Goal: Transaction & Acquisition: Complete application form

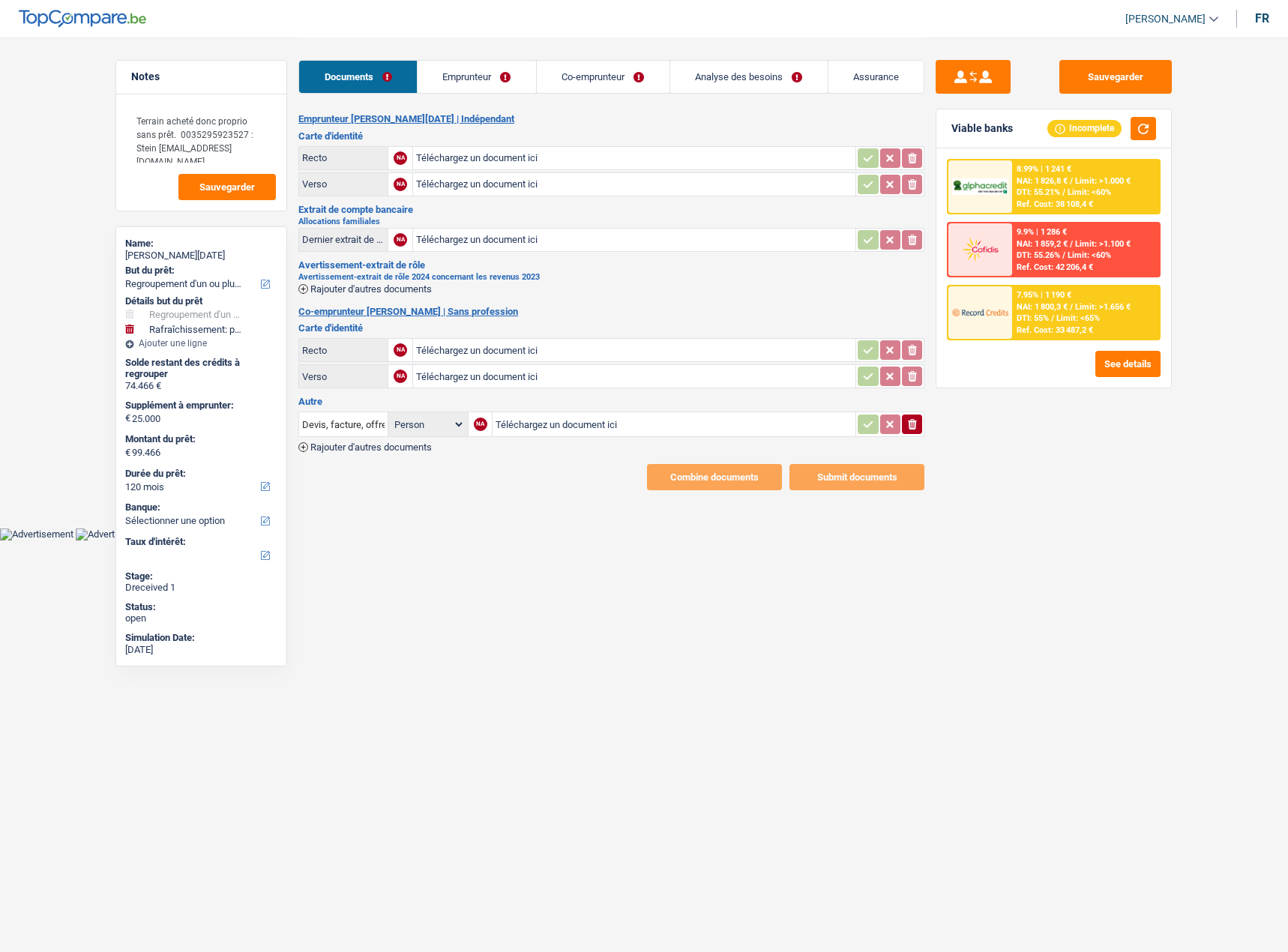
select select "refinancing"
select select "houseOrGarden"
select select "120"
type input "C:\fakepath\20250219_101502.jpg"
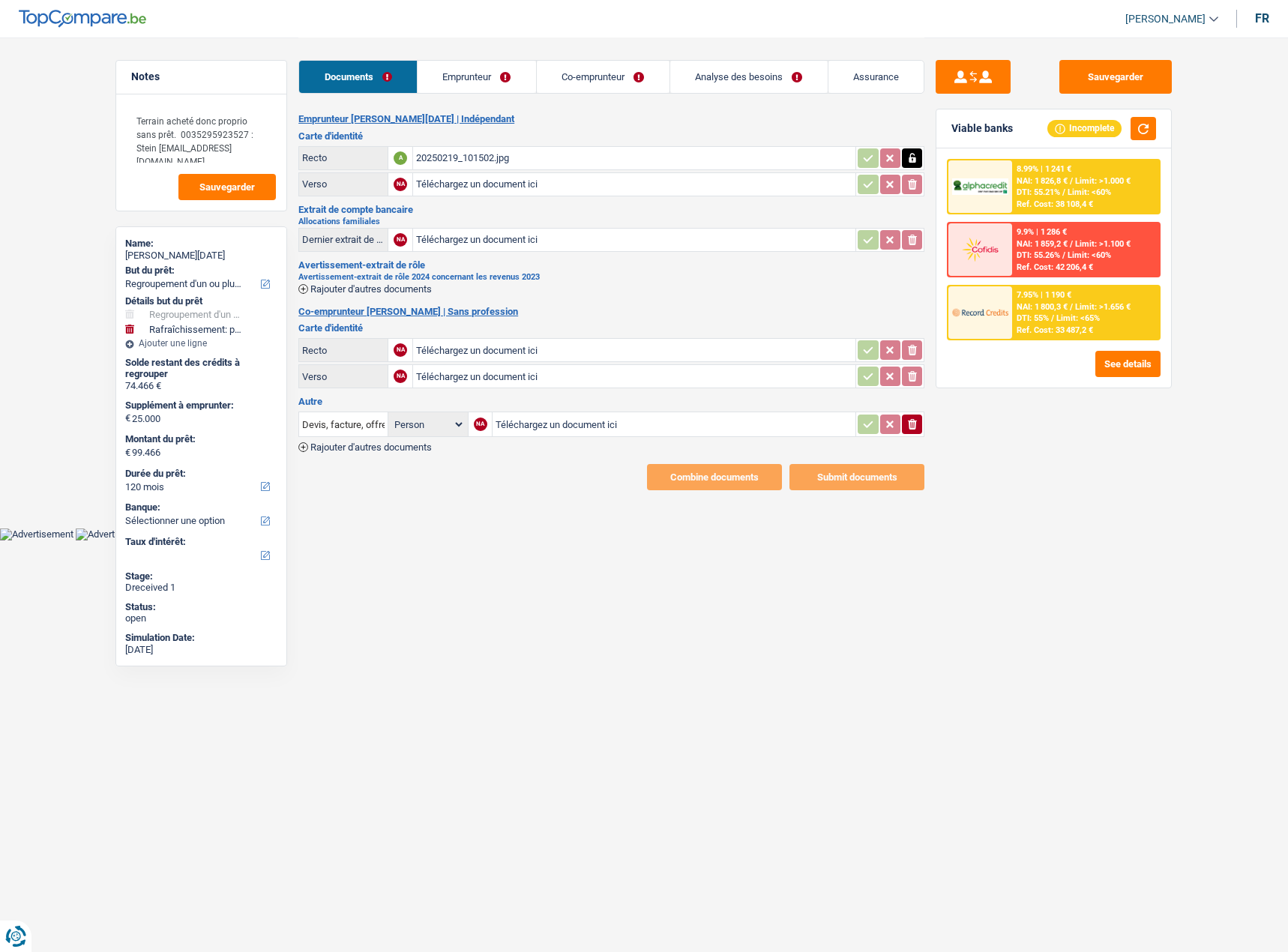
type input "C:\fakepath\20250219_101507.jpg"
type input "C:\fakepath\20251008_190700.jpg"
type input "C:\fakepath\20251008_190715.jpg"
click at [464, 243] on input "Téléchargez un document ici" at bounding box center [634, 240] width 436 height 23
type input "C:\fakepath\20251008_1910011.png"
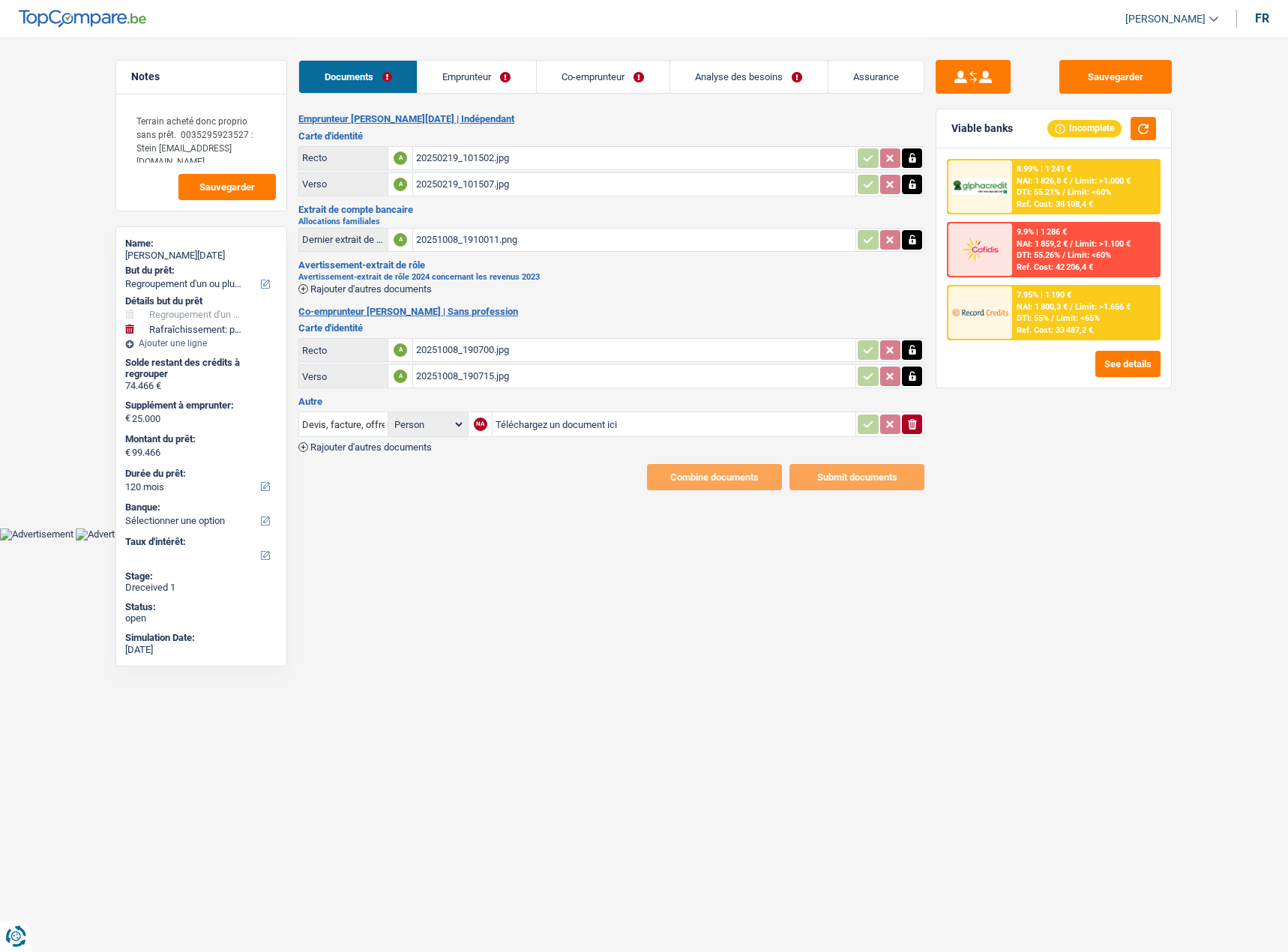
click at [356, 77] on link "Documents" at bounding box center [358, 77] width 118 height 33
click at [1107, 72] on button "Sauvegarder" at bounding box center [1115, 76] width 112 height 33
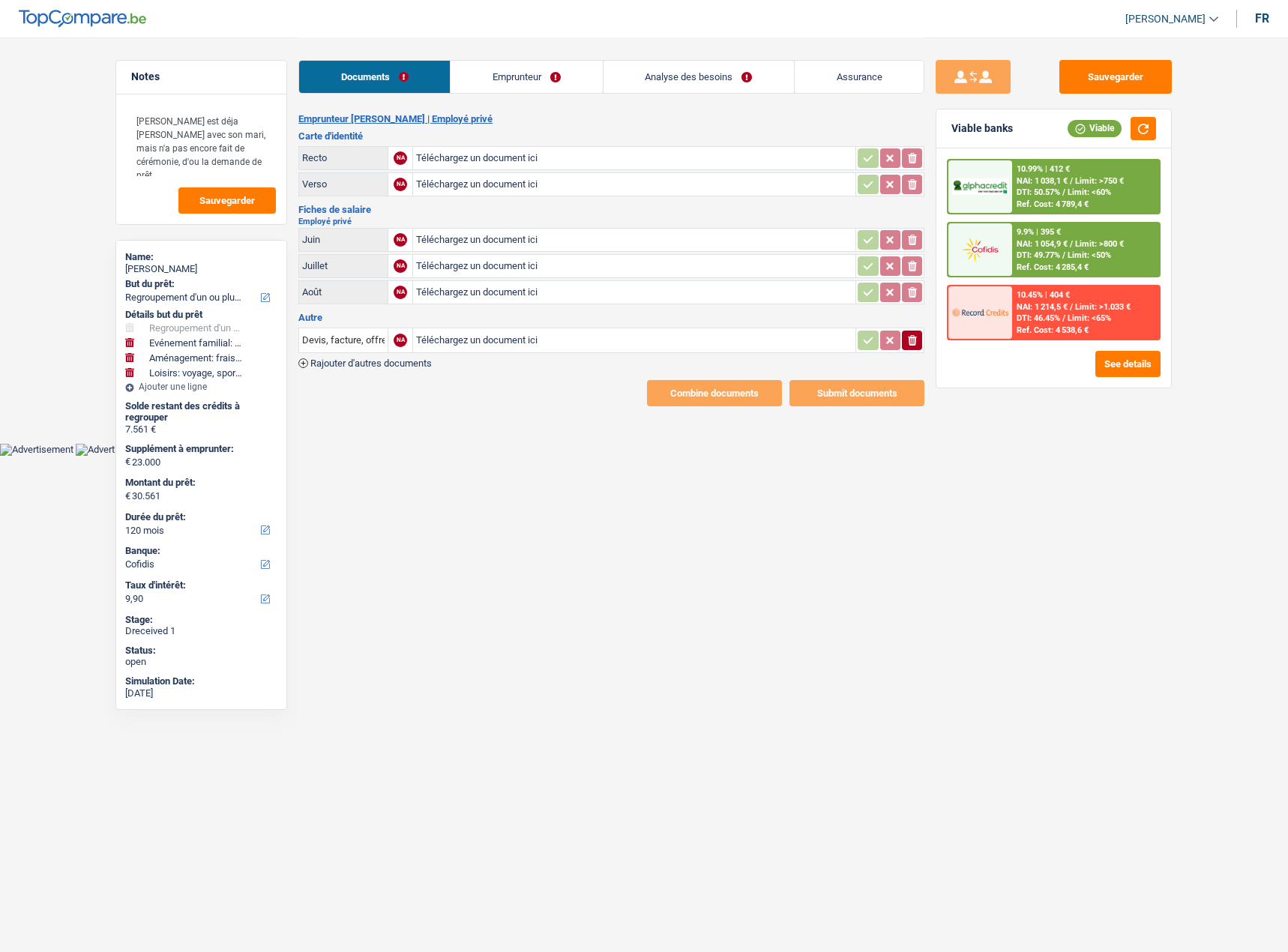
select select "refinancing"
select select "familyEvent"
select select "movingOrInstallation"
select select "hobbies"
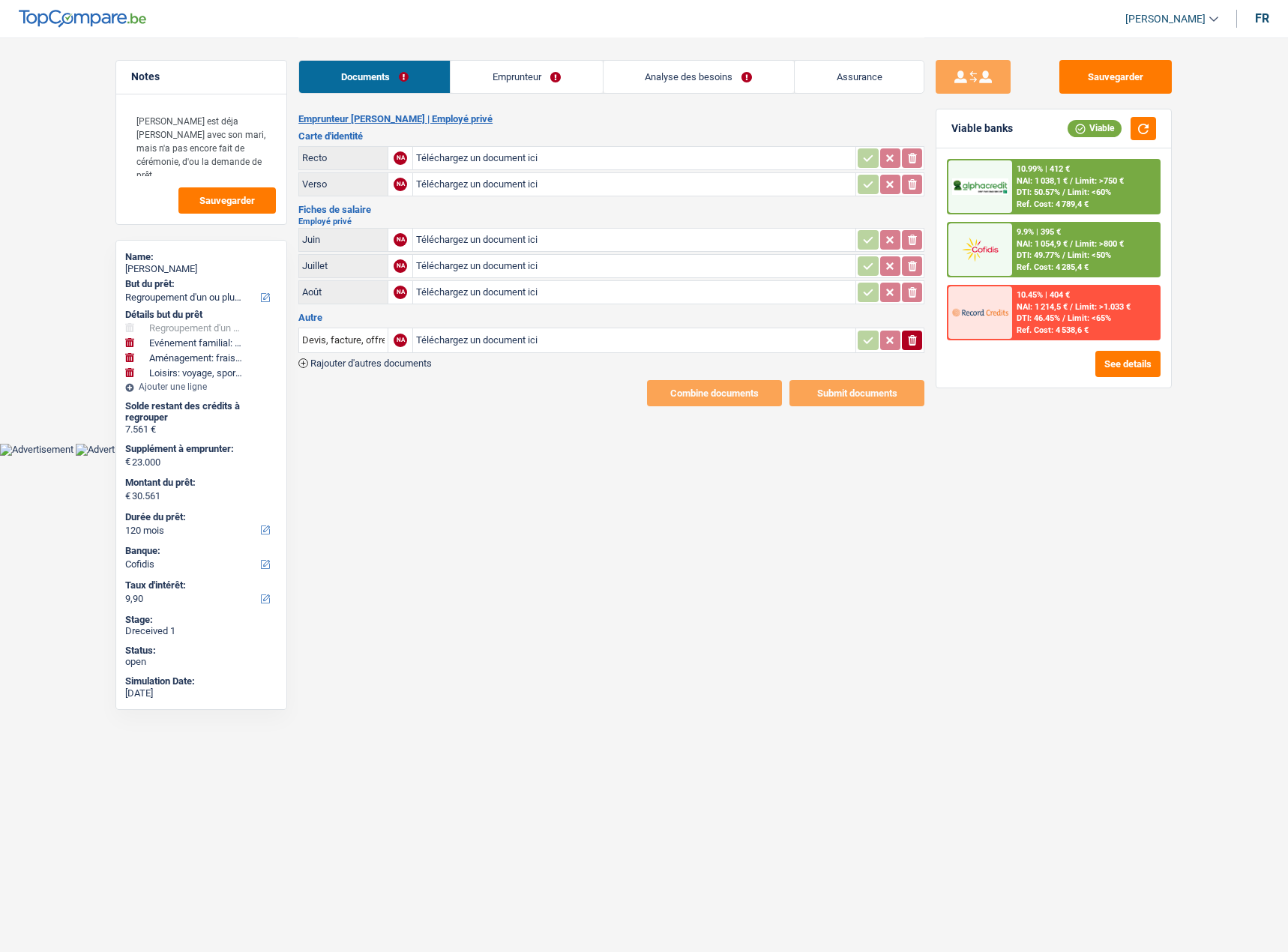
select select "120"
select select "cofidis"
type input "C:\fakepath\carte d'identité Mariam DOMAN (3).pdf"
type input "C:\fakepath\acte de mariage.pdf"
type input "C:\fakepath\1BF2748_20251001_Payslip_0000001 (2).pdf"
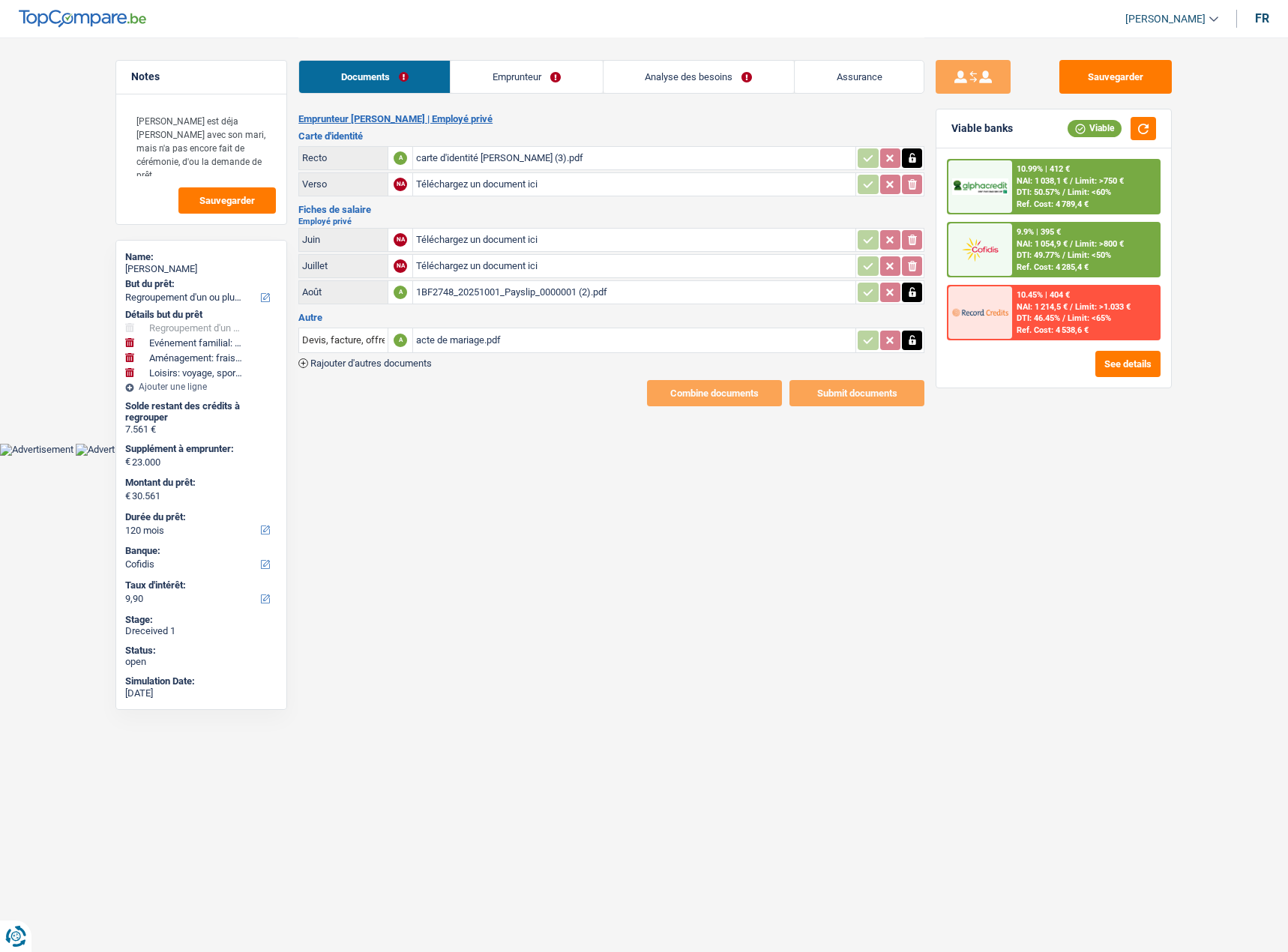
type input "C:\fakepath\1BF2748_20250902_Payslip_0000001 (1).pdf"
type input "C:\fakepath\1BF2748_20250731_Payslip_0000001 (1).pdf"
click at [577, 240] on div "1BF2748_20250731_Payslip_0000001 (1).pdf" at bounding box center [634, 240] width 436 height 23
click at [474, 269] on div "1BF2748_20250902_Payslip_0000001 (1).pdf" at bounding box center [634, 266] width 436 height 23
click at [501, 298] on div "1BF2748_20251001_Payslip_0000001 (2).pdf" at bounding box center [634, 292] width 436 height 23
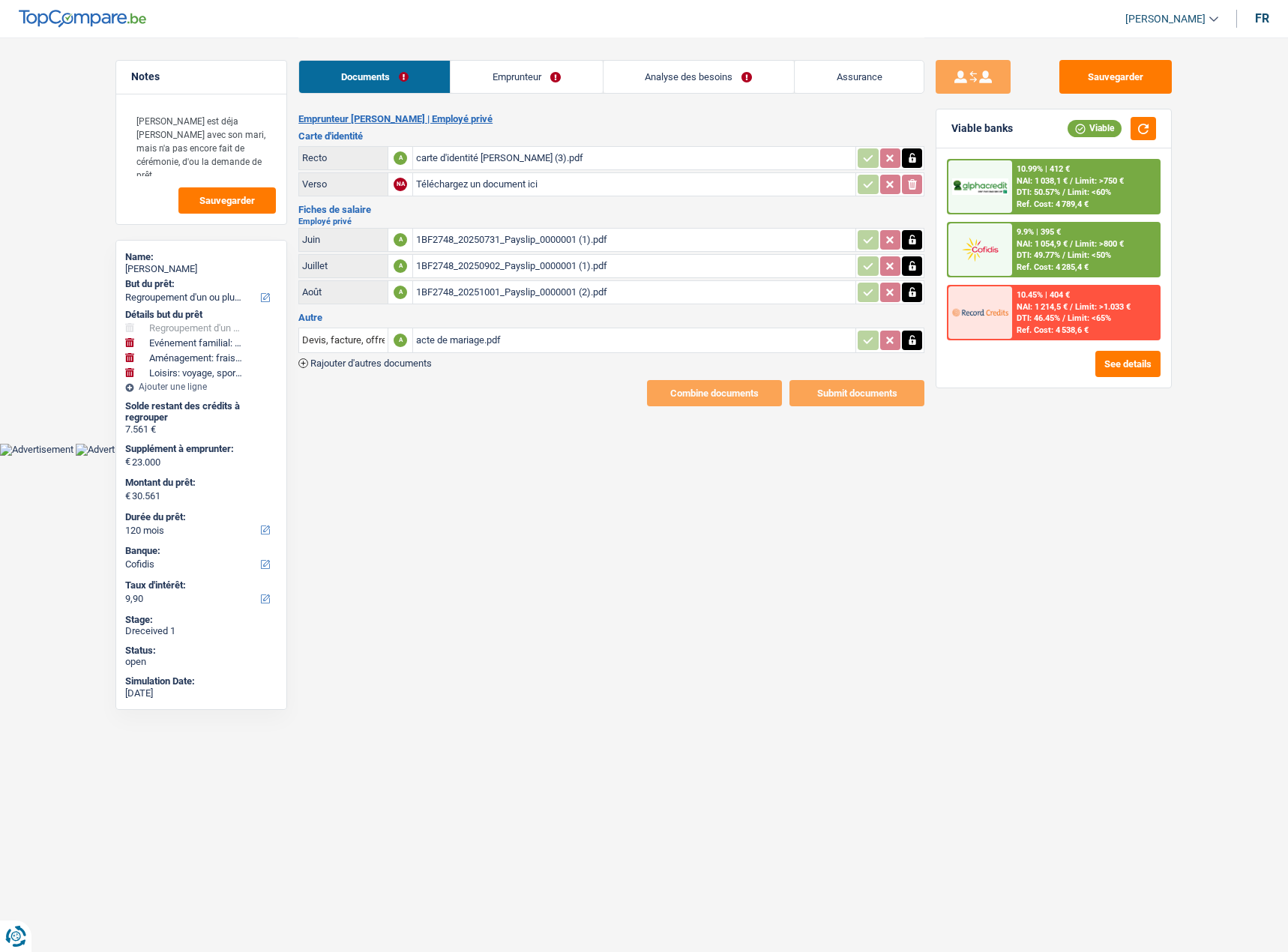
click at [564, 92] on li "Emprunteur" at bounding box center [526, 76] width 152 height 33
click at [547, 81] on link "Emprunteur" at bounding box center [526, 77] width 151 height 33
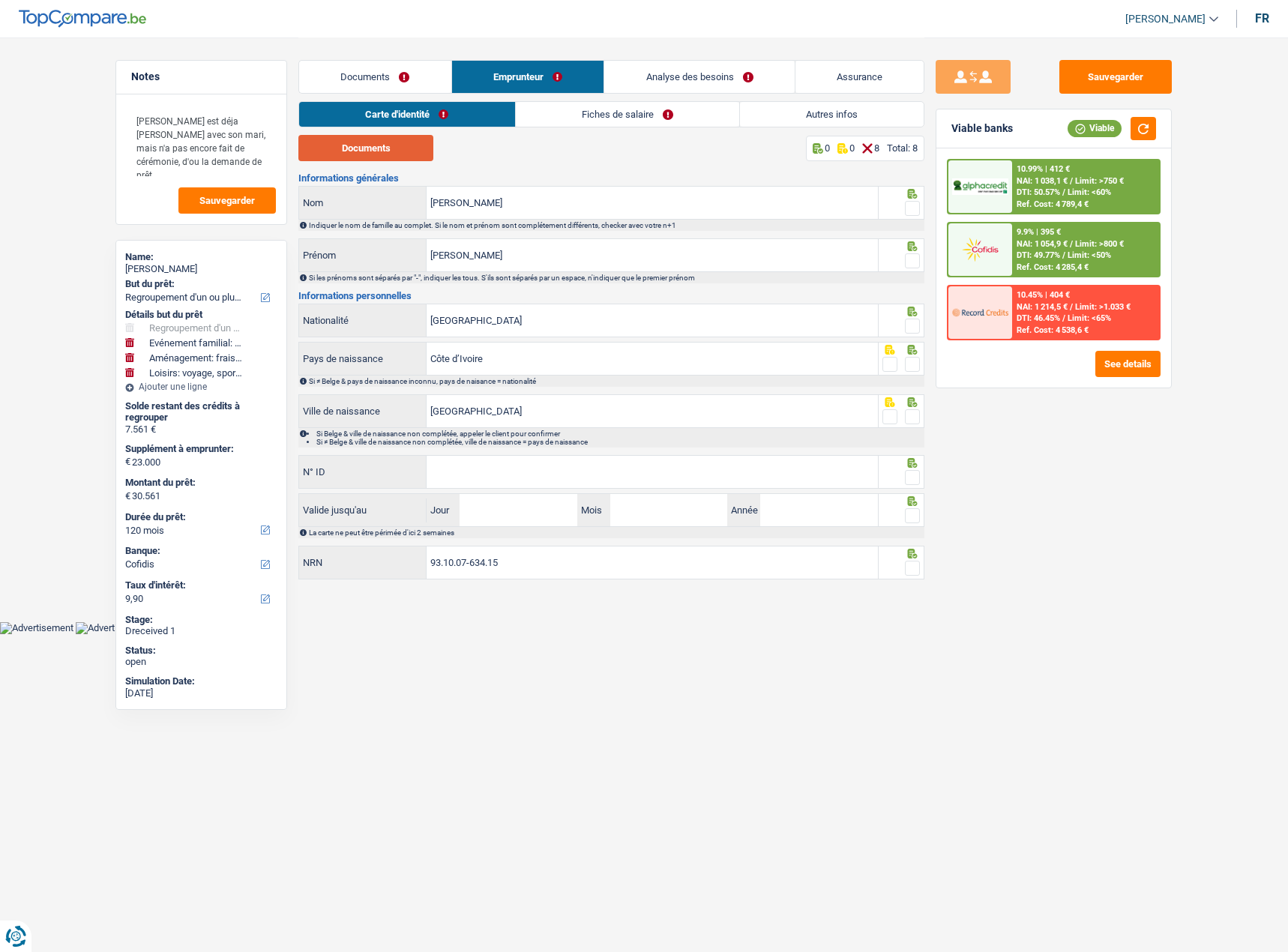
click at [425, 156] on button "Documents" at bounding box center [365, 148] width 135 height 26
drag, startPoint x: 778, startPoint y: 2, endPoint x: 916, endPoint y: 210, distance: 249.6
click at [923, 214] on div at bounding box center [901, 202] width 46 height 33
drag, startPoint x: 915, startPoint y: 209, endPoint x: 911, endPoint y: 252, distance: 43.2
click at [914, 209] on span at bounding box center [912, 208] width 15 height 15
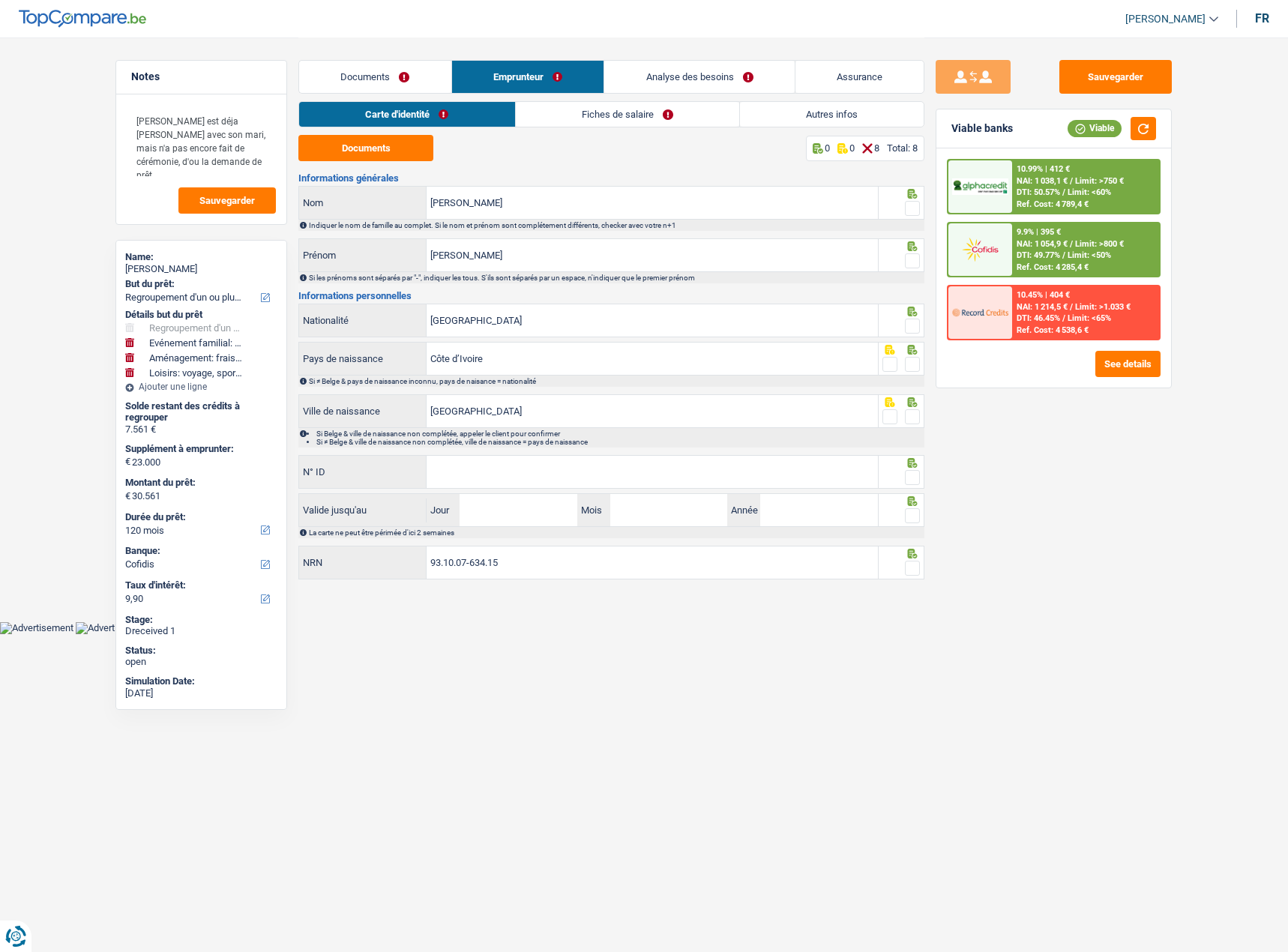
click at [0, 0] on input "radio" at bounding box center [0, 0] width 0 height 0
click at [911, 253] on div at bounding box center [912, 261] width 15 height 19
click at [911, 264] on span at bounding box center [912, 261] width 15 height 15
click at [0, 0] on input "radio" at bounding box center [0, 0] width 0 height 0
drag, startPoint x: 907, startPoint y: 309, endPoint x: 907, endPoint y: 322, distance: 13.0
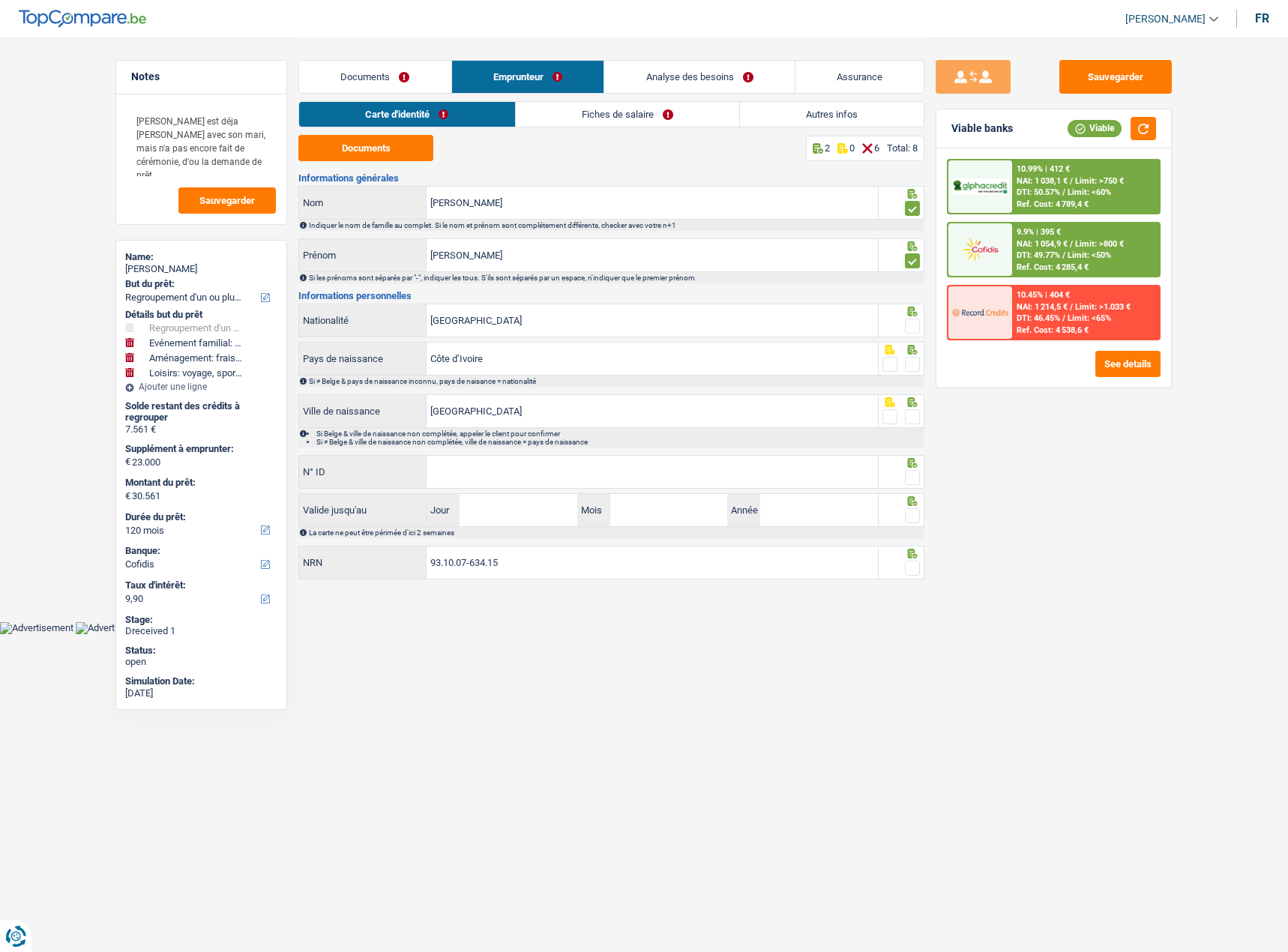
click at [907, 312] on icon at bounding box center [912, 311] width 10 height 10
click at [907, 326] on span at bounding box center [912, 326] width 15 height 15
click at [0, 0] on input "radio" at bounding box center [0, 0] width 0 height 0
drag, startPoint x: 908, startPoint y: 359, endPoint x: 906, endPoint y: 394, distance: 35.1
click at [908, 361] on span at bounding box center [912, 364] width 15 height 15
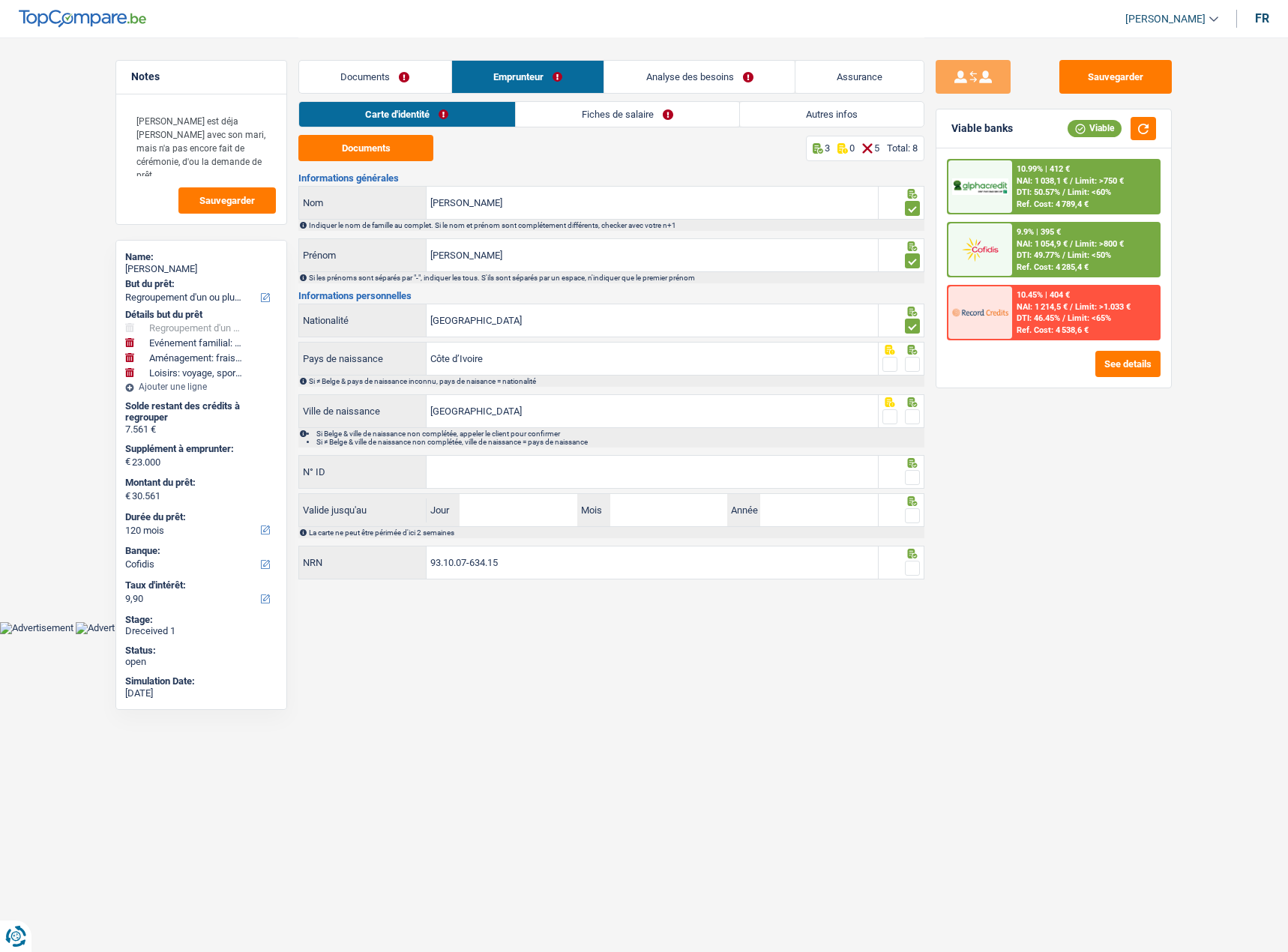
click at [0, 0] on input "radio" at bounding box center [0, 0] width 0 height 0
click at [907, 417] on span at bounding box center [912, 416] width 15 height 15
click at [0, 0] on input "radio" at bounding box center [0, 0] width 0 height 0
click at [821, 463] on input "N° ID" at bounding box center [651, 472] width 451 height 33
click at [546, 474] on input "N° ID" at bounding box center [651, 472] width 451 height 33
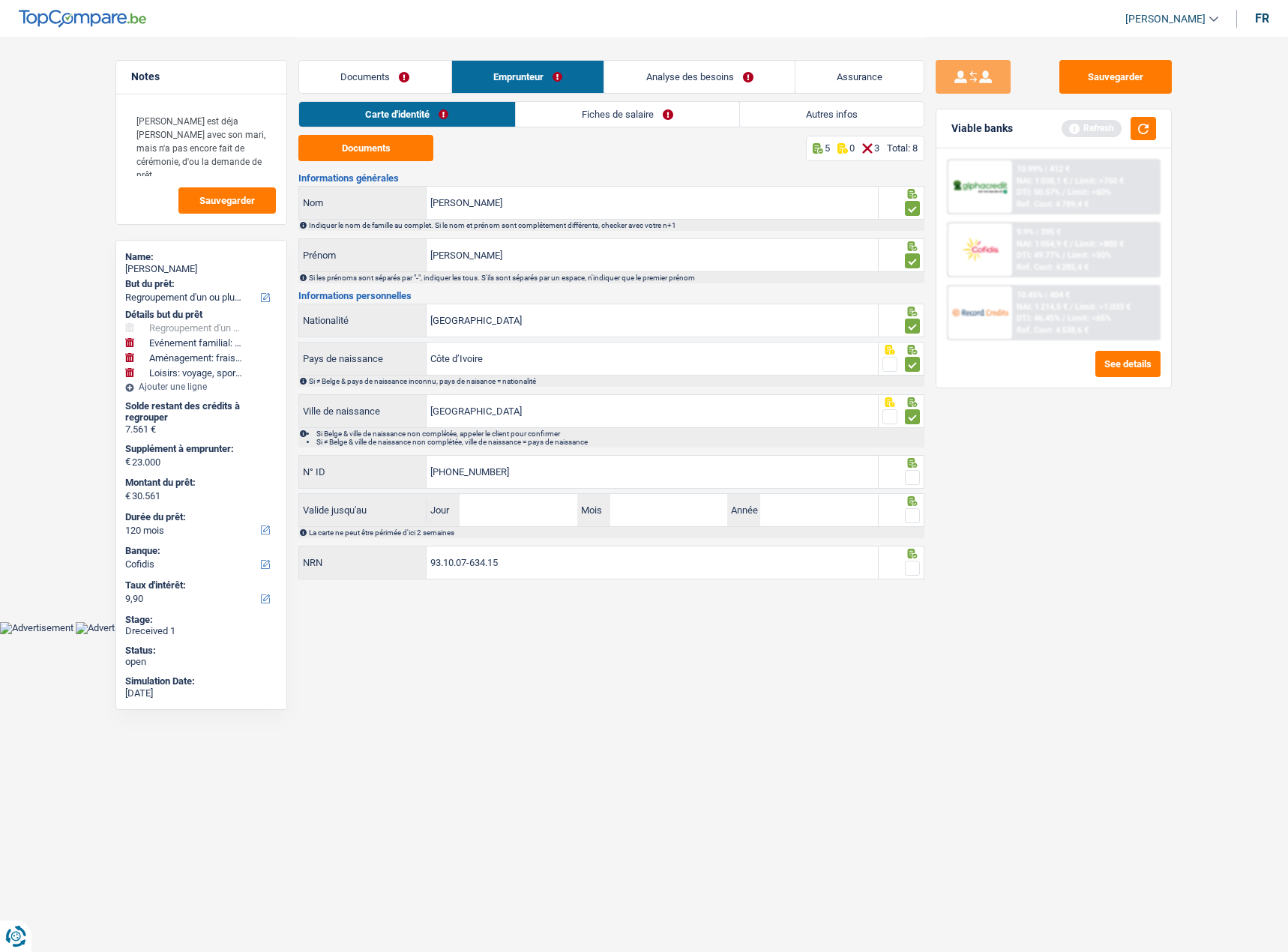
type input "595-0882851-72"
click at [538, 503] on input "Jour" at bounding box center [517, 510] width 117 height 33
type input "28"
type input "04"
type input "2032"
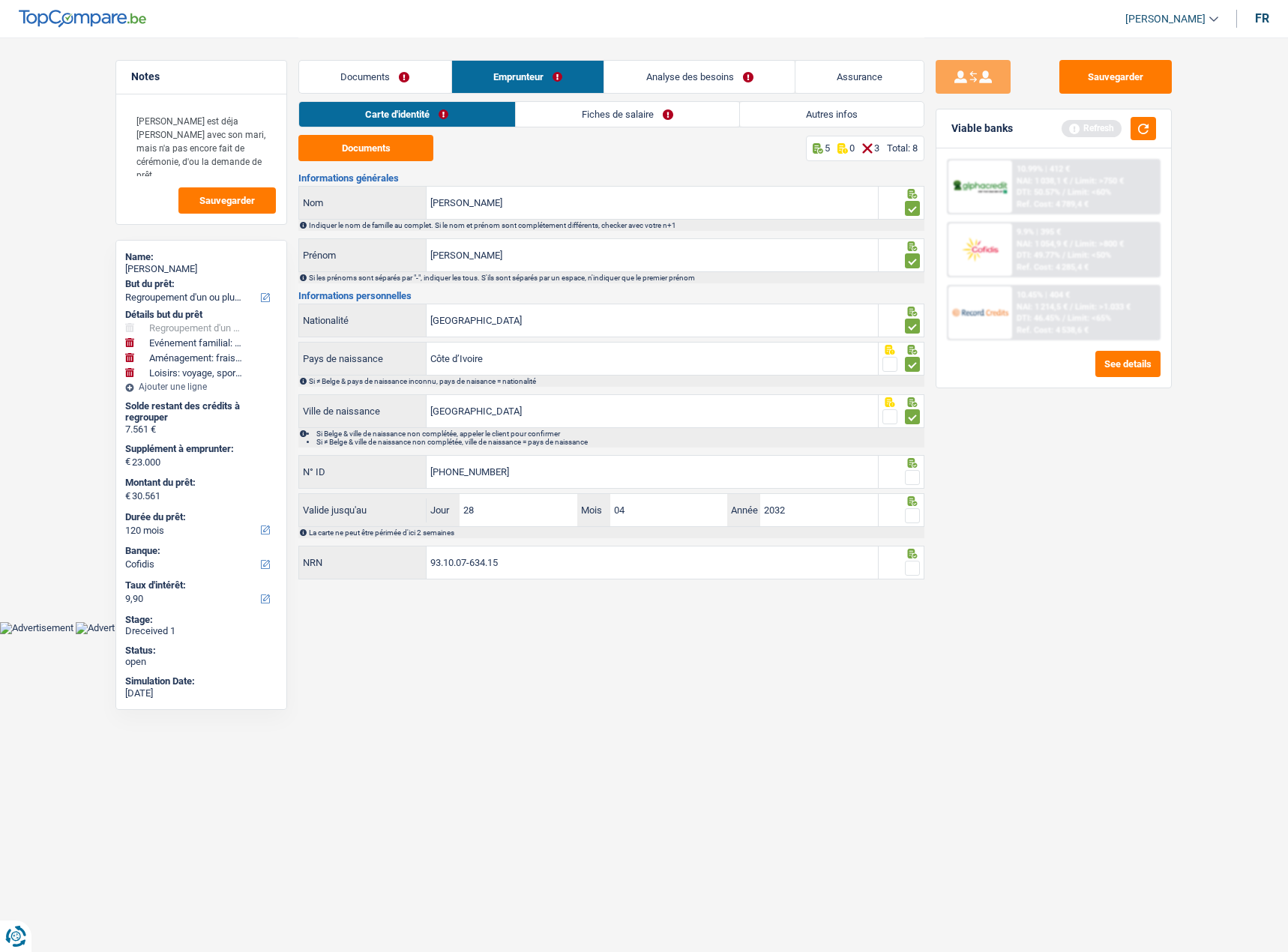
click at [912, 475] on span at bounding box center [912, 478] width 15 height 15
click at [0, 0] on input "radio" at bounding box center [0, 0] width 0 height 0
click at [911, 508] on div at bounding box center [912, 516] width 15 height 19
click at [910, 518] on span at bounding box center [912, 516] width 15 height 15
click at [0, 0] on input "radio" at bounding box center [0, 0] width 0 height 0
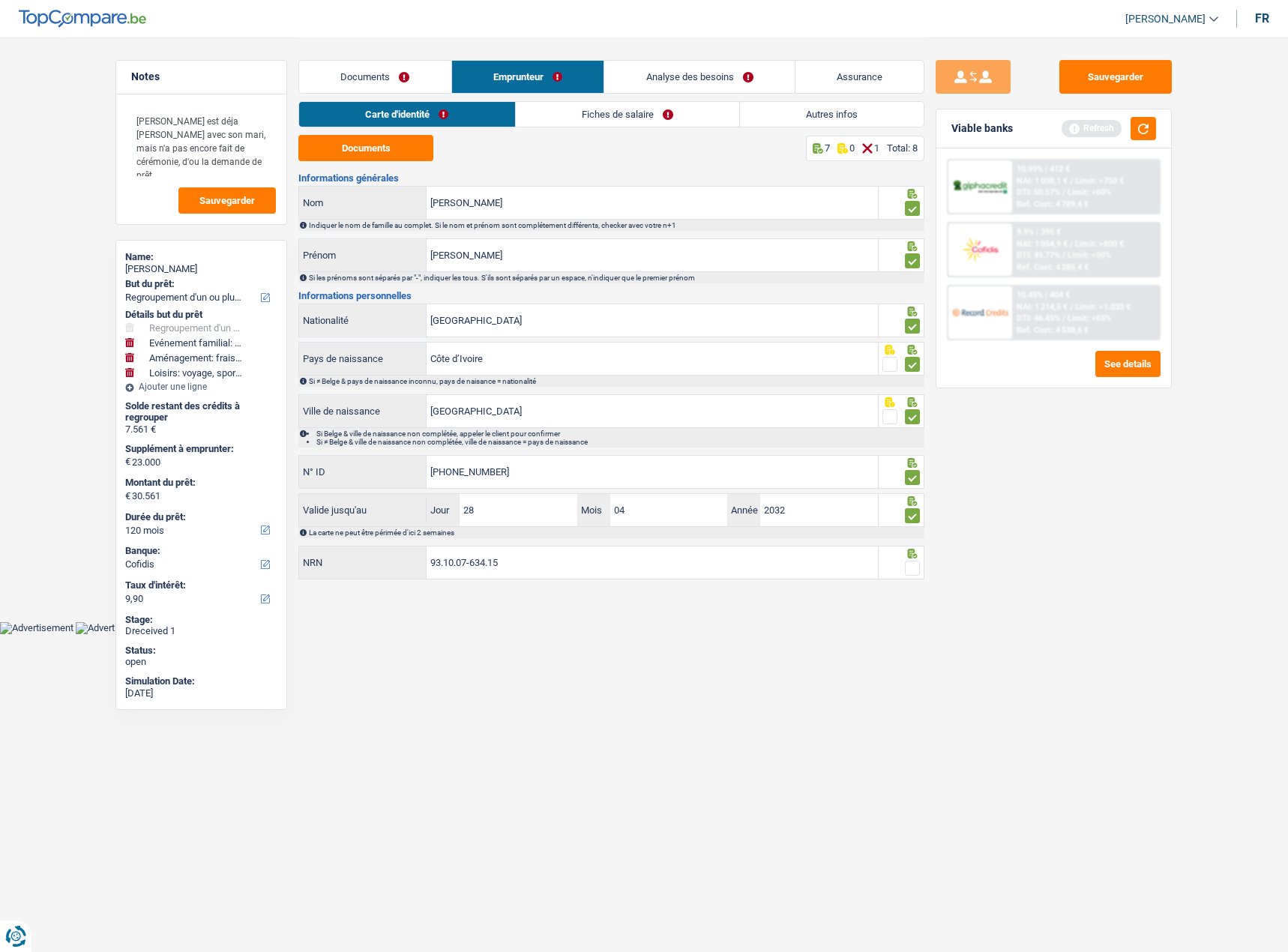
click at [904, 562] on span at bounding box center [912, 568] width 15 height 15
click at [0, 0] on input "radio" at bounding box center [0, 0] width 0 height 0
click at [549, 120] on link "Fiches de salaire" at bounding box center [627, 114] width 223 height 24
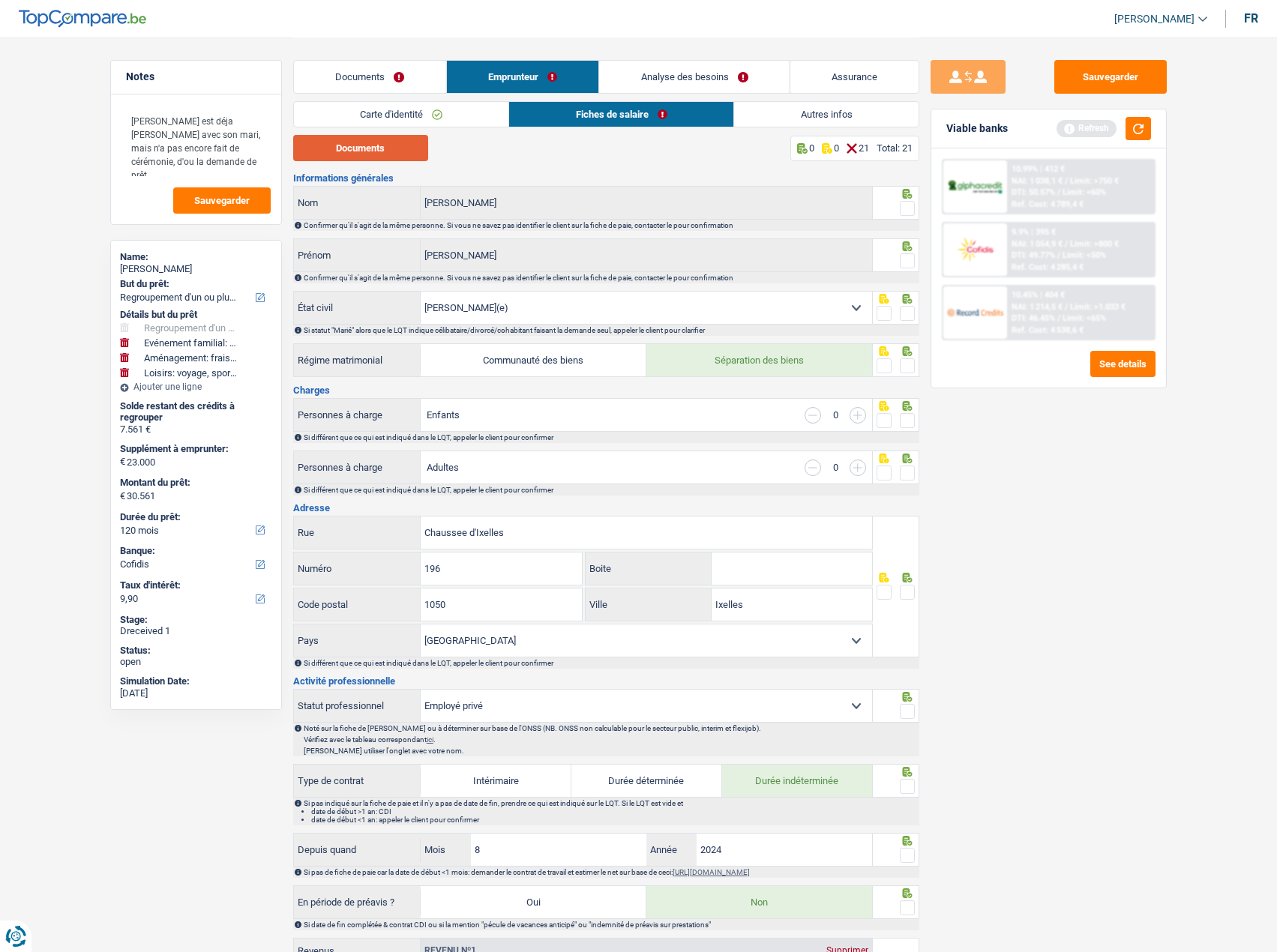
click at [366, 148] on button "Documents" at bounding box center [360, 148] width 135 height 26
drag, startPoint x: 916, startPoint y: 200, endPoint x: 907, endPoint y: 216, distance: 18.4
click at [915, 201] on div at bounding box center [895, 202] width 46 height 33
click at [905, 207] on span at bounding box center [907, 208] width 15 height 15
click at [0, 0] on input "radio" at bounding box center [0, 0] width 0 height 0
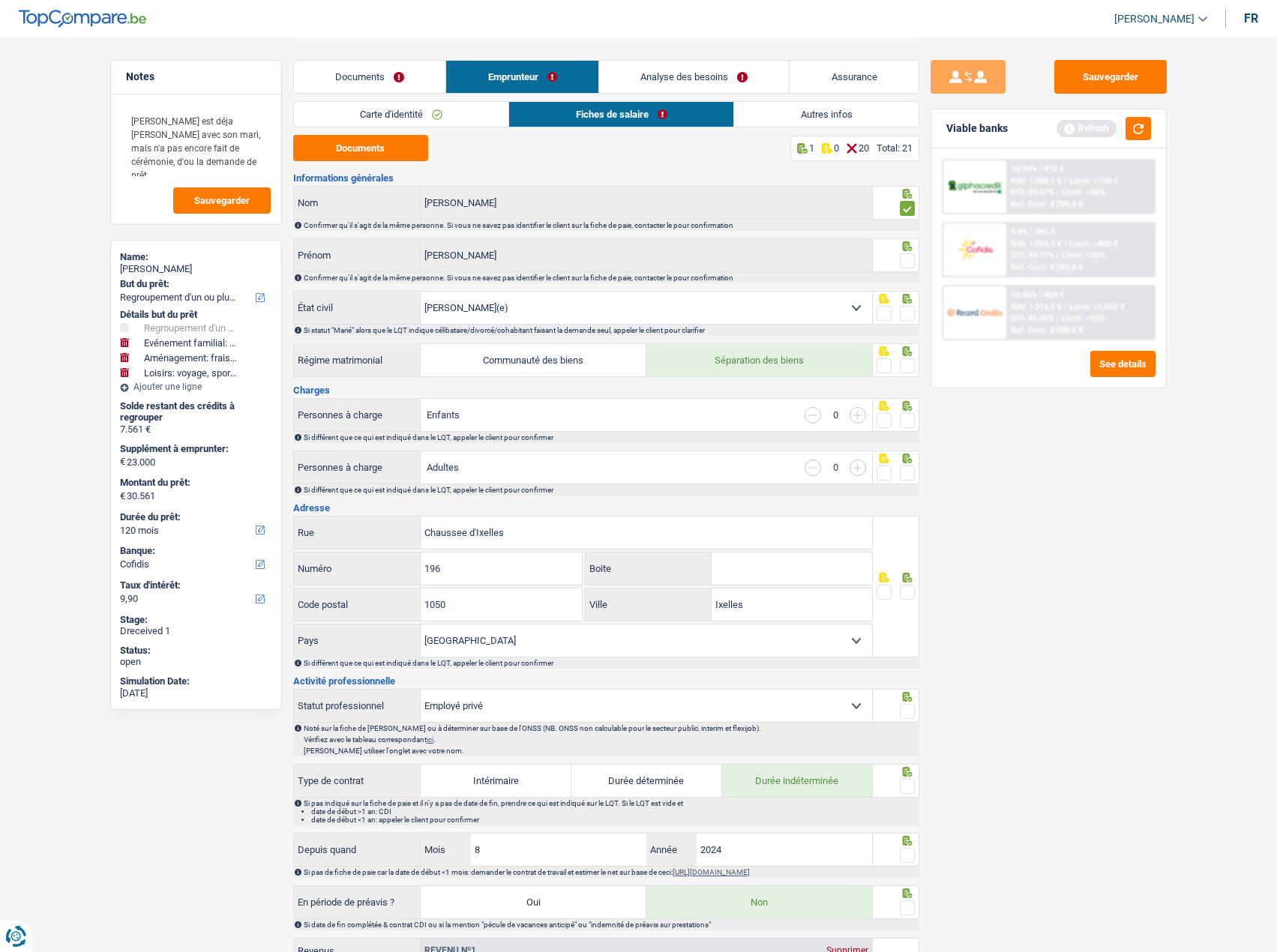
click at [903, 270] on div at bounding box center [907, 261] width 15 height 19
click at [904, 263] on span at bounding box center [907, 261] width 15 height 15
click at [0, 0] on input "radio" at bounding box center [0, 0] width 0 height 0
click at [909, 312] on span at bounding box center [907, 313] width 15 height 15
click at [0, 0] on input "radio" at bounding box center [0, 0] width 0 height 0
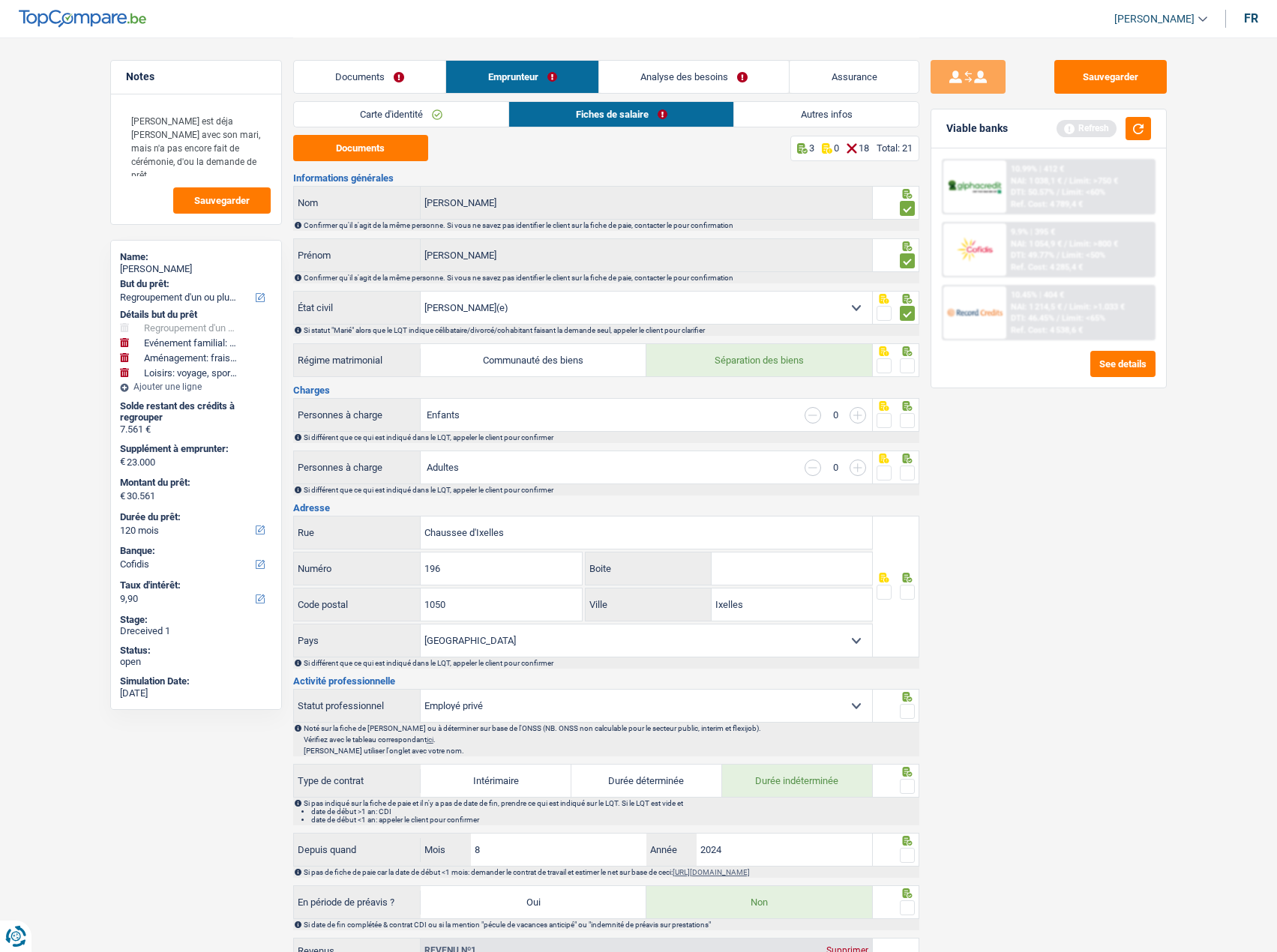
click at [911, 366] on span at bounding box center [907, 366] width 15 height 15
click at [0, 0] on input "radio" at bounding box center [0, 0] width 0 height 0
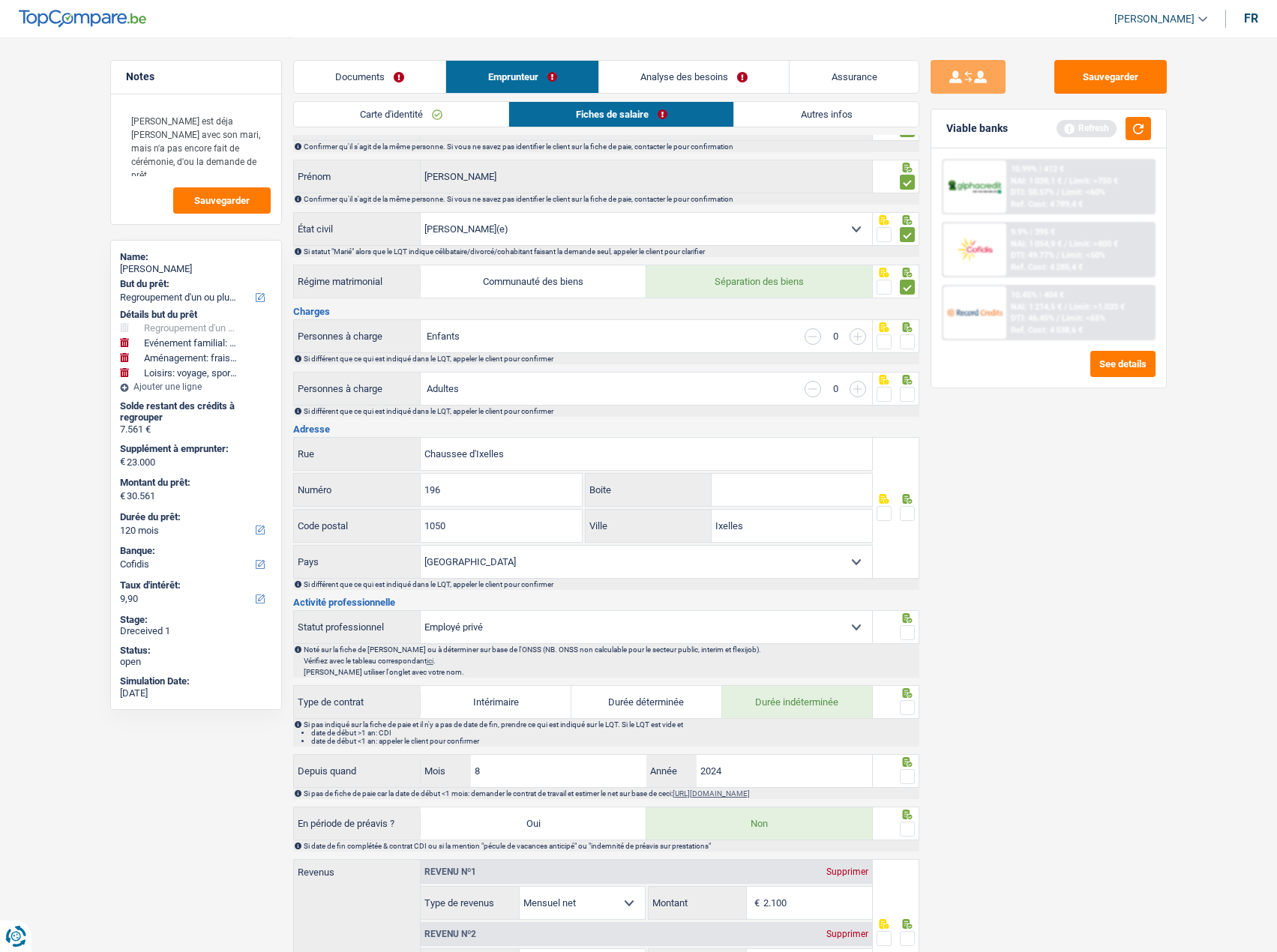
scroll to position [225, 0]
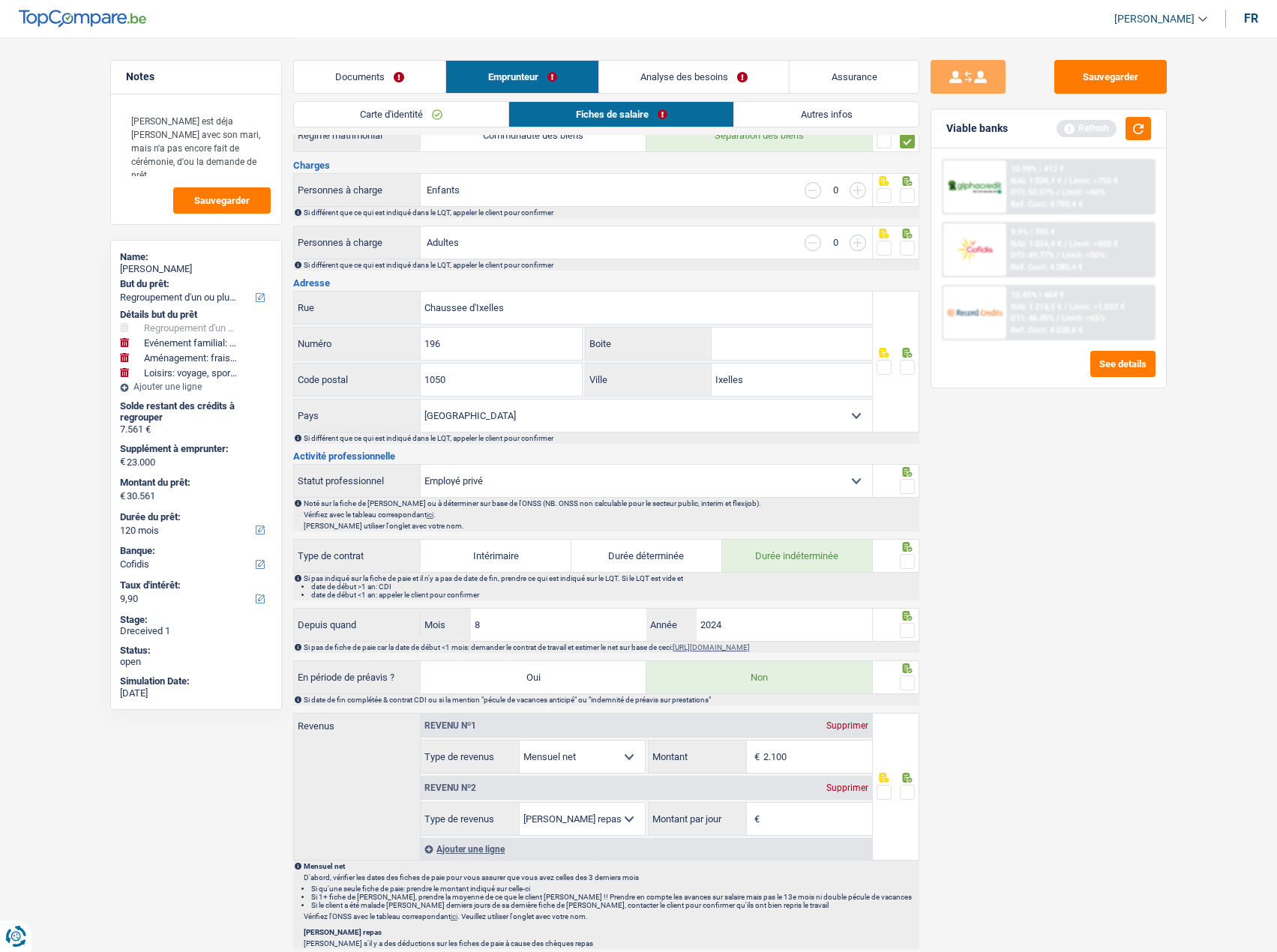
click at [905, 179] on icon at bounding box center [907, 181] width 10 height 10
click at [910, 245] on span at bounding box center [907, 248] width 15 height 15
click at [0, 0] on input "radio" at bounding box center [0, 0] width 0 height 0
click at [911, 192] on span at bounding box center [907, 195] width 15 height 15
click at [0, 0] on input "radio" at bounding box center [0, 0] width 0 height 0
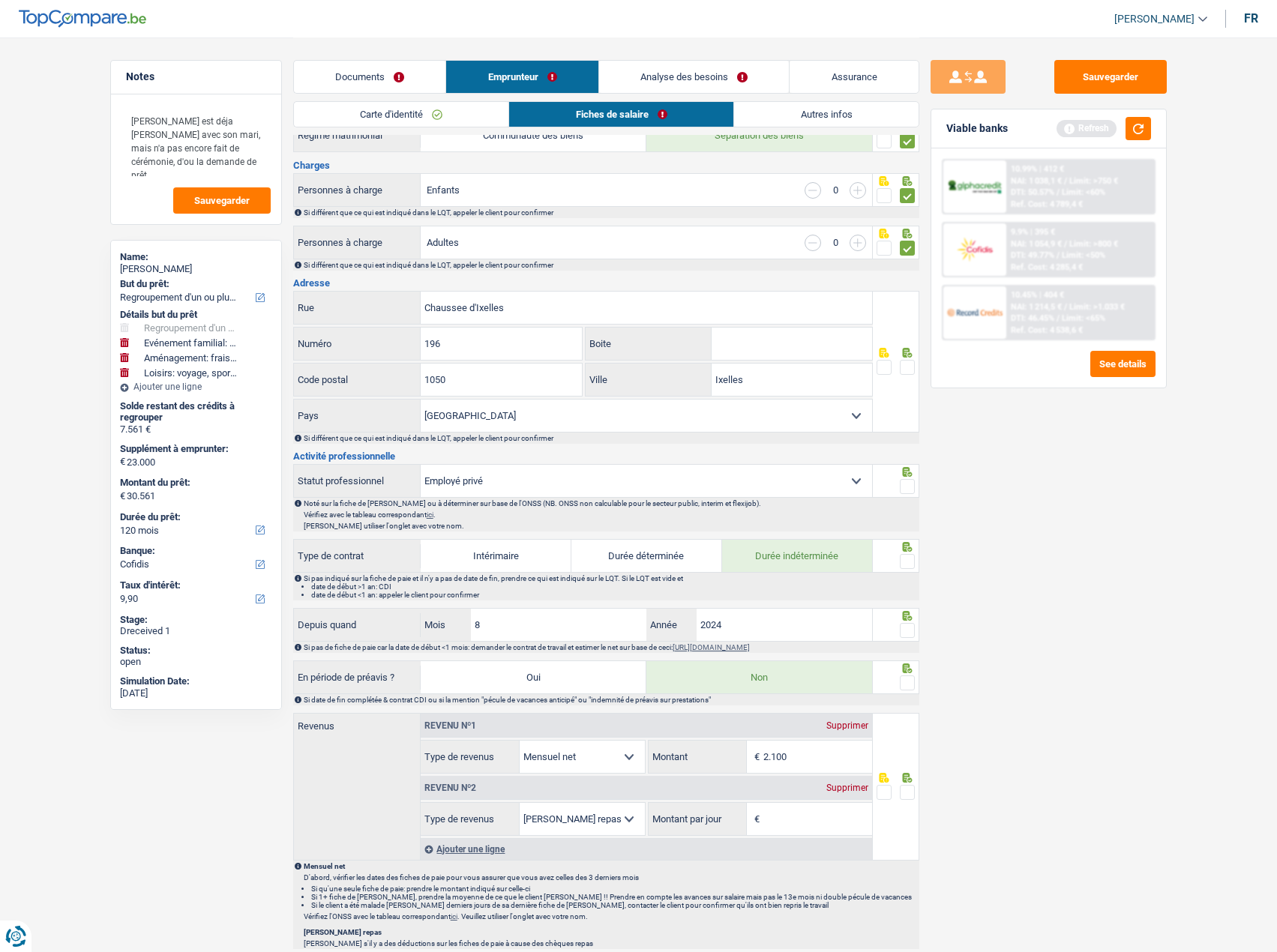
click at [912, 367] on span at bounding box center [907, 367] width 15 height 15
click at [0, 0] on input "radio" at bounding box center [0, 0] width 0 height 0
click at [770, 348] on input "Boite" at bounding box center [791, 344] width 160 height 33
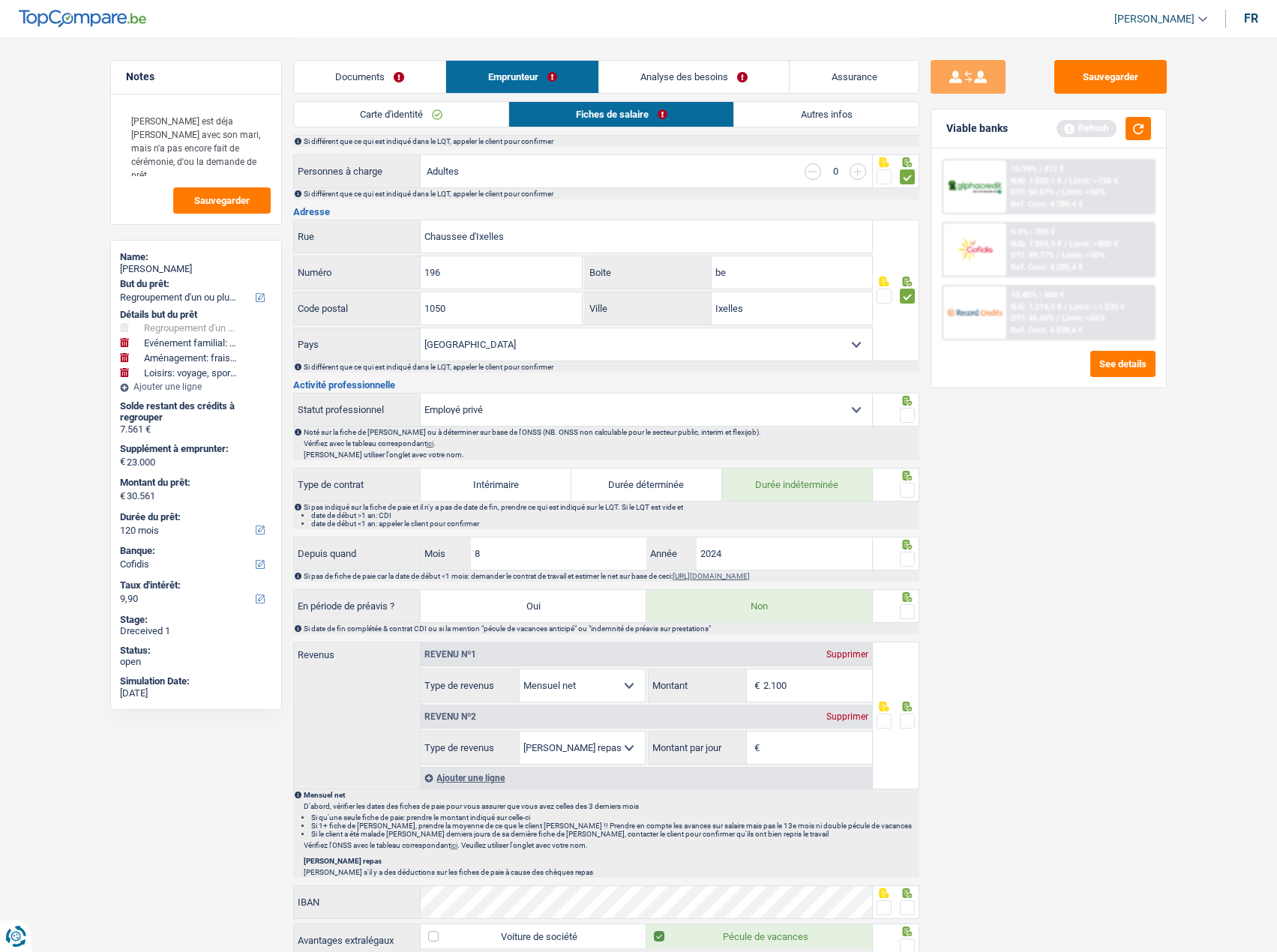
scroll to position [375, 0]
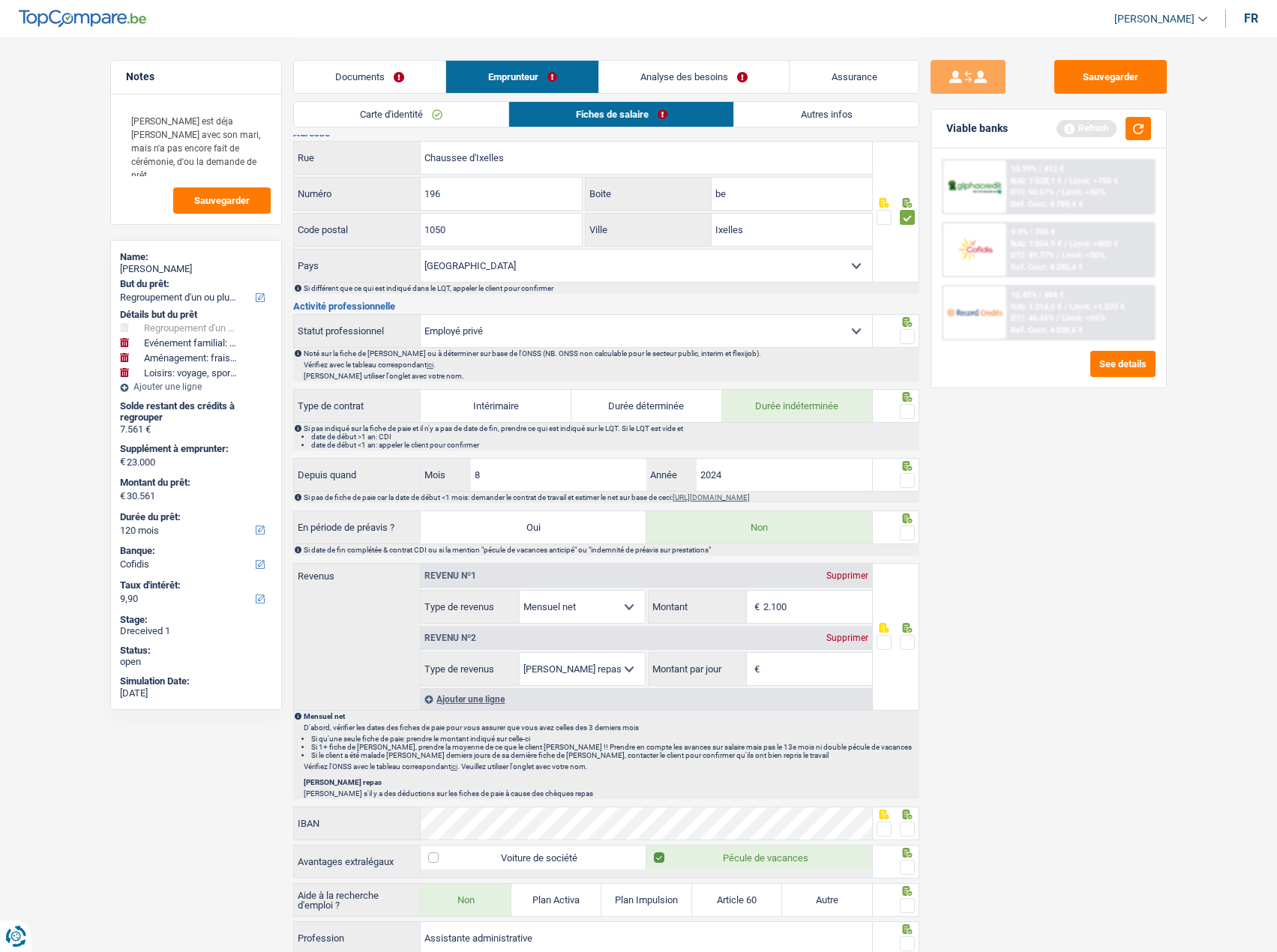
type input "be"
click at [903, 335] on span at bounding box center [907, 337] width 15 height 15
click at [0, 0] on input "radio" at bounding box center [0, 0] width 0 height 0
drag, startPoint x: 769, startPoint y: 235, endPoint x: 650, endPoint y: 216, distance: 120.5
click at [652, 216] on div "Ixelles Ville" at bounding box center [729, 230] width 287 height 33
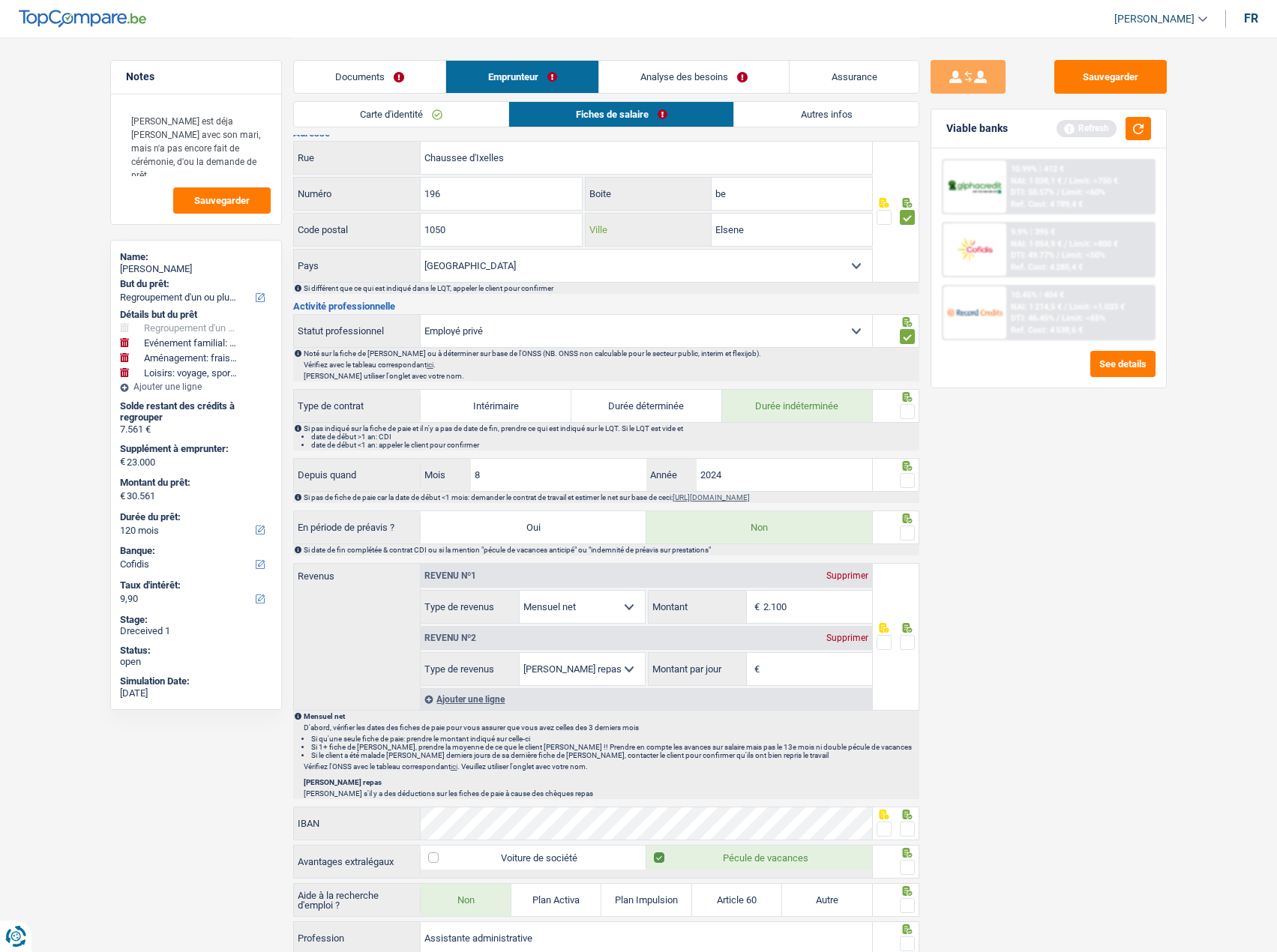
type input "Elsene"
click at [1103, 485] on div "Sauvegarder Viable banks Refresh 10.99% | 412 € NAI: 1 038,1 € / Limit: >750 € …" at bounding box center [1049, 493] width 259 height 868
click at [914, 406] on span at bounding box center [907, 412] width 15 height 15
click at [0, 0] on input "radio" at bounding box center [0, 0] width 0 height 0
click at [901, 474] on span at bounding box center [907, 481] width 15 height 15
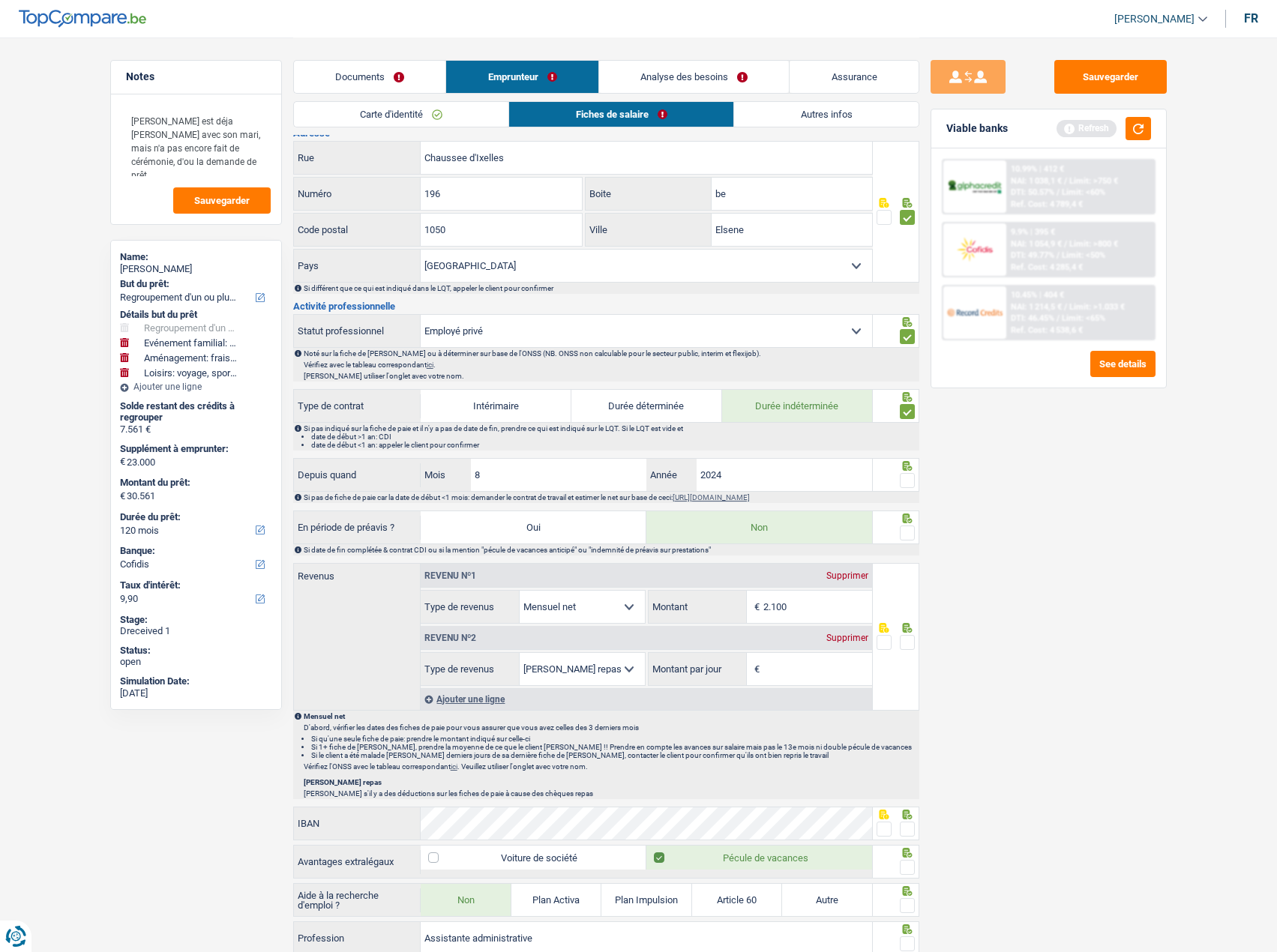
click at [0, 0] on input "radio" at bounding box center [0, 0] width 0 height 0
click at [905, 528] on span at bounding box center [907, 533] width 15 height 15
click at [0, 0] on input "radio" at bounding box center [0, 0] width 0 height 0
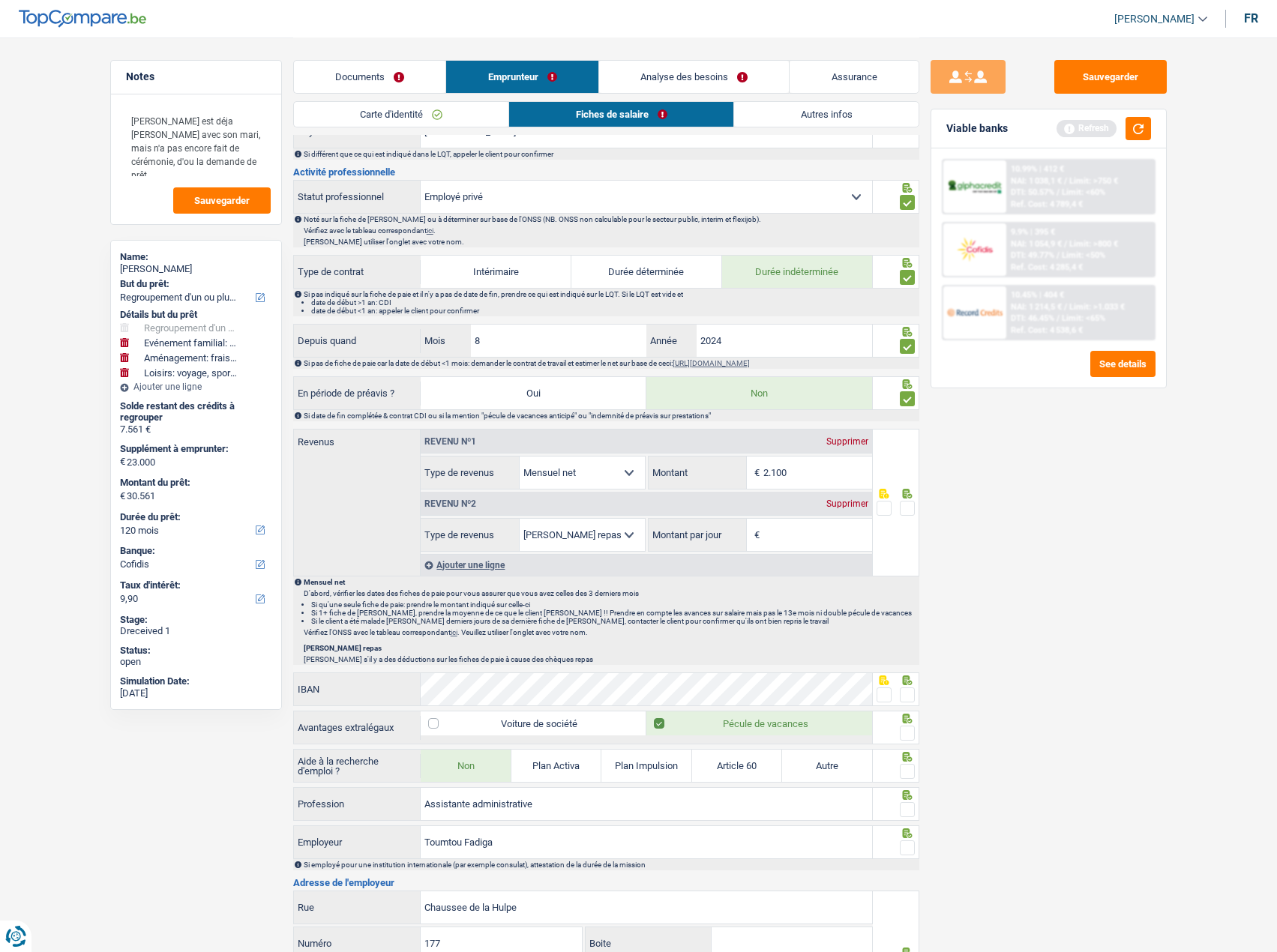
scroll to position [675, 0]
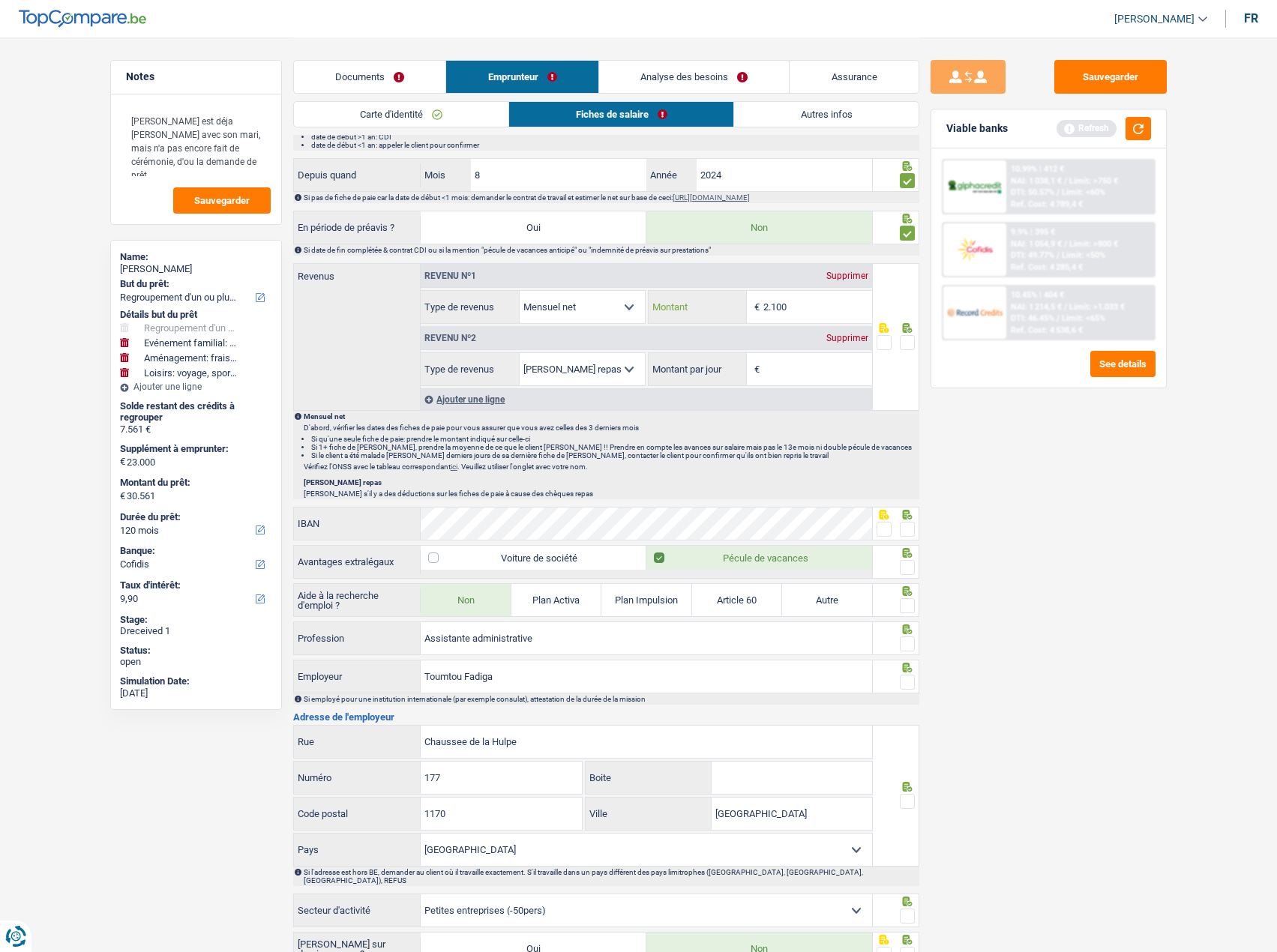
click at [806, 290] on input "2.100" at bounding box center [817, 307] width 109 height 33
type input "2.169"
click at [859, 337] on div "Supprimer" at bounding box center [847, 338] width 50 height 9
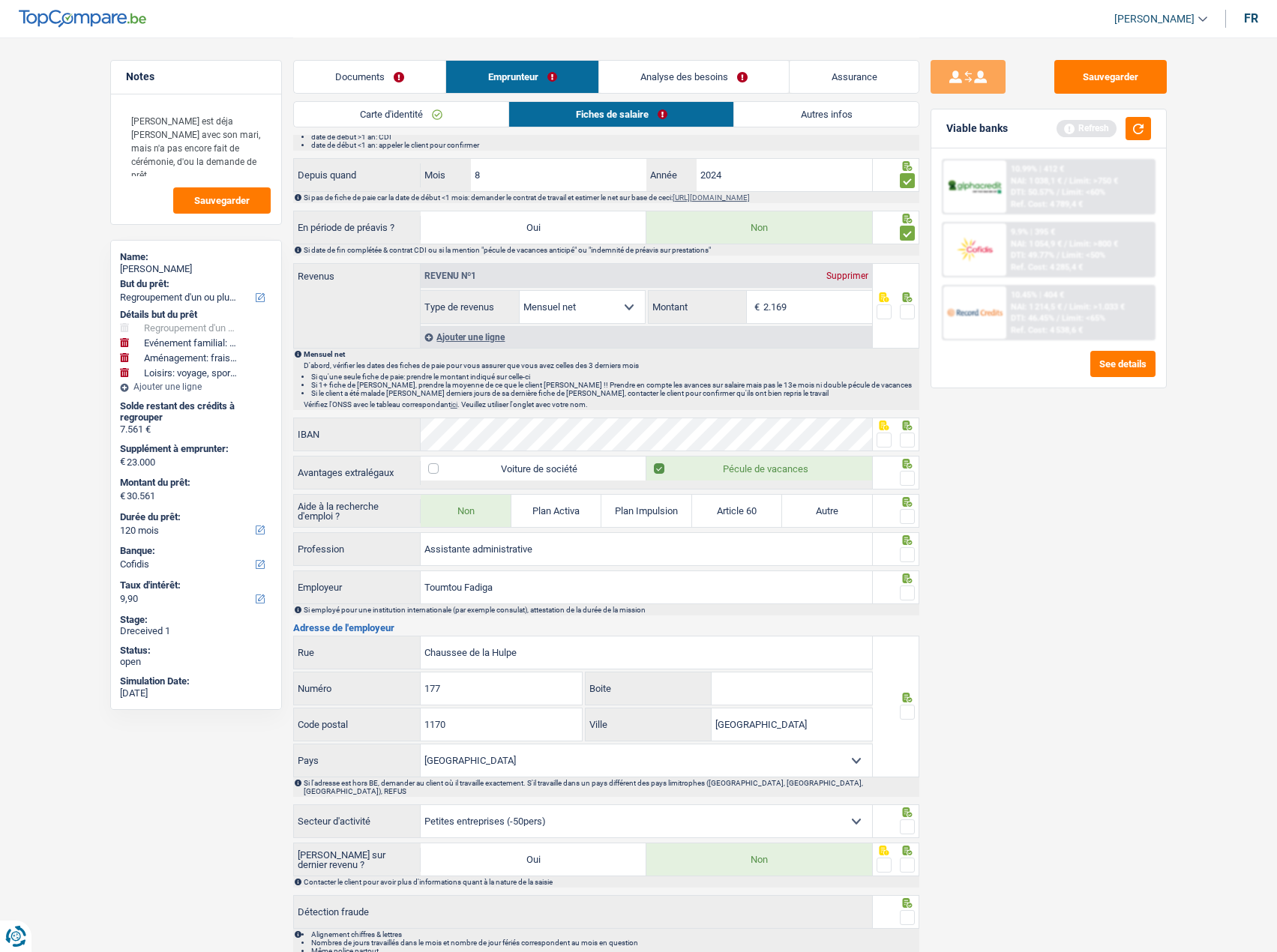
click at [912, 309] on span at bounding box center [907, 311] width 15 height 15
click at [0, 0] on input "radio" at bounding box center [0, 0] width 0 height 0
click at [880, 435] on span at bounding box center [884, 440] width 15 height 15
click at [0, 0] on input "radio" at bounding box center [0, 0] width 0 height 0
click at [908, 474] on span at bounding box center [907, 478] width 15 height 15
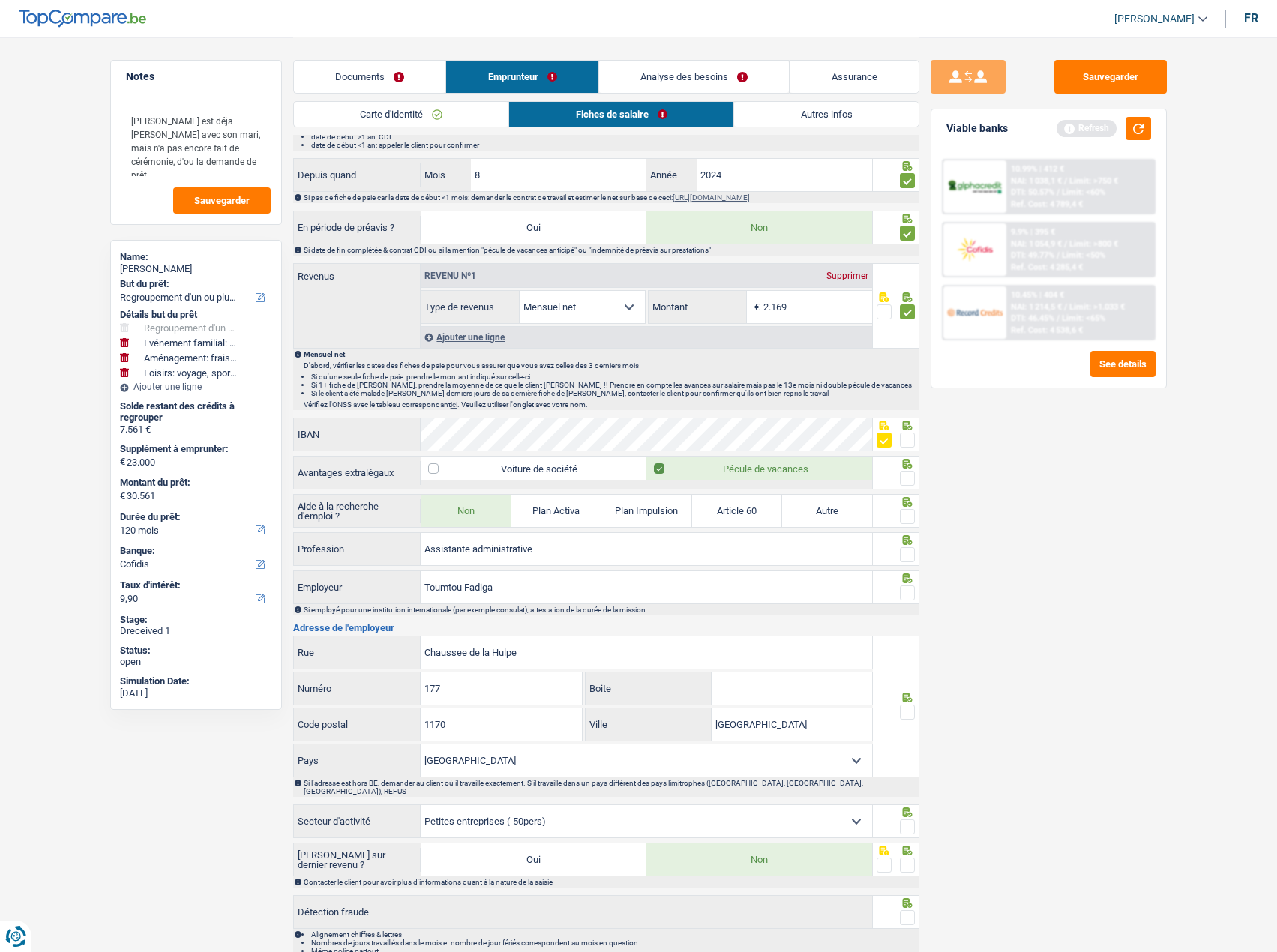
click at [0, 0] on input "radio" at bounding box center [0, 0] width 0 height 0
click at [903, 520] on span at bounding box center [907, 517] width 15 height 15
click at [0, 0] on input "radio" at bounding box center [0, 0] width 0 height 0
click at [909, 549] on span at bounding box center [907, 555] width 15 height 15
click at [0, 0] on input "radio" at bounding box center [0, 0] width 0 height 0
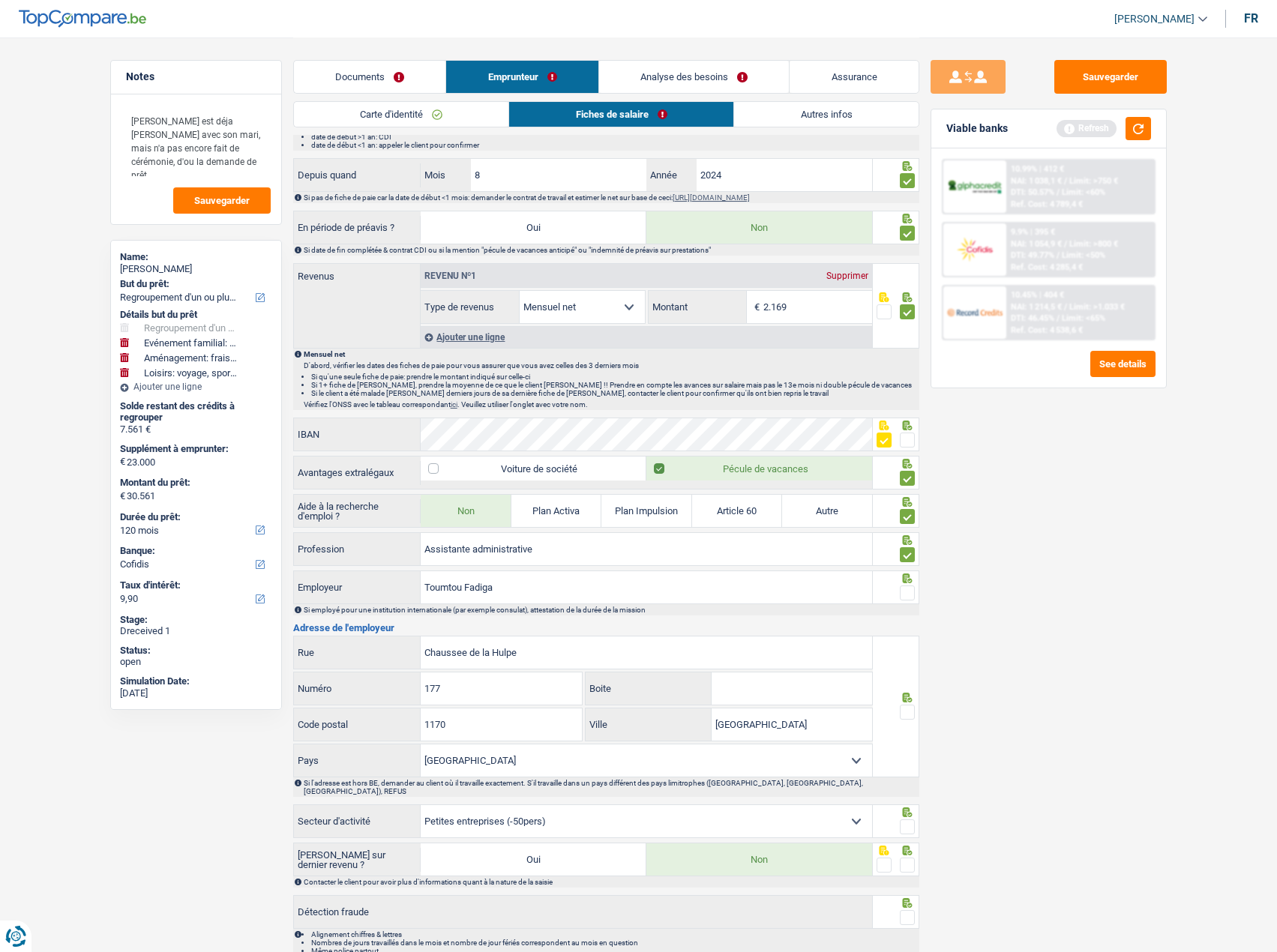
click at [912, 589] on span at bounding box center [907, 593] width 15 height 15
click at [0, 0] on input "radio" at bounding box center [0, 0] width 0 height 0
click at [448, 591] on input "Toumtou Fadiga" at bounding box center [646, 587] width 452 height 33
click at [562, 586] on input "Fadiga" at bounding box center [646, 587] width 452 height 33
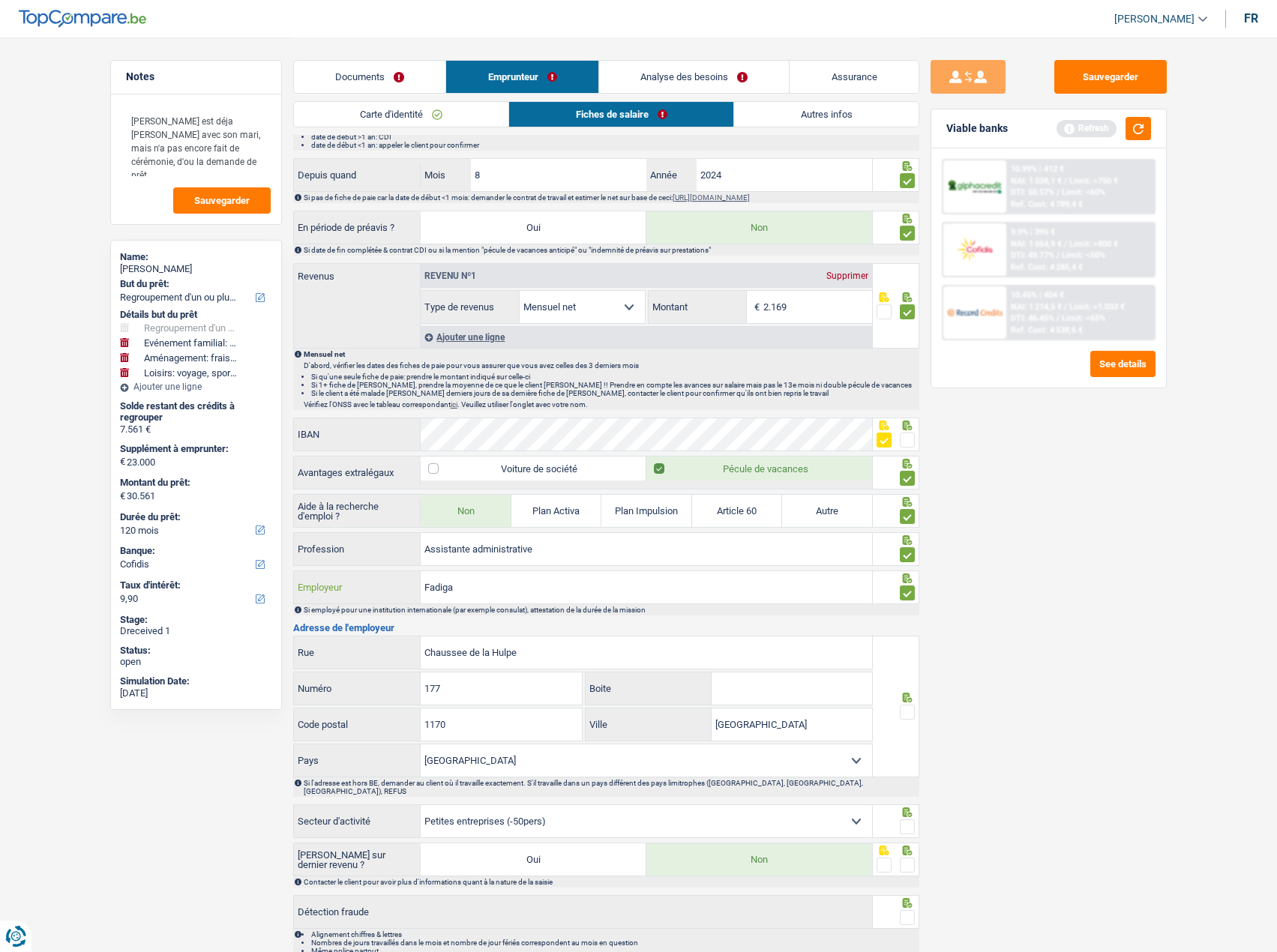
paste input "Toumtou"
click at [454, 588] on input "FadigaToumtou" at bounding box center [646, 587] width 452 height 33
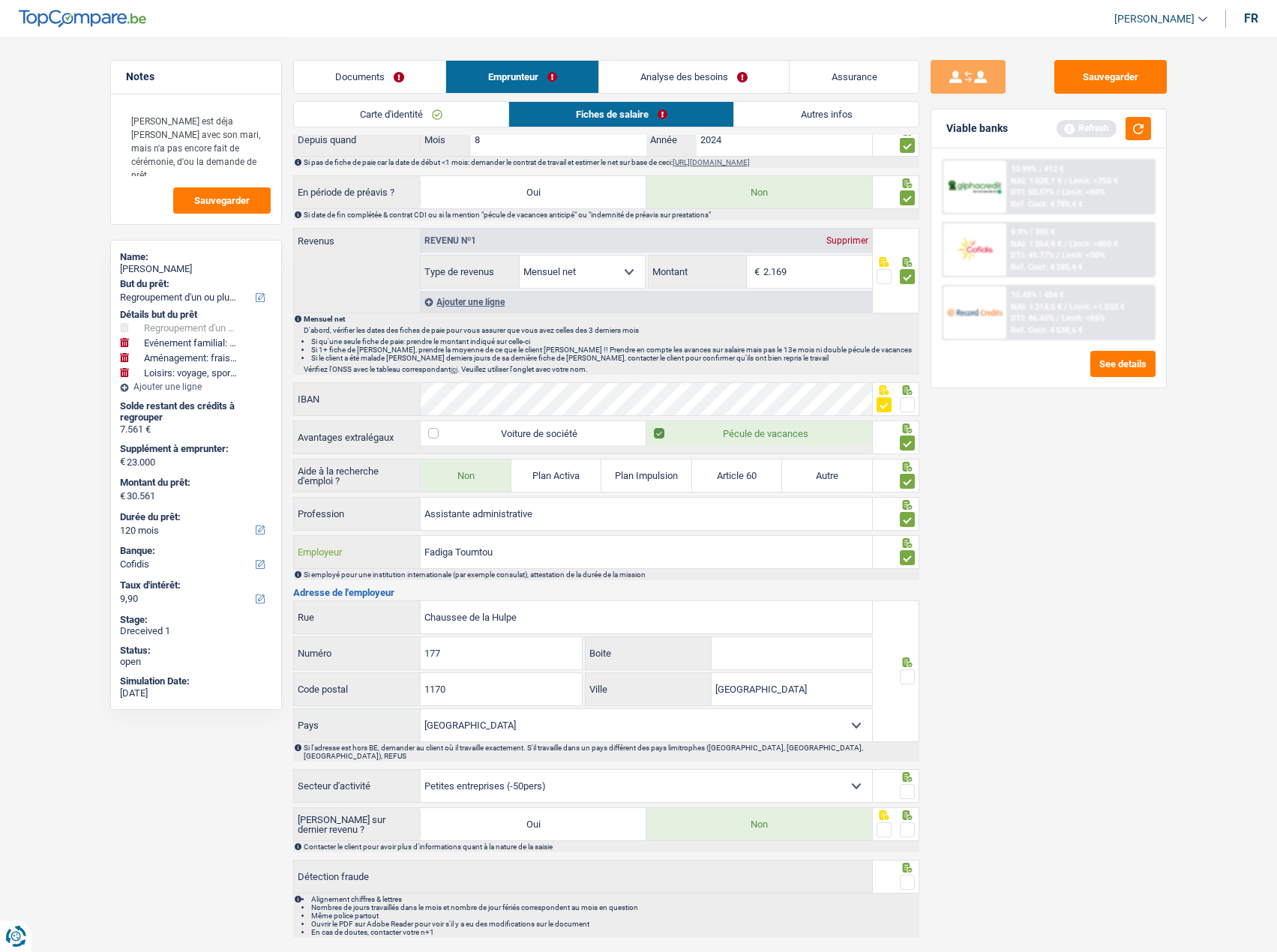
scroll to position [744, 0]
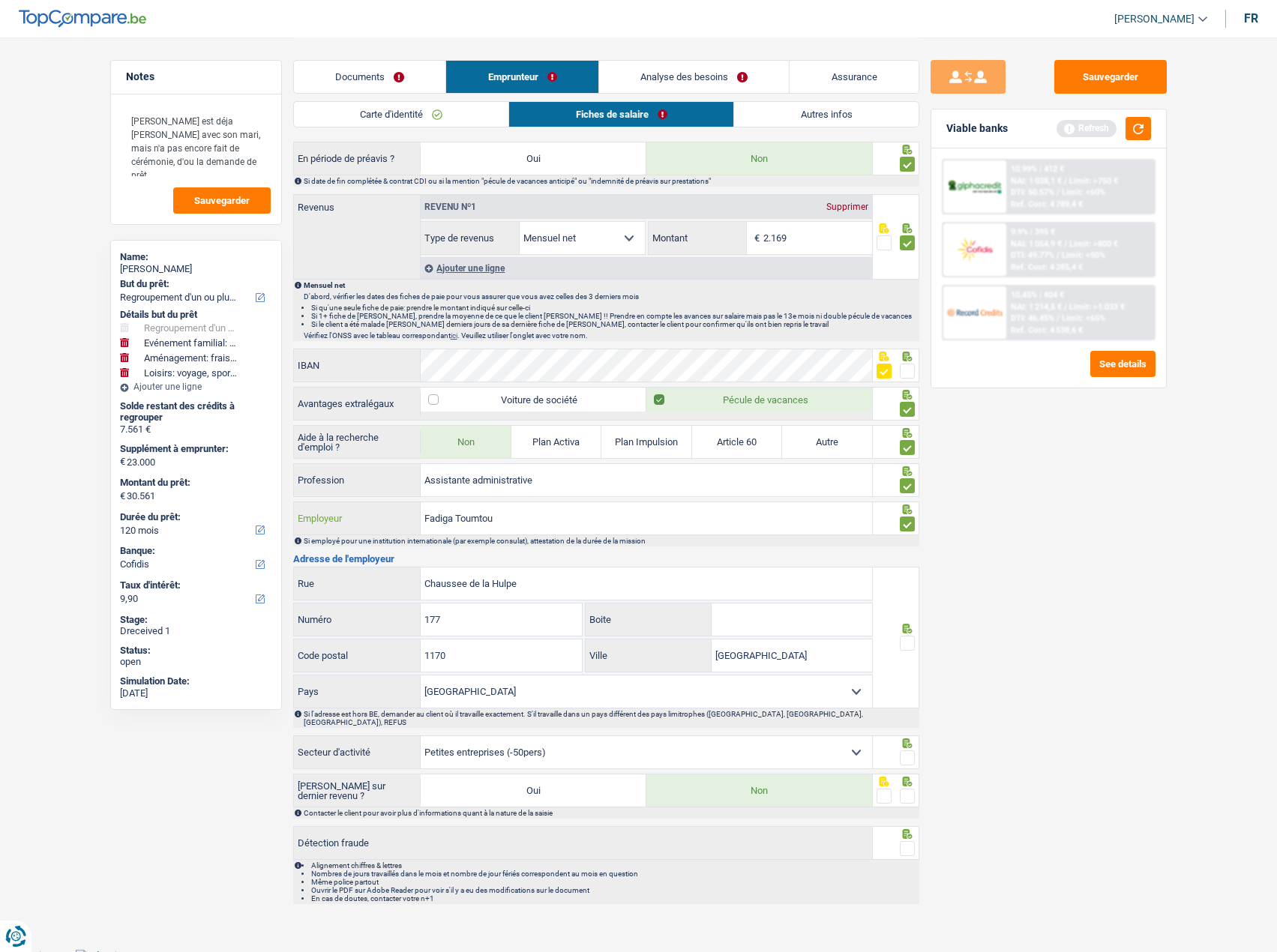
type input "Fadiga Toumtou"
click at [901, 641] on span at bounding box center [907, 643] width 15 height 15
click at [0, 0] on input "radio" at bounding box center [0, 0] width 0 height 0
click at [808, 632] on input "Boite" at bounding box center [791, 620] width 160 height 33
type input "10"
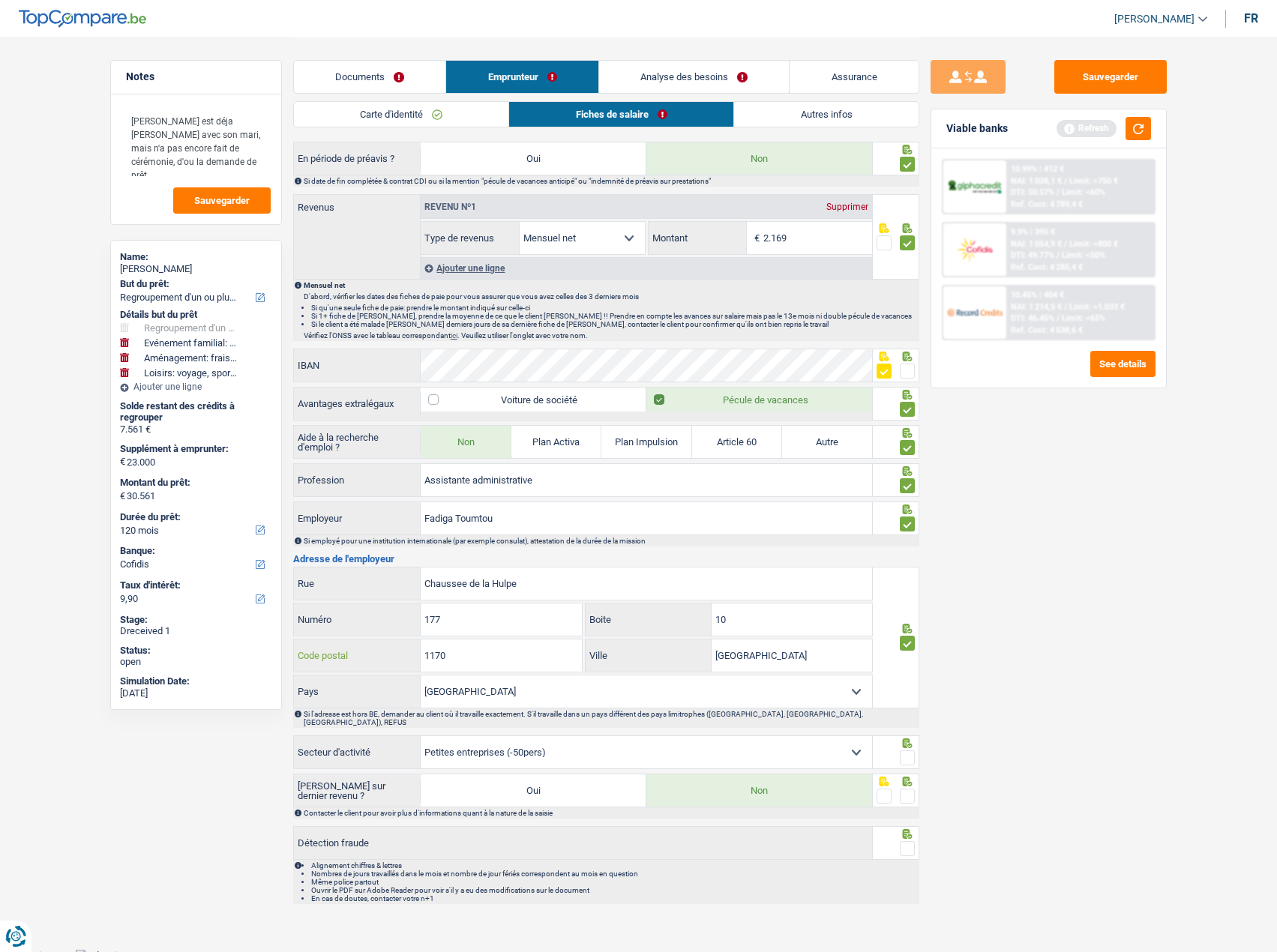
click at [506, 652] on input "1170" at bounding box center [501, 656] width 161 height 33
drag, startPoint x: 429, startPoint y: 657, endPoint x: 536, endPoint y: 655, distance: 107.0
click at [535, 659] on input "1170" at bounding box center [501, 656] width 161 height 33
type input "1070"
click at [758, 668] on input "Bruxelles" at bounding box center [791, 656] width 160 height 33
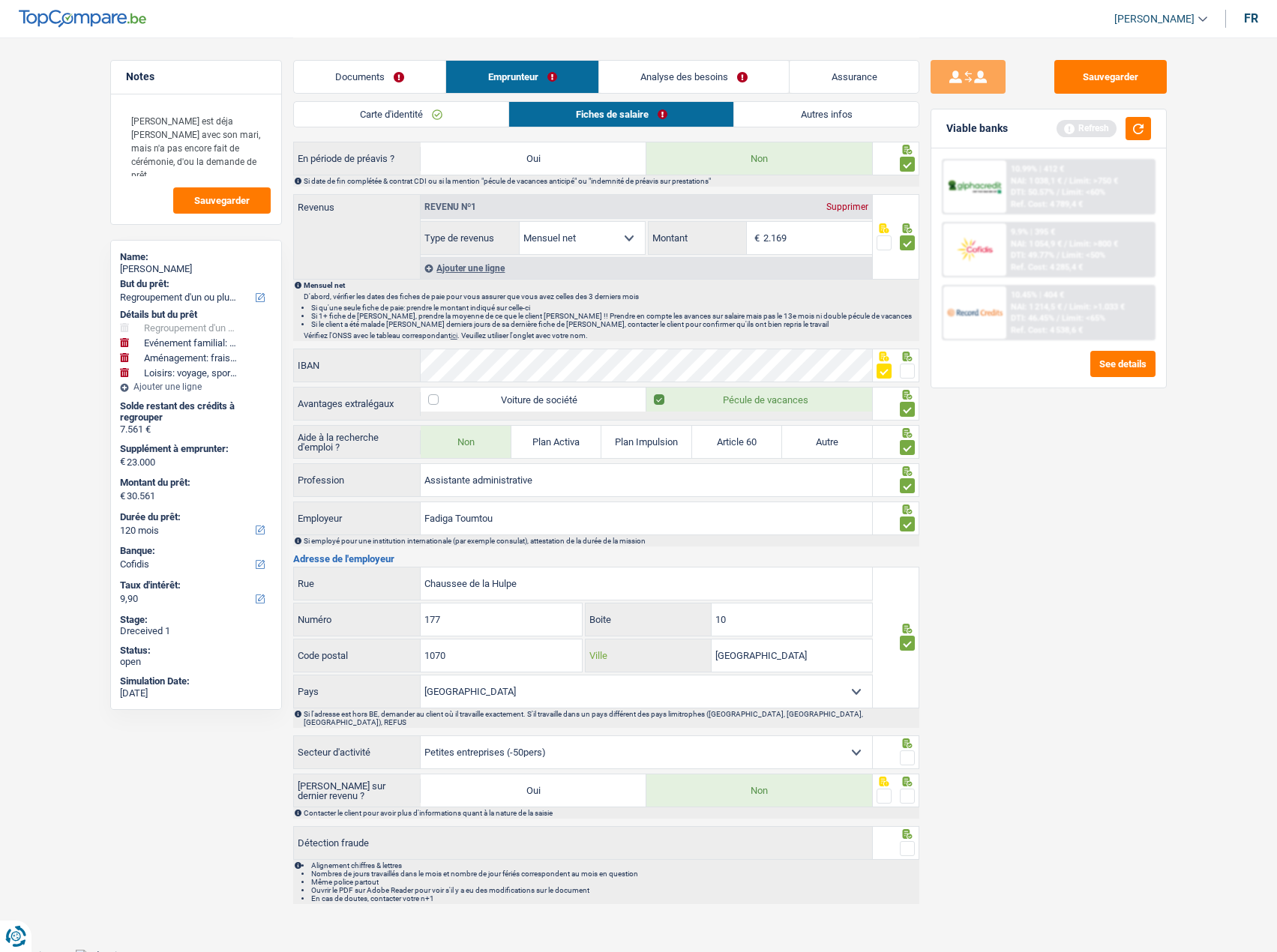
click at [758, 668] on input "Bruxelles" at bounding box center [791, 656] width 160 height 33
type input "Anderlecht"
click at [1069, 620] on div "Sauvegarder Viable banks Refresh 10.99% | 412 € NAI: 1 038,1 € / Limit: >750 € …" at bounding box center [1049, 493] width 259 height 868
drag, startPoint x: 905, startPoint y: 747, endPoint x: 916, endPoint y: 757, distance: 14.9
click at [906, 750] on span at bounding box center [907, 757] width 15 height 15
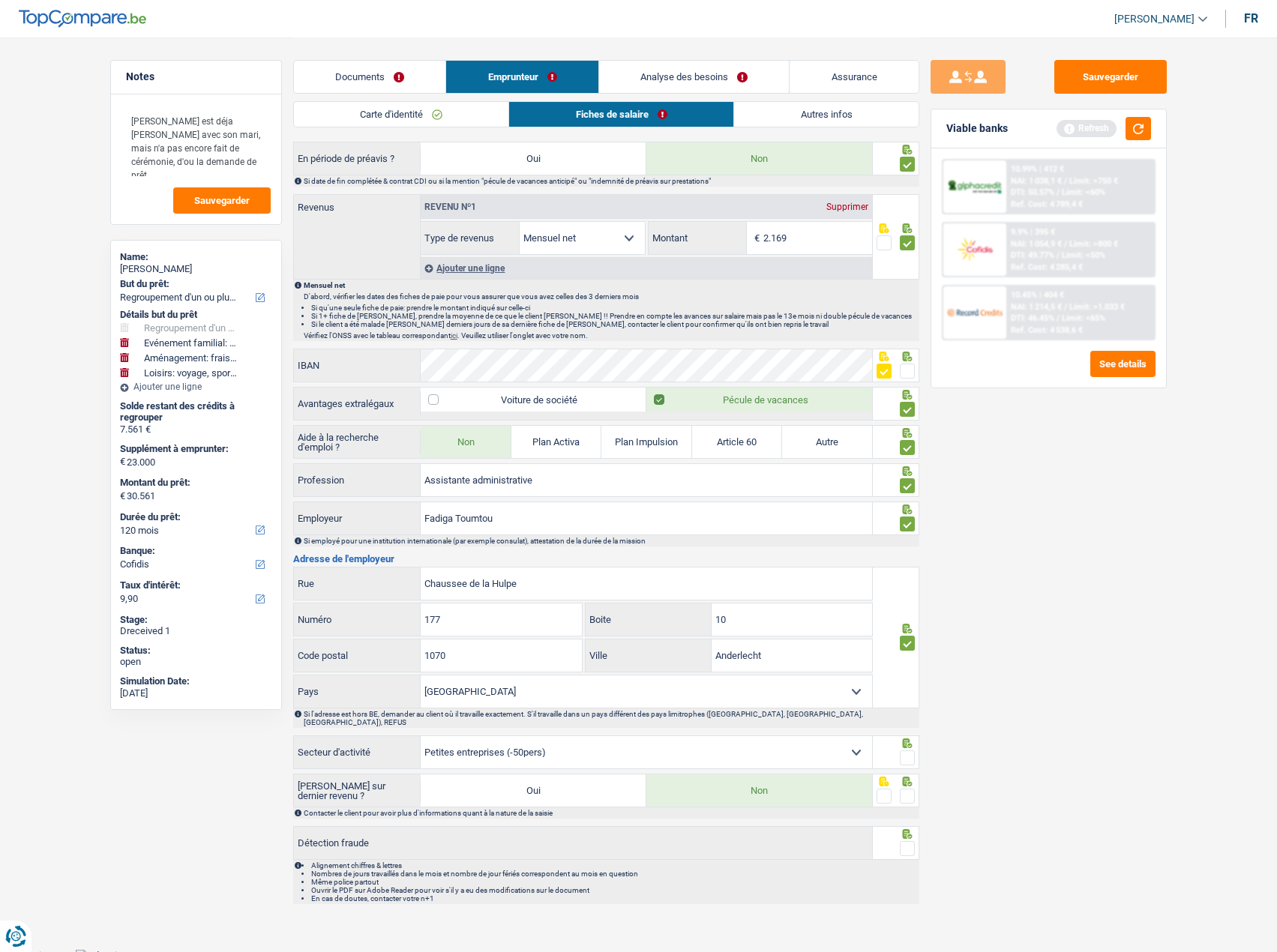
click at [0, 0] on input "radio" at bounding box center [0, 0] width 0 height 0
drag, startPoint x: 910, startPoint y: 781, endPoint x: 907, endPoint y: 818, distance: 37.1
click at [909, 789] on span at bounding box center [907, 796] width 15 height 15
click at [0, 0] on input "radio" at bounding box center [0, 0] width 0 height 0
click at [908, 840] on div at bounding box center [907, 849] width 15 height 19
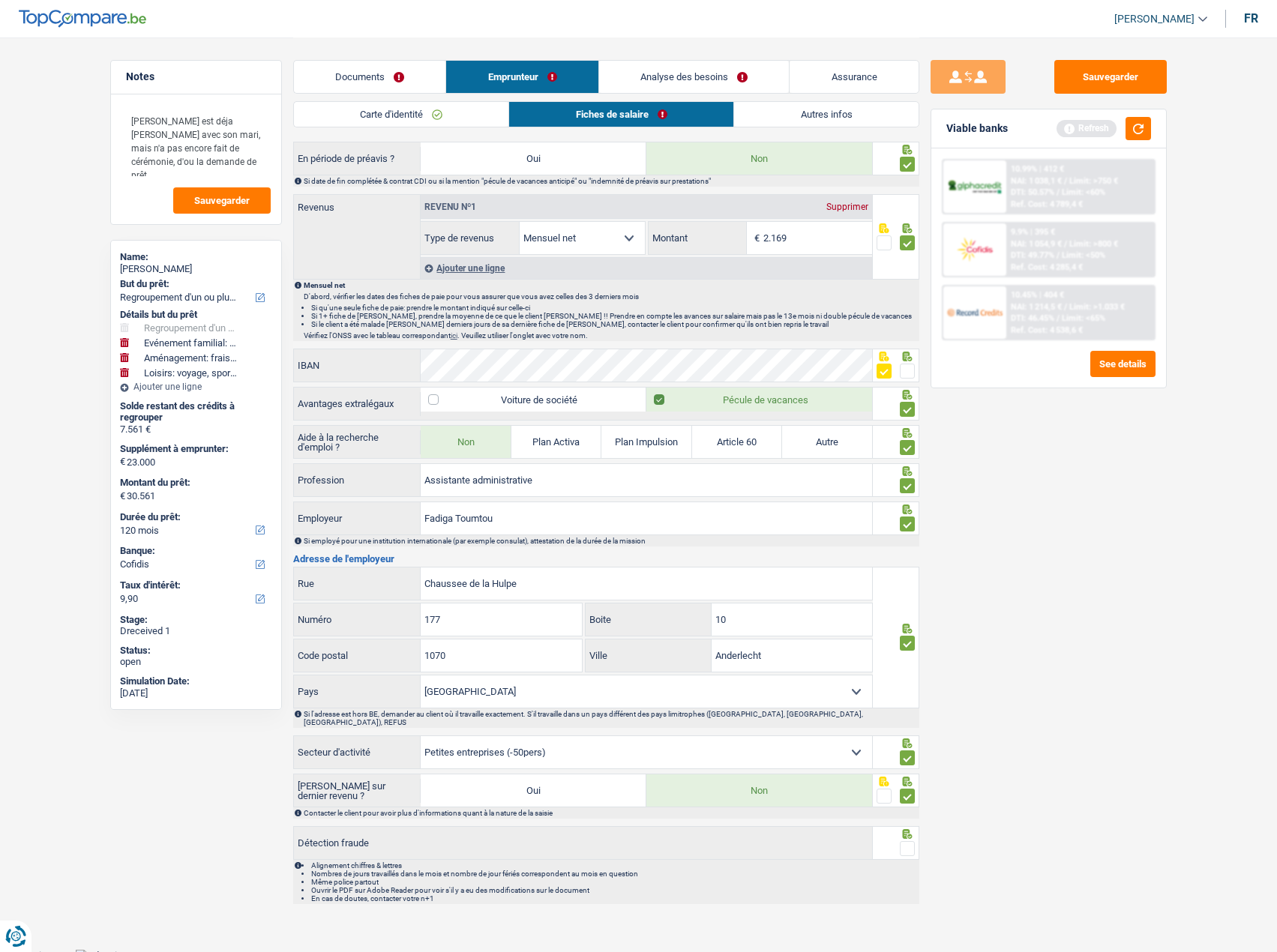
drag, startPoint x: 912, startPoint y: 842, endPoint x: 949, endPoint y: 736, distance: 112.3
click at [912, 842] on span at bounding box center [907, 849] width 15 height 15
click at [0, 0] on input "radio" at bounding box center [0, 0] width 0 height 0
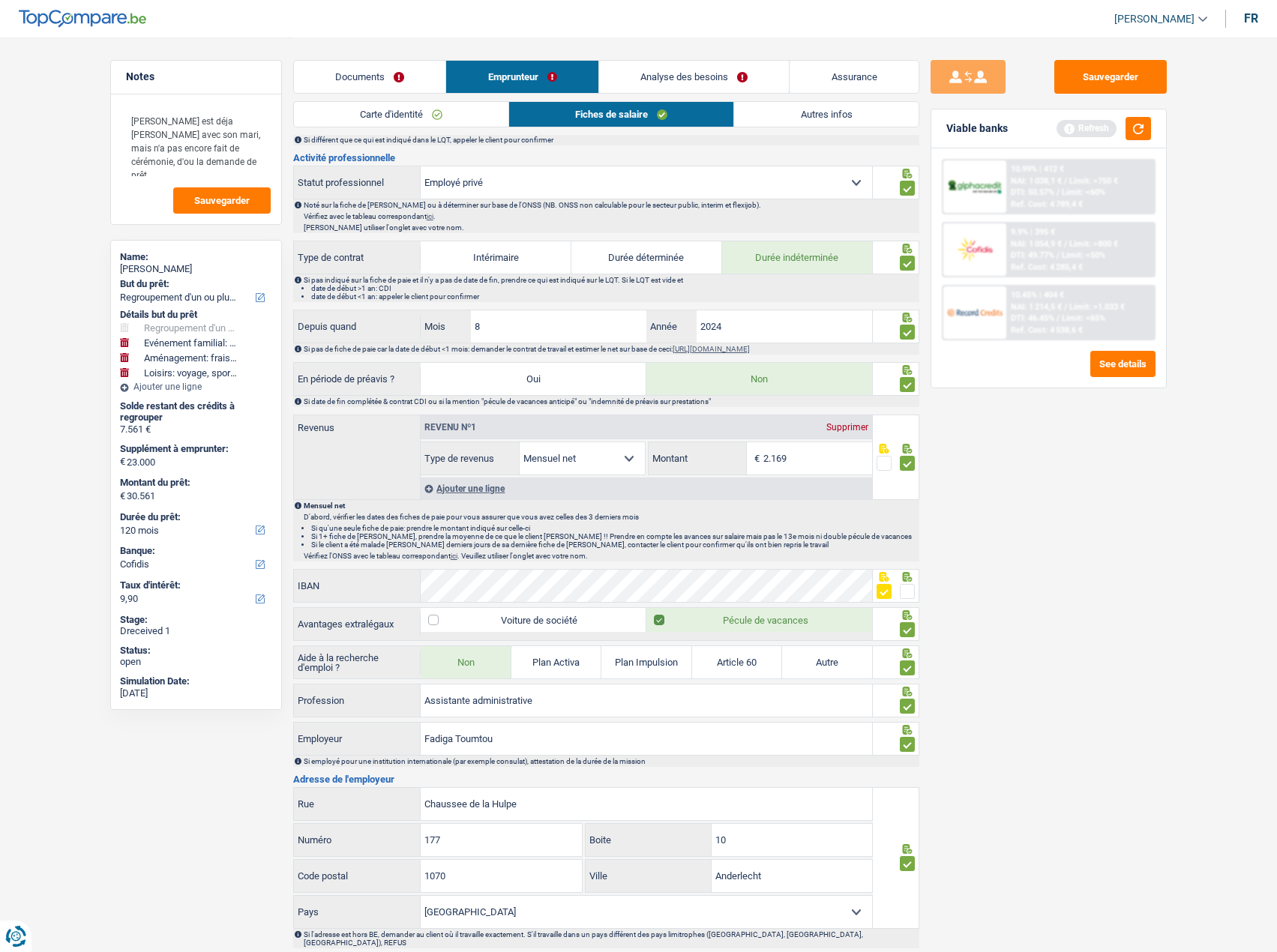
scroll to position [369, 0]
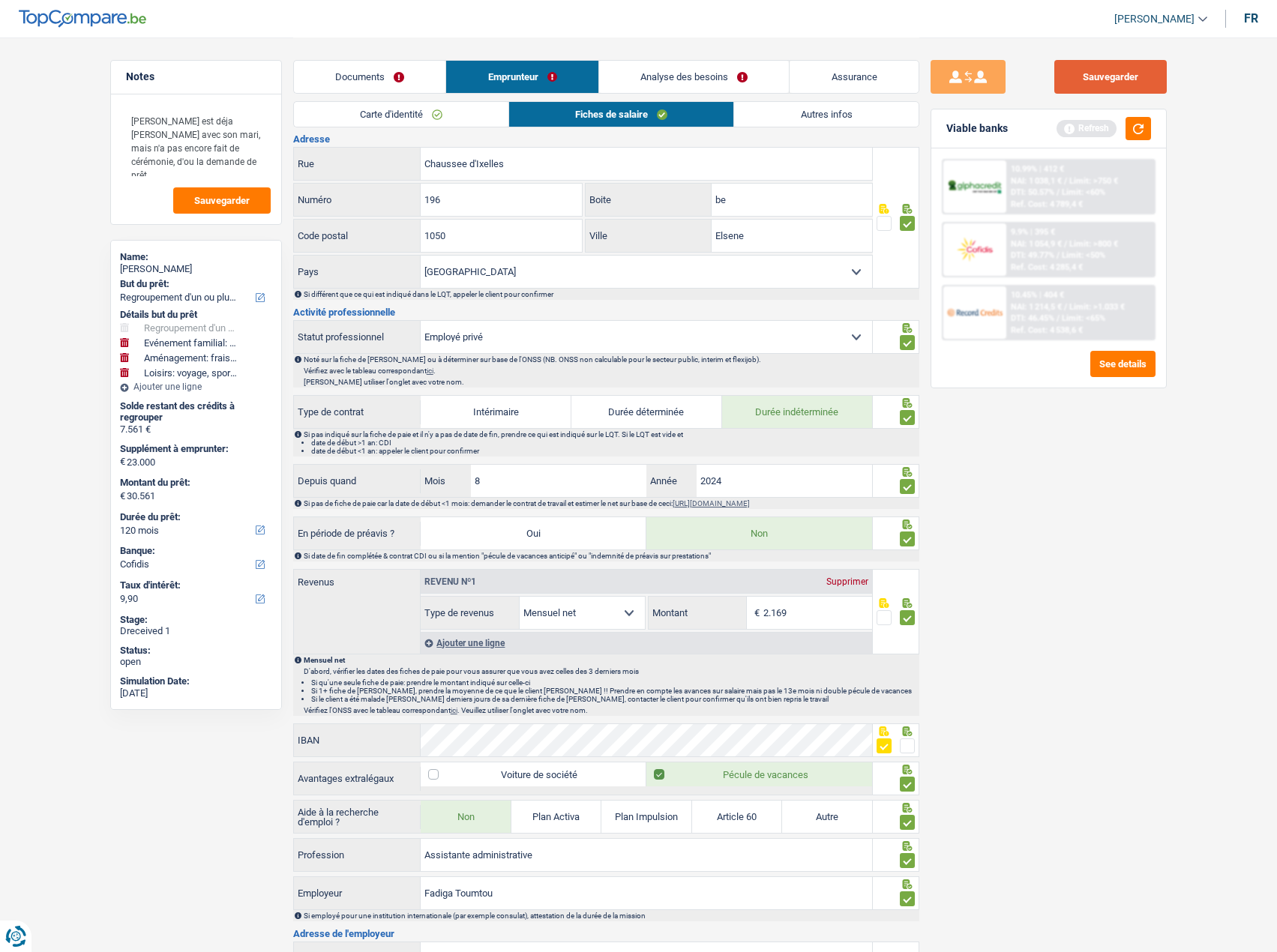
click at [1095, 77] on button "Sauvegarder" at bounding box center [1110, 76] width 112 height 33
click at [770, 120] on link "Autres infos" at bounding box center [825, 114] width 184 height 24
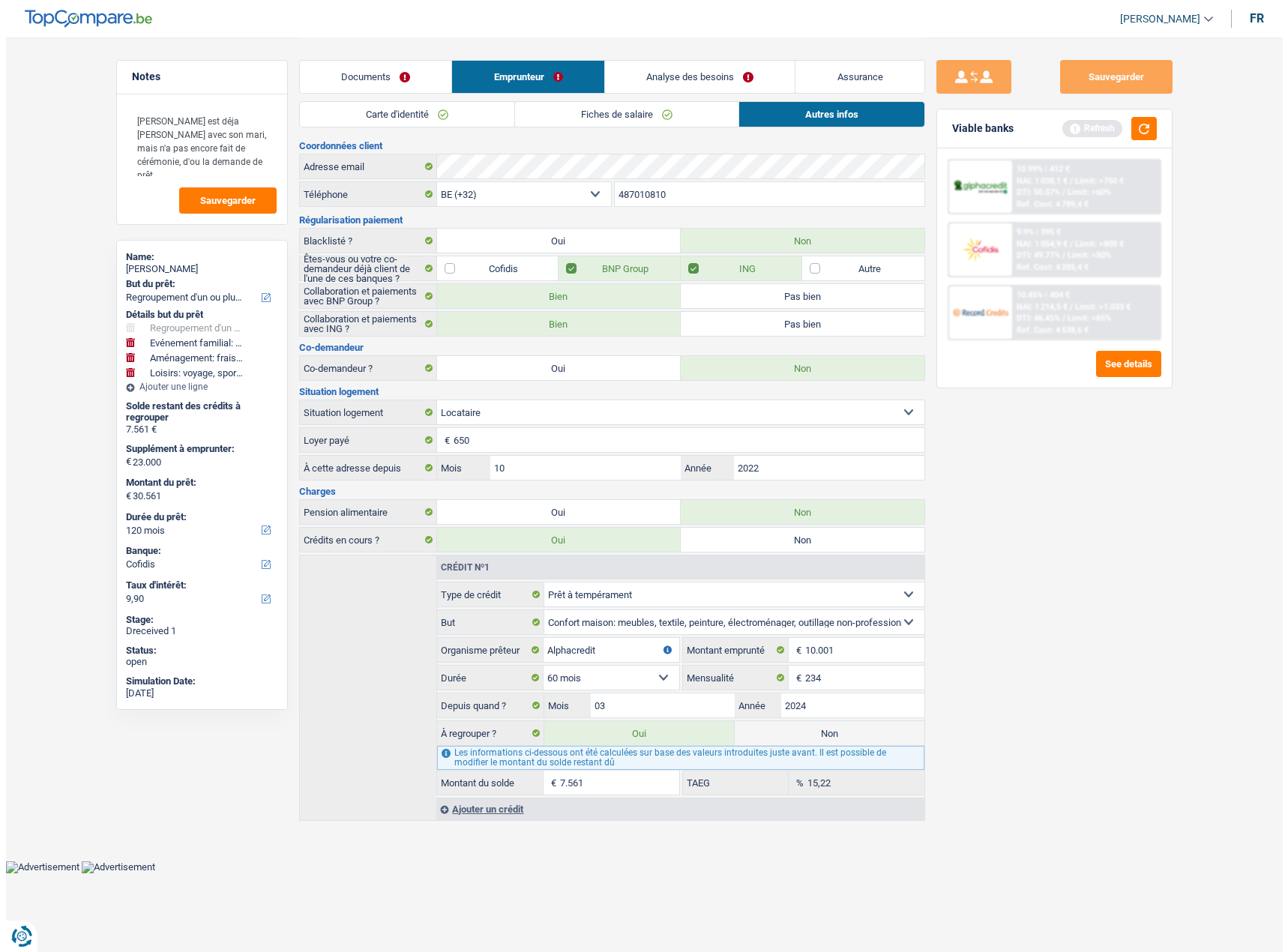
scroll to position [0, 0]
click at [1134, 77] on button "Sauvegarder" at bounding box center [1115, 76] width 112 height 33
drag, startPoint x: 1154, startPoint y: 116, endPoint x: 1149, endPoint y: 124, distance: 9.4
click at [1153, 116] on div "Viable banks Refresh" at bounding box center [1053, 129] width 234 height 39
click at [1148, 125] on button "button" at bounding box center [1143, 129] width 25 height 24
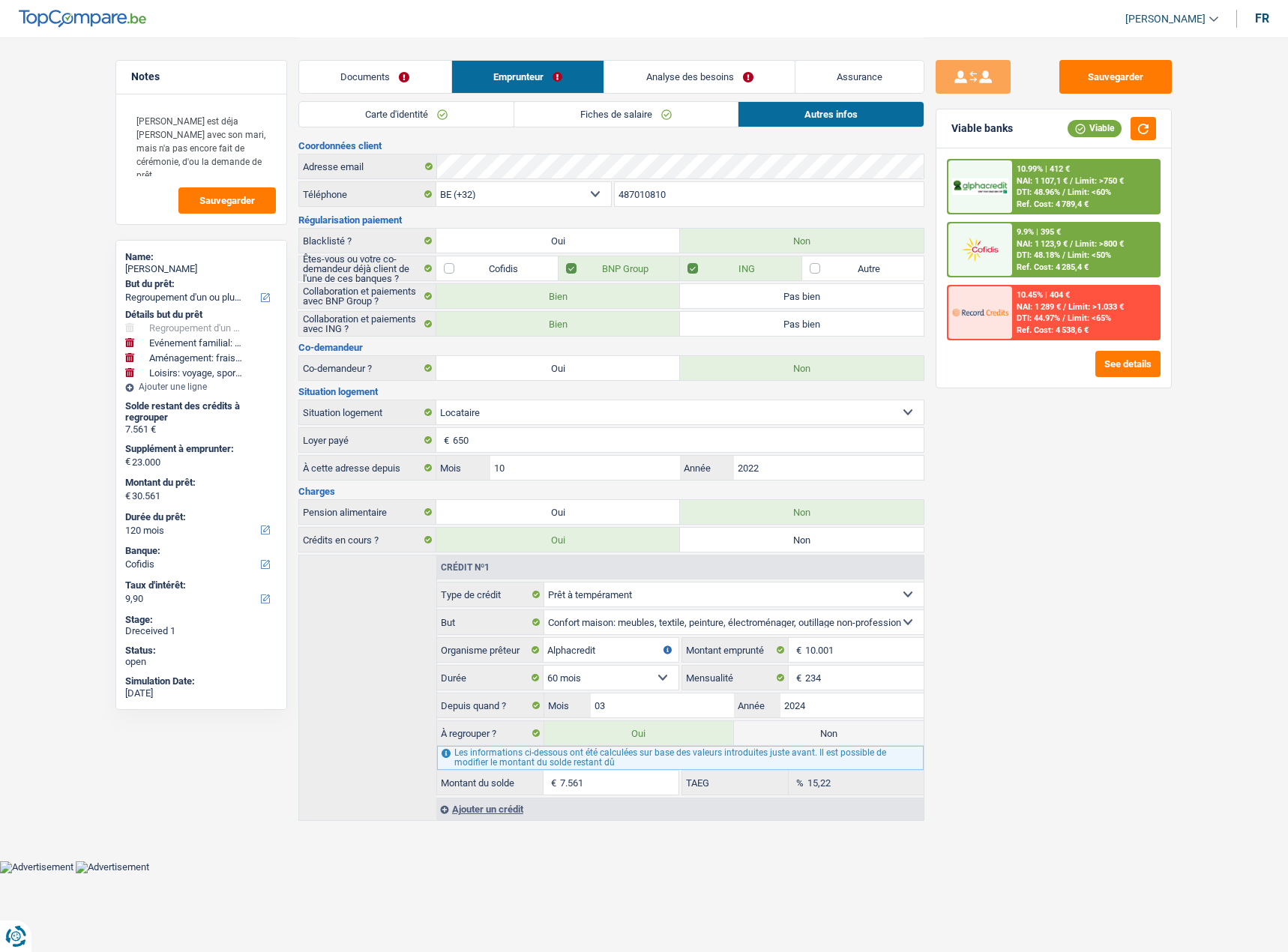
drag, startPoint x: 374, startPoint y: 81, endPoint x: 547, endPoint y: 83, distance: 173.0
click at [374, 81] on link "Documents" at bounding box center [375, 77] width 152 height 33
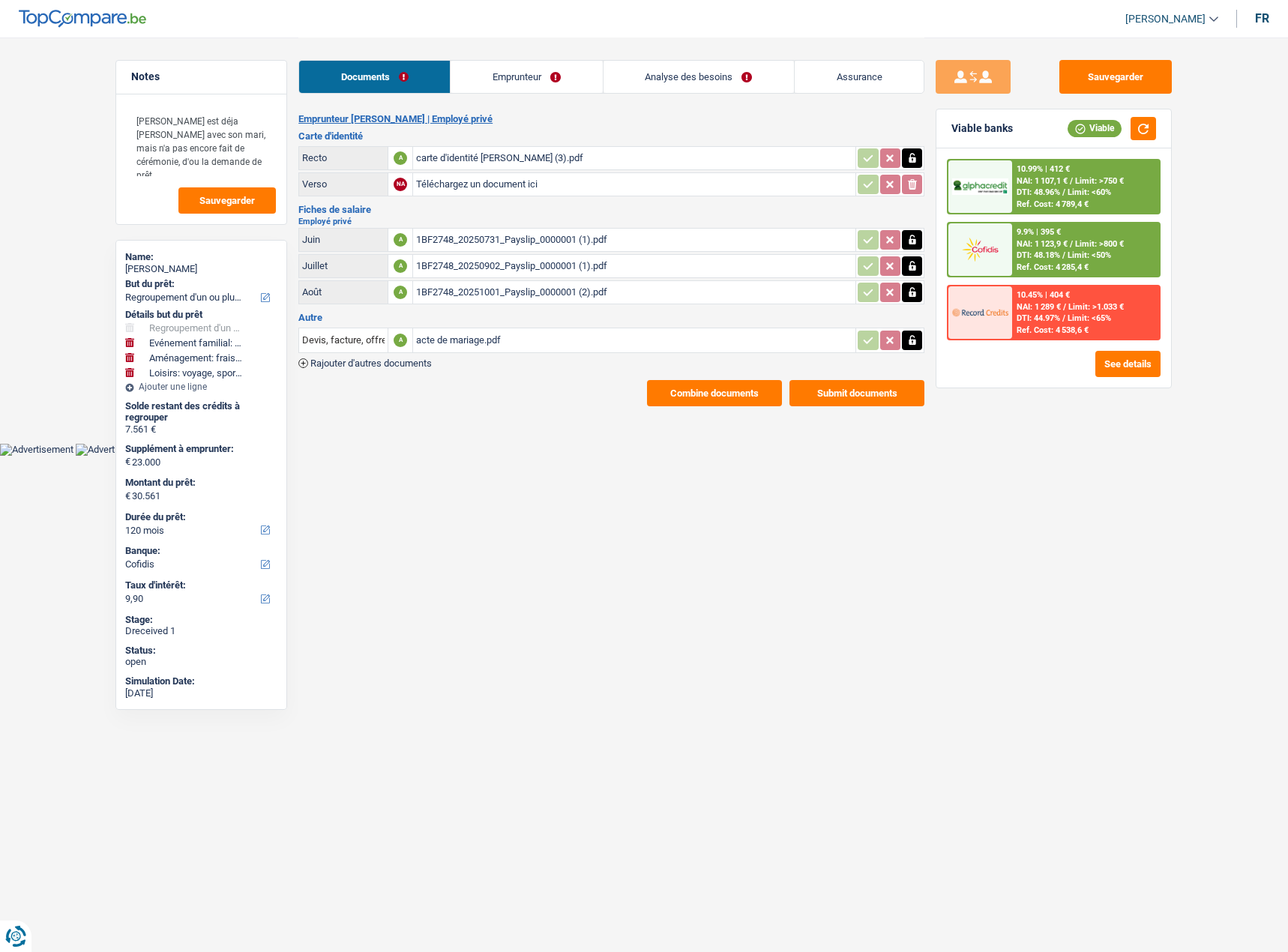
click at [662, 83] on link "Analyse des besoins" at bounding box center [698, 77] width 190 height 33
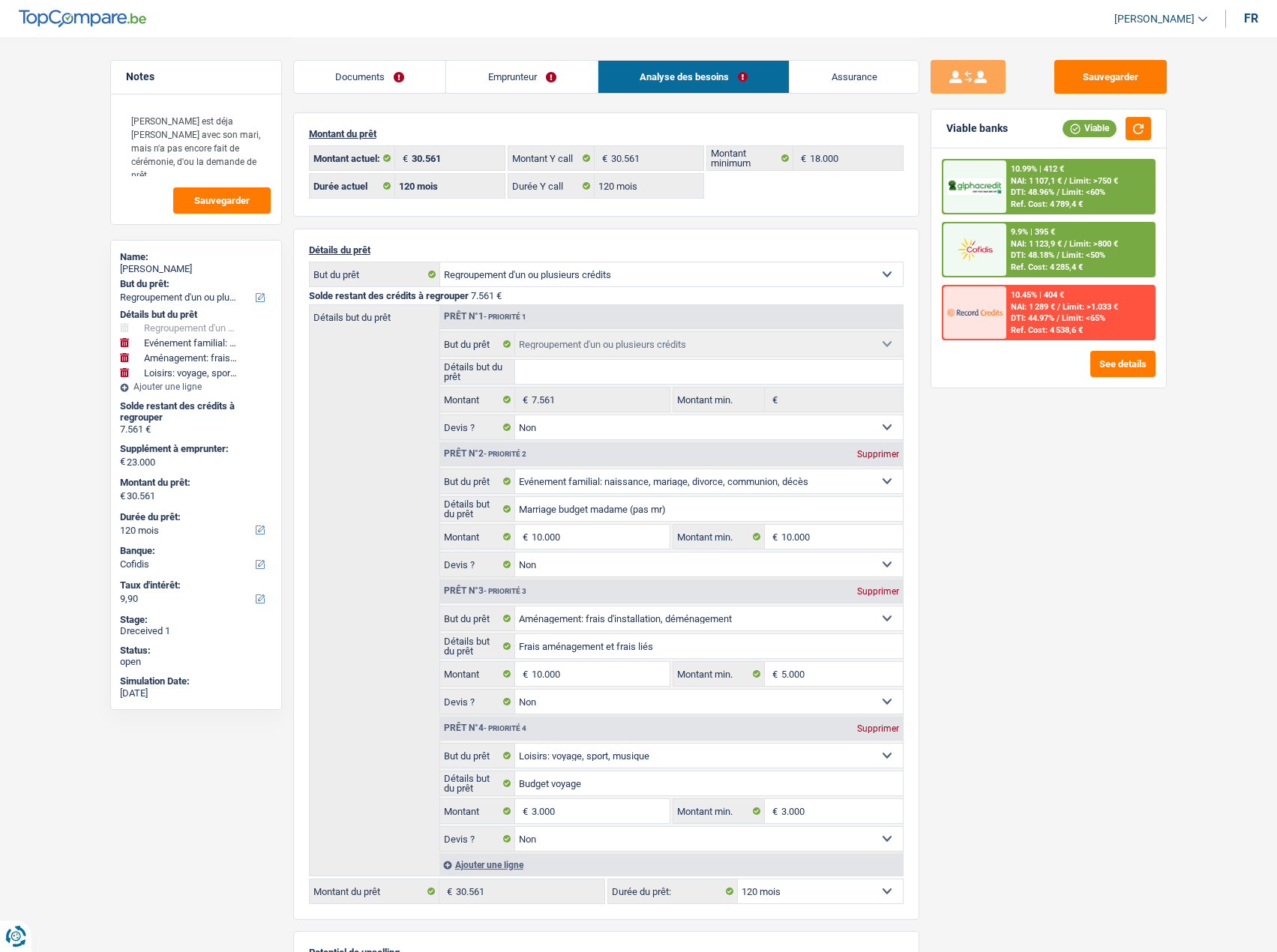
click at [1067, 255] on span "Limit: <50%" at bounding box center [1083, 255] width 43 height 10
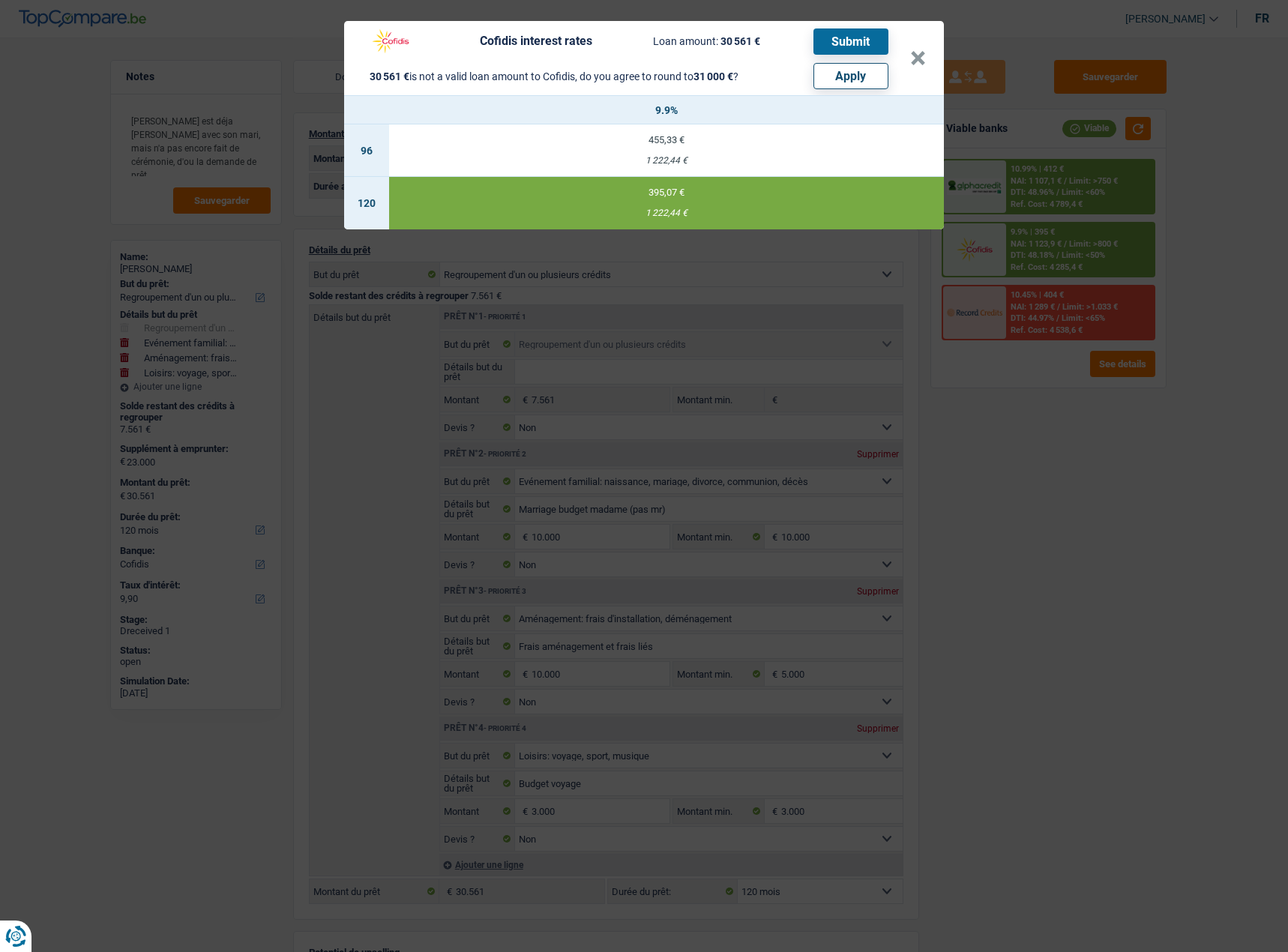
click at [1126, 452] on div "Cofidis interest rates Loan amount: 30 561 € Submit 30 561 € is not a valid loa…" at bounding box center [644, 476] width 1288 height 952
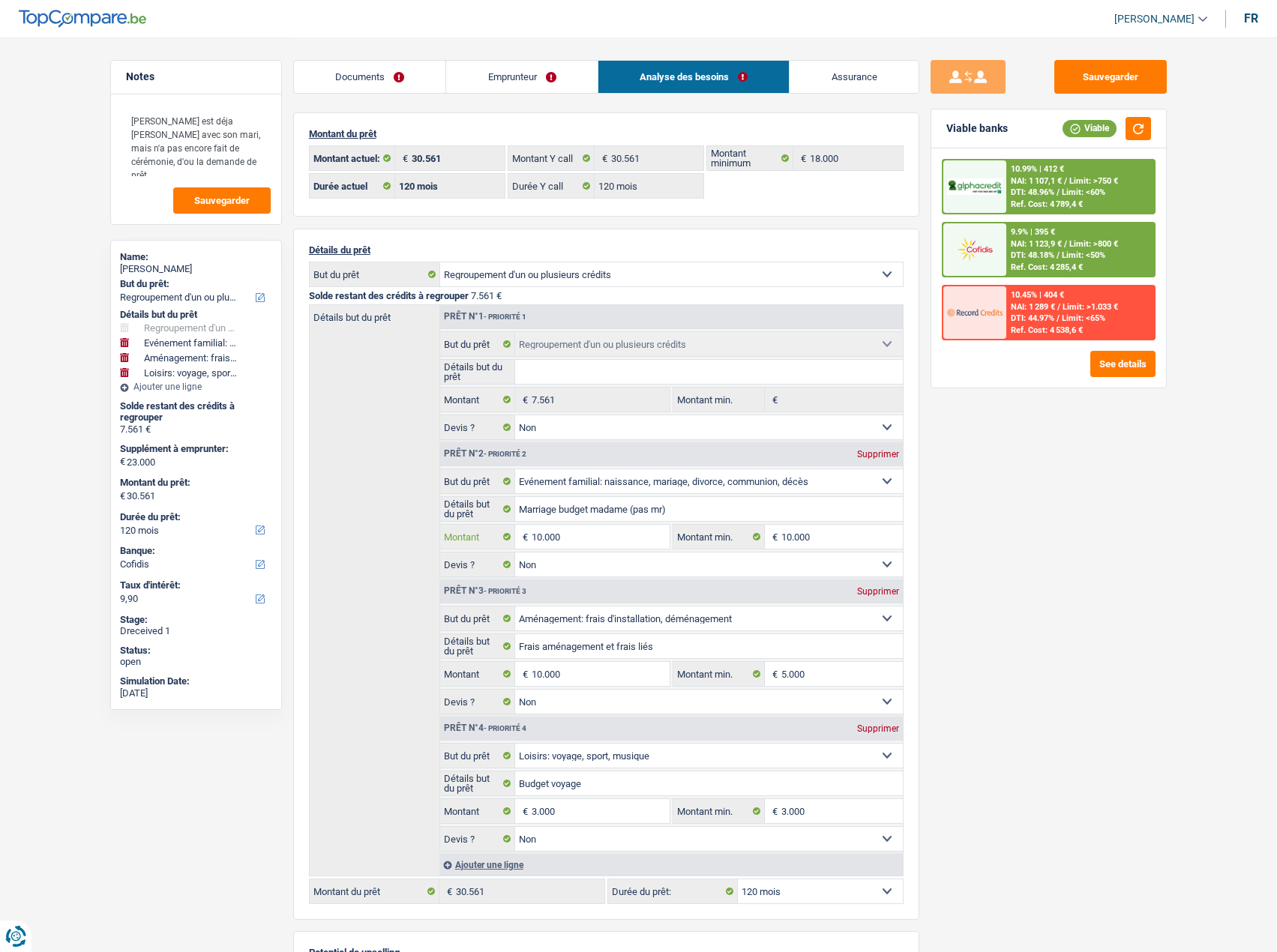
click at [585, 539] on input "10.000" at bounding box center [600, 537] width 138 height 24
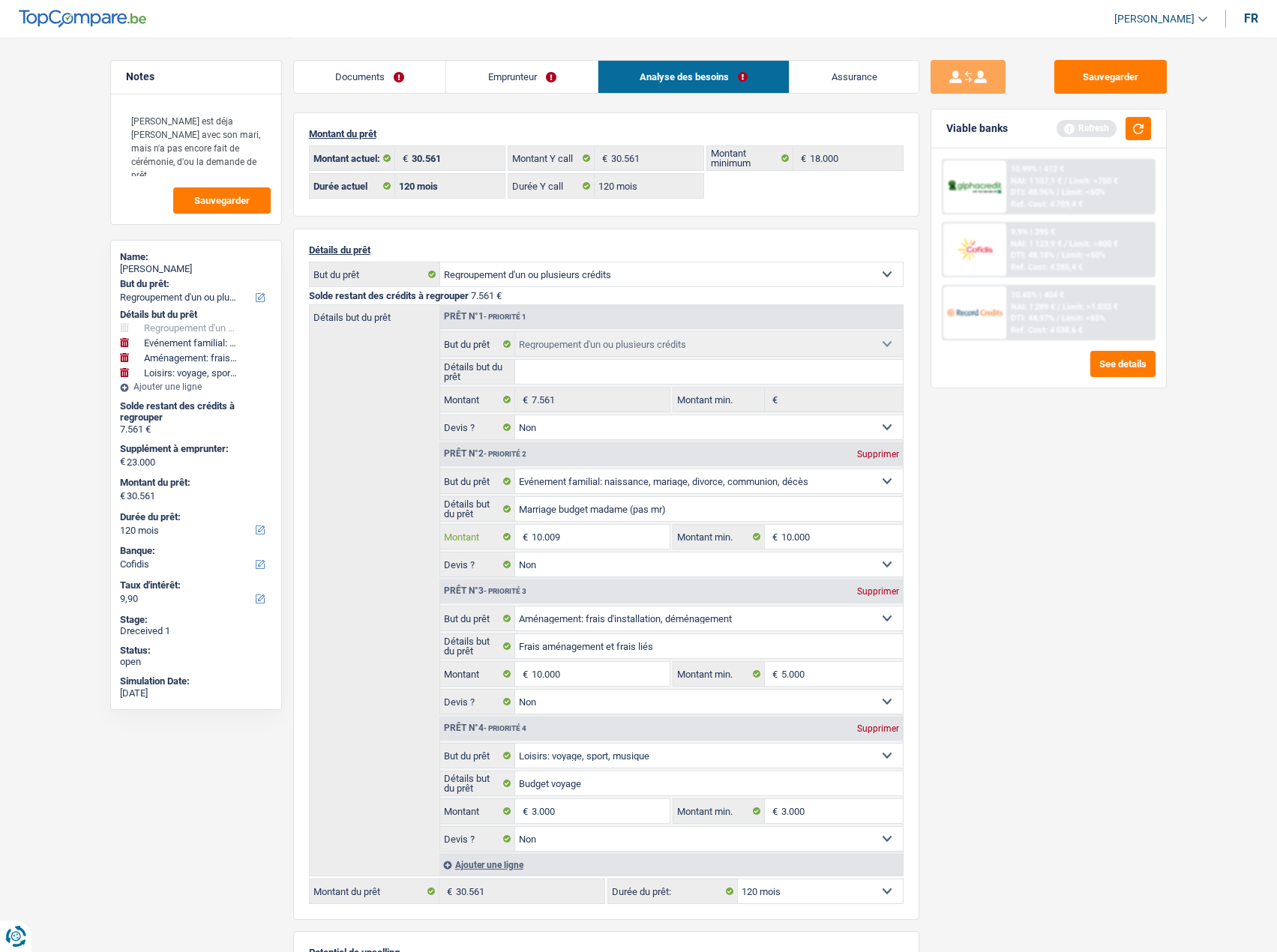
type input "10.009"
type input "23.009"
type input "30.570"
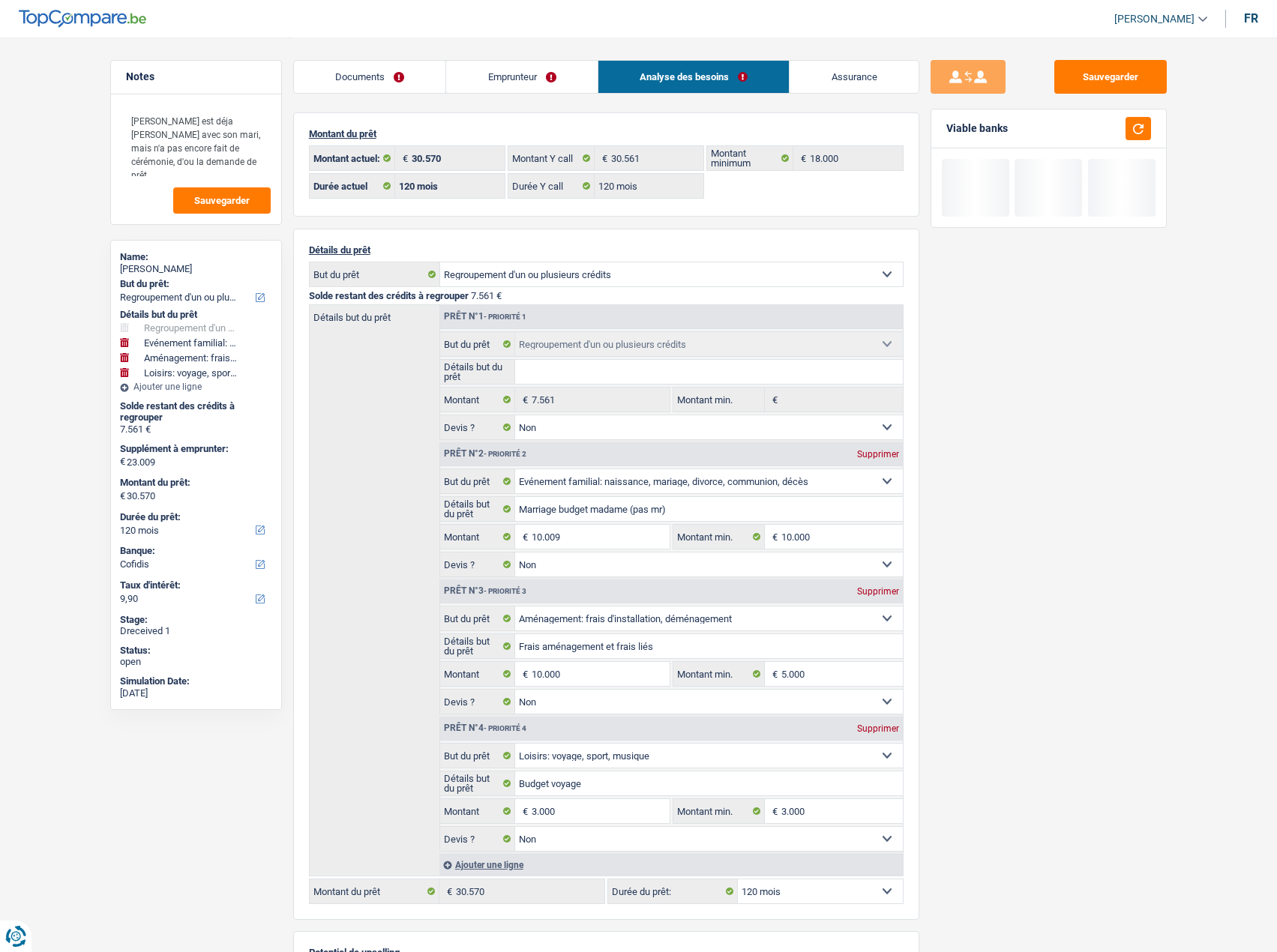
click at [1041, 597] on div "Sauvegarder Viable banks" at bounding box center [1049, 493] width 259 height 868
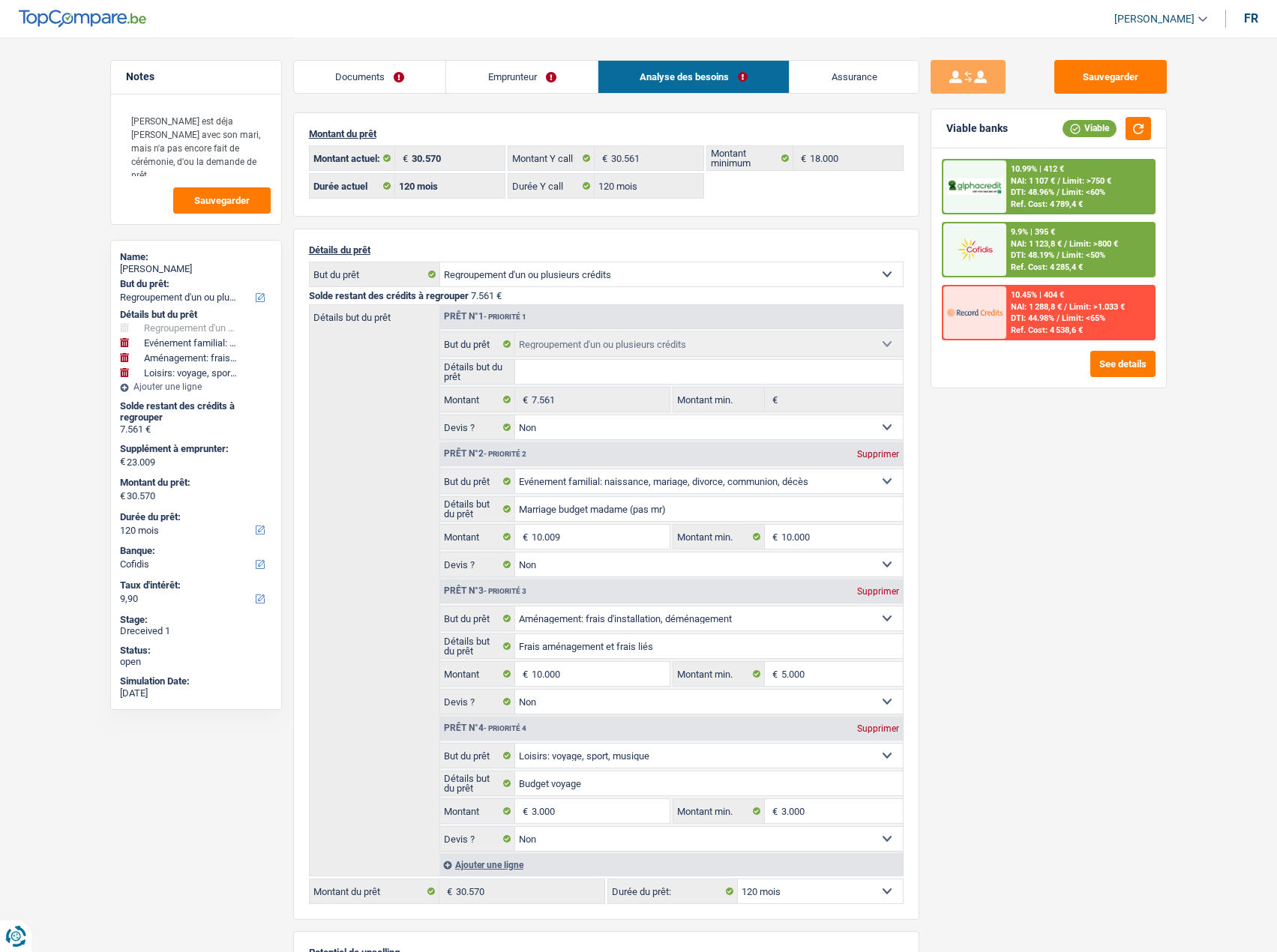
click at [1070, 189] on span "Limit: <60%" at bounding box center [1083, 192] width 43 height 10
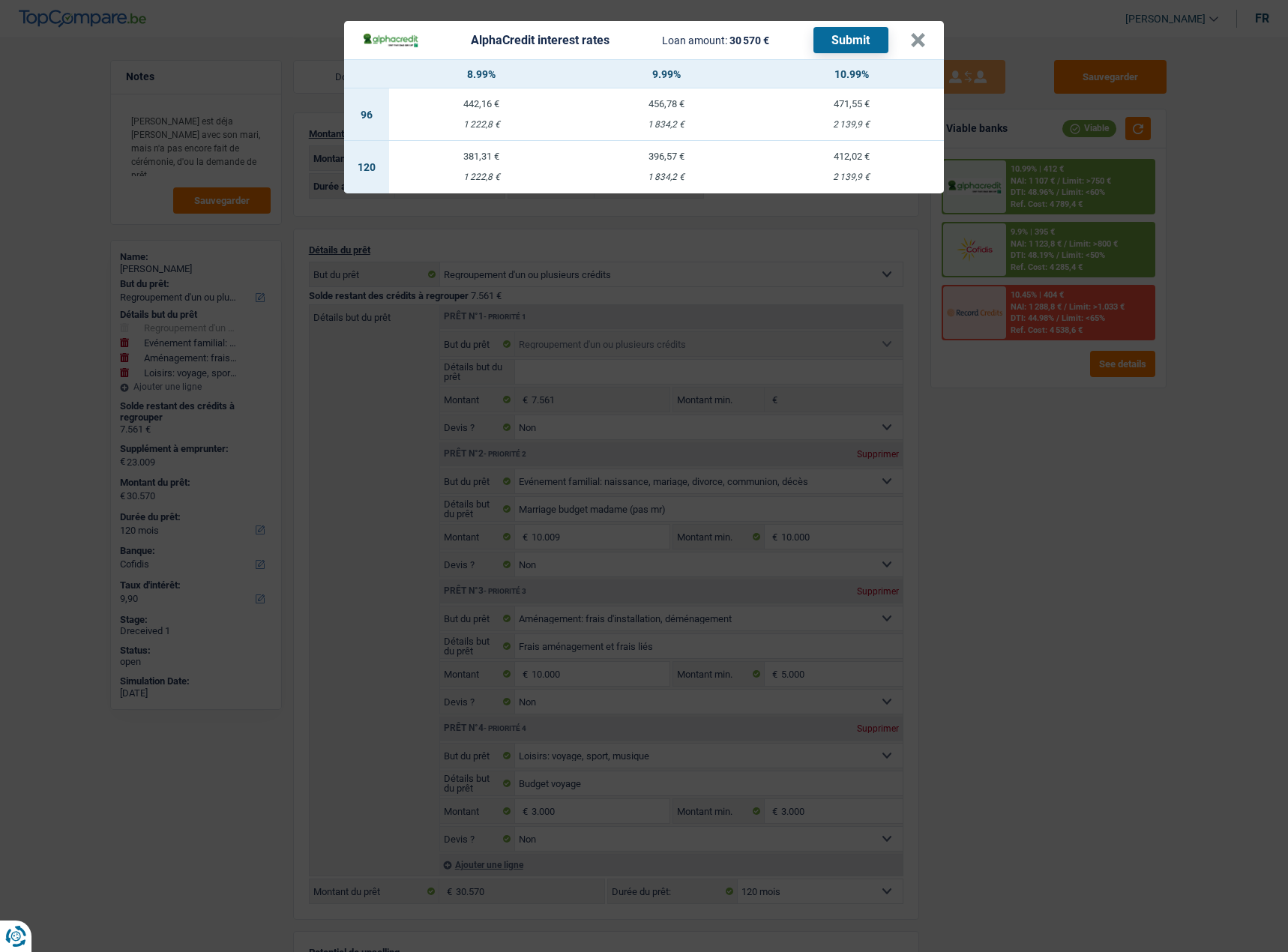
click at [1029, 537] on div "AlphaCredit interest rates Loan amount: 30 570 € Submit × 8.99% 9.99% 10.99% 96…" at bounding box center [644, 476] width 1288 height 952
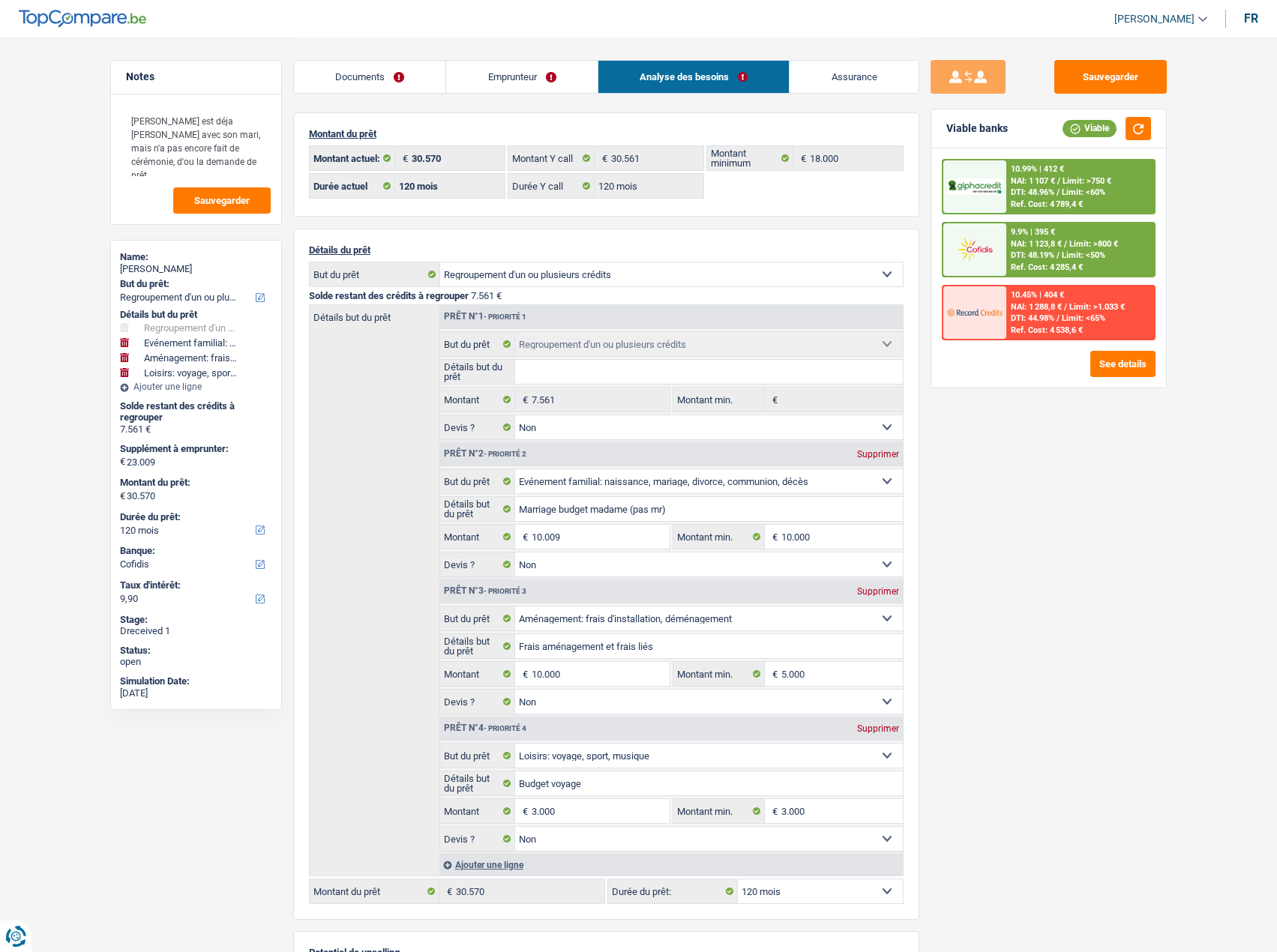
click at [1055, 182] on span "NAI: 1 107 €" at bounding box center [1033, 181] width 44 height 10
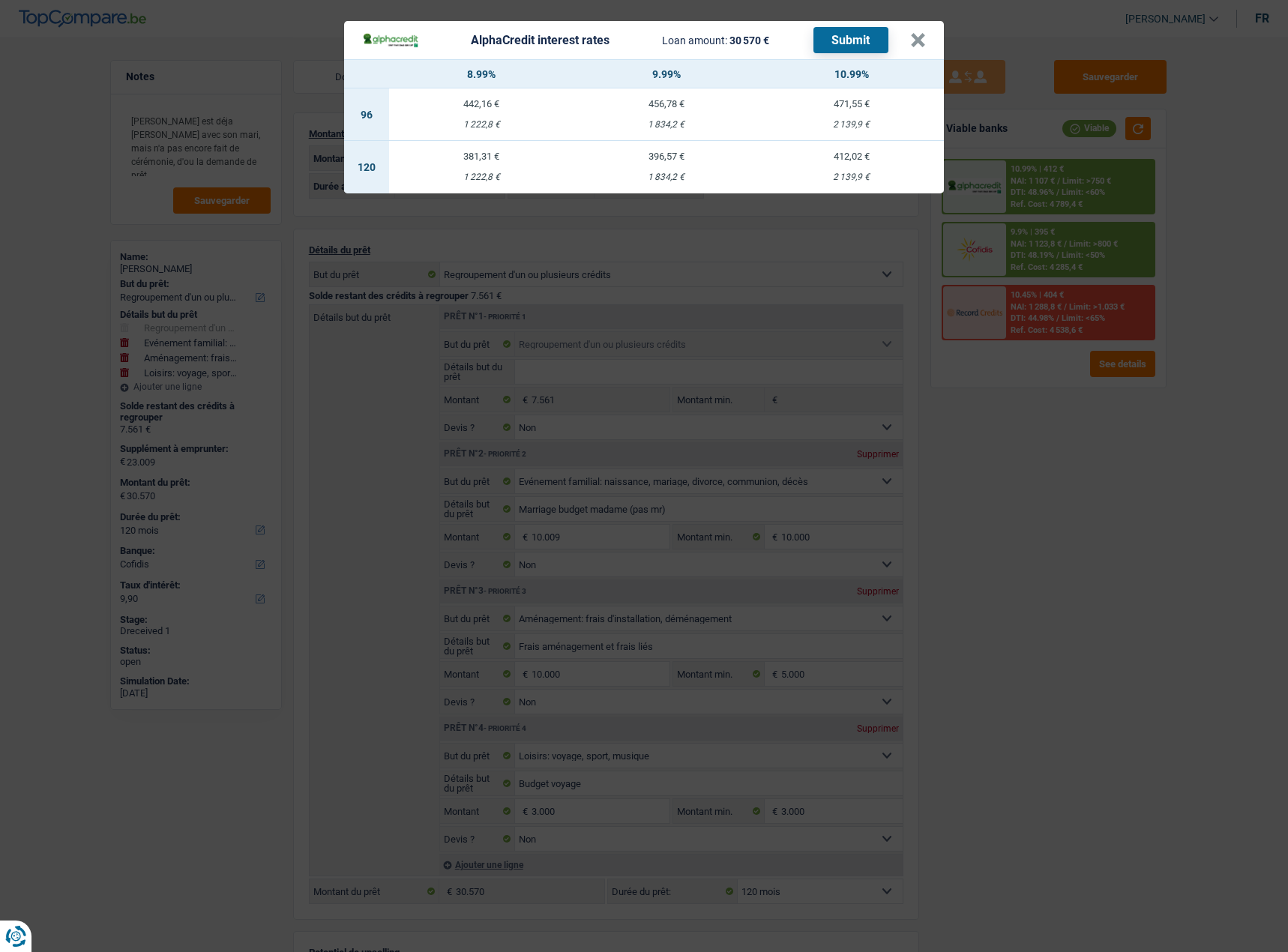
click at [1042, 448] on div "AlphaCredit interest rates Loan amount: 30 570 € Submit × 8.99% 9.99% 10.99% 96…" at bounding box center [644, 476] width 1288 height 952
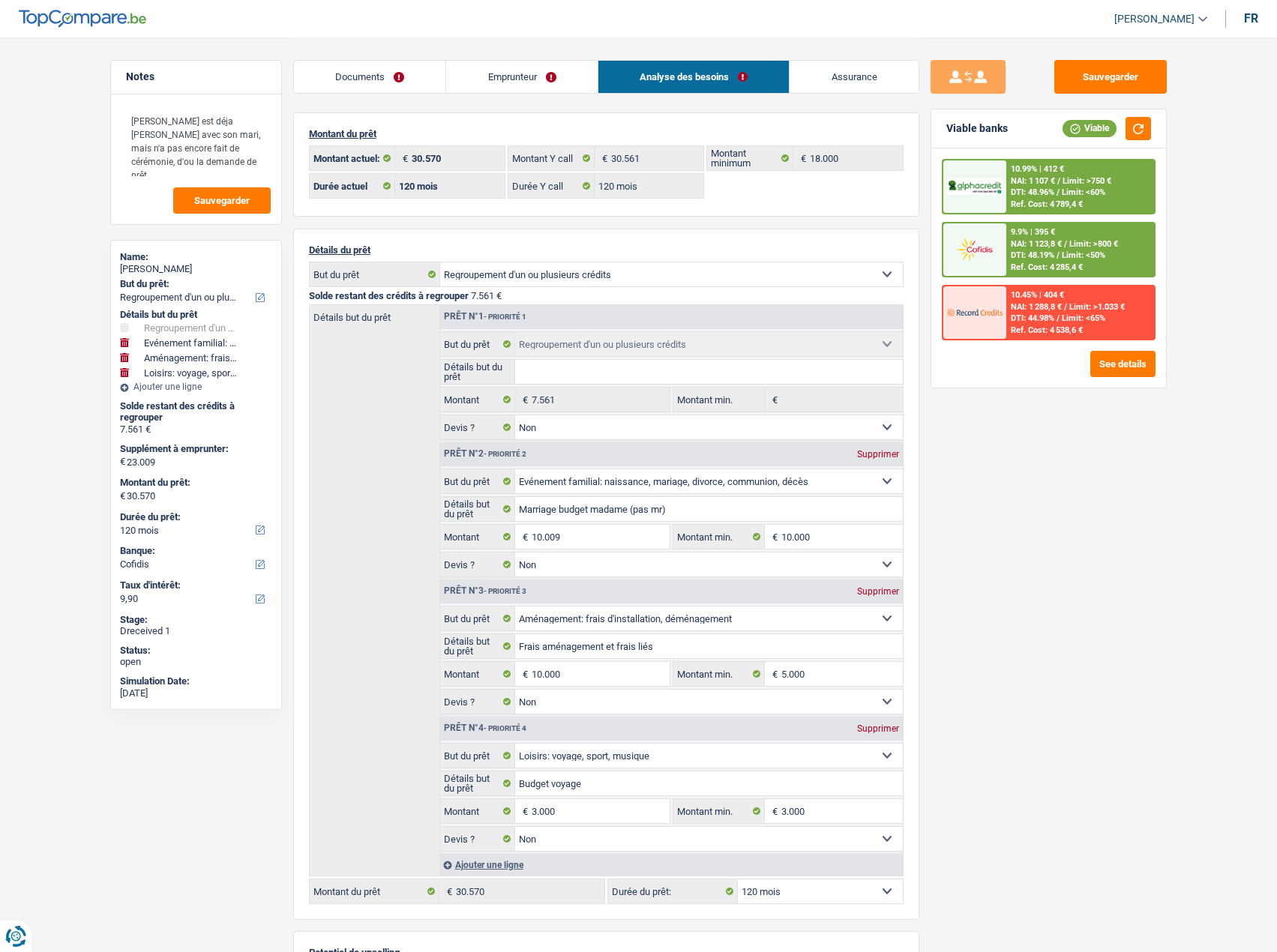
click at [1009, 176] on div "10.99% | 412 € NAI: 1 107 € / Limit: >750 € DTI: 48.96% / Limit: <60% Ref. Cost…" at bounding box center [1080, 186] width 148 height 52
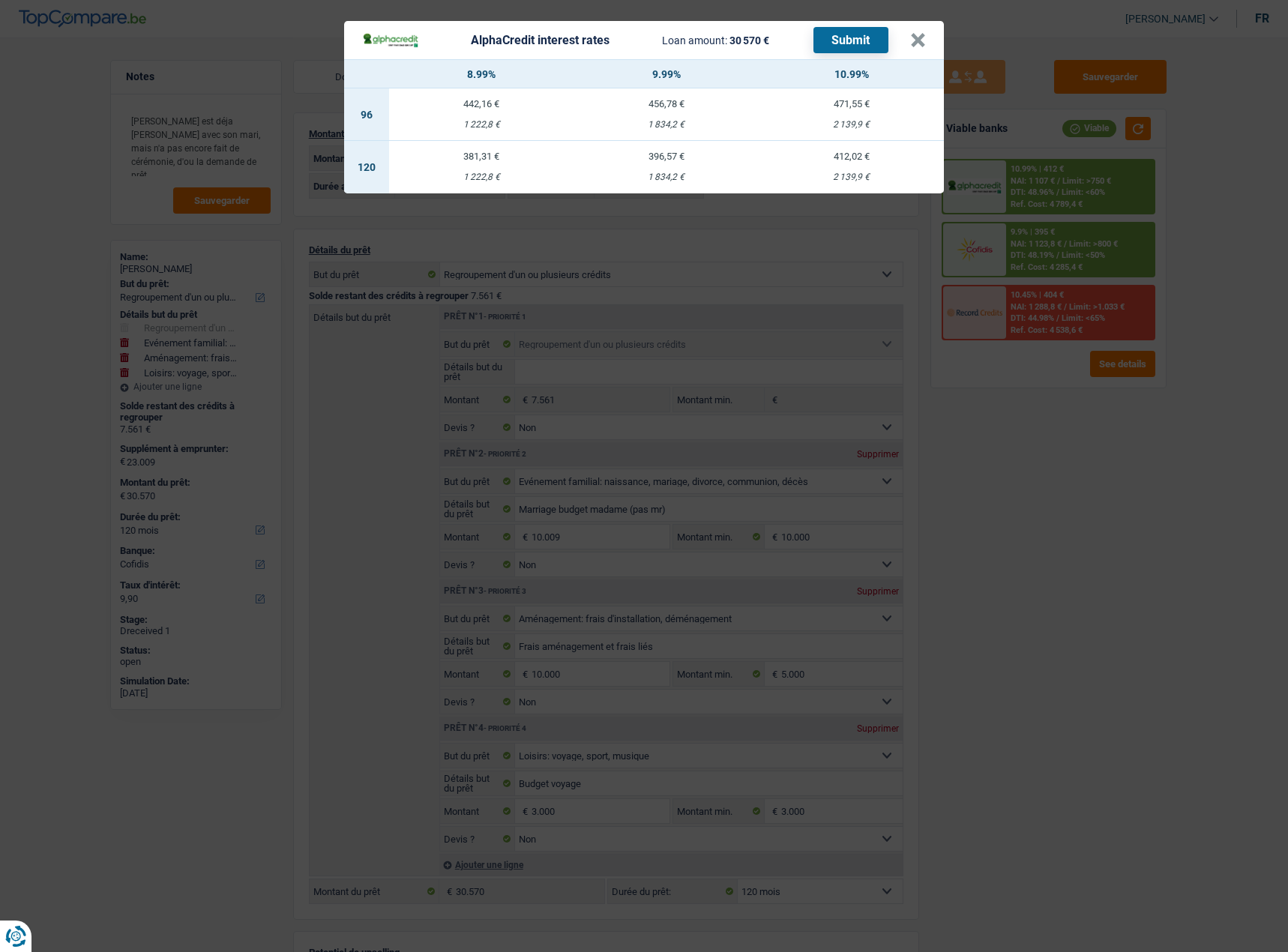
drag, startPoint x: 679, startPoint y: 177, endPoint x: 802, endPoint y: 109, distance: 140.5
click at [679, 177] on div "1 834,2 €" at bounding box center [667, 177] width 185 height 10
select select "alphacredit"
type input "9,99"
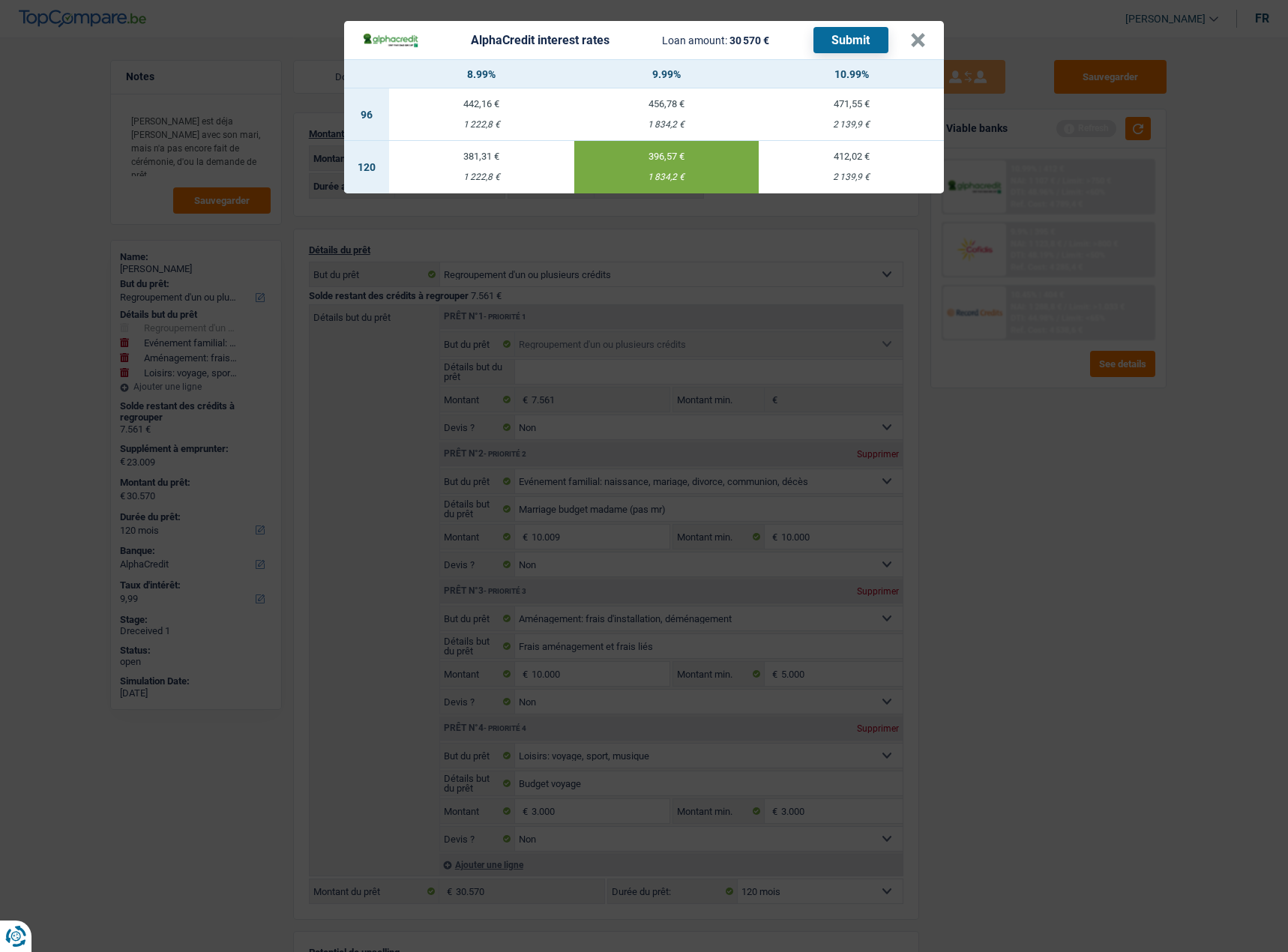
click at [864, 35] on button "Submit" at bounding box center [850, 40] width 75 height 26
click at [923, 34] on button "×" at bounding box center [917, 40] width 15 height 15
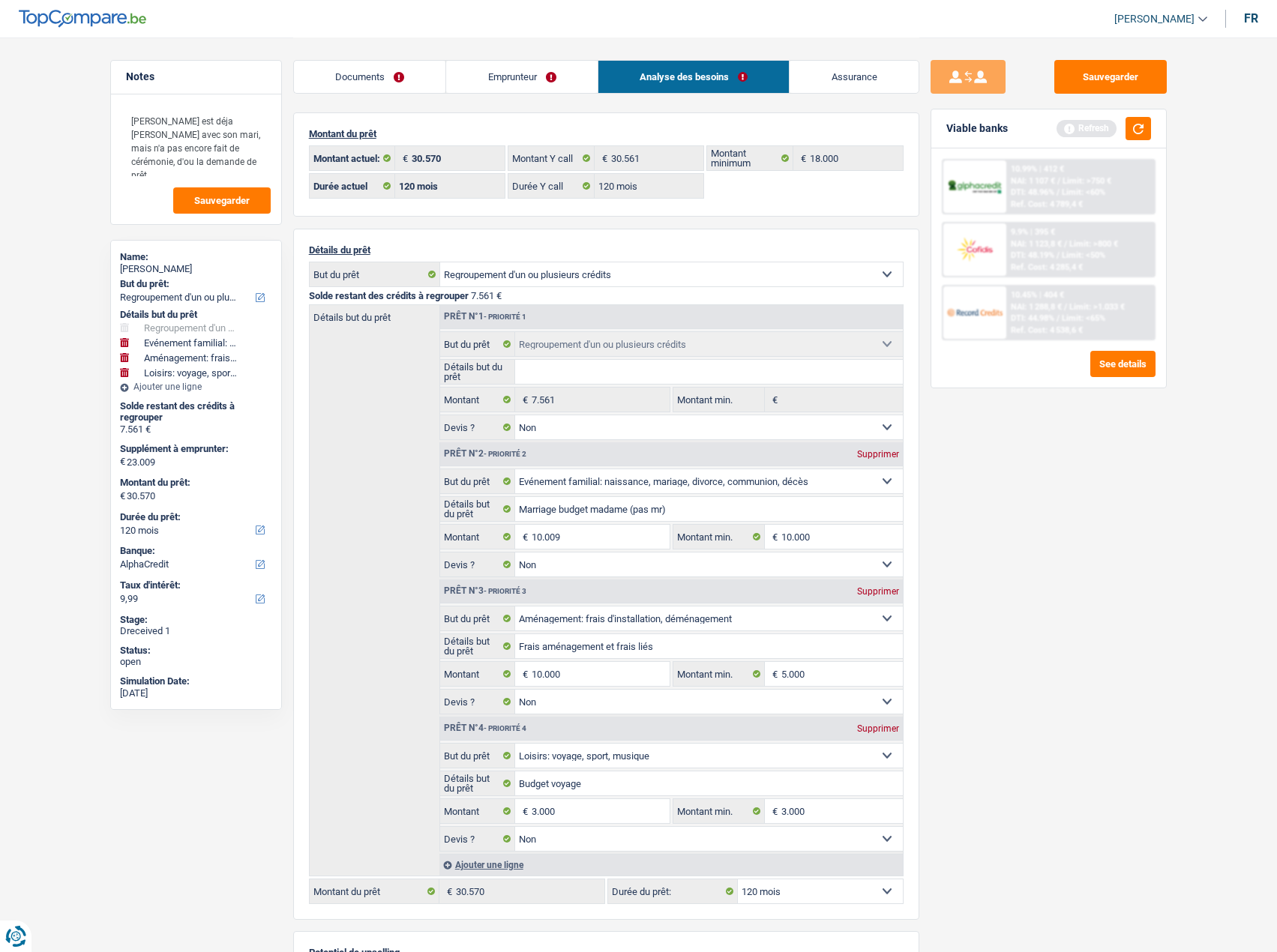
click at [1114, 173] on div "10.99% | 412 € NAI: 1 107 € / Limit: >750 € DTI: 48.96% / Limit: <60% Ref. Cost…" at bounding box center [1080, 186] width 148 height 52
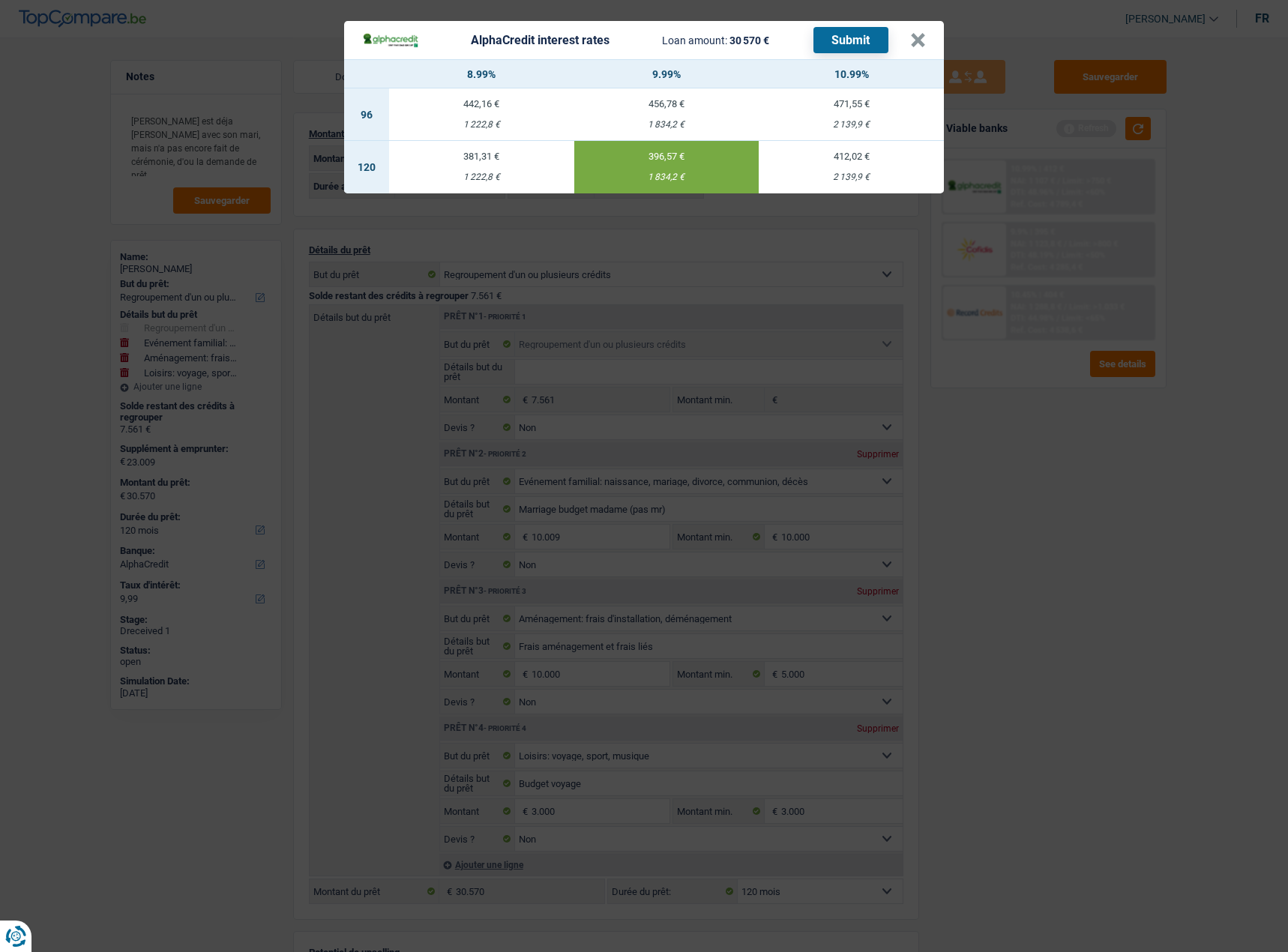
drag, startPoint x: 1104, startPoint y: 450, endPoint x: 1102, endPoint y: 250, distance: 200.0
click at [1103, 447] on div "AlphaCredit interest rates Loan amount: 30 570 € Submit × 8.99% 9.99% 10.99% 96…" at bounding box center [644, 476] width 1288 height 952
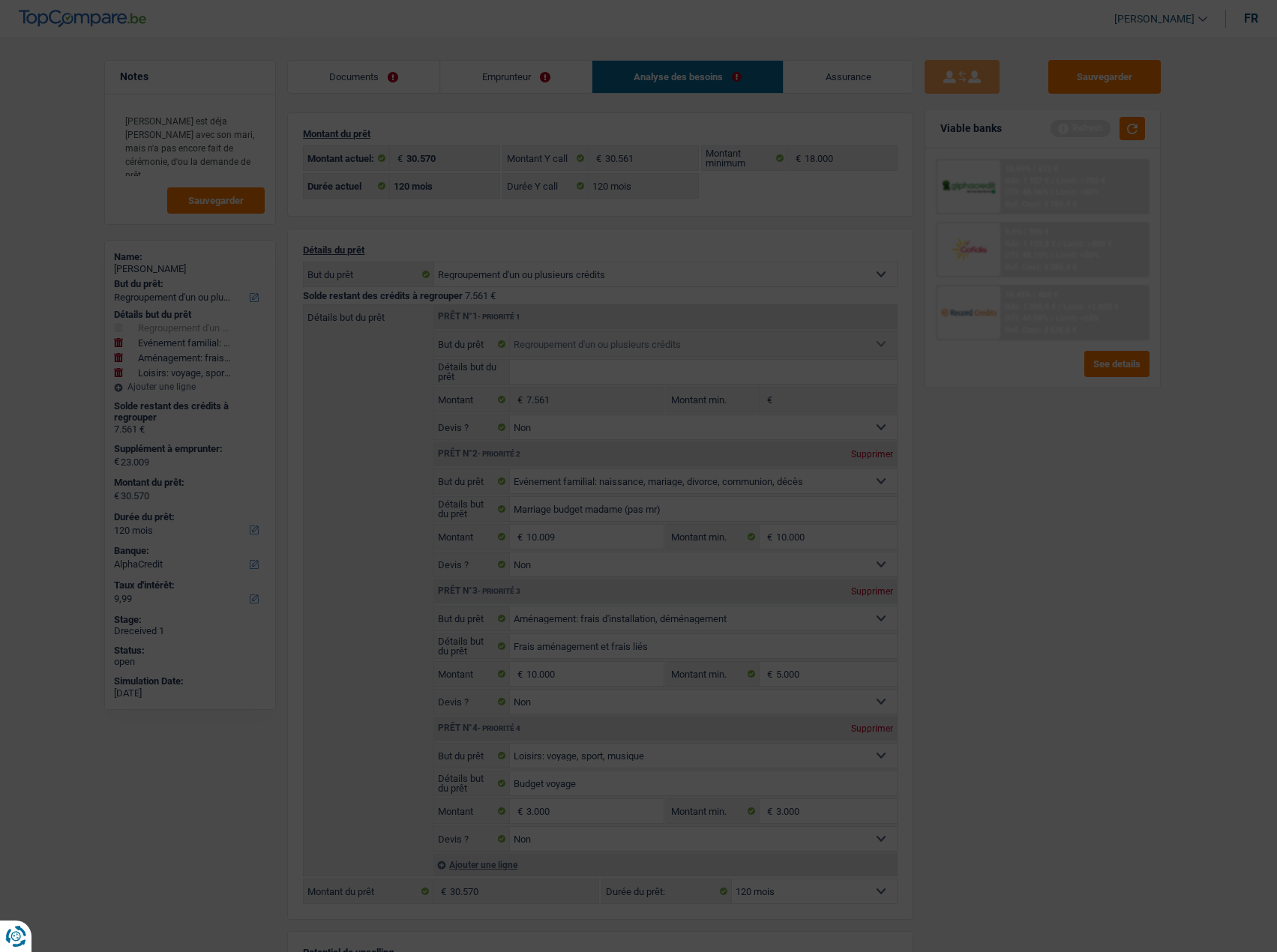
click at [1102, 247] on span "Limit: >800 €" at bounding box center [1089, 243] width 49 height 10
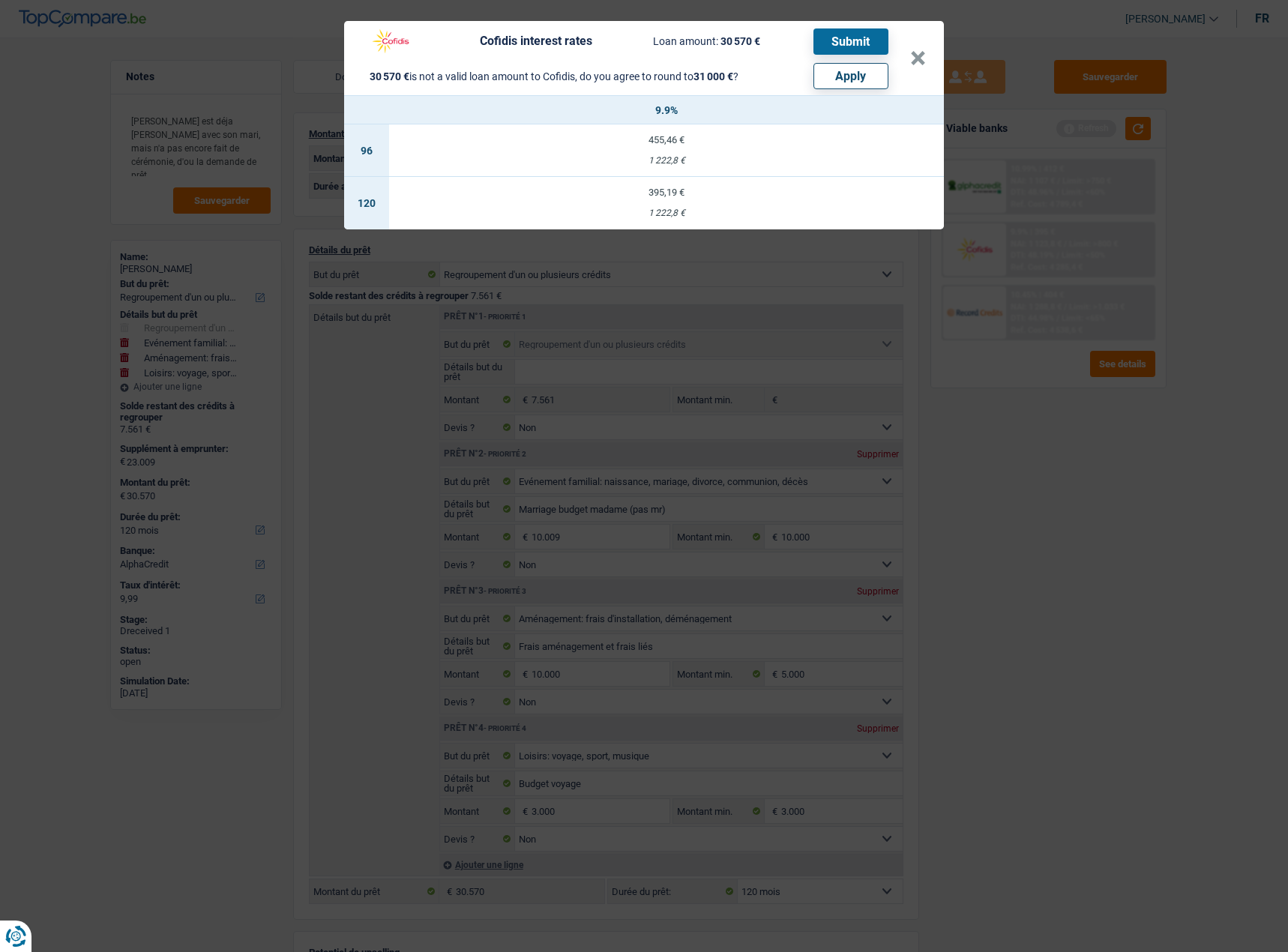
click at [1092, 451] on div "Cofidis interest rates Loan amount: 30 570 € Submit 30 570 € is not a valid loa…" at bounding box center [644, 476] width 1288 height 952
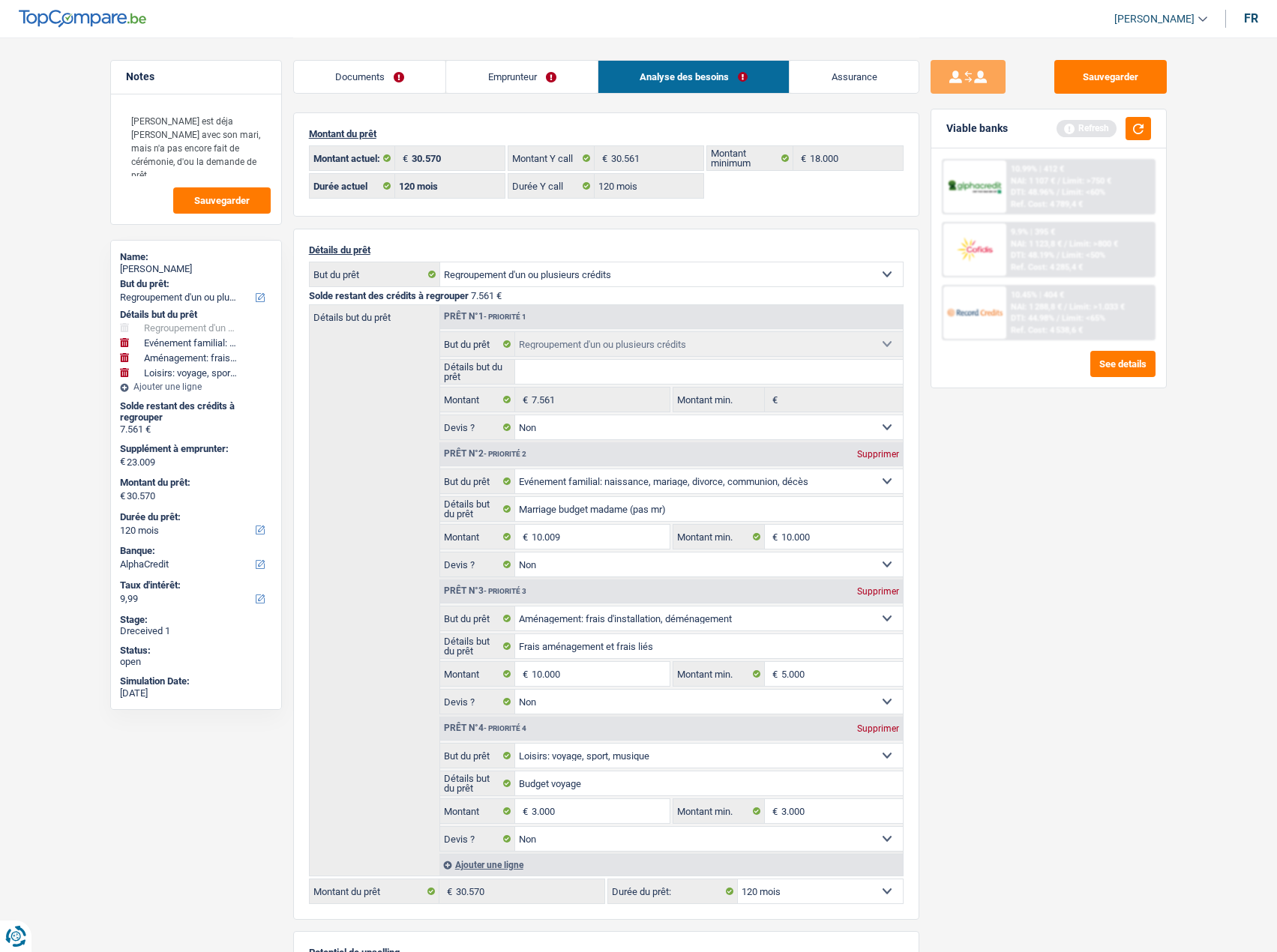
click at [1074, 316] on span "Limit: <65%" at bounding box center [1083, 318] width 43 height 10
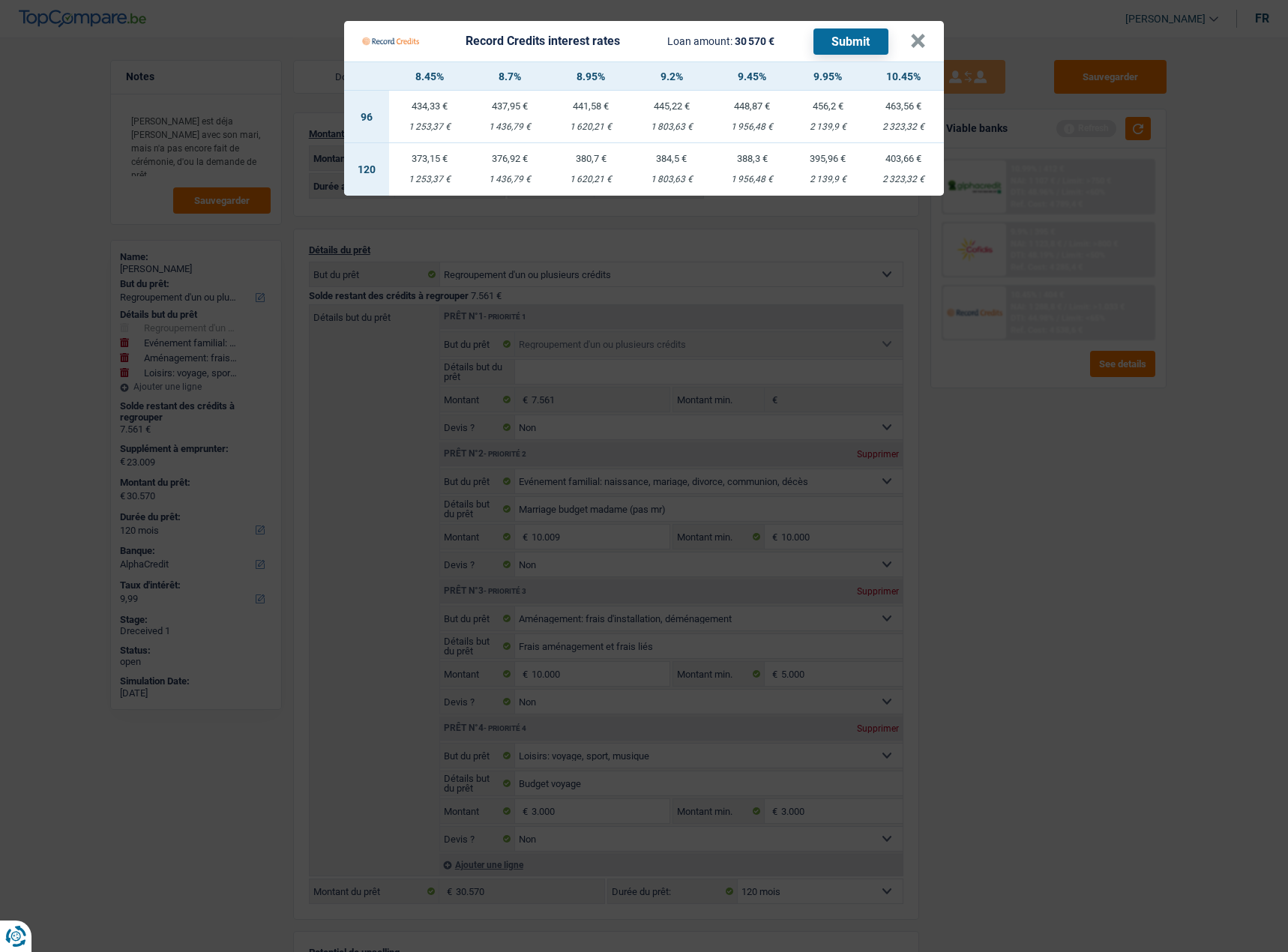
drag, startPoint x: 1178, startPoint y: 202, endPoint x: 1061, endPoint y: 186, distance: 118.1
click at [1174, 202] on Credits "Record Credits interest rates Loan amount: 30 570 € Submit × 8.45% 8.7% 8.95% 9…" at bounding box center [644, 476] width 1288 height 952
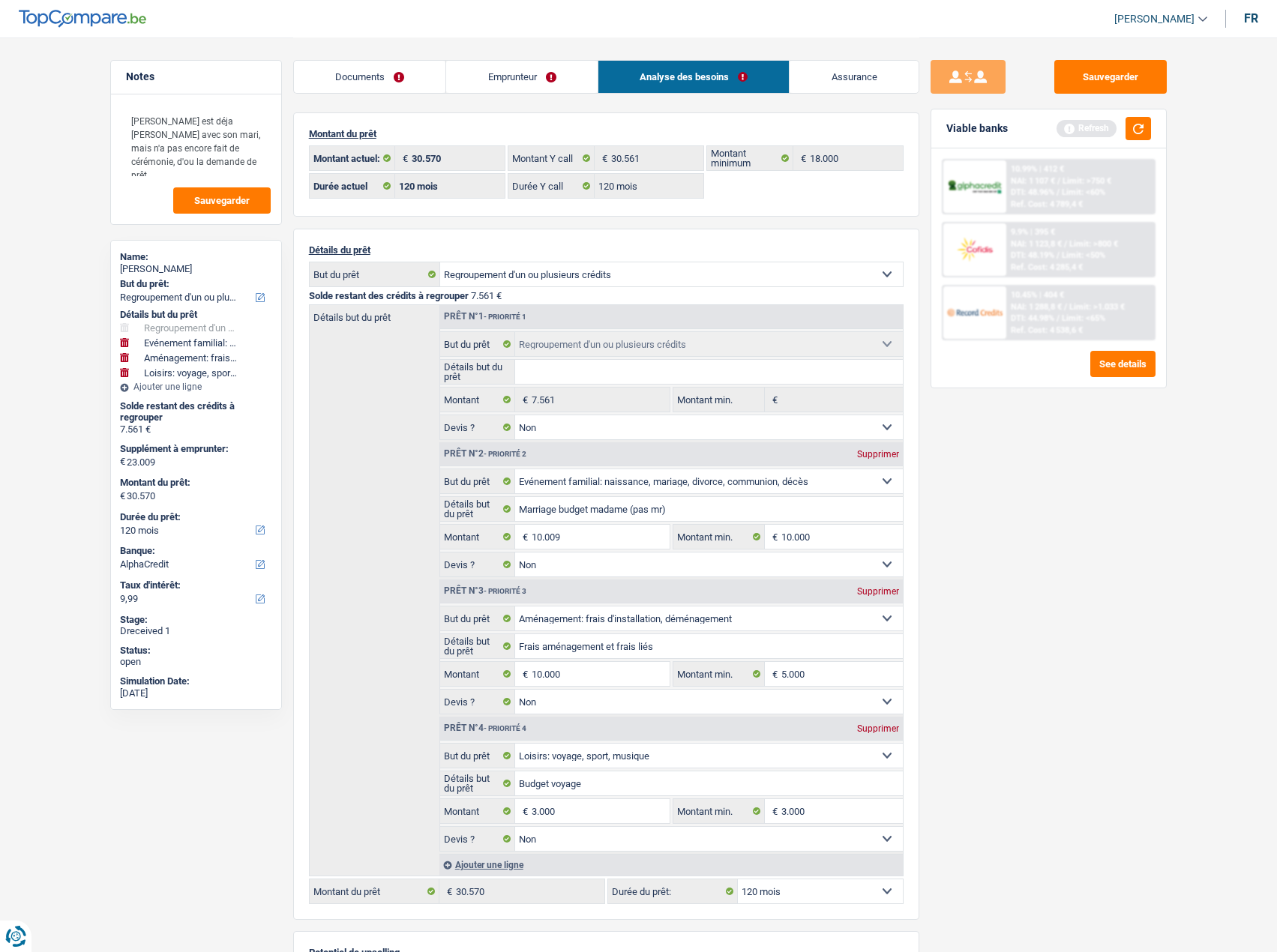
click at [1075, 335] on div "10.45% | 404 € NAI: 1 288,8 € / Limit: >1.033 € DTI: 44.98% / Limit: <65% Ref. …" at bounding box center [1080, 313] width 148 height 52
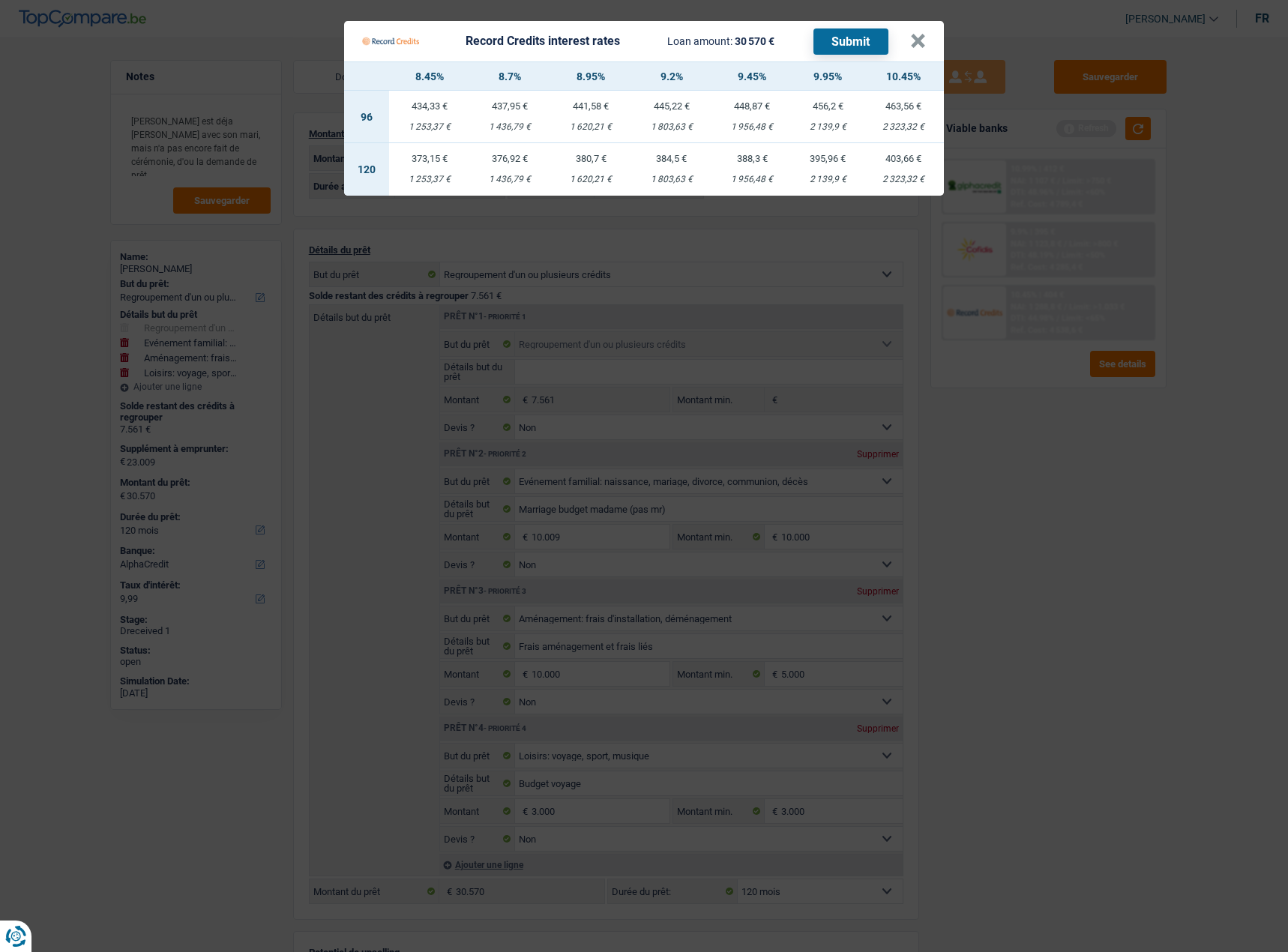
click at [816, 167] on td "395,96 € 2 139,9 €" at bounding box center [828, 169] width 71 height 52
select select "record credits"
type input "9,95"
click at [860, 12] on Credits "Record Credits interest rates Loan amount: 30 570 € Submit × 8.45% 8.7% 8.95% 9…" at bounding box center [644, 476] width 1288 height 952
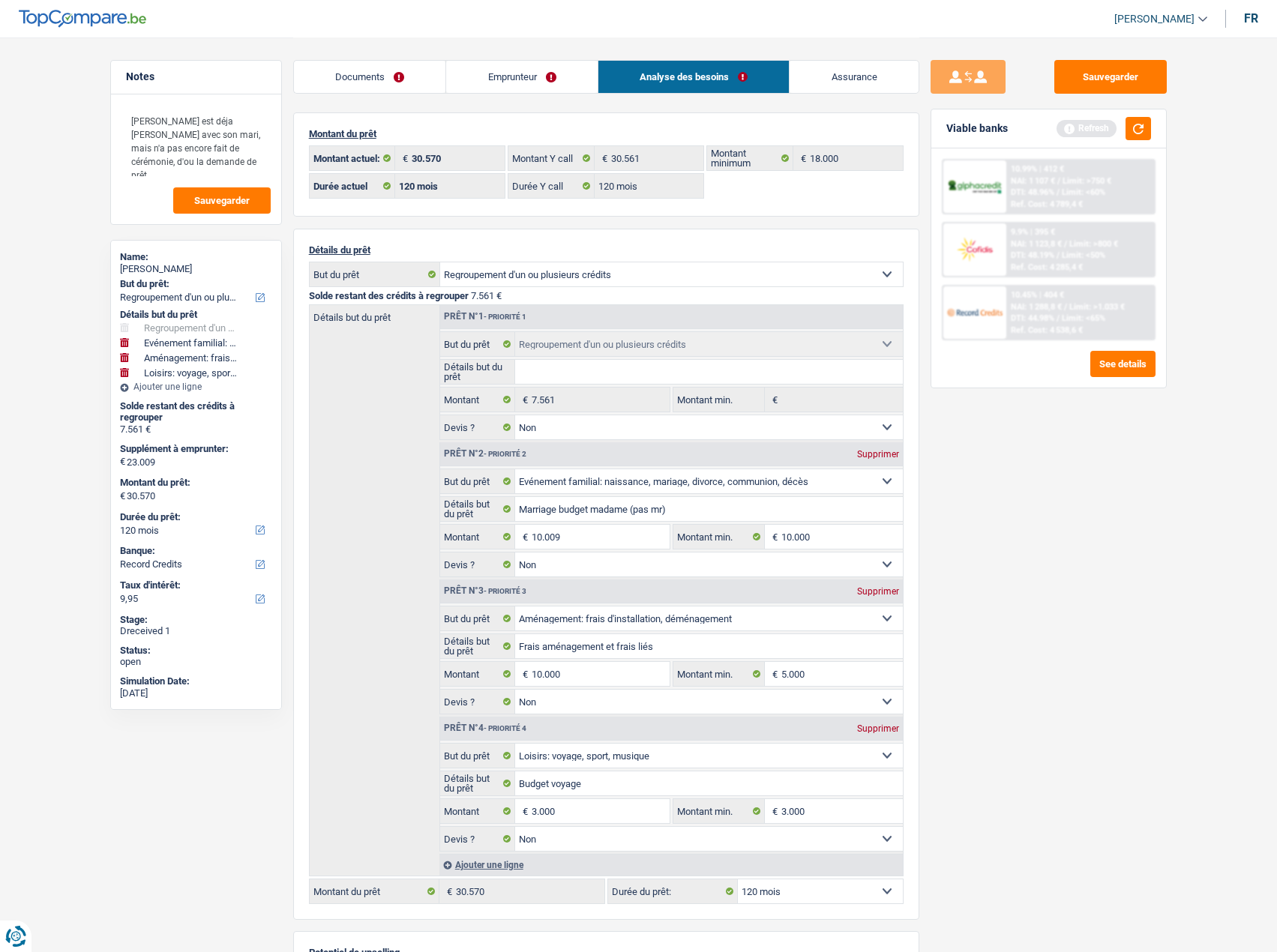
click at [1034, 305] on span "NAI: 1 288,8 €" at bounding box center [1036, 307] width 51 height 10
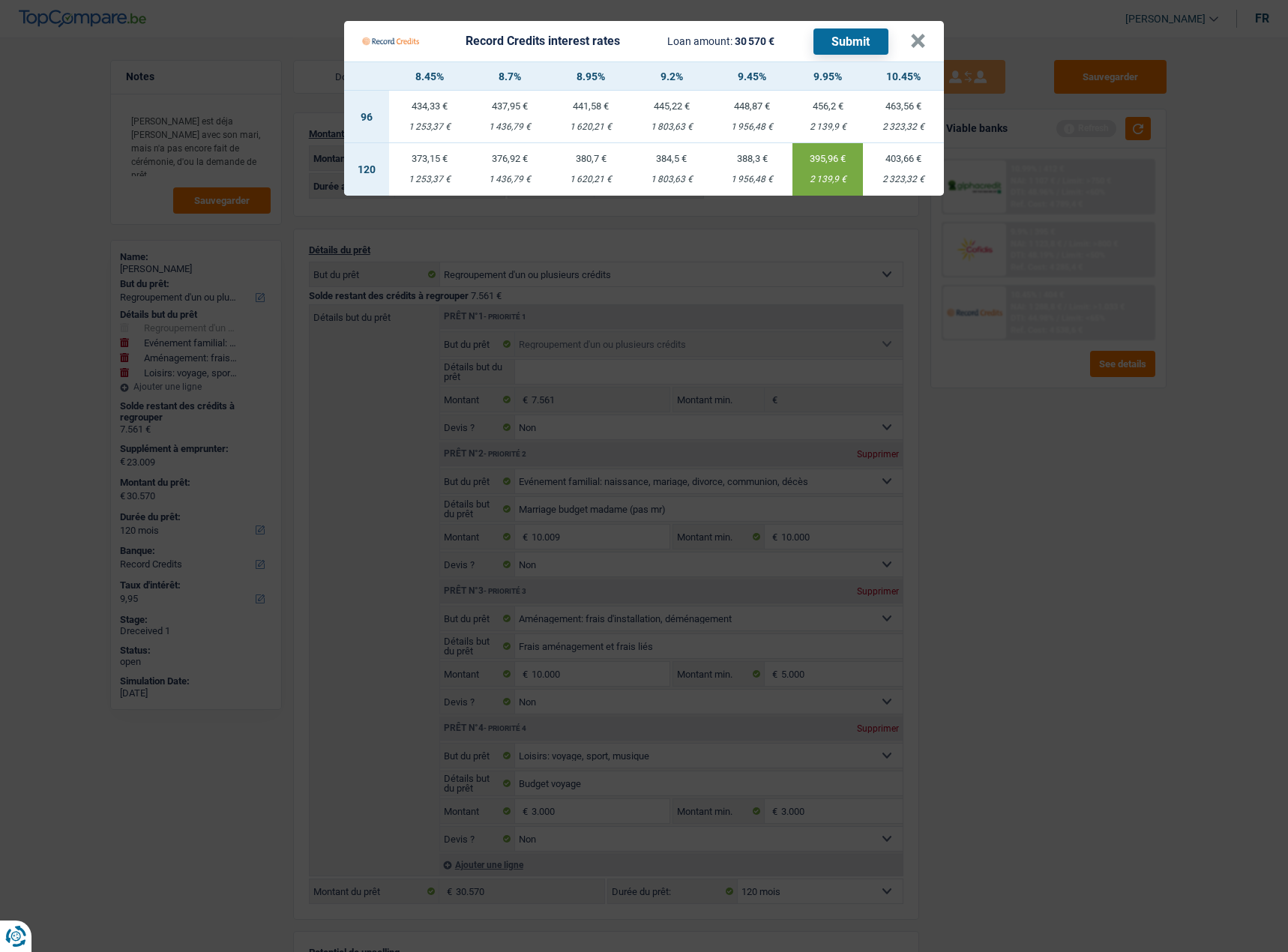
click at [840, 42] on button "Submit" at bounding box center [850, 41] width 75 height 26
click at [917, 42] on button "×" at bounding box center [917, 41] width 15 height 15
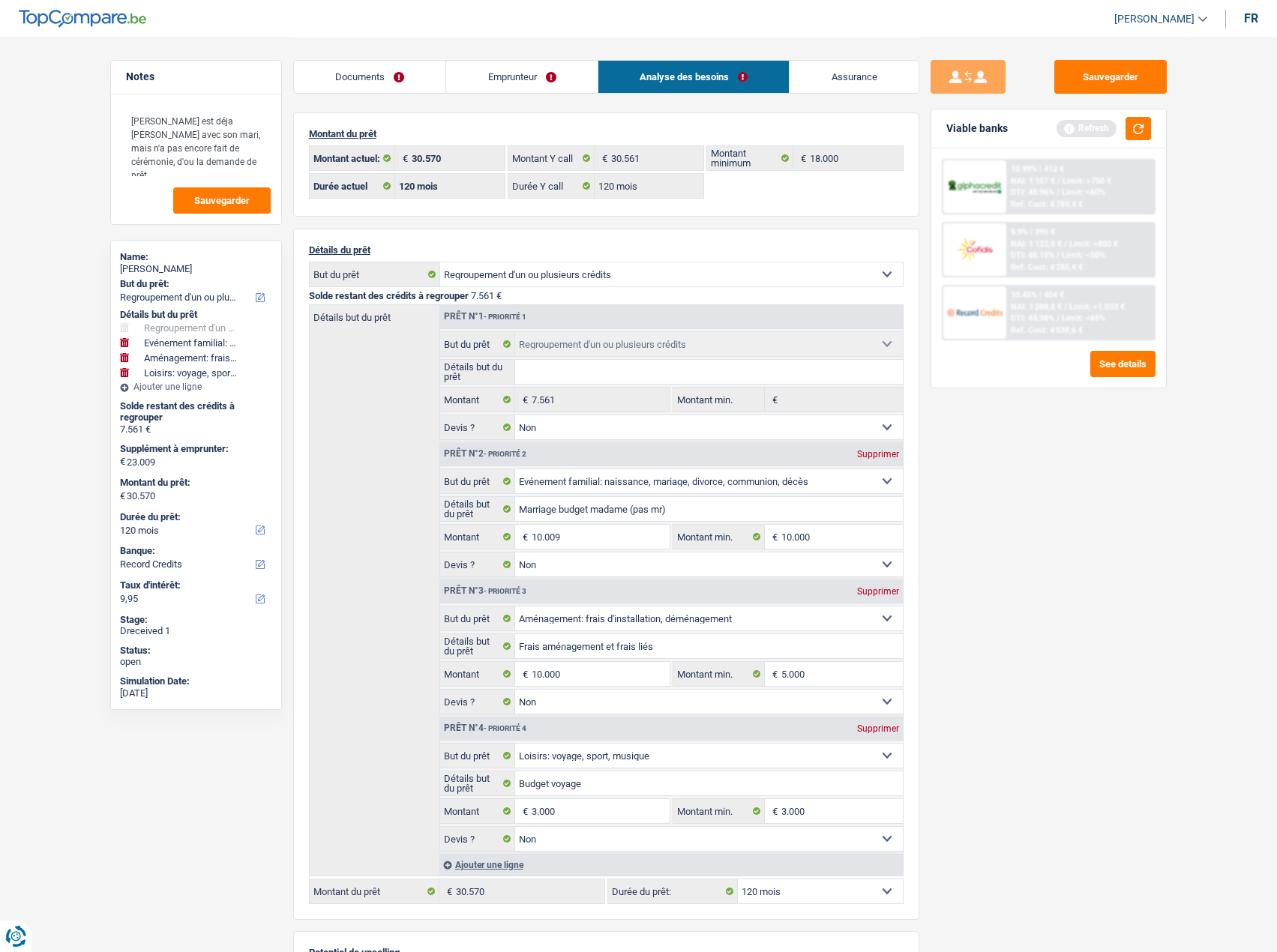
click at [1164, 604] on div "Sauvegarder Viable banks Refresh 10.99% | 412 € NAI: 1 107 € / Limit: >750 € DT…" at bounding box center [1049, 493] width 259 height 868
drag, startPoint x: 1024, startPoint y: 744, endPoint x: 1044, endPoint y: 755, distance: 22.8
click at [1024, 744] on div "Sauvegarder Viable banks Refresh 10.99% | 412 € NAI: 1 107 € / Limit: >750 € DT…" at bounding box center [1049, 493] width 259 height 868
click at [167, 269] on div "Mariam Doman" at bounding box center [196, 269] width 152 height 12
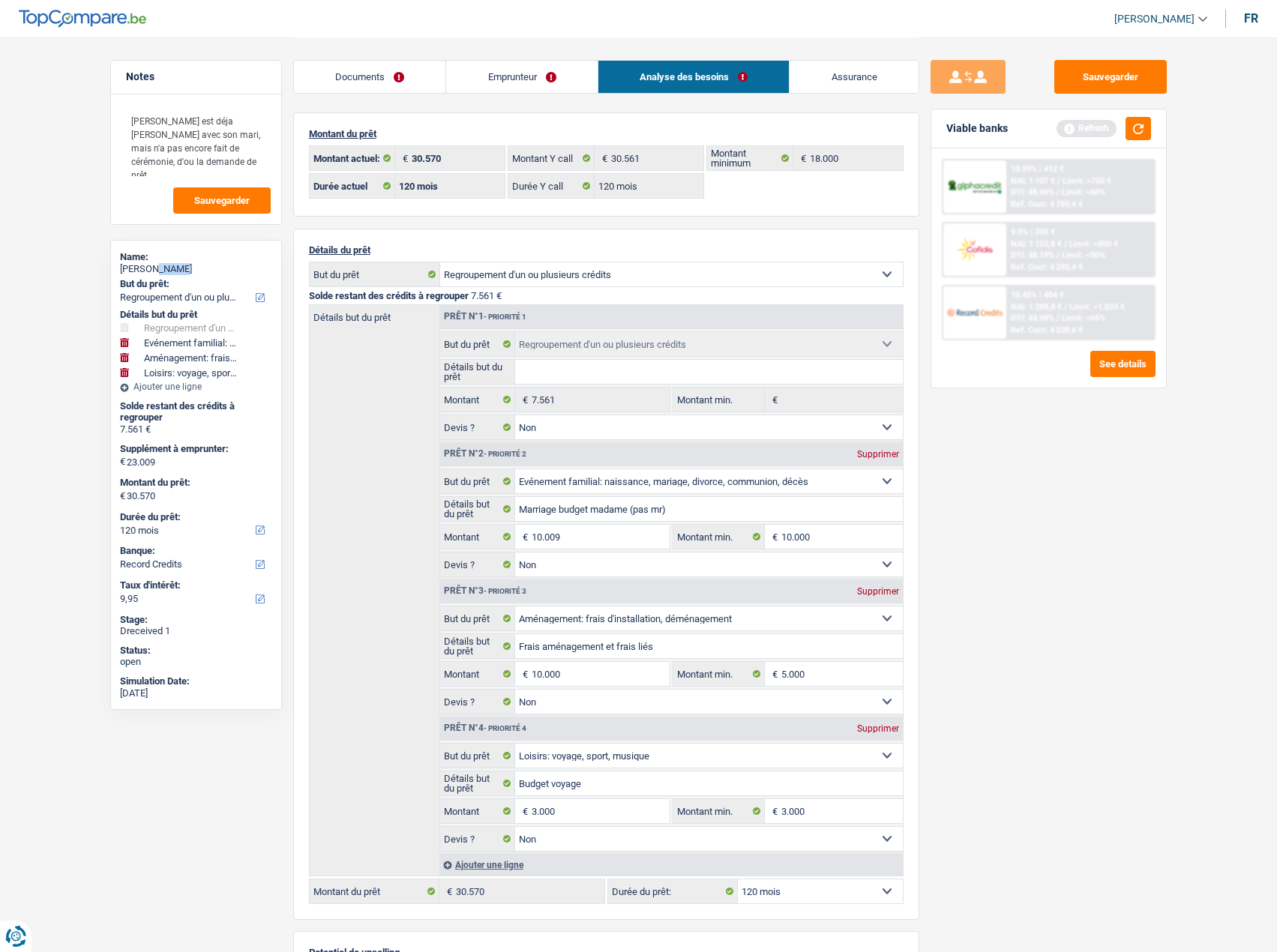
copy div "Doman"
click at [361, 68] on link "Documents" at bounding box center [370, 77] width 152 height 33
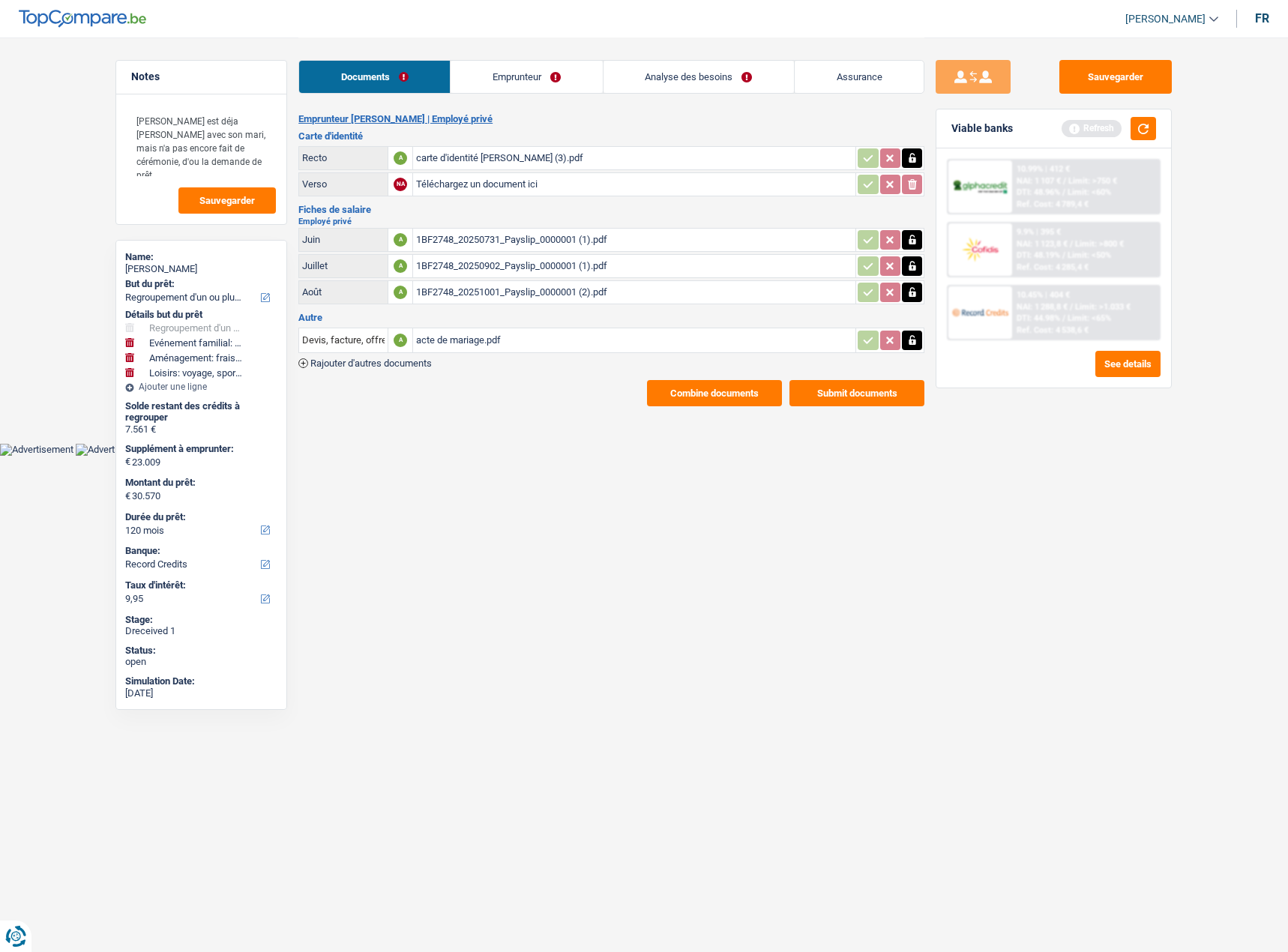
click at [714, 406] on main "Notes Madame est déja marié avec son mari, mais n'a pas encore fait de cérémoni…" at bounding box center [644, 222] width 1288 height 444
click at [706, 392] on button "Combine documents" at bounding box center [714, 393] width 135 height 26
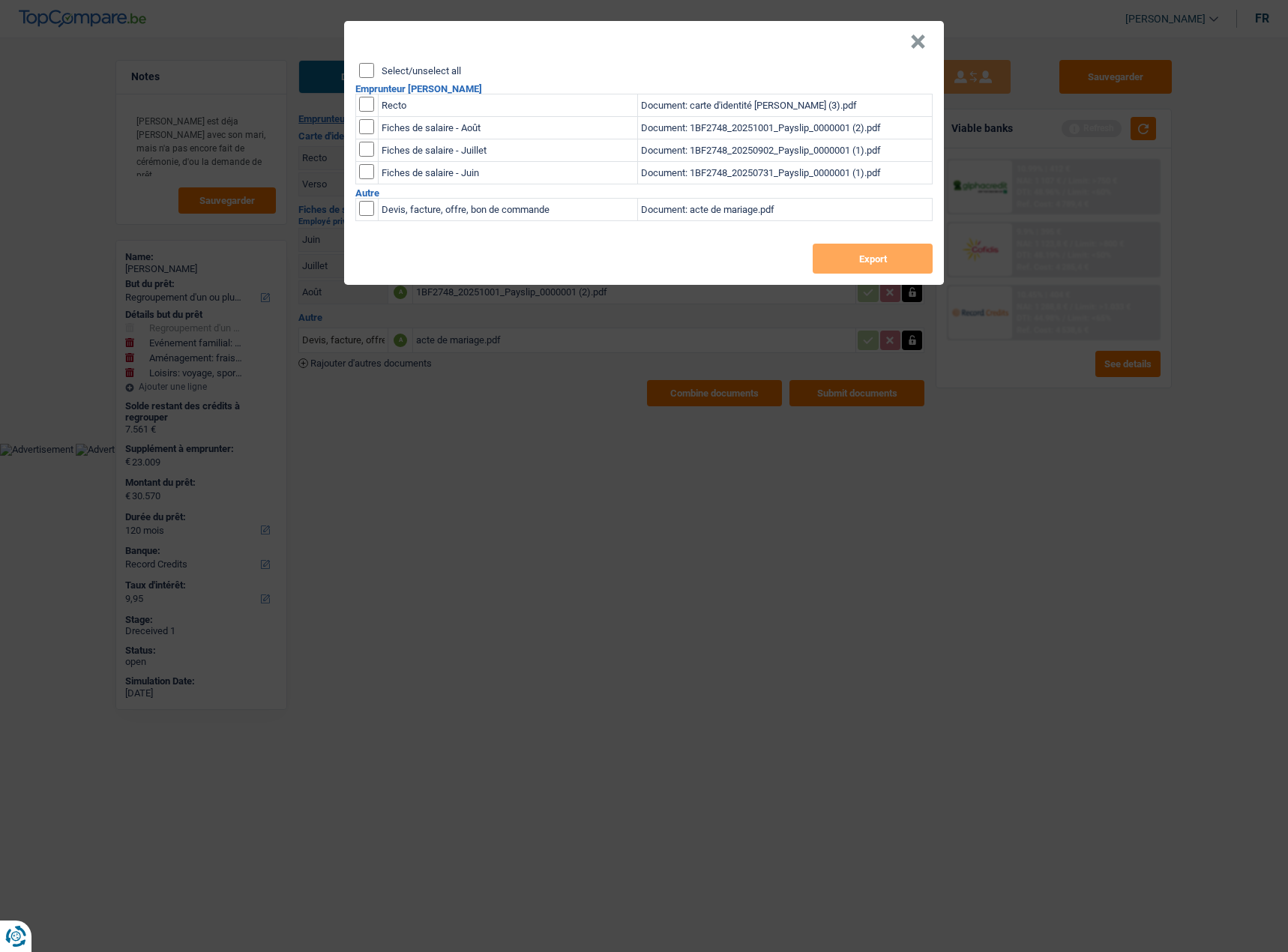
click at [365, 68] on input "Select/unselect all" at bounding box center [366, 71] width 15 height 15
checkbox input "true"
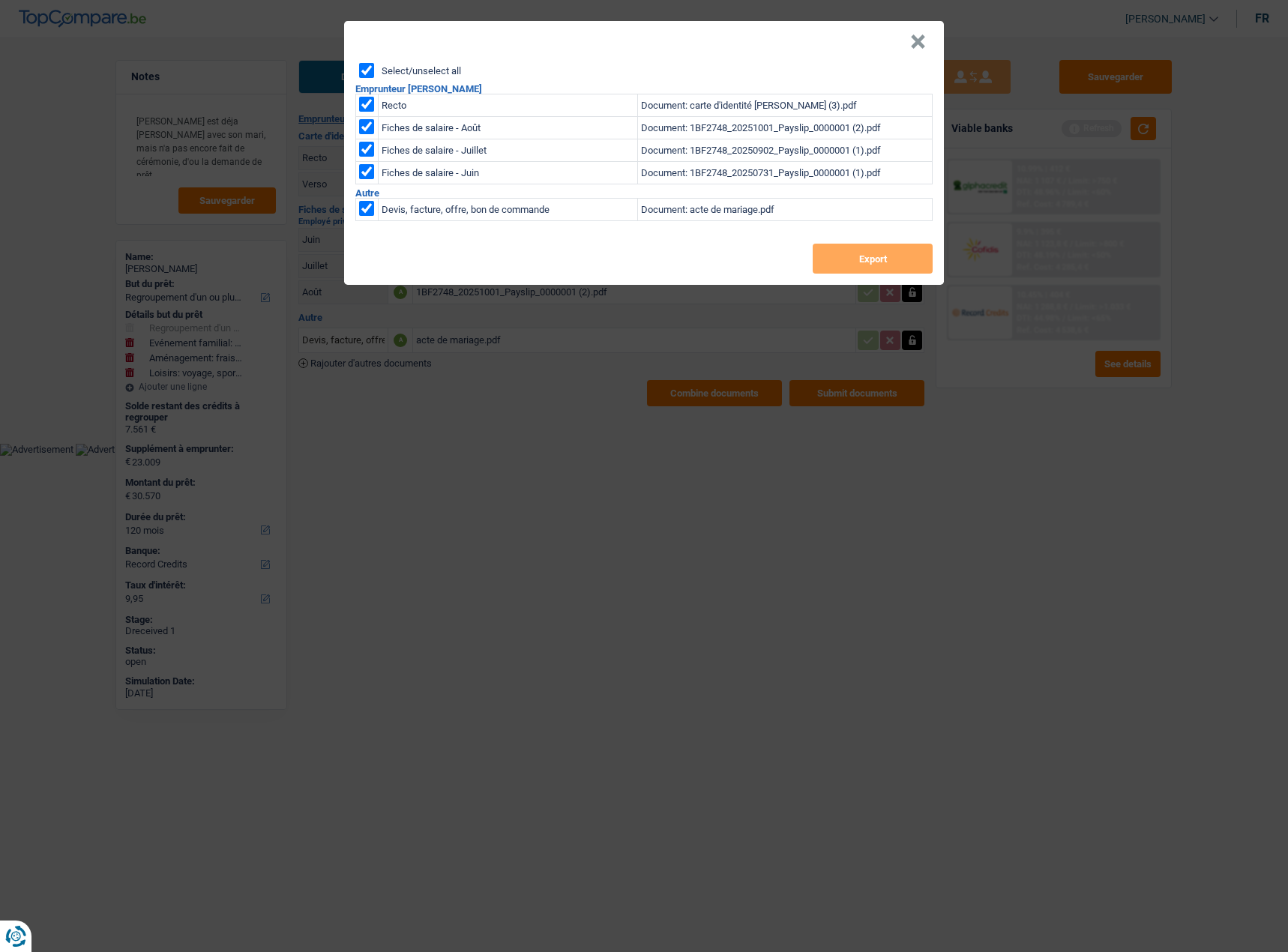
checkbox input "true"
click at [882, 266] on button "Export" at bounding box center [872, 258] width 120 height 30
drag, startPoint x: 954, startPoint y: 514, endPoint x: 94, endPoint y: 467, distance: 861.3
click at [952, 516] on div "× Select/unselect all Emprunteur Mariam Doman Recto Document: carte d'identité …" at bounding box center [644, 476] width 1288 height 952
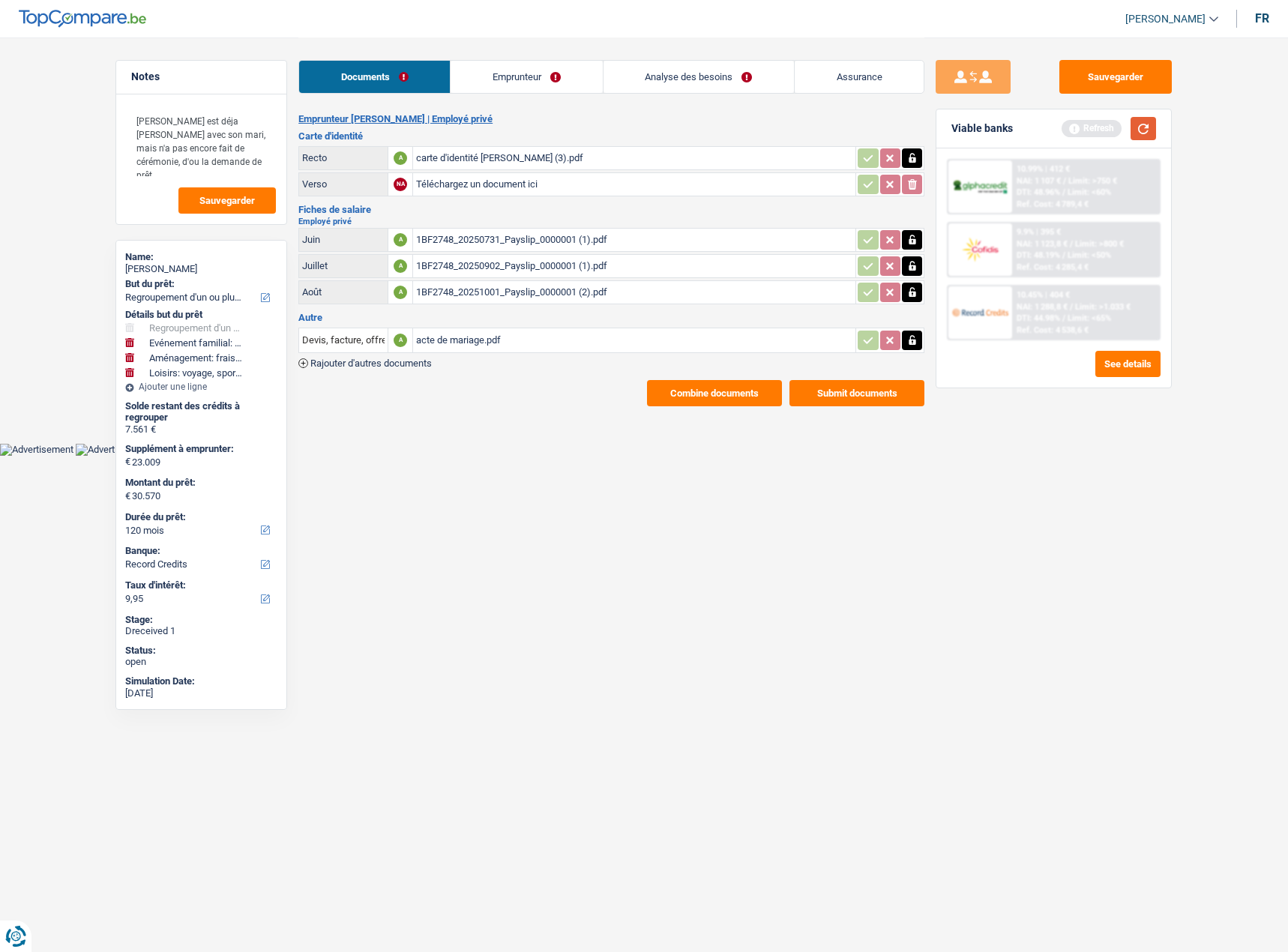
click at [1139, 131] on button "button" at bounding box center [1143, 129] width 25 height 24
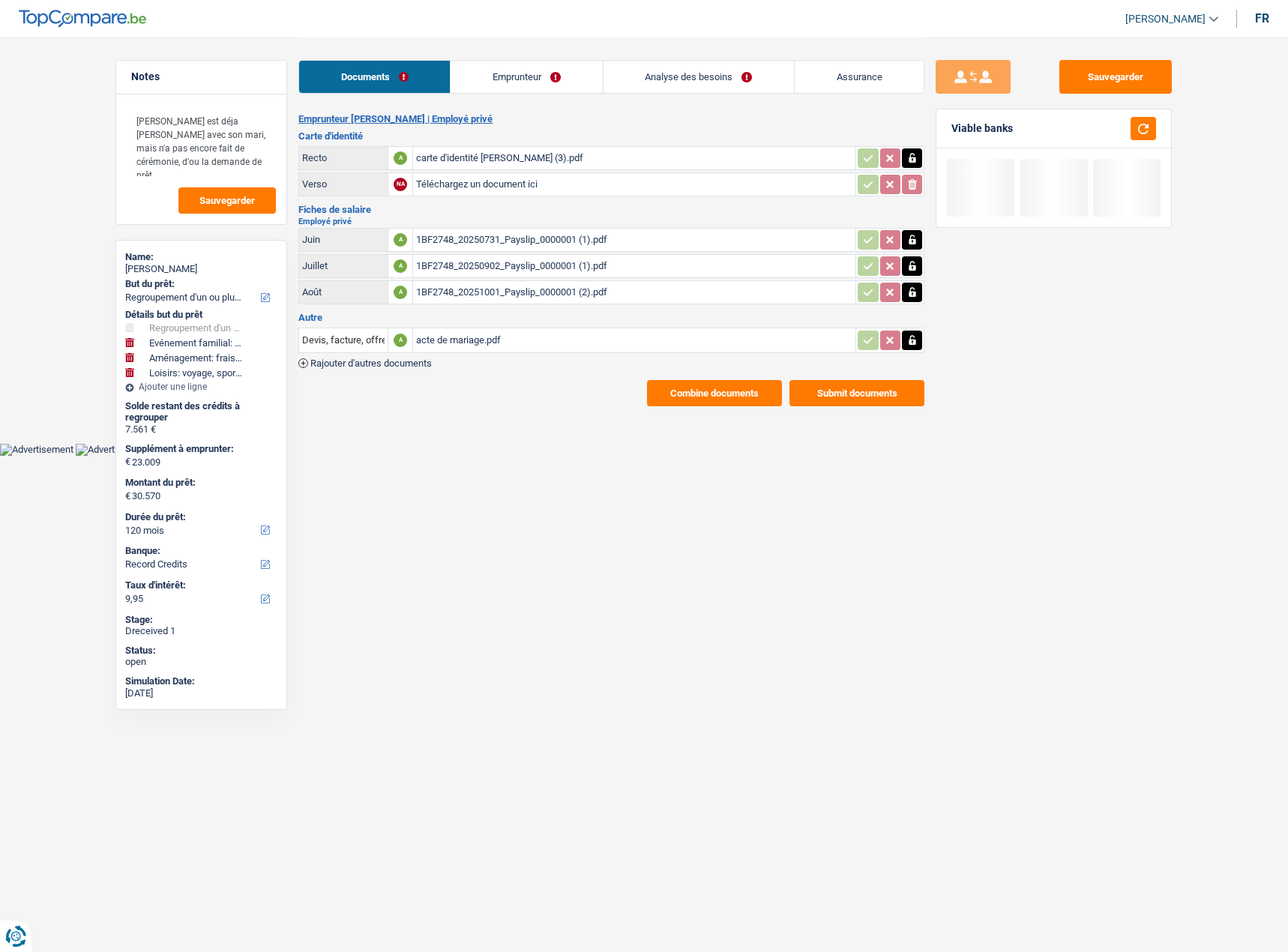
click at [540, 261] on div "1BF2748_20250902_Payslip_0000001 (1).pdf" at bounding box center [634, 266] width 436 height 23
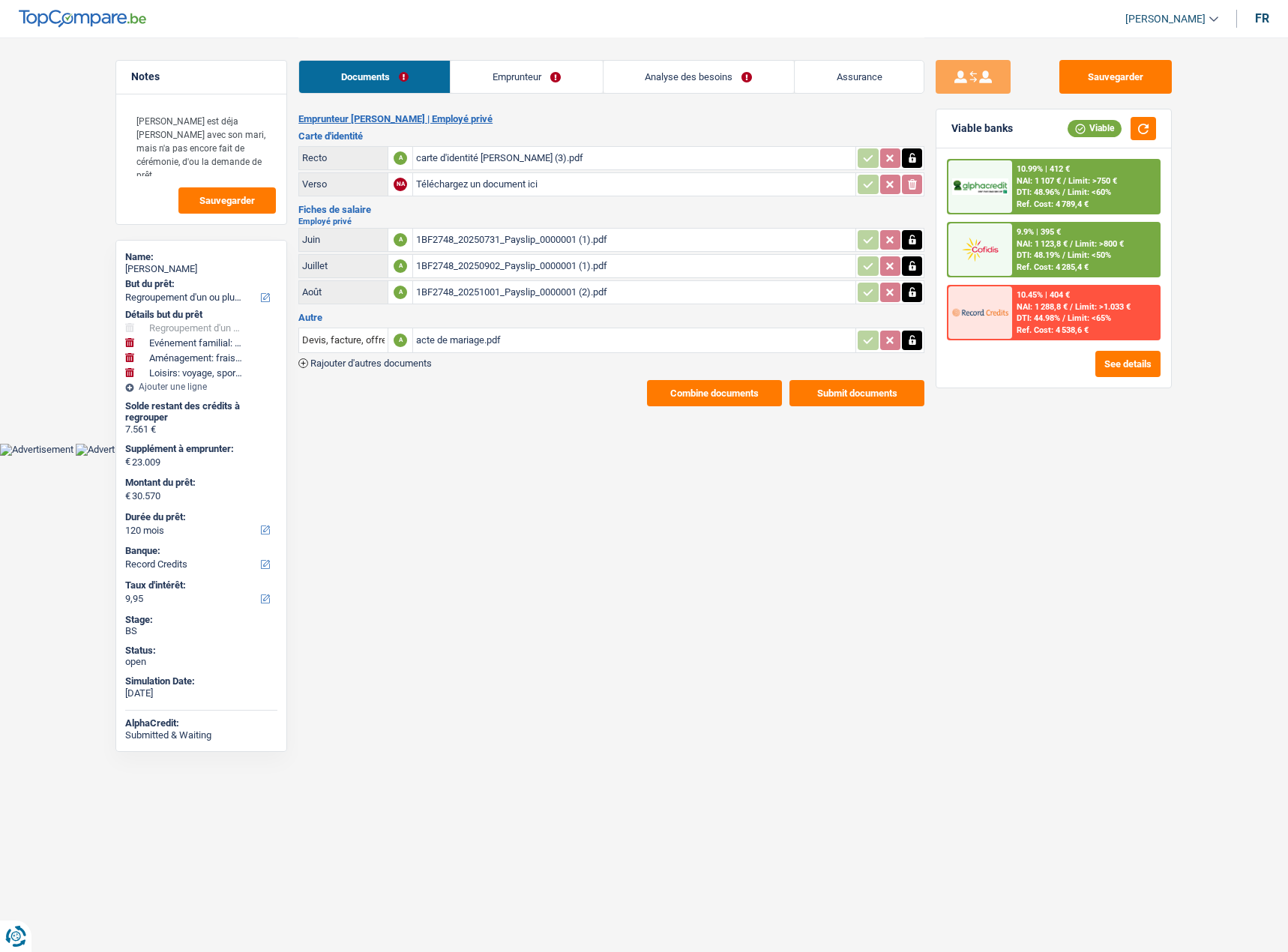
click at [538, 91] on link "Emprunteur" at bounding box center [526, 77] width 151 height 33
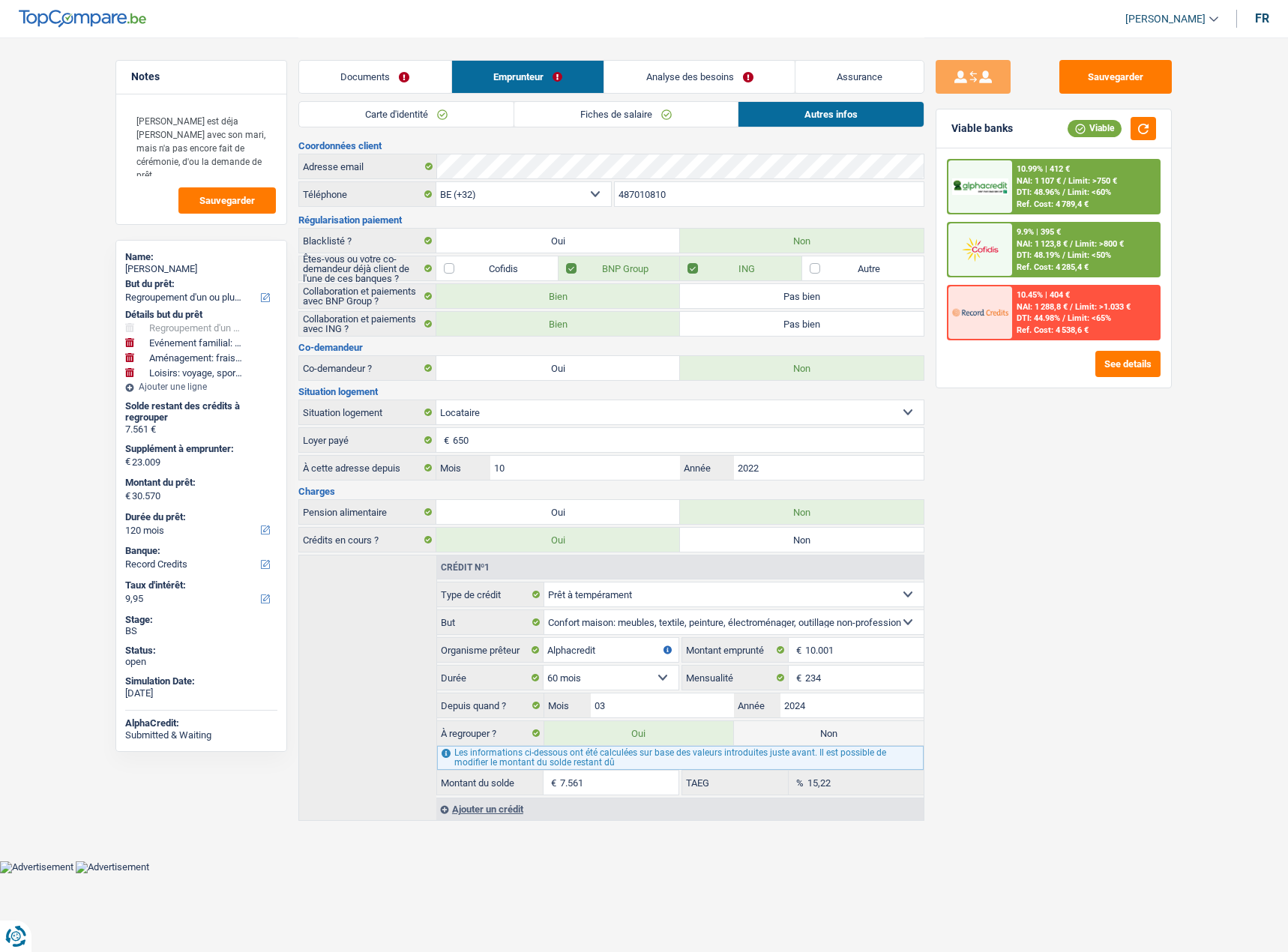
click at [1086, 256] on span "Limit: <50%" at bounding box center [1089, 255] width 43 height 10
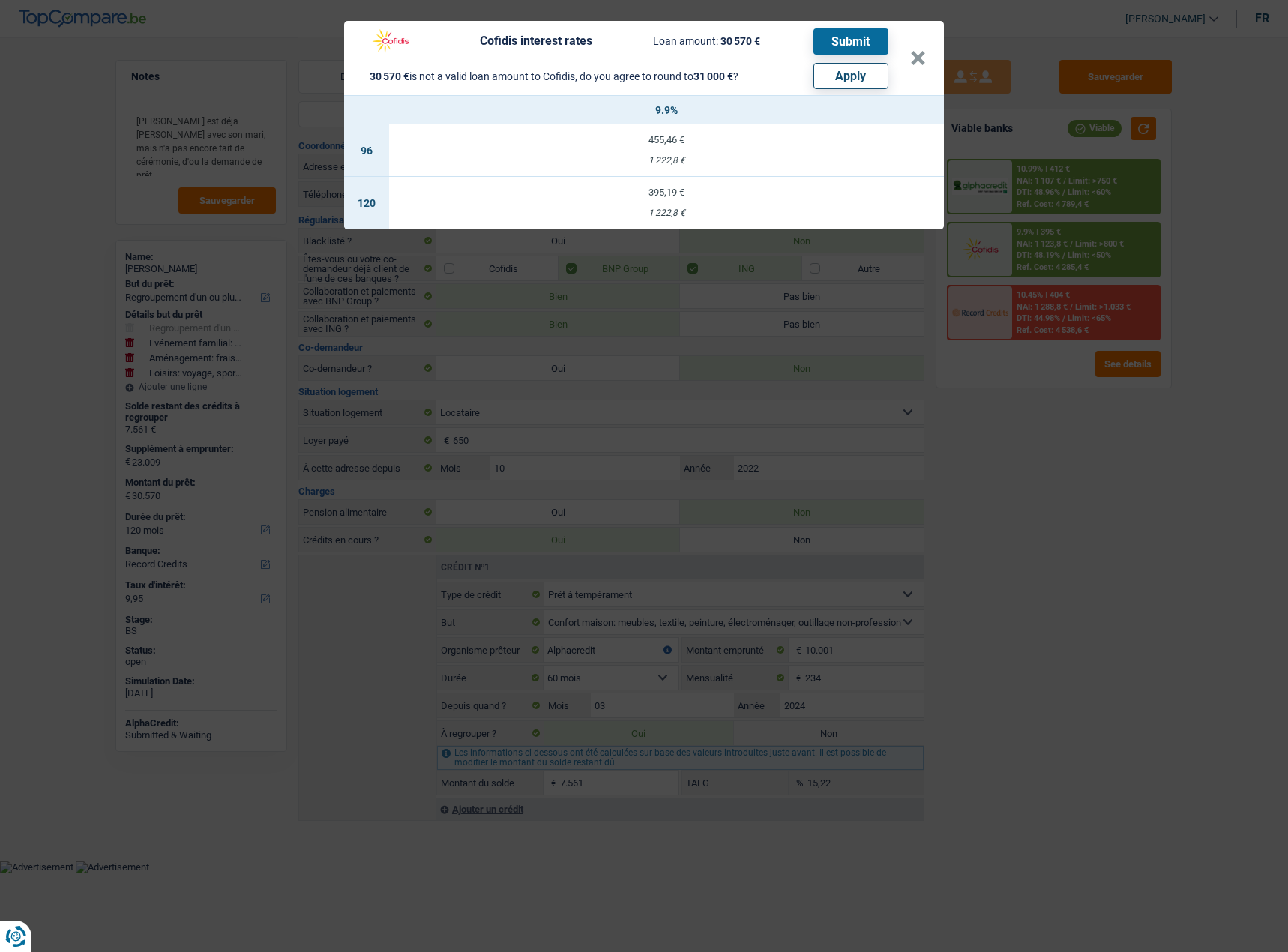
click at [827, 80] on button "Apply" at bounding box center [850, 76] width 75 height 26
type input "23.439"
type input "31.000"
select select "other"
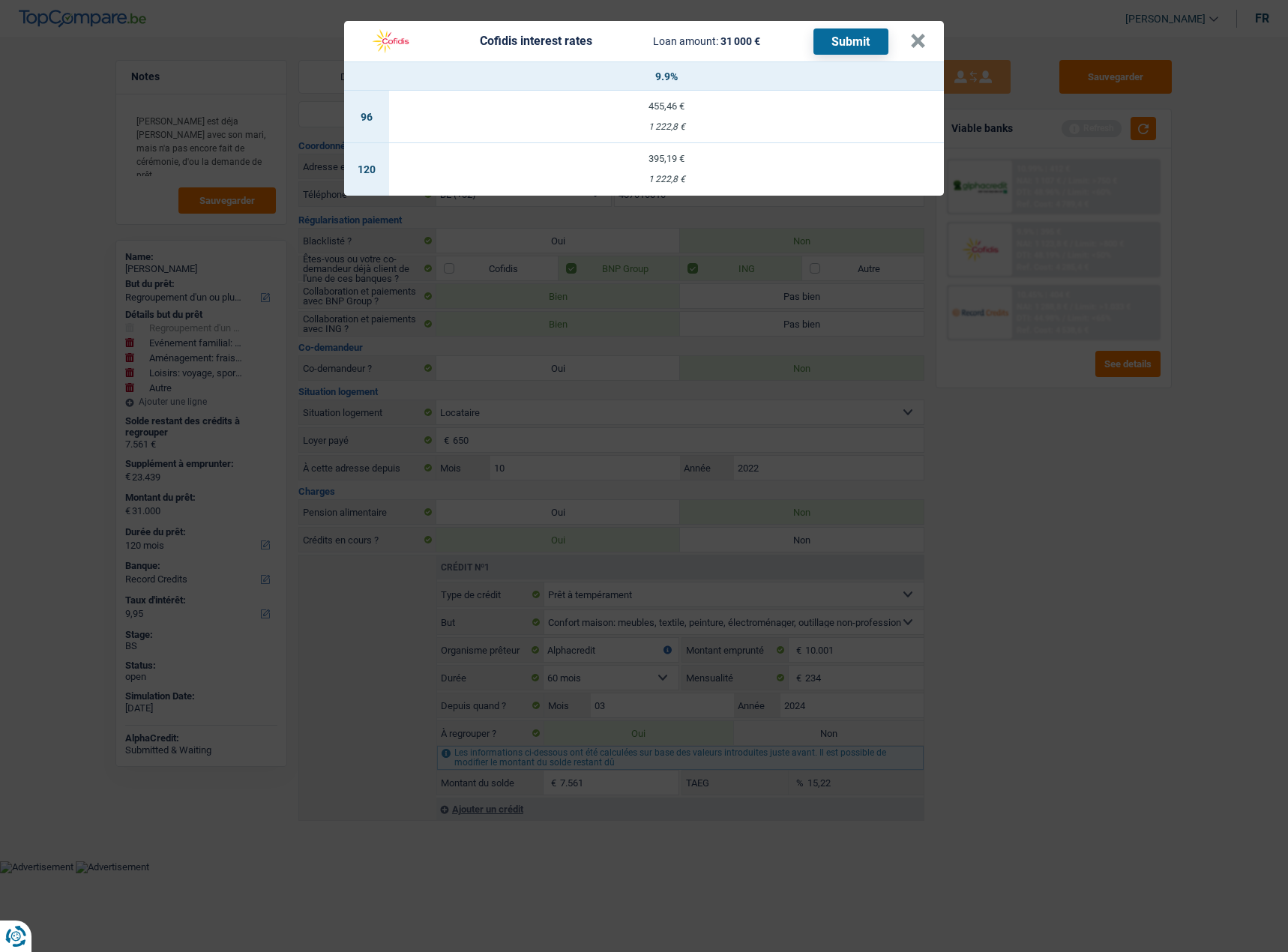
click at [793, 163] on div "395,19 €" at bounding box center [666, 158] width 554 height 10
select select "cofidis"
type input "9,90"
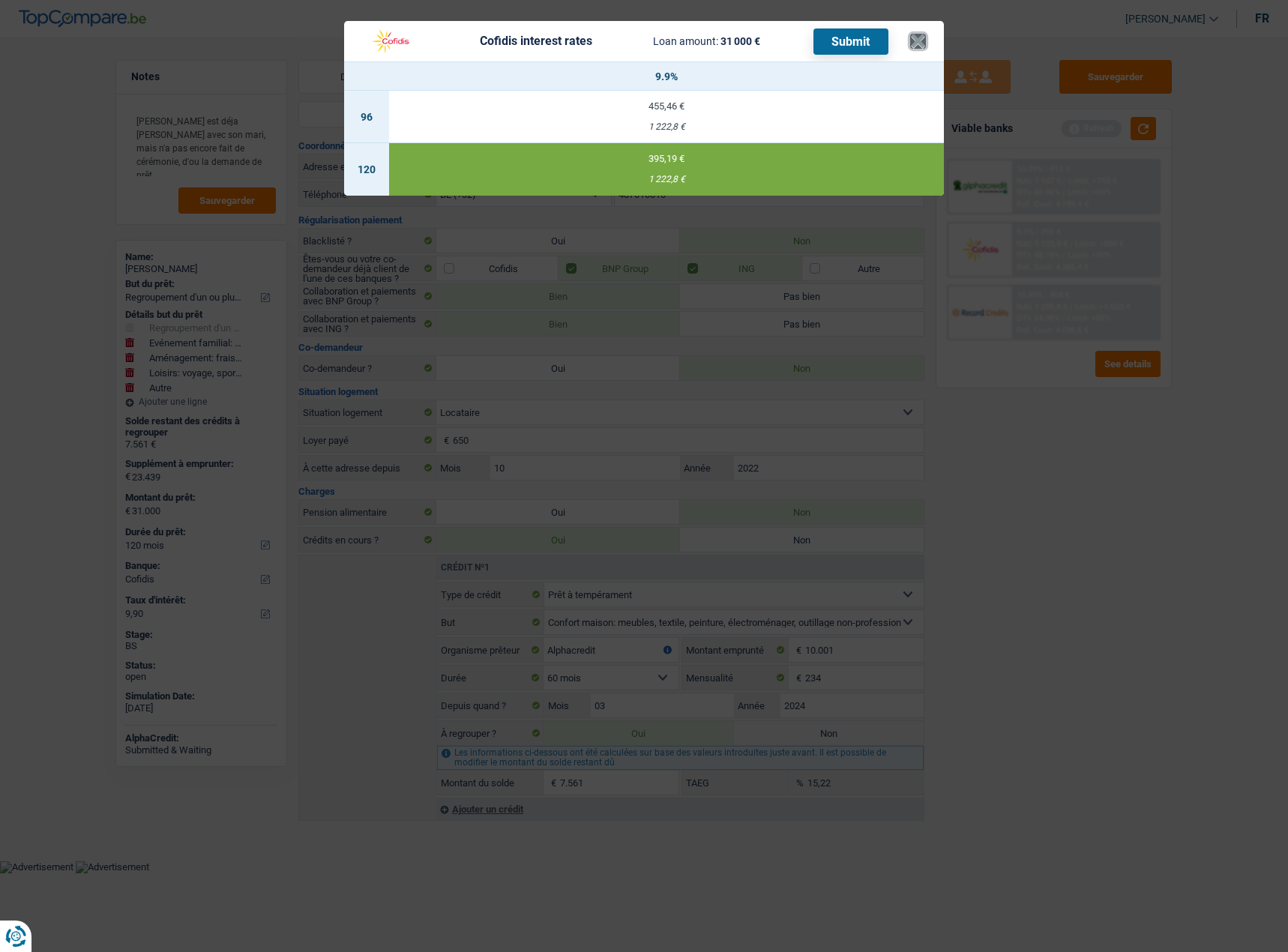
click at [916, 41] on button "×" at bounding box center [917, 41] width 15 height 15
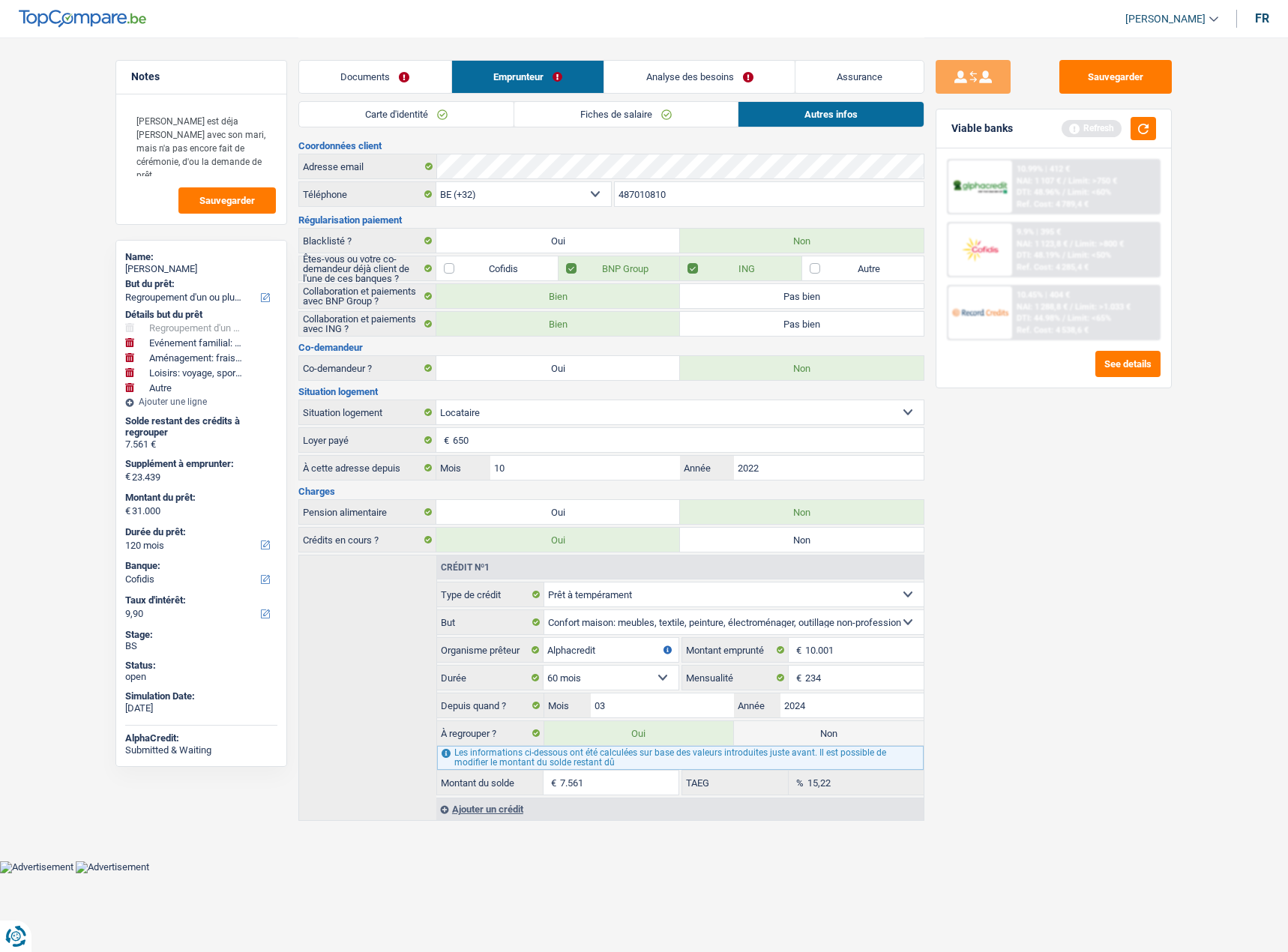
click at [389, 66] on link "Documents" at bounding box center [375, 77] width 152 height 33
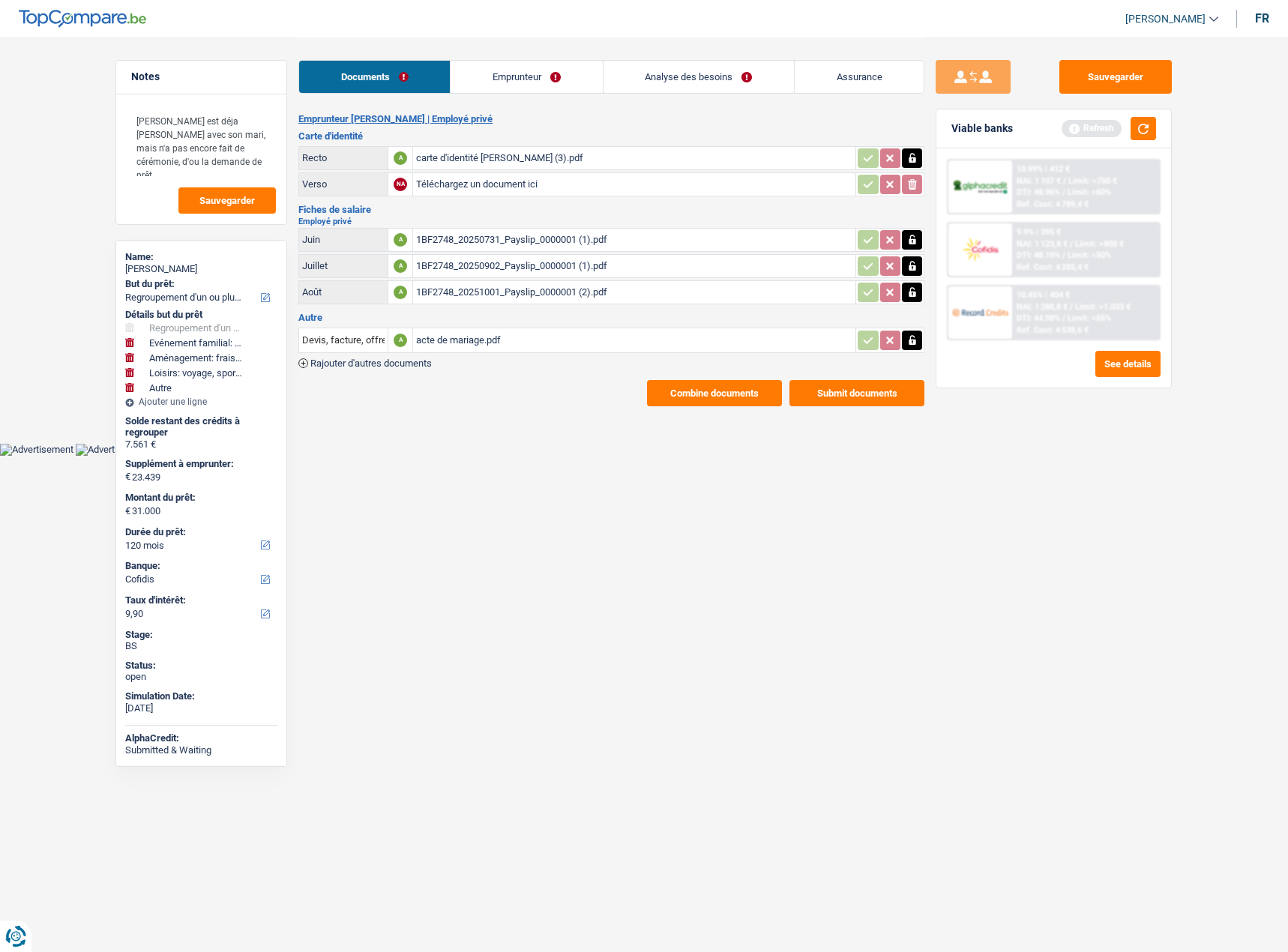
drag, startPoint x: 488, startPoint y: 357, endPoint x: 489, endPoint y: 340, distance: 17.0
click at [488, 357] on div "Devis, facture, offre, bon de commande A acte de mariage.pdf Rajouter d'autres …" at bounding box center [611, 347] width 626 height 43
click at [489, 340] on div "acte de mariage.pdf" at bounding box center [634, 340] width 436 height 23
click at [917, 338] on button "button" at bounding box center [912, 340] width 20 height 20
click at [916, 338] on icon "button" at bounding box center [912, 340] width 12 height 15
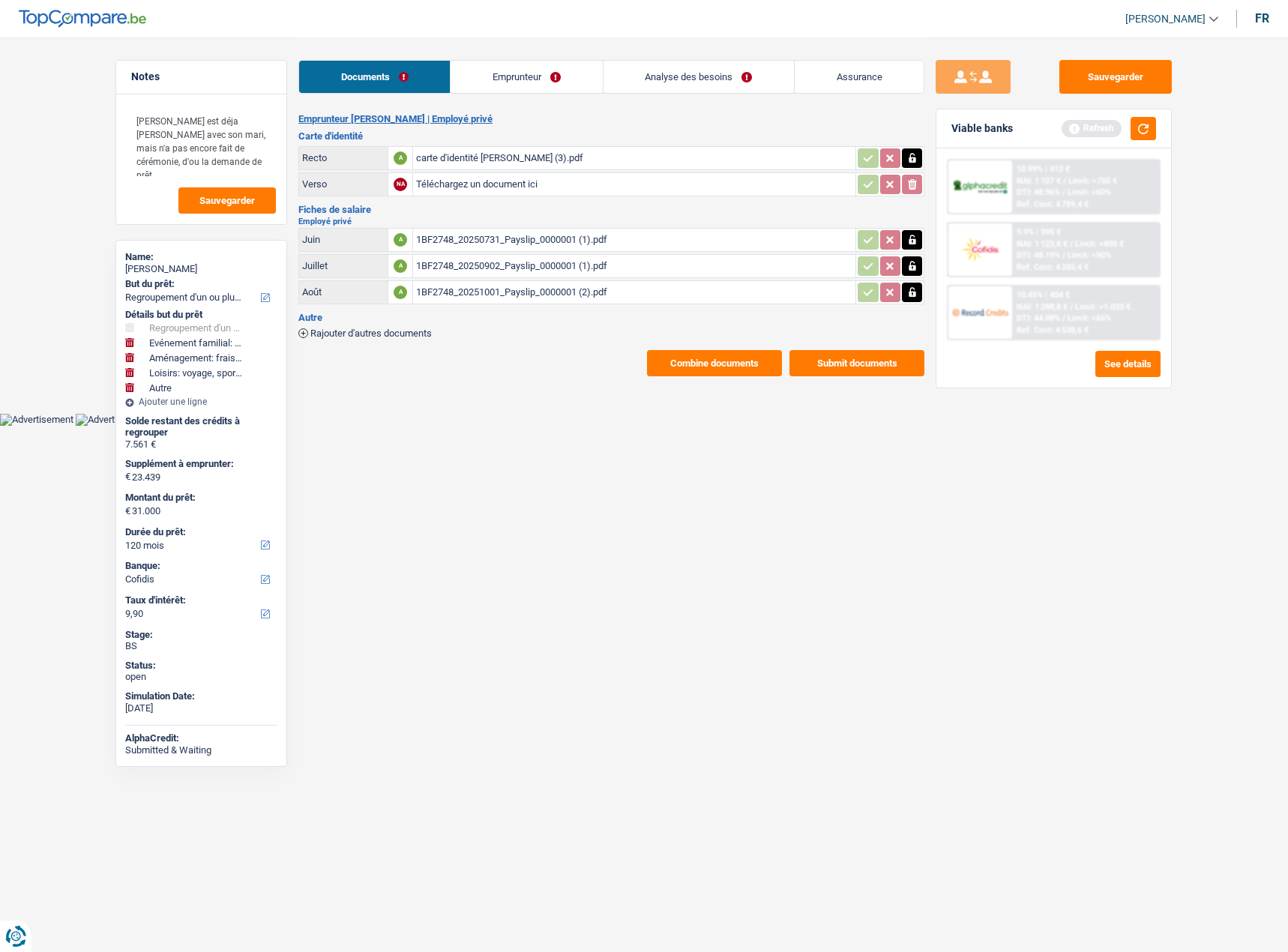
click at [1065, 233] on div "9.9% | 395 € NAI: 1 123,8 € / Limit: >800 € DTI: 48.19% / Limit: <50% Ref. Cost…" at bounding box center [1085, 250] width 147 height 52
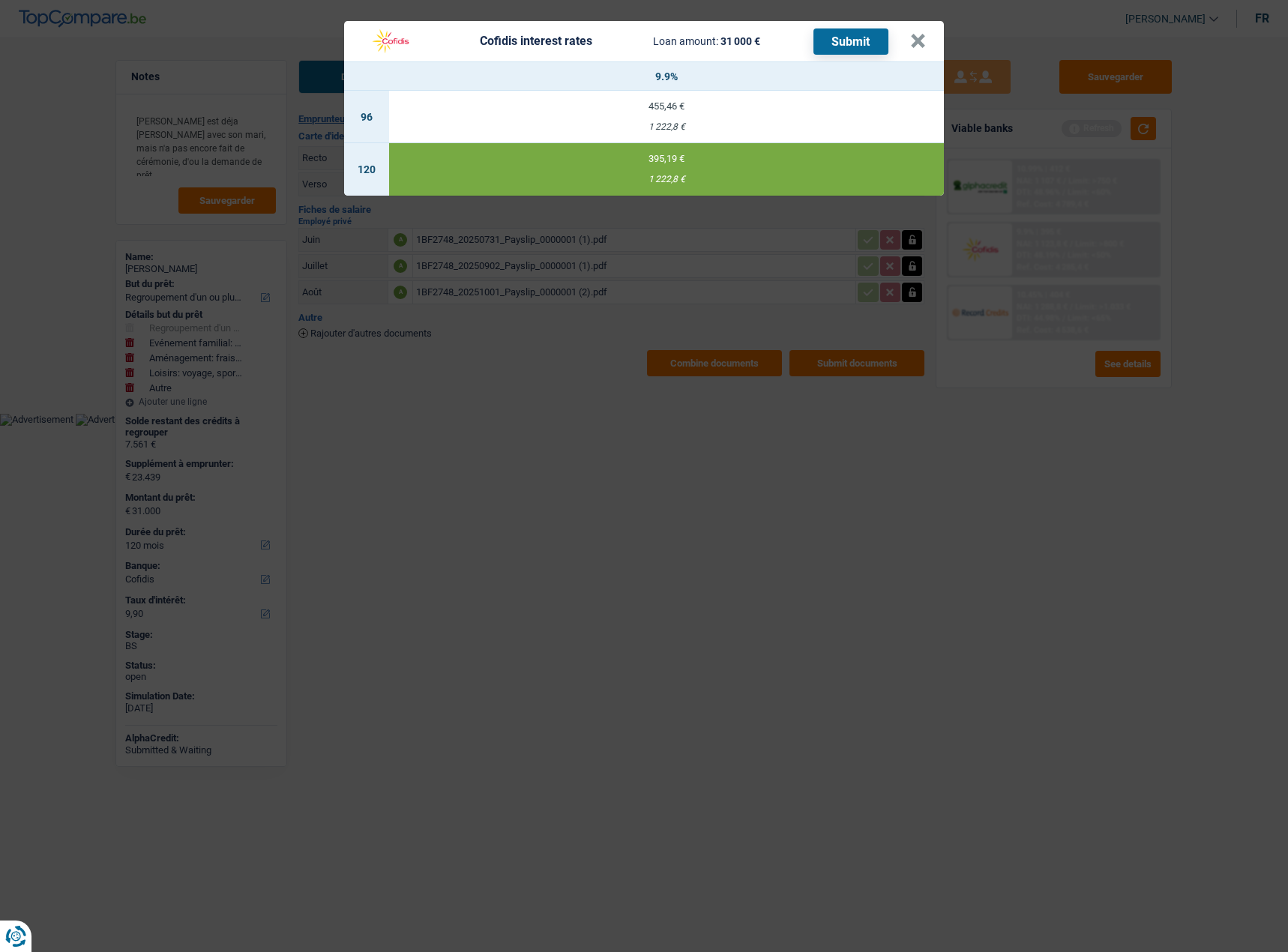
click at [849, 45] on button "Submit" at bounding box center [850, 41] width 75 height 26
click at [921, 44] on button "×" at bounding box center [917, 41] width 15 height 15
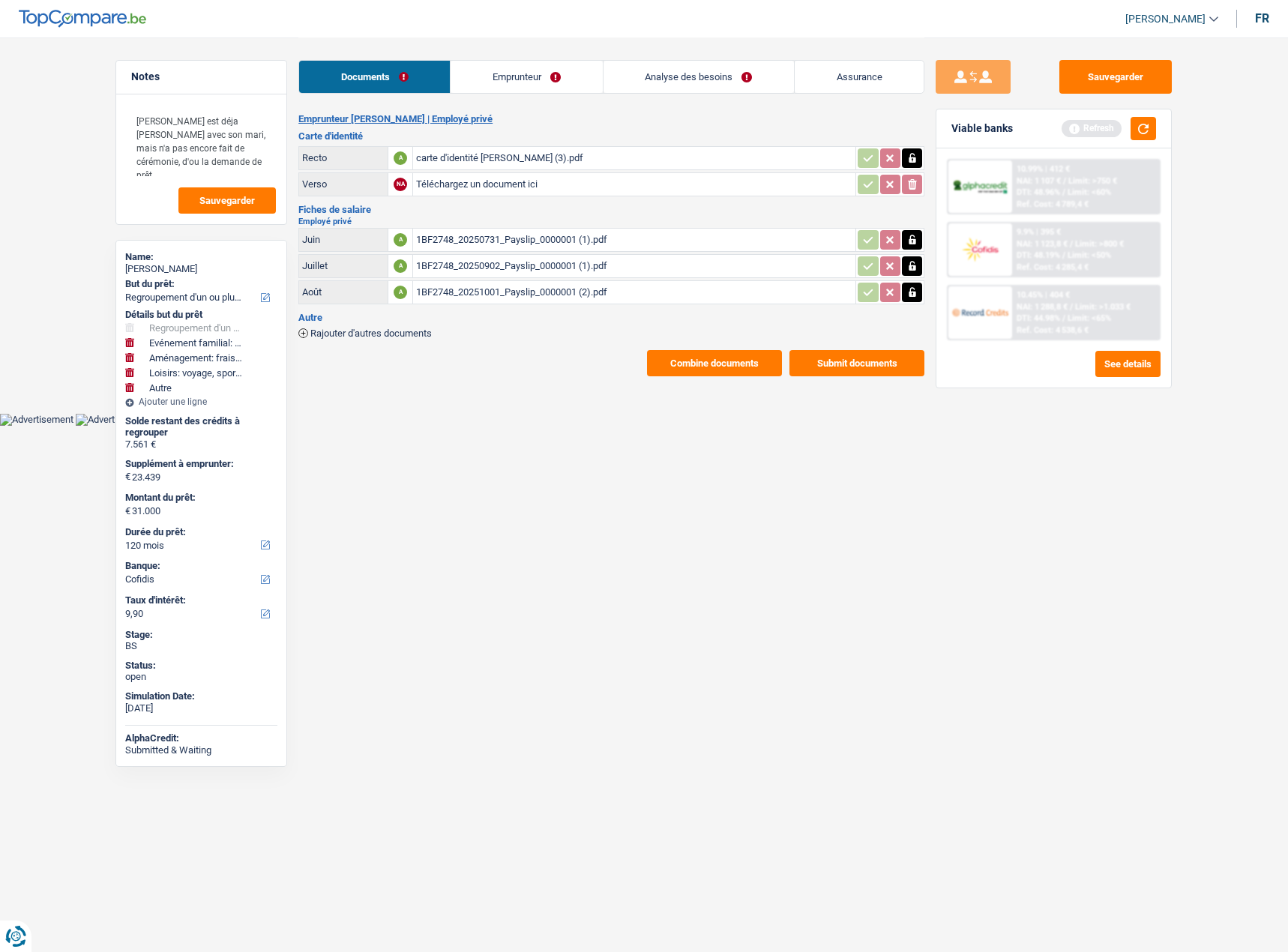
drag, startPoint x: 724, startPoint y: 358, endPoint x: 733, endPoint y: 408, distance: 50.8
click at [733, 408] on main "Notes Madame est déja marié avec son mari, mais n'a pas encore fait de cérémoni…" at bounding box center [644, 206] width 1288 height 414
click at [848, 369] on button "Submit documents" at bounding box center [856, 363] width 135 height 26
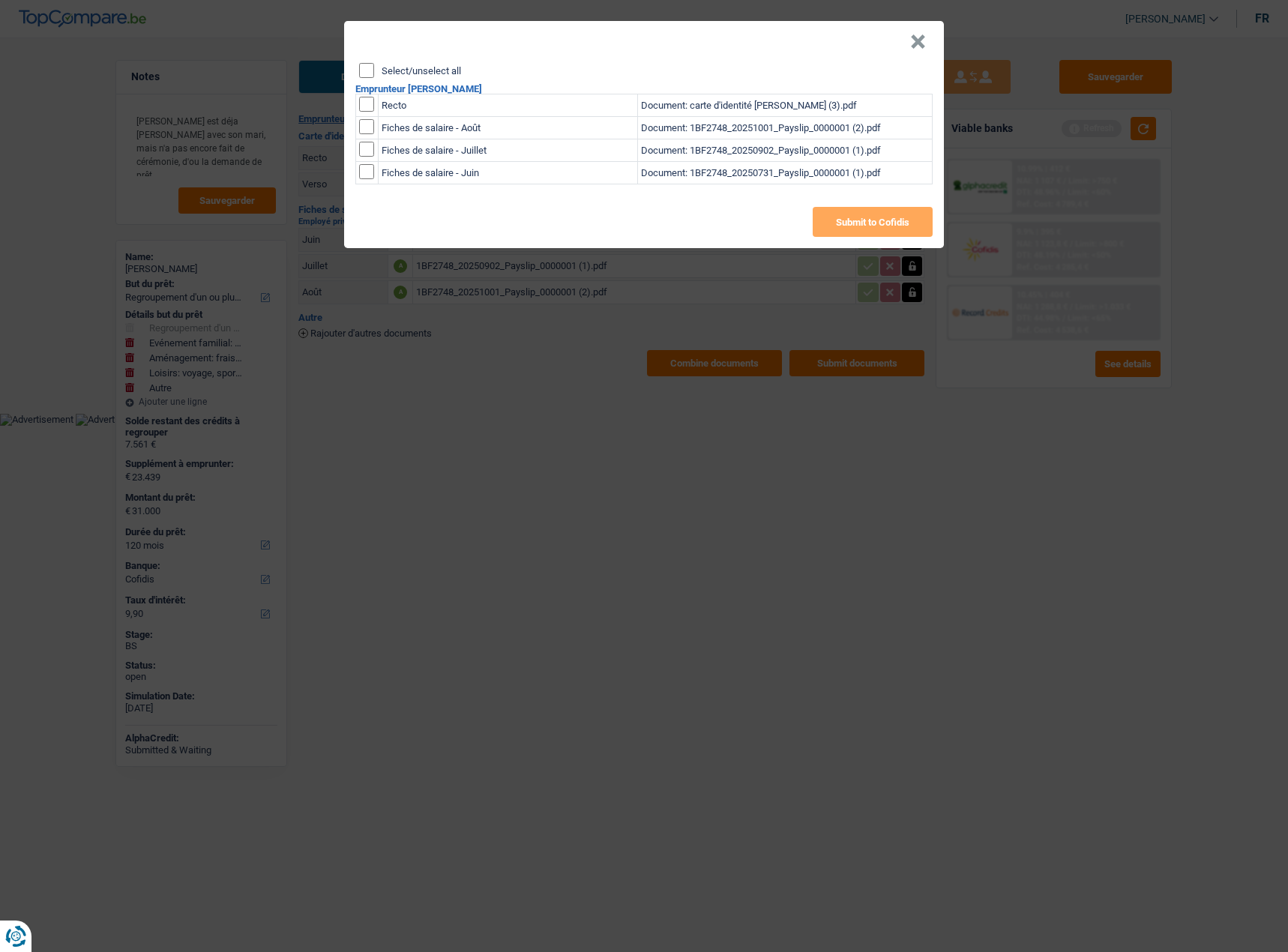
click at [850, 363] on div "× Select/unselect all Emprunteur Mariam Doman Recto Document: carte d'identité …" at bounding box center [644, 476] width 1288 height 952
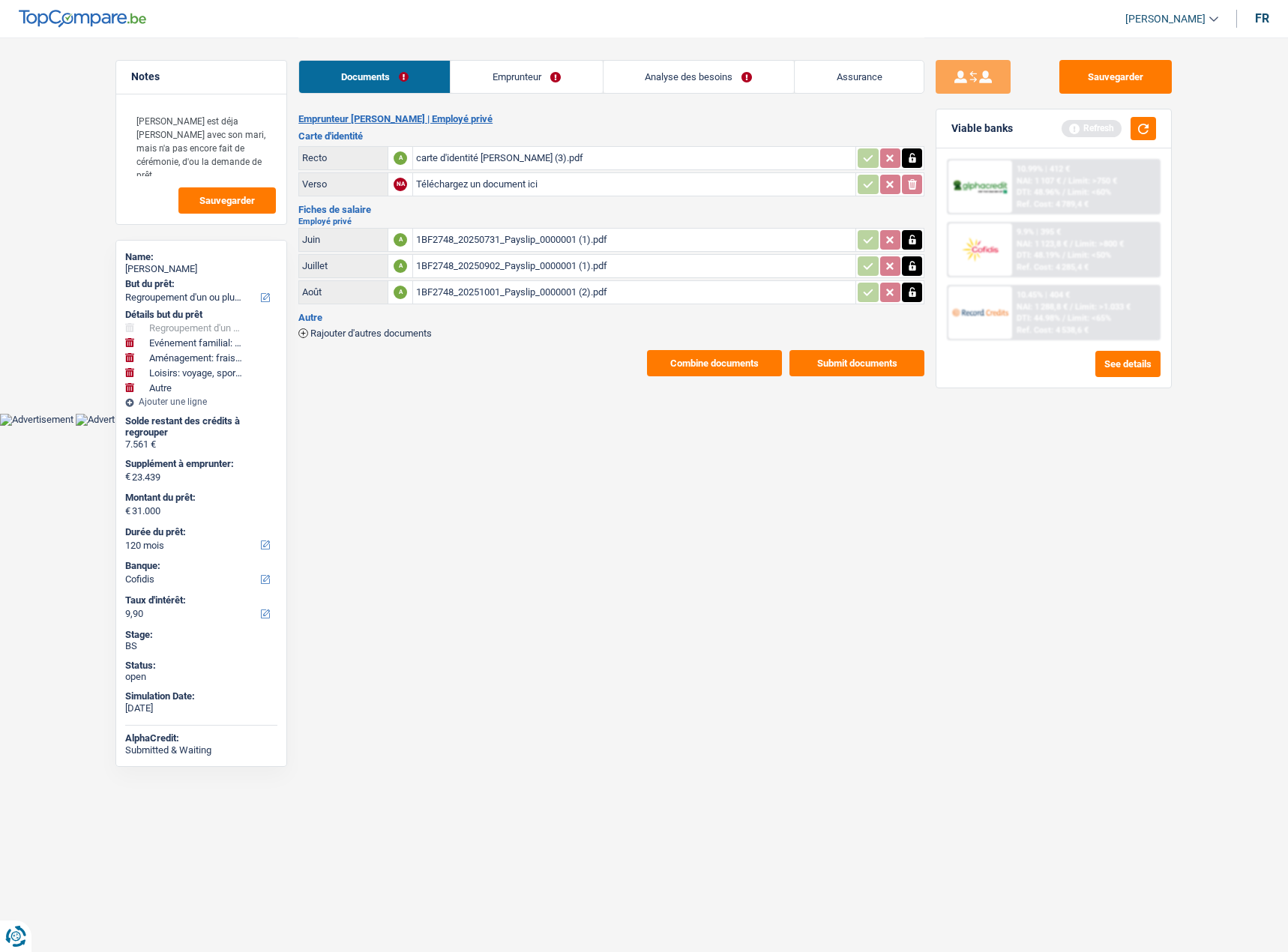
click at [850, 362] on button "Submit documents" at bounding box center [856, 363] width 135 height 26
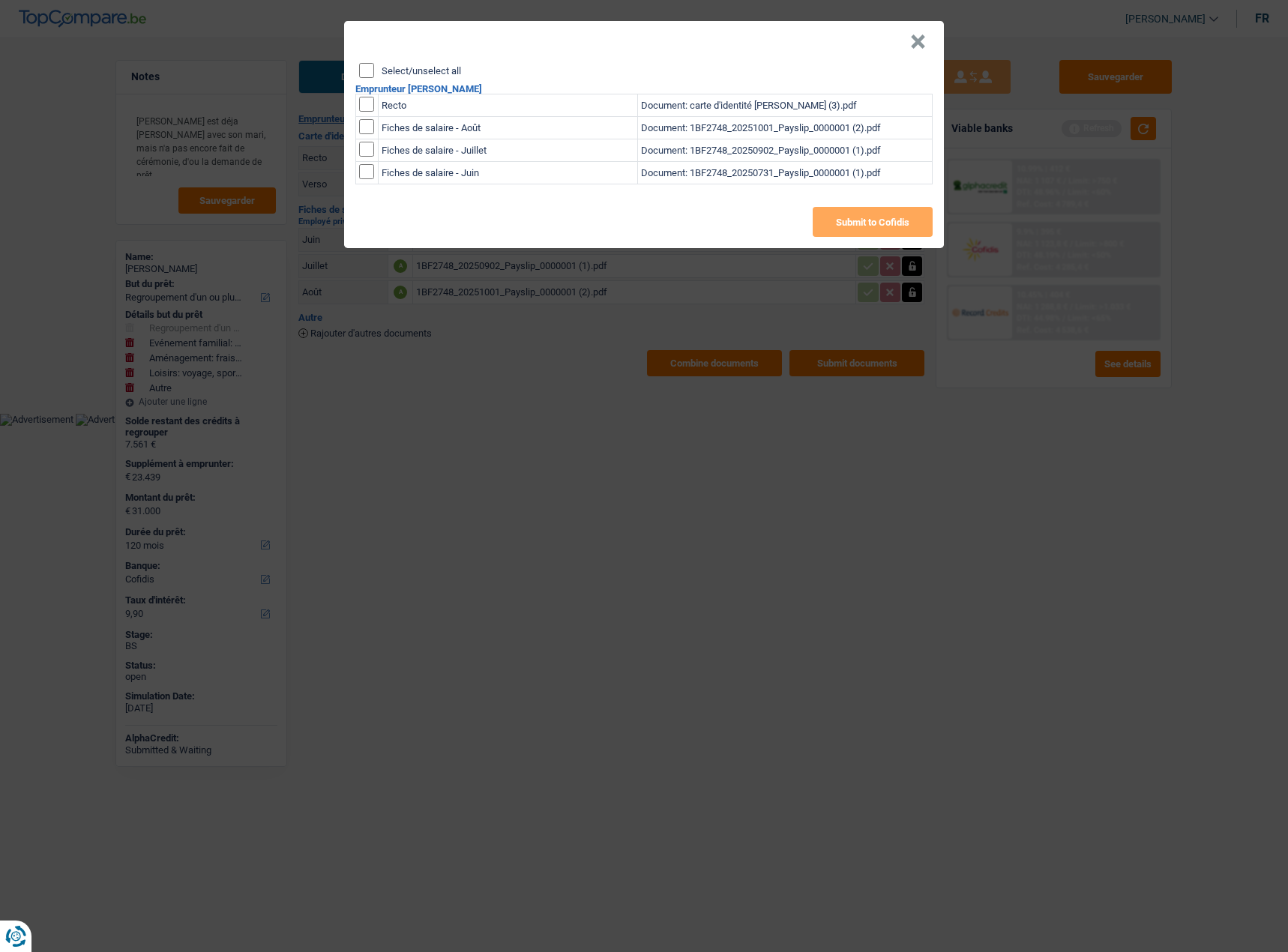
click at [365, 79] on div "Select/unselect all Emprunteur Mariam Doman Recto Document: carte d'identité Ma…" at bounding box center [643, 156] width 600 height 186
click at [365, 73] on input "Select/unselect all" at bounding box center [366, 71] width 15 height 15
checkbox input "true"
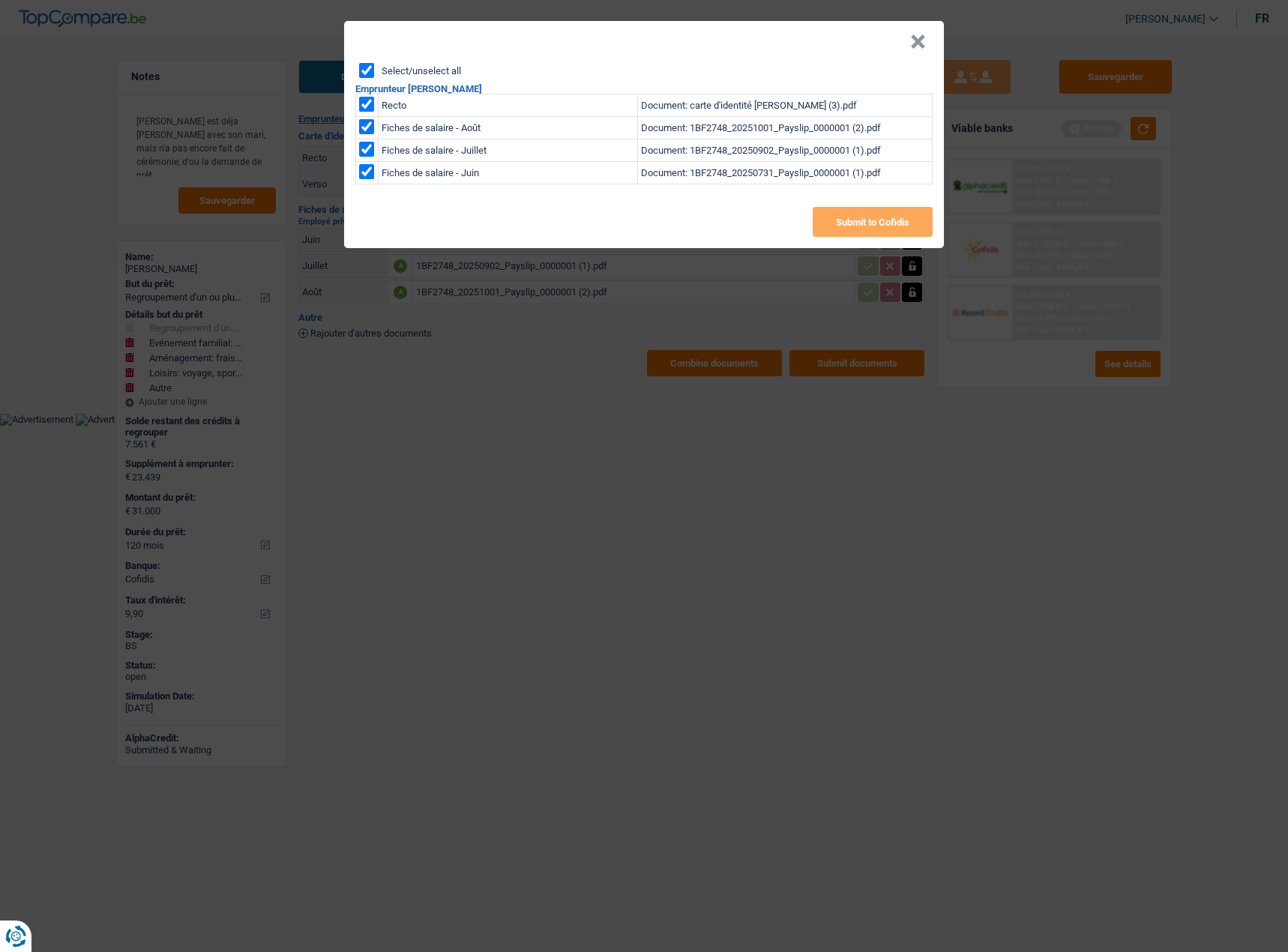
checkbox input "true"
click at [896, 223] on button "Submit to Cofidis" at bounding box center [872, 222] width 120 height 30
click at [920, 36] on button "×" at bounding box center [917, 42] width 15 height 15
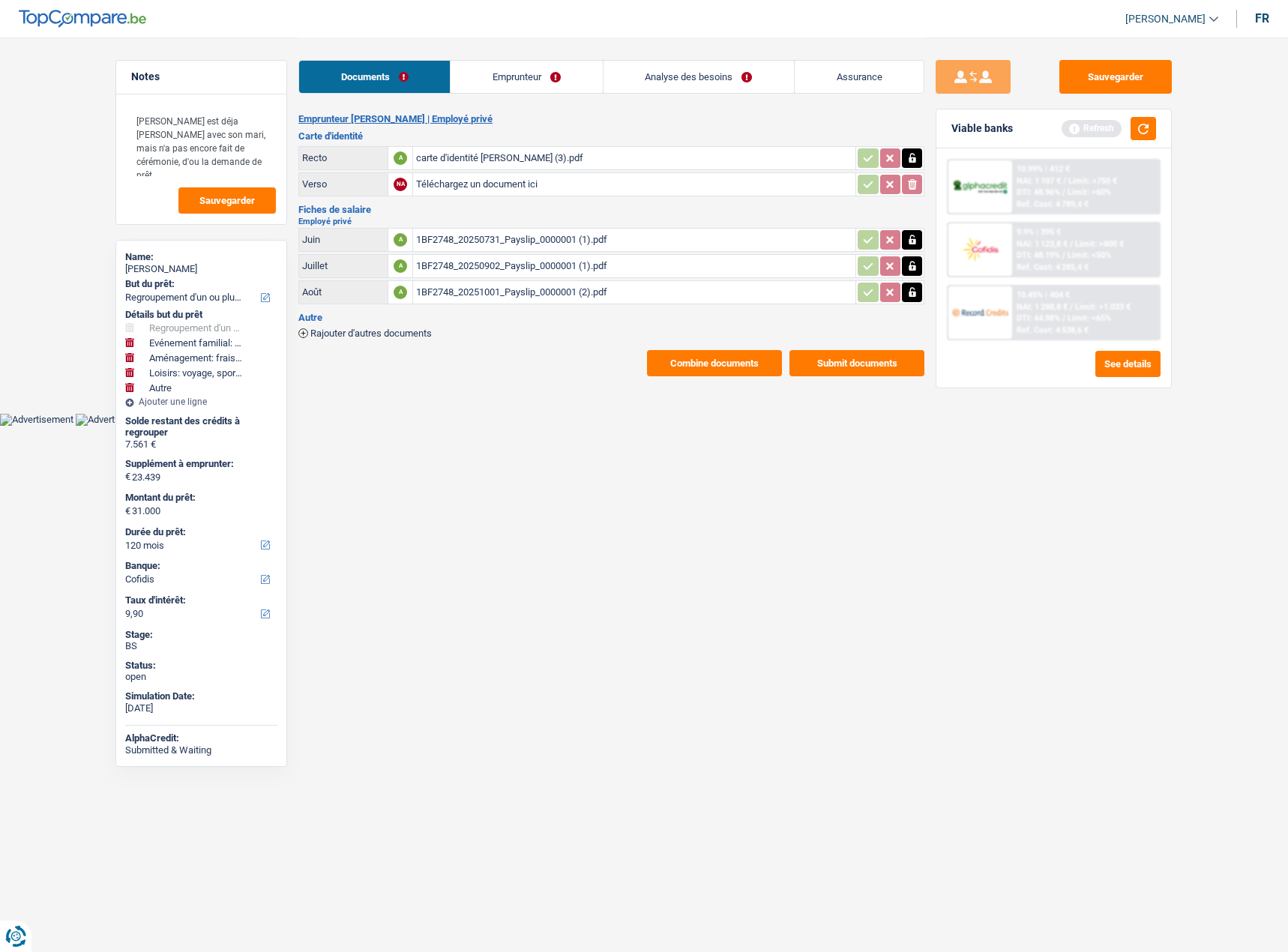
click at [1125, 306] on span "Limit: >1.033 €" at bounding box center [1102, 307] width 55 height 10
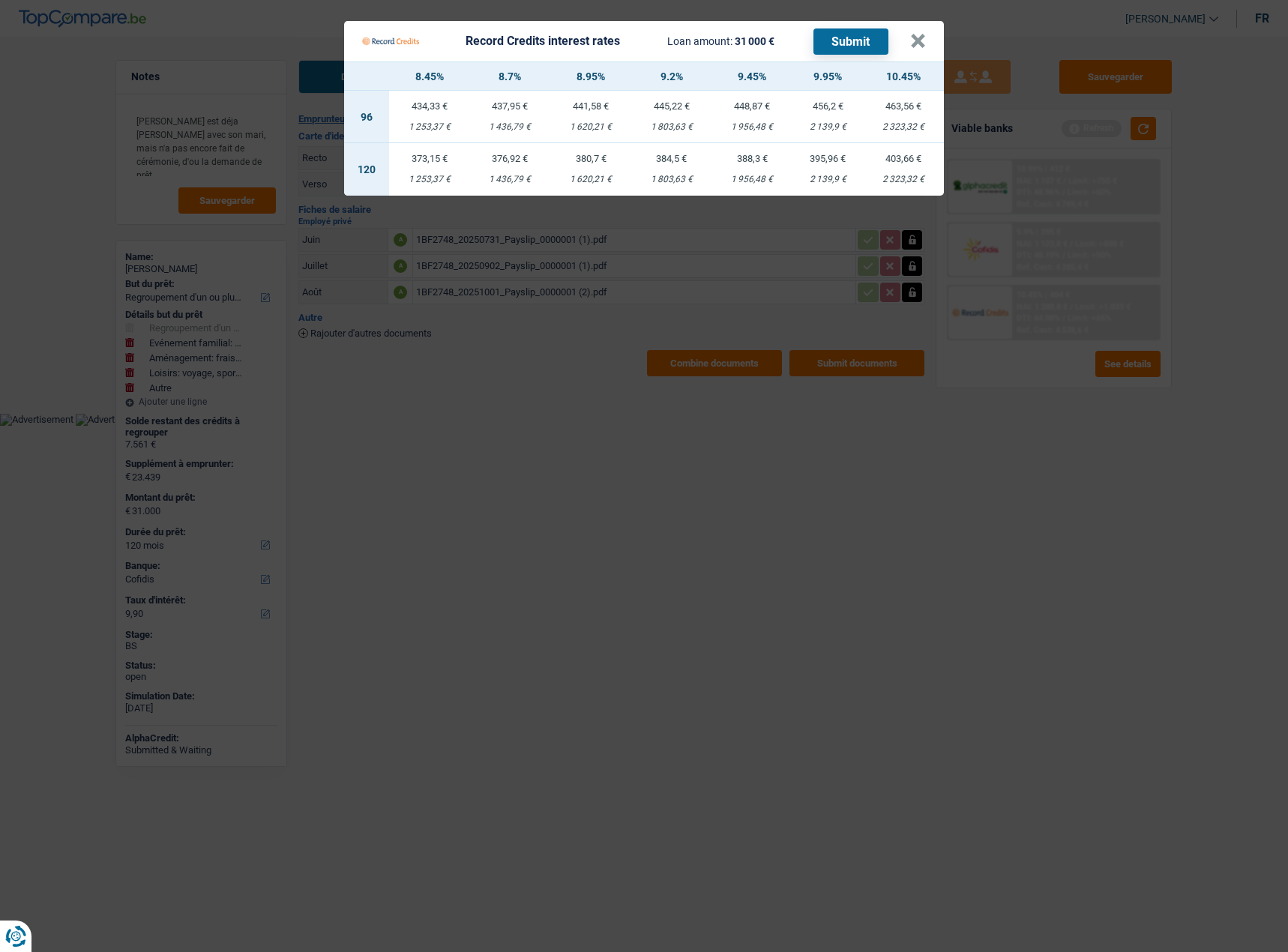
click at [1052, 418] on Credits "Record Credits interest rates Loan amount: 31 000 € Submit × 8.45% 8.7% 8.95% 9…" at bounding box center [644, 476] width 1288 height 952
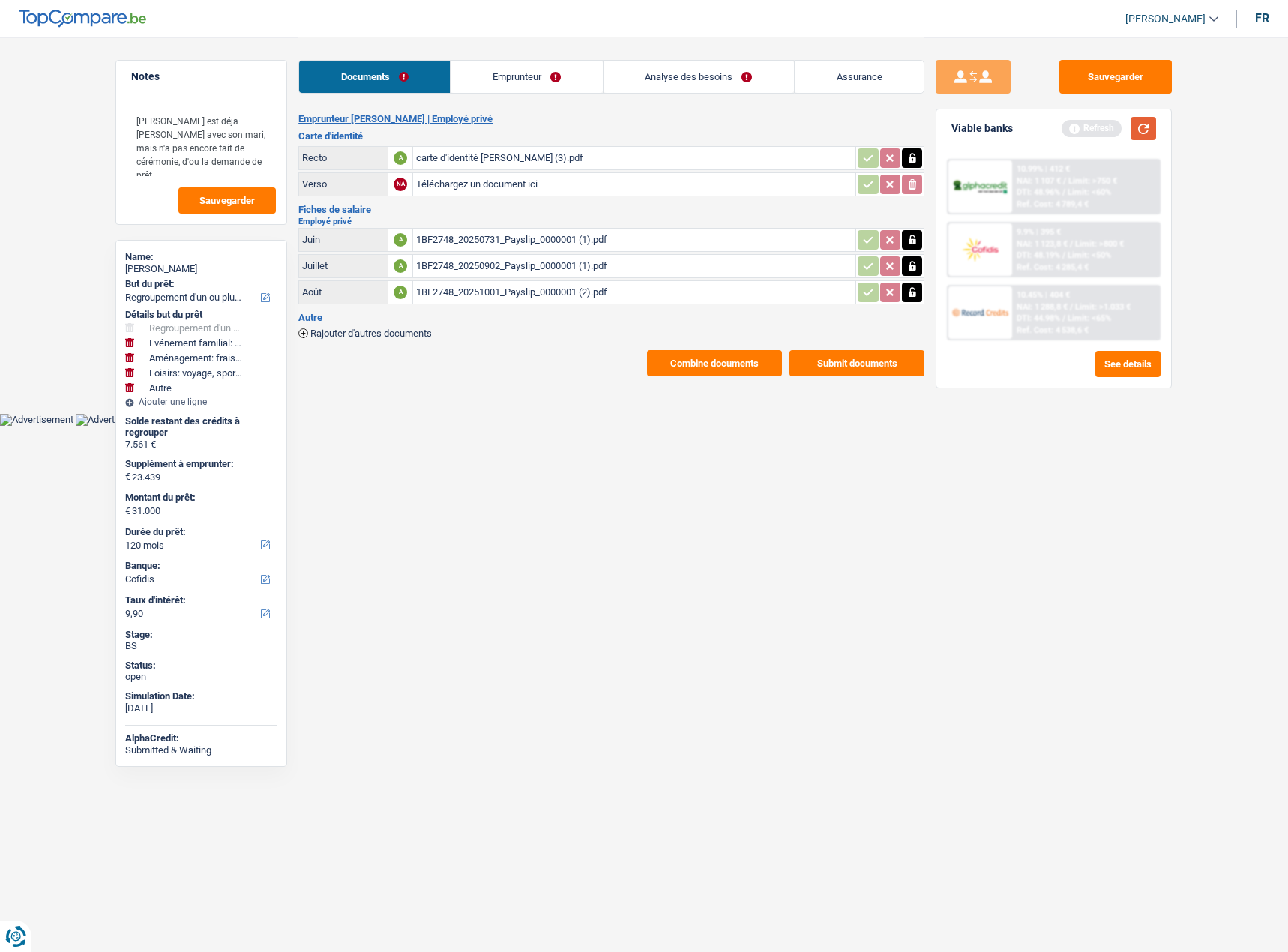
click at [1142, 128] on button "button" at bounding box center [1143, 129] width 25 height 24
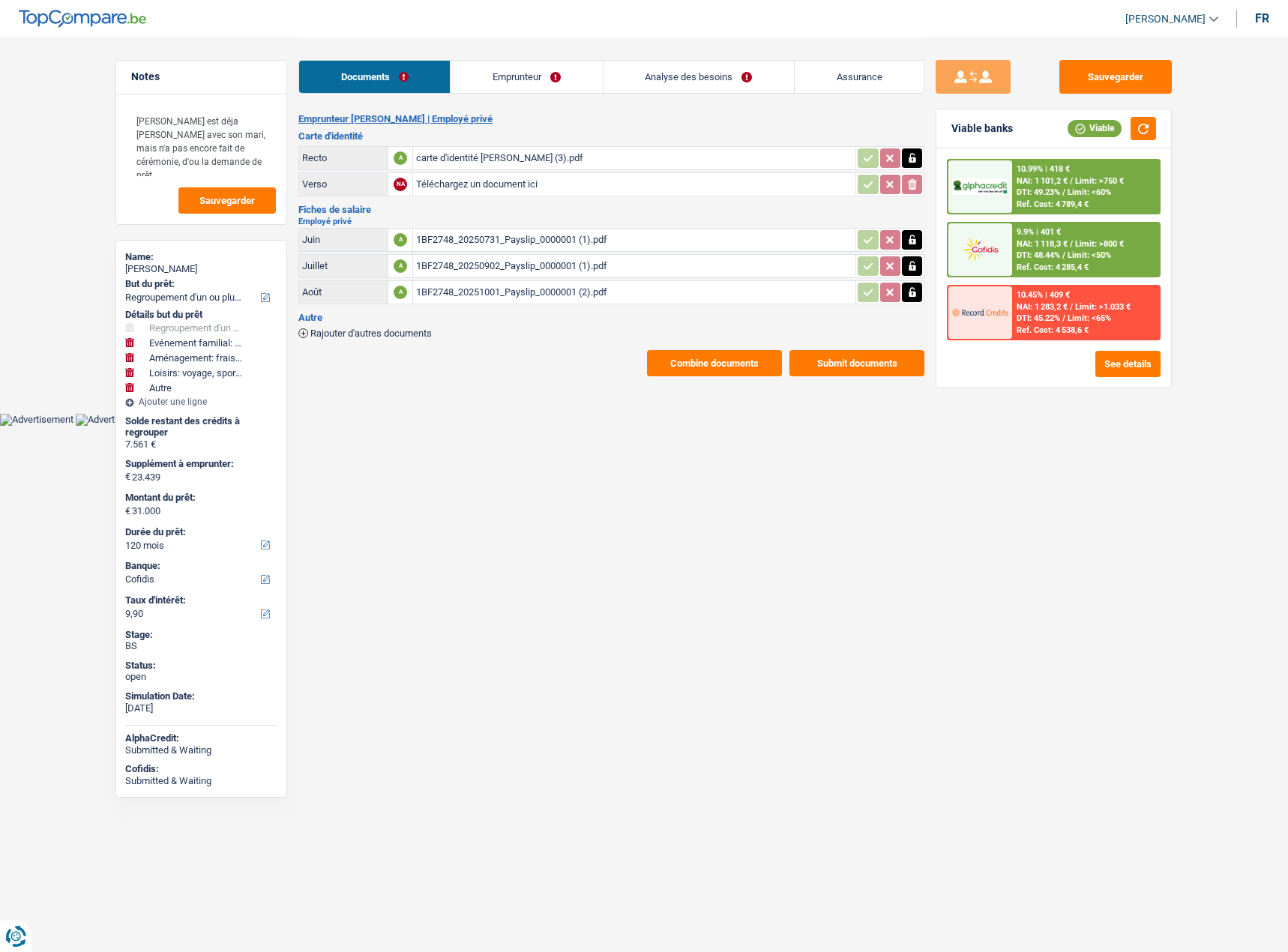
click at [1078, 309] on span "Limit: >1.033 €" at bounding box center [1102, 307] width 55 height 10
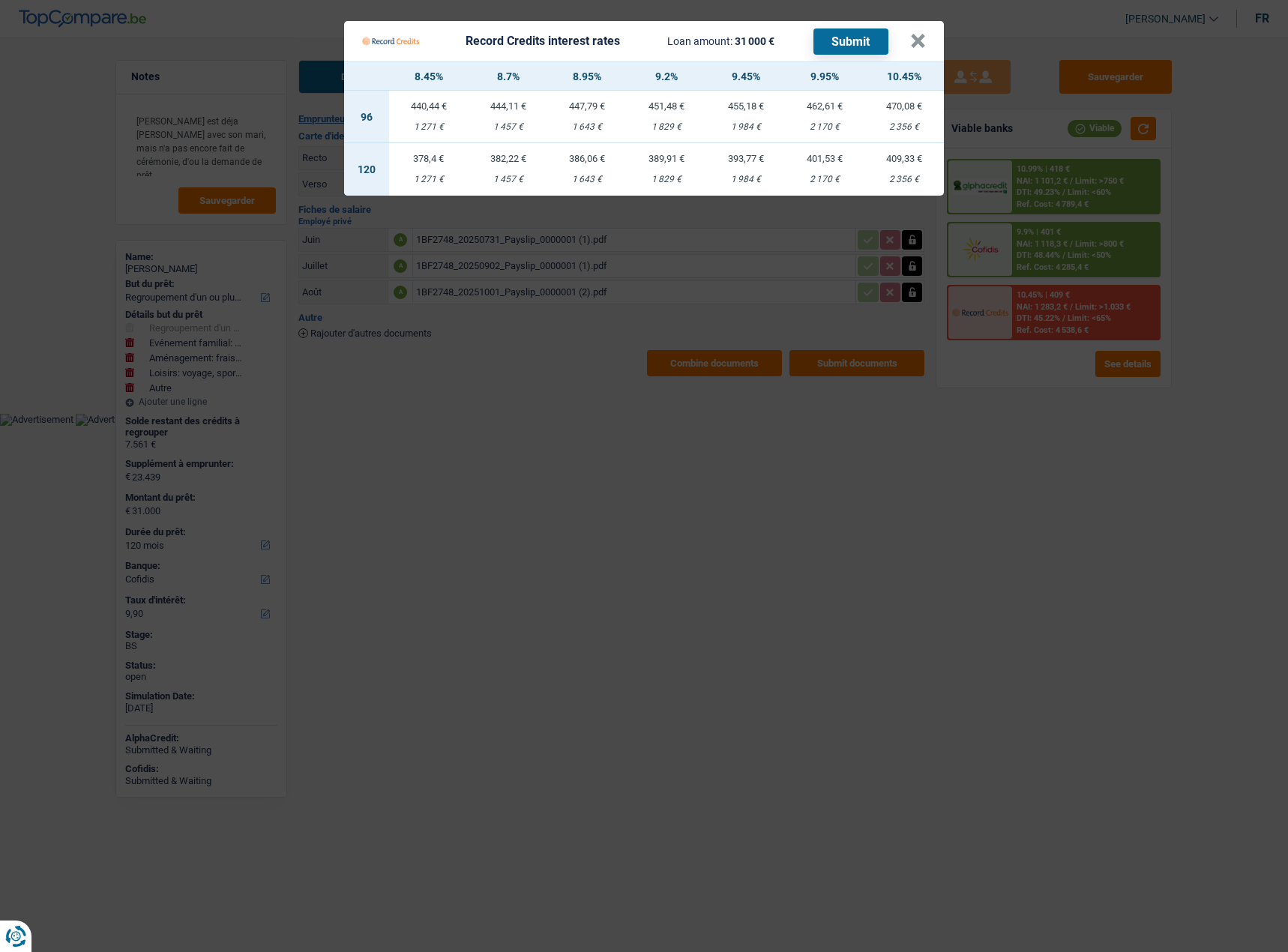
click at [980, 452] on Credits "Record Credits interest rates Loan amount: 31 000 € Submit × 8.45% 8.7% 8.95% 9…" at bounding box center [644, 476] width 1288 height 952
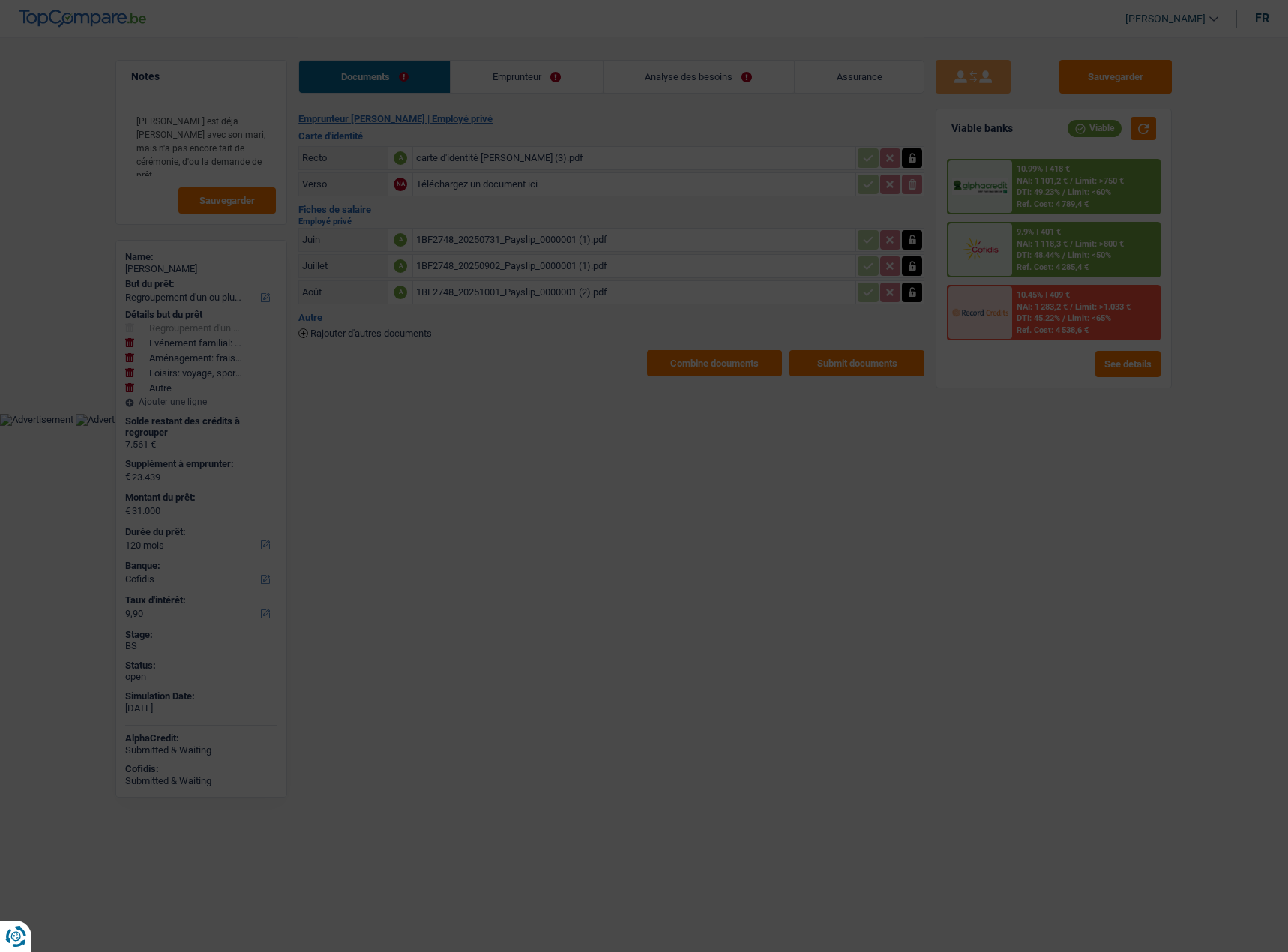
click at [1128, 386] on div "10.99% | 418 € NAI: 1 101,2 € / Limit: >750 € DTI: 49.23% / Limit: <60% Ref. Co…" at bounding box center [1053, 268] width 234 height 239
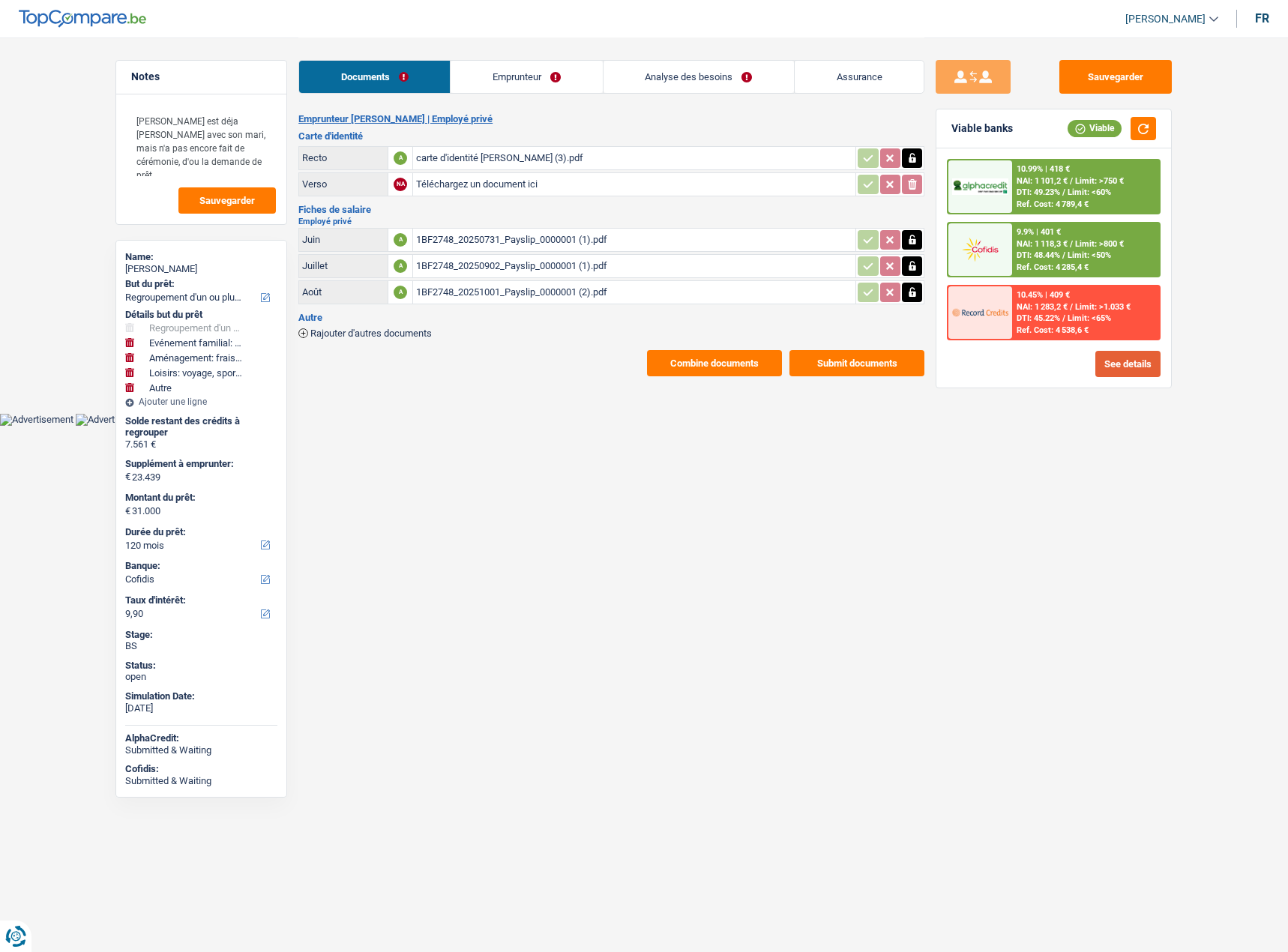
click at [1128, 366] on button "See details" at bounding box center [1128, 364] width 65 height 26
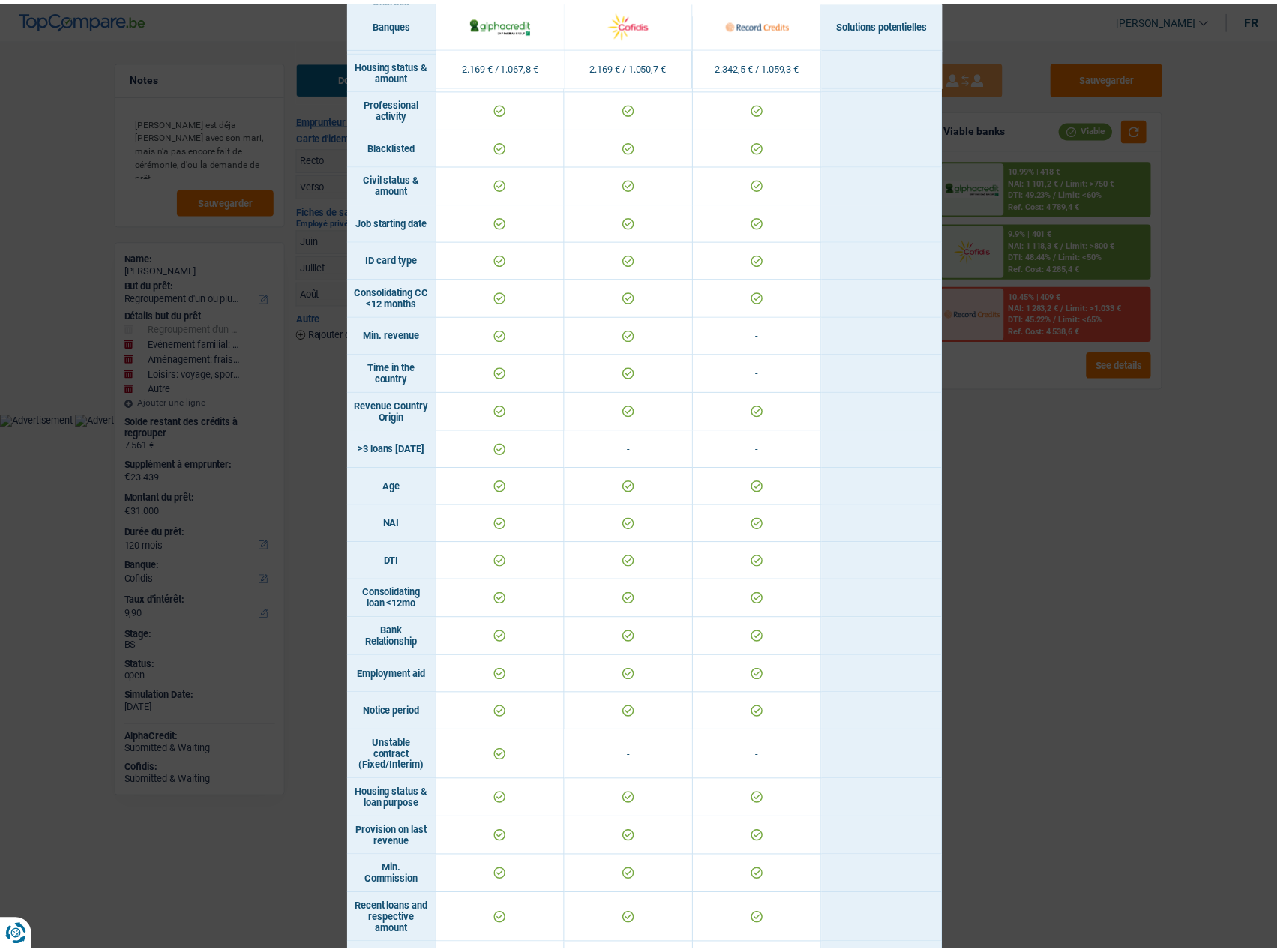
scroll to position [478, 0]
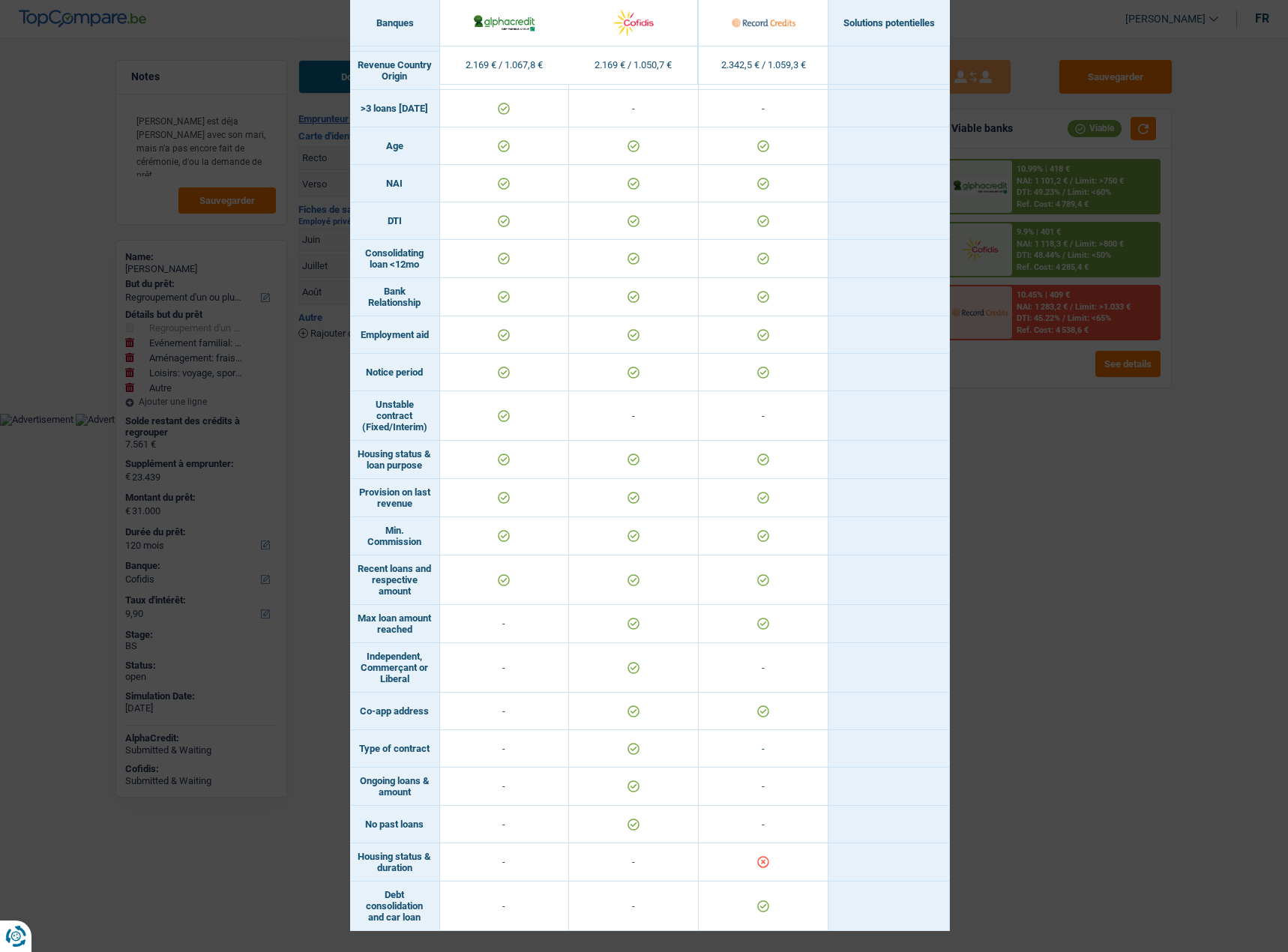
click at [1076, 662] on div "Banks conditions × Banques Solutions potentielles Revenus / Charges 2.169 € / 1…" at bounding box center [644, 476] width 1288 height 952
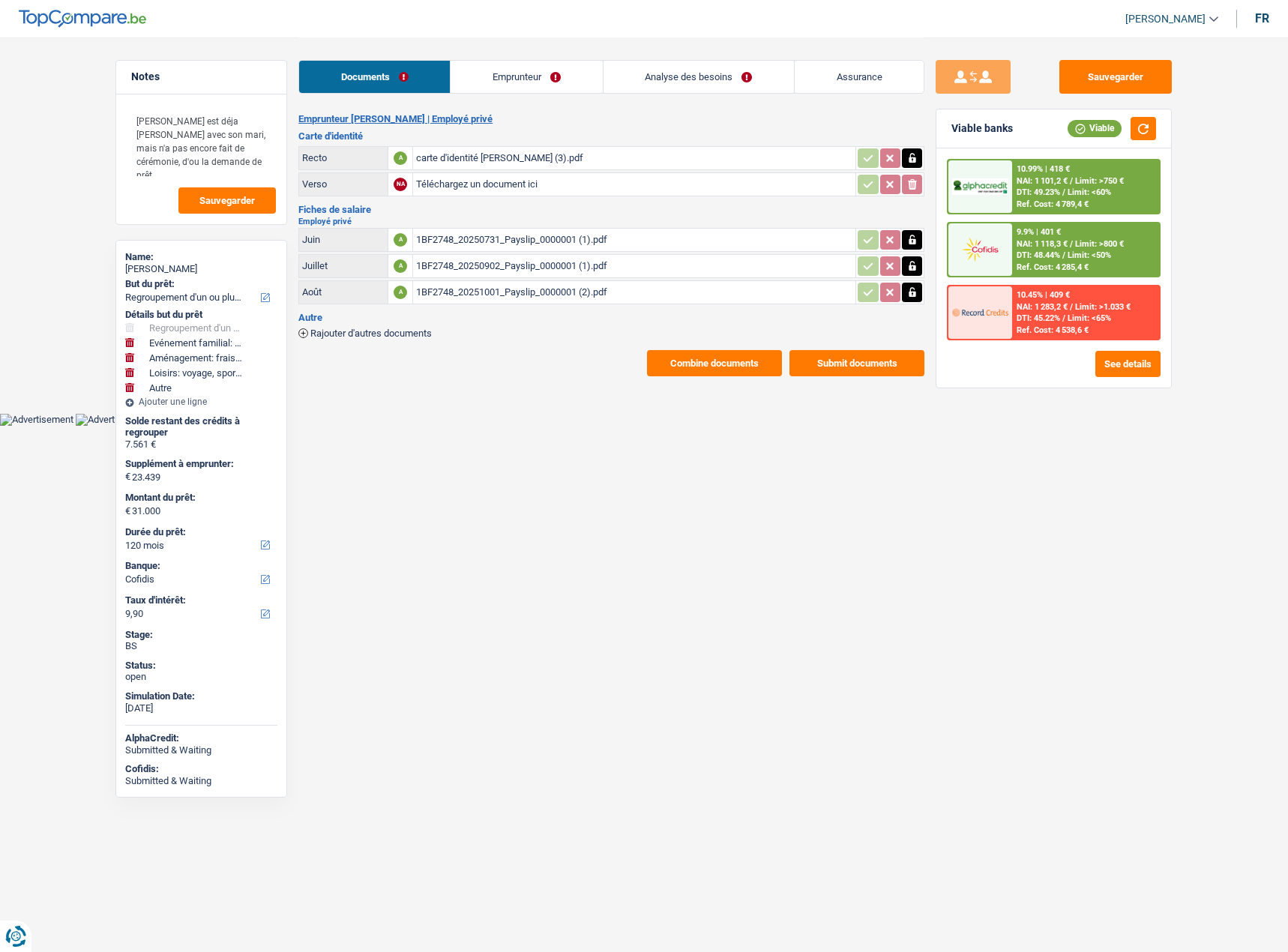
click at [1065, 311] on span "NAI: 1 283,2 €" at bounding box center [1042, 307] width 51 height 10
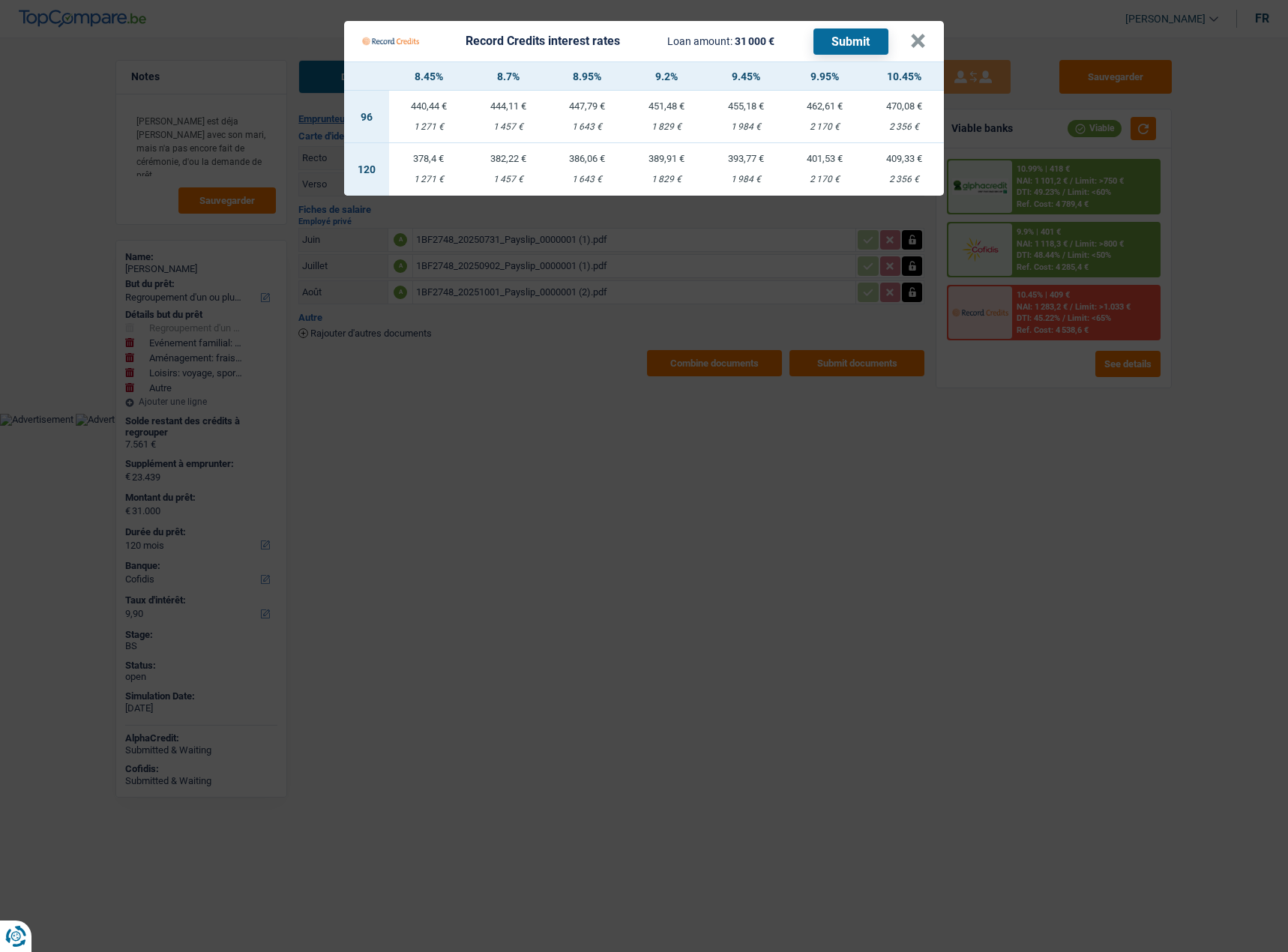
click at [214, 627] on Credits "Record Credits interest rates Loan amount: 31 000 € Submit × 8.45% 8.7% 8.95% 9…" at bounding box center [644, 476] width 1288 height 952
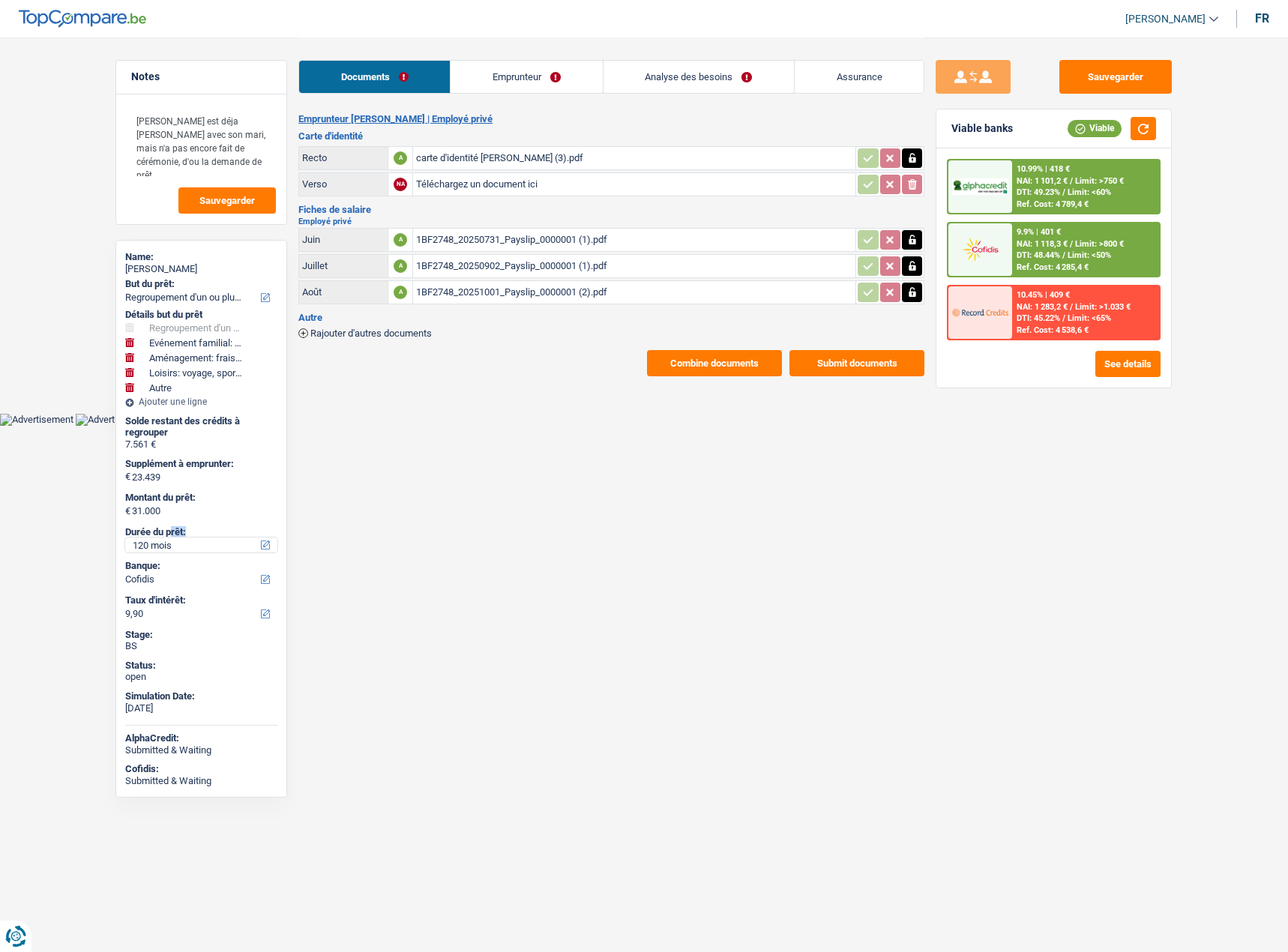
drag, startPoint x: 173, startPoint y: 537, endPoint x: 170, endPoint y: 545, distance: 8.5
click at [170, 544] on div "Durée du prêt: 12 mois 18 mois 24 mois 30 mois 36 mois 42 mois 48 mois 60 mois …" at bounding box center [201, 540] width 152 height 27
click at [170, 557] on div "Banque: AlphaCredit Elantis Cofidis Record Credits Sélectionner une option" at bounding box center [201, 574] width 152 height 34
click at [170, 550] on select "12 mois 18 mois 24 mois 30 mois 36 mois 42 mois 48 mois 60 mois 72 mois 84 mois…" at bounding box center [201, 545] width 152 height 15
select select "84"
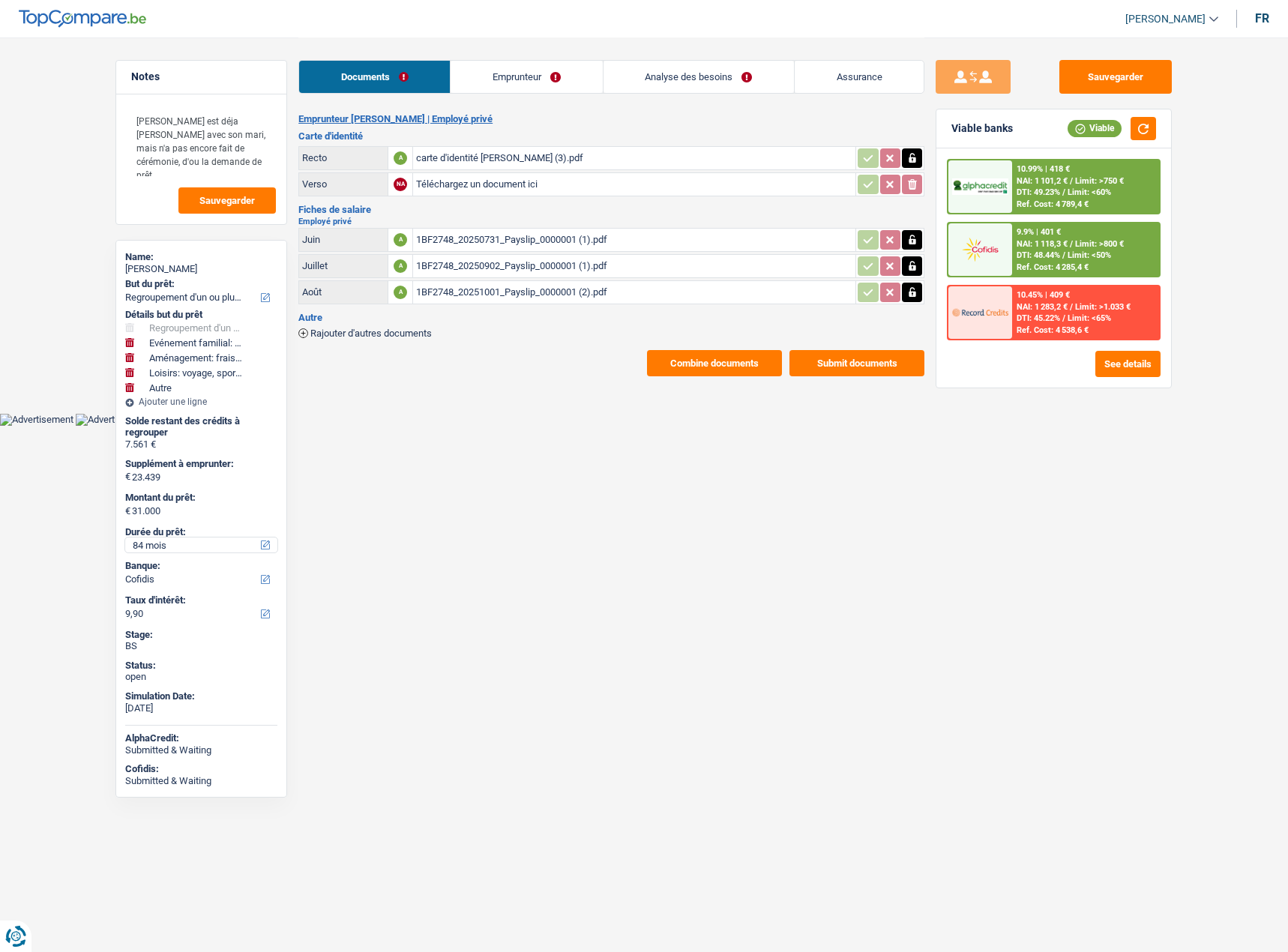
click at [125, 538] on select "12 mois 18 mois 24 mois 30 mois 36 mois 42 mois 48 mois 60 mois 72 mois 84 mois…" at bounding box center [201, 545] width 152 height 15
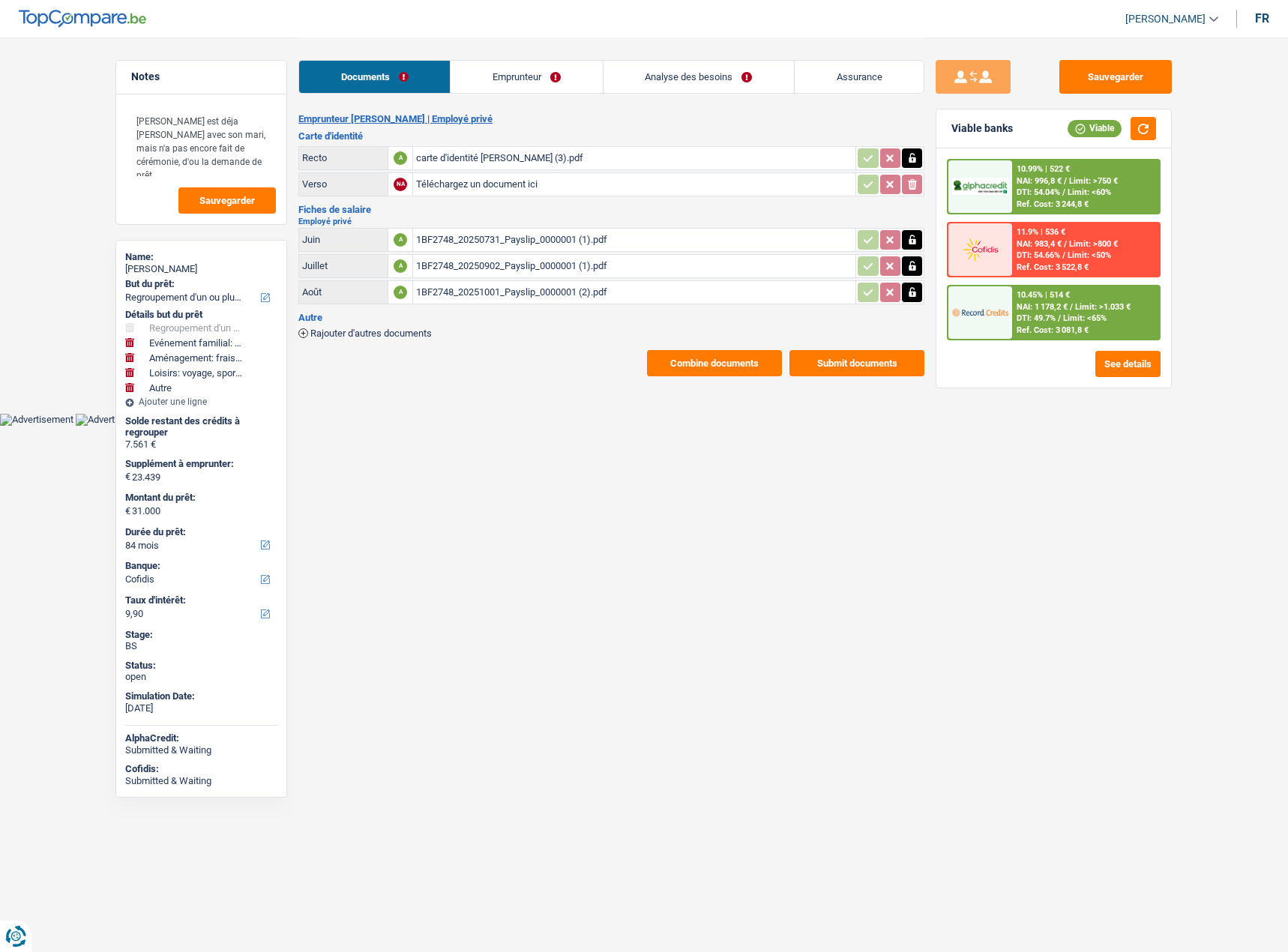
click at [1113, 312] on div "10.45% | 514 € NAI: 1 178,2 € / Limit: >1.033 € DTI: 49.7% / Limit: <65% Ref. C…" at bounding box center [1085, 313] width 147 height 52
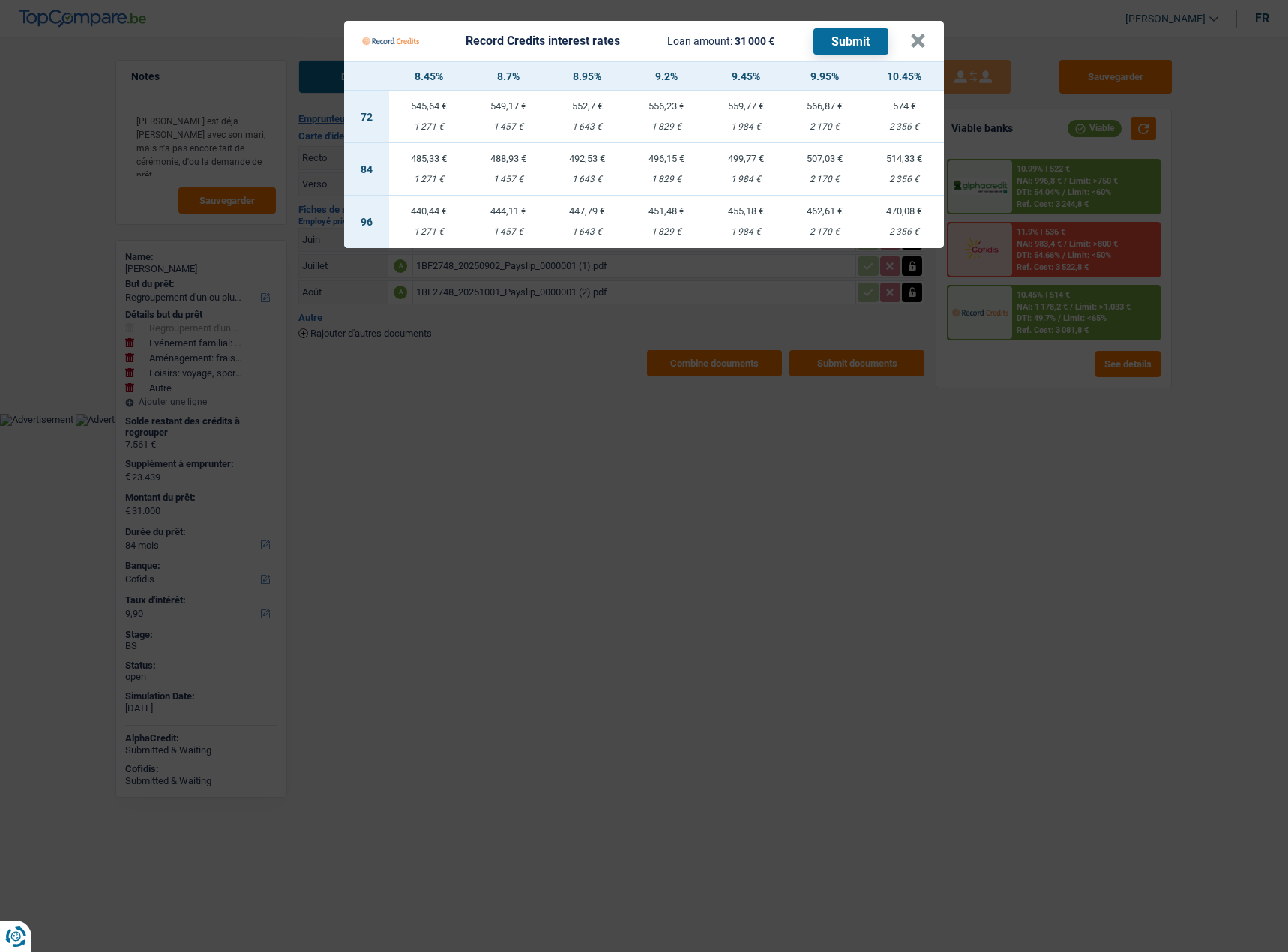
click at [964, 500] on Credits "Record Credits interest rates Loan amount: 31 000 € Submit × 8.45% 8.7% 8.95% 9…" at bounding box center [644, 476] width 1288 height 952
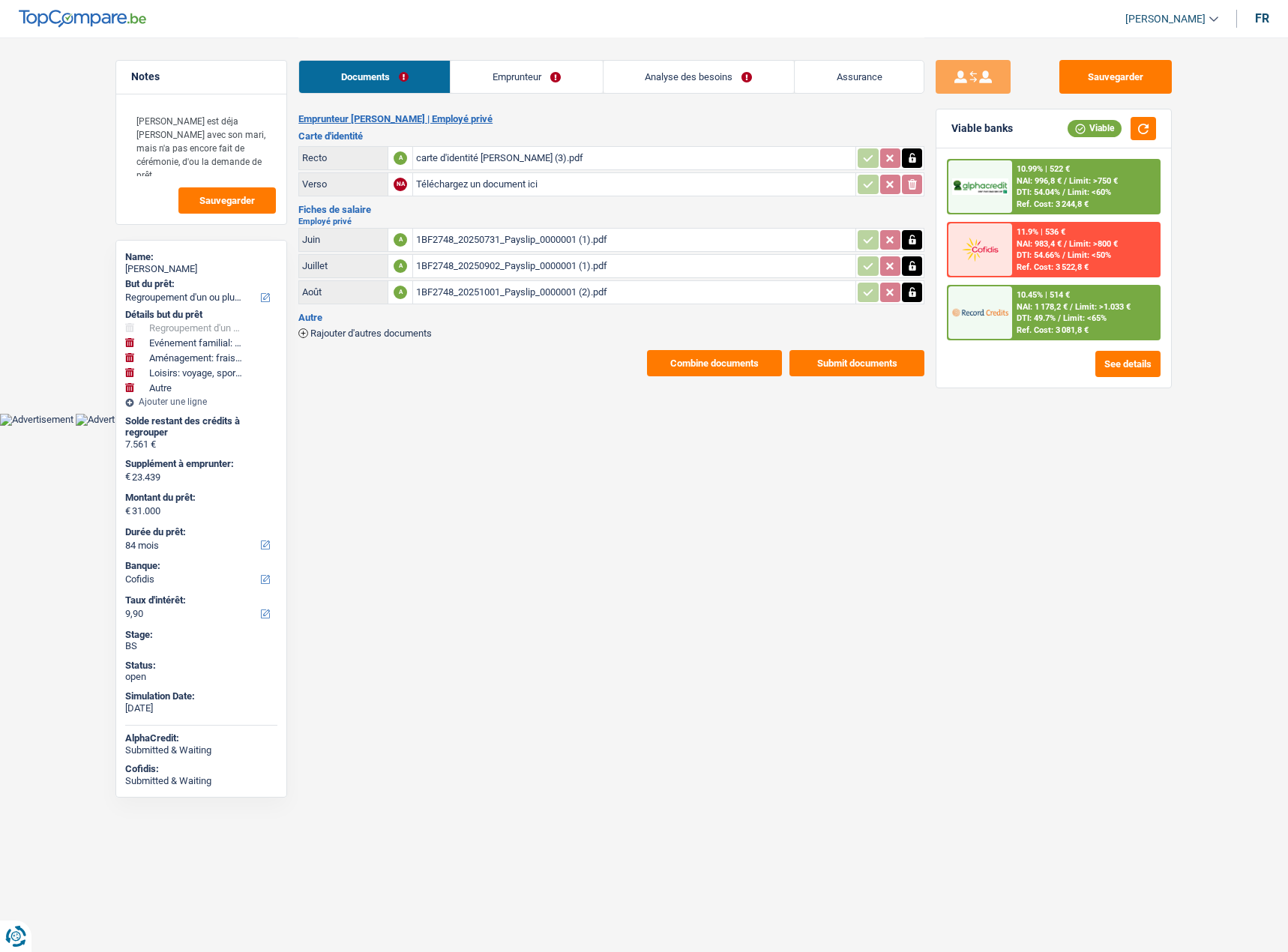
click at [1046, 317] on span "DTI: 49.7%" at bounding box center [1036, 318] width 39 height 10
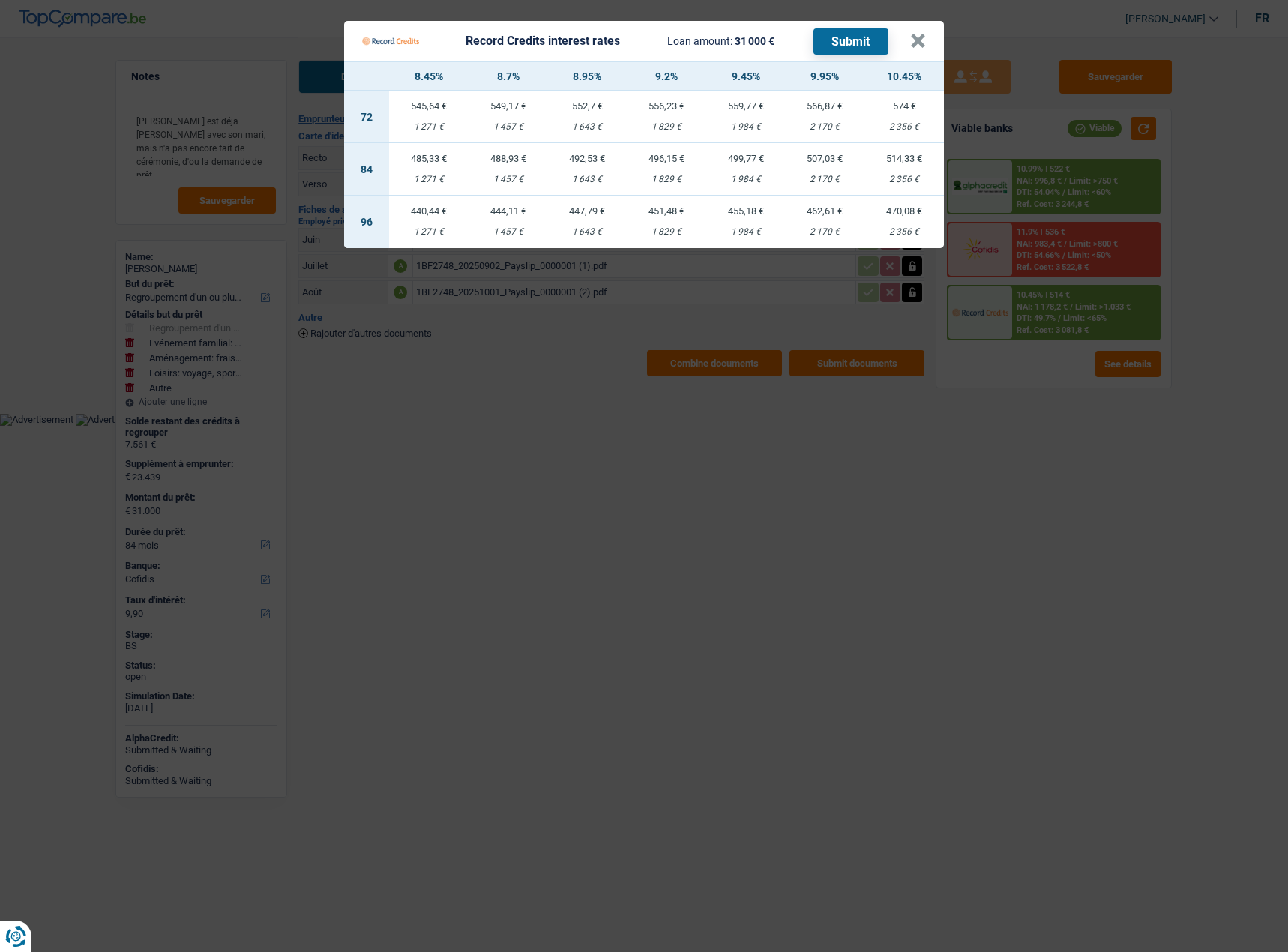
click at [736, 176] on div "1 984 €" at bounding box center [746, 179] width 80 height 10
select select "record credits"
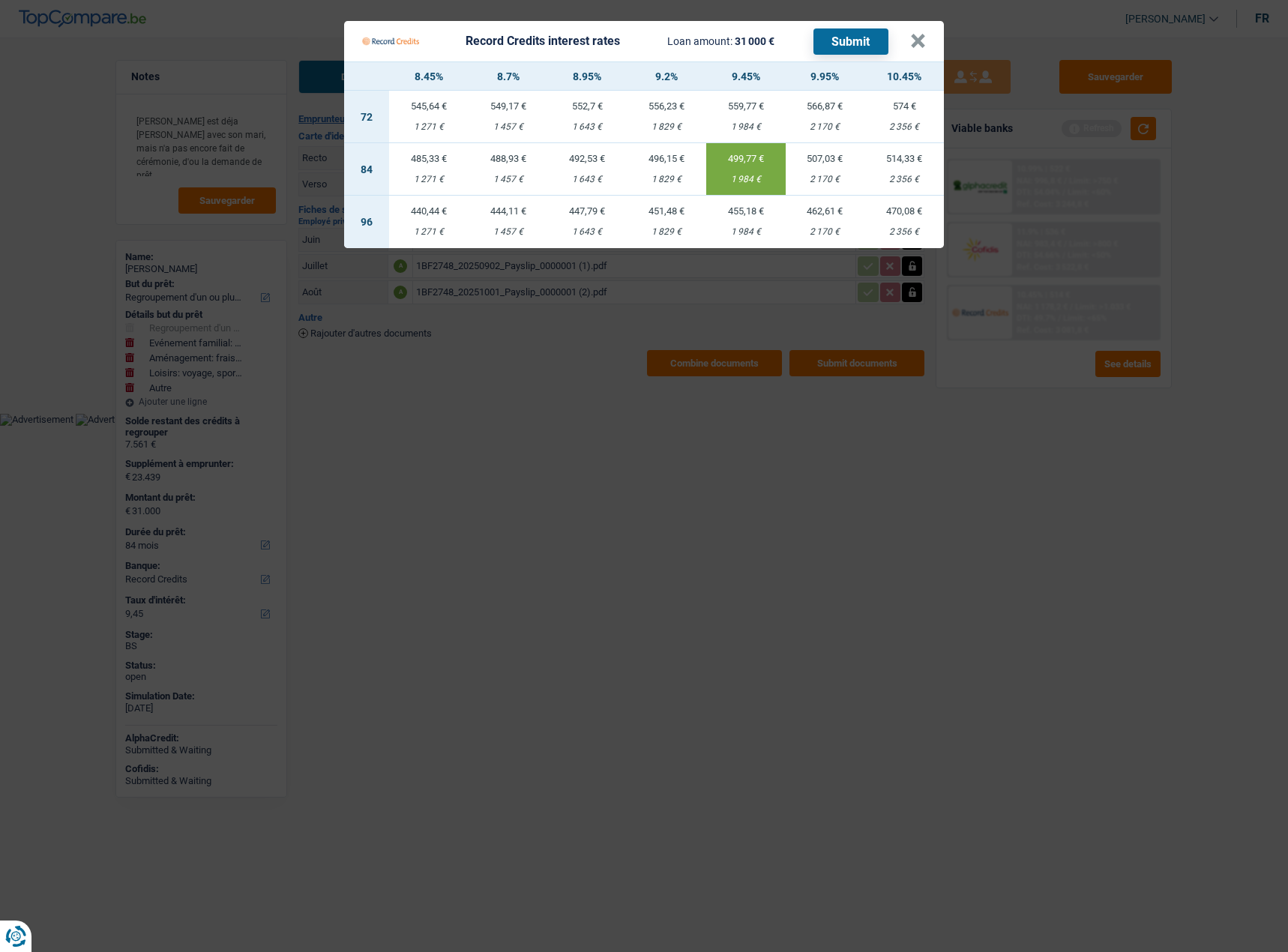
click at [828, 176] on div "2 170 €" at bounding box center [825, 179] width 80 height 10
type input "9,95"
click at [578, 392] on Credits "Record Credits interest rates Loan amount: 31 000 € Submit × 8.45% 8.7% 8.95% 9…" at bounding box center [644, 476] width 1288 height 952
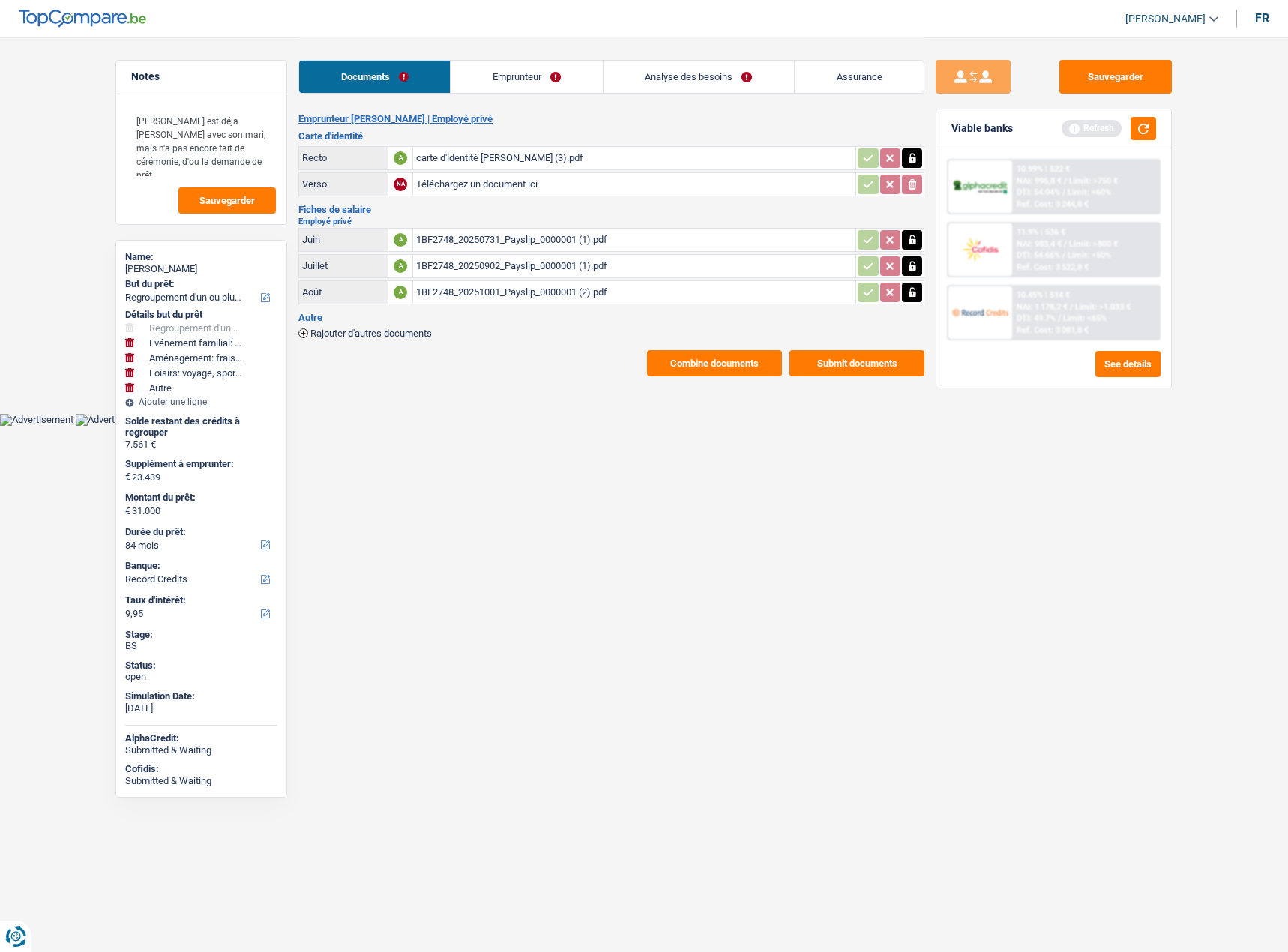
click at [742, 88] on link "Analyse des besoins" at bounding box center [698, 77] width 190 height 33
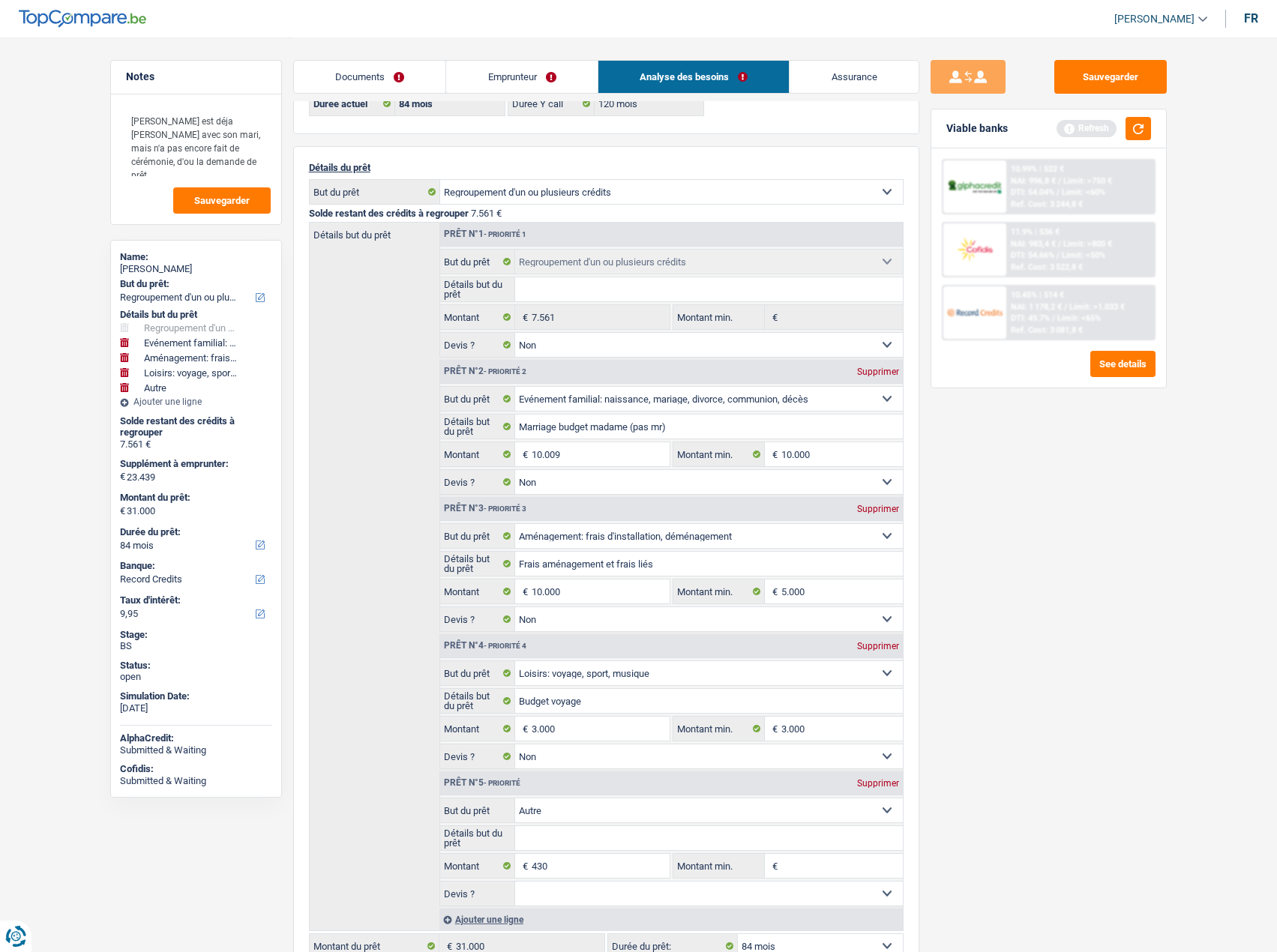
scroll to position [150, 0]
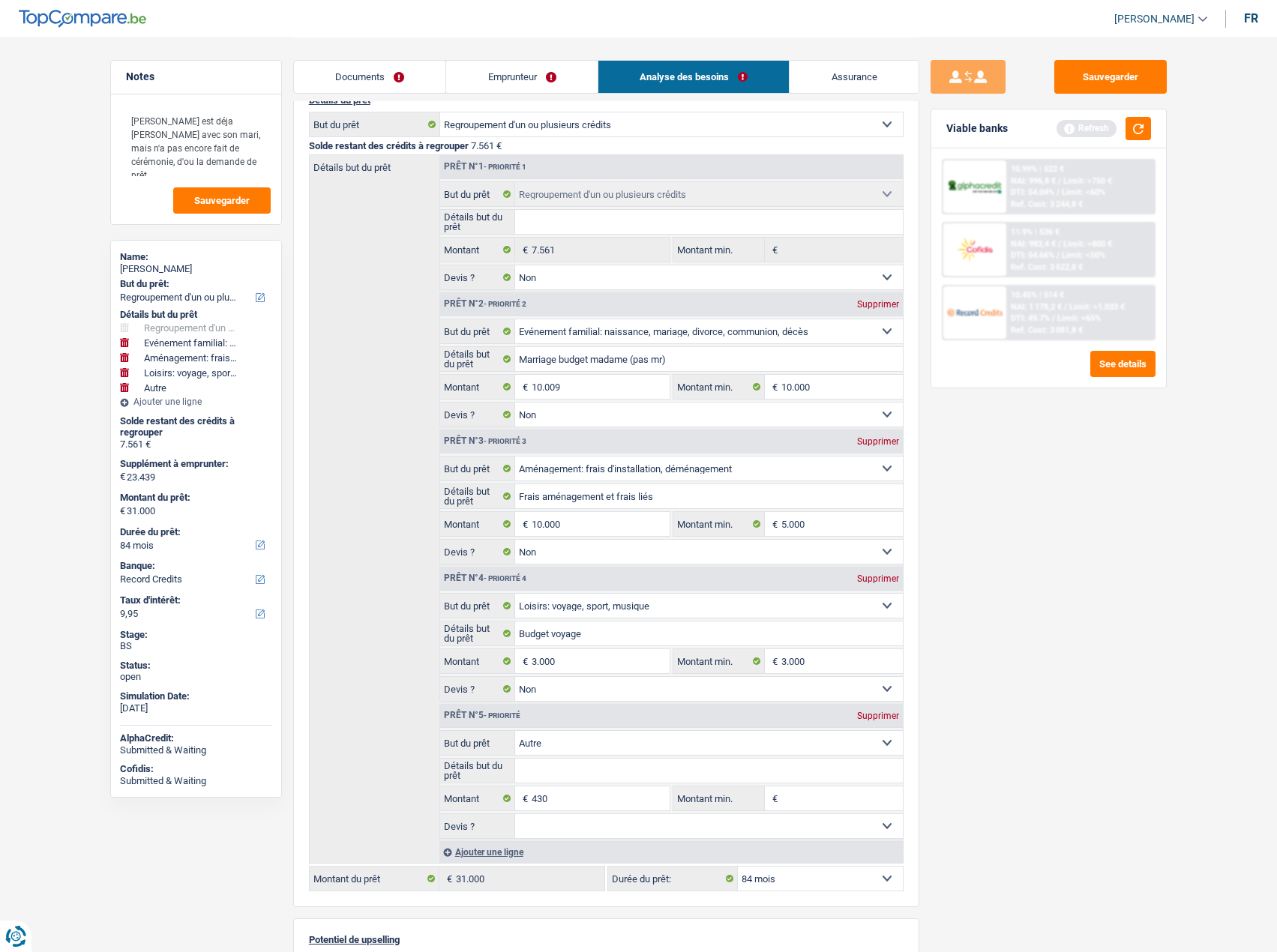
drag, startPoint x: 533, startPoint y: 90, endPoint x: 474, endPoint y: 84, distance: 59.3
click at [533, 90] on link "Emprunteur" at bounding box center [521, 77] width 151 height 33
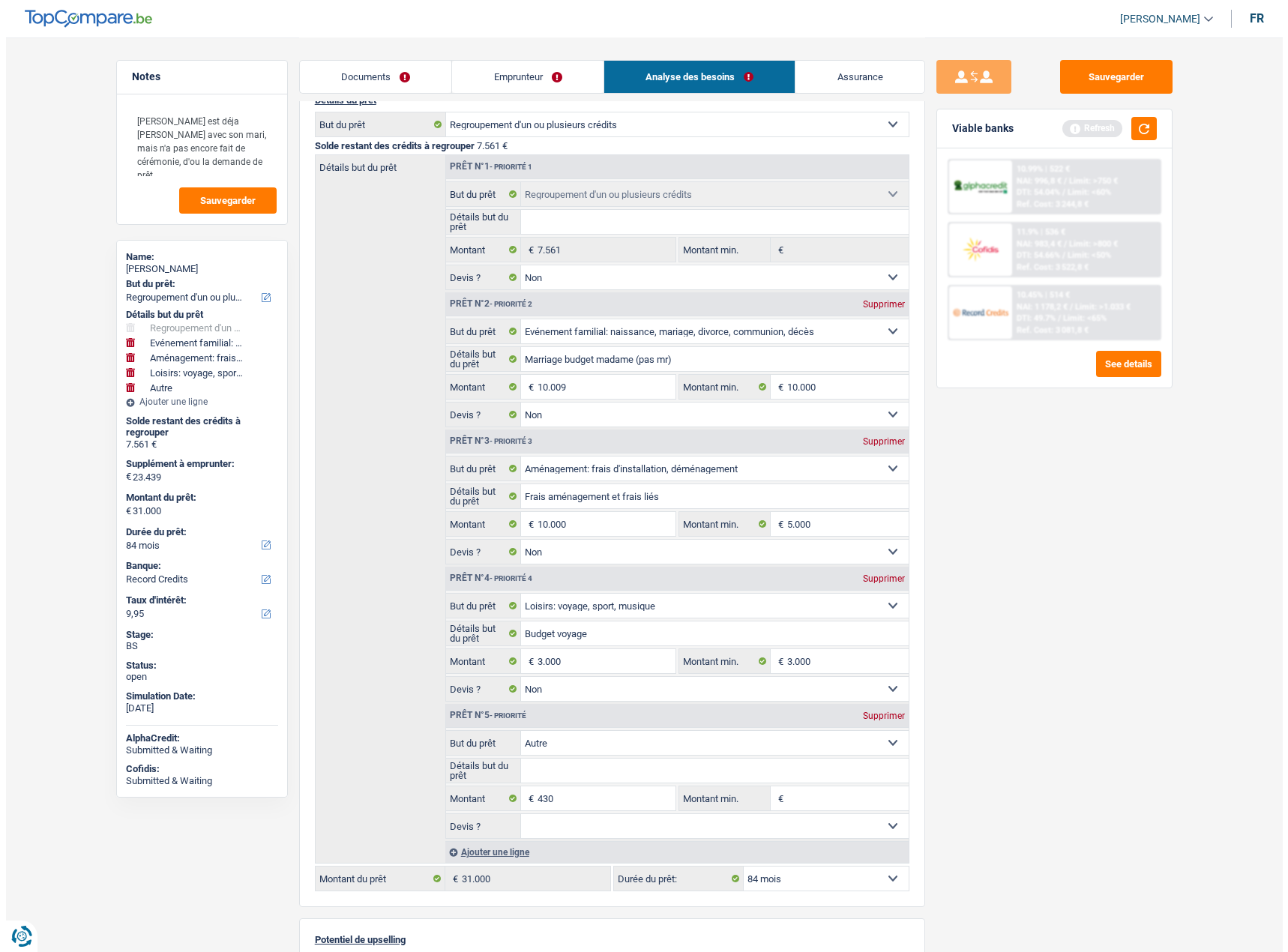
scroll to position [0, 0]
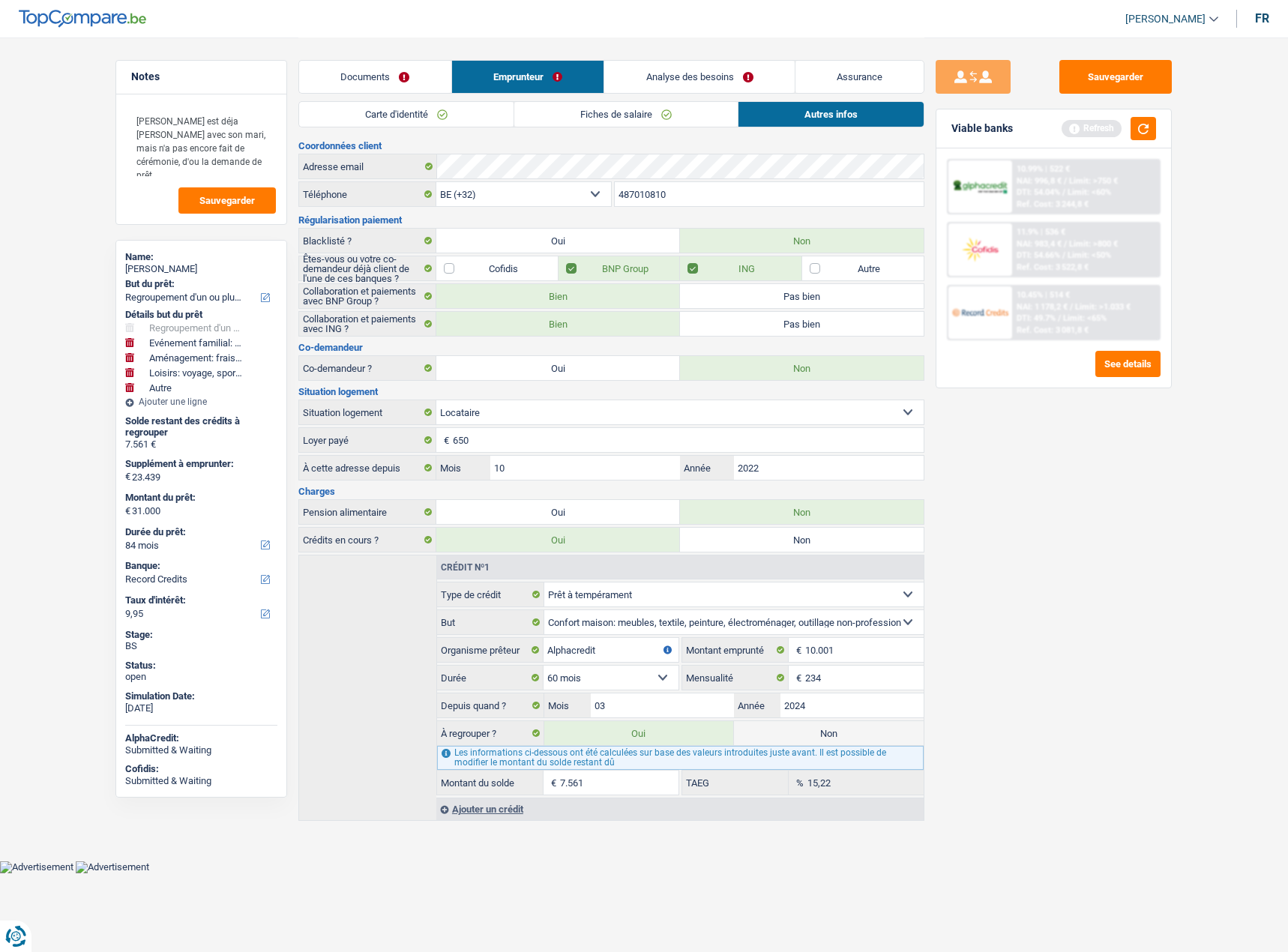
click at [392, 76] on link "Documents" at bounding box center [375, 77] width 152 height 33
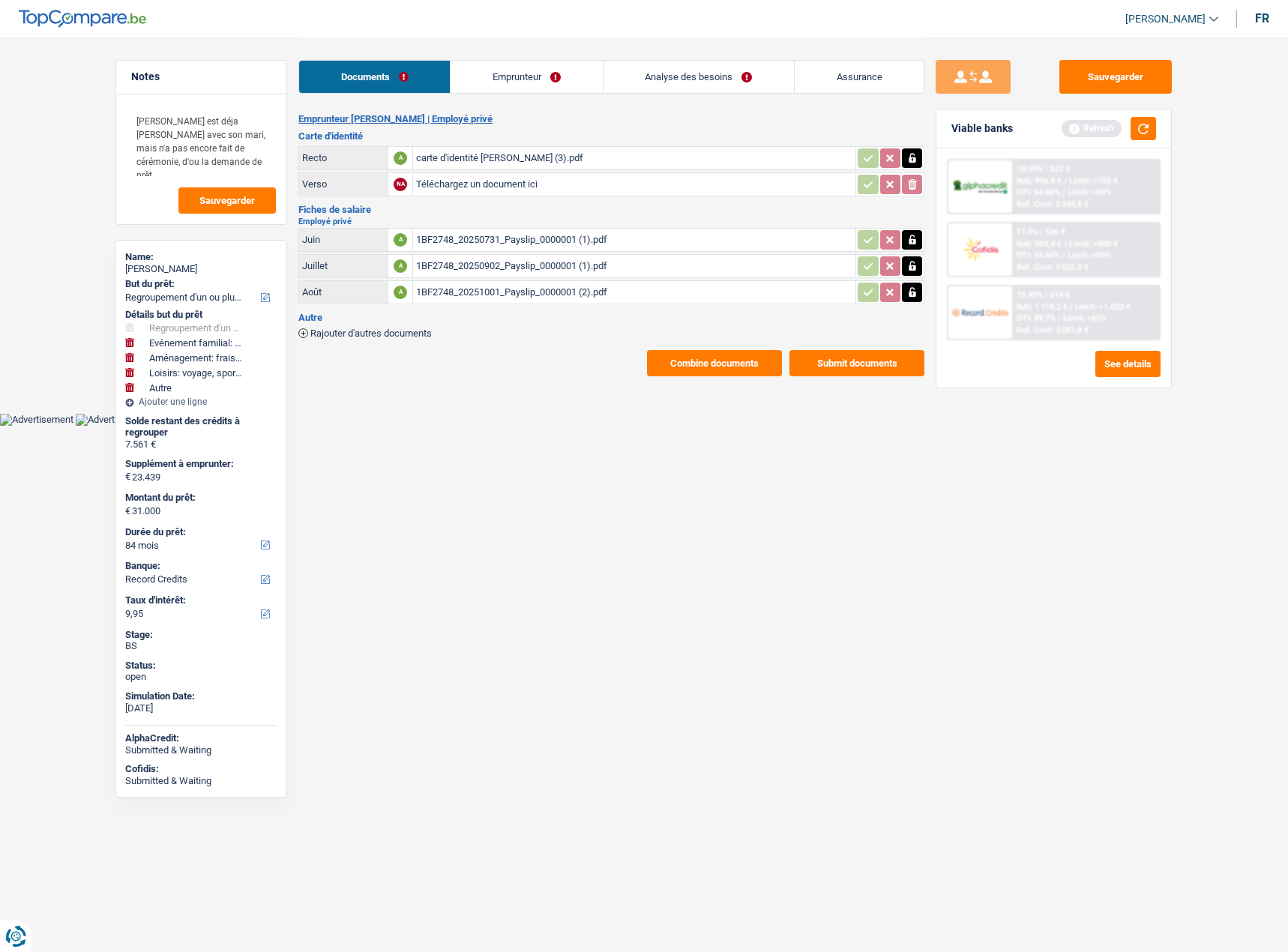
click at [445, 165] on div "carte d'identité Mariam DOMAN (3).pdf" at bounding box center [634, 157] width 436 height 23
click at [532, 86] on link "Emprunteur" at bounding box center [526, 77] width 151 height 33
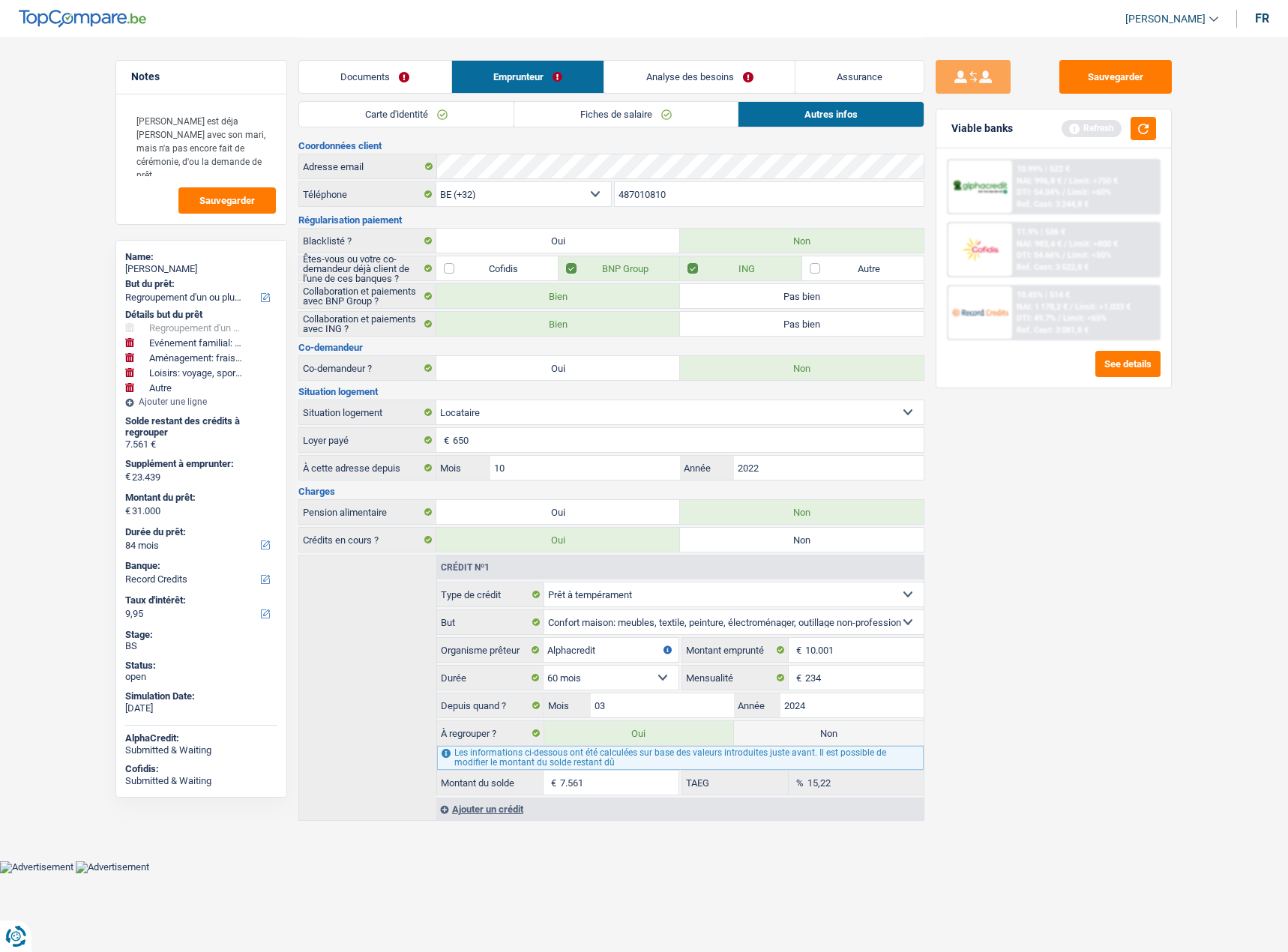
click at [411, 116] on link "Carte d'identité" at bounding box center [406, 114] width 214 height 24
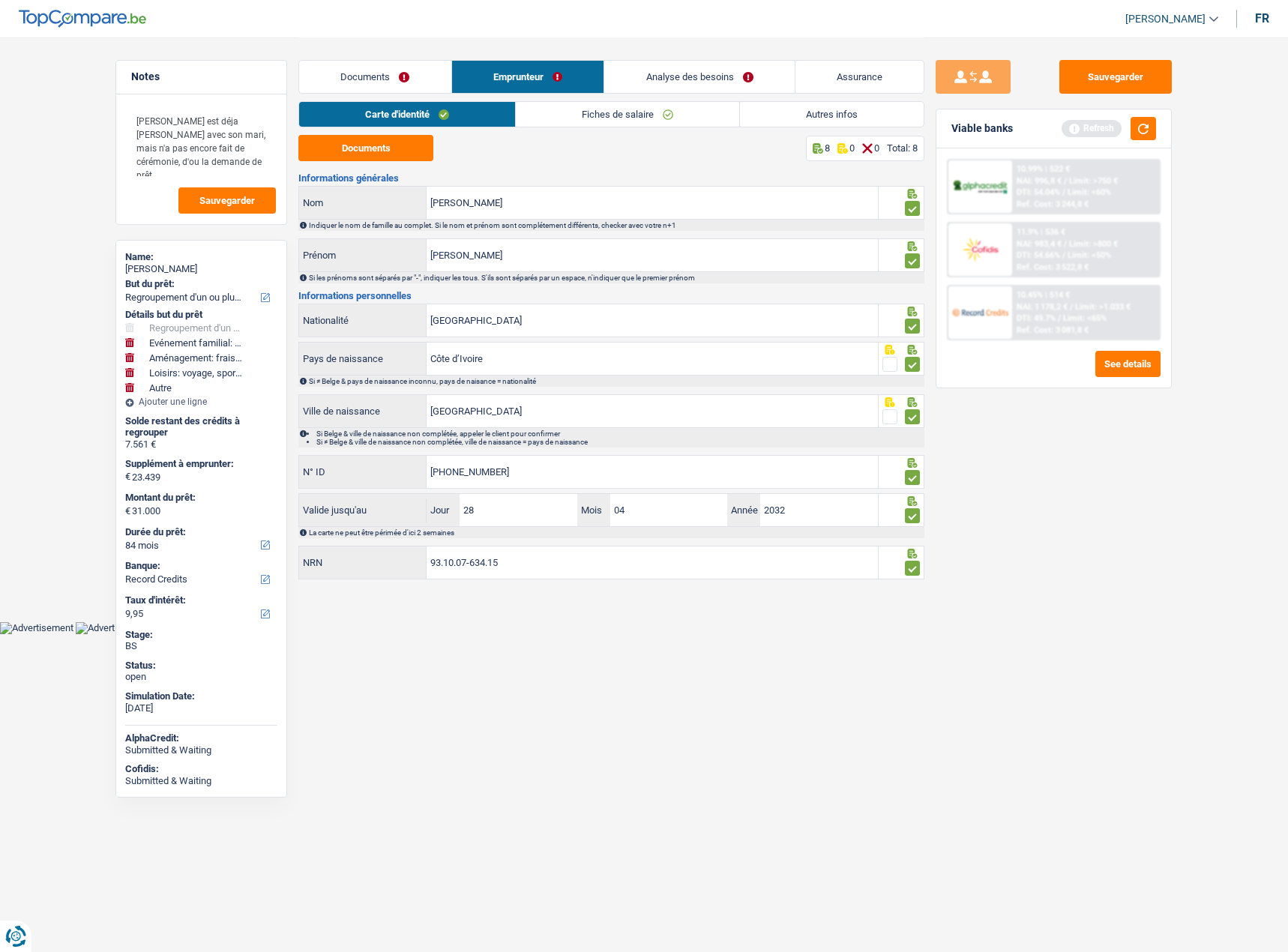
click at [514, 114] on link "Carte d'identité" at bounding box center [407, 114] width 216 height 24
click at [523, 103] on link "Fiches de salaire" at bounding box center [627, 114] width 223 height 24
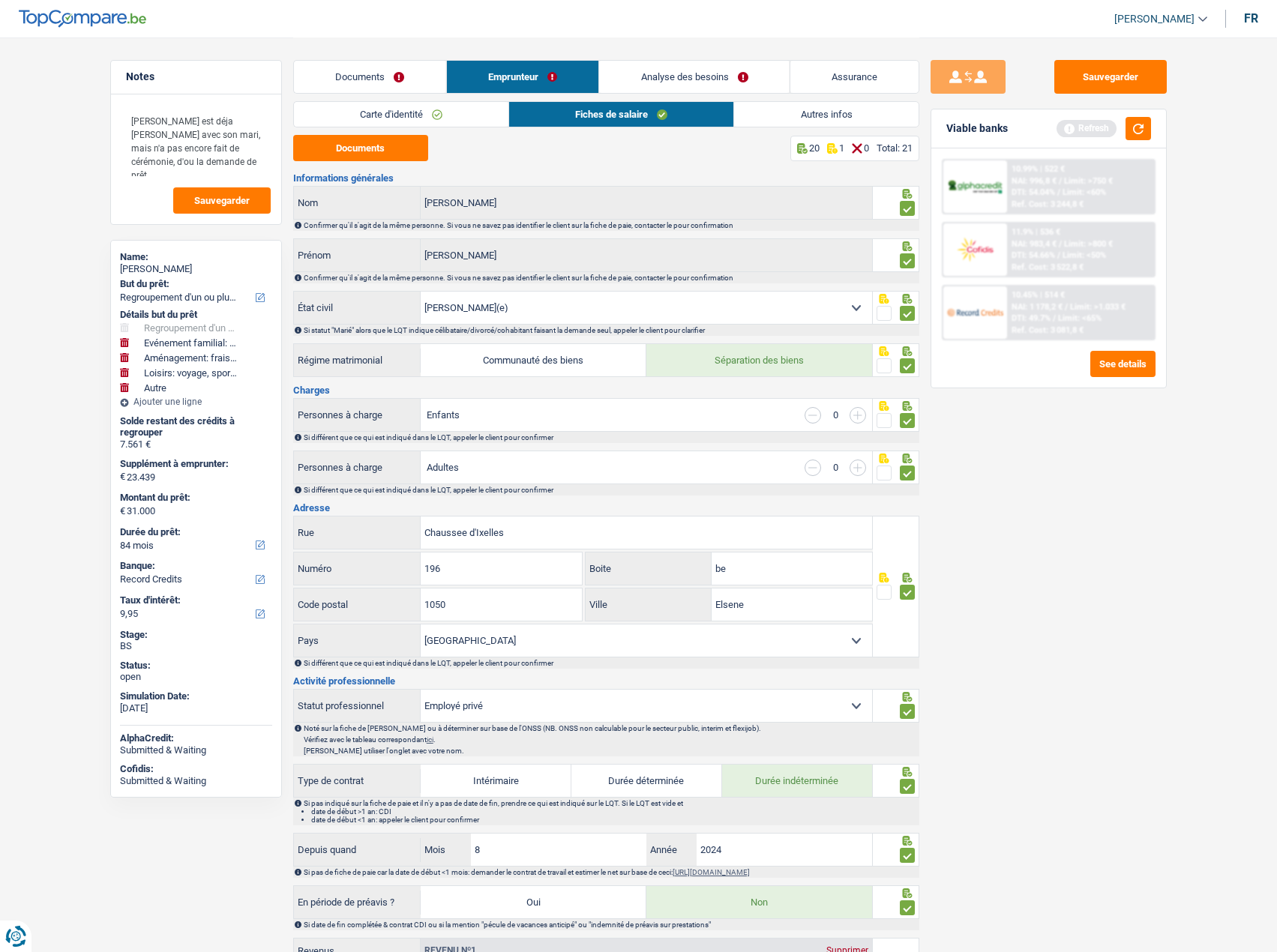
click at [554, 104] on link "Fiches de salaire" at bounding box center [622, 114] width 224 height 24
click at [888, 121] on link "Autres infos" at bounding box center [825, 114] width 184 height 24
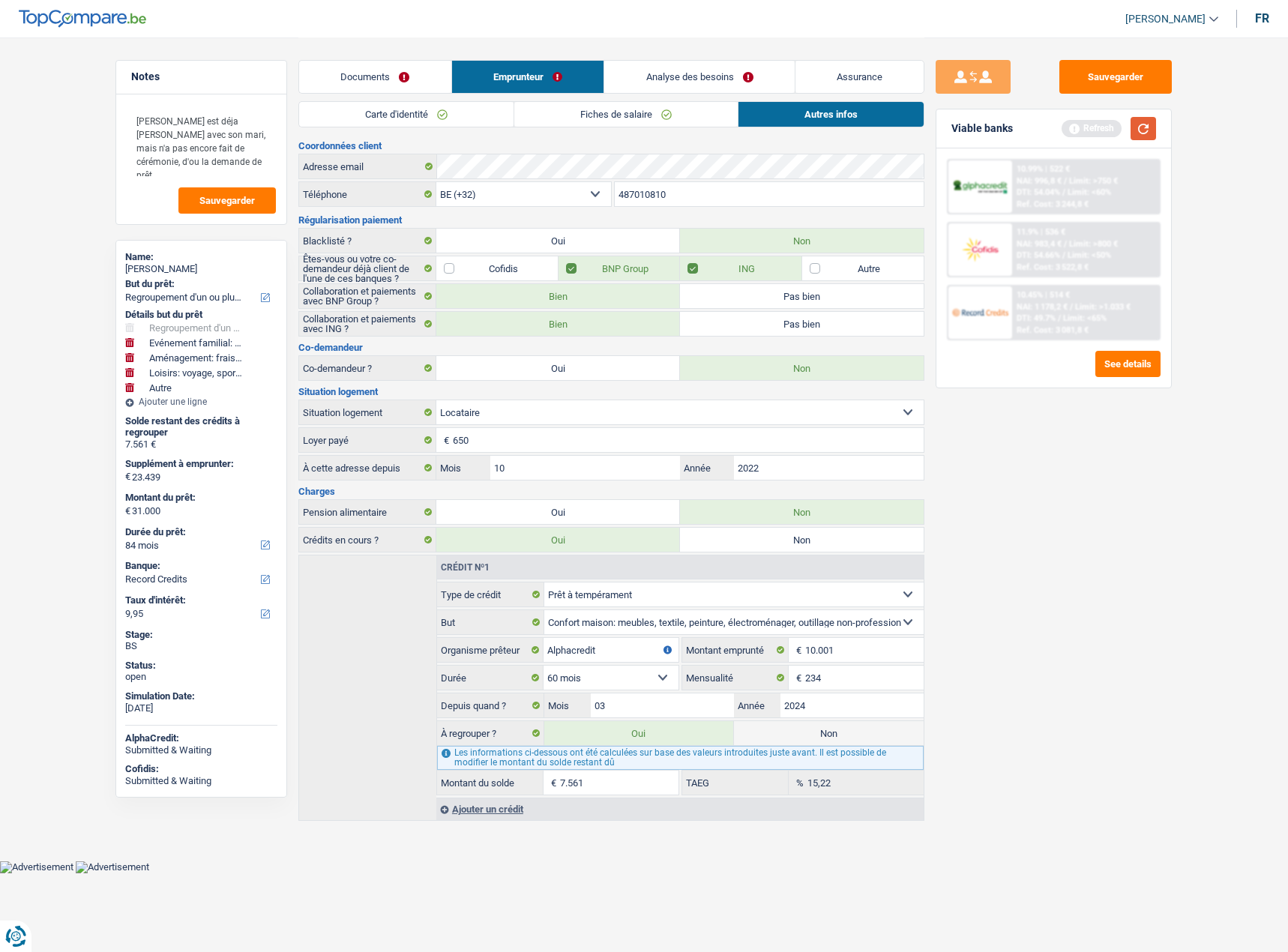
click at [1153, 128] on button "button" at bounding box center [1143, 129] width 25 height 24
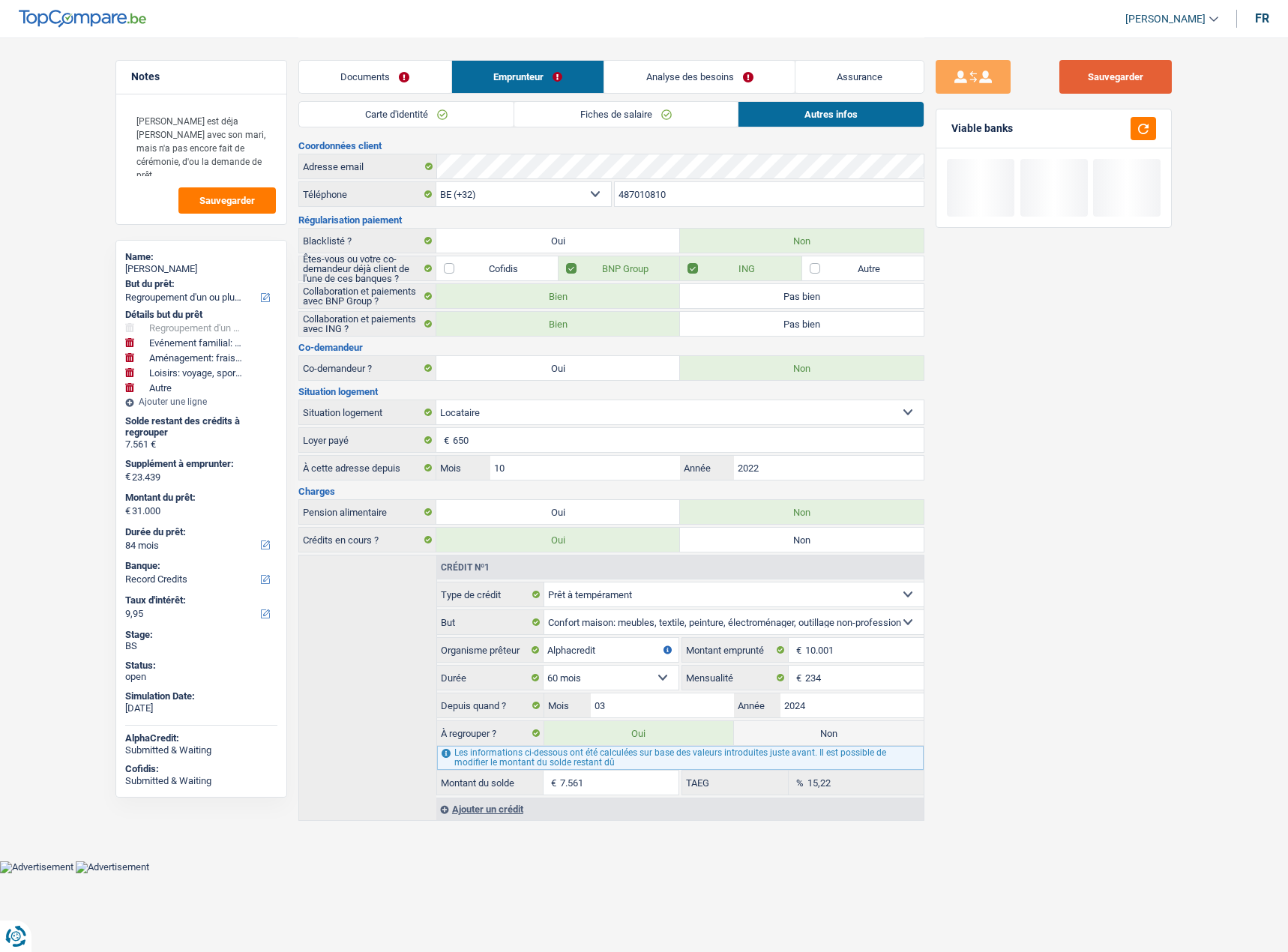
click at [1134, 83] on button "Sauvegarder" at bounding box center [1115, 76] width 112 height 33
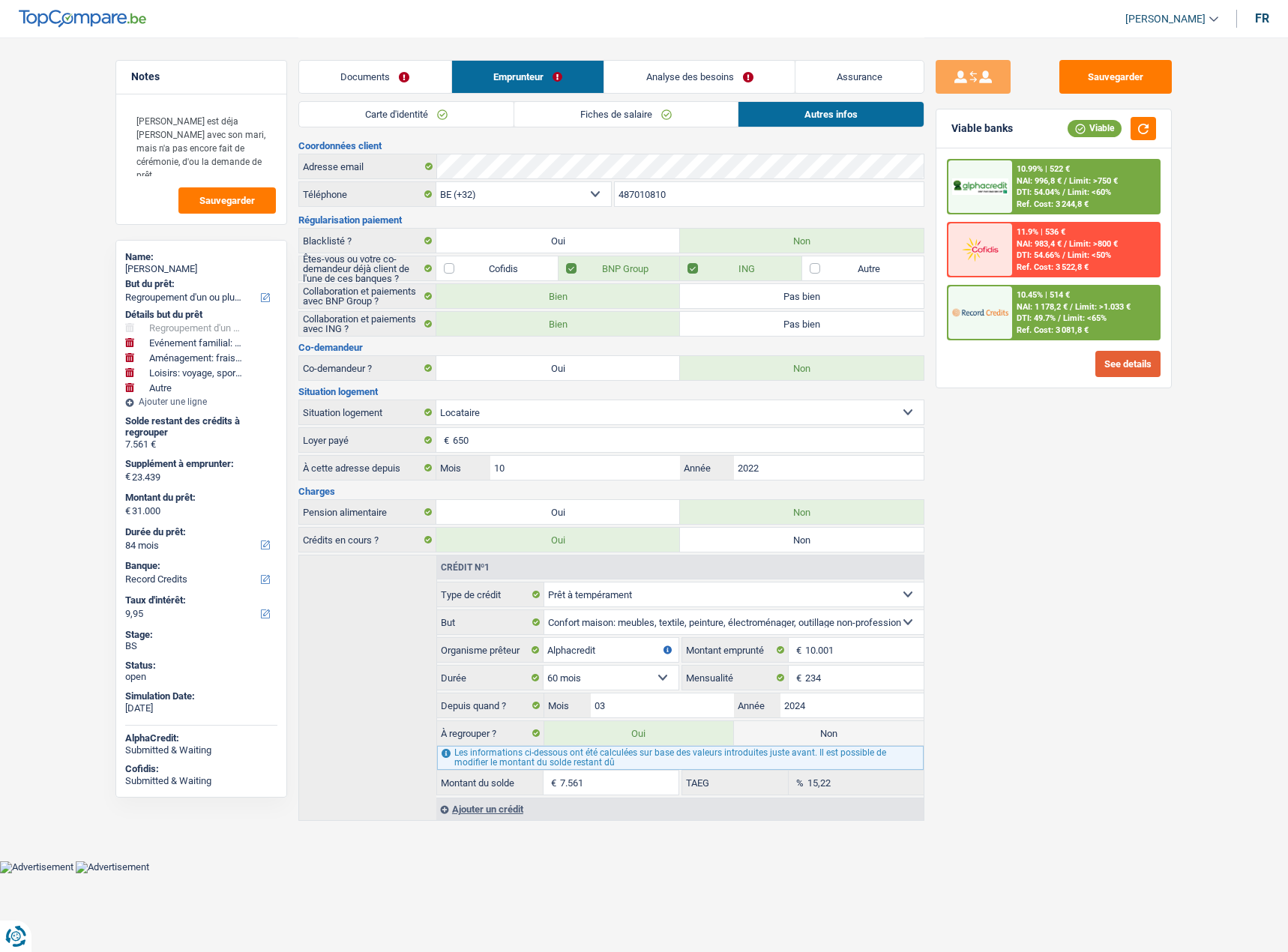
click at [1116, 357] on button "See details" at bounding box center [1128, 364] width 65 height 26
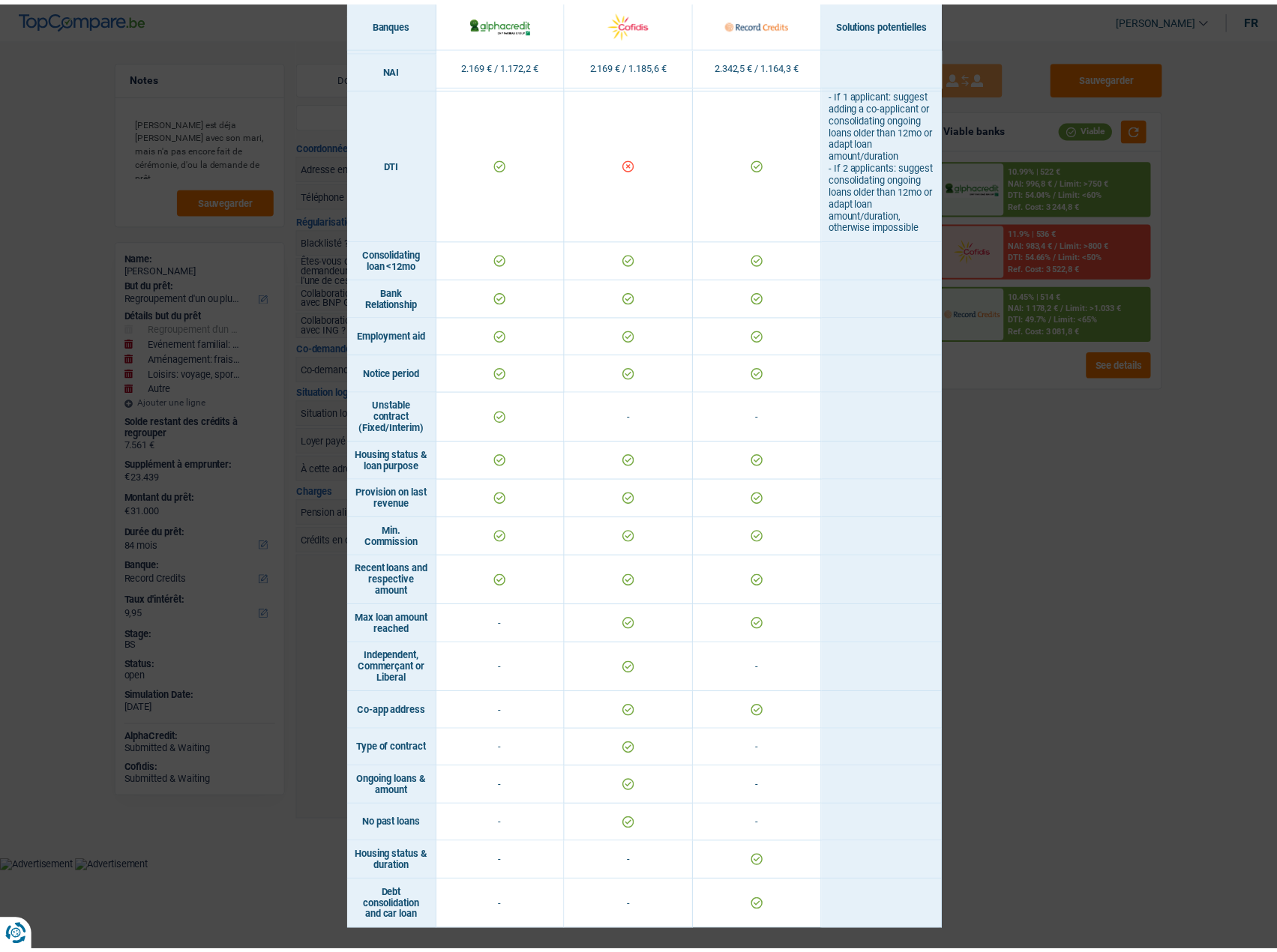
scroll to position [605, 0]
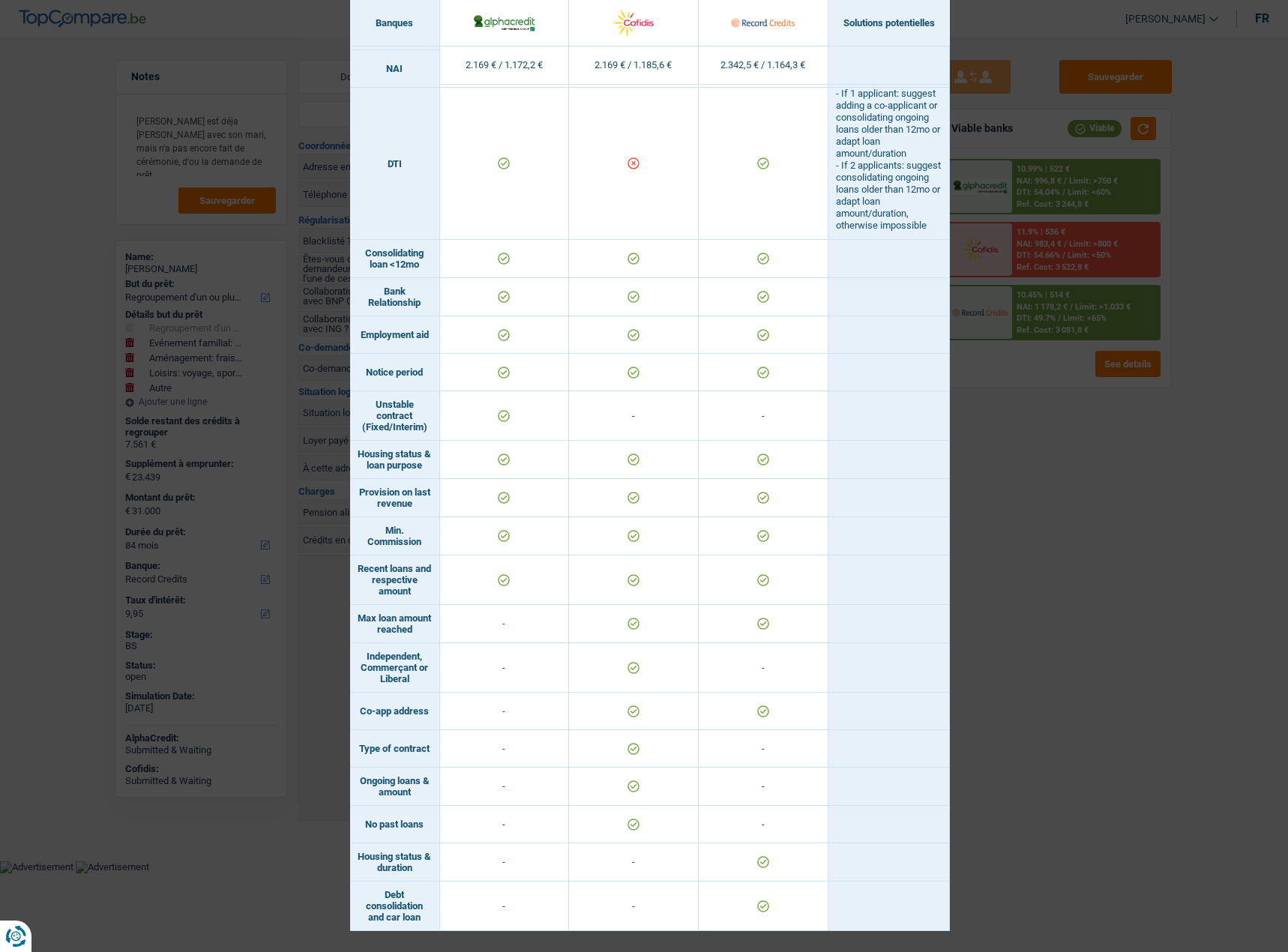
click at [1048, 494] on div "Banks conditions × Banques Solutions potentielles Revenus / Charges 2.169 € / 1…" at bounding box center [644, 476] width 1288 height 952
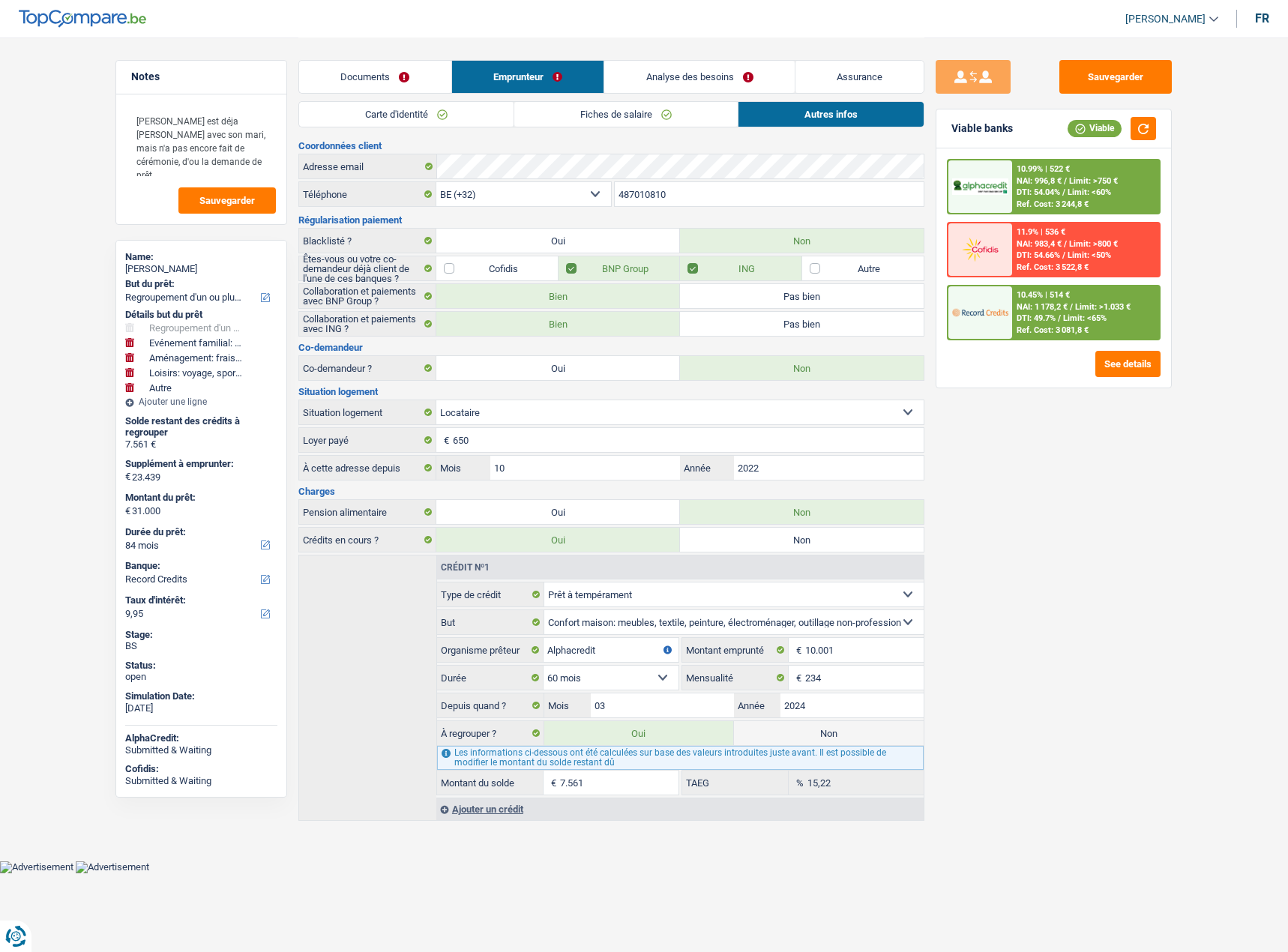
click at [459, 105] on link "Carte d'identité" at bounding box center [406, 114] width 214 height 24
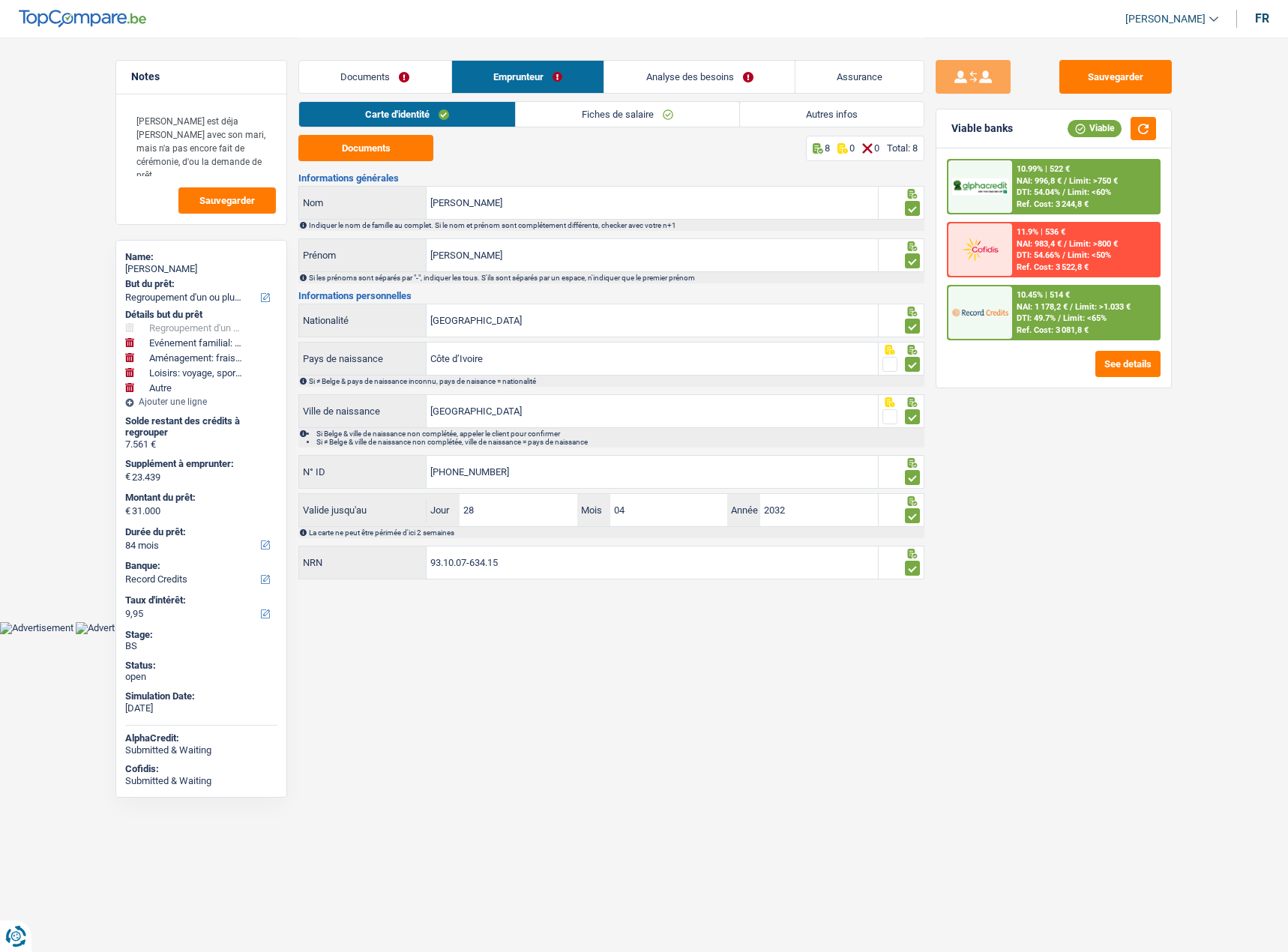
click at [523, 110] on link "Fiches de salaire" at bounding box center [627, 114] width 223 height 24
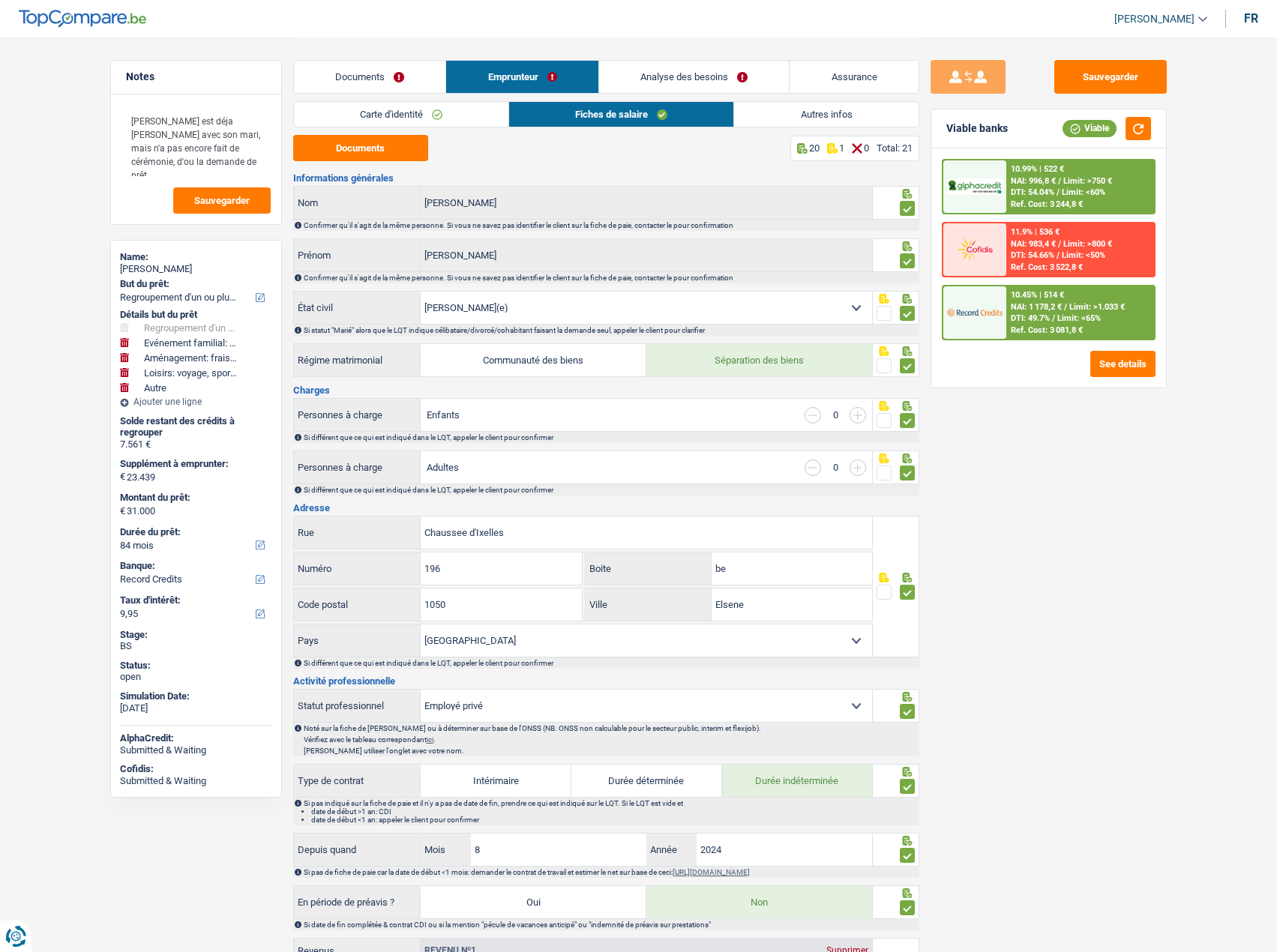
click at [565, 318] on select "Célibataire Marié(e) Cohabitant(e) légal(e) Divorcé(e) Veuf(ve) Séparé (de fait…" at bounding box center [646, 308] width 452 height 33
select select "single"
click at [421, 291] on select "Célibataire Marié(e) Cohabitant(e) légal(e) Divorcé(e) Veuf(ve) Séparé (de fait…" at bounding box center [646, 308] width 452 height 33
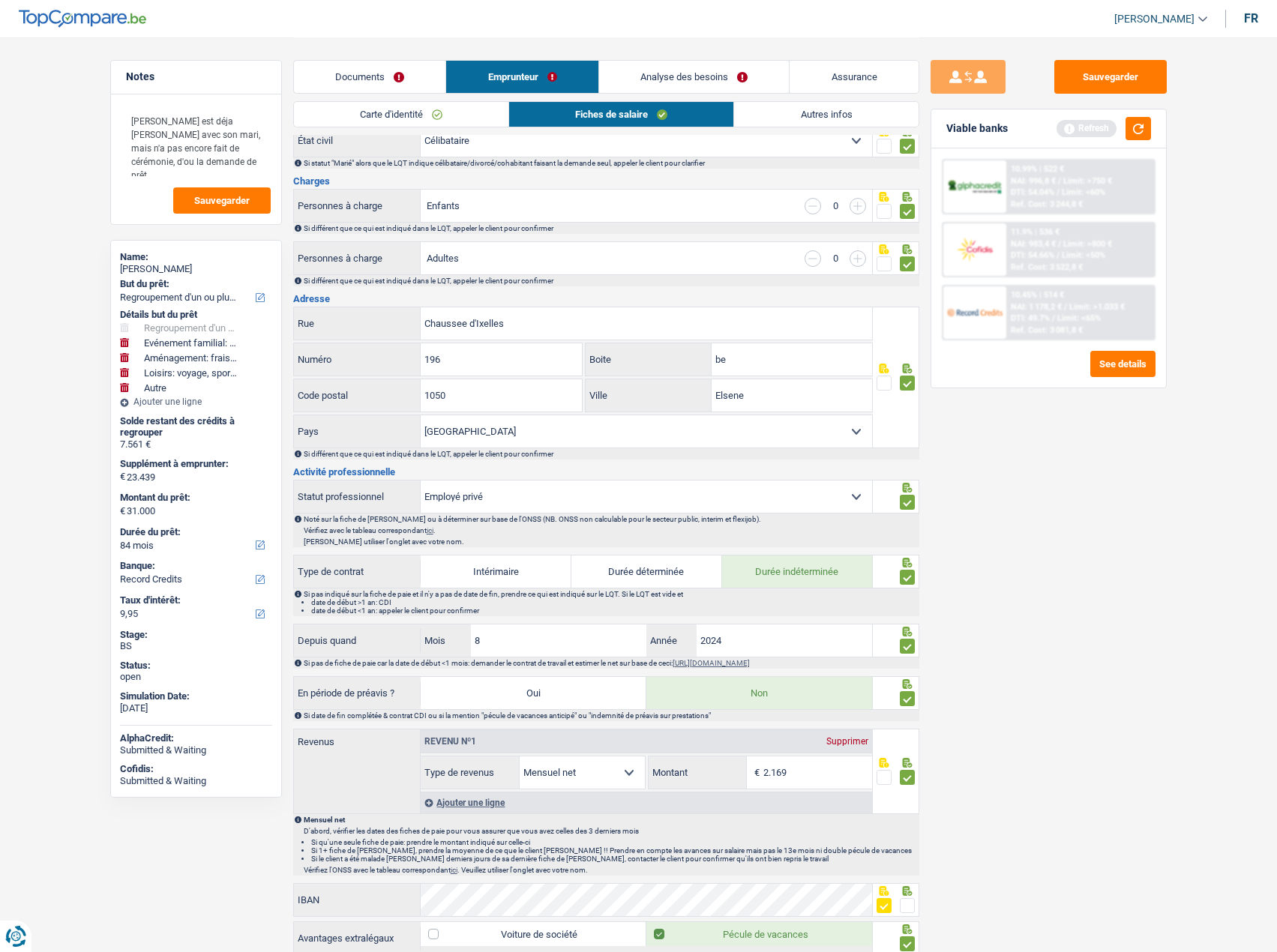
scroll to position [300, 0]
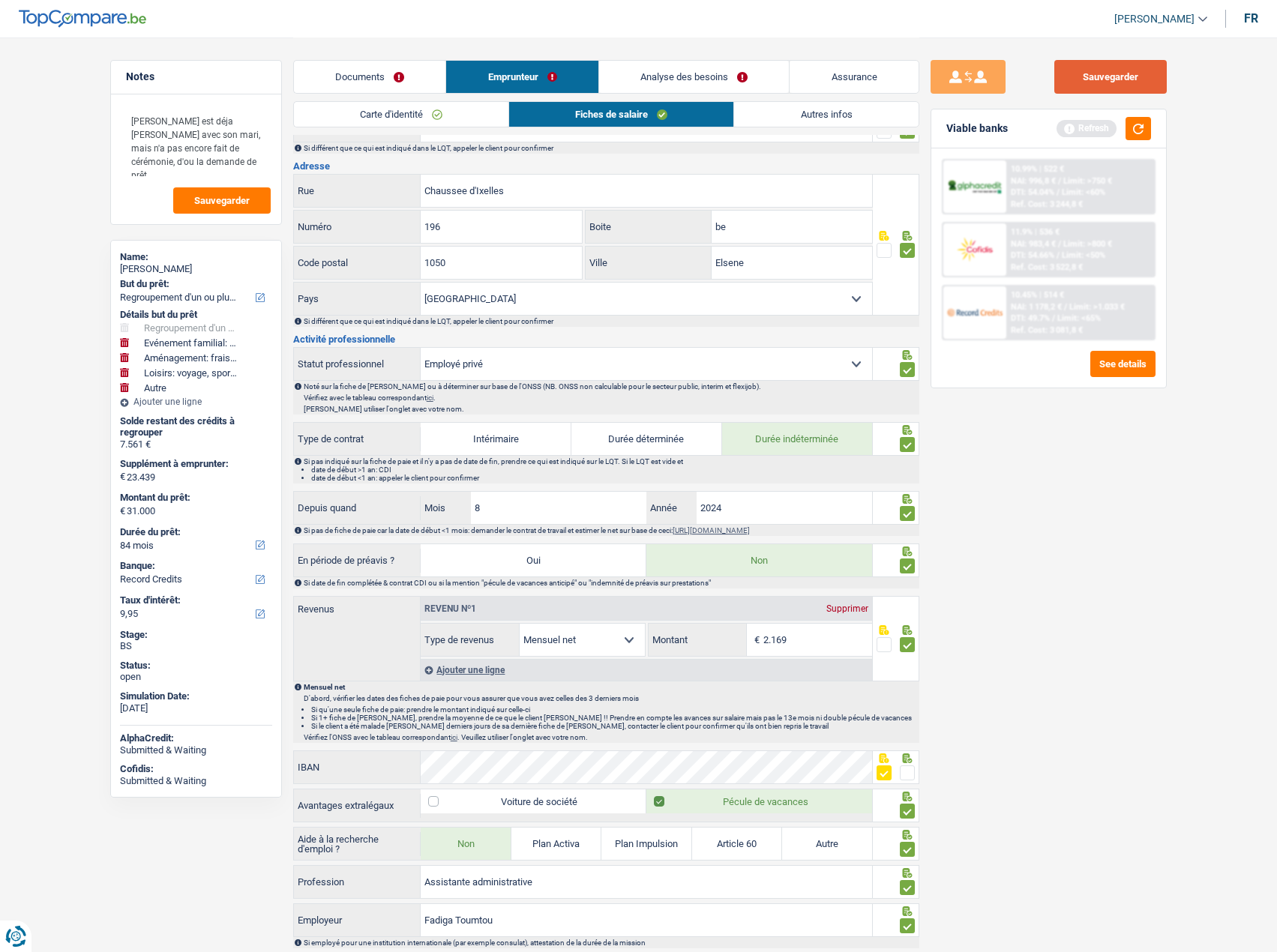
click at [1107, 84] on button "Sauvegarder" at bounding box center [1110, 76] width 112 height 33
click at [1135, 133] on button "button" at bounding box center [1139, 129] width 25 height 24
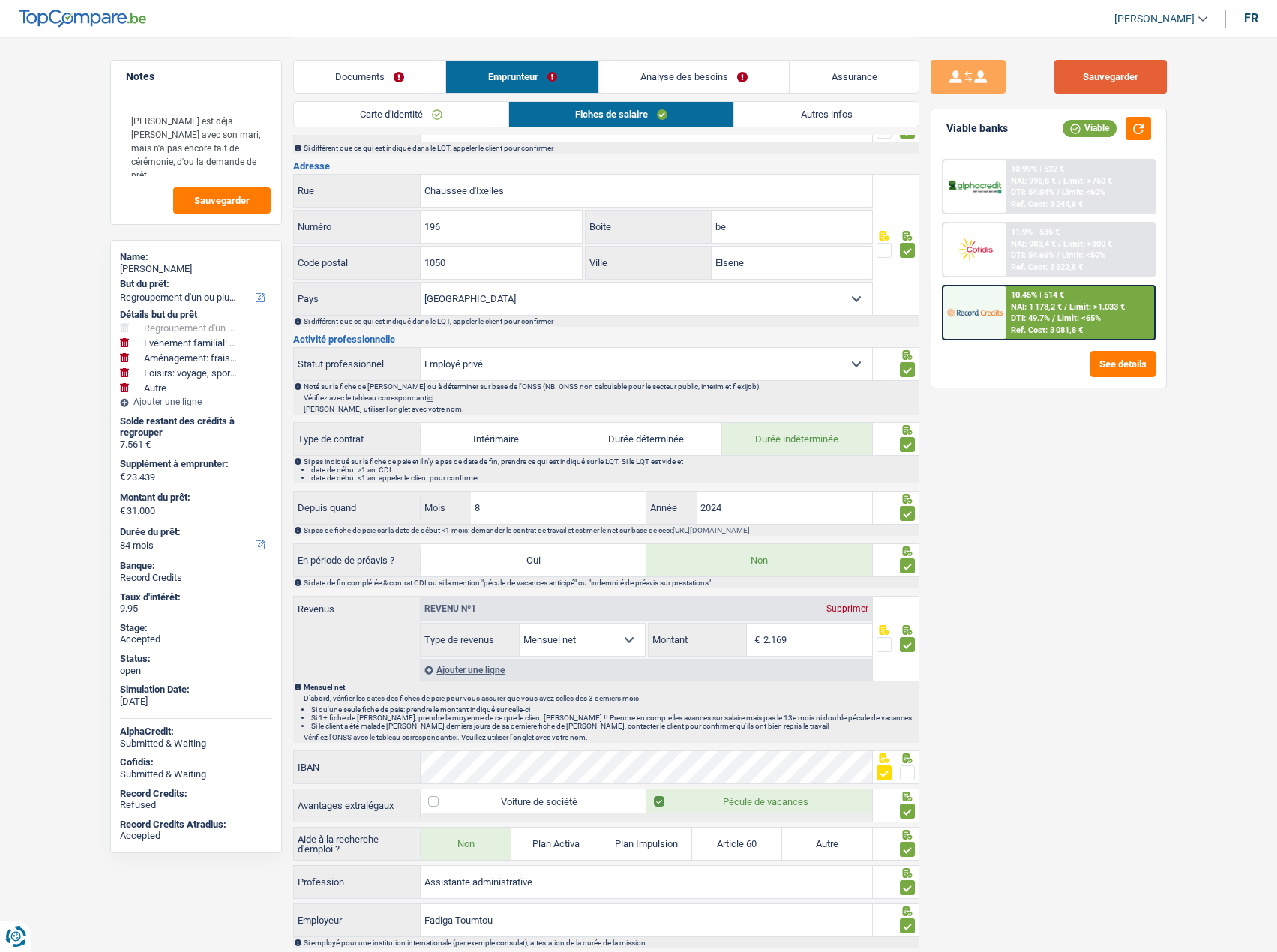
drag, startPoint x: 1105, startPoint y: 72, endPoint x: 1120, endPoint y: 87, distance: 21.2
click at [1105, 72] on button "Sauvegarder" at bounding box center [1110, 76] width 112 height 33
click at [1144, 119] on button "button" at bounding box center [1139, 129] width 25 height 24
click at [1083, 531] on div "Sauvegarder Viable banks Viable 10.99% | 522 € NAI: 996,8 € / Limit: >750 € DTI…" at bounding box center [1049, 493] width 259 height 868
click at [355, 78] on link "Documents" at bounding box center [370, 77] width 152 height 33
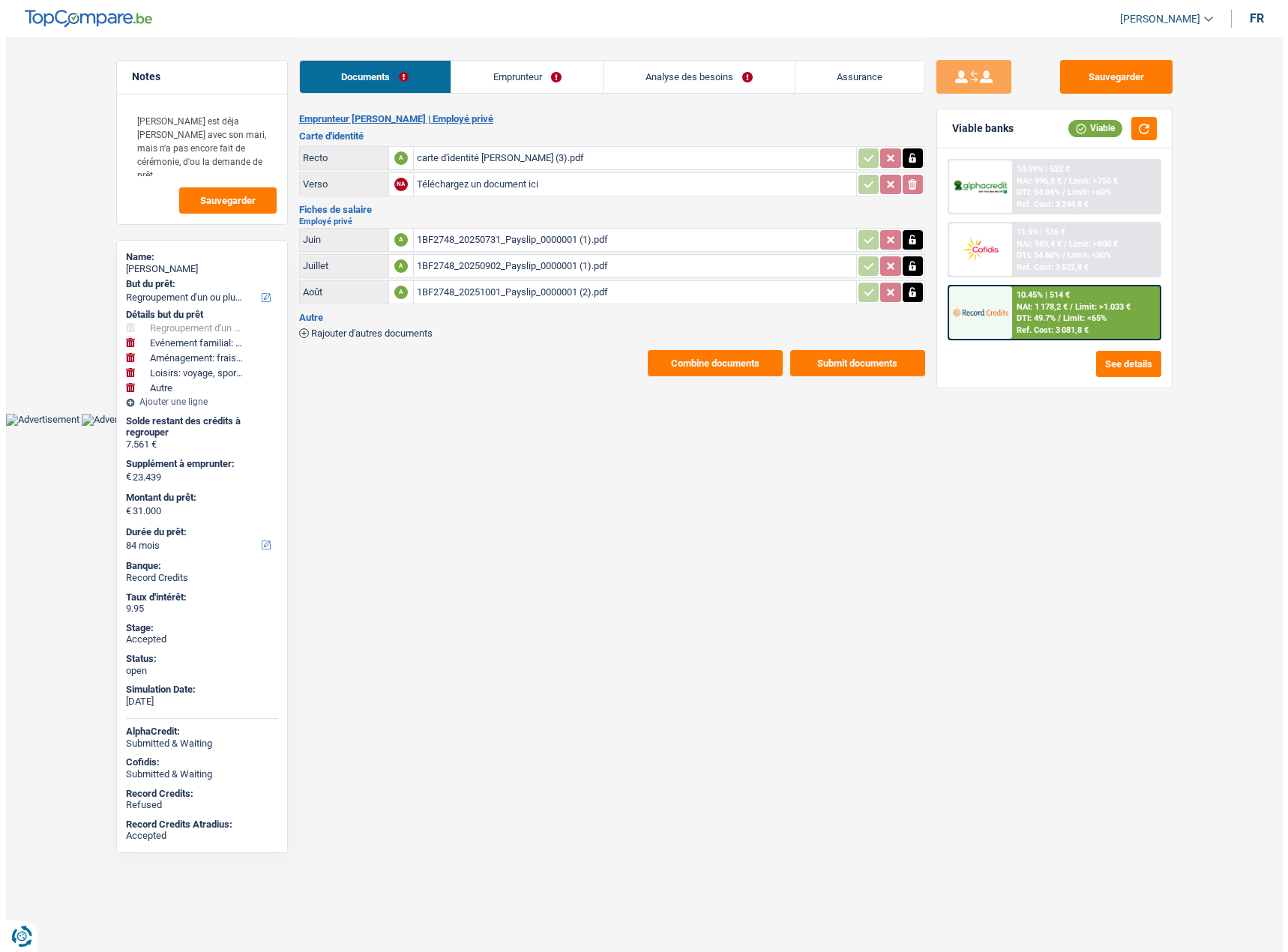
scroll to position [0, 0]
click at [327, 338] on span "Rajouter d'autres documents" at bounding box center [371, 333] width 121 height 10
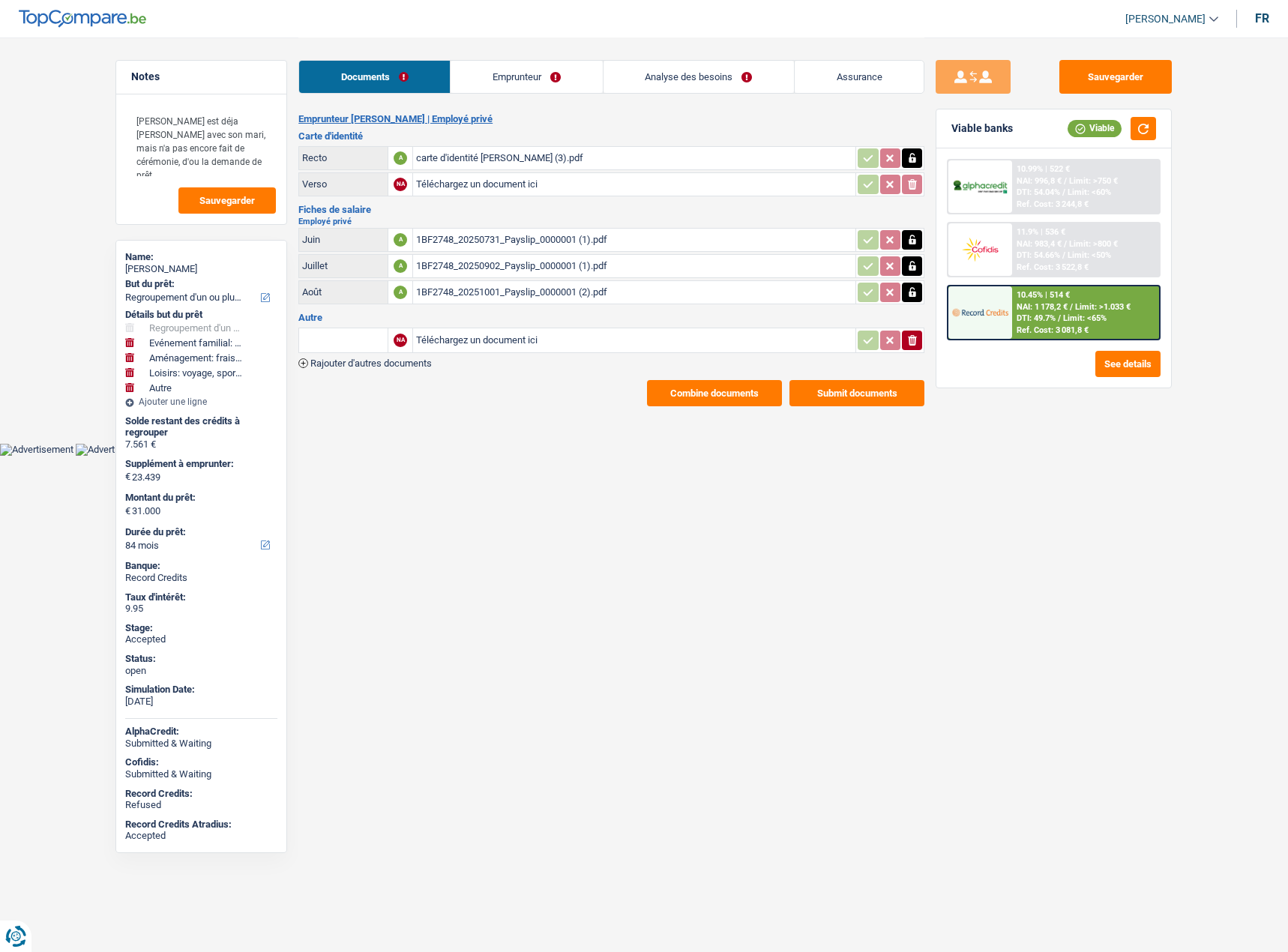
click at [481, 236] on div "1BF2748_20250731_Payslip_0000001 (1).pdf" at bounding box center [634, 240] width 436 height 23
click at [1152, 66] on button "Sauvegarder" at bounding box center [1115, 76] width 112 height 33
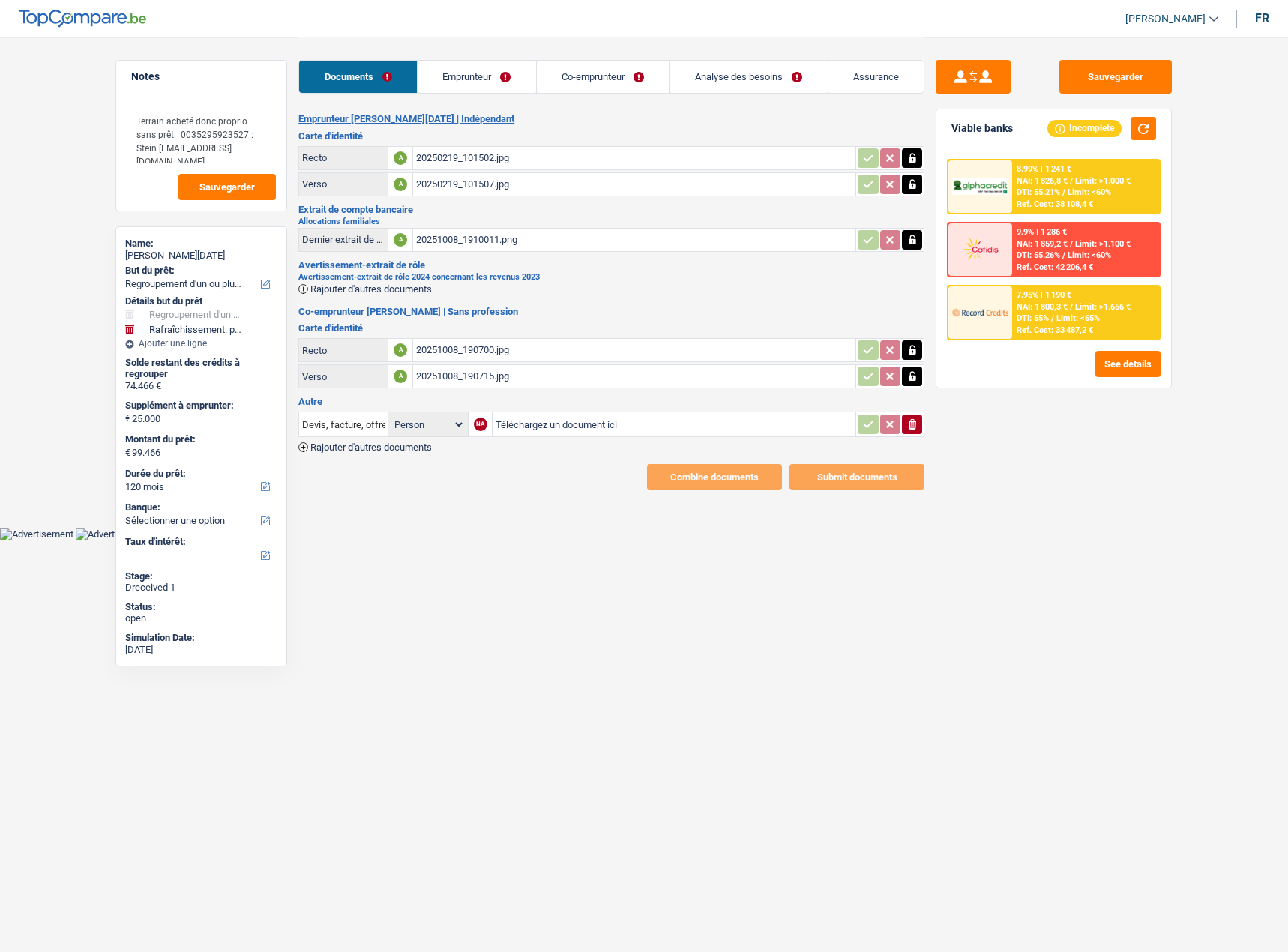
select select "refinancing"
select select "houseOrGarden"
select select "120"
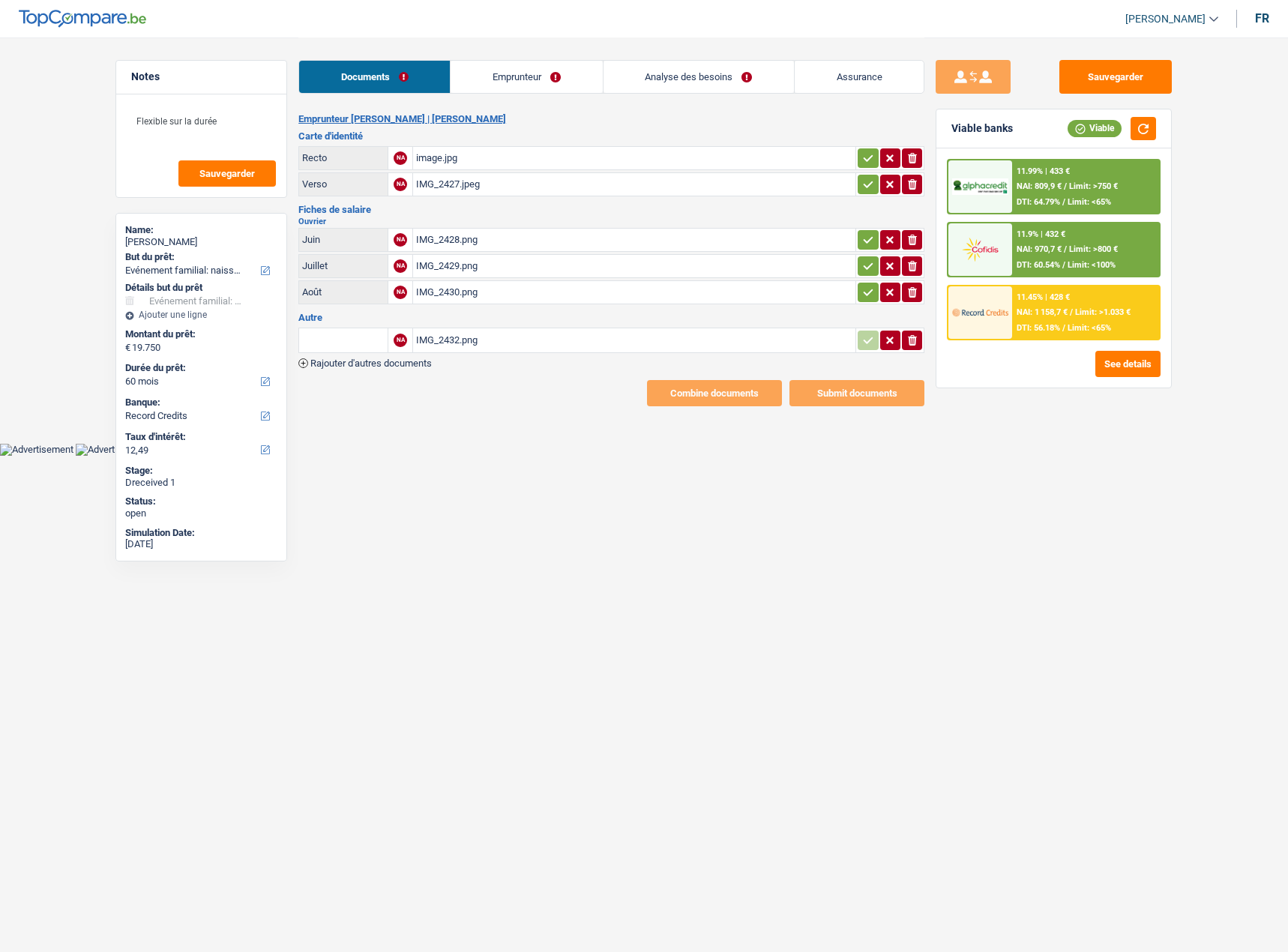
select select "familyEvent"
select select "60"
select select "record credits"
click at [553, 238] on div "IMG_2428.png" at bounding box center [634, 240] width 436 height 23
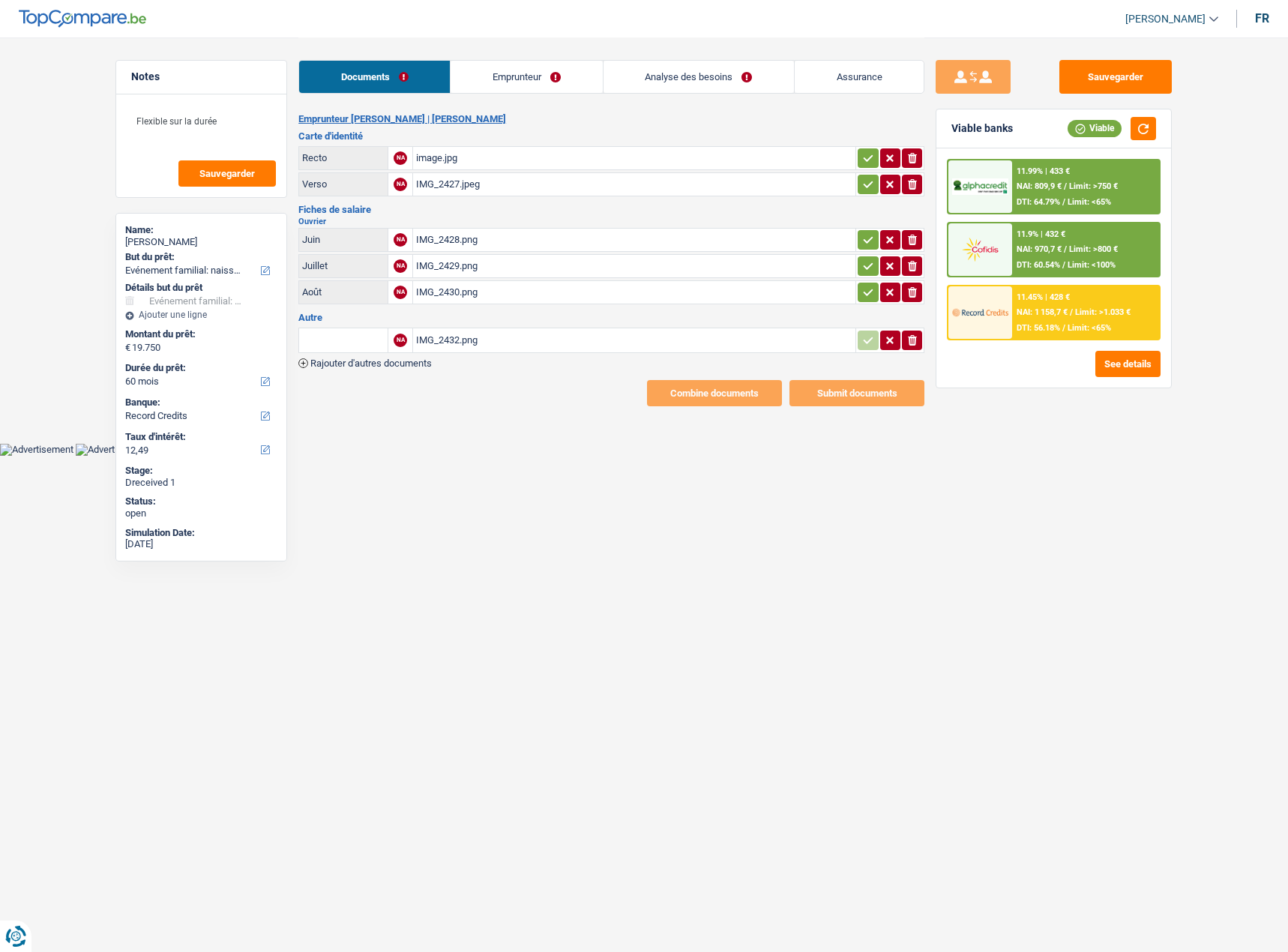
click at [667, 77] on link "Analyse des besoins" at bounding box center [698, 77] width 190 height 33
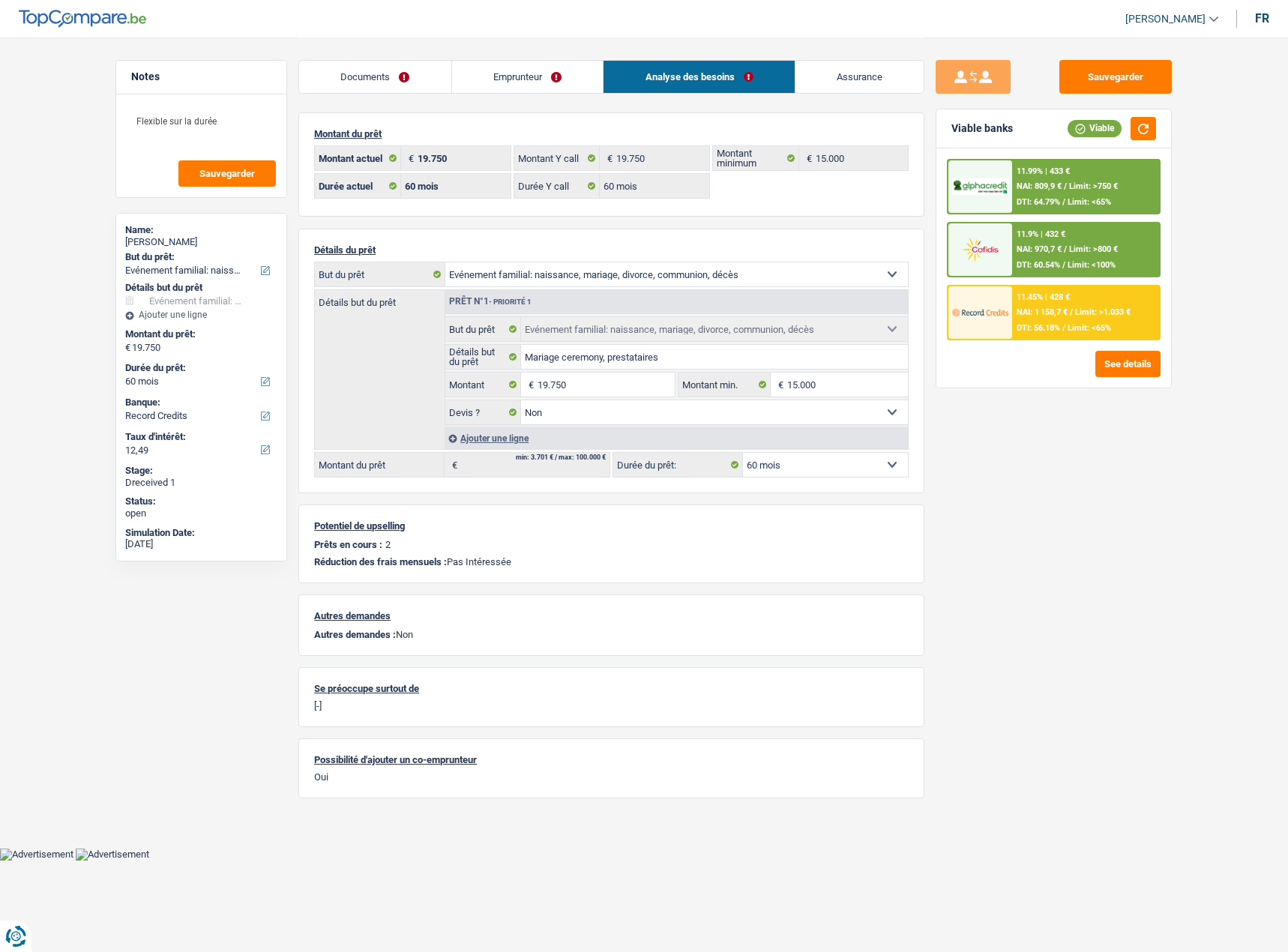
click at [416, 72] on link "Documents" at bounding box center [375, 77] width 152 height 33
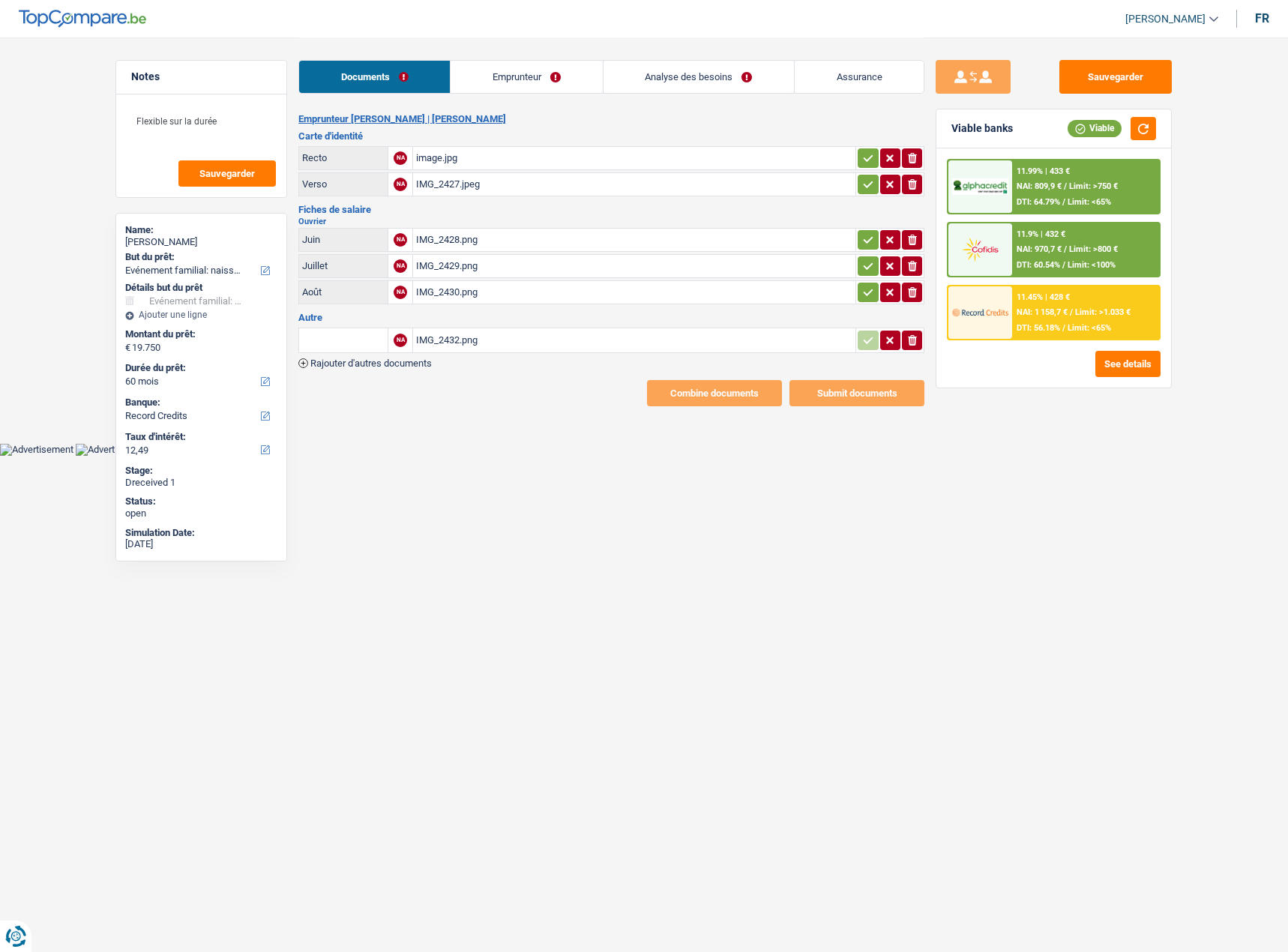
click at [483, 157] on div "image.jpg" at bounding box center [634, 157] width 436 height 23
drag, startPoint x: 873, startPoint y: 164, endPoint x: 865, endPoint y: 184, distance: 21.5
click at [872, 164] on button "button" at bounding box center [867, 158] width 20 height 20
click at [865, 184] on icon "button" at bounding box center [867, 185] width 12 height 15
click at [577, 236] on div "IMG_2428.png" at bounding box center [634, 240] width 436 height 23
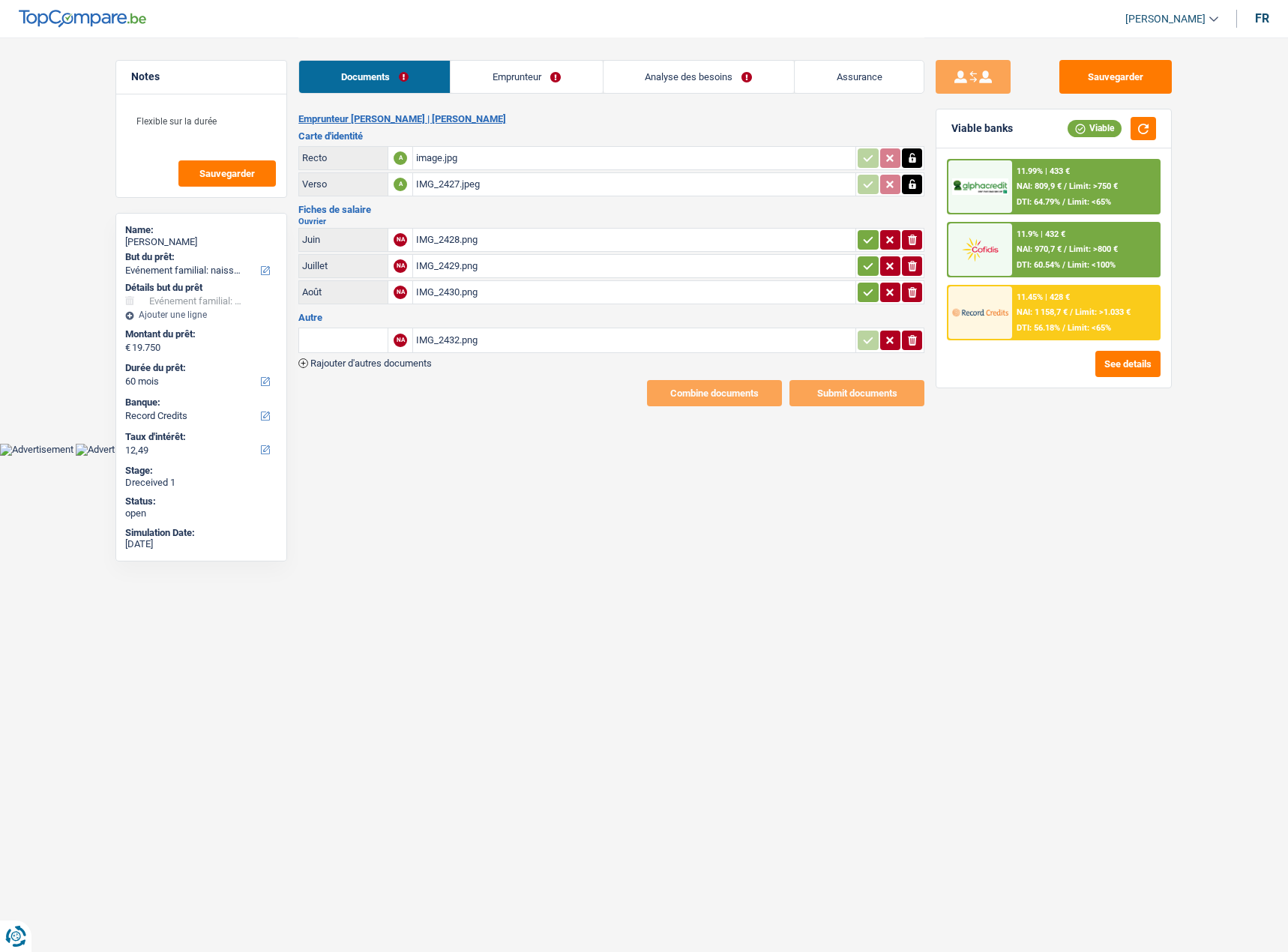
click at [488, 258] on div "IMG_2429.png" at bounding box center [634, 266] width 436 height 23
click at [491, 290] on div "IMG_2430.png" at bounding box center [634, 292] width 436 height 23
click at [520, 81] on link "Emprunteur" at bounding box center [526, 77] width 151 height 33
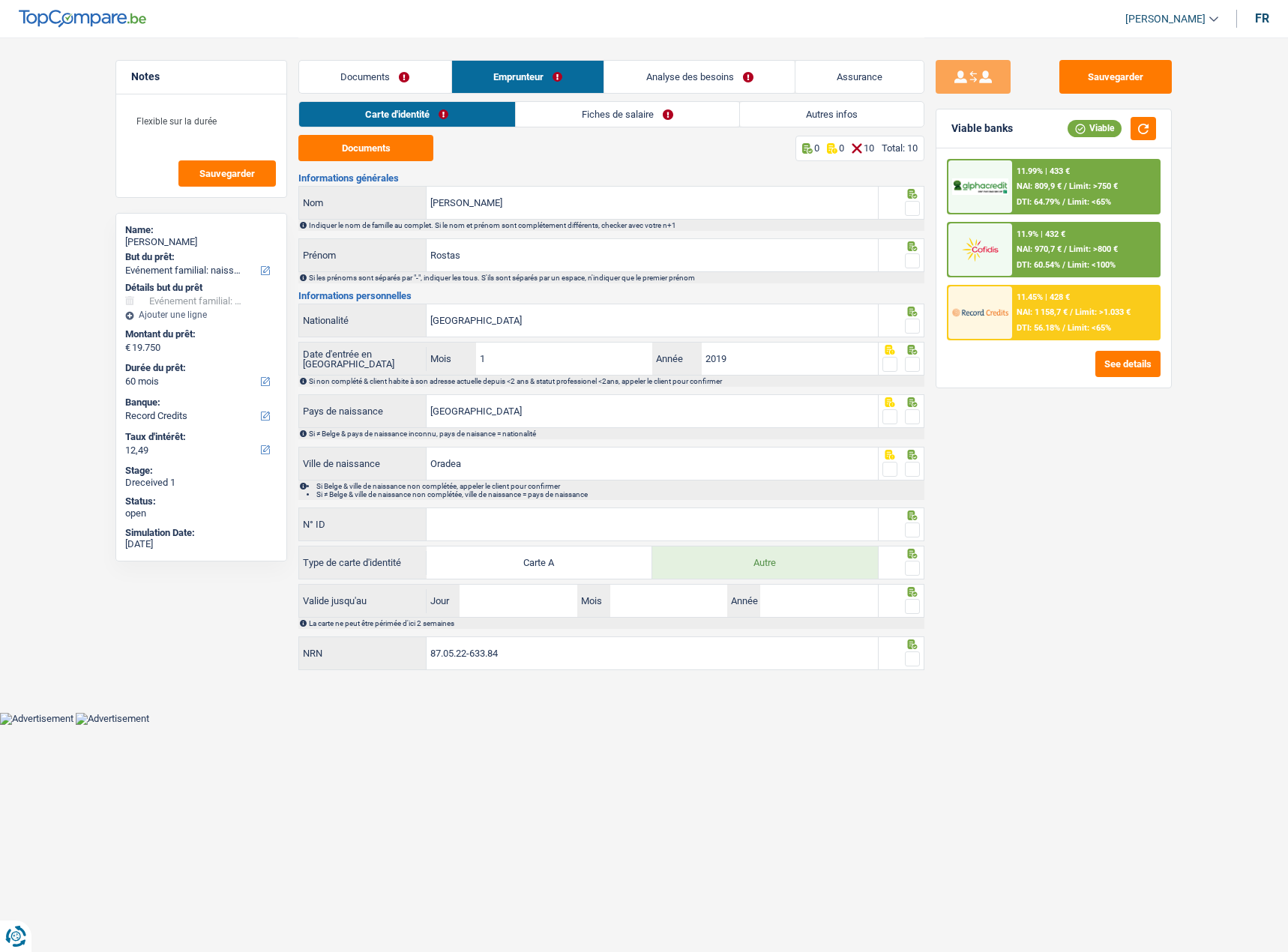
click at [374, 71] on link "Documents" at bounding box center [375, 77] width 152 height 33
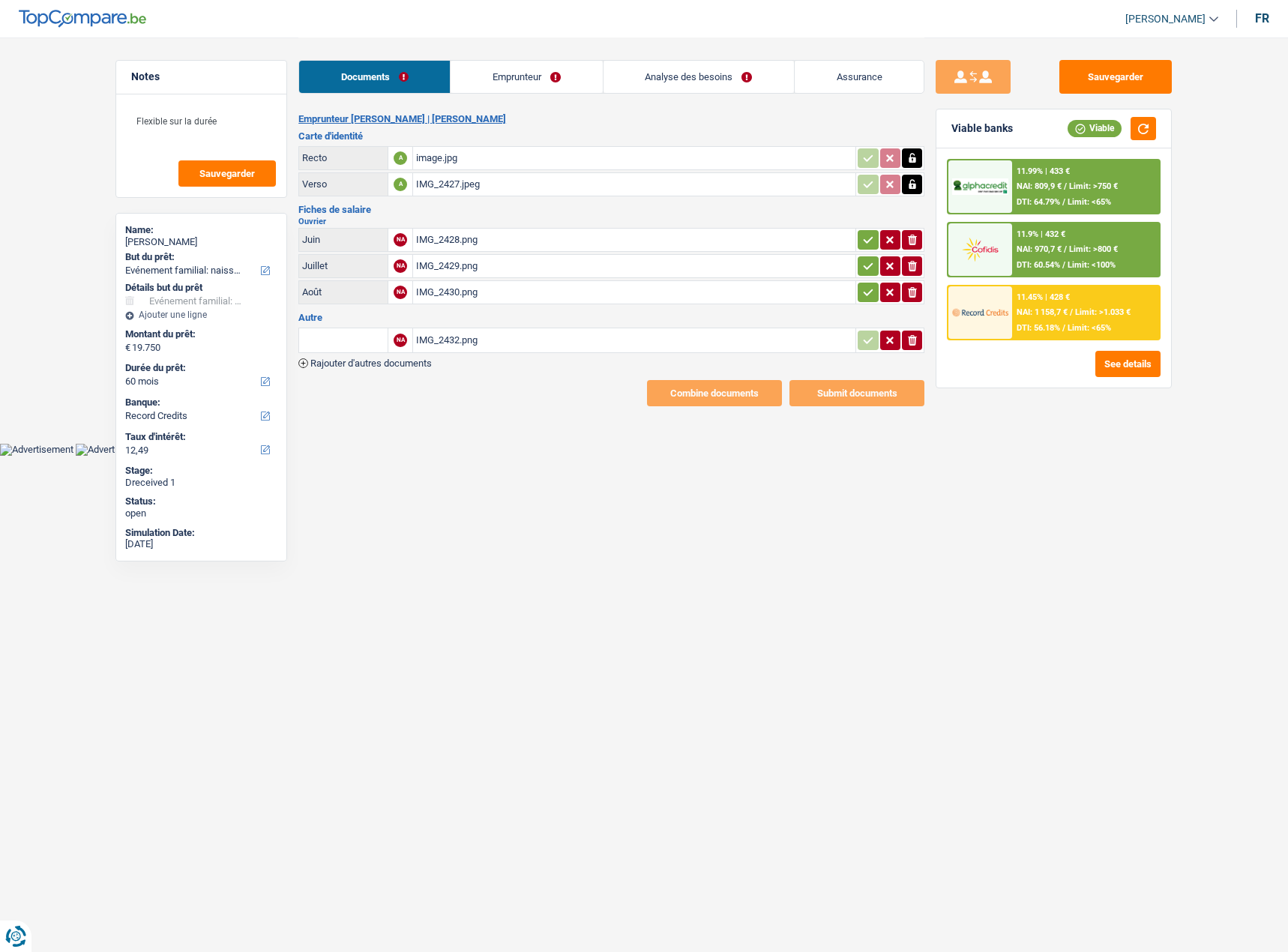
drag, startPoint x: 857, startPoint y: 243, endPoint x: 867, endPoint y: 264, distance: 23.3
click at [857, 243] on button "button" at bounding box center [867, 240] width 20 height 20
drag, startPoint x: 867, startPoint y: 271, endPoint x: 859, endPoint y: 297, distance: 27.2
click at [867, 272] on icon "button" at bounding box center [867, 266] width 12 height 15
click at [859, 299] on button "button" at bounding box center [867, 292] width 20 height 20
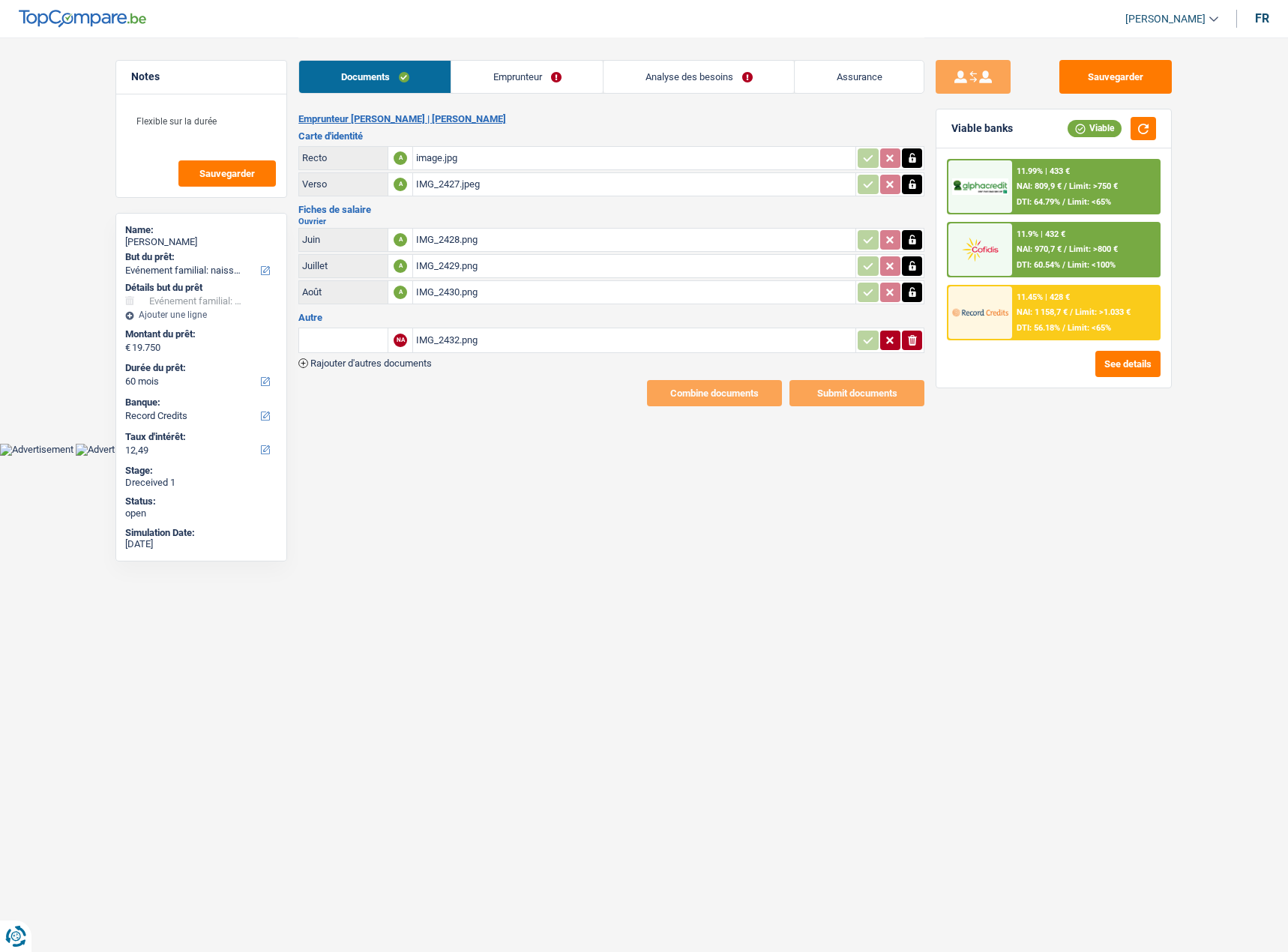
click at [455, 342] on div "IMG_2432.png" at bounding box center [634, 340] width 436 height 23
click at [488, 300] on div "IMG_2430.png" at bounding box center [634, 292] width 436 height 23
click at [442, 237] on div "IMG_2428.png" at bounding box center [634, 240] width 436 height 23
click at [496, 81] on link "Emprunteur" at bounding box center [526, 77] width 151 height 33
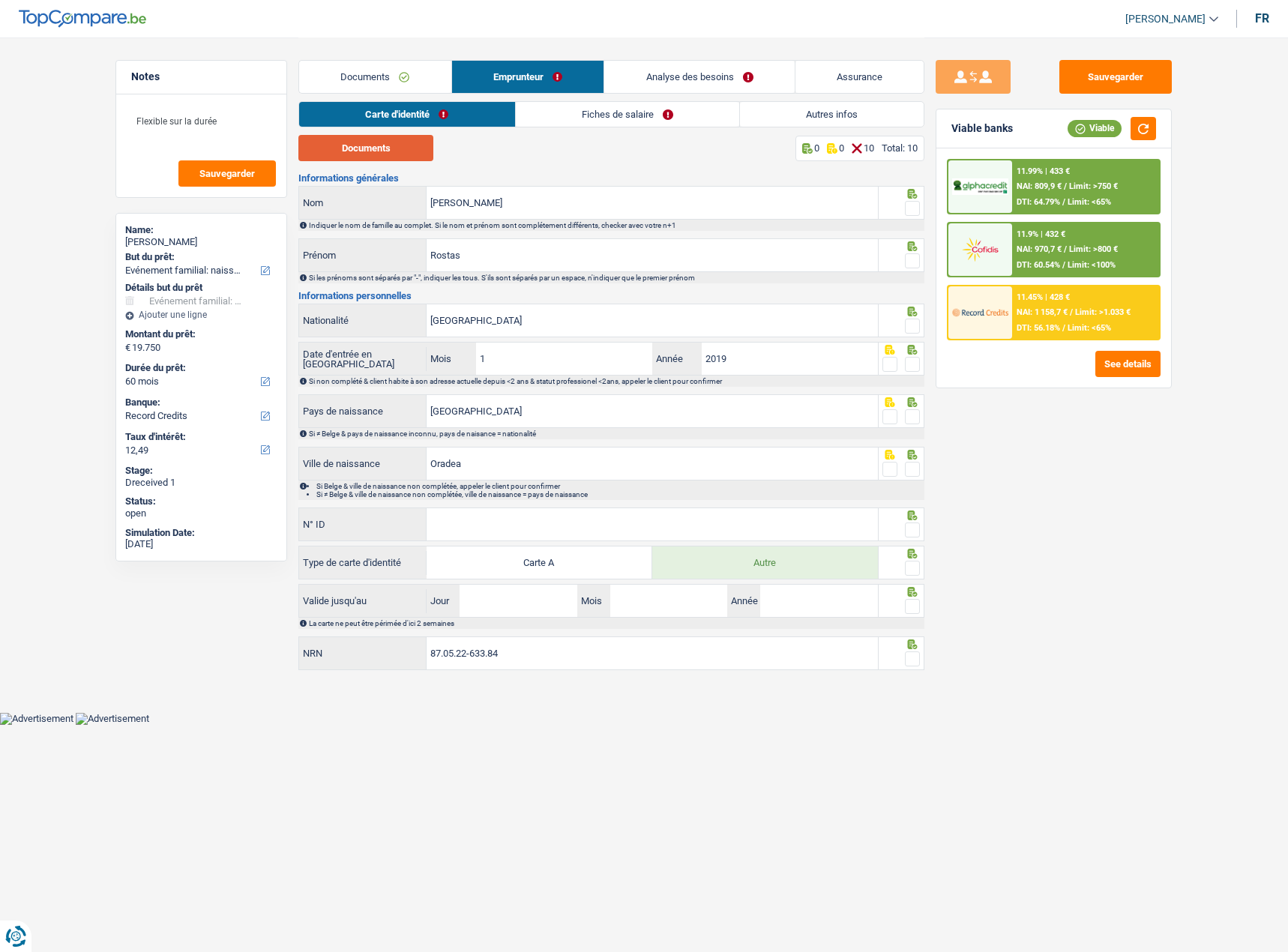
click at [384, 151] on button "Documents" at bounding box center [365, 148] width 135 height 26
click at [913, 208] on span at bounding box center [912, 208] width 15 height 15
click at [0, 0] on input "radio" at bounding box center [0, 0] width 0 height 0
click at [907, 273] on div "Si les prénoms sont séparés par "-", indiquer les tous. S'ils sont séparés par …" at bounding box center [611, 278] width 626 height 11
click at [908, 264] on span at bounding box center [912, 261] width 15 height 15
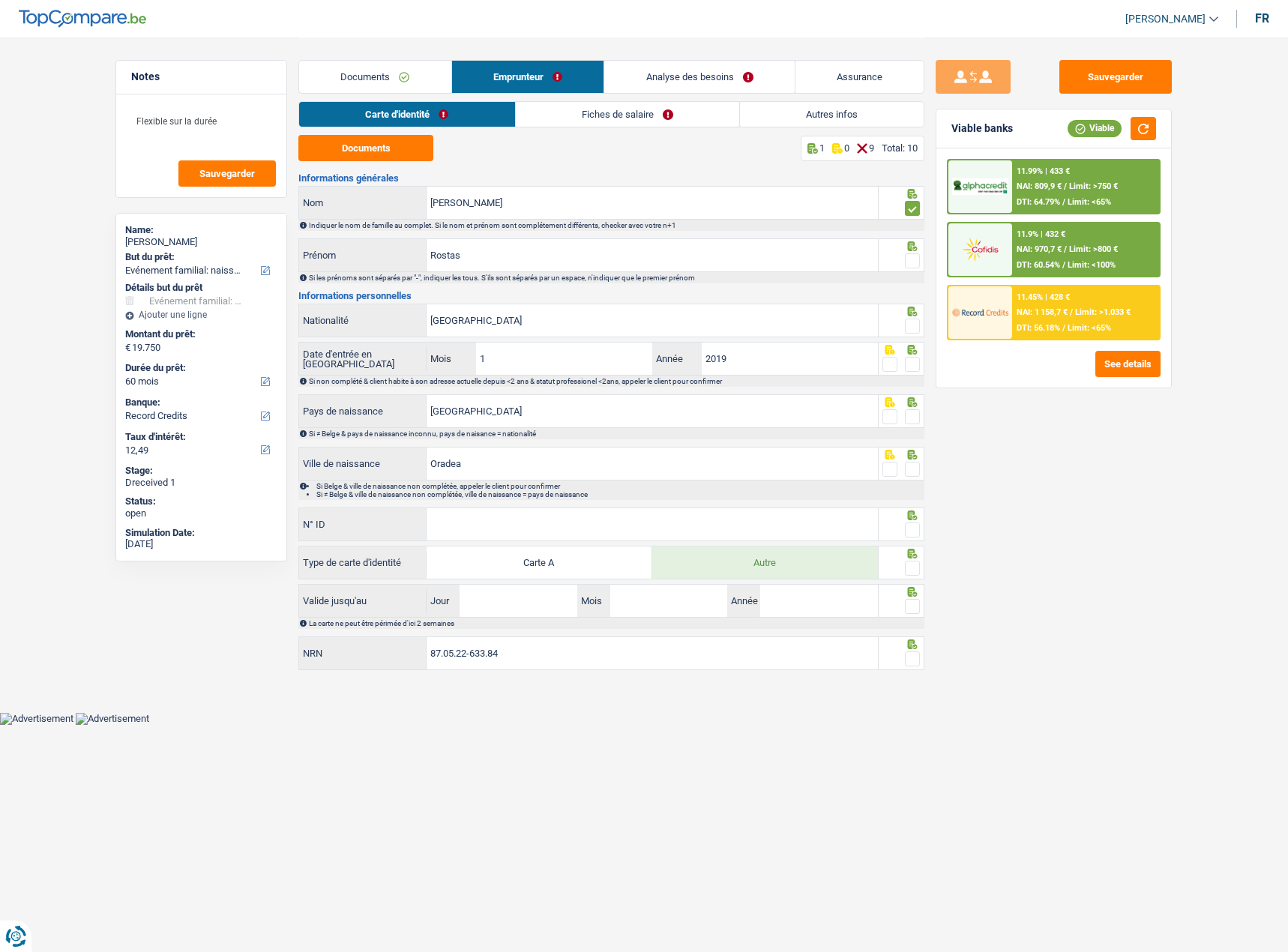
click at [0, 0] on input "radio" at bounding box center [0, 0] width 0 height 0
drag, startPoint x: 494, startPoint y: 252, endPoint x: 327, endPoint y: 252, distance: 167.0
click at [327, 252] on div "Rostas Prénom" at bounding box center [589, 255] width 579 height 33
click at [534, 215] on input "Sebastian" at bounding box center [651, 203] width 451 height 33
paste input "Rostas"
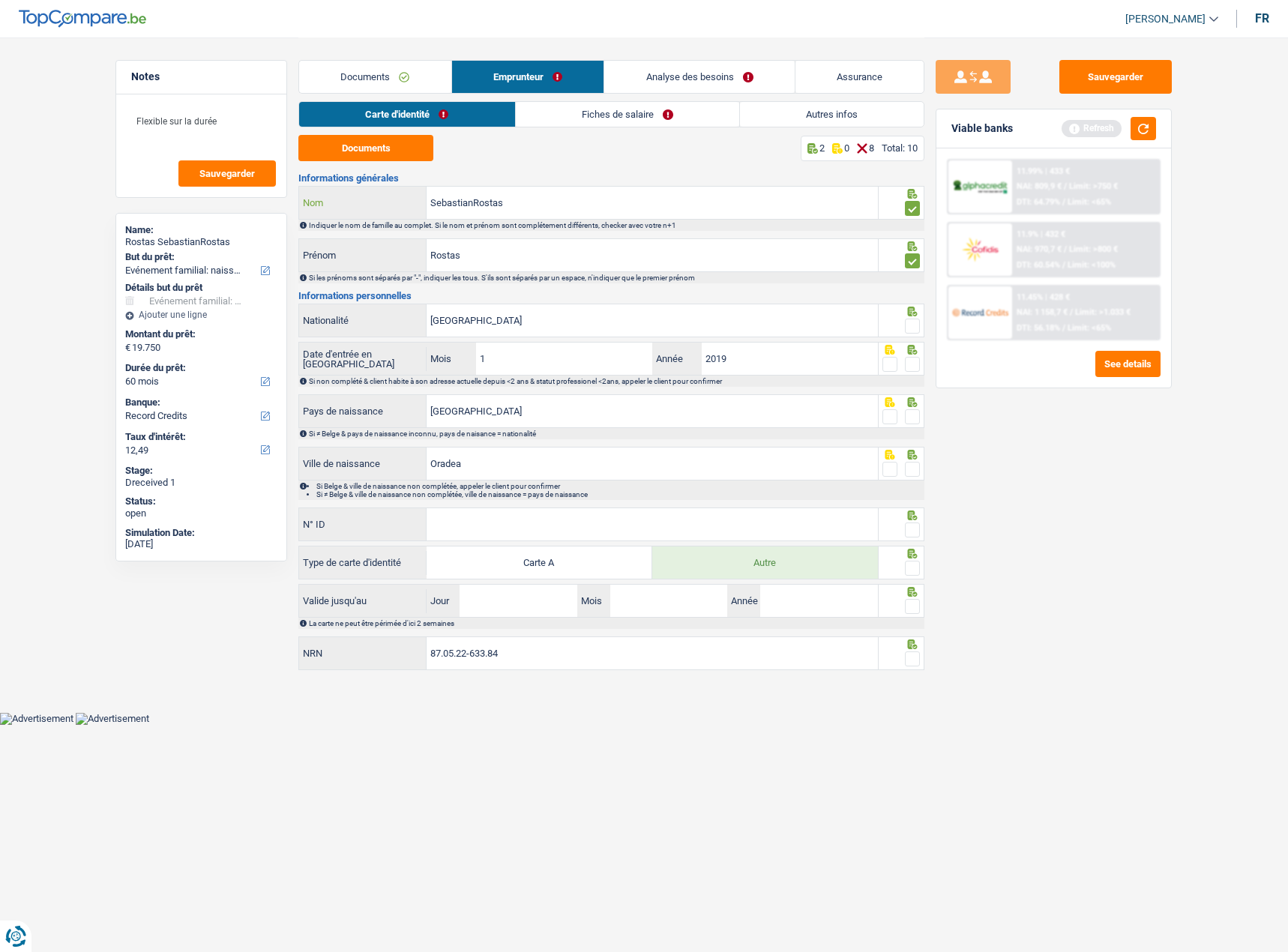
drag, startPoint x: 473, startPoint y: 204, endPoint x: 387, endPoint y: 205, distance: 86.0
click at [387, 205] on div "SebastianRostas Nom" at bounding box center [589, 203] width 579 height 33
type input "Rostas"
drag, startPoint x: 431, startPoint y: 257, endPoint x: 403, endPoint y: 262, distance: 28.4
click at [400, 257] on div "Rostas Prénom" at bounding box center [589, 255] width 579 height 33
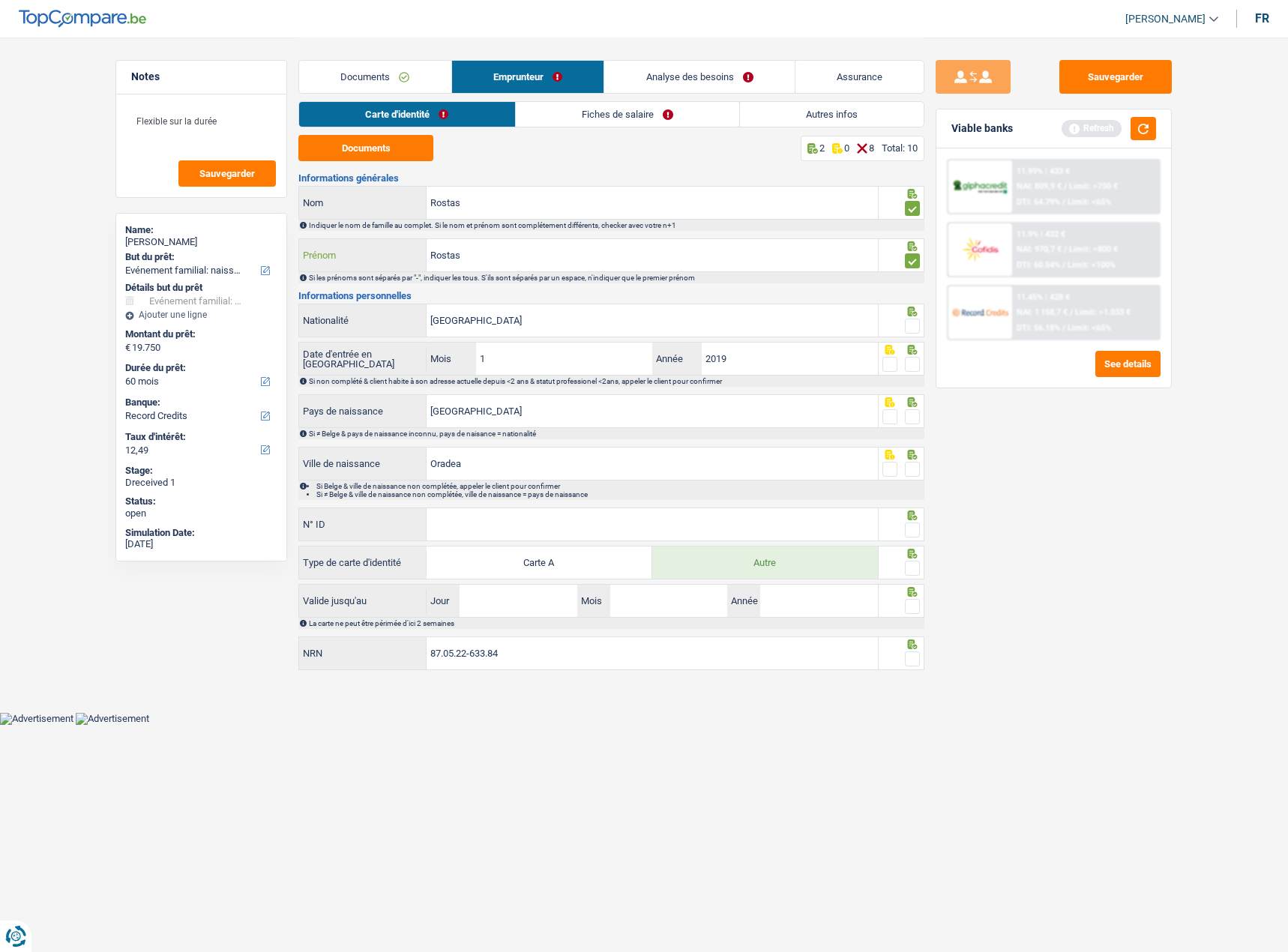
paste input "Sebastian"
type input "Sebastian"
click at [483, 522] on input "N° ID" at bounding box center [651, 525] width 451 height 33
paste input "B-4384792-04"
type input "B-4384792-04"
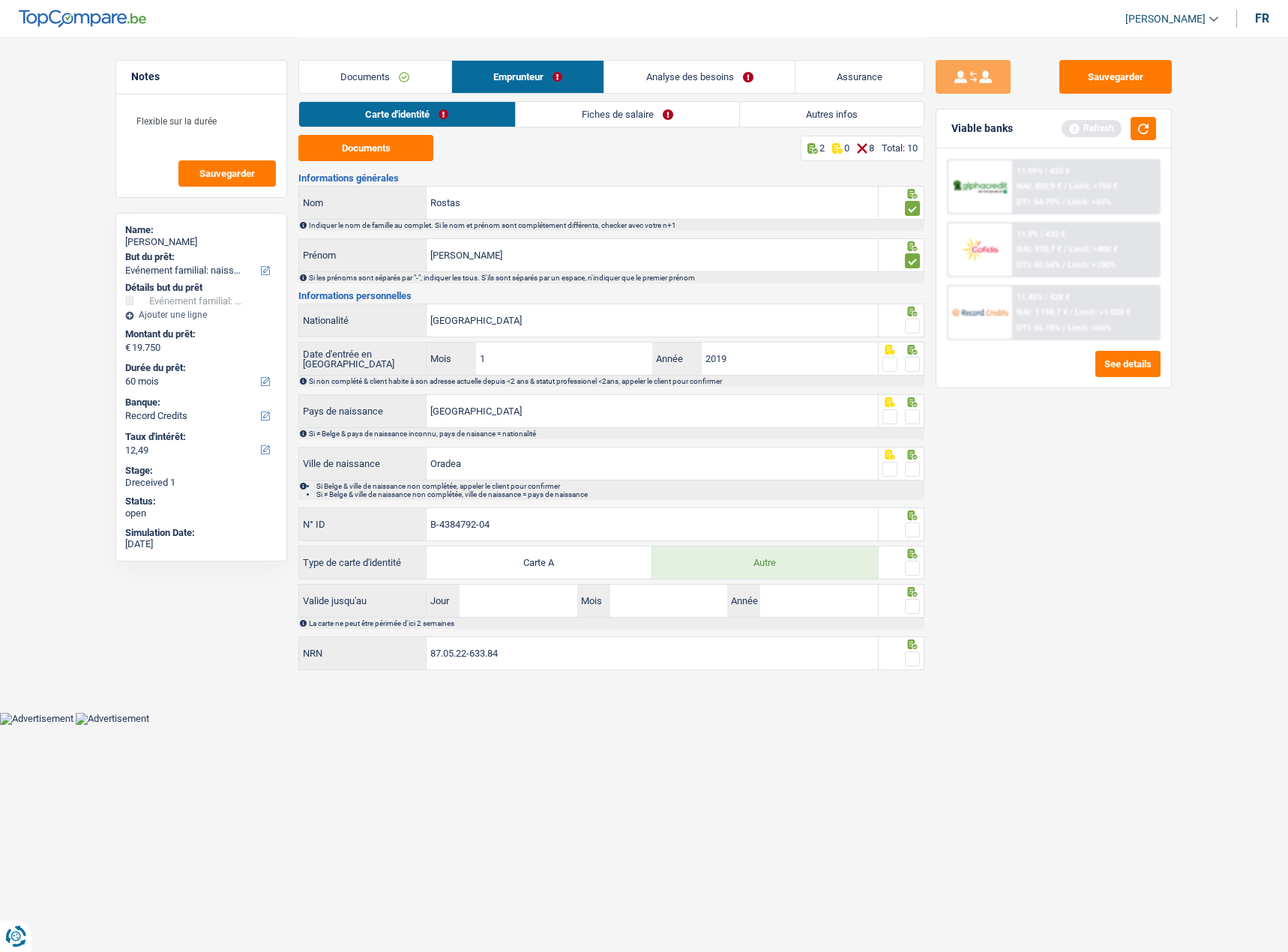
drag, startPoint x: 914, startPoint y: 528, endPoint x: 917, endPoint y: 464, distance: 64.1
click at [914, 528] on span at bounding box center [912, 530] width 15 height 15
click at [0, 0] on input "radio" at bounding box center [0, 0] width 0 height 0
click at [913, 460] on icon at bounding box center [912, 454] width 15 height 10
click at [906, 468] on span at bounding box center [912, 469] width 15 height 15
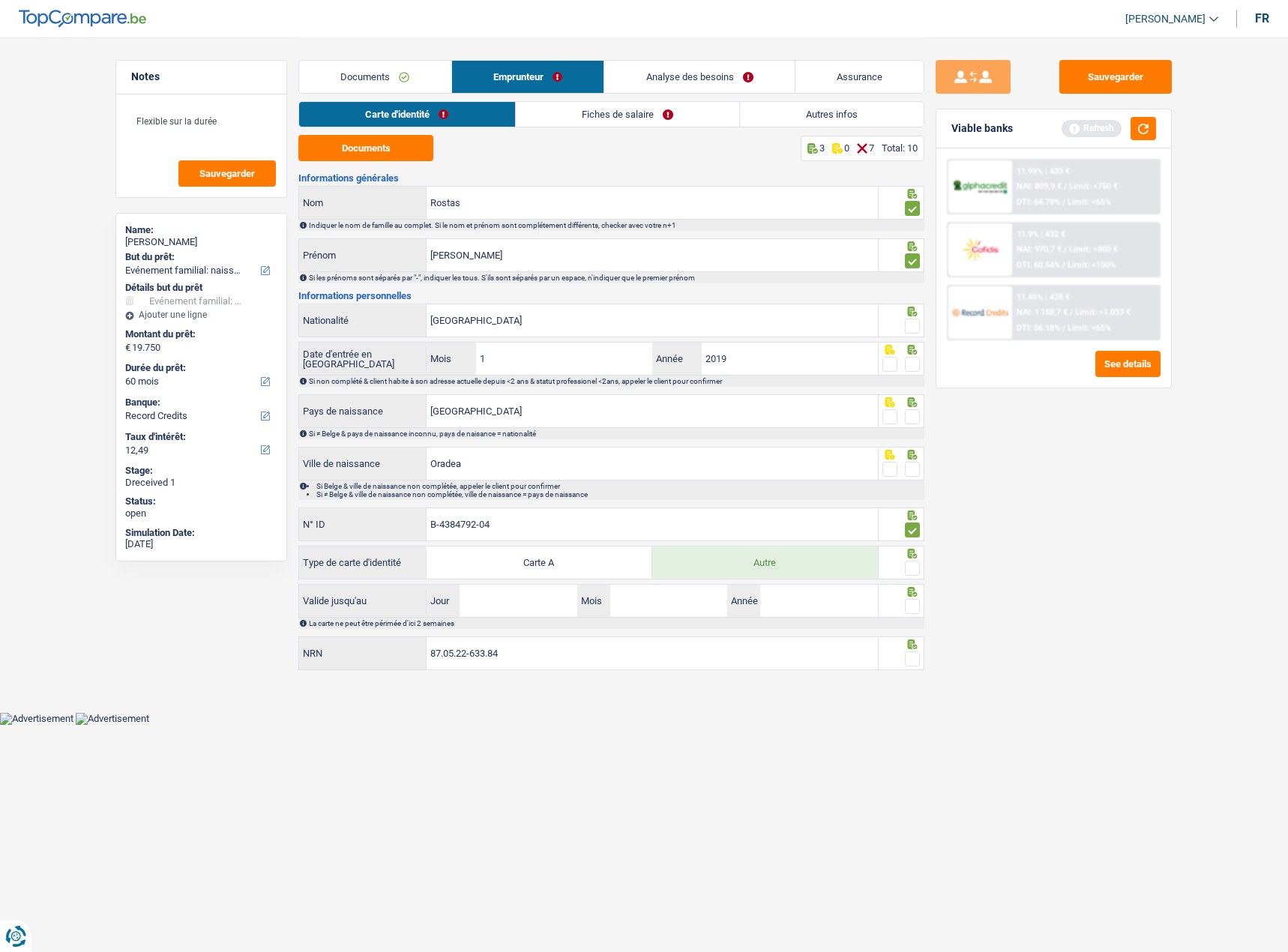
click at [0, 0] on input "radio" at bounding box center [0, 0] width 0 height 0
click at [911, 423] on span at bounding box center [912, 416] width 15 height 15
click at [0, 0] on input "radio" at bounding box center [0, 0] width 0 height 0
click at [910, 372] on div at bounding box center [912, 365] width 15 height 19
click at [910, 358] on span at bounding box center [912, 364] width 15 height 15
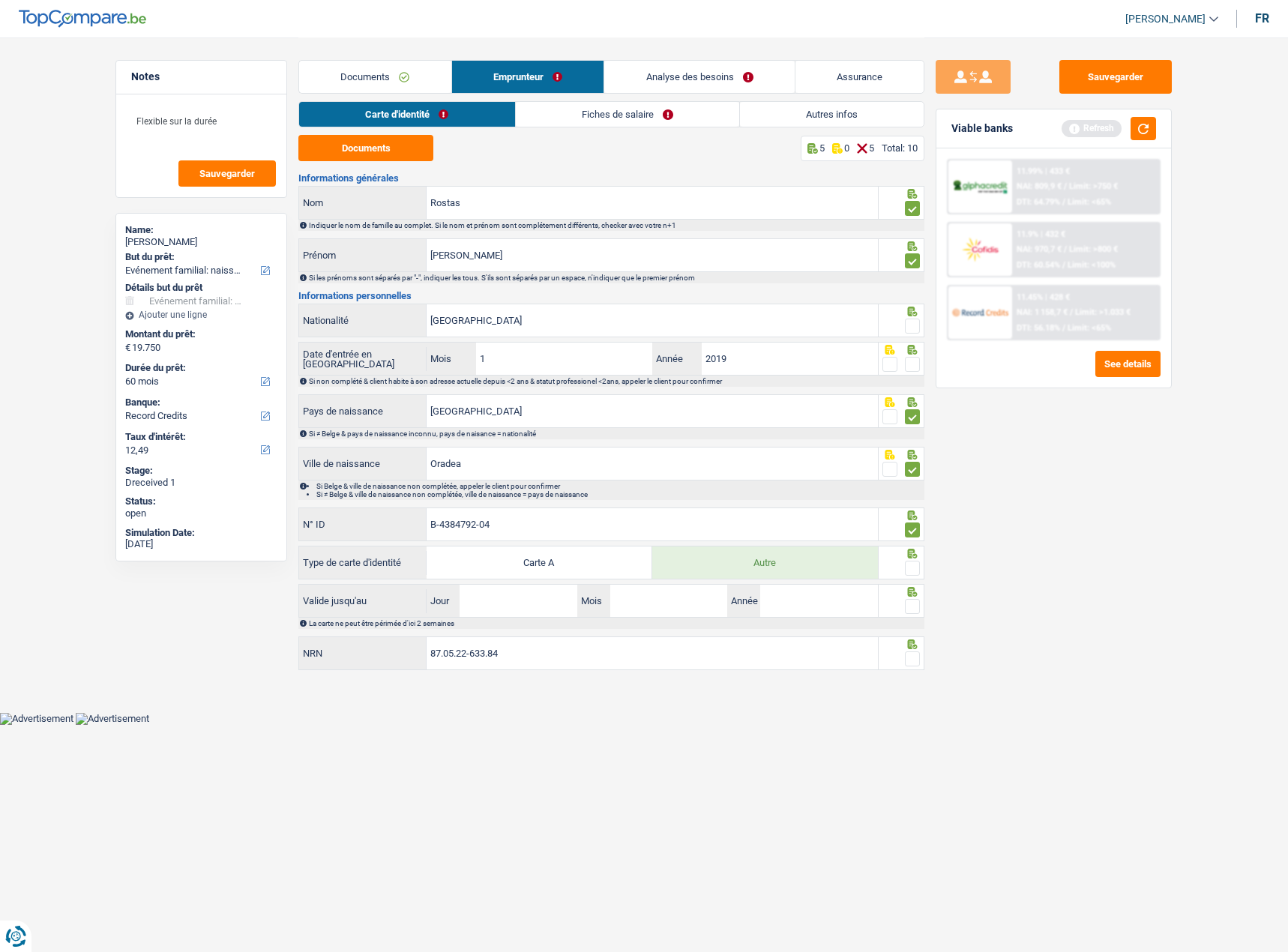
click at [0, 0] on input "radio" at bounding box center [0, 0] width 0 height 0
click at [915, 323] on span at bounding box center [912, 326] width 15 height 15
click at [0, 0] on input "radio" at bounding box center [0, 0] width 0 height 0
click at [914, 569] on span at bounding box center [912, 568] width 15 height 15
click at [0, 0] on input "radio" at bounding box center [0, 0] width 0 height 0
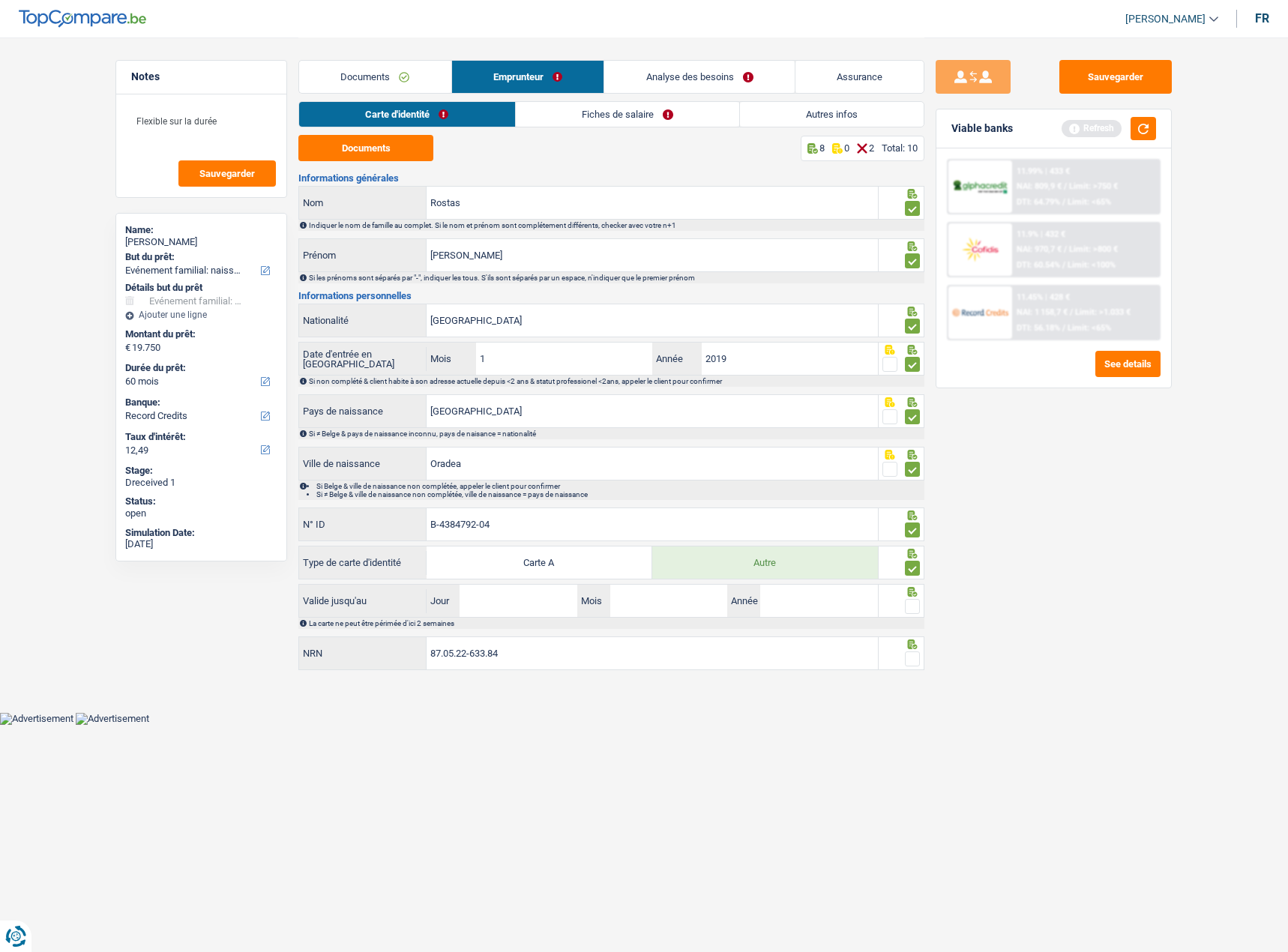
click at [909, 607] on span at bounding box center [912, 606] width 15 height 15
click at [0, 0] on input "radio" at bounding box center [0, 0] width 0 height 0
click at [489, 592] on input "Jour" at bounding box center [517, 601] width 117 height 33
type input "08"
type input "01"
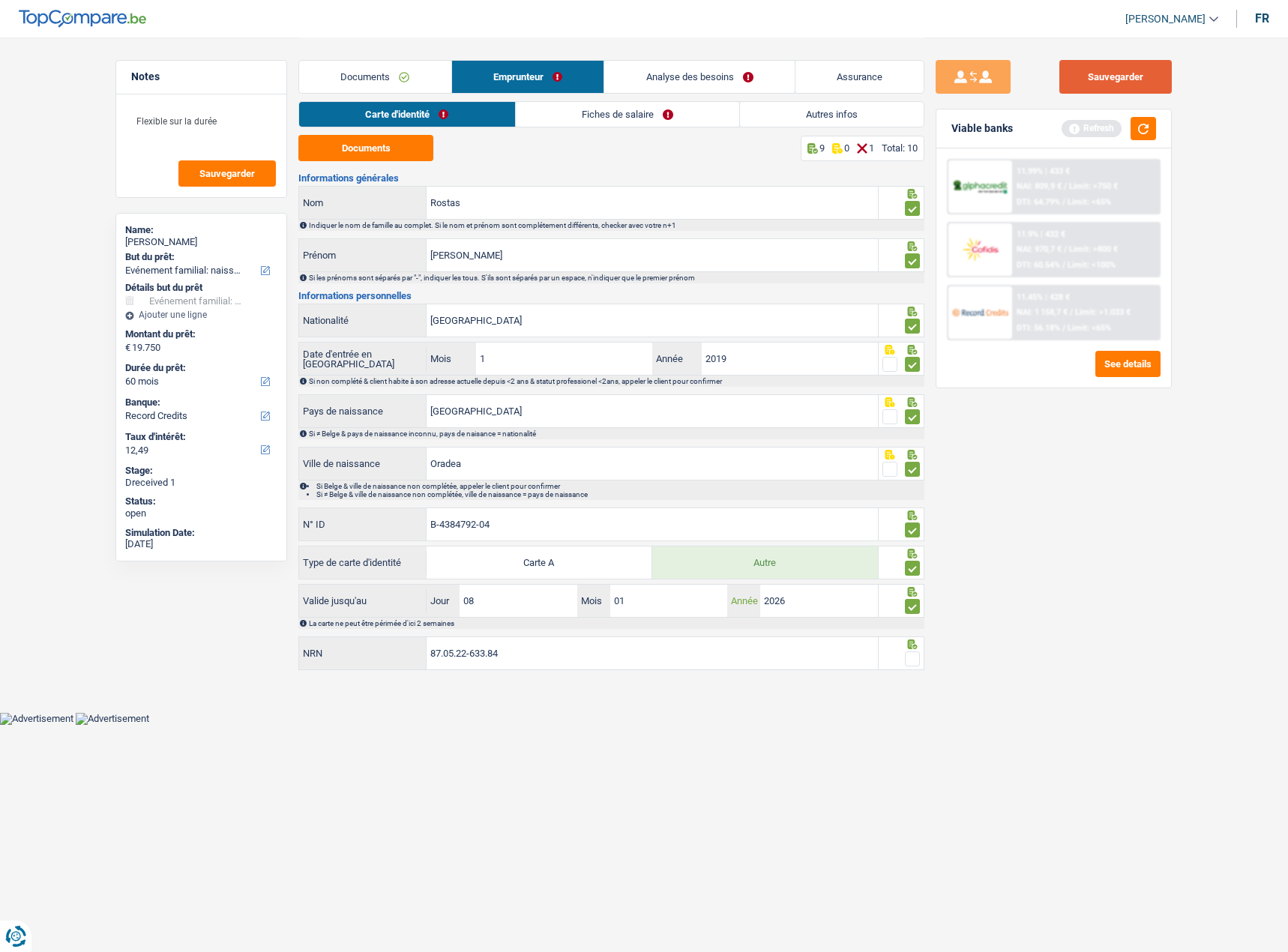
type input "2026"
drag, startPoint x: 1141, startPoint y: 74, endPoint x: 995, endPoint y: 74, distance: 146.0
click at [1134, 74] on button "Sauvegarder" at bounding box center [1115, 76] width 112 height 33
click at [639, 113] on link "Fiches de salaire" at bounding box center [627, 114] width 223 height 24
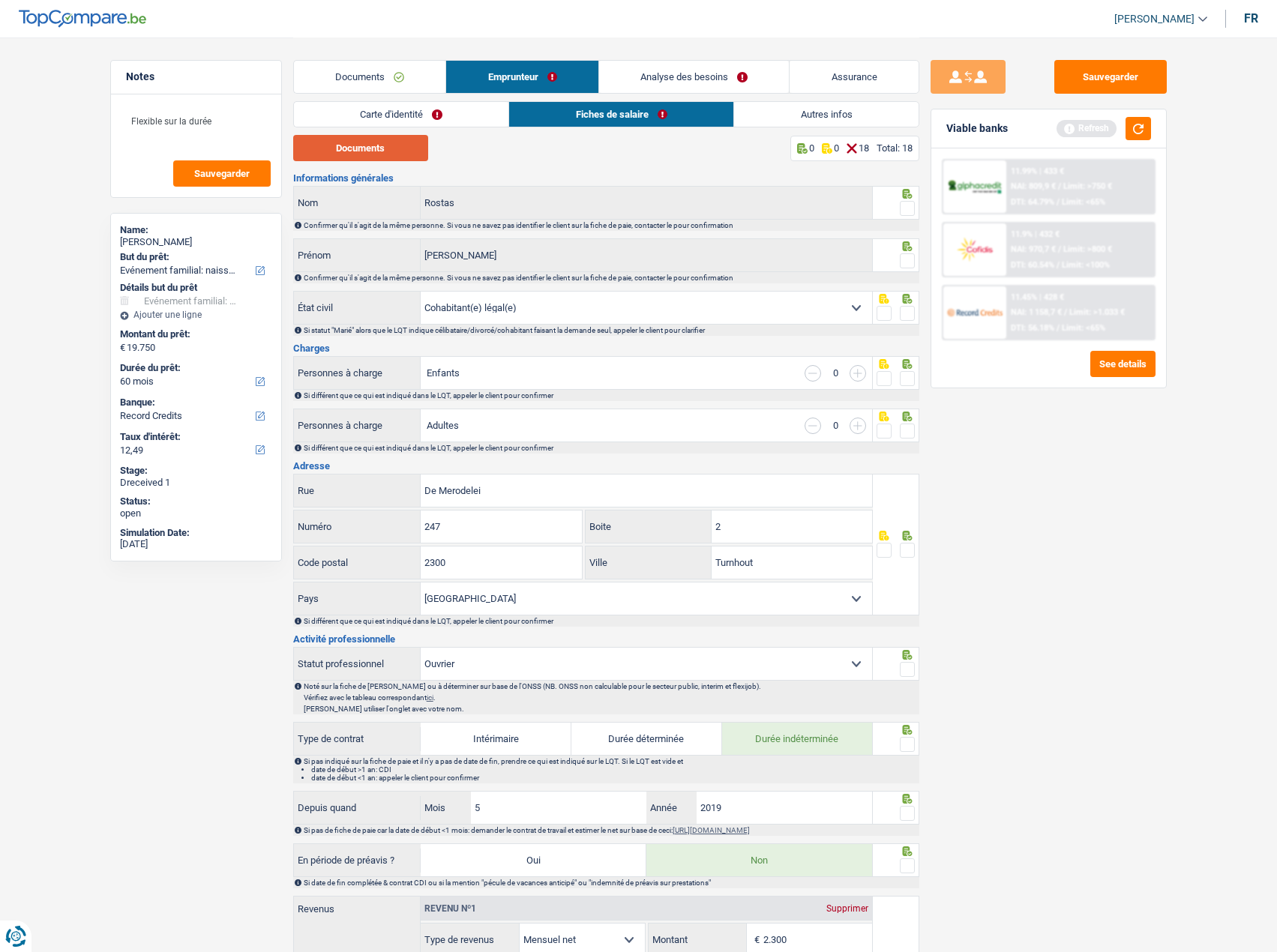
drag, startPoint x: 379, startPoint y: 133, endPoint x: 376, endPoint y: 141, distance: 8.5
click at [379, 133] on div "Carte d'identité Fiches de salaire Autres infos" at bounding box center [606, 118] width 626 height 33
click at [371, 149] on button "Documents" at bounding box center [360, 148] width 135 height 26
click at [906, 207] on span at bounding box center [907, 208] width 15 height 15
click at [0, 0] on input "radio" at bounding box center [0, 0] width 0 height 0
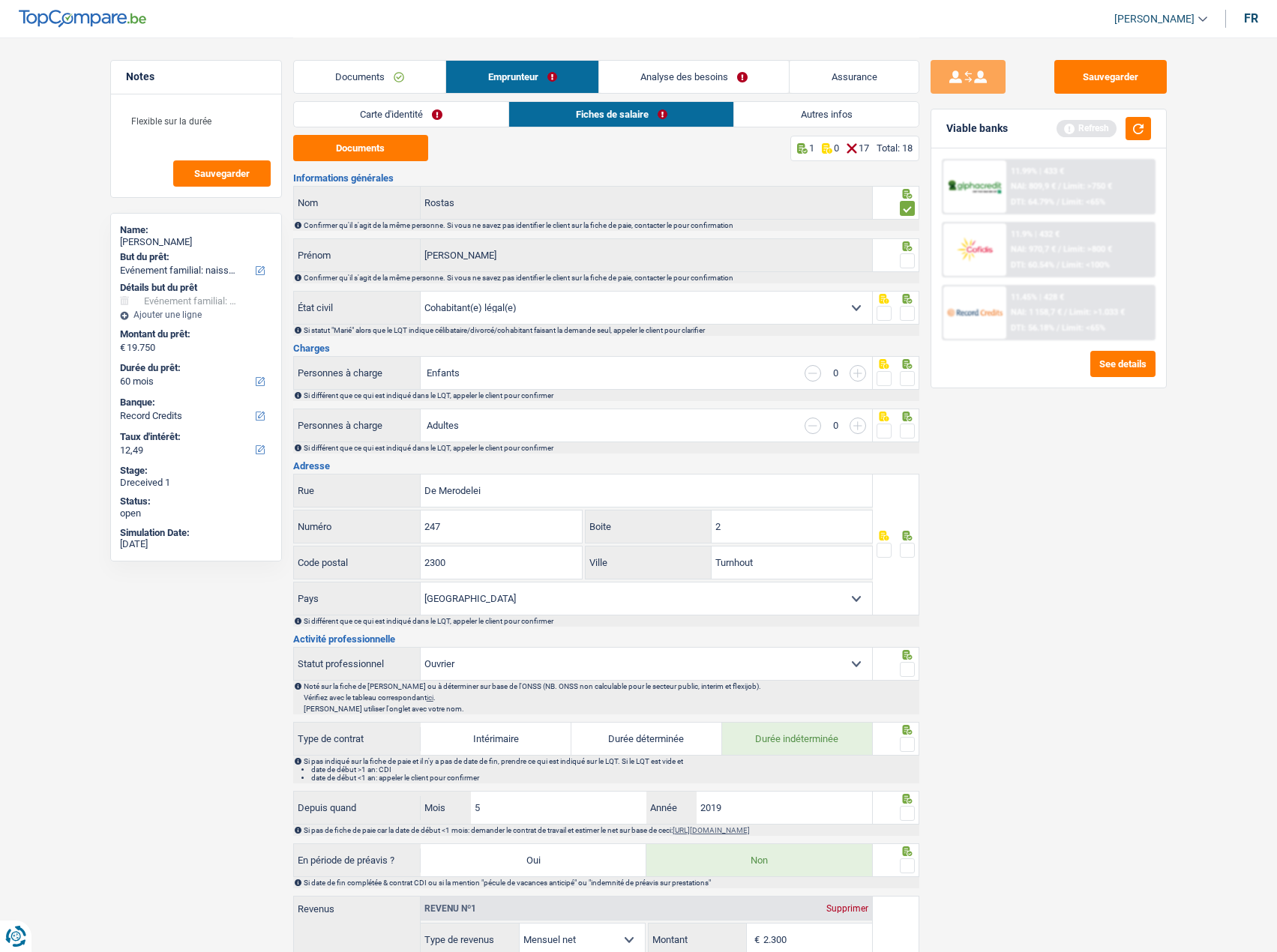
click at [900, 266] on span at bounding box center [907, 261] width 15 height 15
click at [0, 0] on input "radio" at bounding box center [0, 0] width 0 height 0
drag, startPoint x: 1074, startPoint y: 473, endPoint x: 1282, endPoint y: 492, distance: 208.9
click at [1074, 474] on div "Sauvegarder Viable banks Refresh 11.99% | 433 € NAI: 809,9 € / Limit: >750 € DT…" at bounding box center [1049, 493] width 259 height 868
drag, startPoint x: 902, startPoint y: 310, endPoint x: 905, endPoint y: 354, distance: 44.1
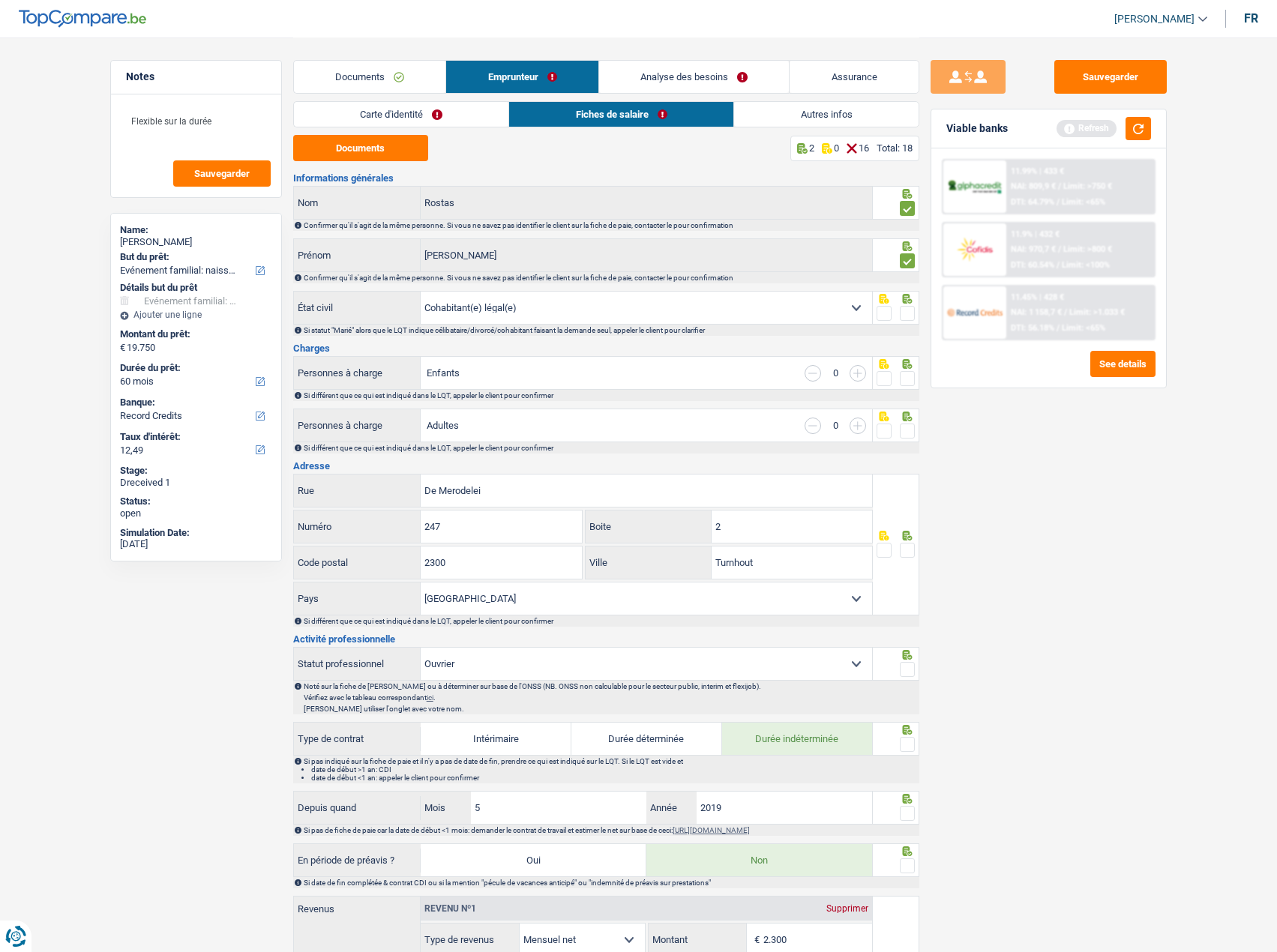
click at [903, 312] on span at bounding box center [907, 313] width 15 height 15
click at [0, 0] on input "radio" at bounding box center [0, 0] width 0 height 0
click at [905, 383] on span at bounding box center [907, 378] width 15 height 15
click at [0, 0] on input "radio" at bounding box center [0, 0] width 0 height 0
click at [904, 451] on div "Si différent que ce qui est indiqué dans le LQT, appeler le client pour confirm…" at bounding box center [611, 448] width 615 height 8
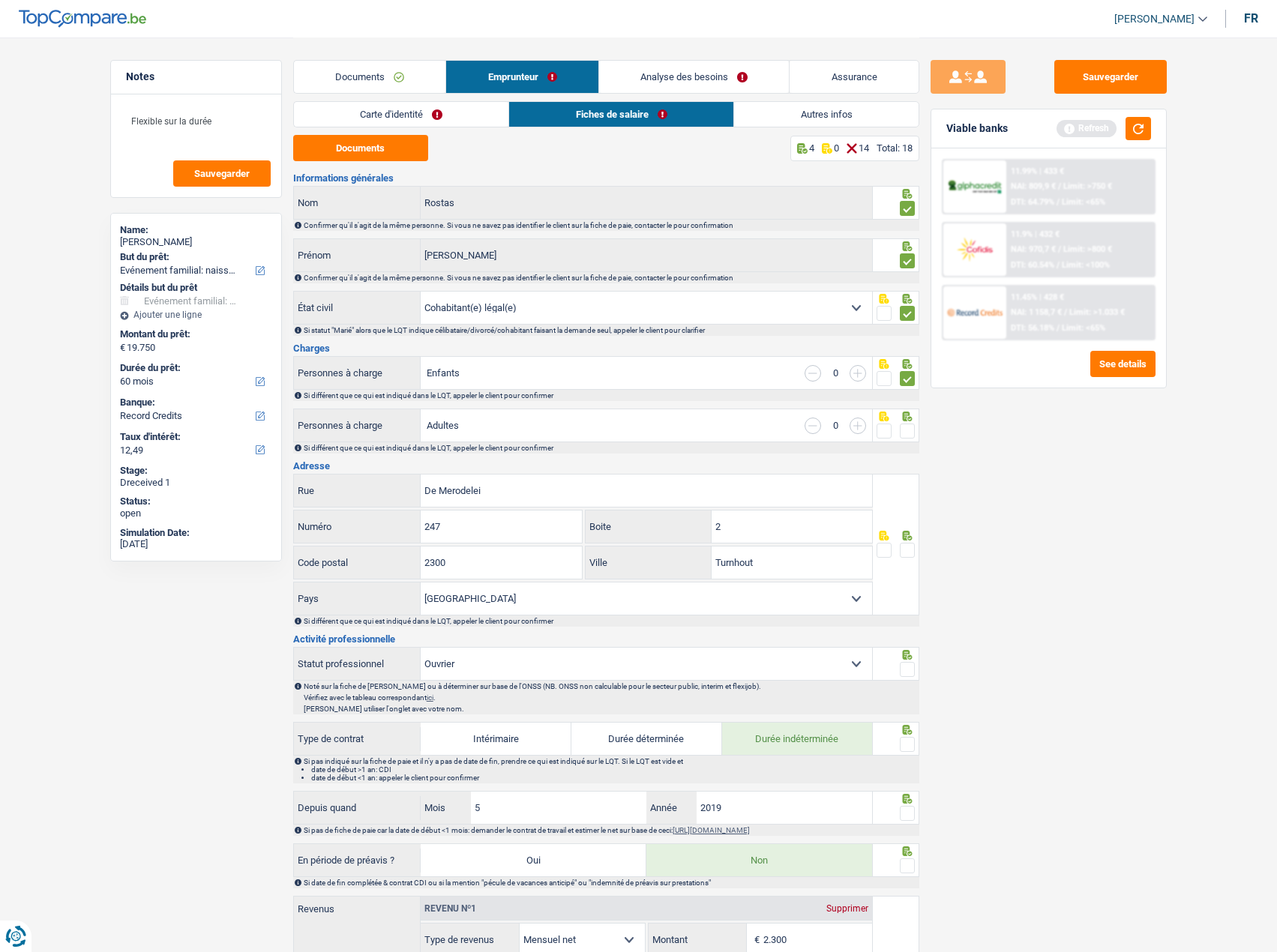
drag, startPoint x: 912, startPoint y: 430, endPoint x: 904, endPoint y: 430, distance: 8.0
click at [907, 430] on div at bounding box center [895, 425] width 46 height 33
click at [904, 430] on span at bounding box center [907, 431] width 15 height 15
click at [0, 0] on input "radio" at bounding box center [0, 0] width 0 height 0
click at [907, 545] on span at bounding box center [907, 550] width 15 height 15
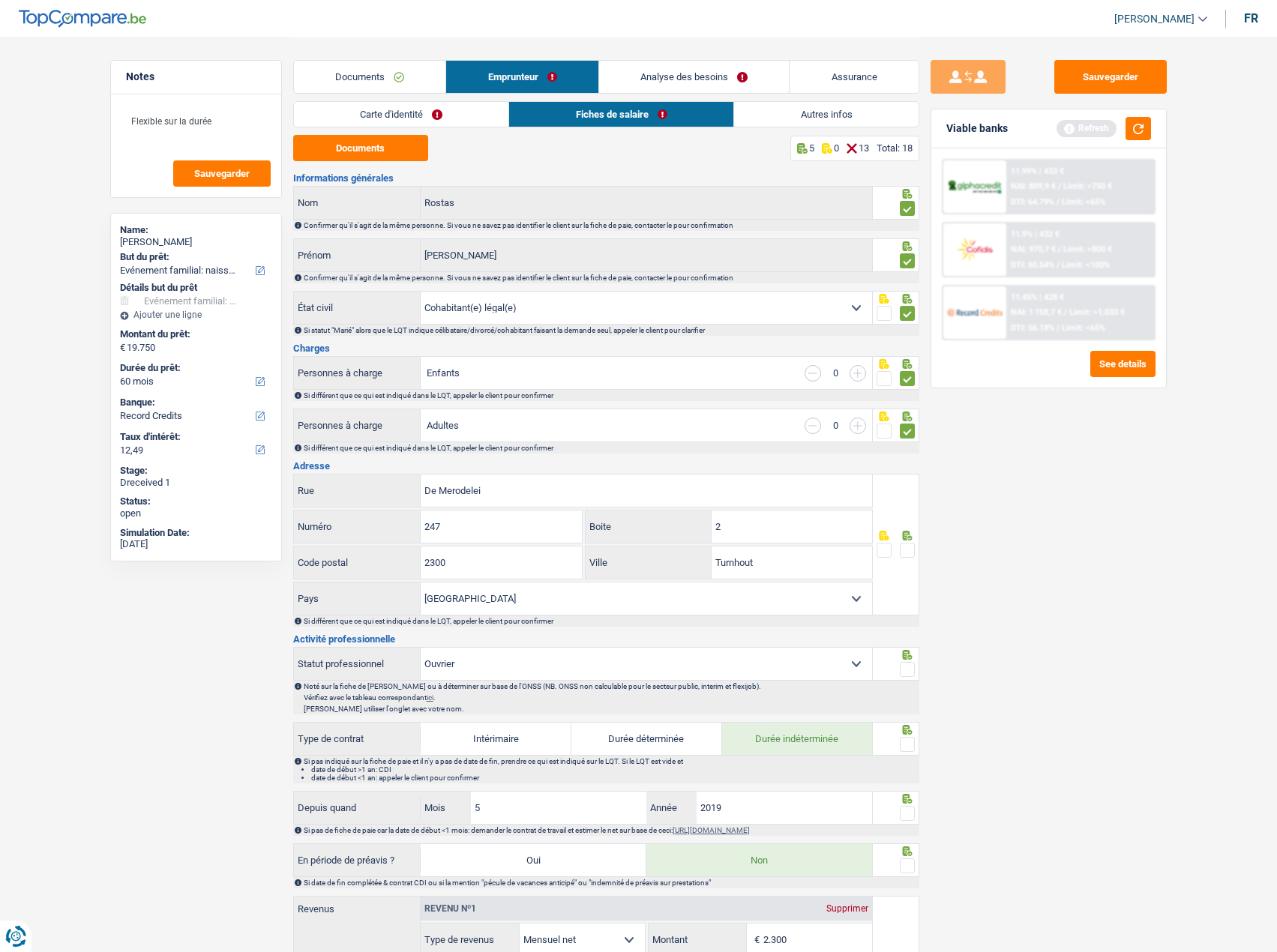
click at [0, 0] on input "radio" at bounding box center [0, 0] width 0 height 0
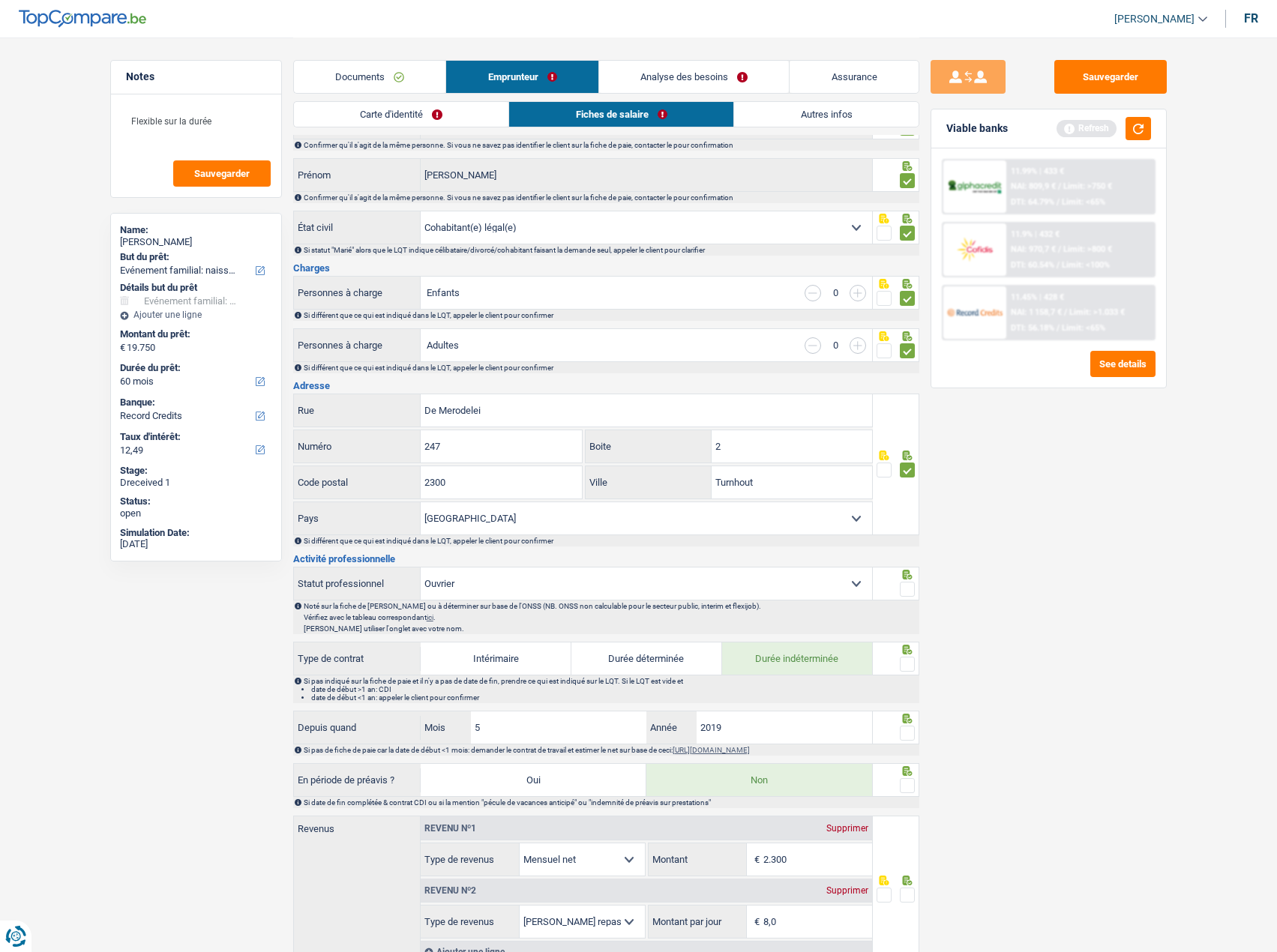
scroll to position [225, 0]
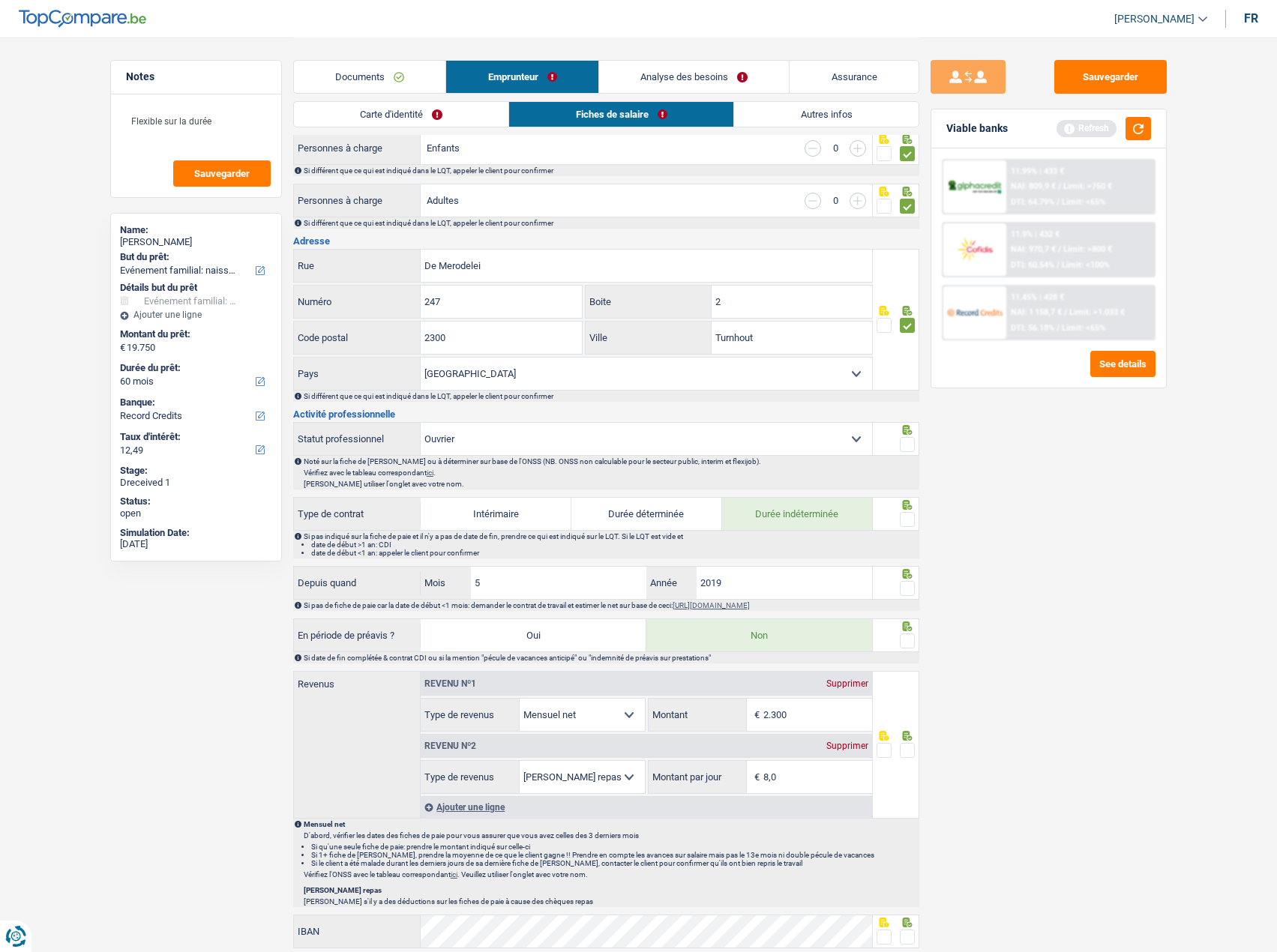
click at [906, 444] on span at bounding box center [907, 444] width 15 height 15
click at [0, 0] on input "radio" at bounding box center [0, 0] width 0 height 0
click at [907, 505] on icon at bounding box center [907, 505] width 15 height 10
click at [908, 516] on span at bounding box center [907, 519] width 15 height 15
click at [0, 0] on input "radio" at bounding box center [0, 0] width 0 height 0
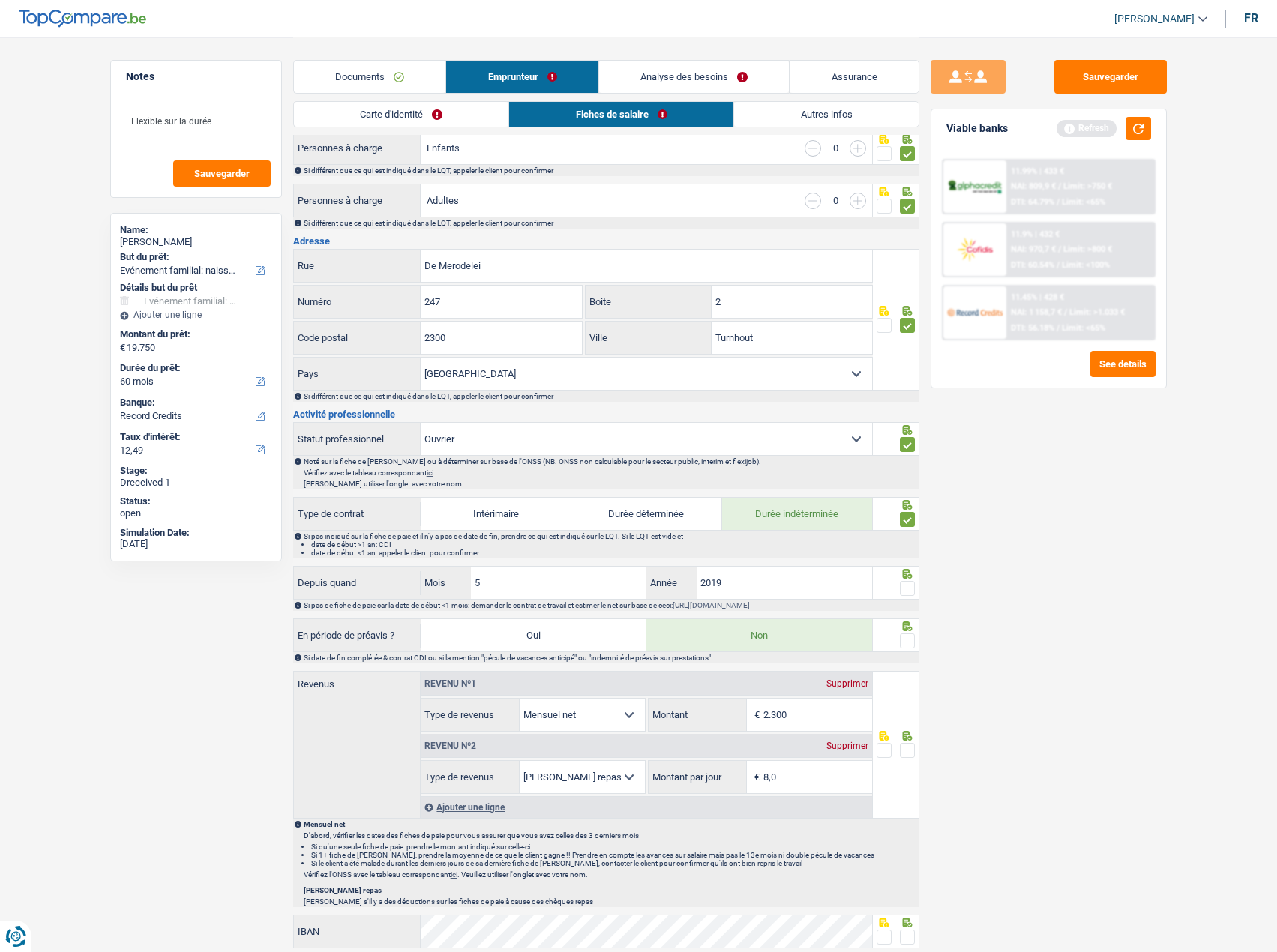
click at [908, 587] on div at bounding box center [895, 583] width 46 height 33
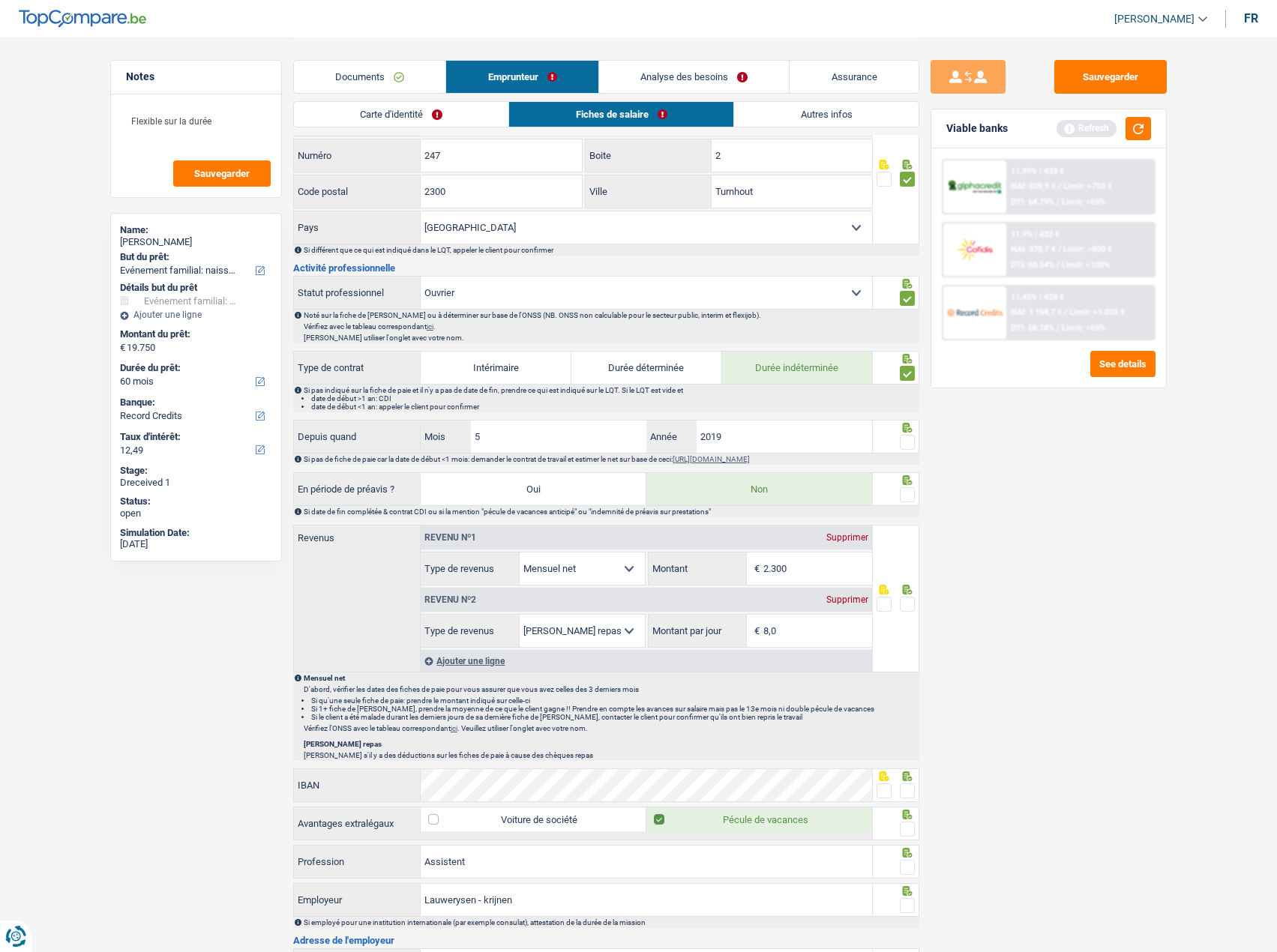
scroll to position [525, 0]
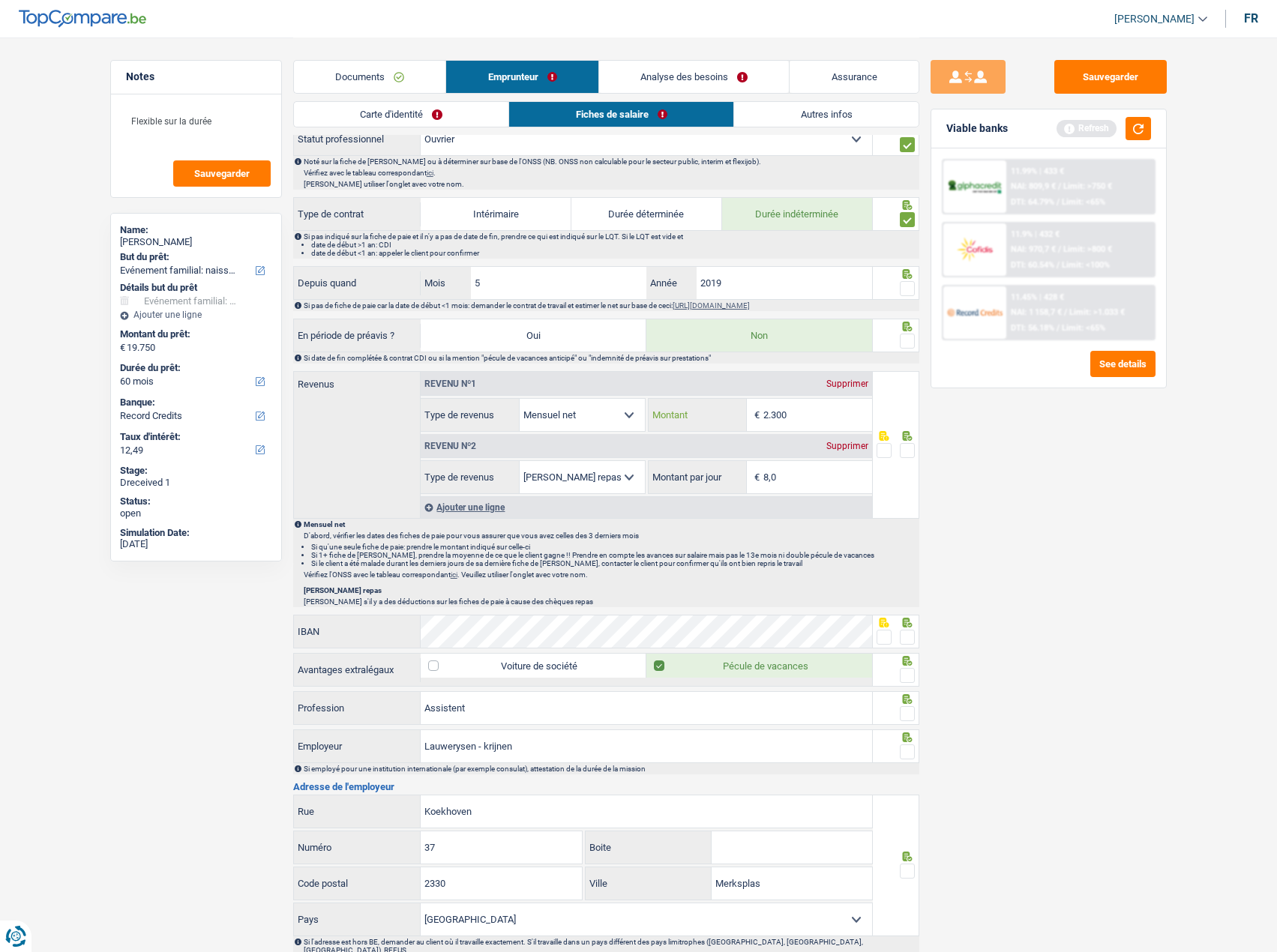
drag, startPoint x: 830, startPoint y: 418, endPoint x: 646, endPoint y: 409, distance: 184.2
click at [649, 409] on div "2.300 € Montant" at bounding box center [760, 415] width 224 height 33
type input "2.067"
click at [900, 458] on div at bounding box center [907, 451] width 15 height 19
drag, startPoint x: 906, startPoint y: 455, endPoint x: 907, endPoint y: 392, distance: 63.0
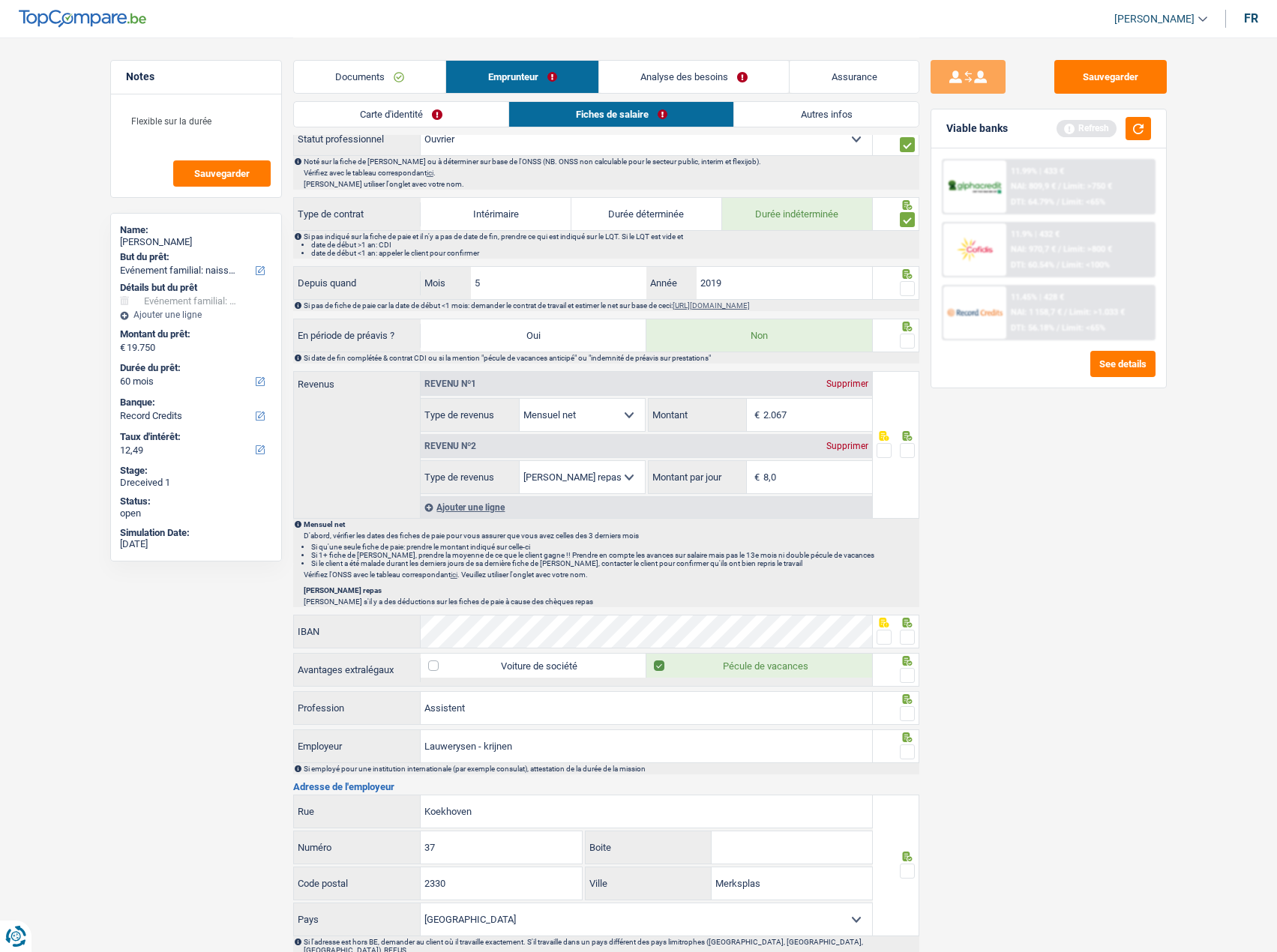
click at [906, 454] on span at bounding box center [907, 451] width 15 height 15
click at [0, 0] on input "radio" at bounding box center [0, 0] width 0 height 0
click at [902, 332] on div at bounding box center [895, 335] width 46 height 33
click at [912, 338] on span at bounding box center [907, 341] width 15 height 15
click at [0, 0] on input "radio" at bounding box center [0, 0] width 0 height 0
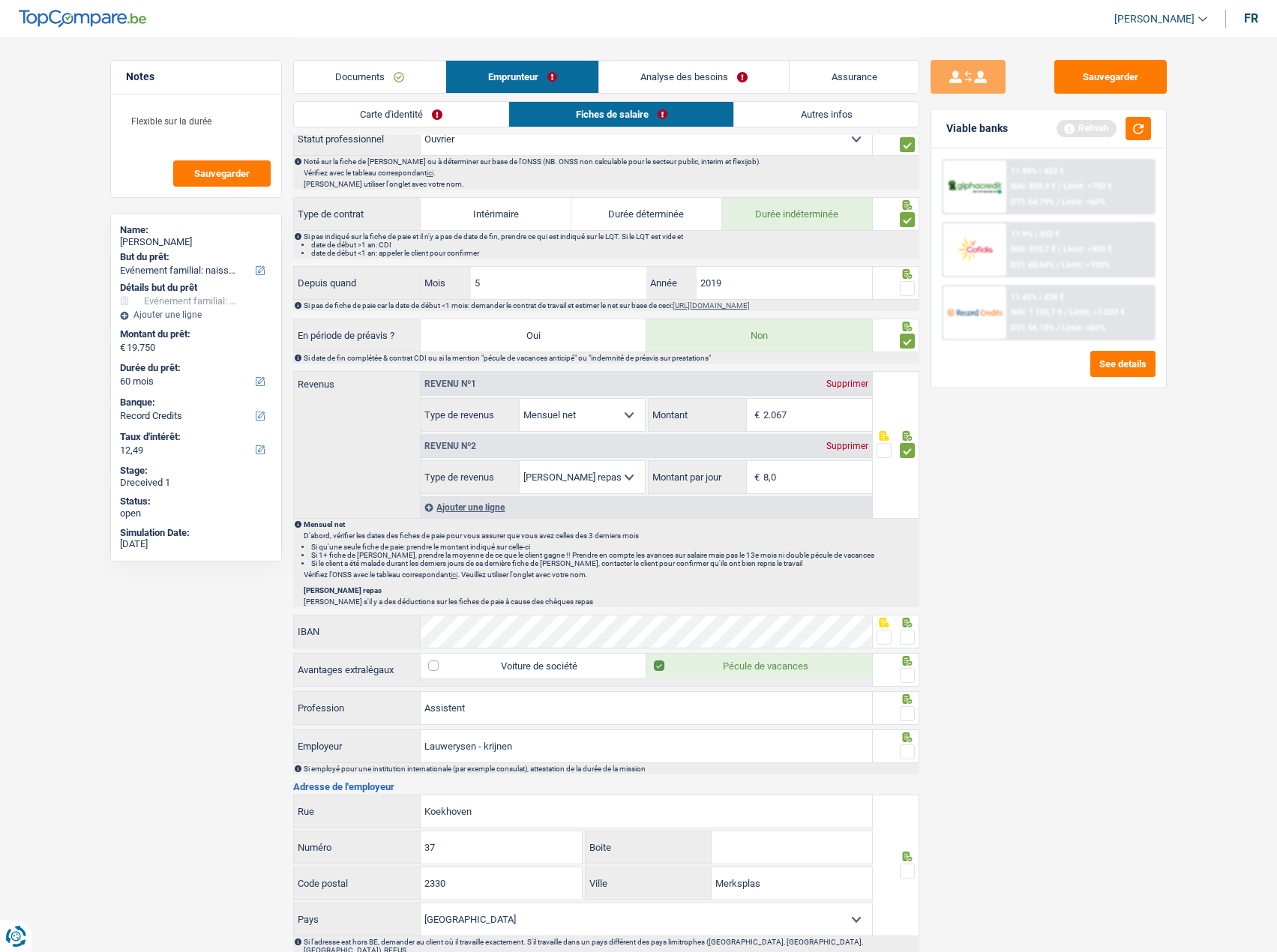
click at [908, 291] on span at bounding box center [907, 289] width 15 height 15
click at [0, 0] on input "radio" at bounding box center [0, 0] width 0 height 0
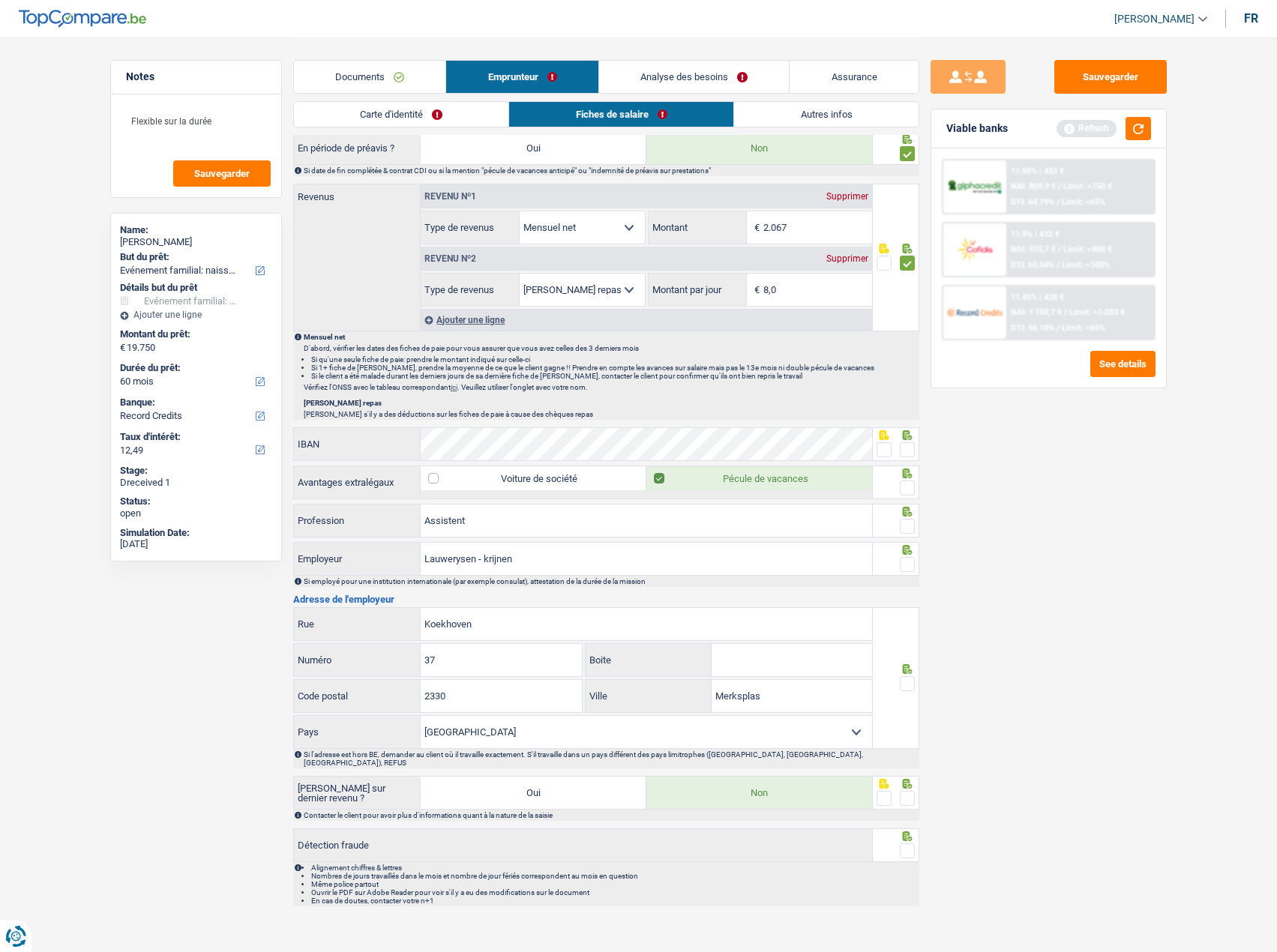
scroll to position [715, 0]
click at [907, 452] on span at bounding box center [907, 447] width 15 height 15
click at [0, 0] on input "radio" at bounding box center [0, 0] width 0 height 0
click at [912, 485] on span at bounding box center [907, 486] width 15 height 15
click at [0, 0] on input "radio" at bounding box center [0, 0] width 0 height 0
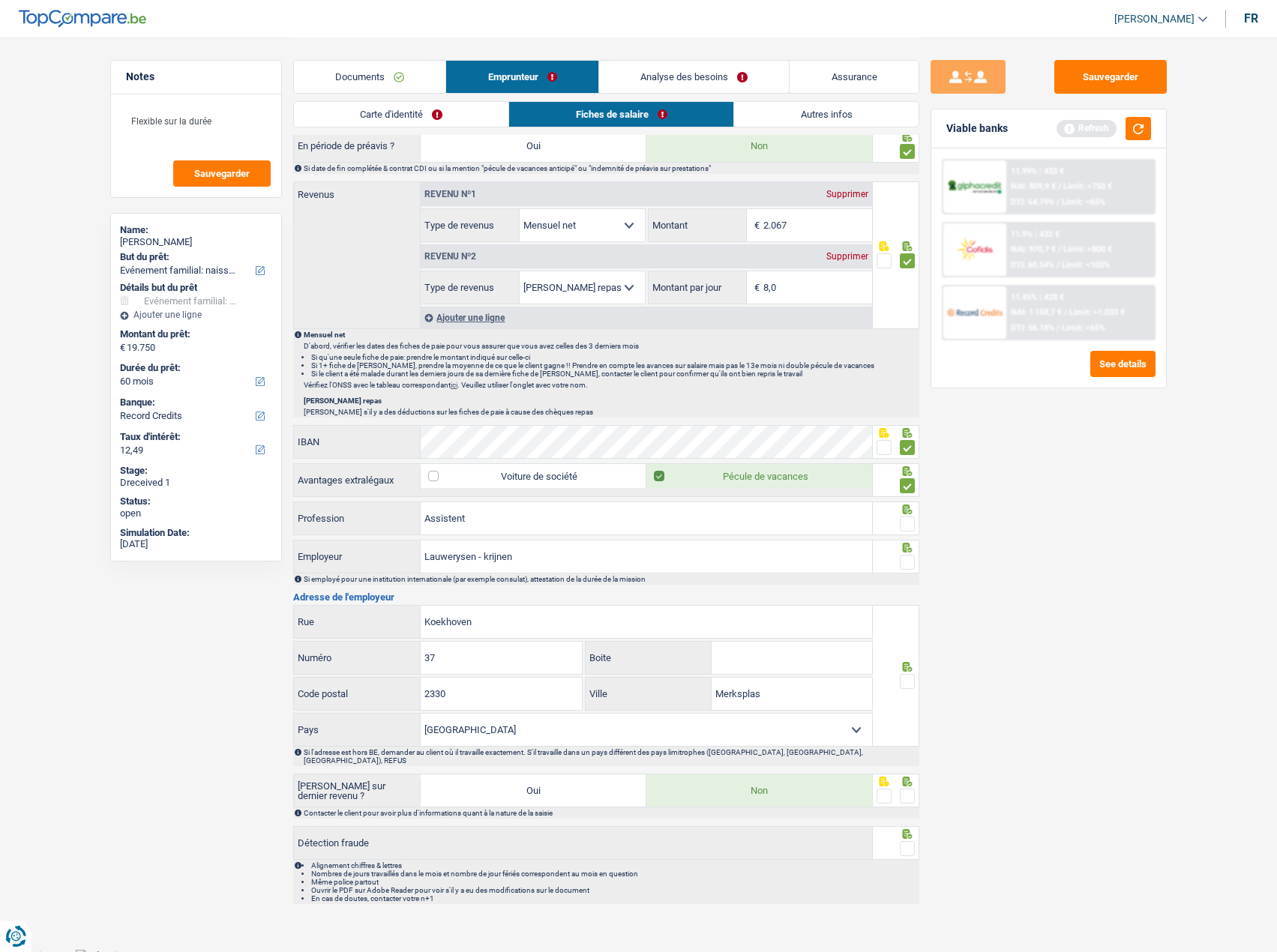
drag, startPoint x: 902, startPoint y: 519, endPoint x: 827, endPoint y: 530, distance: 75.8
click at [903, 519] on span at bounding box center [907, 524] width 15 height 15
click at [0, 0] on input "radio" at bounding box center [0, 0] width 0 height 0
click at [900, 557] on span at bounding box center [907, 562] width 15 height 15
click at [0, 0] on input "radio" at bounding box center [0, 0] width 0 height 0
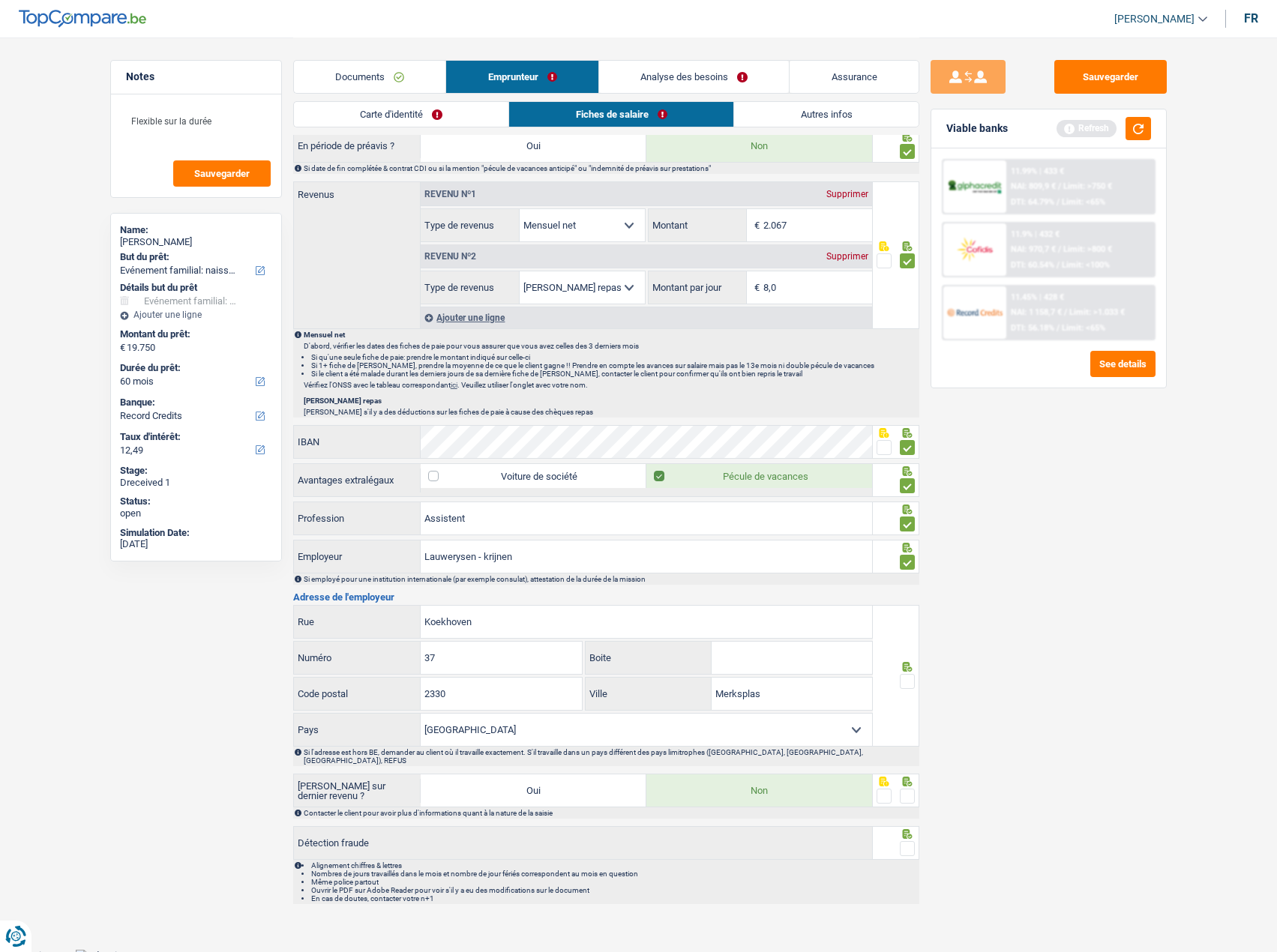
click at [908, 688] on span at bounding box center [907, 681] width 15 height 15
click at [0, 0] on input "radio" at bounding box center [0, 0] width 0 height 0
drag, startPoint x: 904, startPoint y: 786, endPoint x: 910, endPoint y: 803, distance: 18.0
click at [904, 789] on span at bounding box center [907, 796] width 15 height 15
click at [0, 0] on input "radio" at bounding box center [0, 0] width 0 height 0
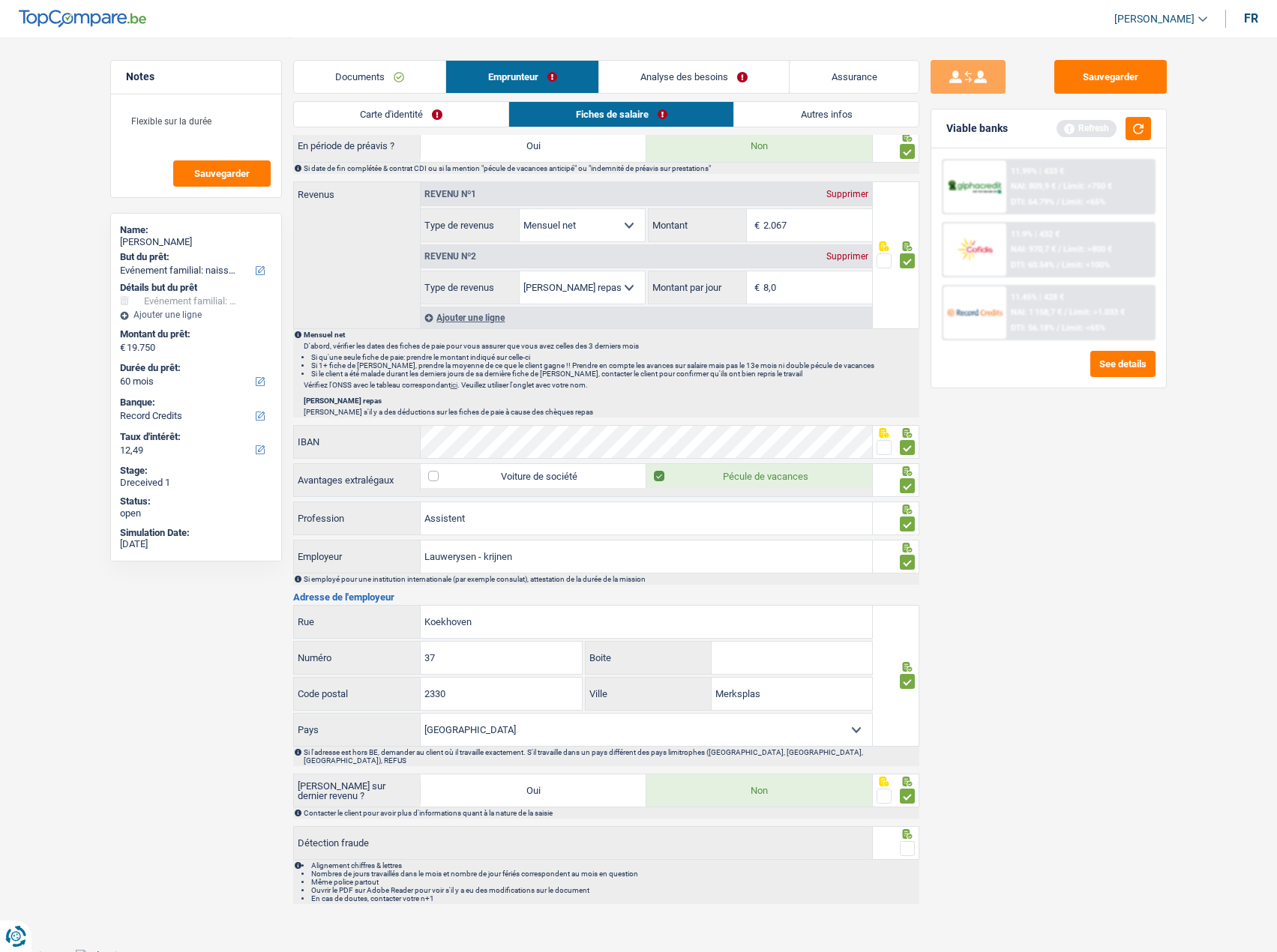
drag, startPoint x: 910, startPoint y: 844, endPoint x: 916, endPoint y: 821, distance: 23.8
click at [910, 845] on span at bounding box center [907, 849] width 15 height 15
click at [0, 0] on input "radio" at bounding box center [0, 0] width 0 height 0
click at [1122, 79] on button "Sauvegarder" at bounding box center [1110, 76] width 112 height 33
click at [1155, 168] on div "11.99% | 433 € NAI: 809,9 € / Limit: >750 € DTI: 64.79% / Limit: <65%" at bounding box center [1049, 186] width 214 height 55
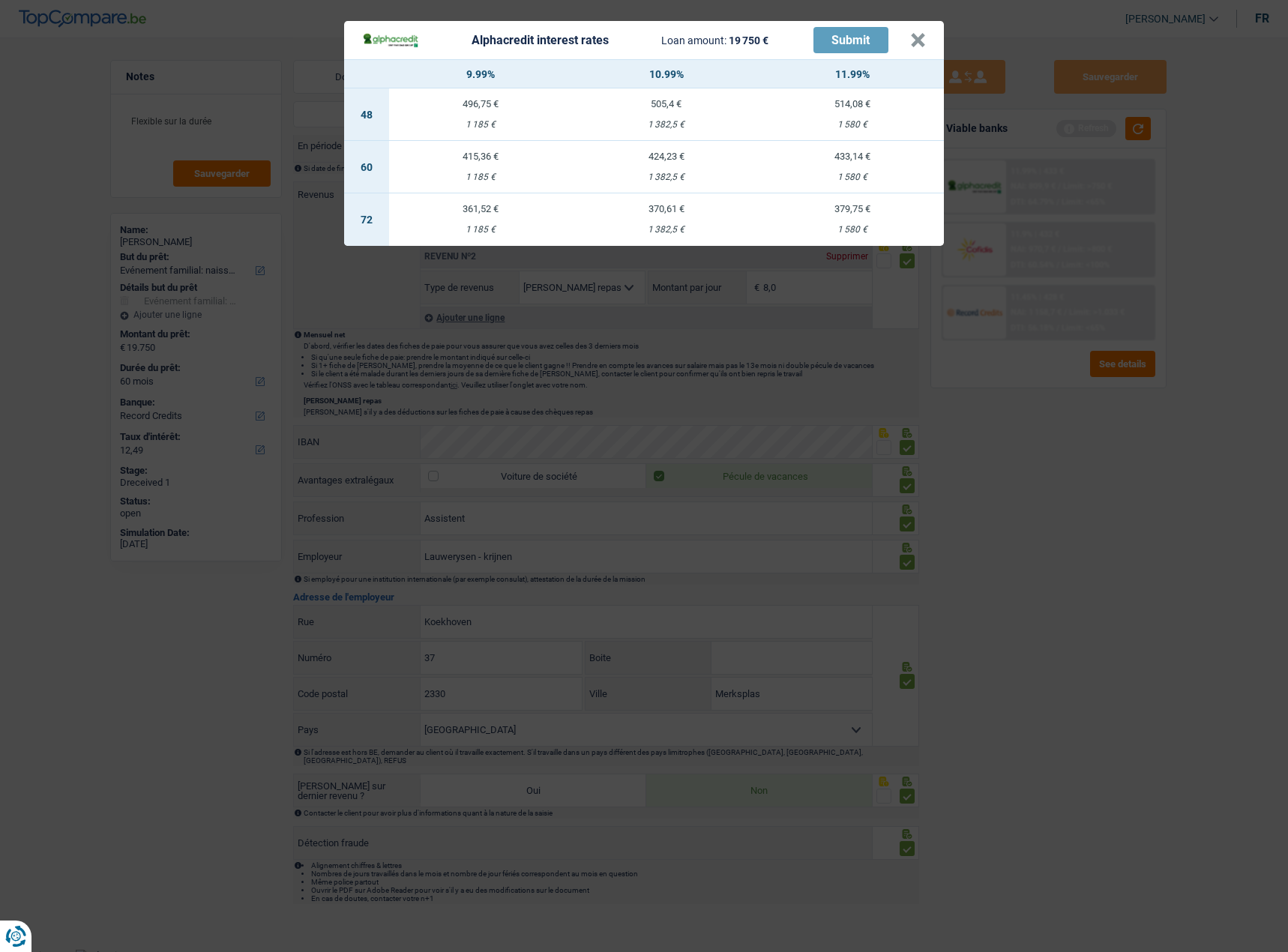
click at [1143, 125] on div "Alphacredit interest rates Loan amount: 19 750 € Submit × 9.99% 10.99% 11.99% 4…" at bounding box center [644, 476] width 1288 height 952
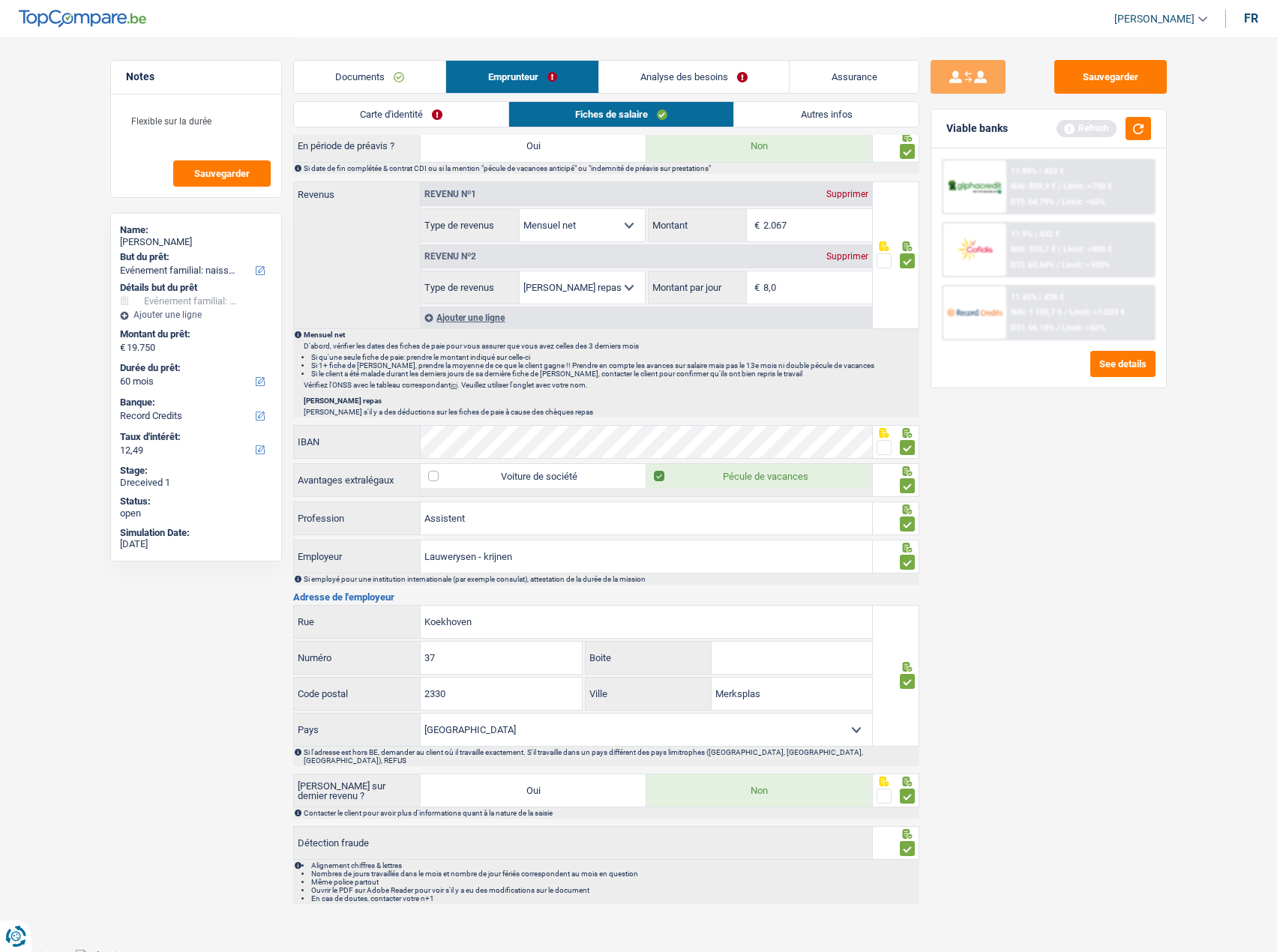
click at [1140, 116] on div "Viable banks Refresh" at bounding box center [1048, 129] width 234 height 39
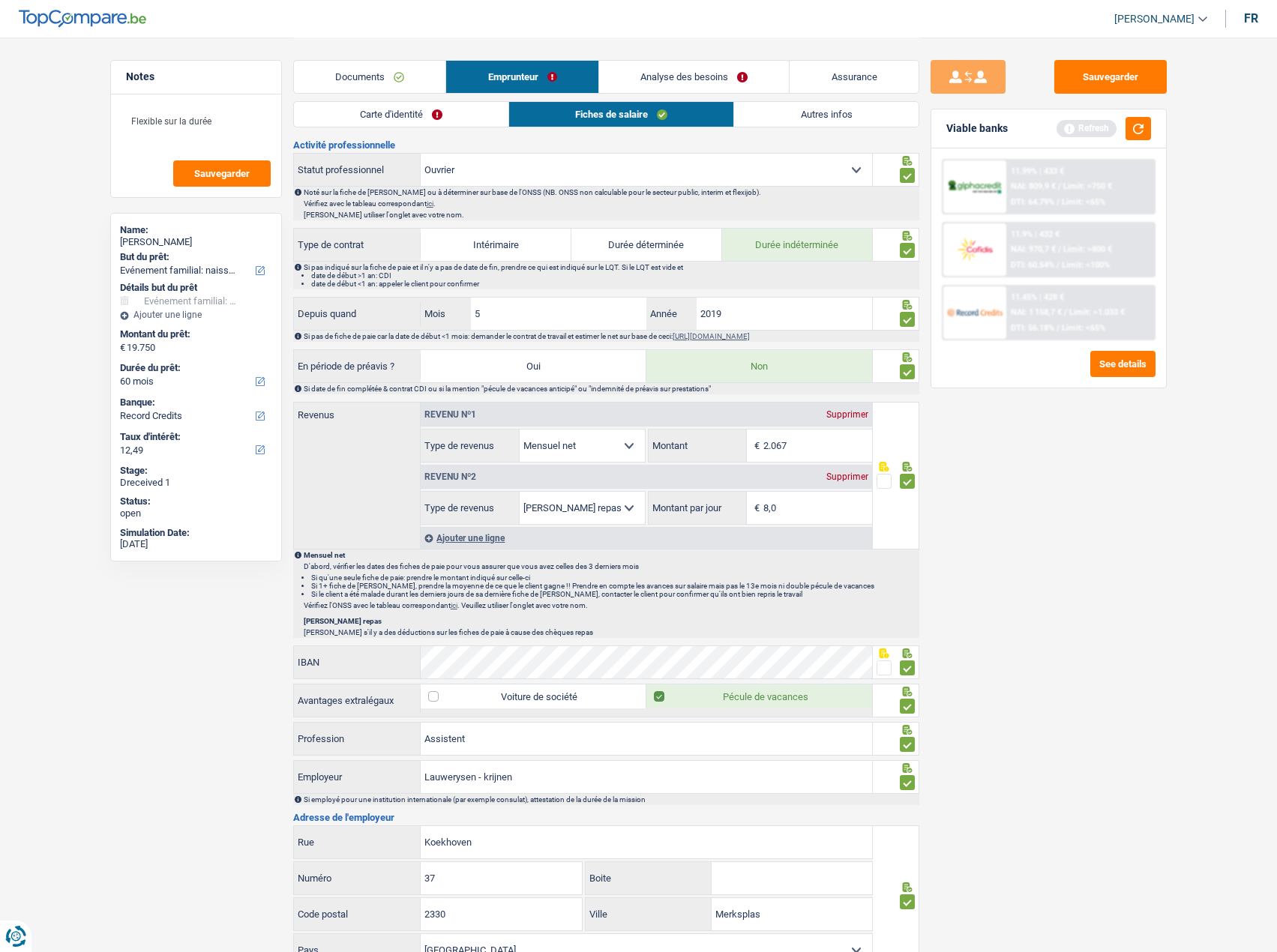
scroll to position [339, 0]
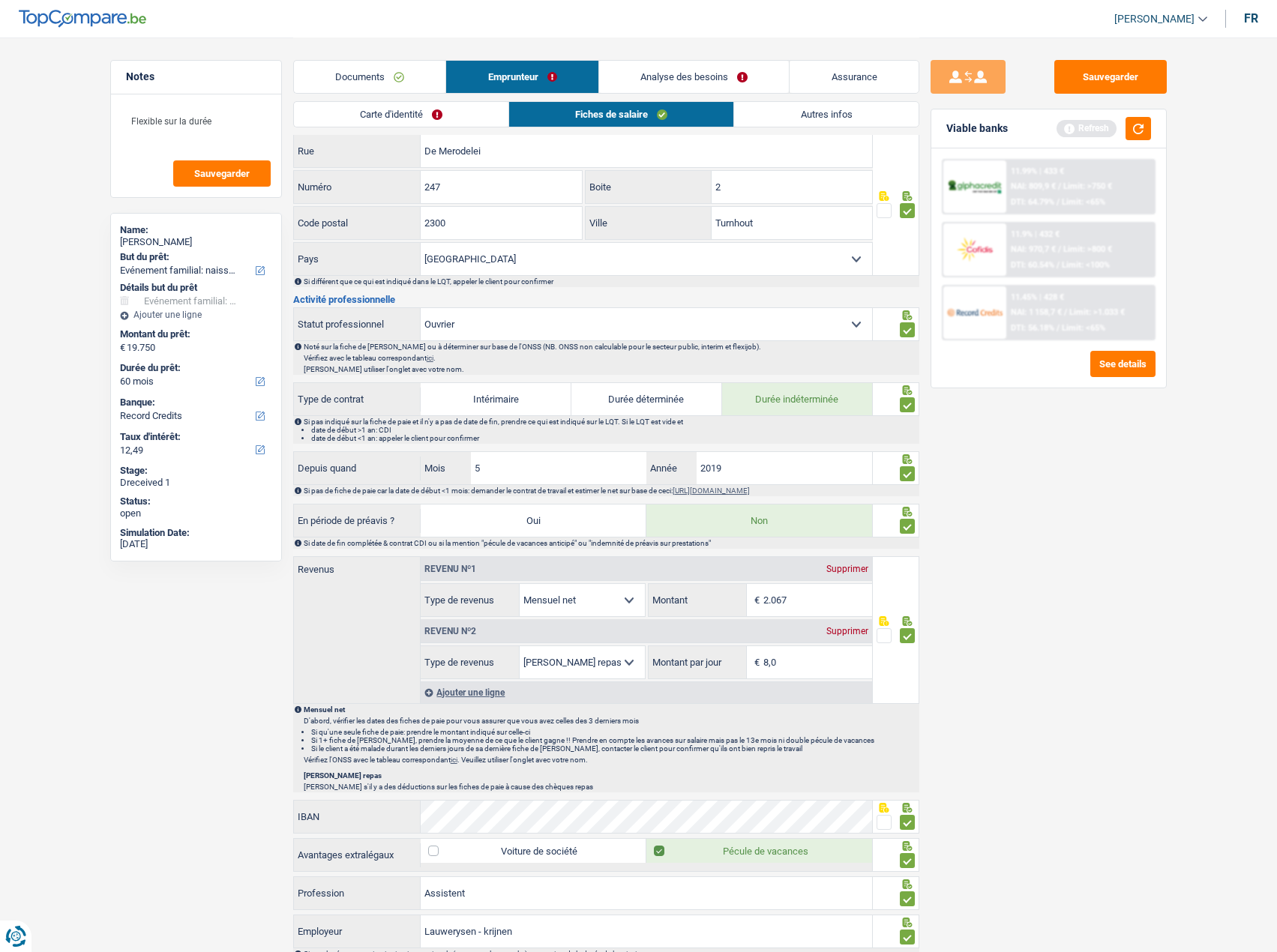
click at [454, 759] on p "Vérifiez l'ONSS avec le tableau correspondant ici . Veuillez utiliser l'onglet …" at bounding box center [611, 759] width 615 height 8
click at [457, 761] on link "ici" at bounding box center [453, 759] width 6 height 8
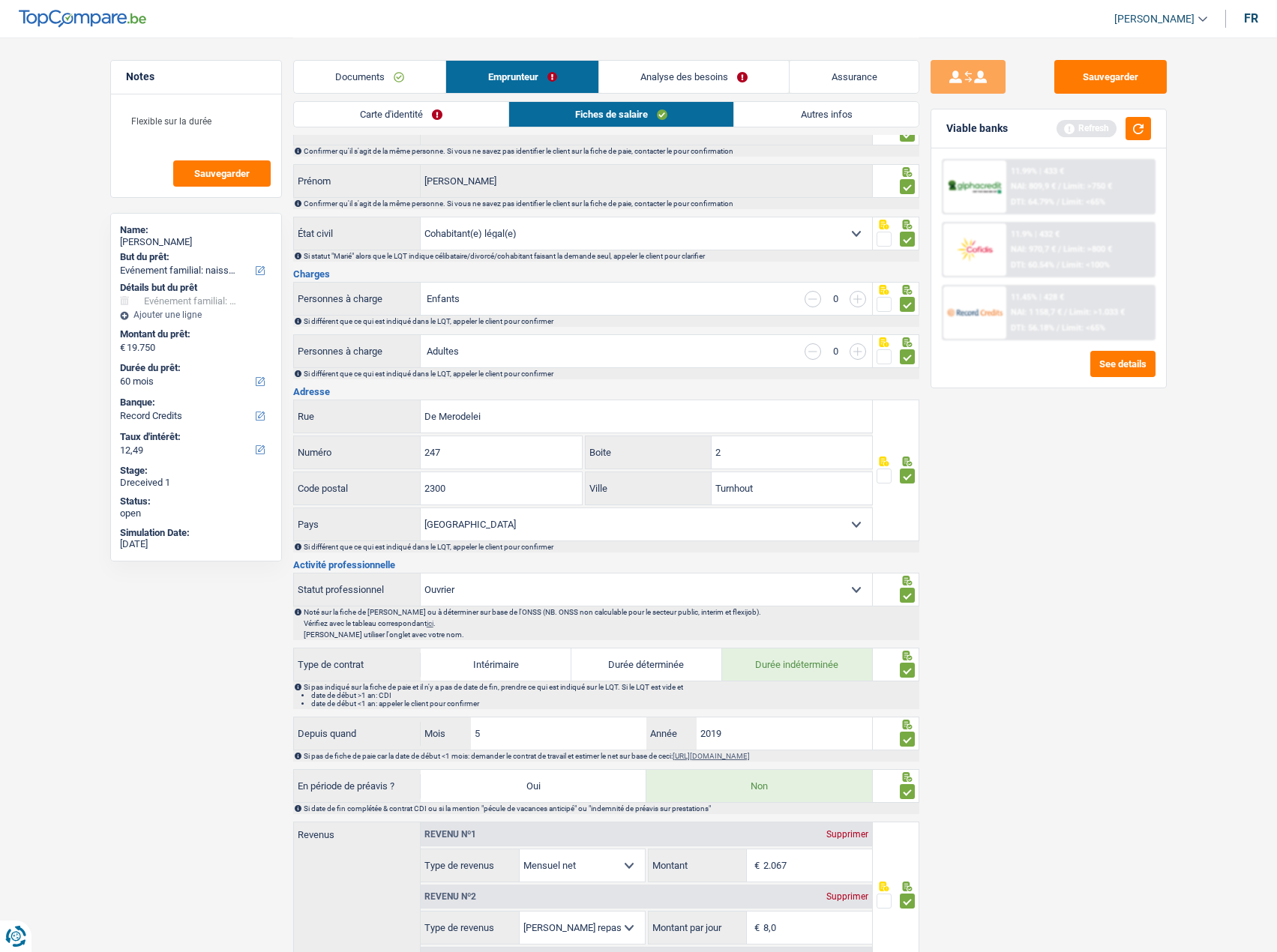
scroll to position [0, 0]
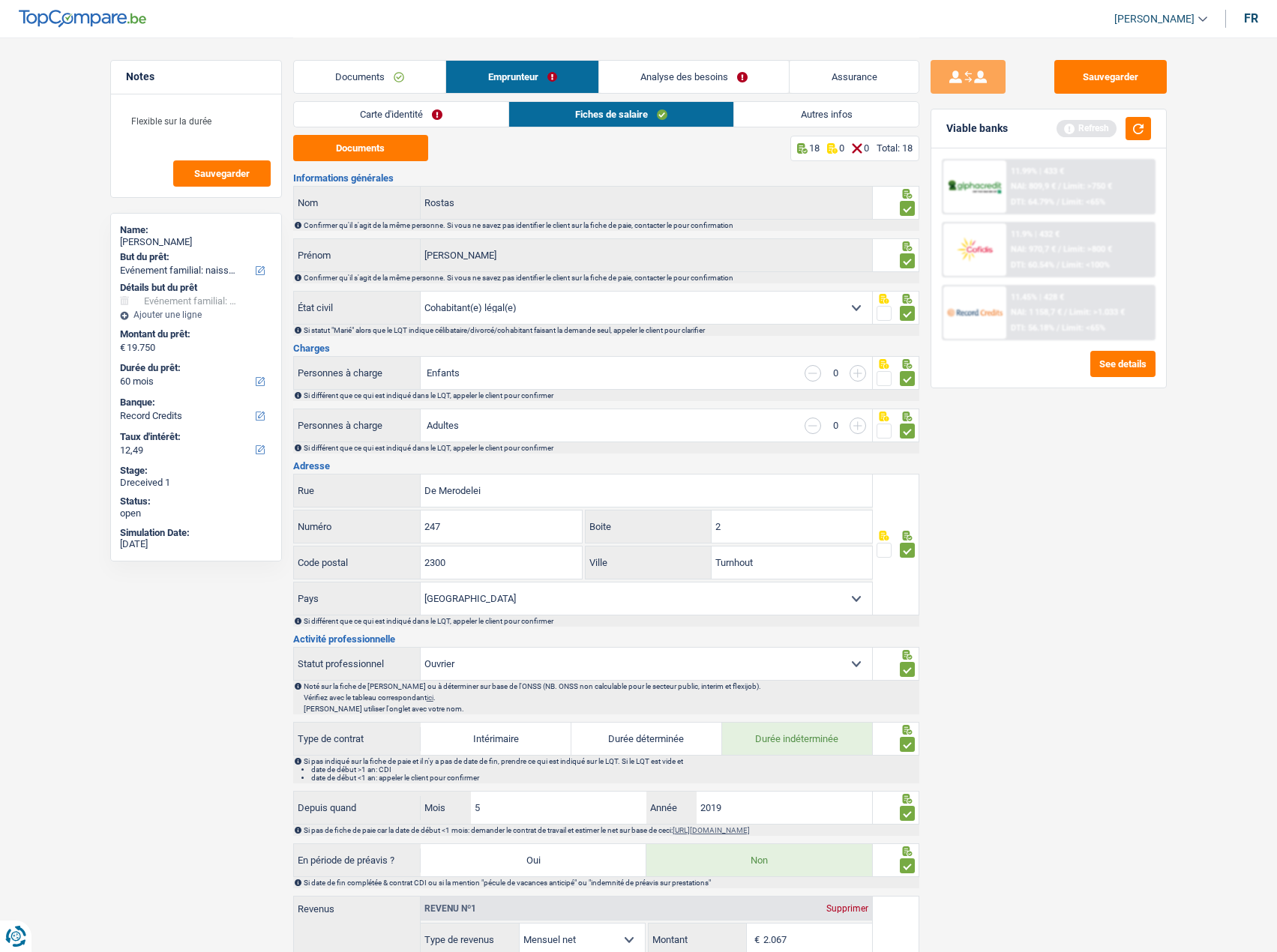
click at [786, 112] on link "Autres infos" at bounding box center [825, 114] width 184 height 24
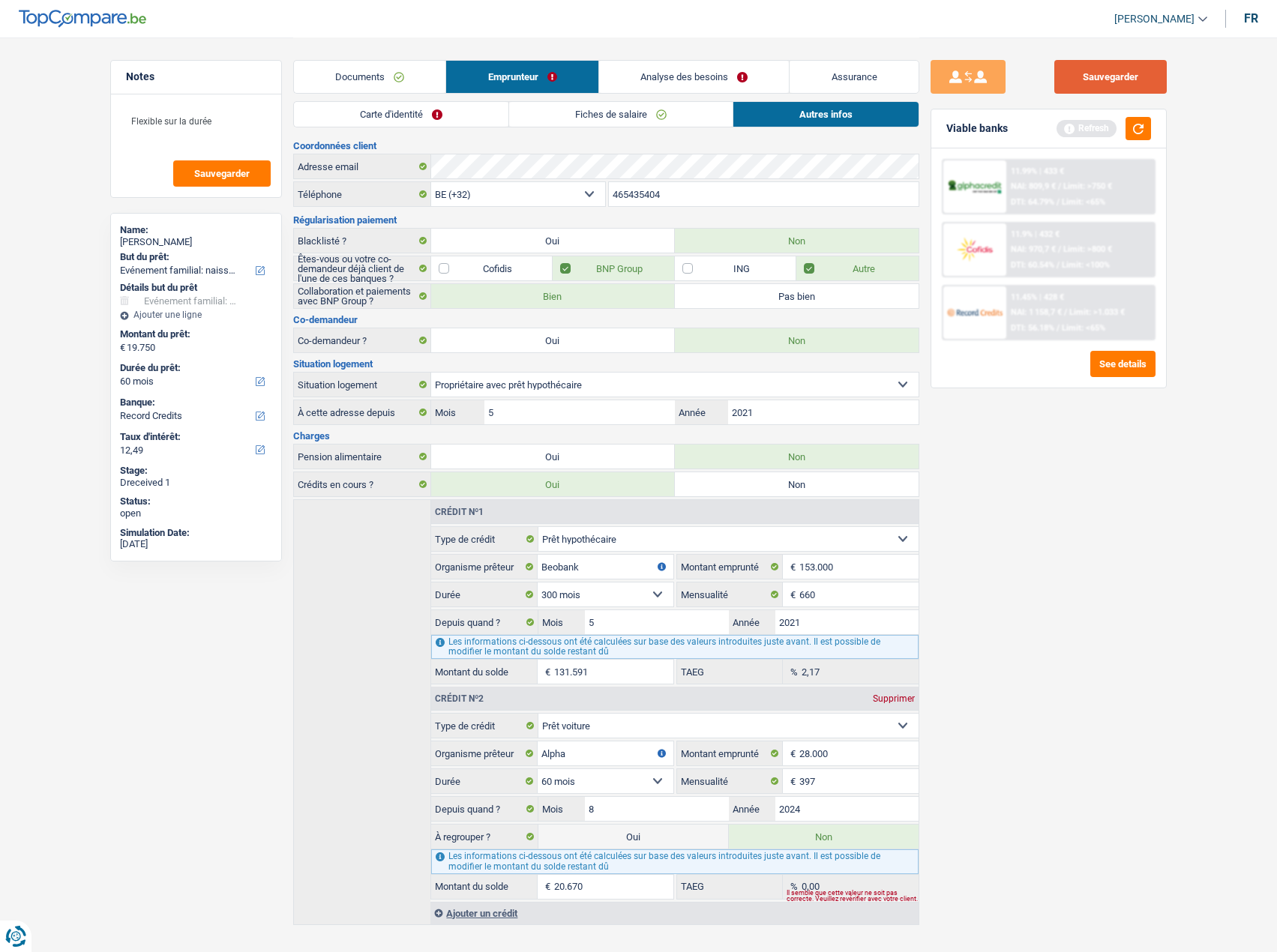
drag, startPoint x: 1112, startPoint y: 71, endPoint x: 1129, endPoint y: 106, distance: 38.9
click at [1112, 72] on button "Sauvegarder" at bounding box center [1110, 76] width 112 height 33
click at [1133, 119] on button "button" at bounding box center [1139, 129] width 25 height 24
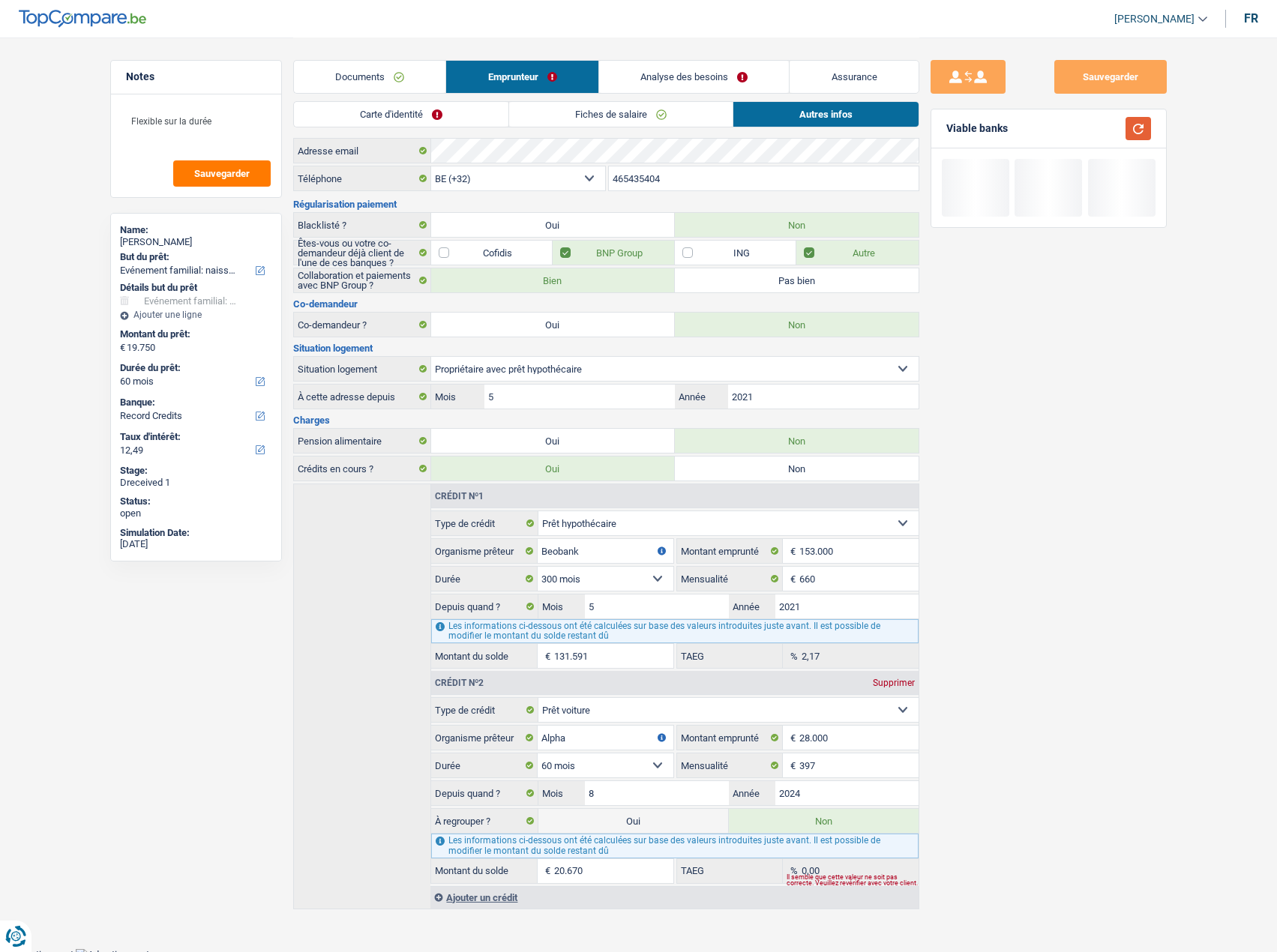
scroll to position [24, 0]
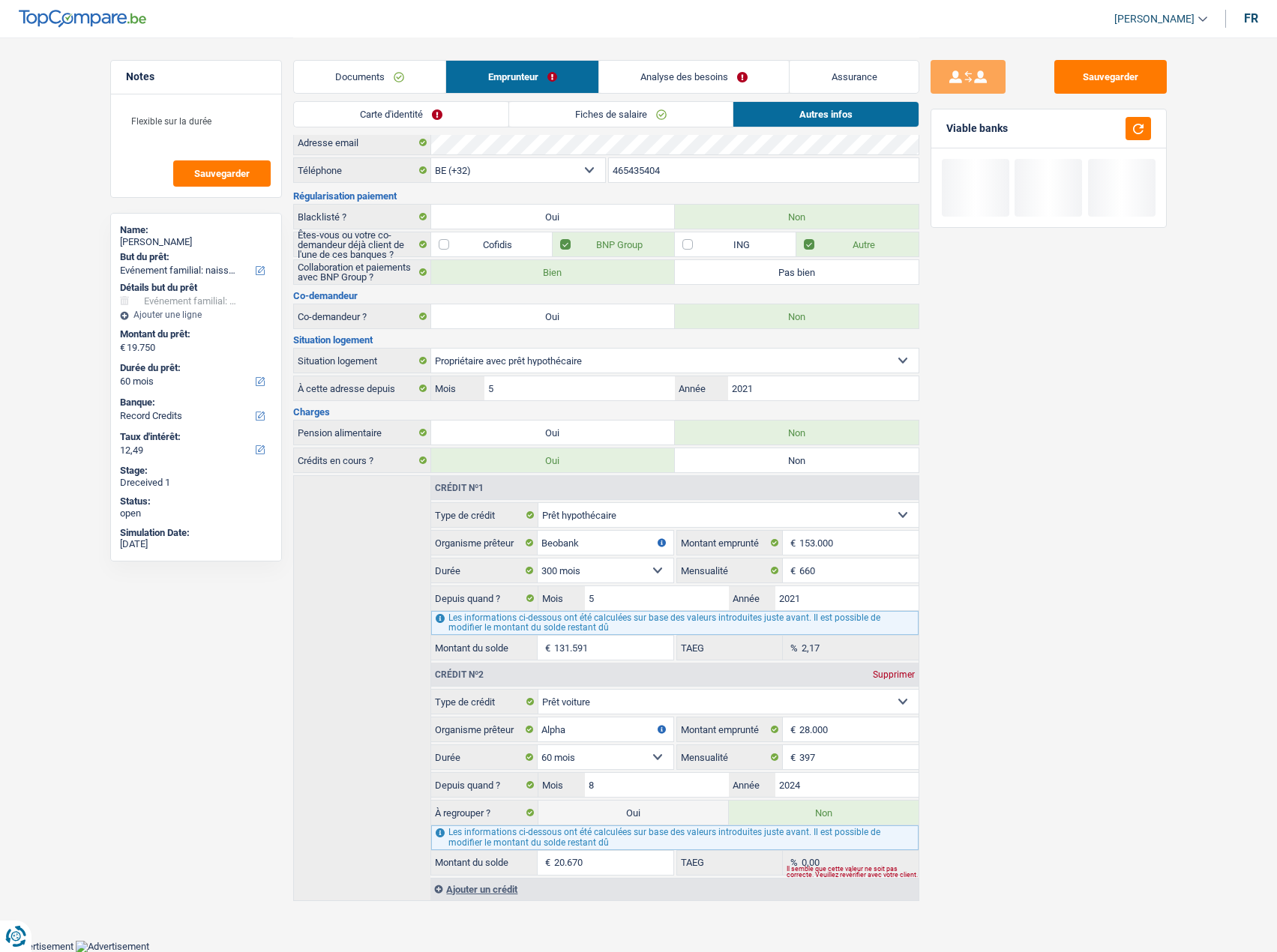
click at [382, 73] on link "Documents" at bounding box center [370, 77] width 152 height 33
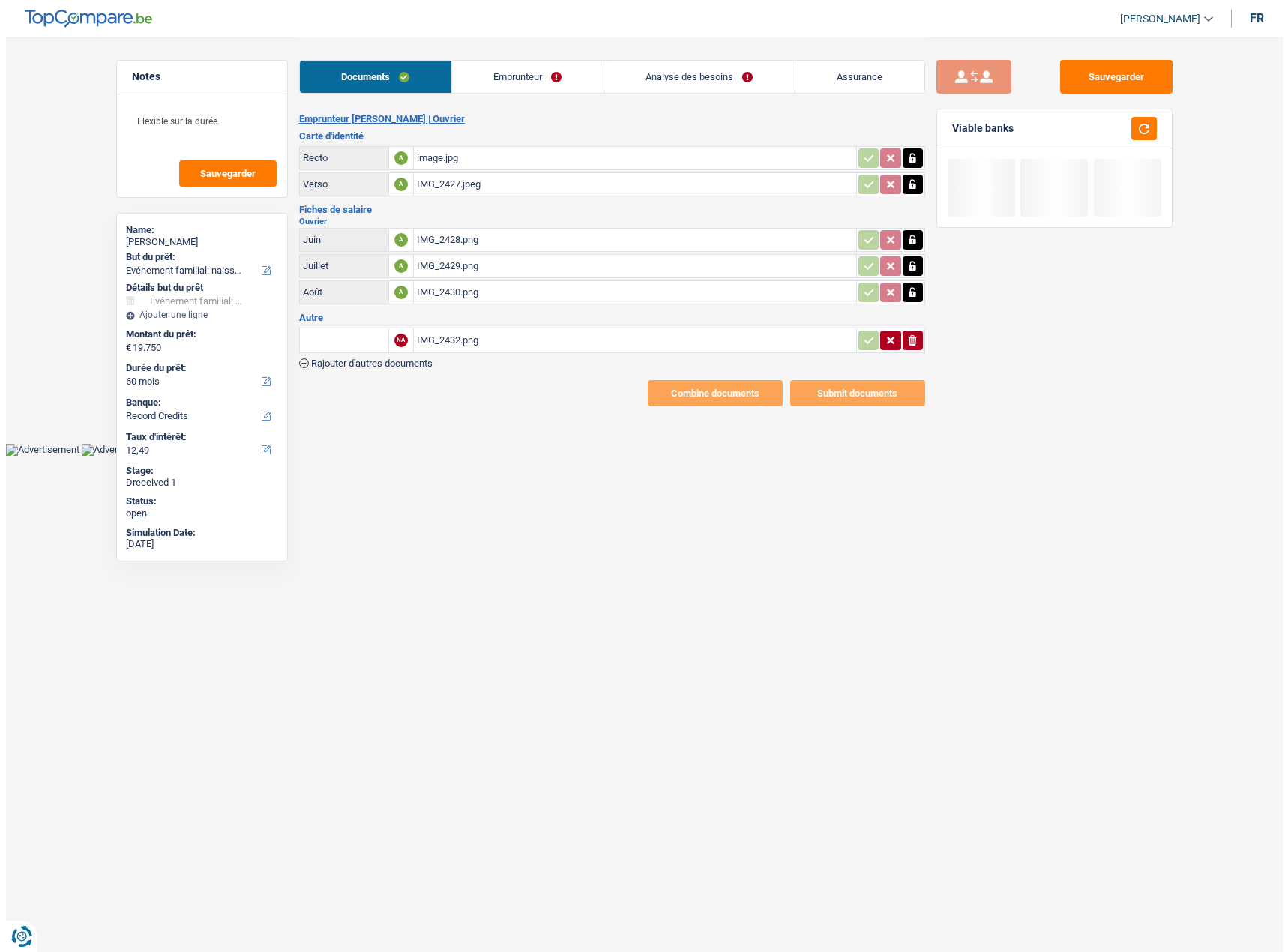
scroll to position [0, 0]
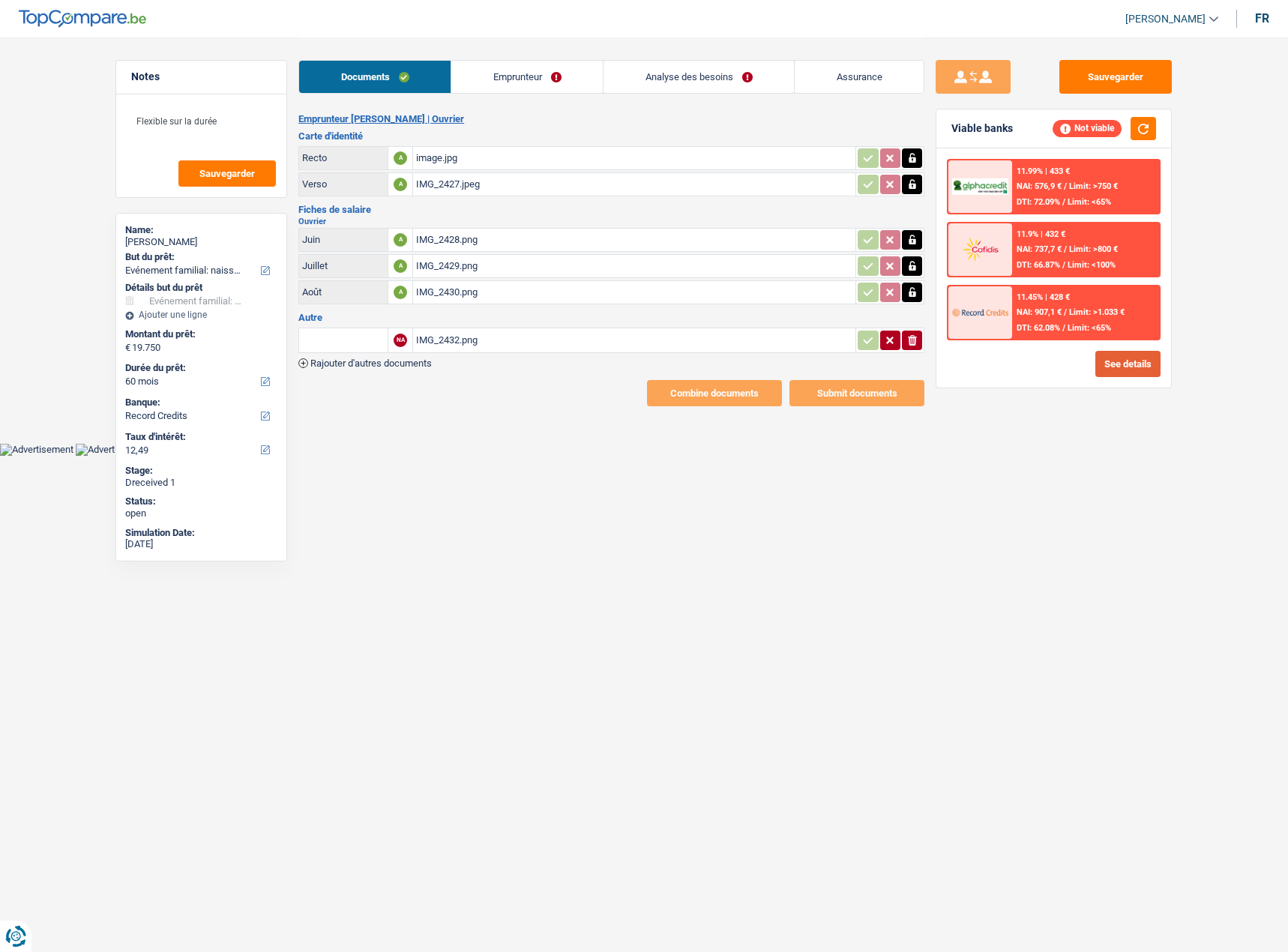
click at [1123, 364] on button "See details" at bounding box center [1128, 364] width 65 height 26
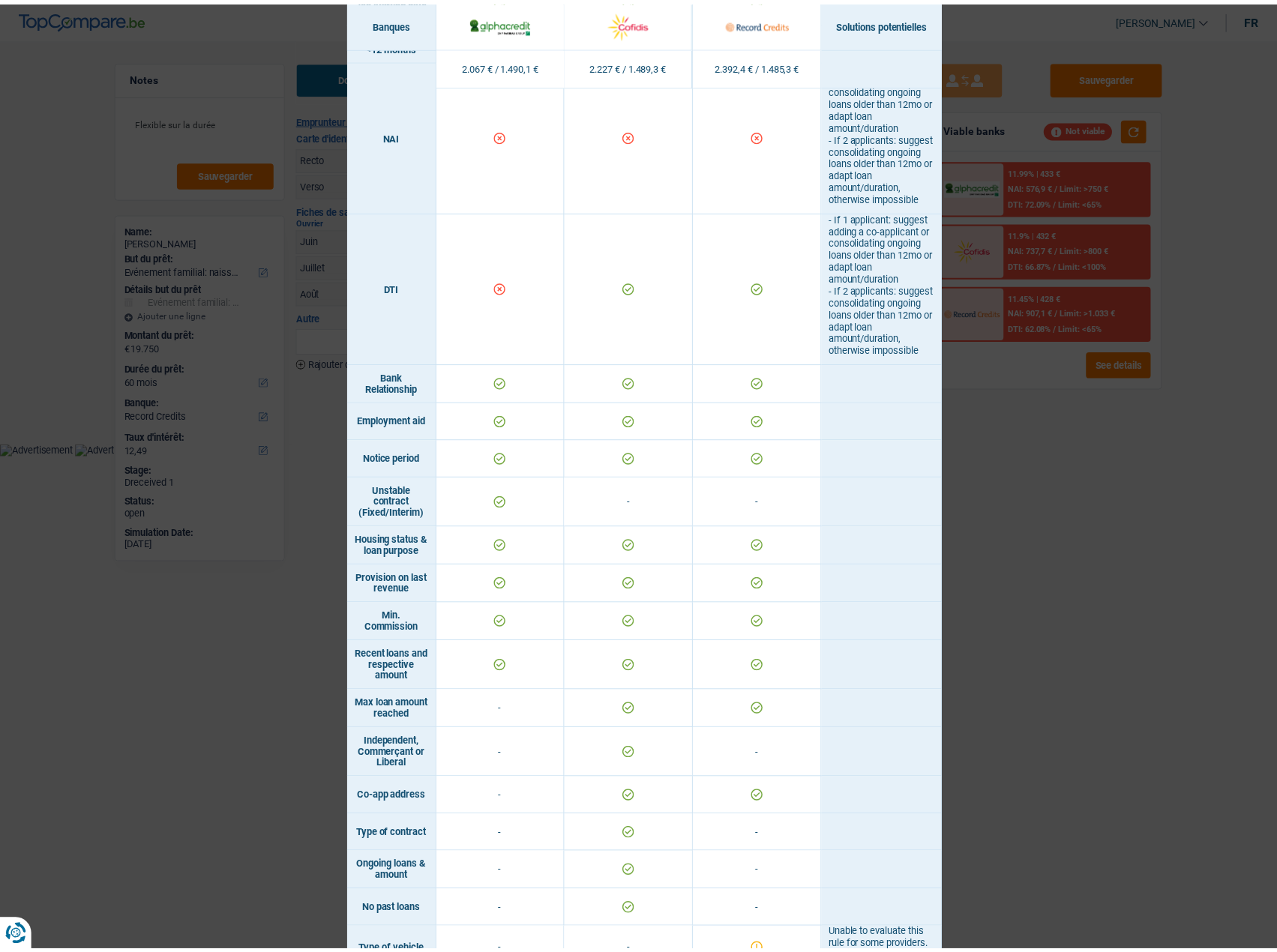
scroll to position [776, 0]
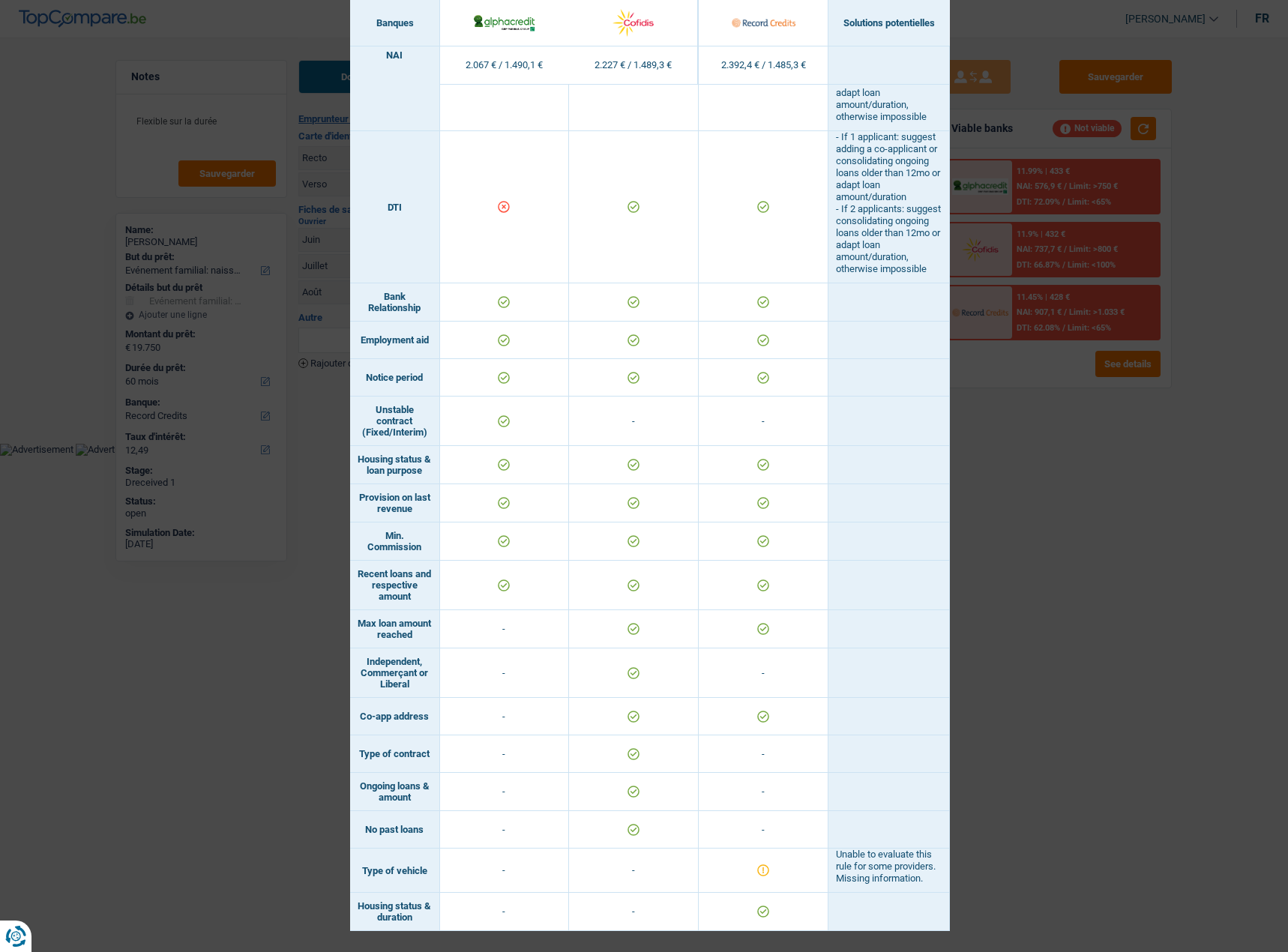
click at [1086, 406] on div "Banks conditions × Banques Solutions potentielles Revenus / Charges 2.067 € / 1…" at bounding box center [644, 476] width 1288 height 952
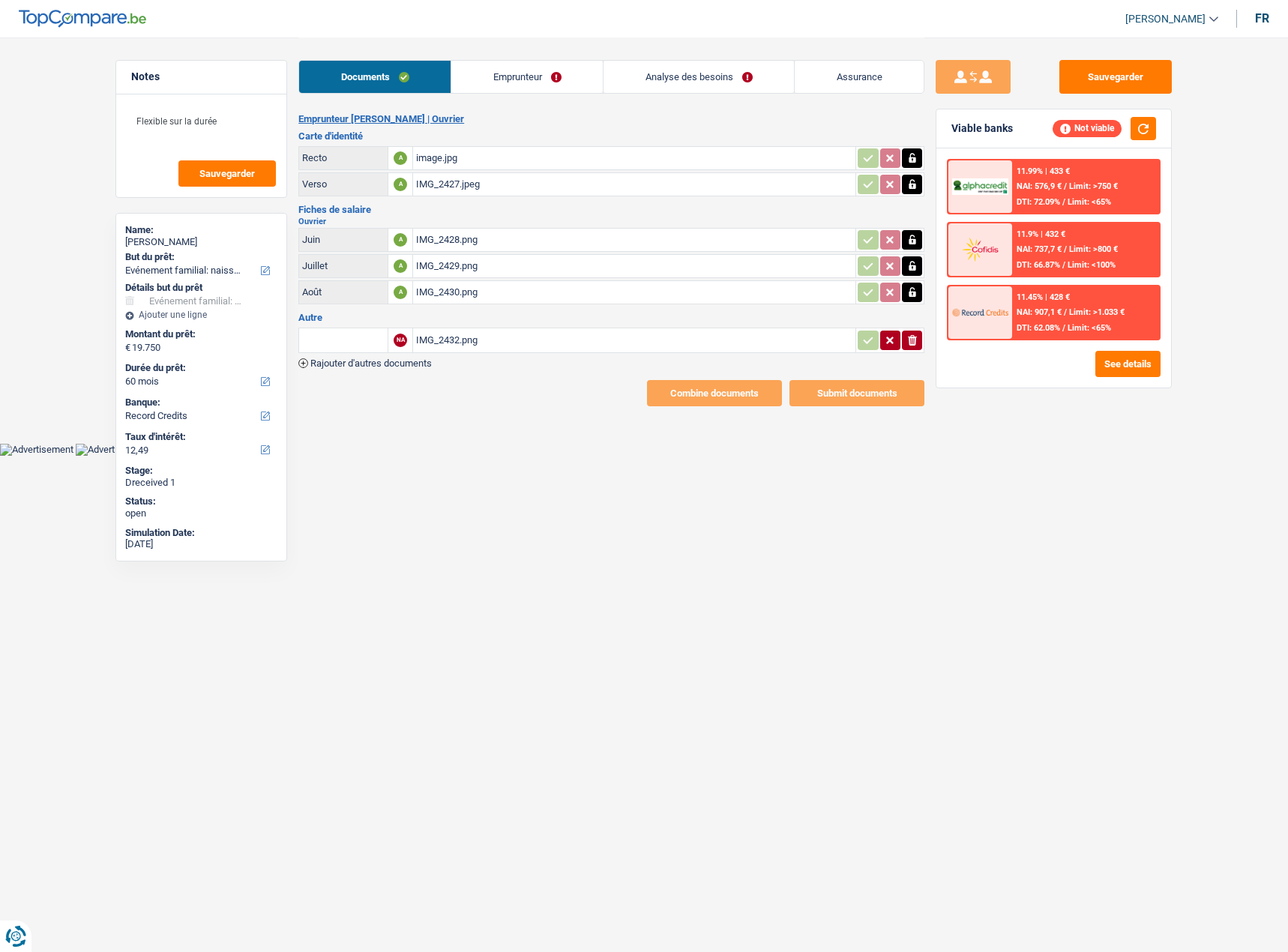
click at [539, 96] on div "Documents Emprunteur Analyse des besoins Assurance" at bounding box center [611, 69] width 626 height 63
click at [534, 72] on link "Emprunteur" at bounding box center [526, 77] width 151 height 33
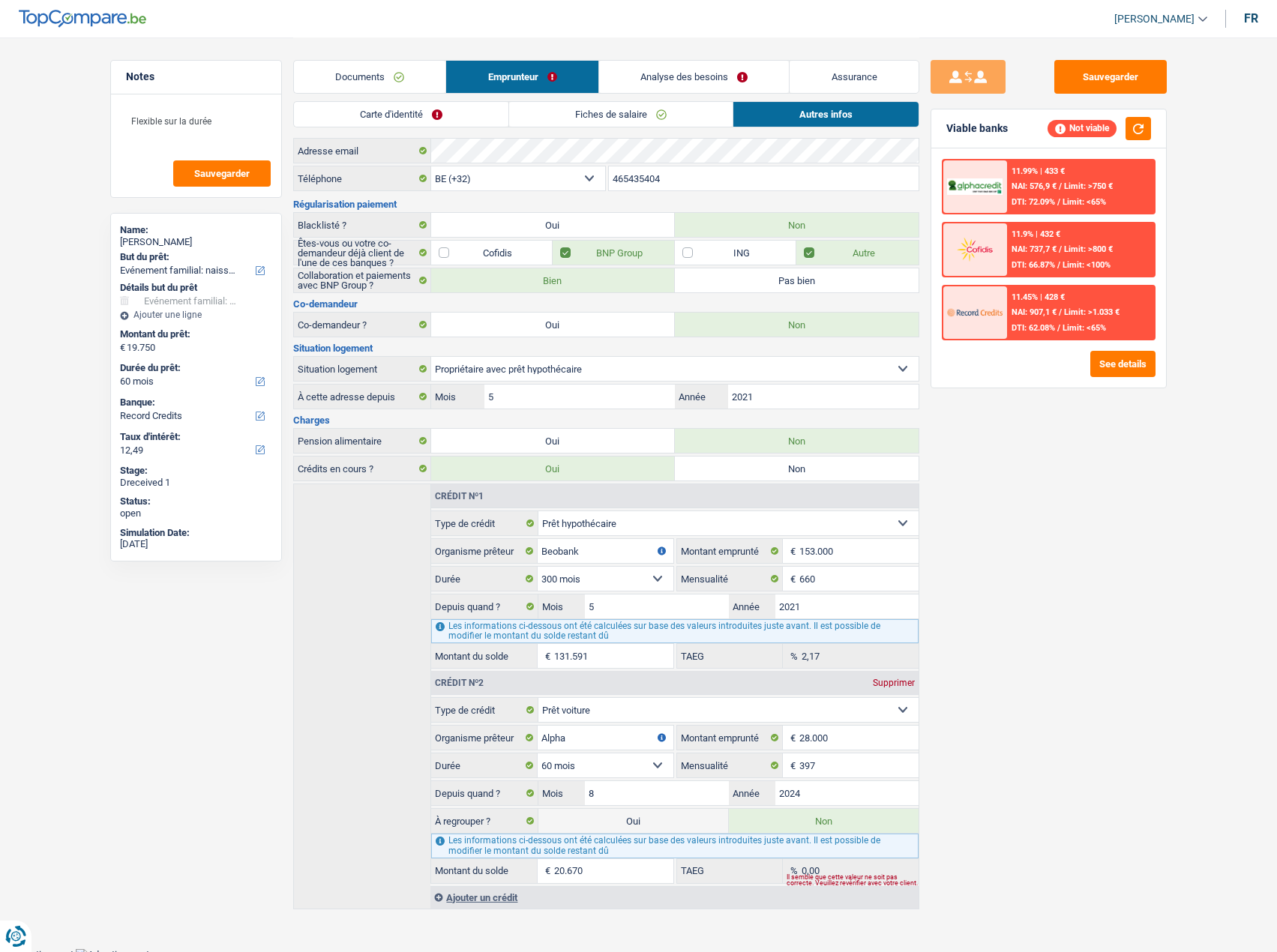
scroll to position [24, 0]
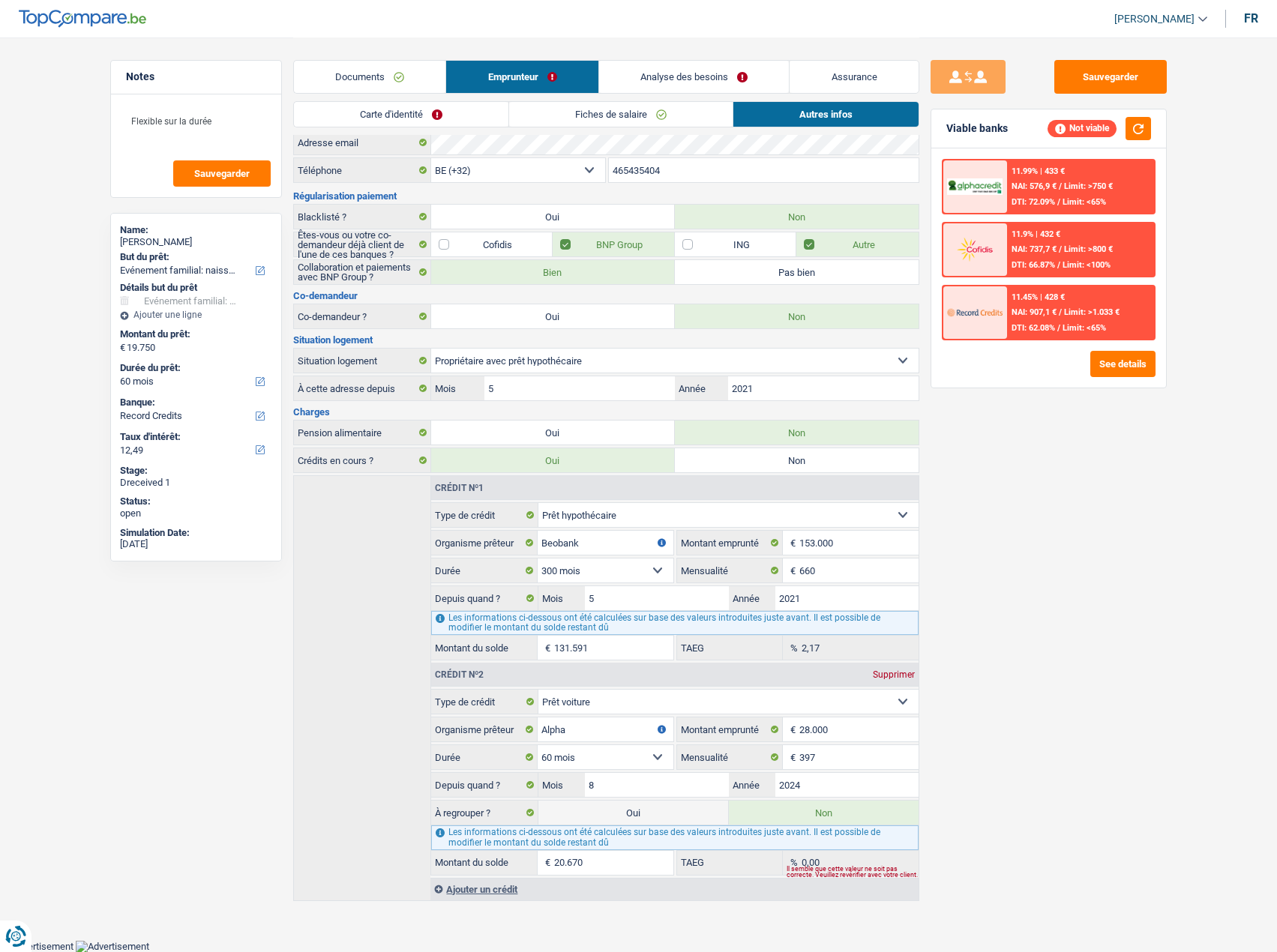
click at [655, 103] on link "Fiches de salaire" at bounding box center [621, 114] width 224 height 24
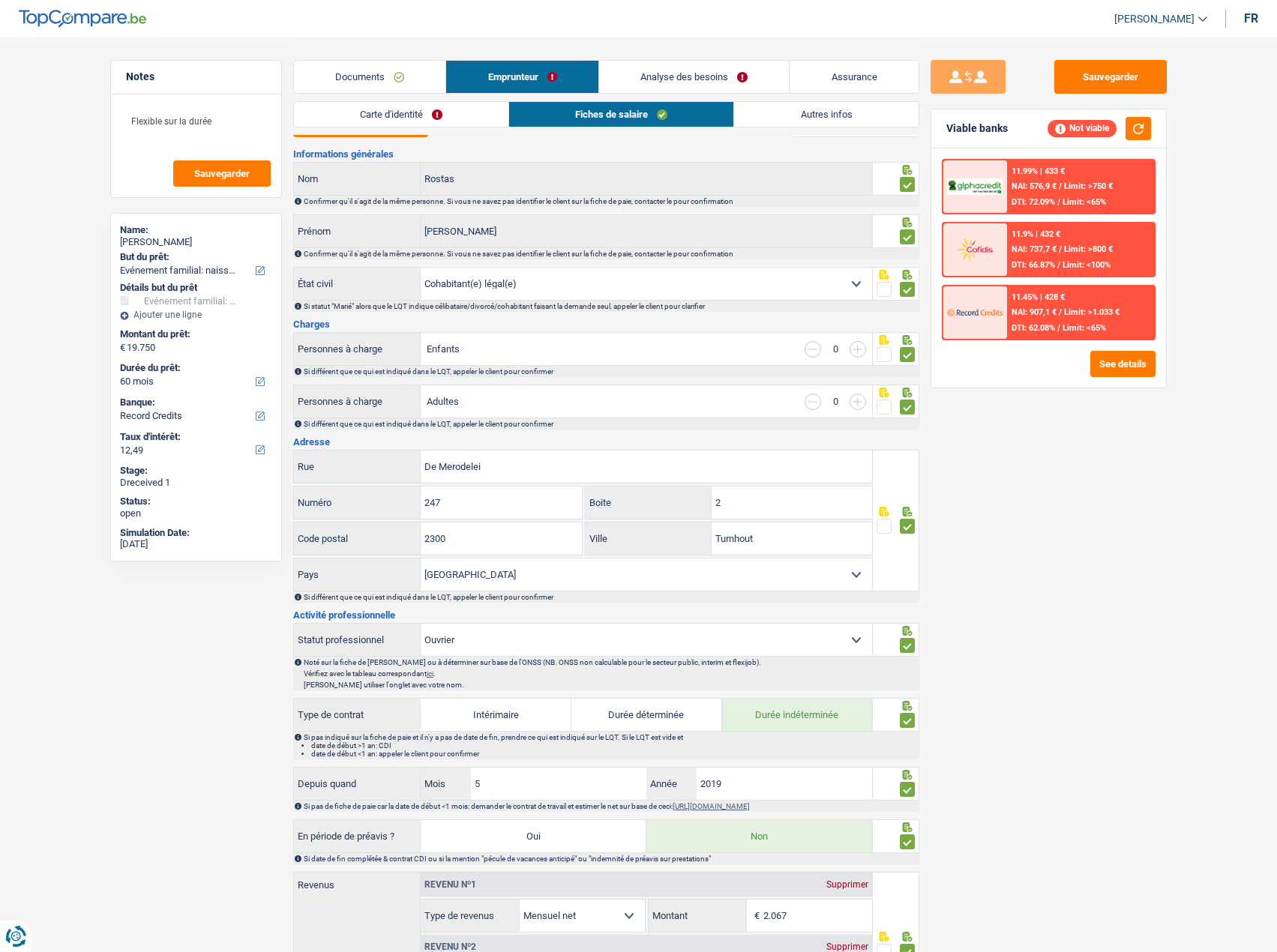
drag, startPoint x: 414, startPoint y: 63, endPoint x: 413, endPoint y: 94, distance: 31.0
click at [411, 63] on link "Documents" at bounding box center [370, 77] width 152 height 33
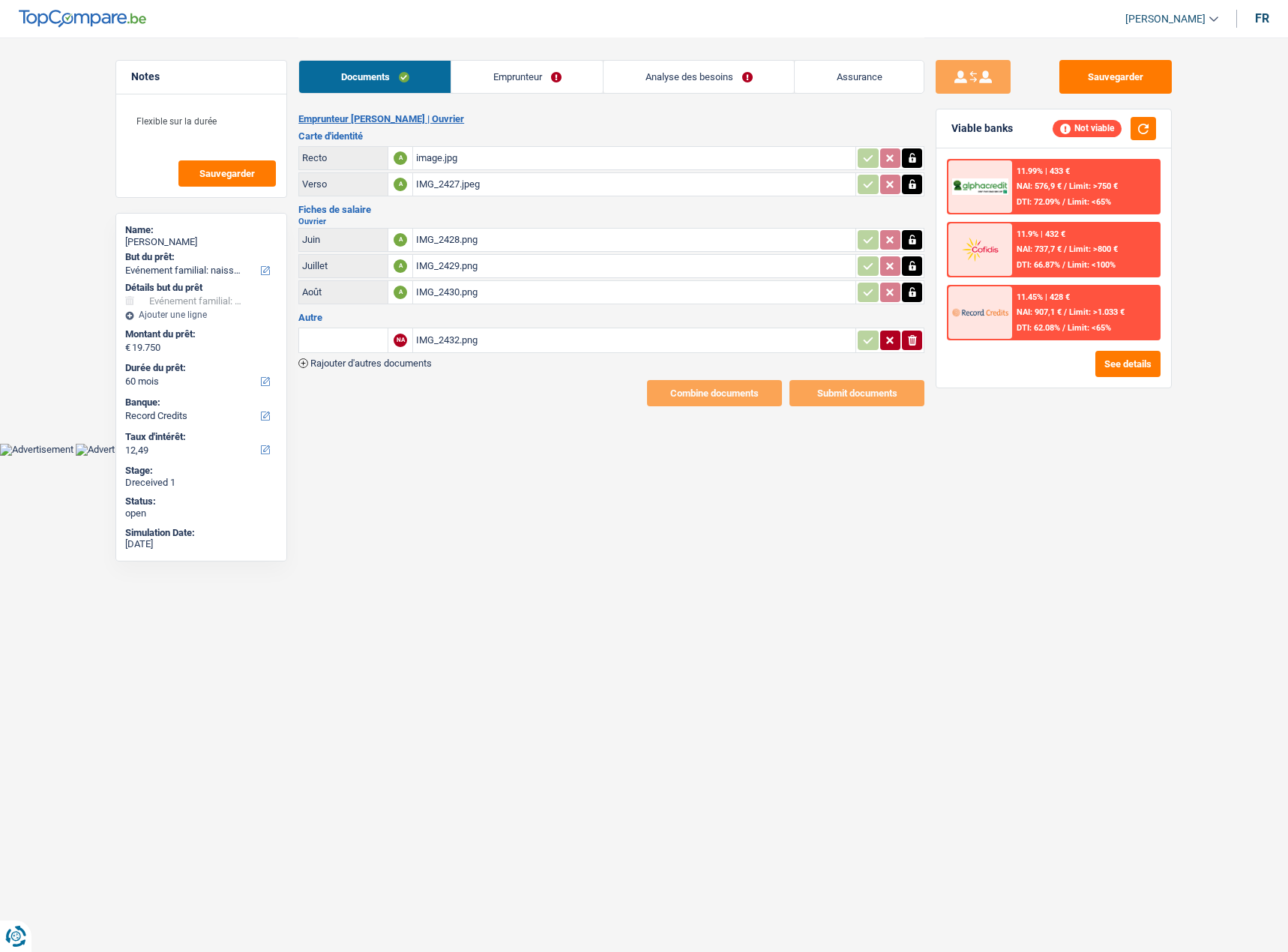
click at [583, 84] on link "Emprunteur" at bounding box center [526, 77] width 151 height 33
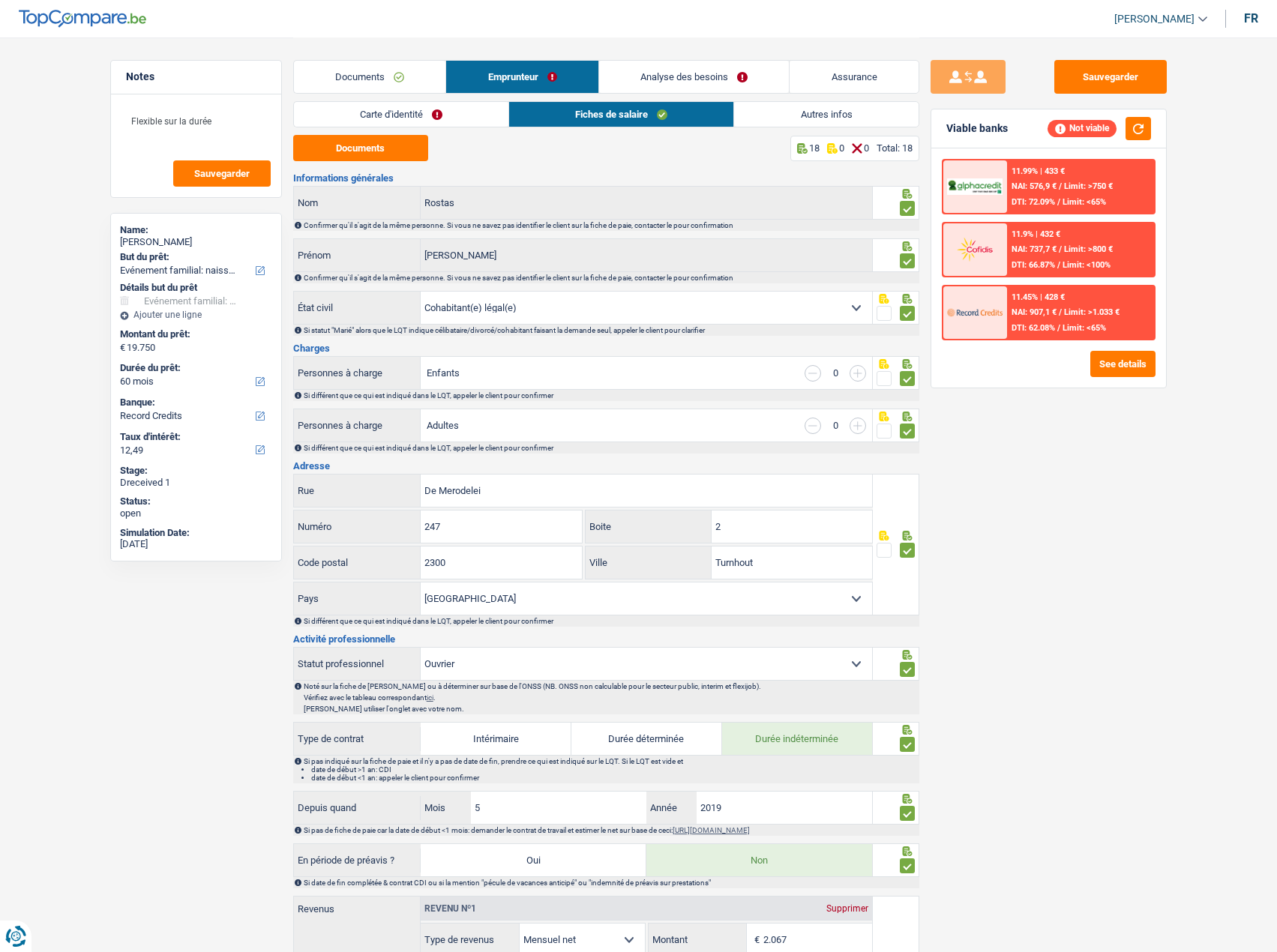
drag, startPoint x: 809, startPoint y: 106, endPoint x: 804, endPoint y: 120, distance: 14.9
click at [809, 107] on link "Autres infos" at bounding box center [825, 114] width 184 height 24
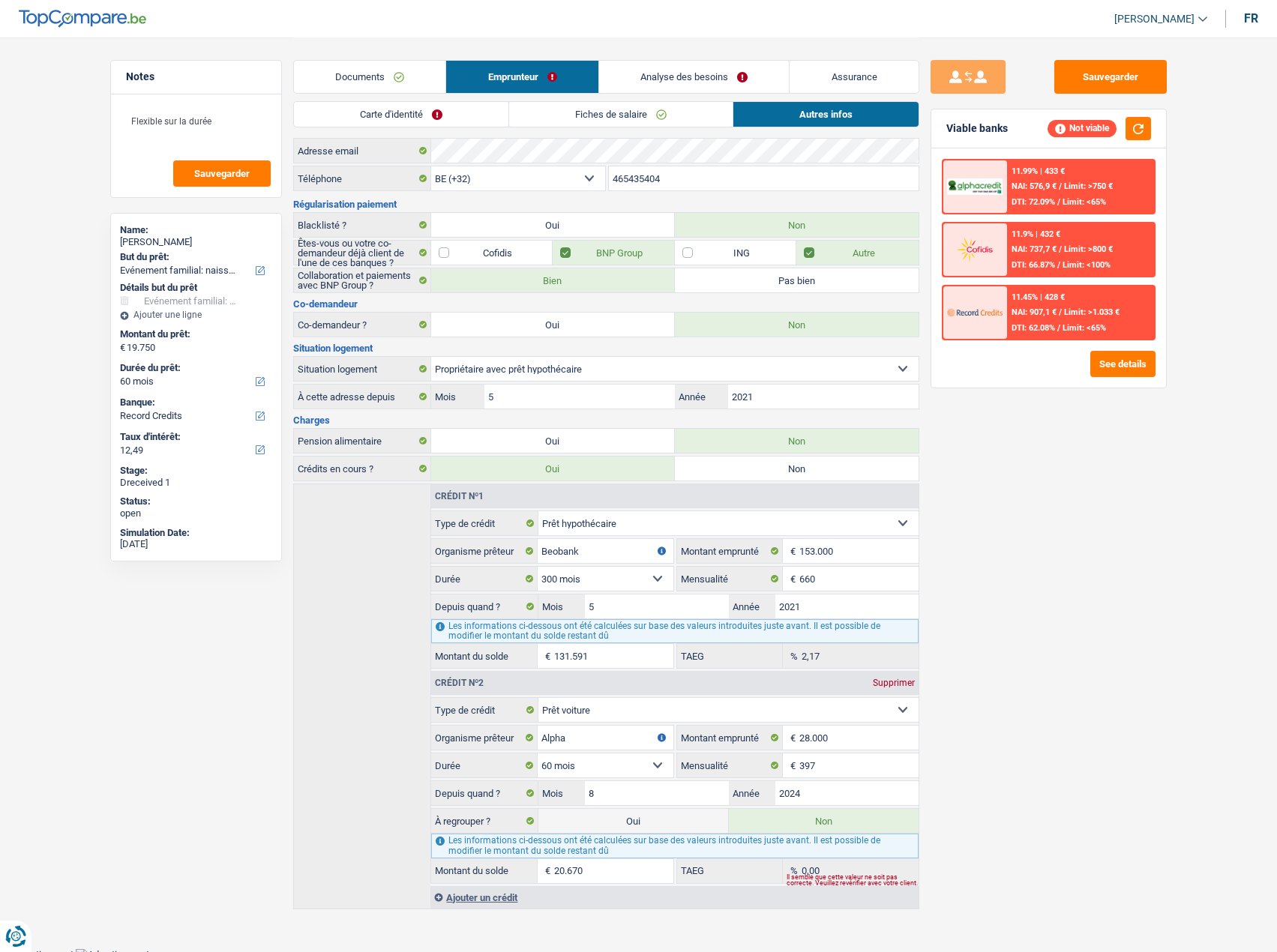
scroll to position [24, 0]
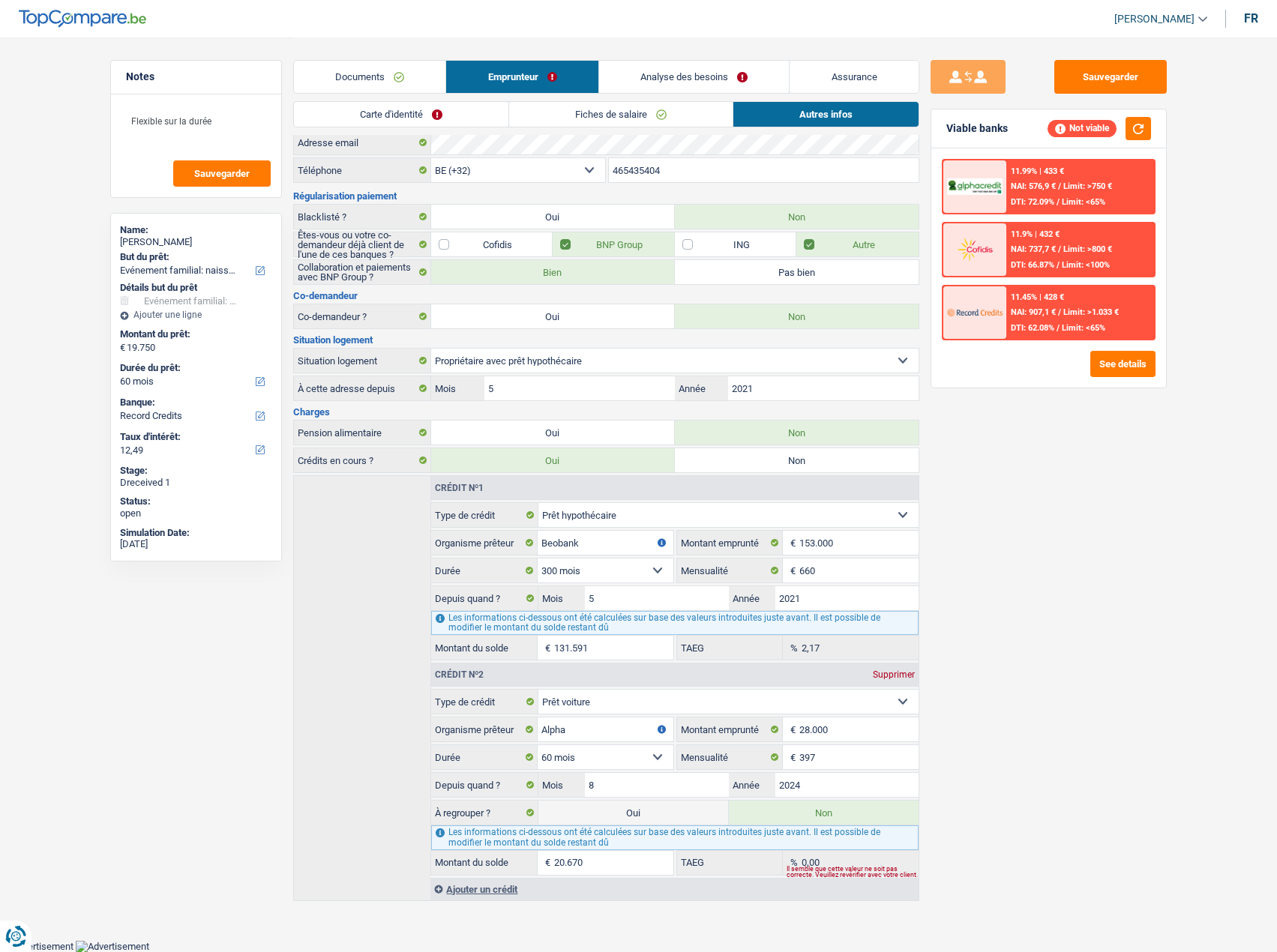
click at [576, 111] on link "Fiches de salaire" at bounding box center [621, 114] width 224 height 24
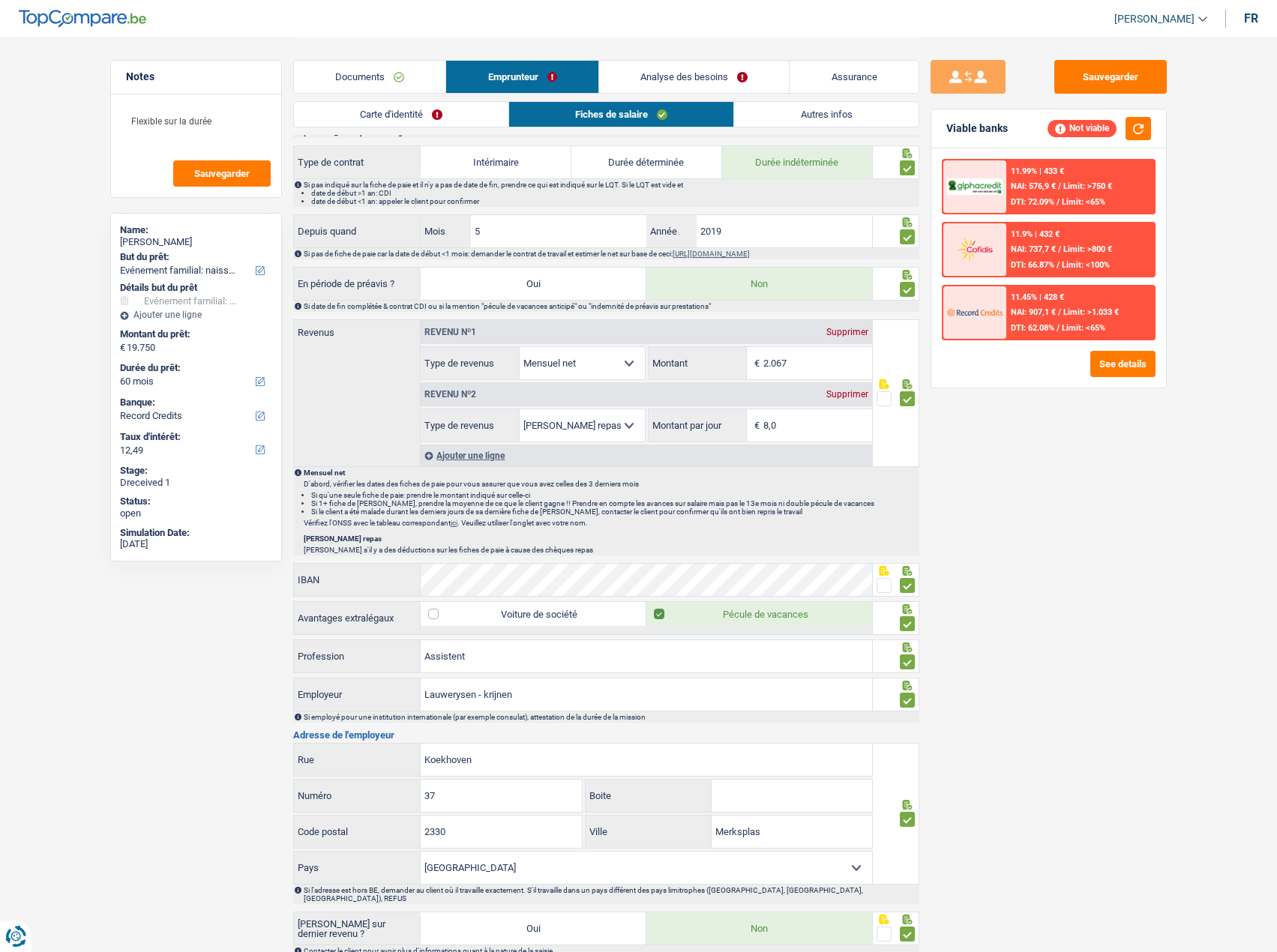
scroll to position [715, 0]
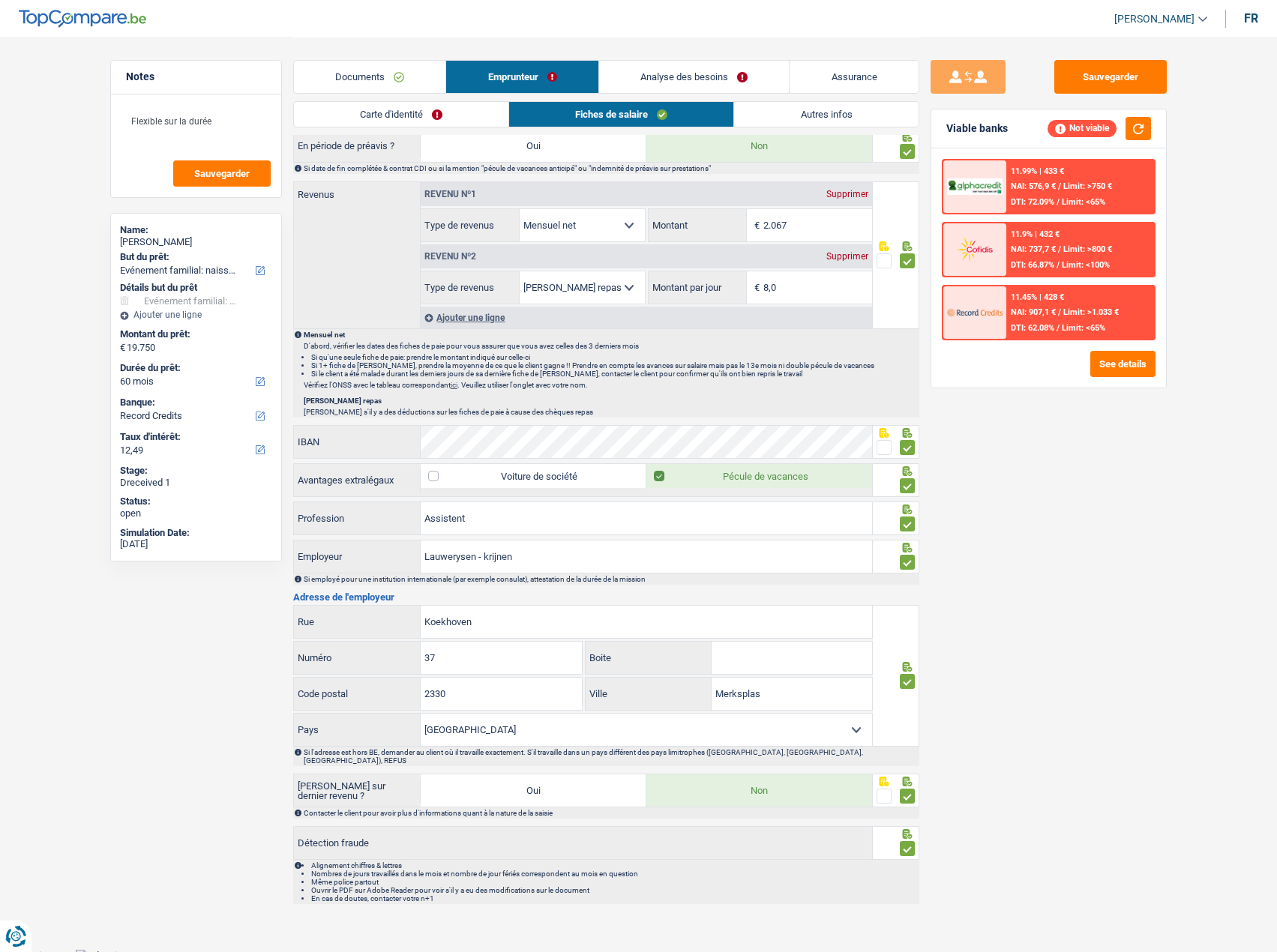
click at [353, 83] on link "Documents" at bounding box center [370, 77] width 152 height 33
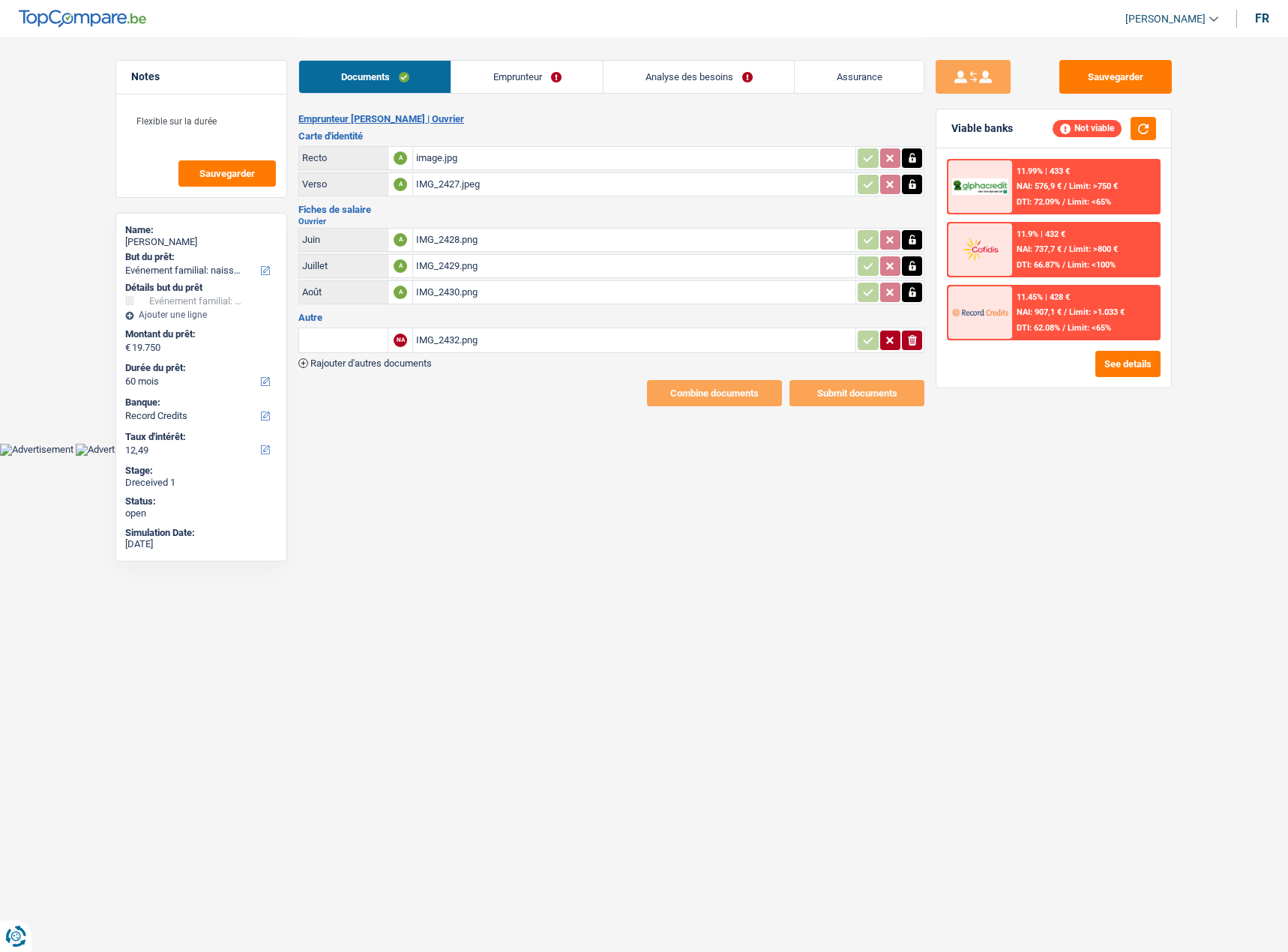
click at [503, 90] on link "Emprunteur" at bounding box center [526, 77] width 151 height 33
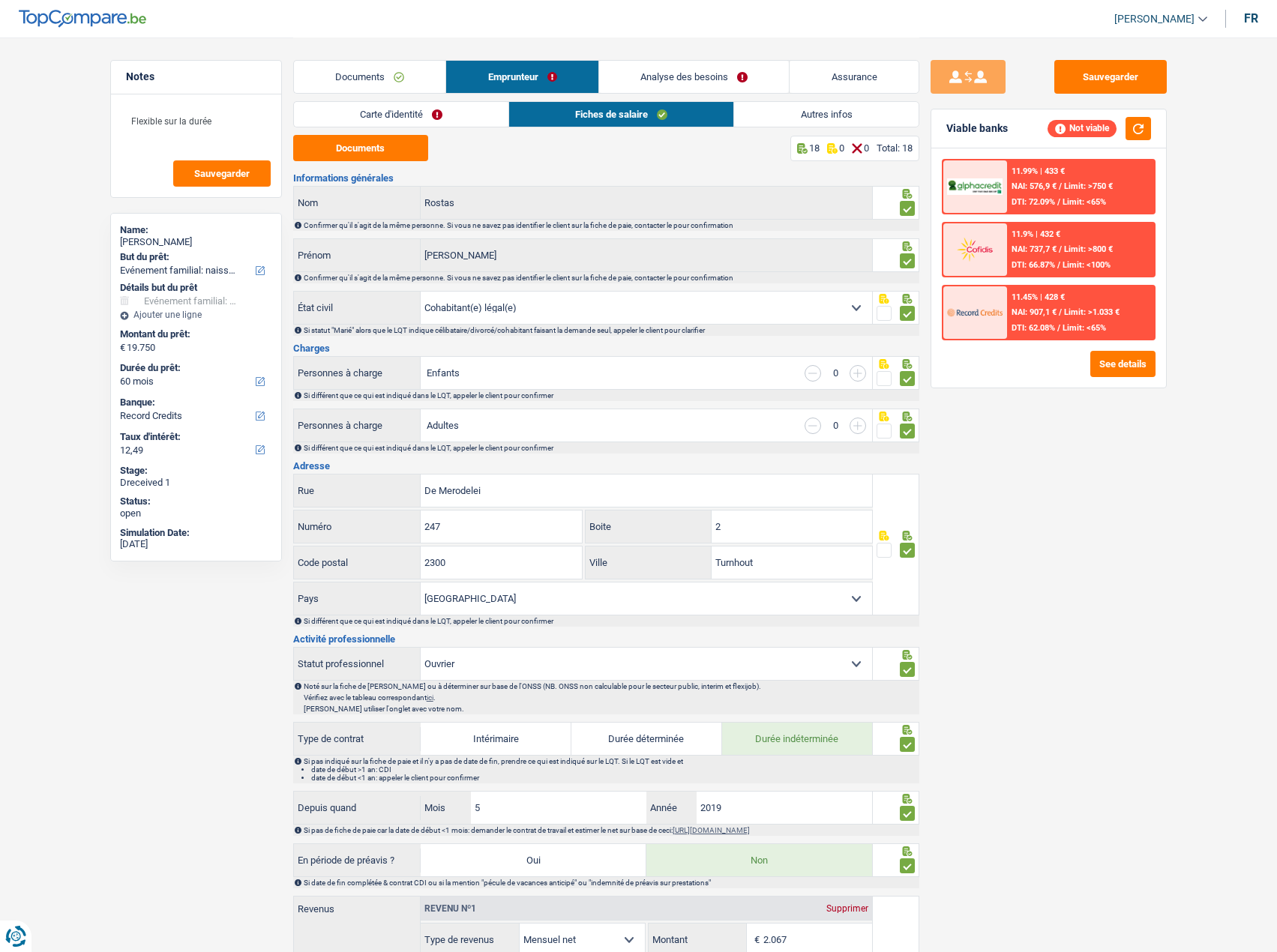
click at [889, 114] on link "Autres infos" at bounding box center [825, 114] width 184 height 24
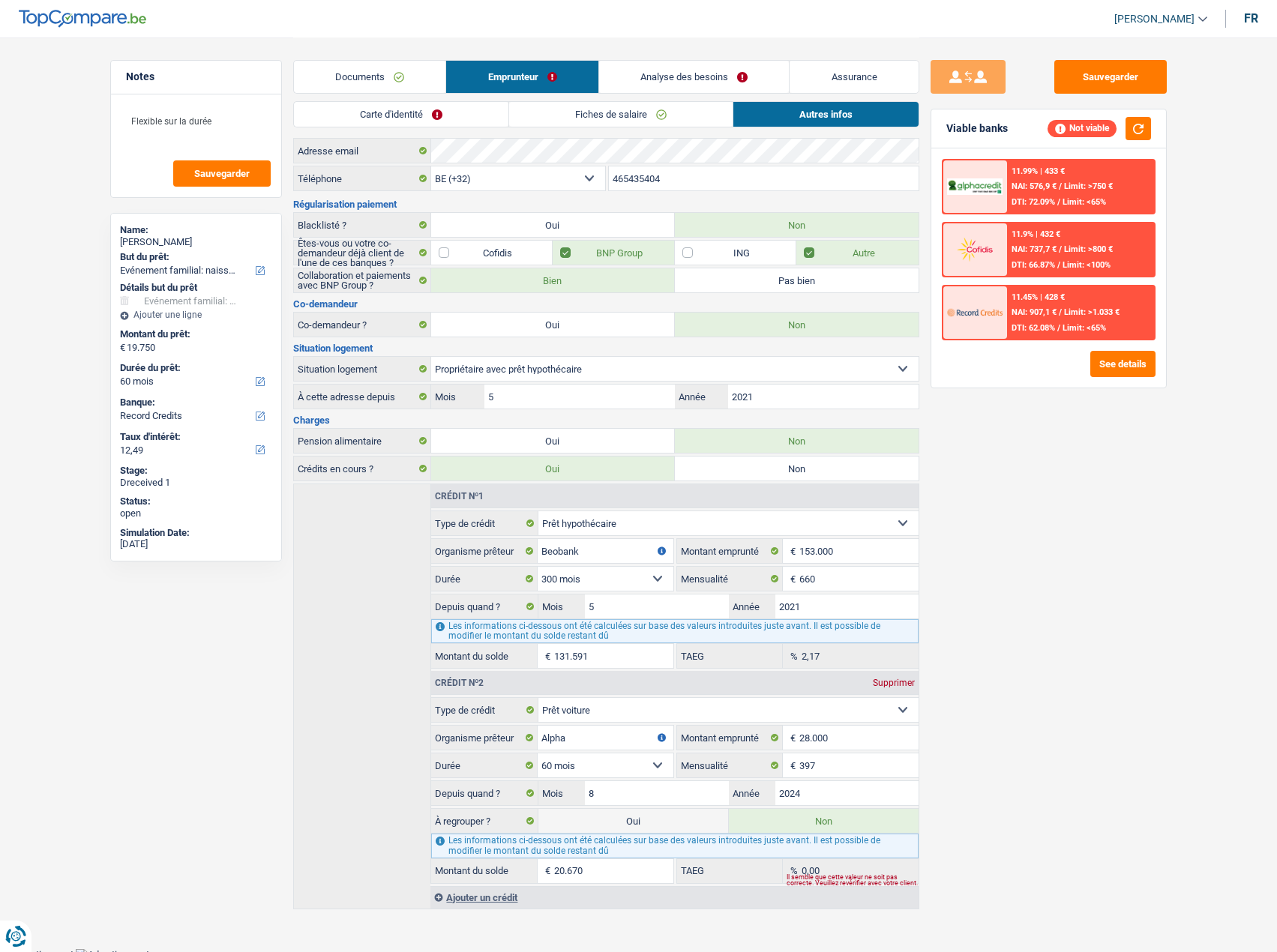
scroll to position [24, 0]
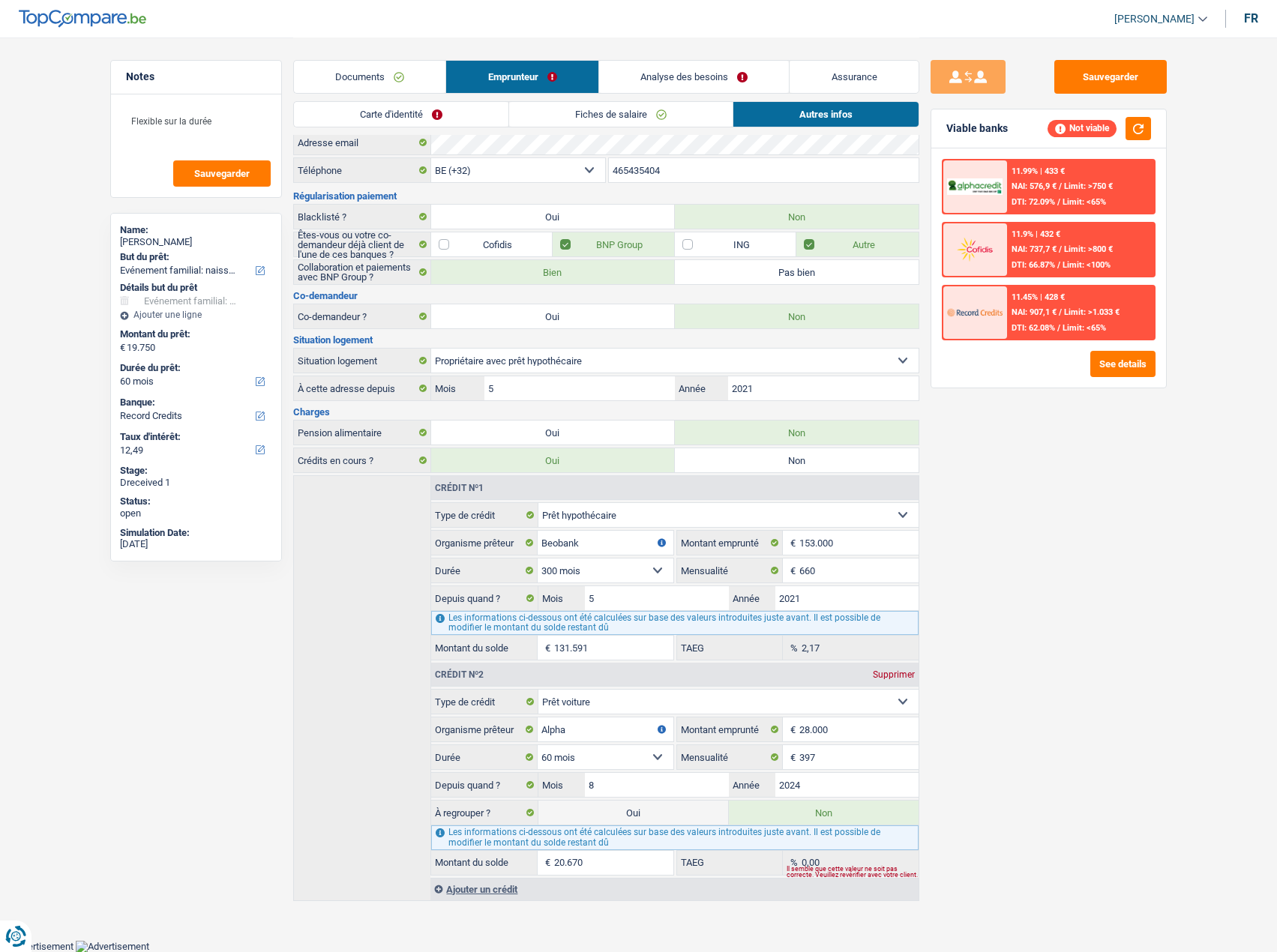
click at [638, 70] on link "Analyse des besoins" at bounding box center [694, 77] width 190 height 33
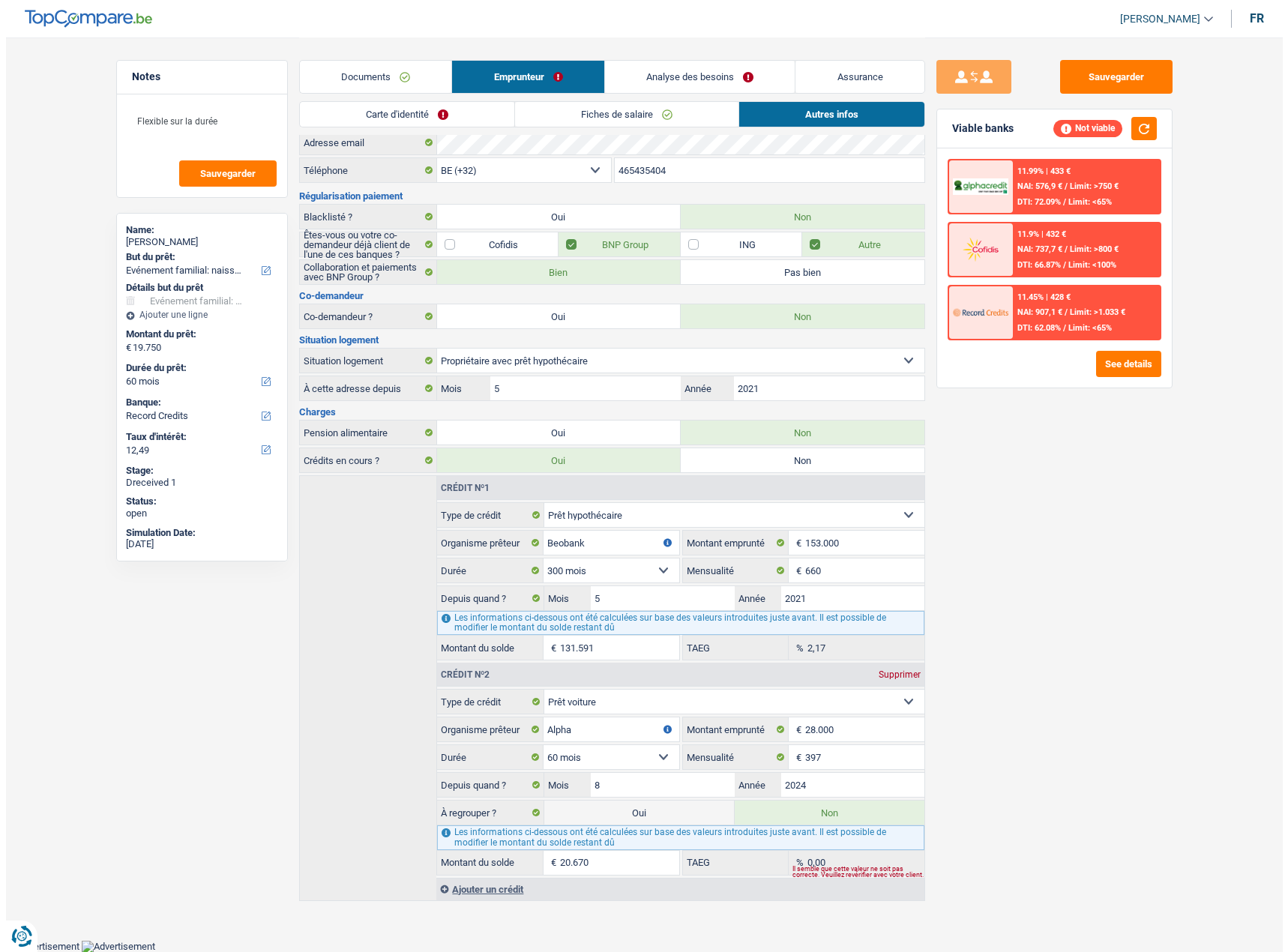
scroll to position [0, 0]
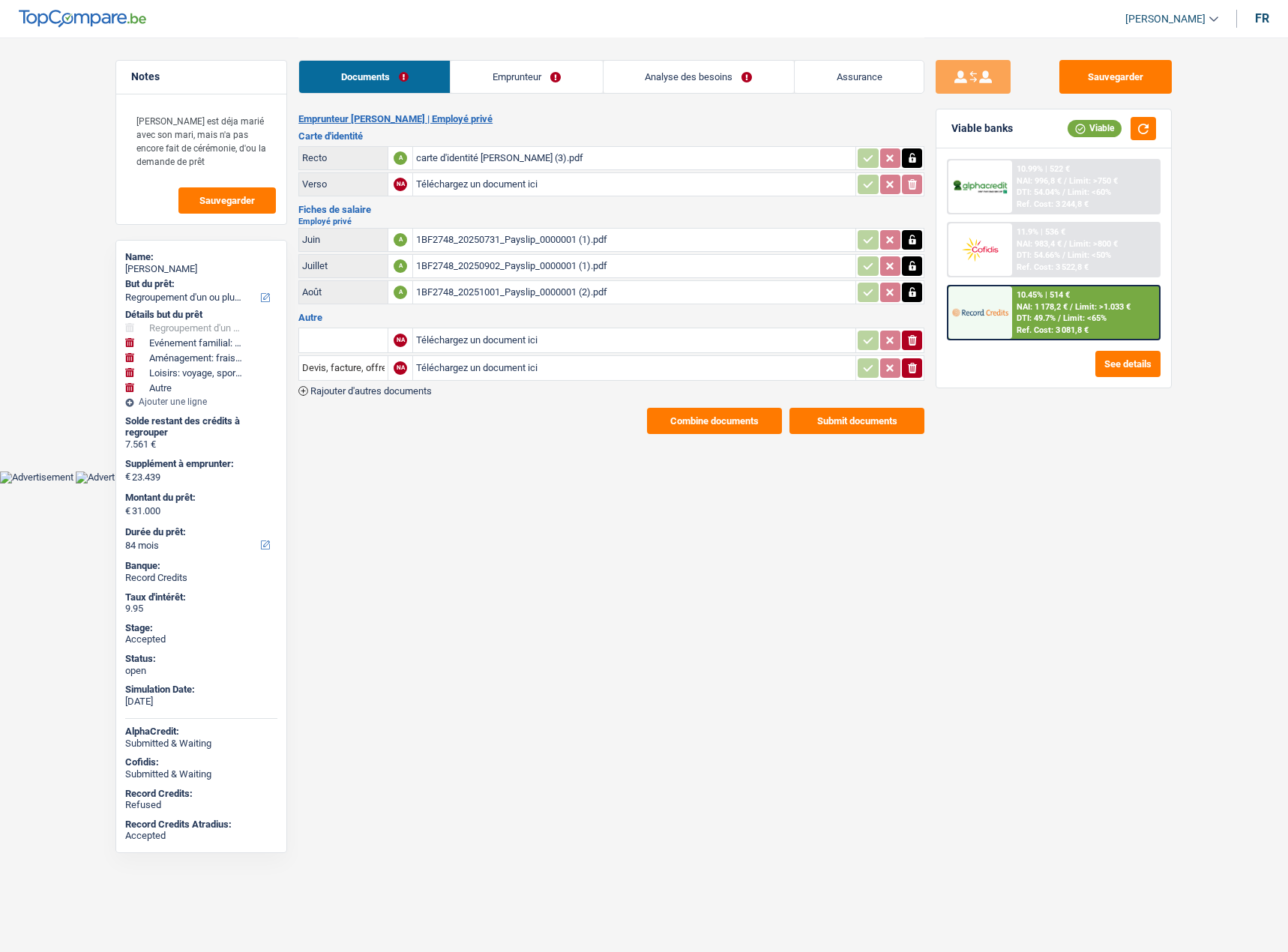
select select "refinancing"
select select "familyEvent"
select select "movingOrInstallation"
select select "hobbies"
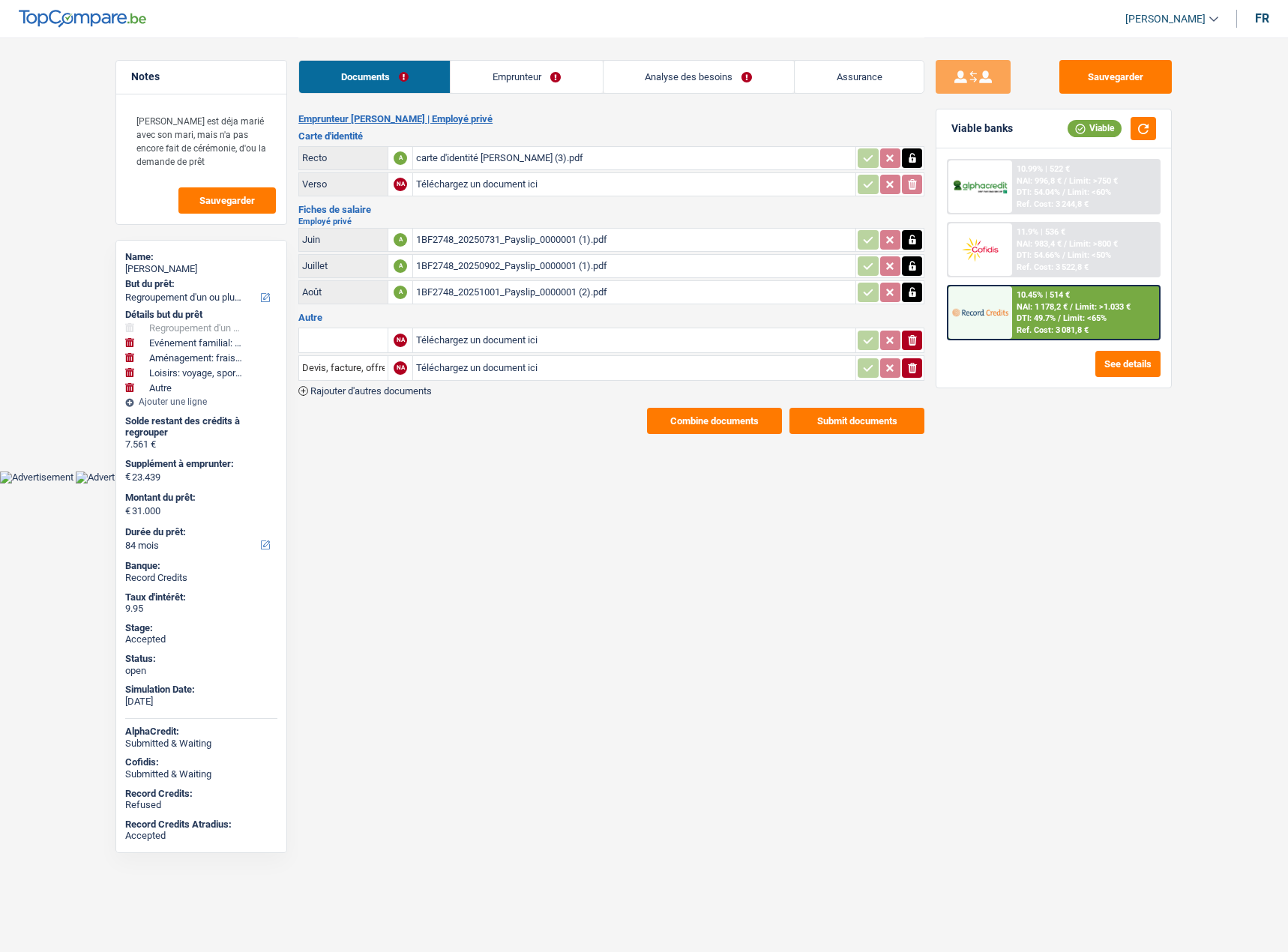
select select "other"
select select "84"
select select "32"
select select "rents"
select select "personalLoan"
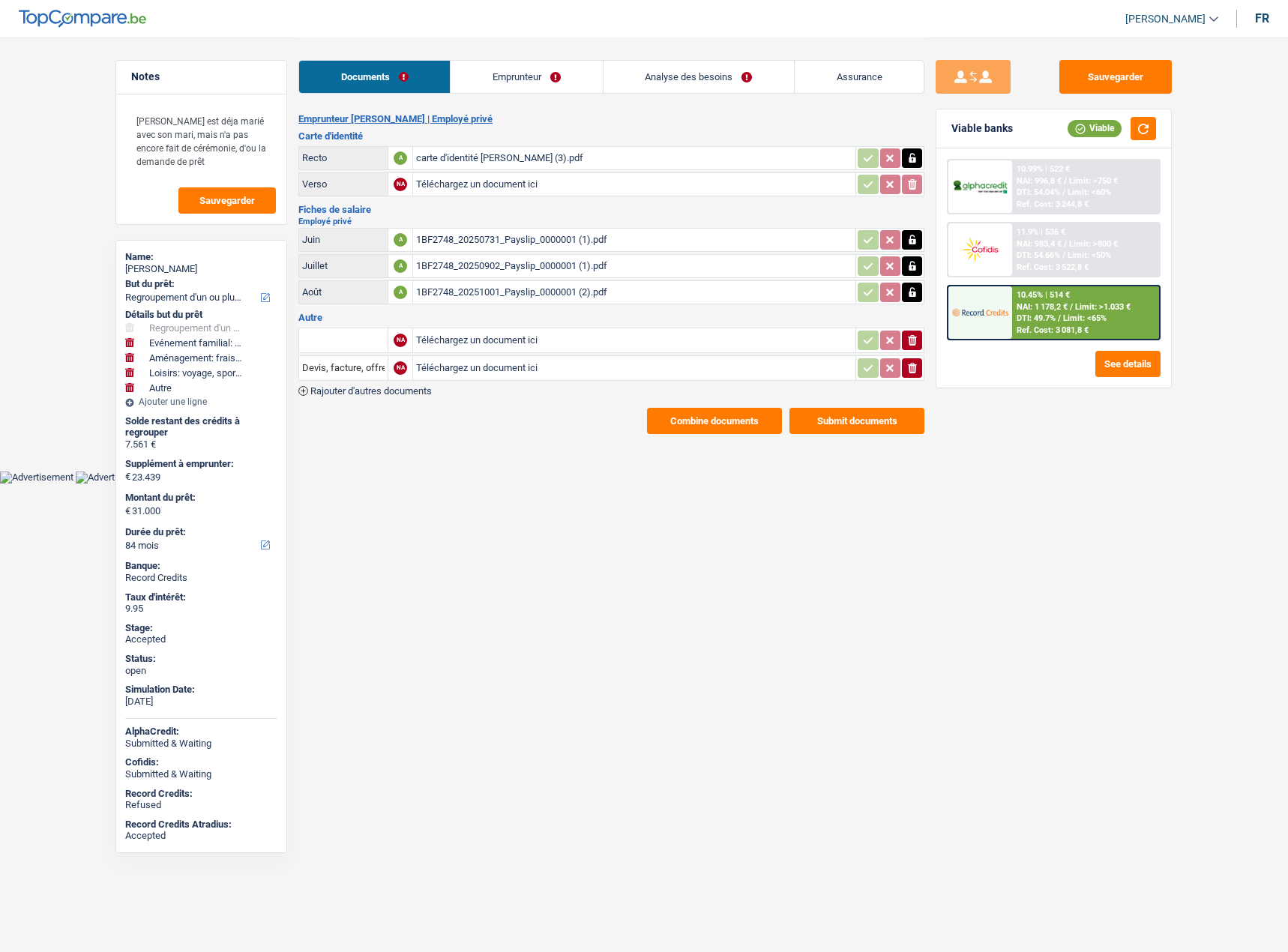
select select "homeFurnishingOrRelocation"
select select "60"
click at [523, 89] on link "Emprunteur" at bounding box center [526, 77] width 151 height 33
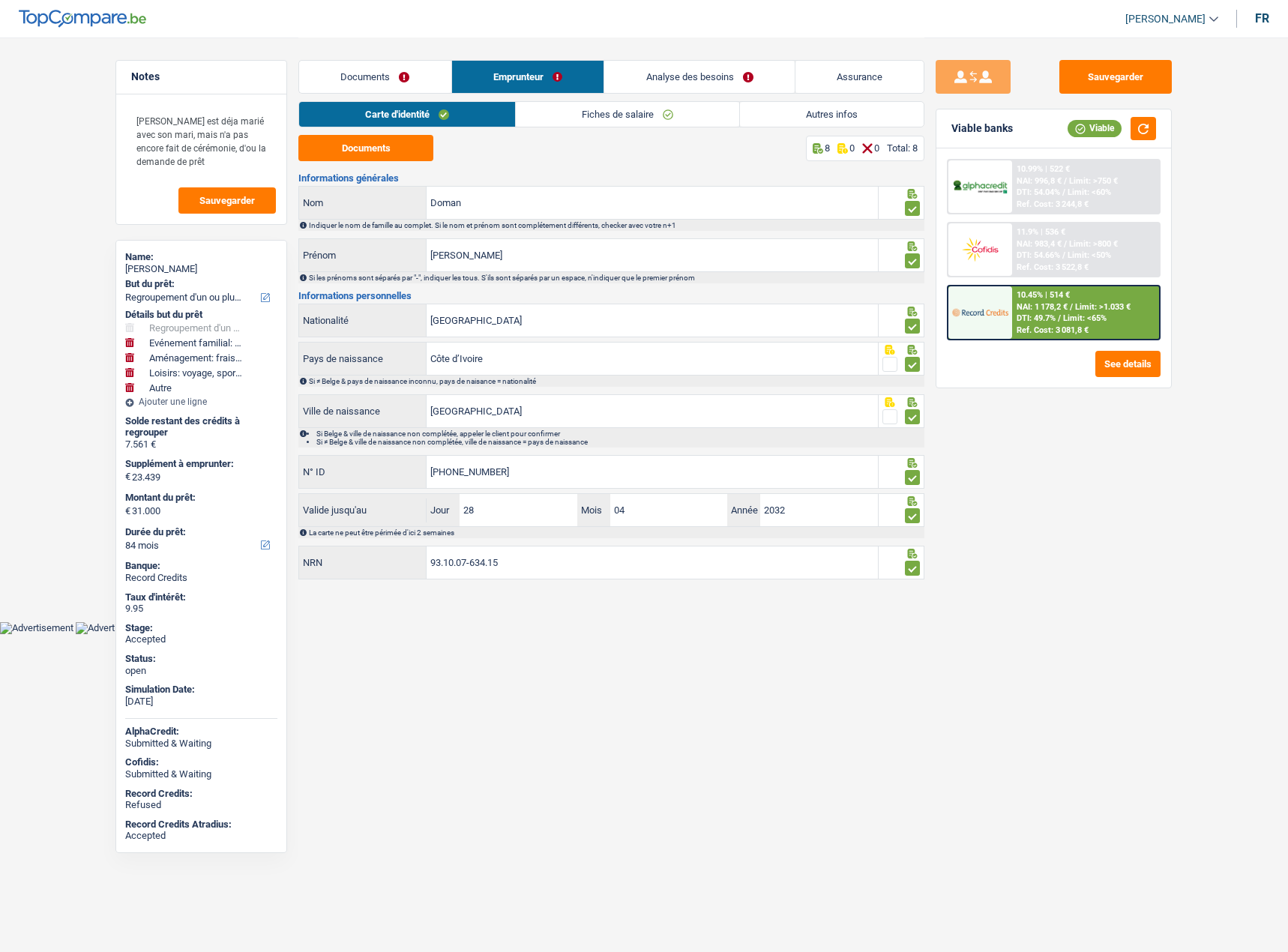
click at [824, 127] on li "Autres infos" at bounding box center [831, 114] width 185 height 26
click at [820, 119] on link "Autres infos" at bounding box center [831, 114] width 184 height 24
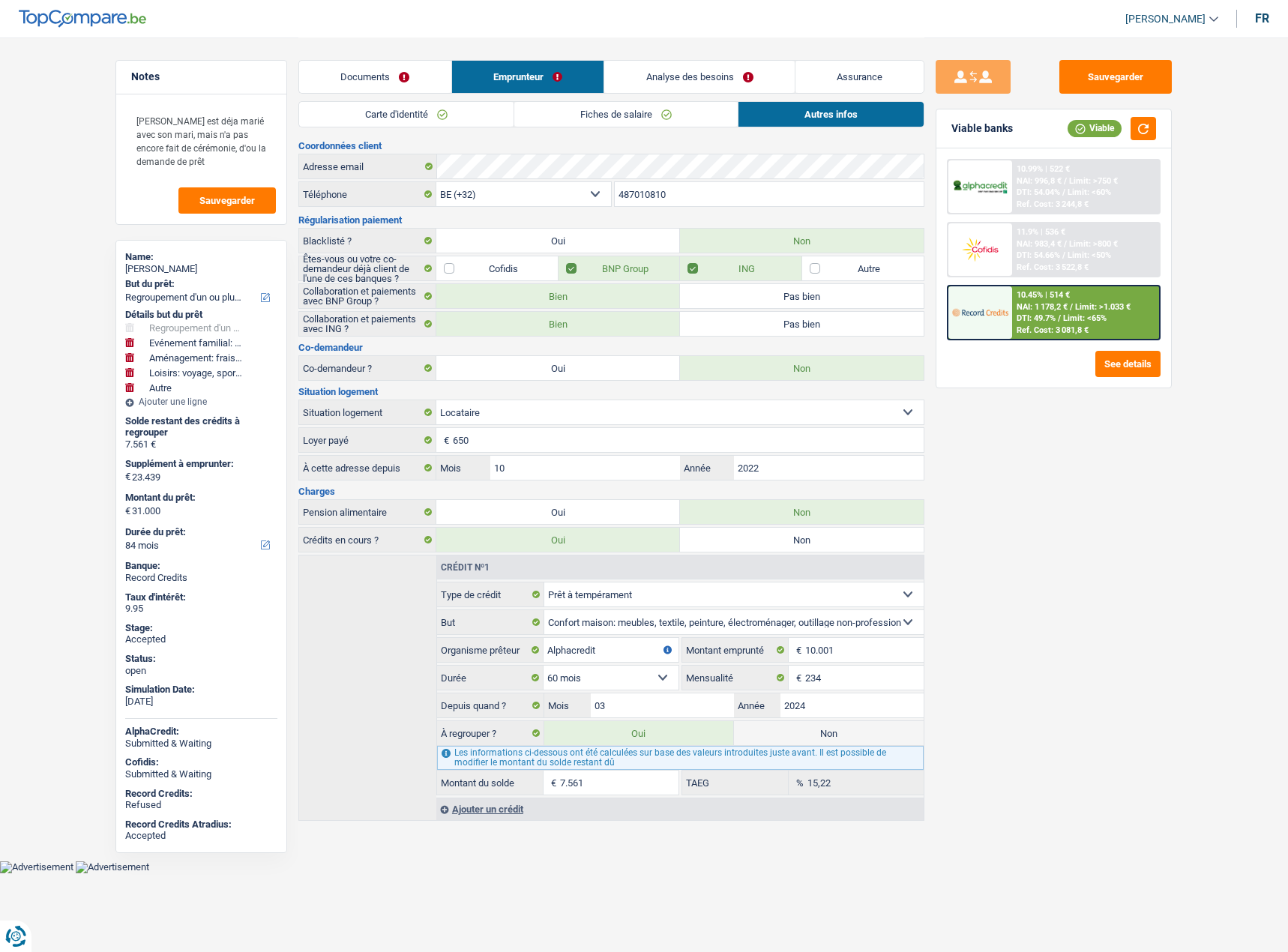
click at [370, 80] on link "Documents" at bounding box center [375, 77] width 152 height 33
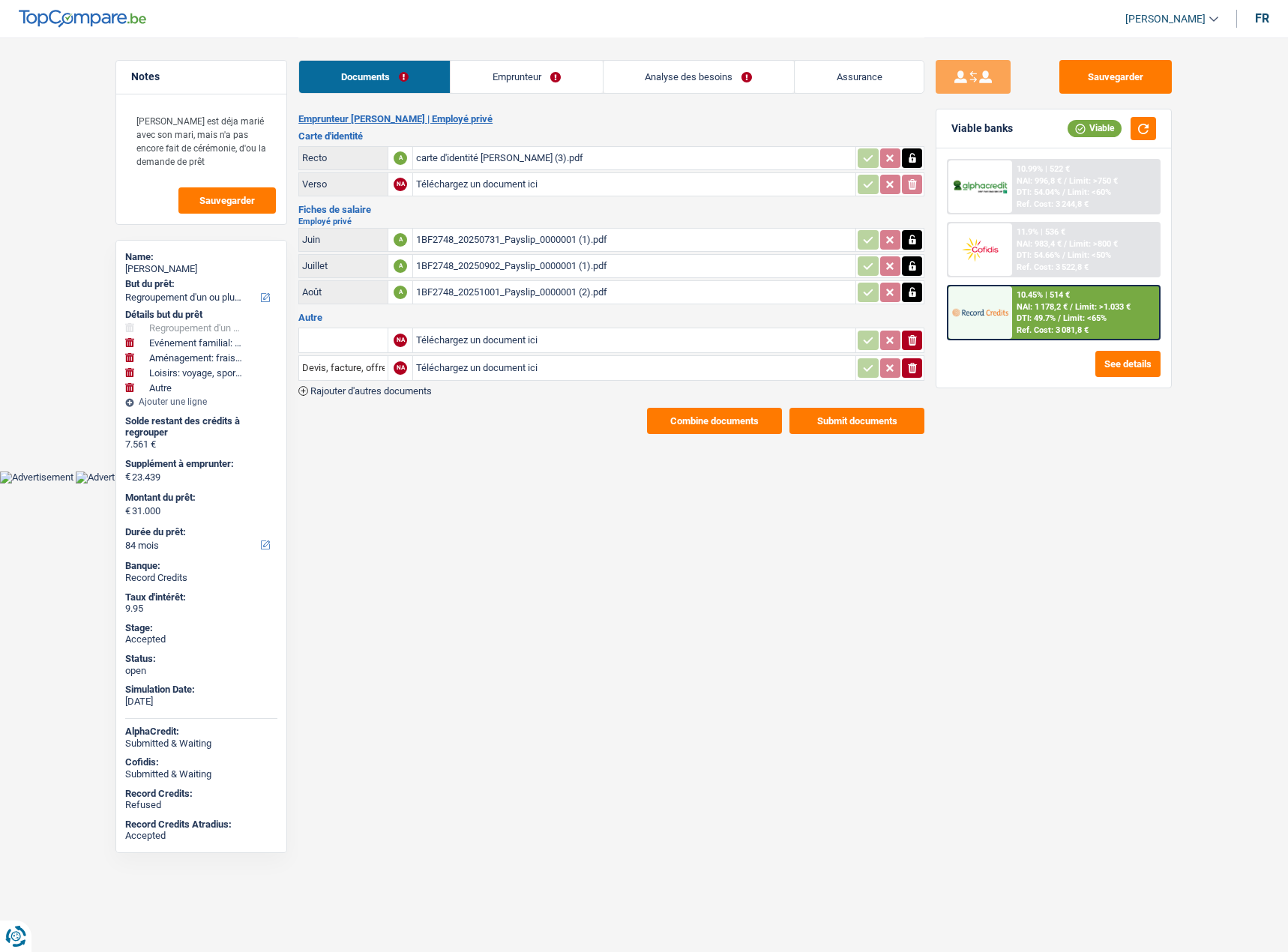
click at [503, 81] on link "Emprunteur" at bounding box center [526, 77] width 151 height 33
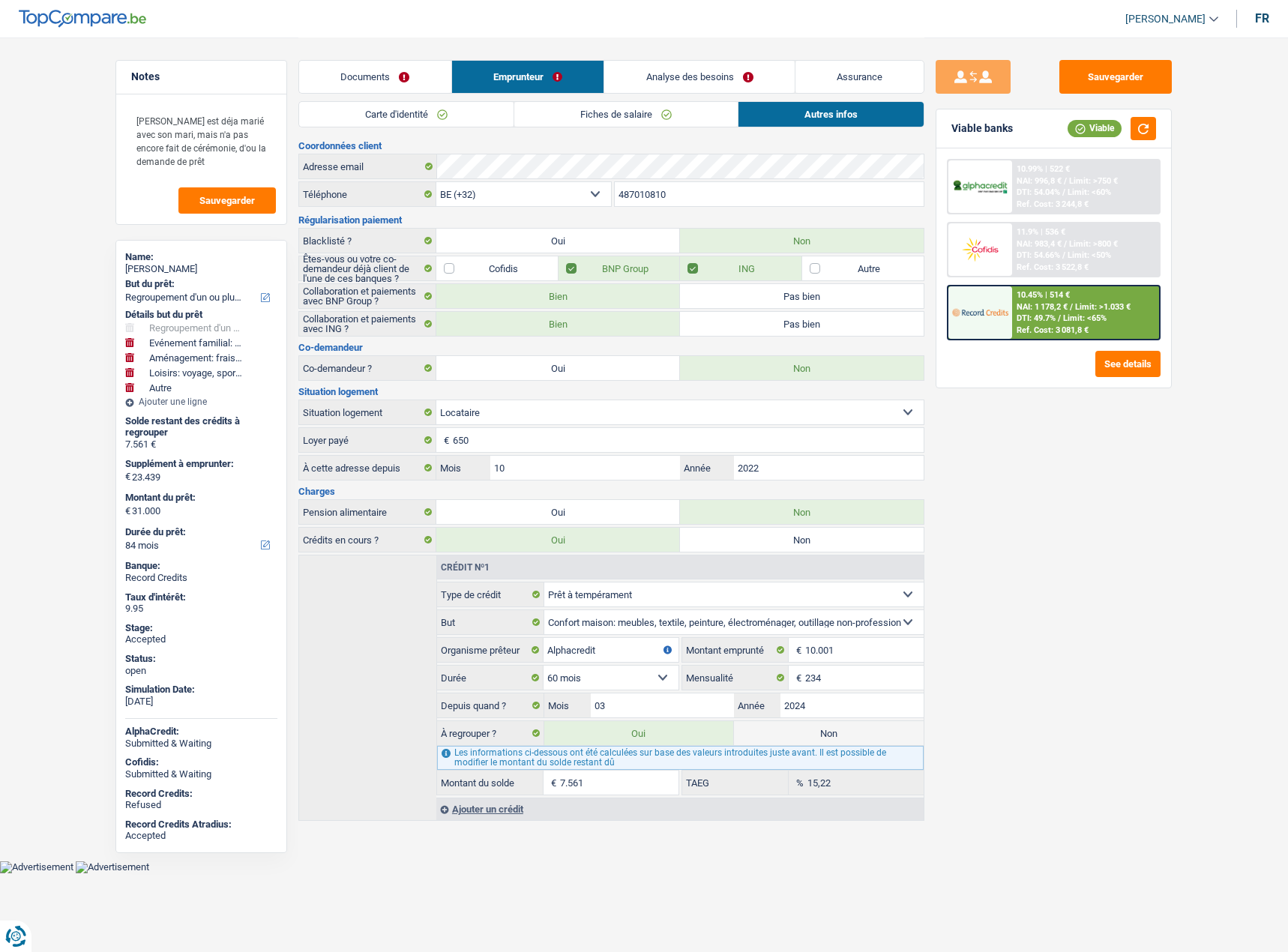
click at [395, 77] on link "Documents" at bounding box center [375, 77] width 152 height 33
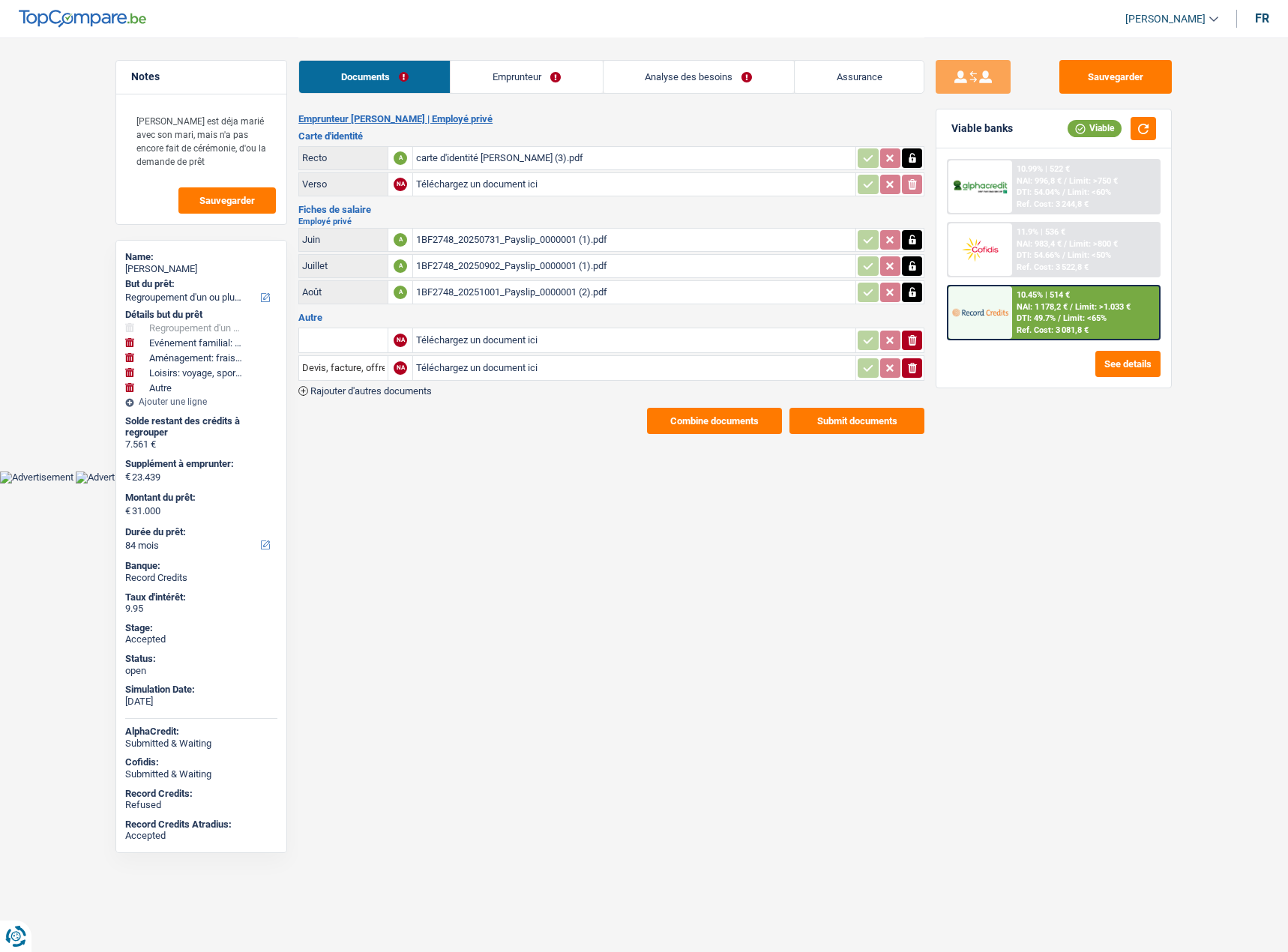
click at [544, 166] on div "carte d'identité Mariam DOMAN (3).pdf" at bounding box center [634, 157] width 436 height 23
drag, startPoint x: 1133, startPoint y: 83, endPoint x: 1018, endPoint y: 60, distance: 117.3
click at [1132, 82] on button "Sauvegarder" at bounding box center [1115, 76] width 112 height 33
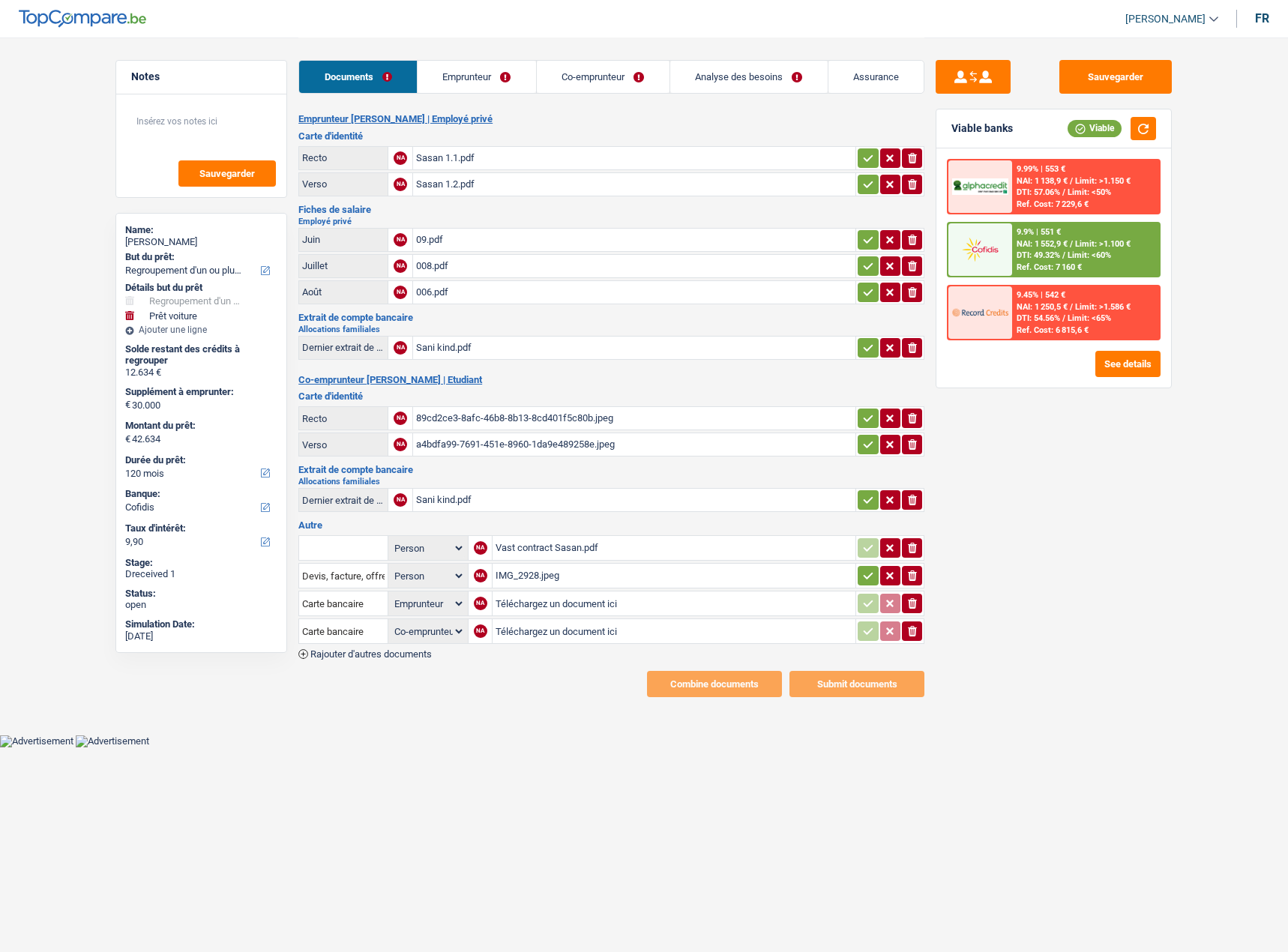
select select "refinancing"
select select "car"
select select "120"
select select "cofidis"
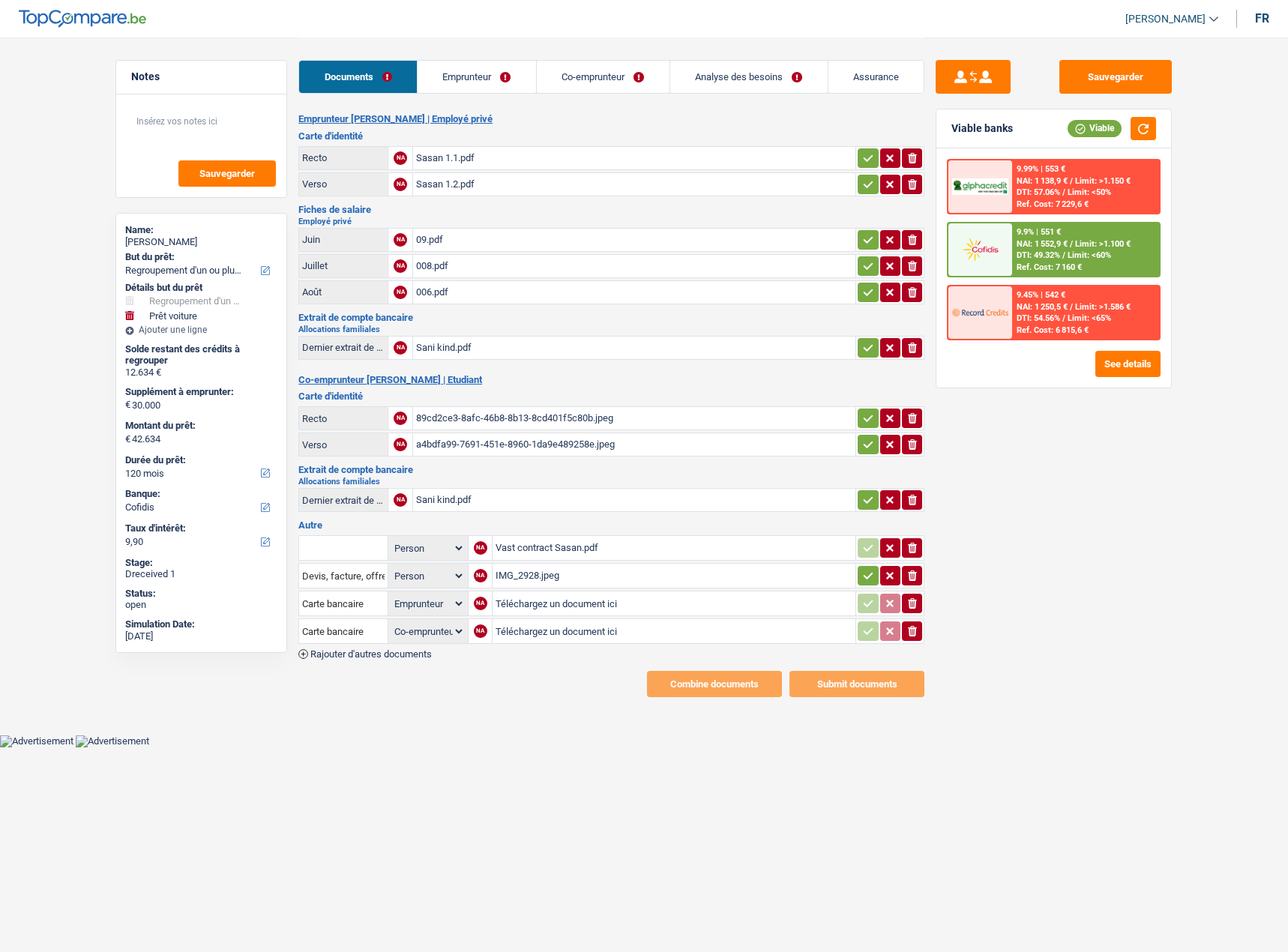
select select "applicant"
select select "coApplicant"
click at [859, 158] on button "button" at bounding box center [867, 158] width 20 height 20
click at [863, 189] on icon "button" at bounding box center [867, 185] width 12 height 15
click at [546, 151] on div "Sasan 1.1.pdf" at bounding box center [634, 157] width 436 height 23
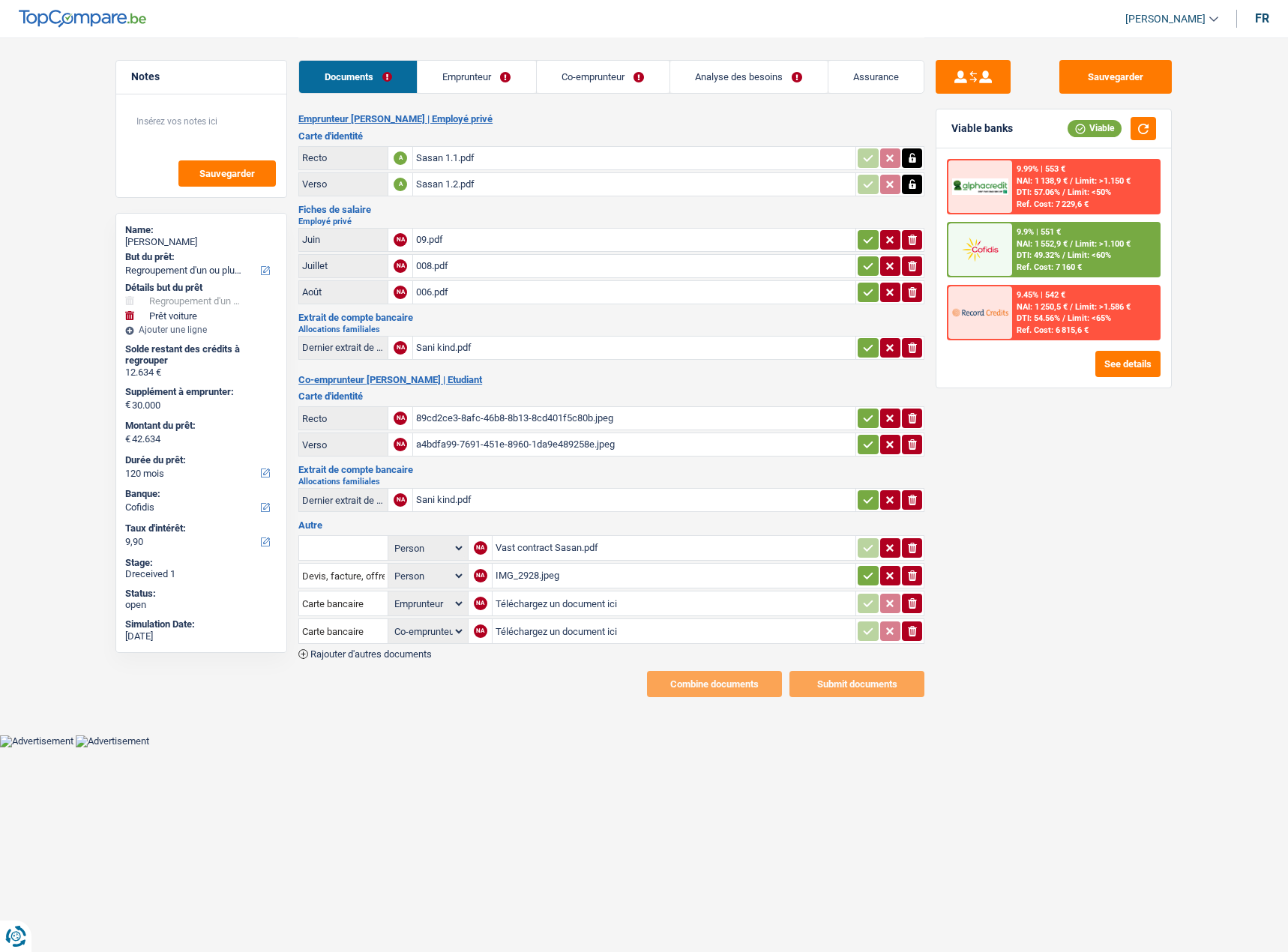
click at [862, 238] on icon "button" at bounding box center [867, 240] width 12 height 15
click at [862, 265] on icon "button" at bounding box center [867, 266] width 12 height 15
click at [867, 296] on icon "button" at bounding box center [867, 292] width 12 height 15
click at [474, 230] on div "09.pdf" at bounding box center [634, 240] width 436 height 23
click at [492, 262] on div "008.pdf" at bounding box center [634, 266] width 436 height 23
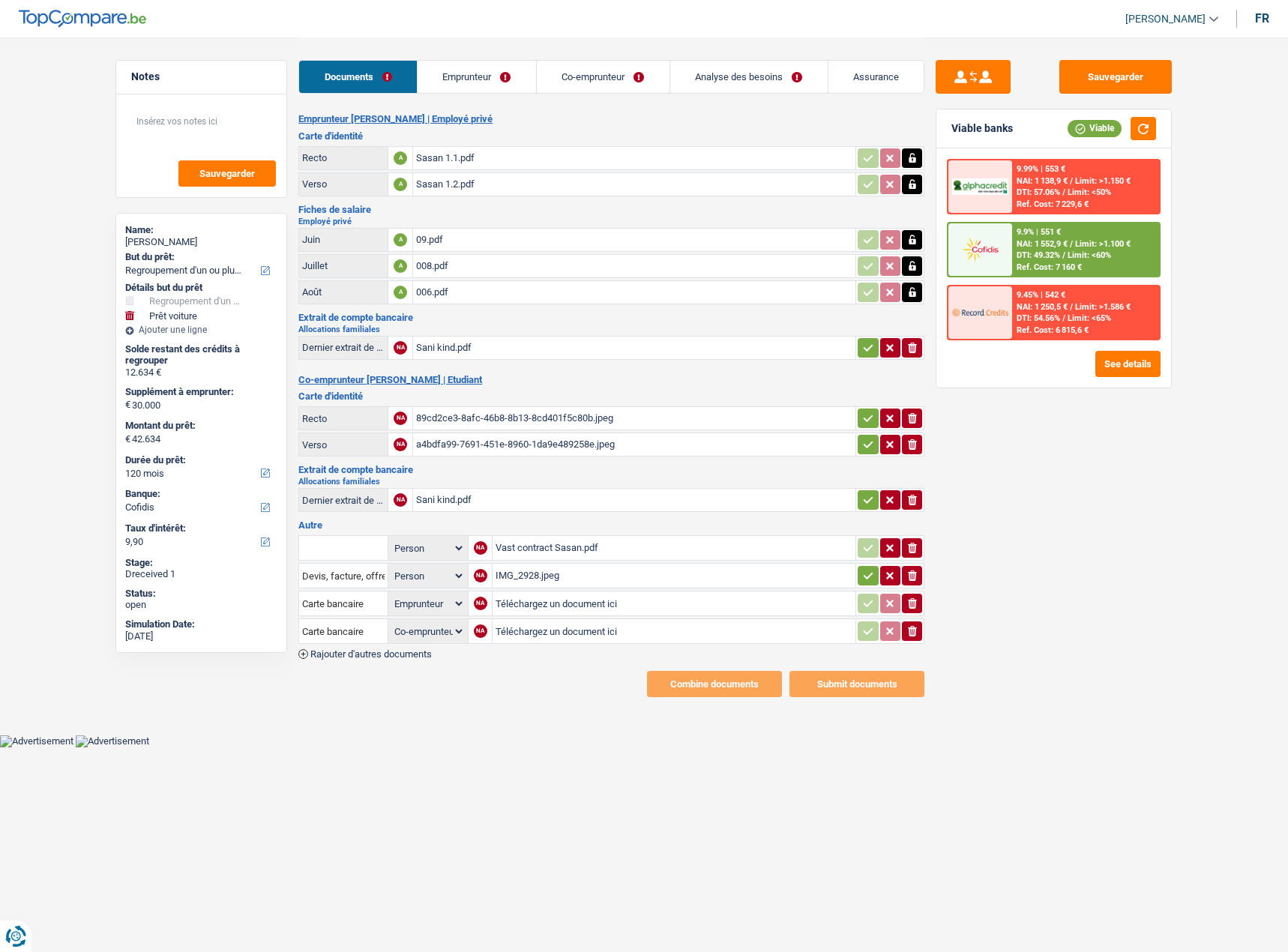
click at [868, 347] on icon "button" at bounding box center [868, 347] width 10 height 6
click at [859, 427] on button "button" at bounding box center [867, 419] width 20 height 20
click at [859, 452] on button "button" at bounding box center [867, 445] width 20 height 20
click at [864, 500] on icon "button" at bounding box center [868, 500] width 10 height 6
click at [680, 547] on div "Vast contract Sasan.pdf" at bounding box center [674, 547] width 356 height 23
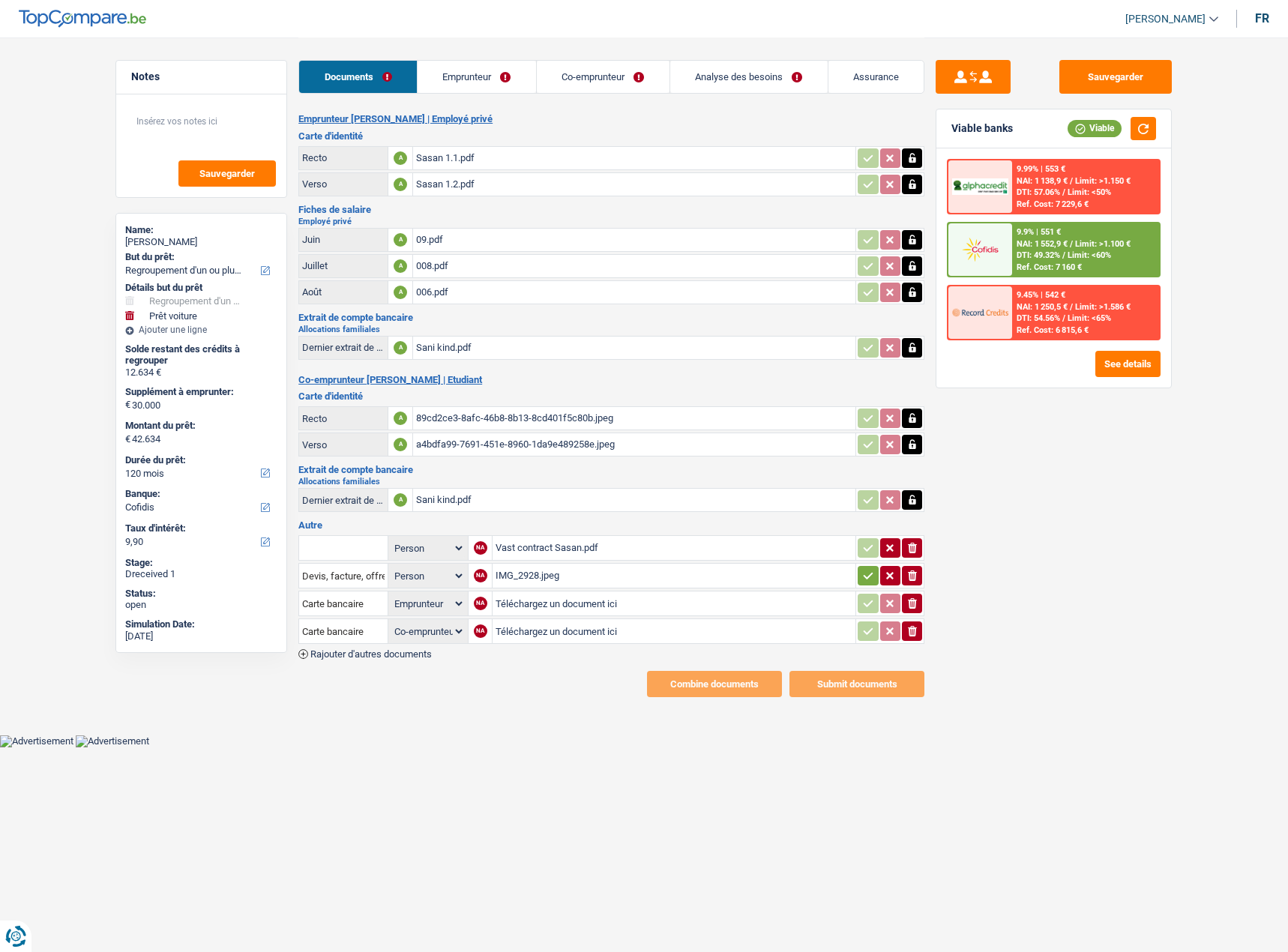
click at [567, 580] on div "IMG_2928.jpeg" at bounding box center [674, 576] width 356 height 23
drag, startPoint x: 919, startPoint y: 634, endPoint x: 914, endPoint y: 619, distance: 15.8
click at [919, 634] on button "ionicons-v5-e" at bounding box center [912, 632] width 20 height 20
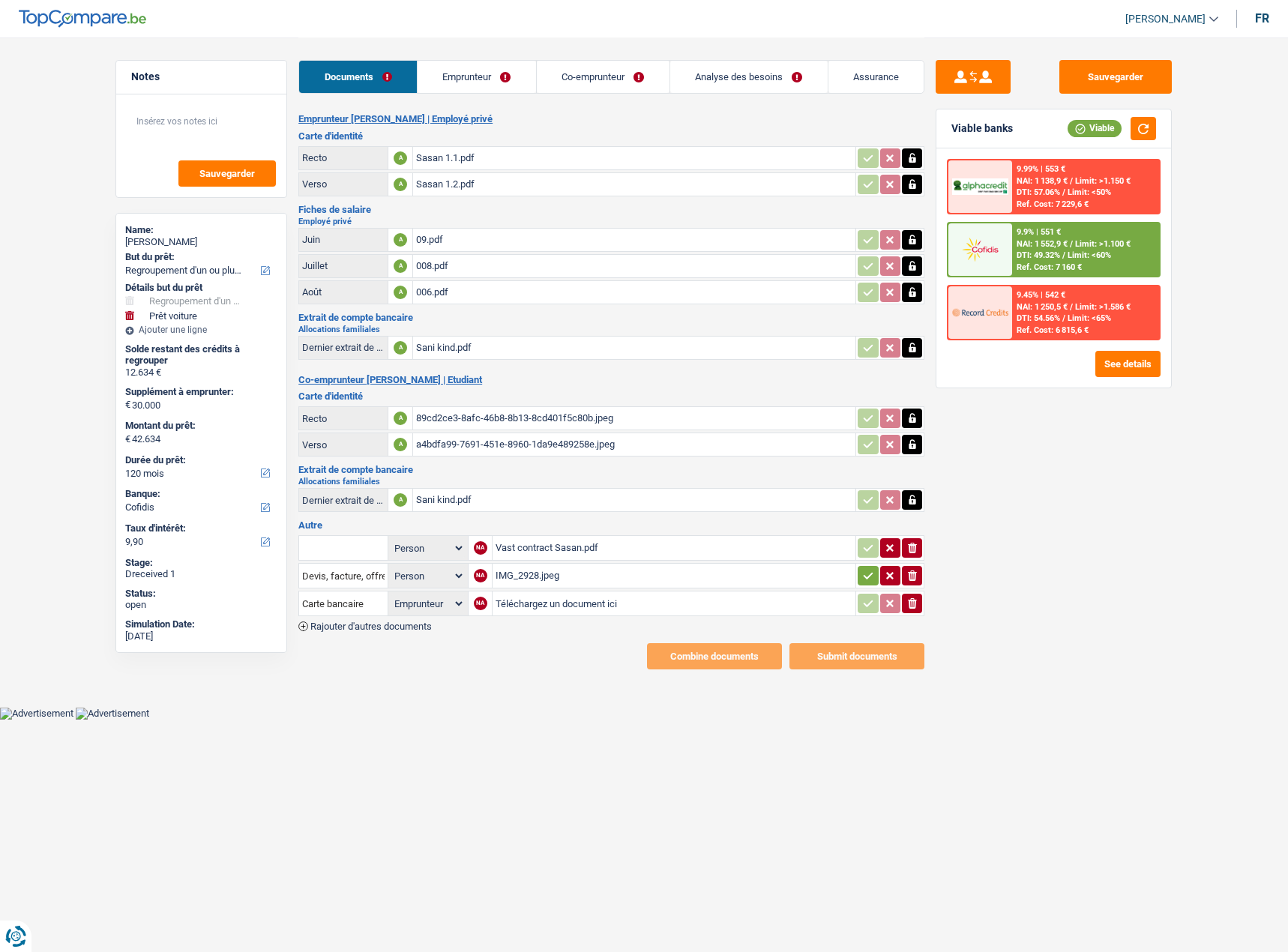
click at [914, 612] on button "ionicons-v5-e" at bounding box center [912, 604] width 20 height 20
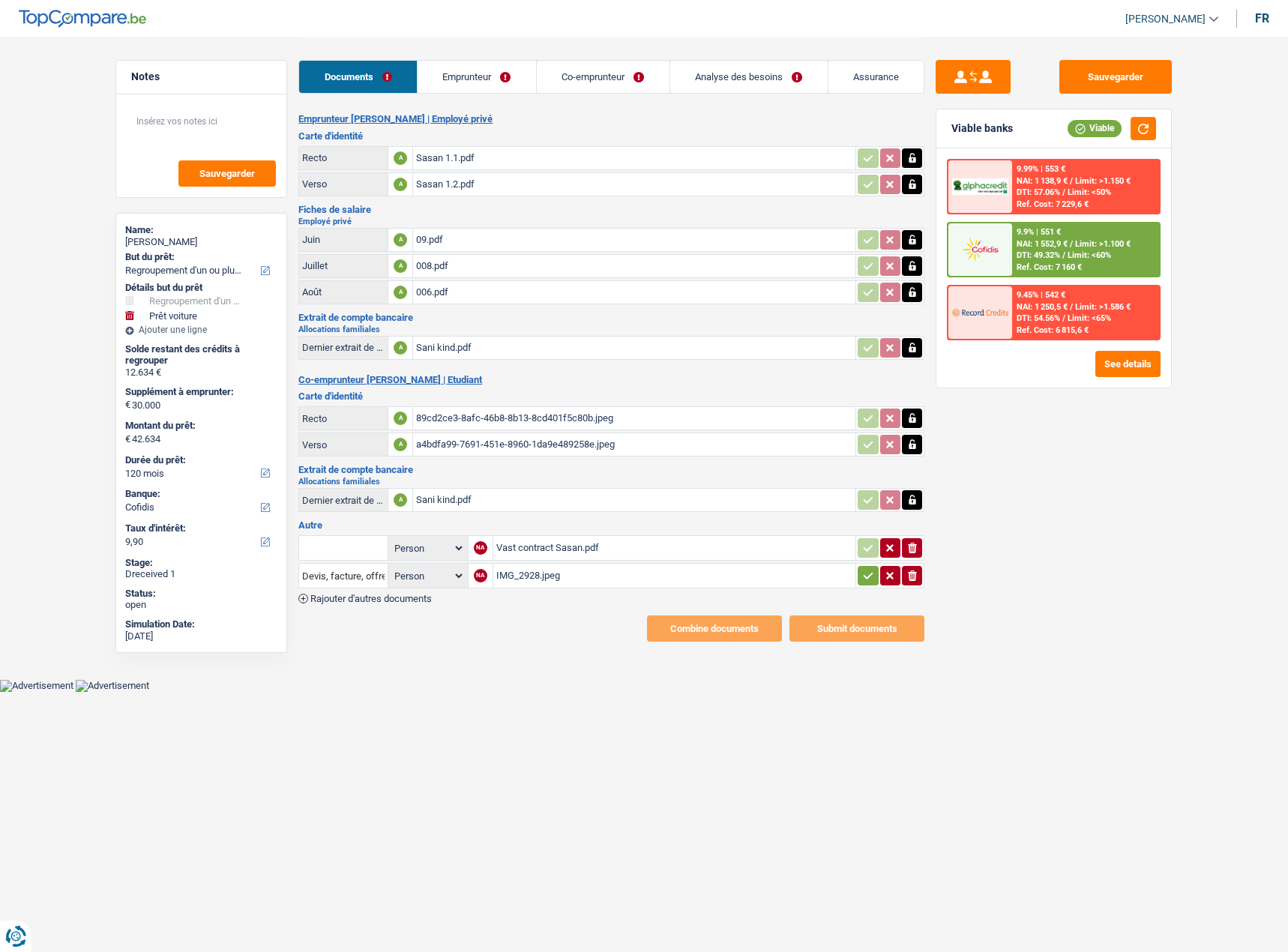
click at [481, 553] on div "NA" at bounding box center [480, 547] width 14 height 14
click at [519, 553] on div "Vast contract Sasan.pdf" at bounding box center [675, 547] width 356 height 23
click at [332, 548] on input "text" at bounding box center [343, 547] width 82 height 24
type input "devi"
click at [346, 576] on li "Devis, facture, offre, bon de commande" at bounding box center [398, 577] width 183 height 19
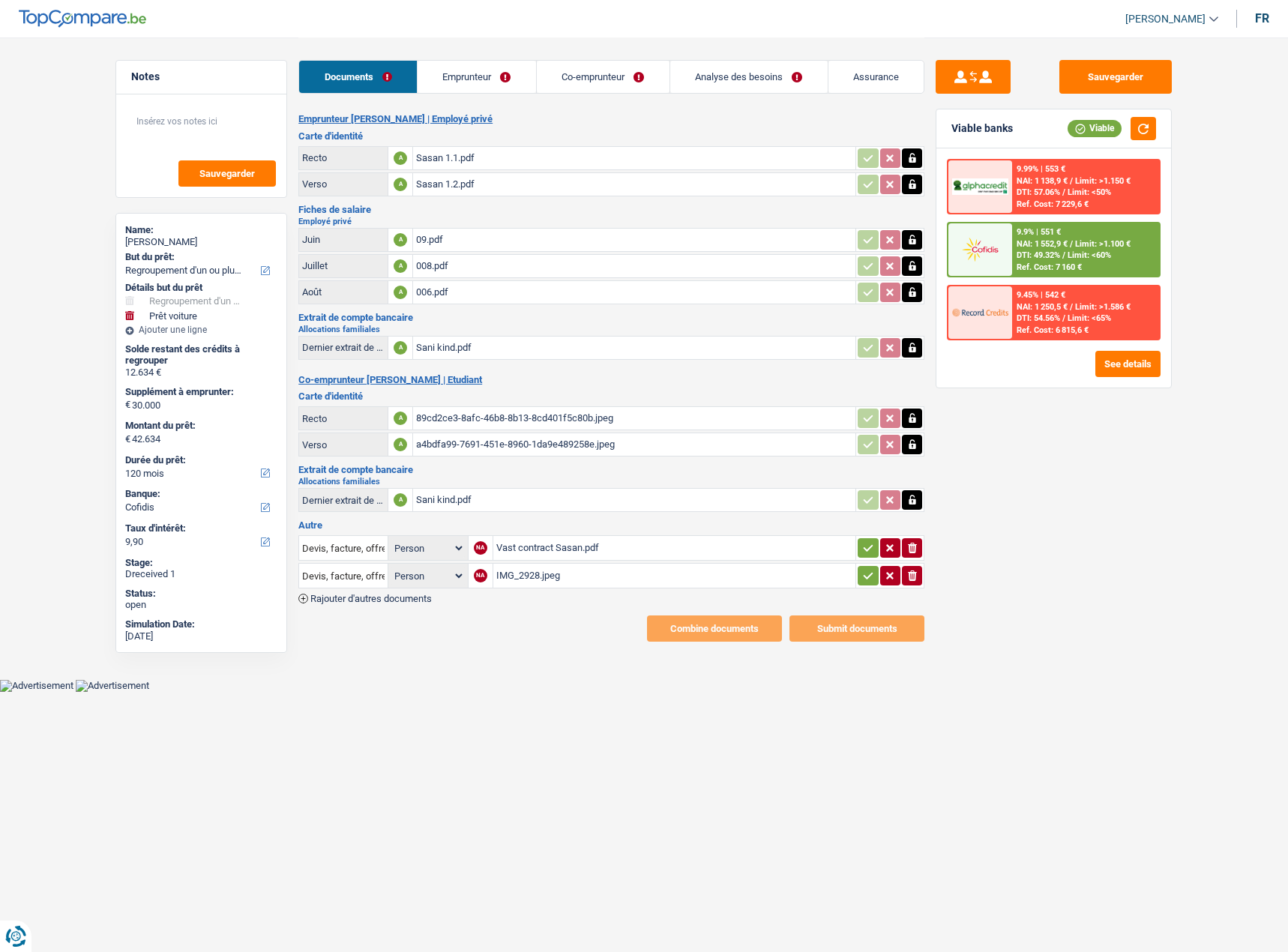
drag, startPoint x: 872, startPoint y: 566, endPoint x: 867, endPoint y: 548, distance: 18.7
click at [872, 566] on button "button" at bounding box center [867, 576] width 20 height 20
drag, startPoint x: 867, startPoint y: 548, endPoint x: 854, endPoint y: 547, distance: 13.0
click at [867, 547] on icon "button" at bounding box center [867, 547] width 12 height 15
click at [443, 154] on div "Sasan 1.1.pdf" at bounding box center [634, 157] width 436 height 23
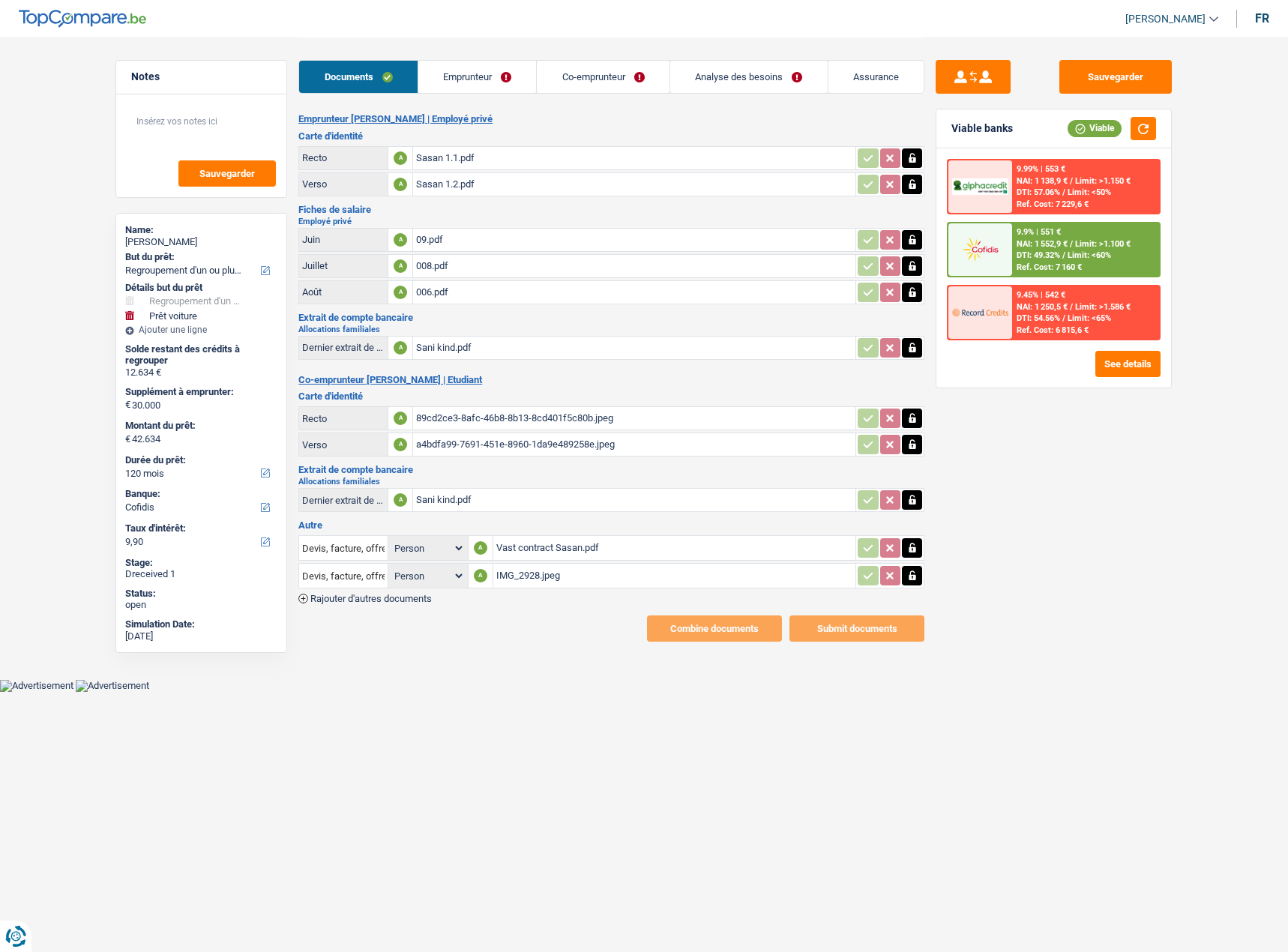
click at [471, 81] on link "Emprunteur" at bounding box center [477, 77] width 118 height 33
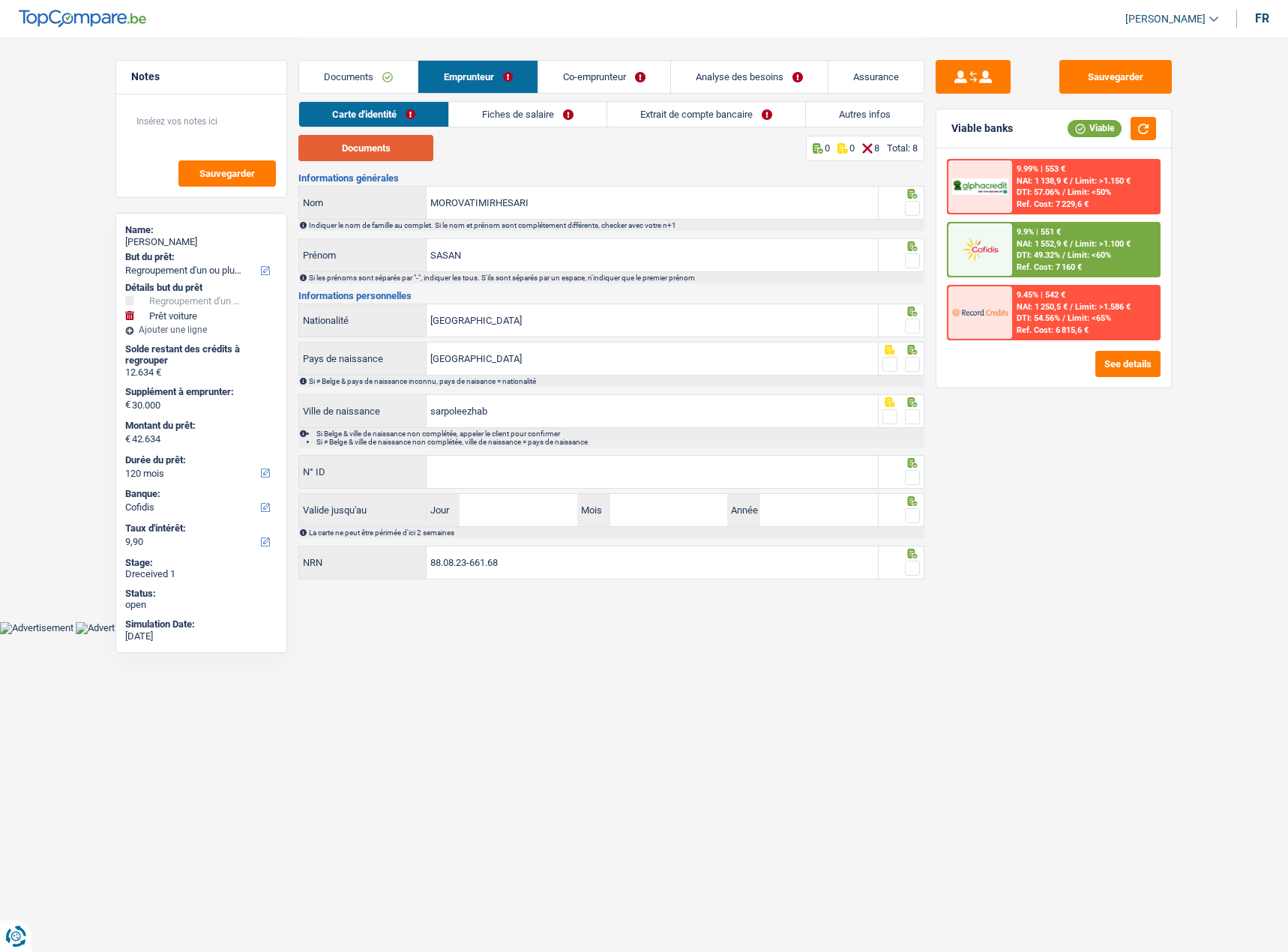
click at [415, 148] on button "Documents" at bounding box center [365, 148] width 135 height 26
drag, startPoint x: 527, startPoint y: 214, endPoint x: 440, endPoint y: 203, distance: 87.7
click at [440, 203] on input "MOROVATIMIRHESARI" at bounding box center [651, 203] width 451 height 33
click at [622, 204] on input "MOROVATIMIRHESARI" at bounding box center [651, 203] width 451 height 33
drag, startPoint x: 619, startPoint y: 203, endPoint x: 496, endPoint y: 207, distance: 123.1
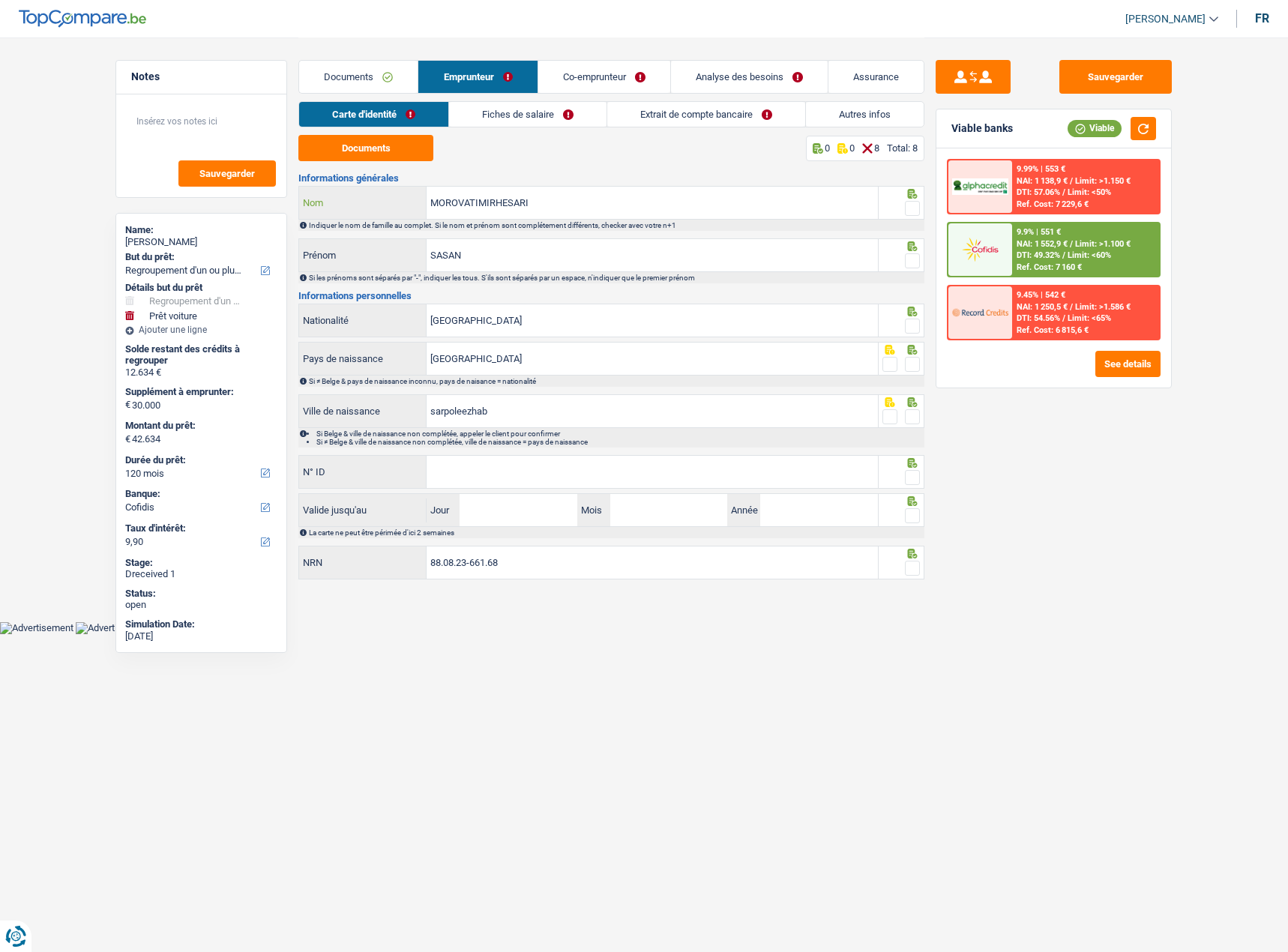
click at [508, 204] on input "MOROVATIMIRHESARI" at bounding box center [651, 203] width 451 height 33
click at [449, 202] on input "MOROVATIMIRHESARI" at bounding box center [651, 203] width 451 height 33
click at [463, 203] on input "MOROVATIMIRHESARI" at bounding box center [651, 203] width 451 height 33
click at [485, 203] on input "MOROVATIMIRHESARI" at bounding box center [651, 203] width 451 height 33
click at [497, 200] on input "MOROVATIMIRHESARI" at bounding box center [651, 203] width 451 height 33
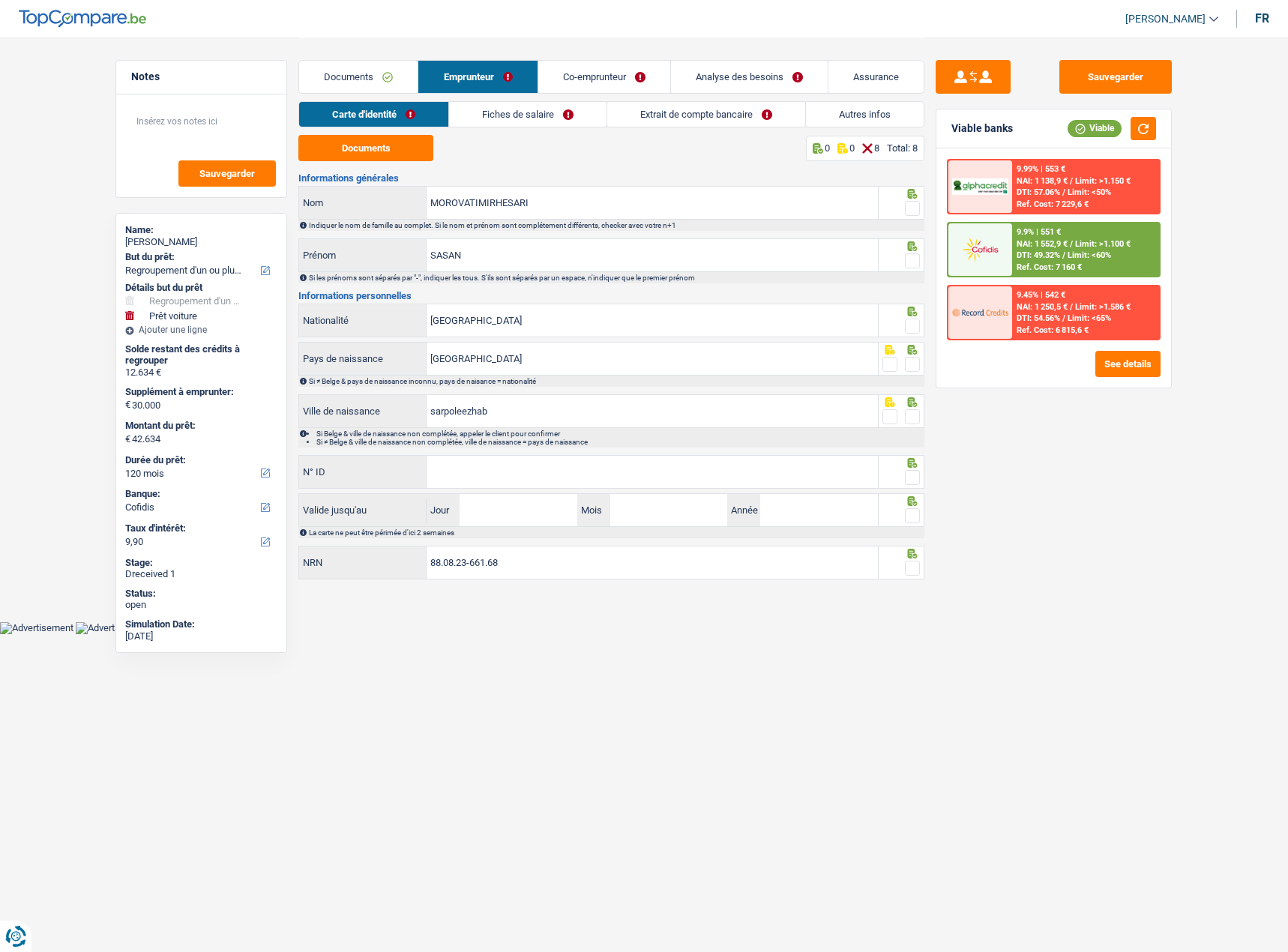
click at [912, 210] on span at bounding box center [912, 208] width 15 height 15
click at [0, 0] on input "radio" at bounding box center [0, 0] width 0 height 0
click at [910, 260] on span at bounding box center [912, 261] width 15 height 15
click at [0, 0] on input "radio" at bounding box center [0, 0] width 0 height 0
click at [908, 296] on h3 "Informations personnelles" at bounding box center [611, 295] width 626 height 10
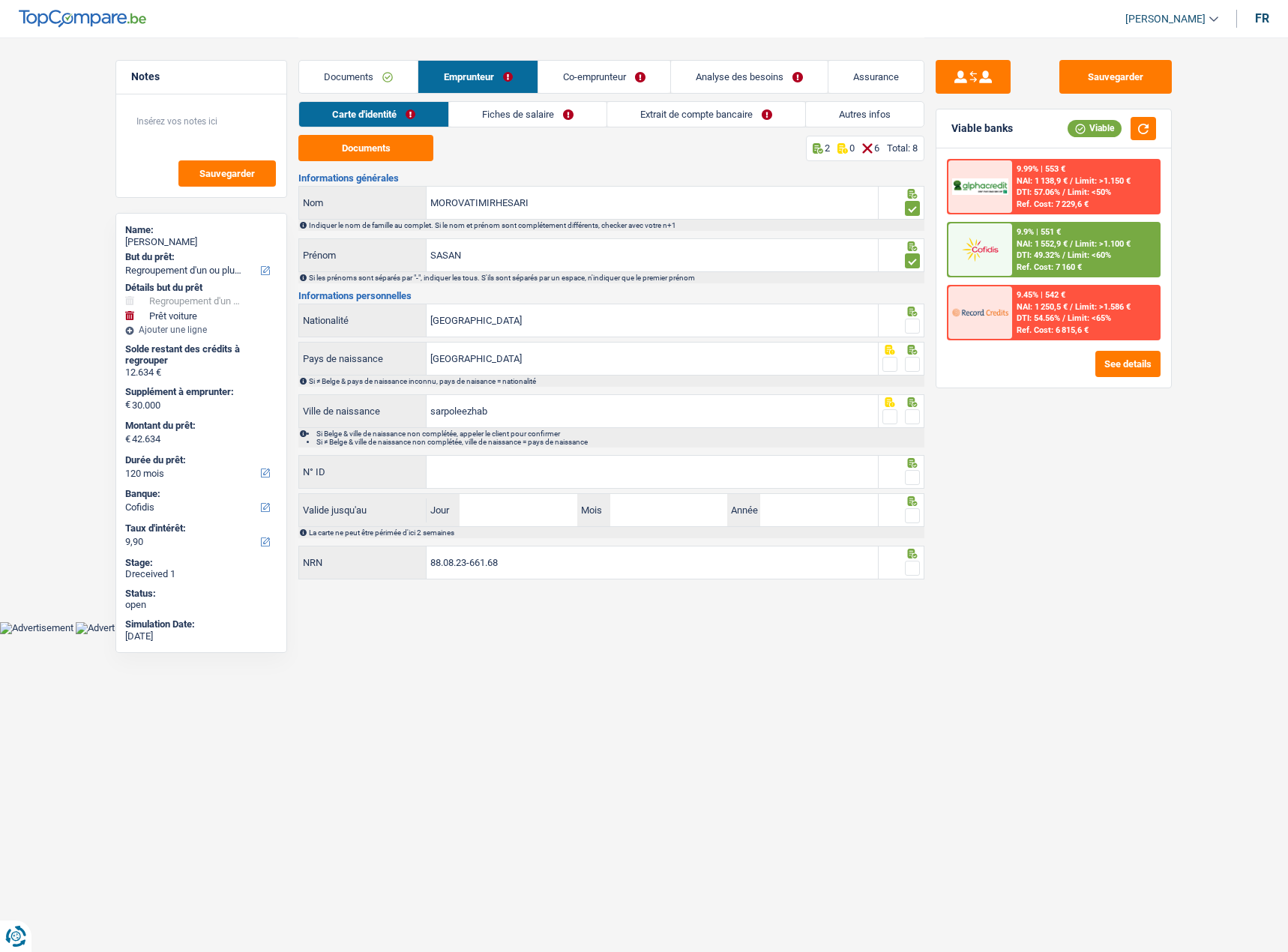
drag, startPoint x: 910, startPoint y: 320, endPoint x: 912, endPoint y: 330, distance: 10.2
click at [910, 321] on span at bounding box center [912, 326] width 15 height 15
click at [0, 0] on input "radio" at bounding box center [0, 0] width 0 height 0
click at [907, 363] on span at bounding box center [912, 364] width 15 height 15
click at [0, 0] on input "radio" at bounding box center [0, 0] width 0 height 0
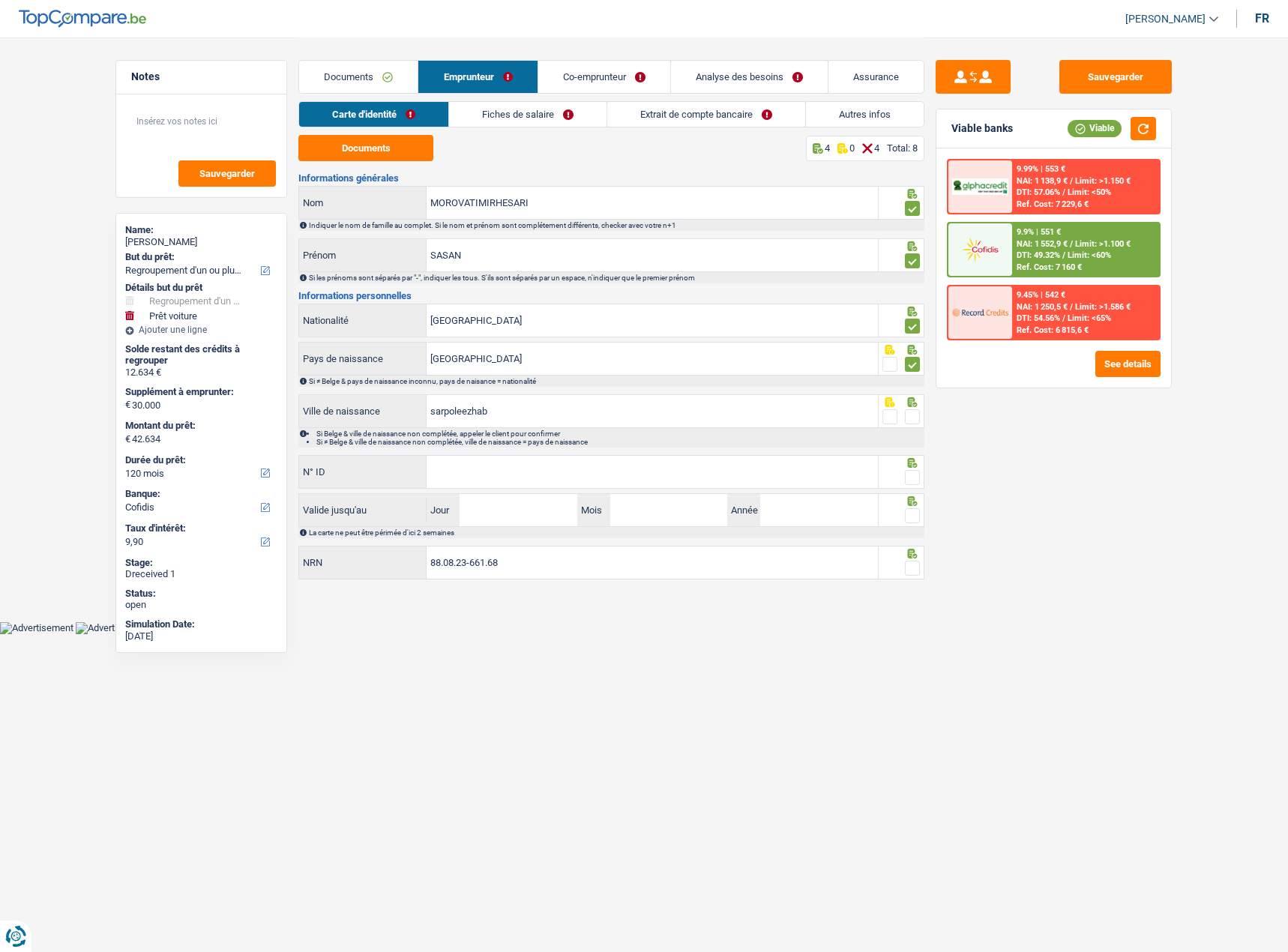
click at [912, 424] on span at bounding box center [912, 416] width 15 height 15
click at [0, 0] on input "radio" at bounding box center [0, 0] width 0 height 0
paste input "595-3814811-13"
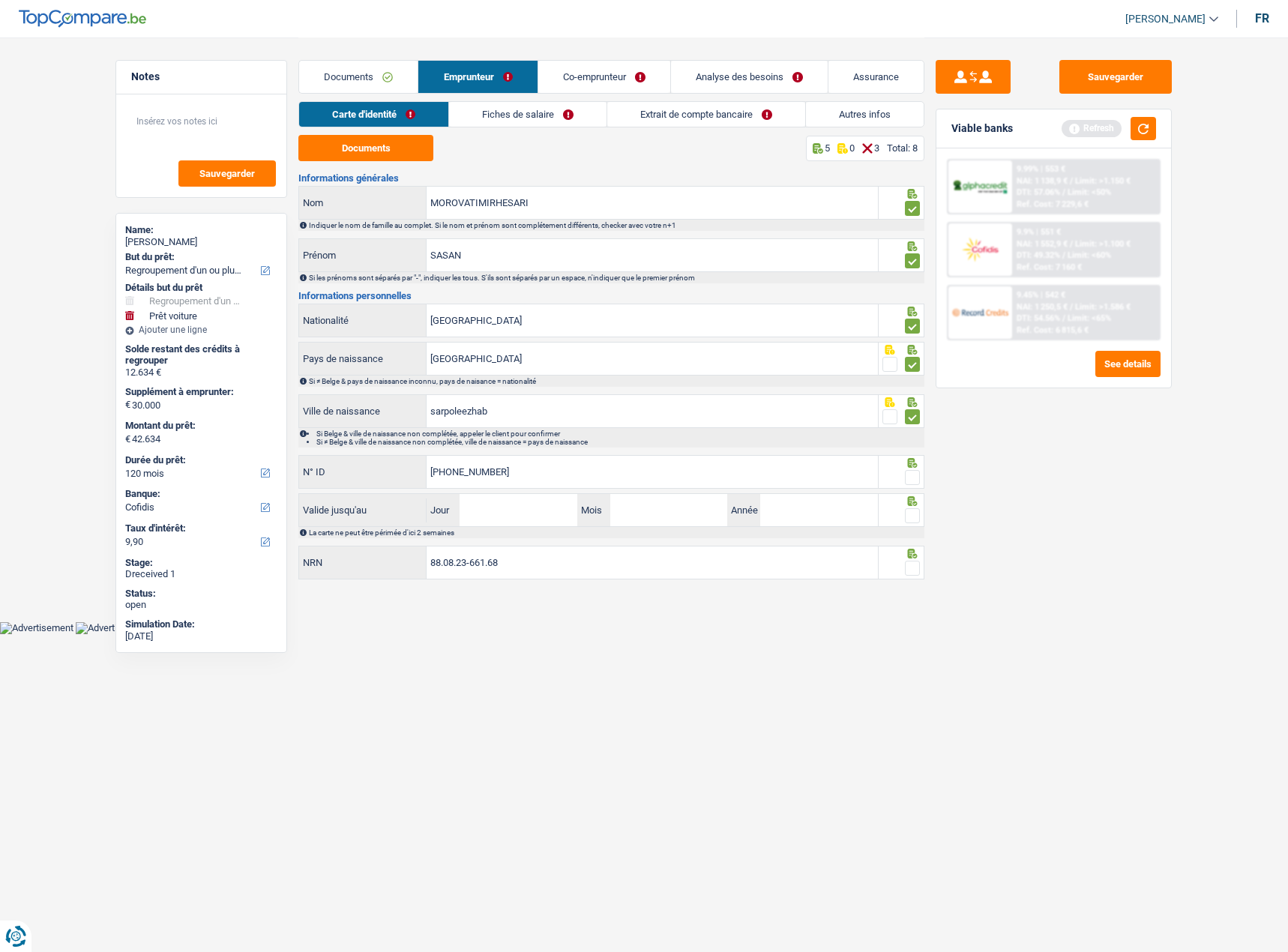
type input "595-3814811-13"
click at [514, 509] on input "Jour" at bounding box center [517, 510] width 117 height 33
type input "01"
type input "04"
type input "2035"
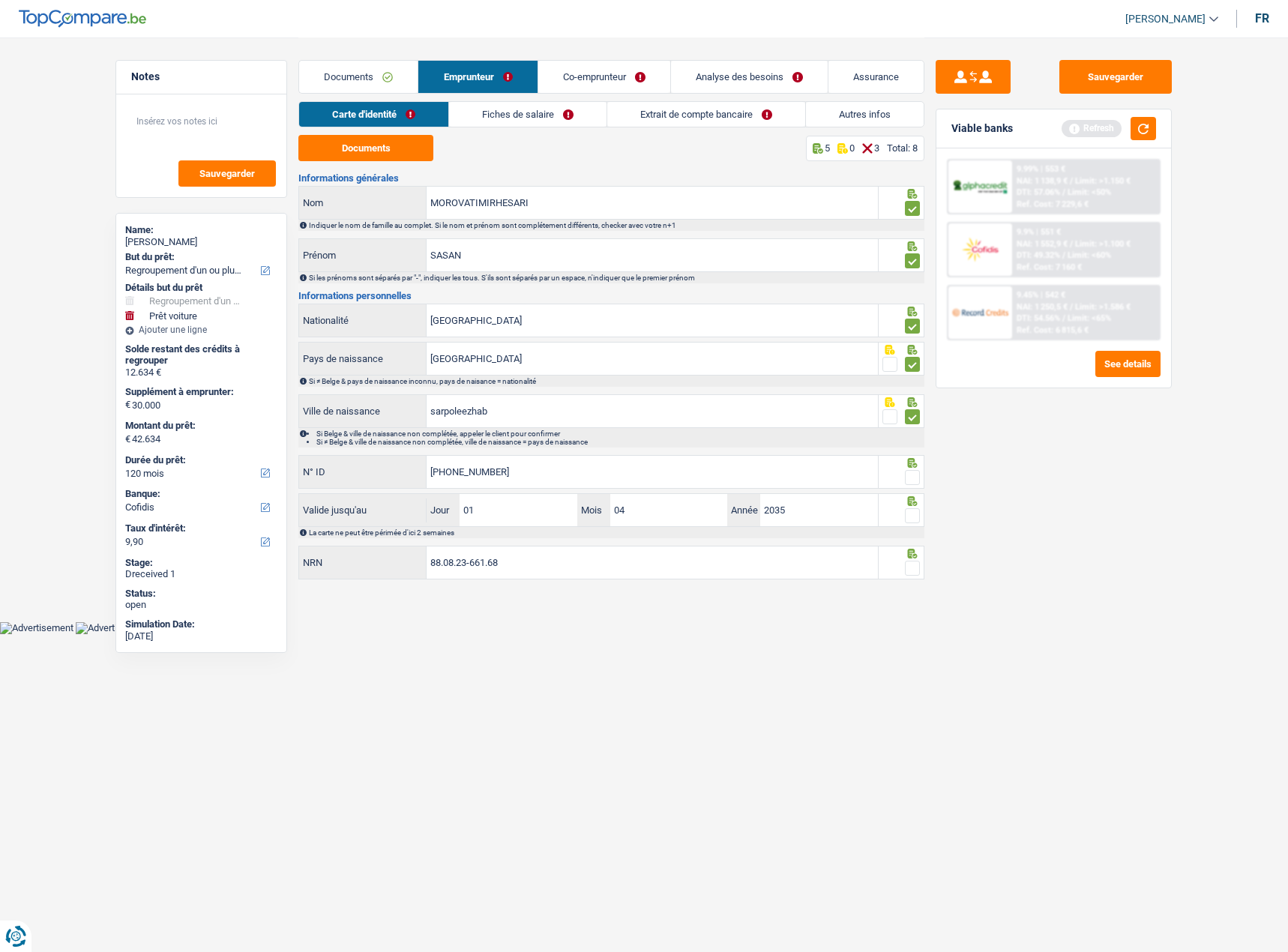
drag, startPoint x: 906, startPoint y: 471, endPoint x: 912, endPoint y: 507, distance: 36.5
click at [906, 472] on span at bounding box center [912, 478] width 15 height 15
click at [0, 0] on input "radio" at bounding box center [0, 0] width 0 height 0
drag, startPoint x: 912, startPoint y: 514, endPoint x: 907, endPoint y: 542, distance: 28.4
click at [912, 518] on span at bounding box center [912, 516] width 15 height 15
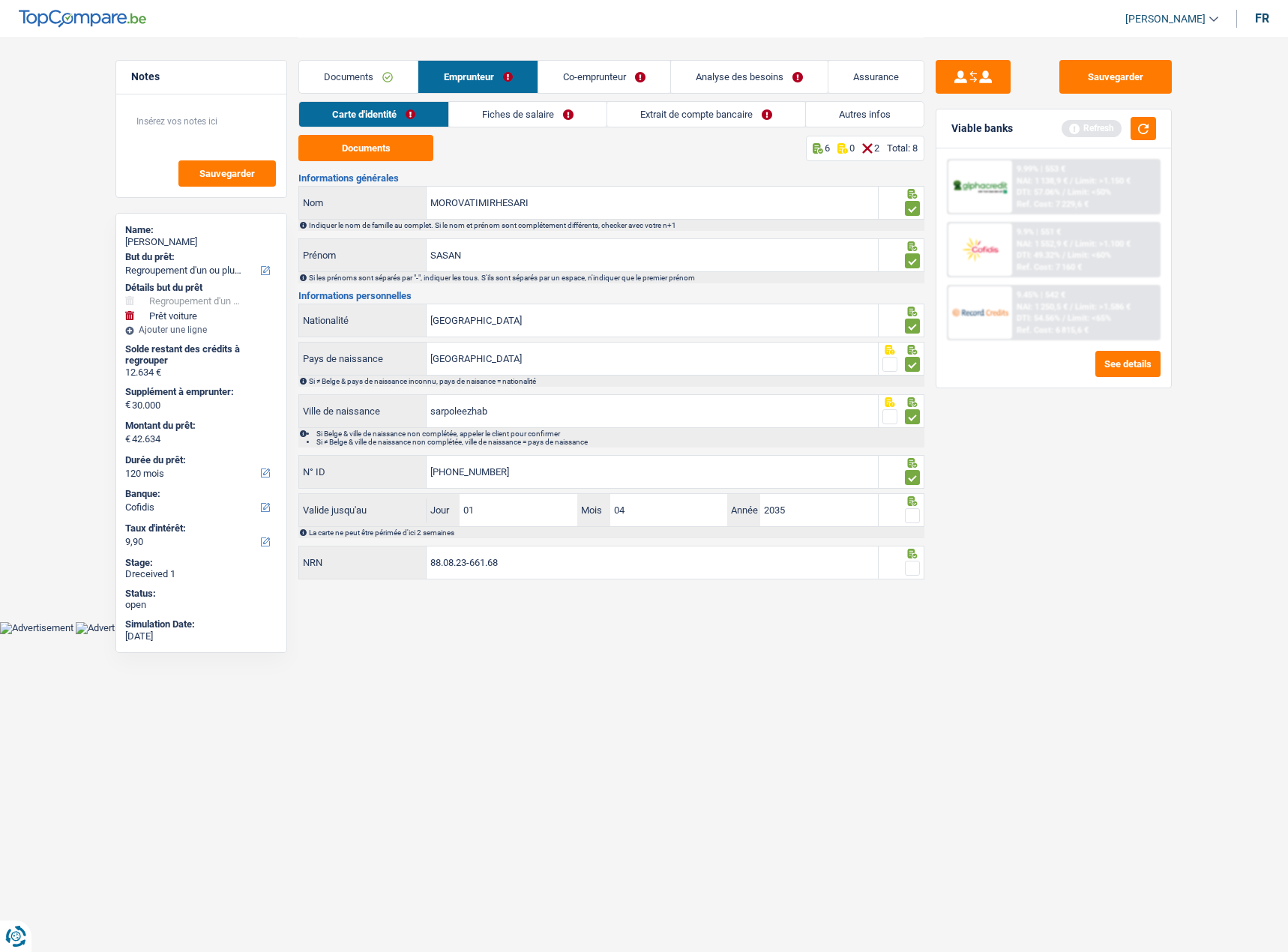
click at [0, 0] on input "radio" at bounding box center [0, 0] width 0 height 0
click at [907, 570] on span at bounding box center [912, 568] width 15 height 15
click at [0, 0] on input "radio" at bounding box center [0, 0] width 0 height 0
click at [506, 118] on link "Fiches de salaire" at bounding box center [528, 114] width 157 height 24
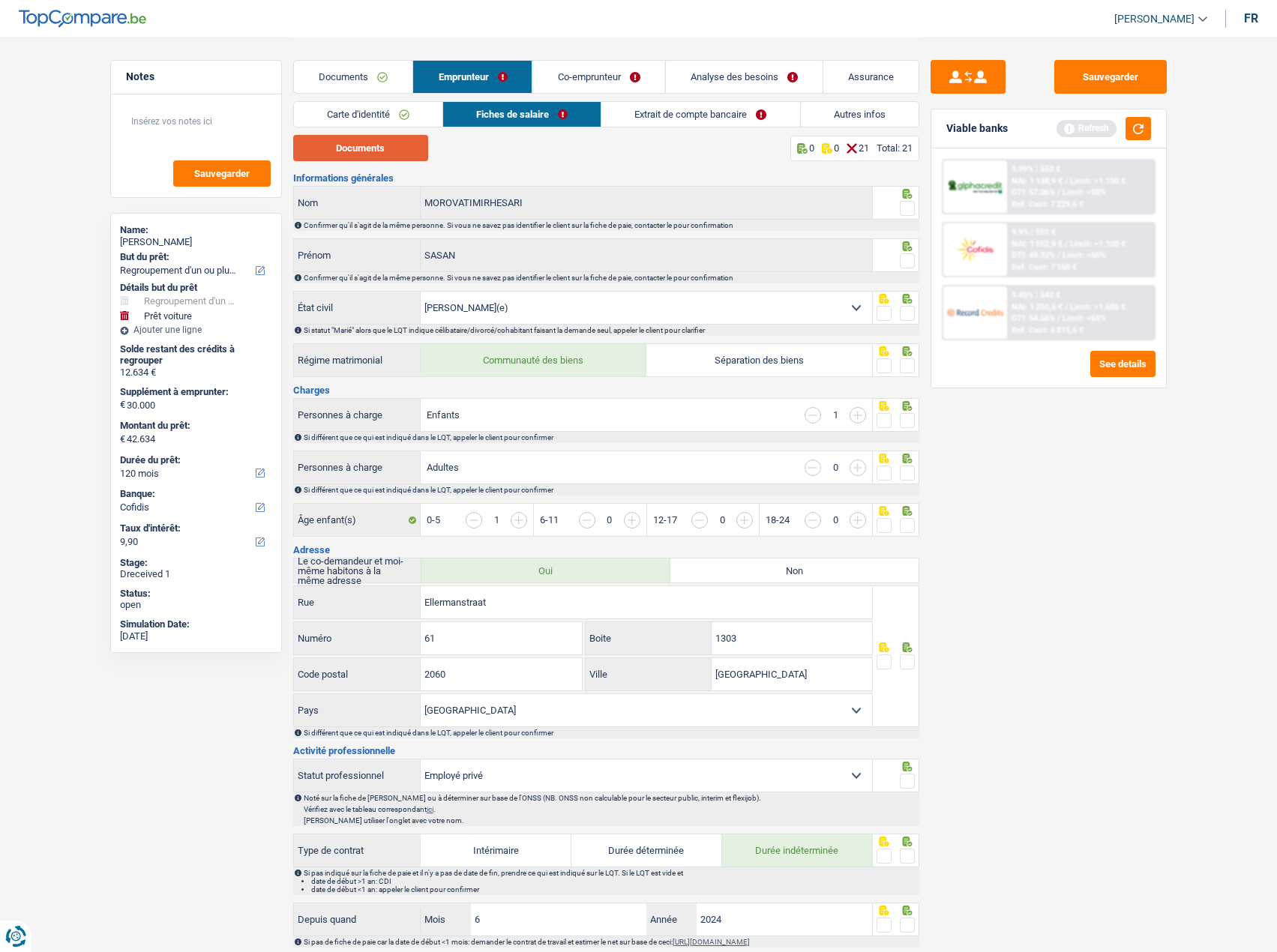
click at [390, 149] on button "Documents" at bounding box center [360, 148] width 135 height 26
click at [904, 215] on div at bounding box center [907, 208] width 15 height 19
click at [910, 214] on span at bounding box center [907, 208] width 15 height 15
click at [0, 0] on input "radio" at bounding box center [0, 0] width 0 height 0
click at [904, 266] on span at bounding box center [907, 261] width 15 height 15
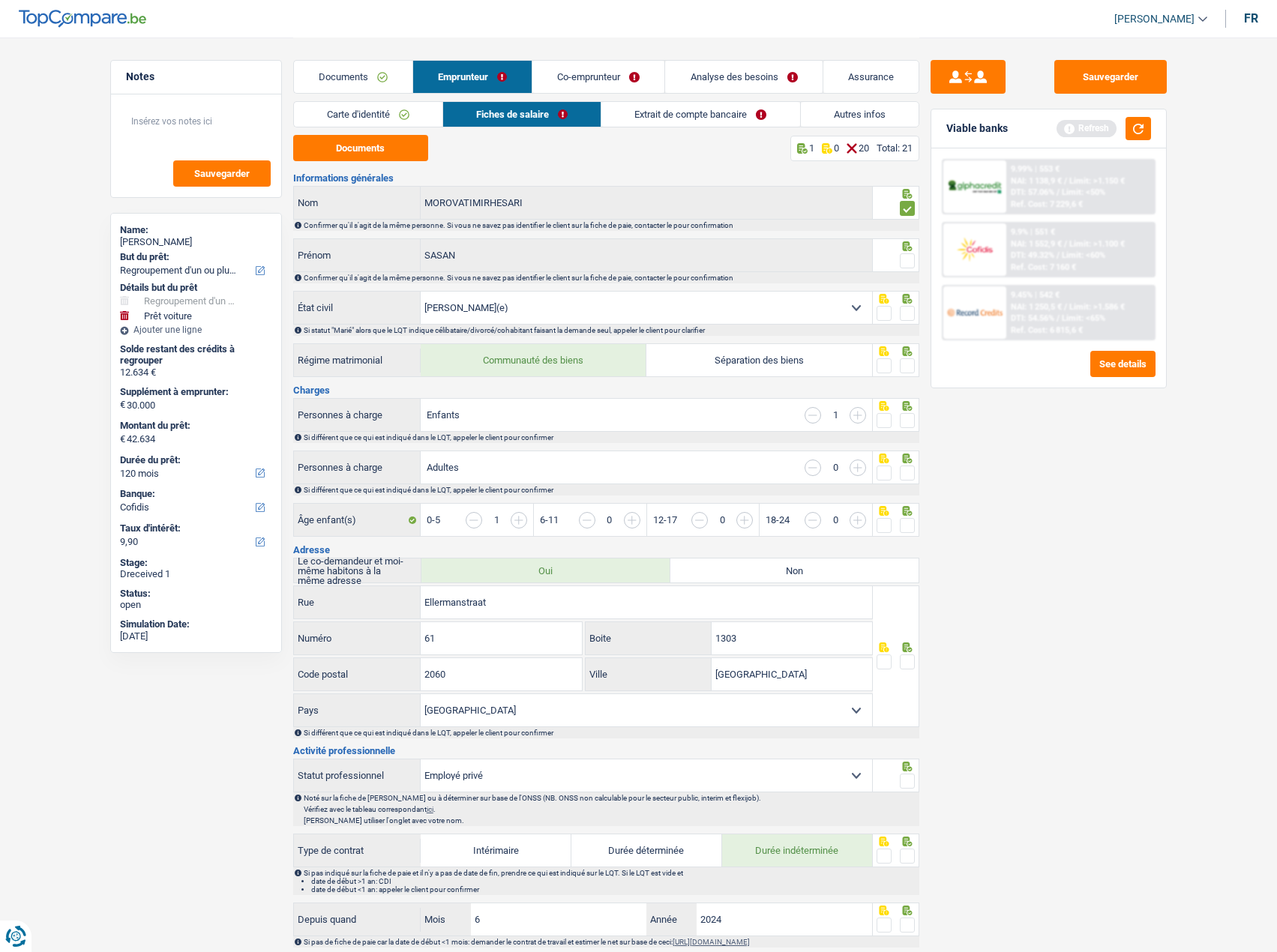
click at [0, 0] on input "radio" at bounding box center [0, 0] width 0 height 0
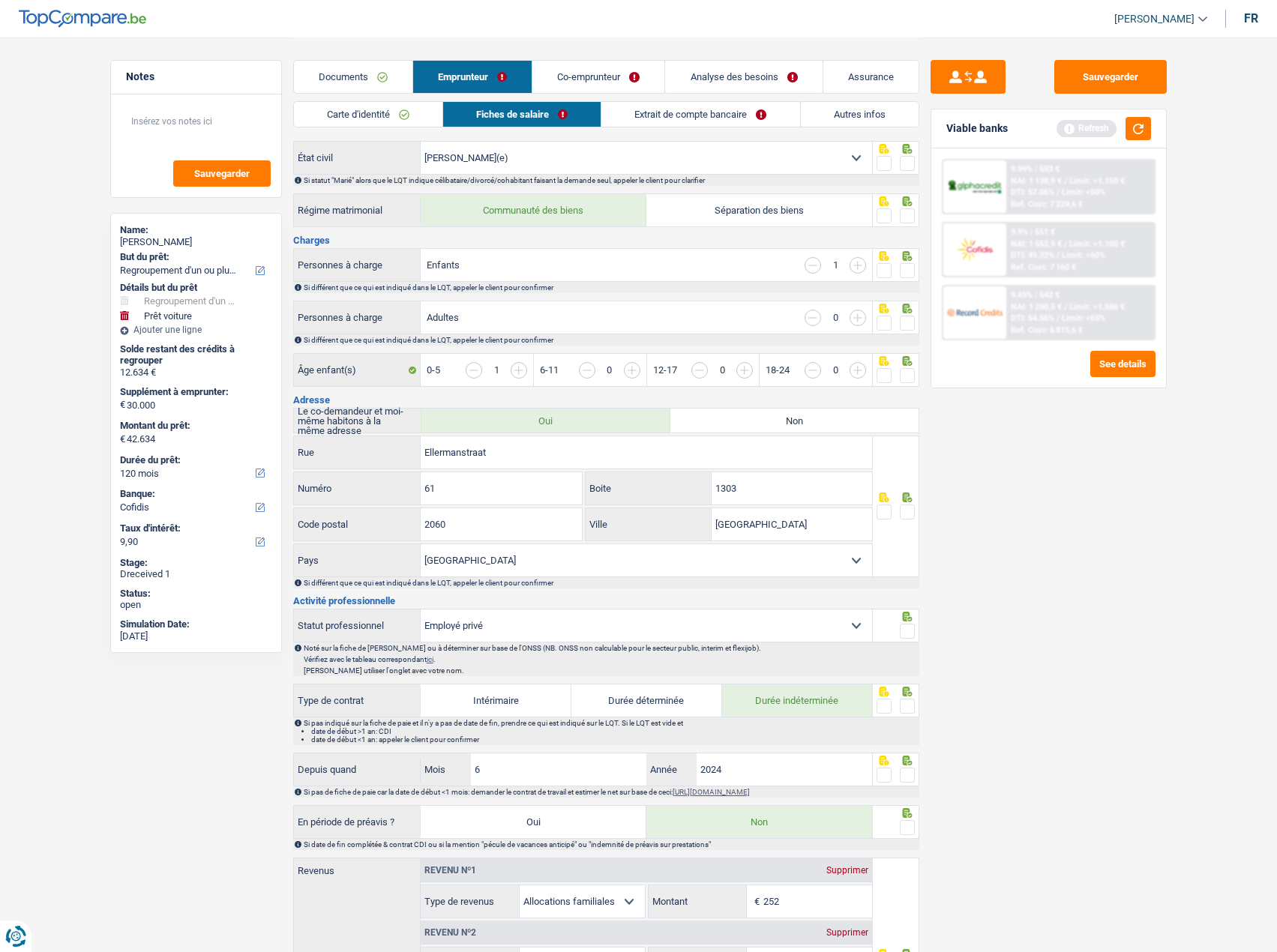
click at [906, 164] on span at bounding box center [907, 163] width 15 height 15
click at [0, 0] on input "radio" at bounding box center [0, 0] width 0 height 0
click at [906, 212] on span at bounding box center [907, 215] width 15 height 15
click at [0, 0] on input "radio" at bounding box center [0, 0] width 0 height 0
click at [910, 266] on span at bounding box center [907, 271] width 15 height 15
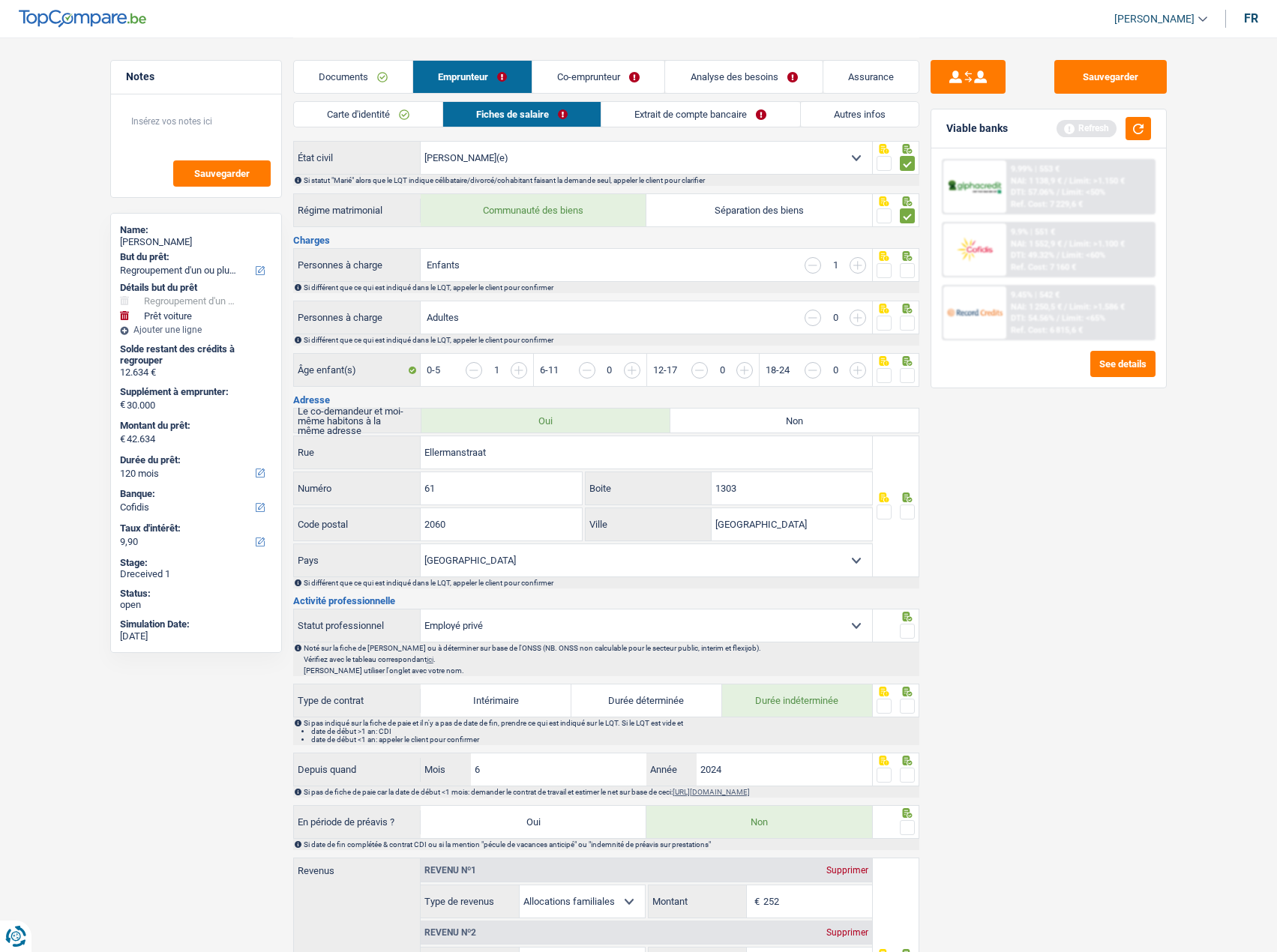
click at [0, 0] on input "radio" at bounding box center [0, 0] width 0 height 0
click at [907, 323] on span at bounding box center [907, 323] width 15 height 15
click at [0, 0] on input "radio" at bounding box center [0, 0] width 0 height 0
click at [911, 370] on span at bounding box center [907, 376] width 15 height 15
click at [0, 0] on input "radio" at bounding box center [0, 0] width 0 height 0
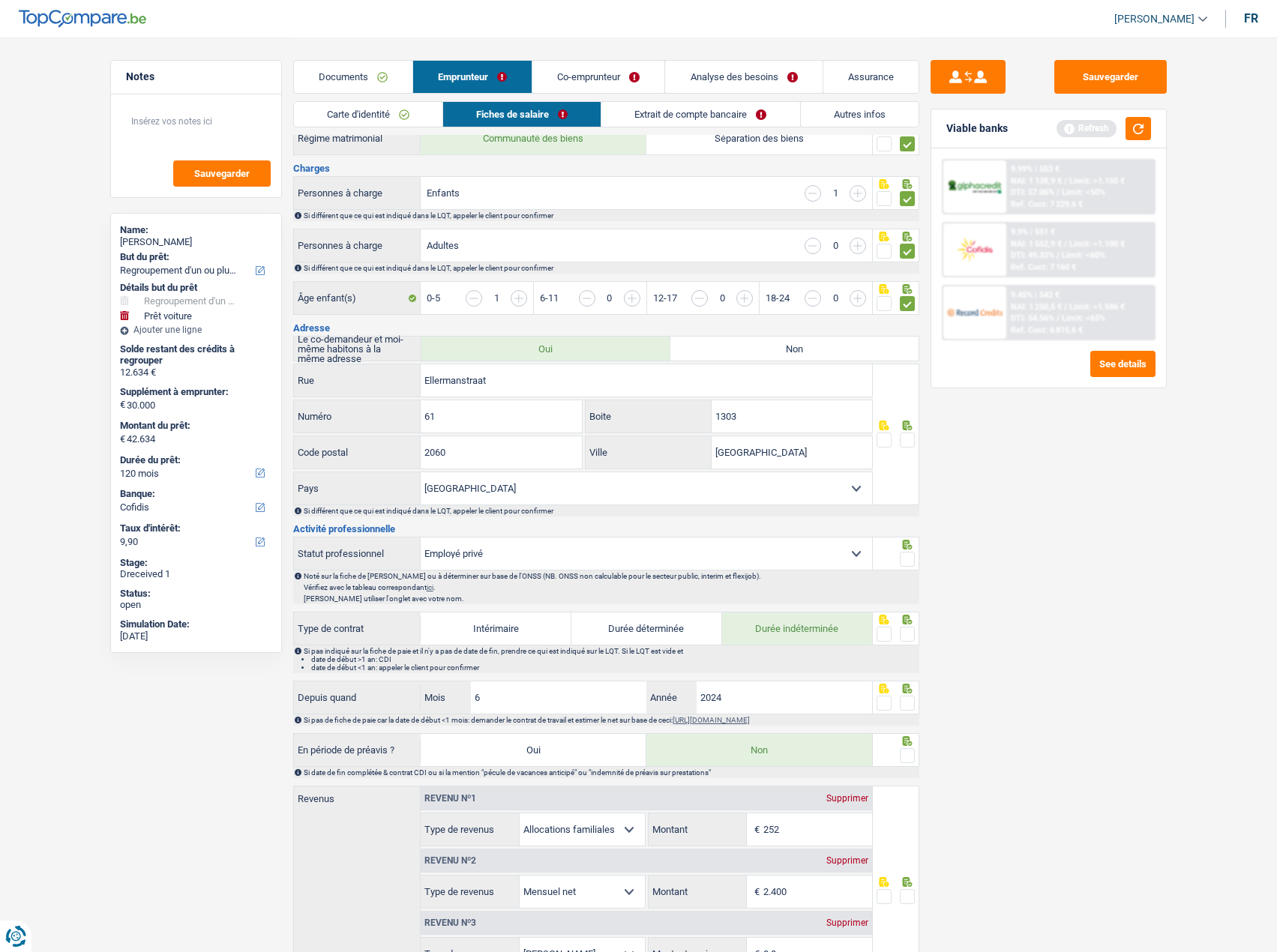
scroll to position [300, 0]
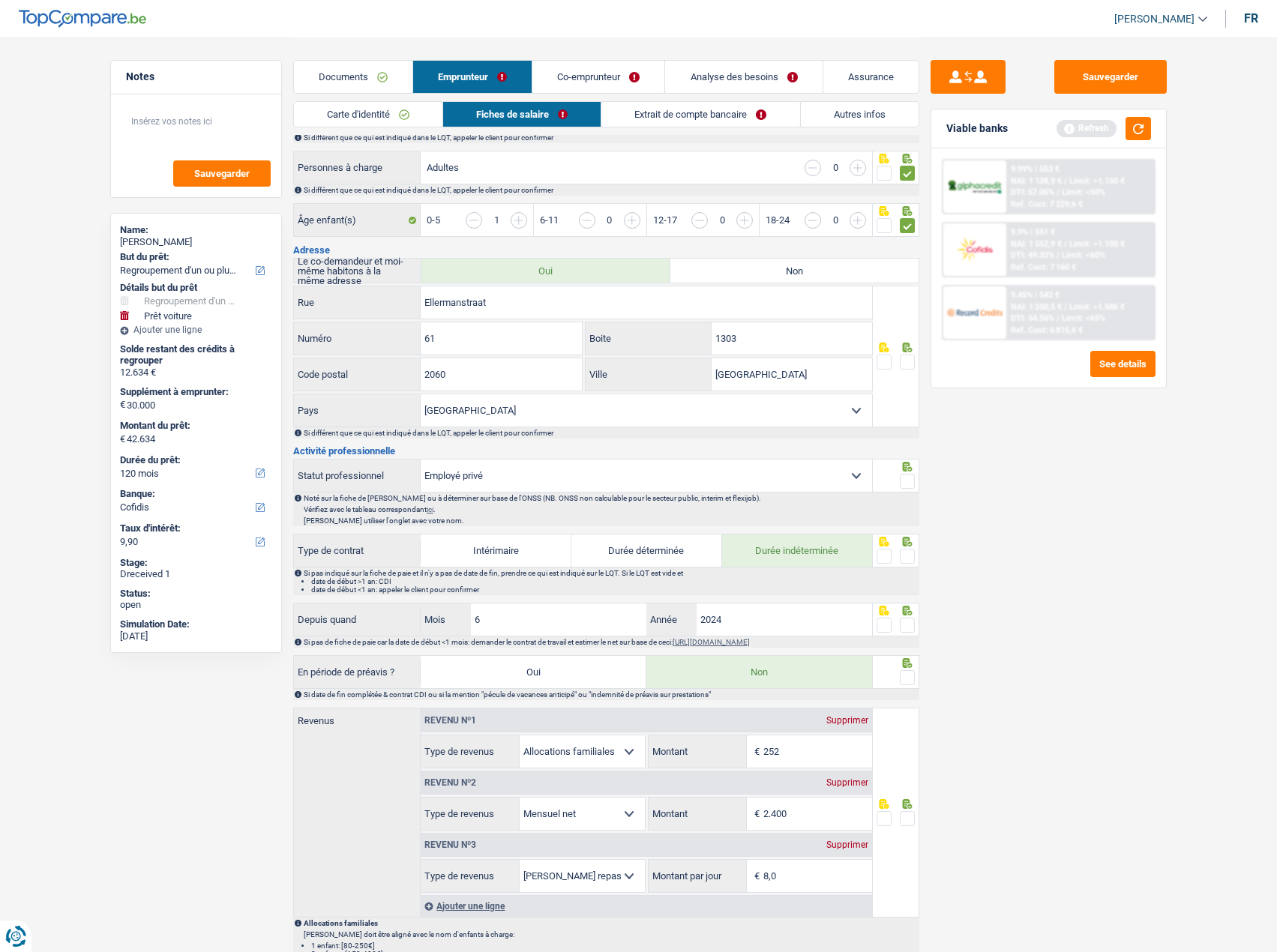
click at [910, 357] on span at bounding box center [907, 362] width 15 height 15
click at [0, 0] on input "radio" at bounding box center [0, 0] width 0 height 0
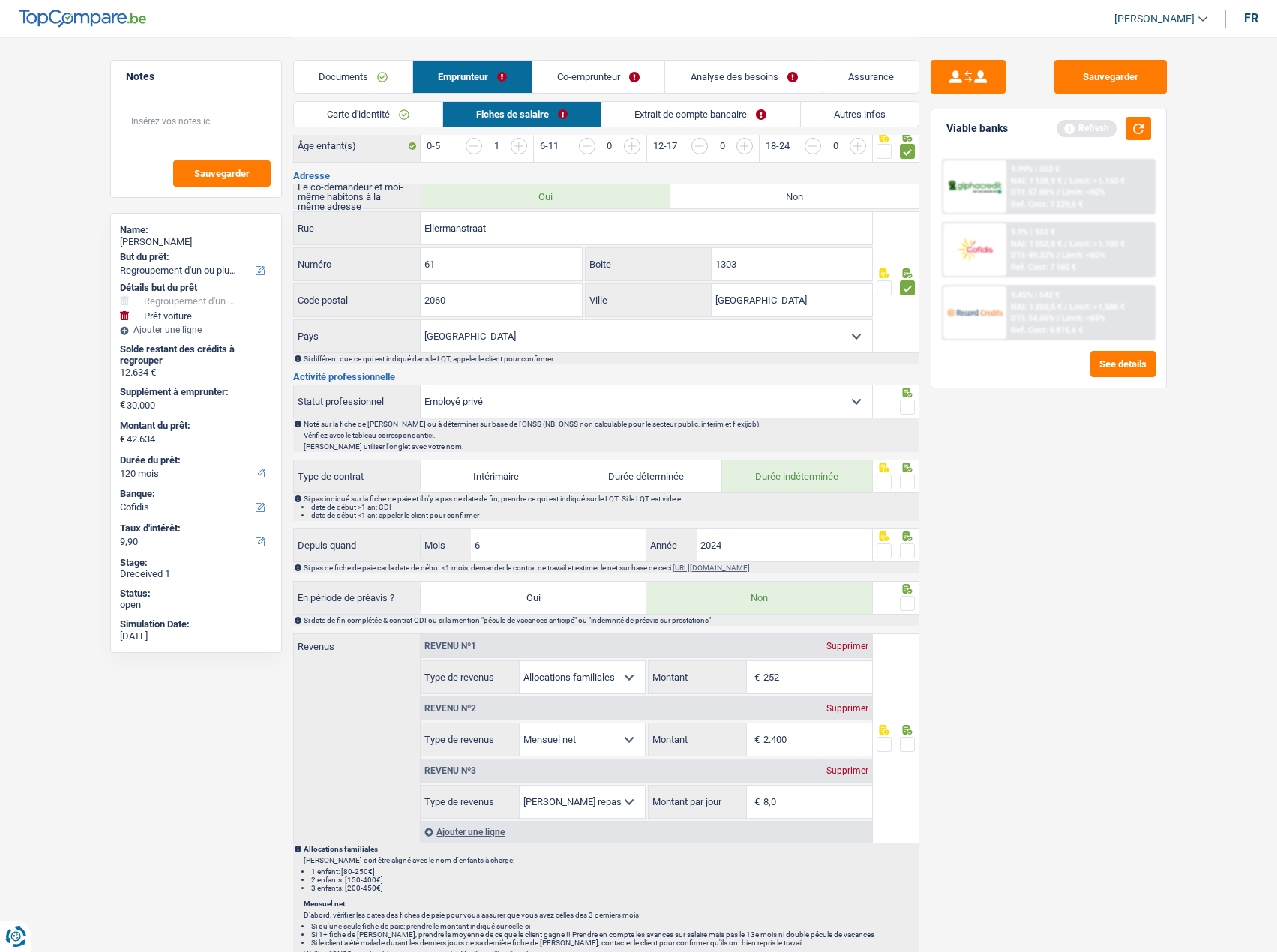
scroll to position [525, 0]
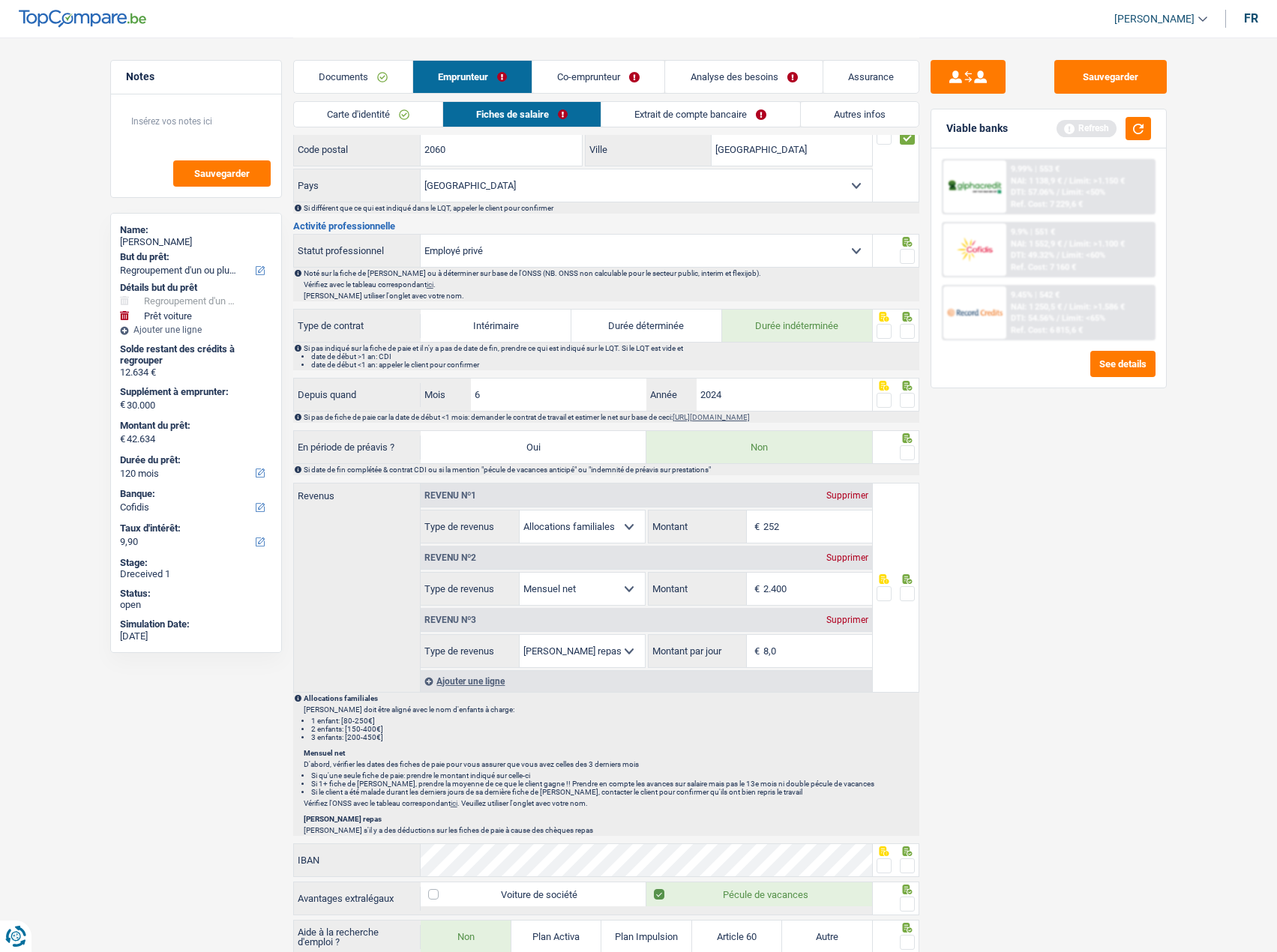
click at [909, 252] on span at bounding box center [907, 256] width 15 height 15
click at [0, 0] on input "radio" at bounding box center [0, 0] width 0 height 0
click at [909, 323] on div at bounding box center [907, 331] width 15 height 19
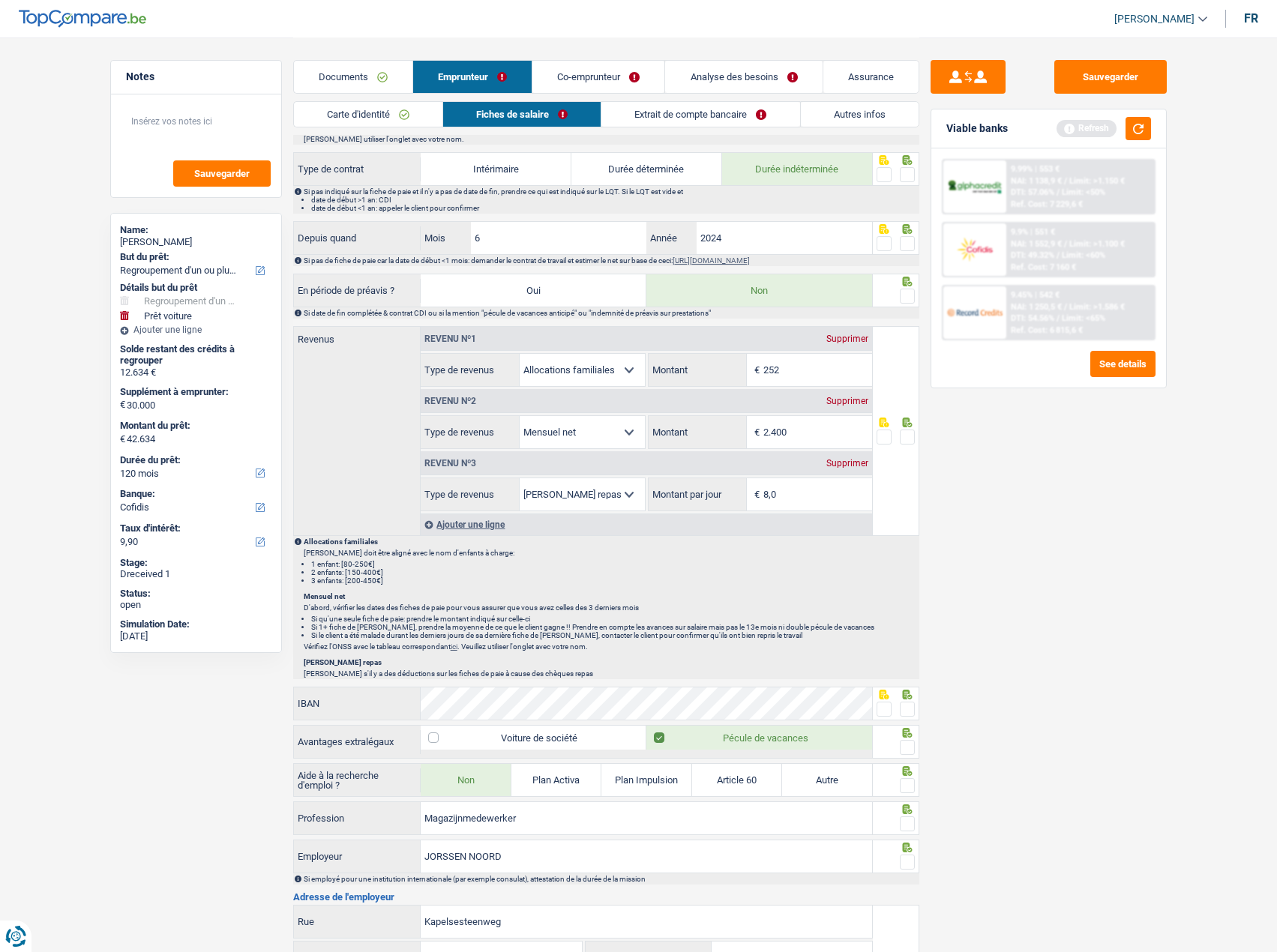
scroll to position [307, 0]
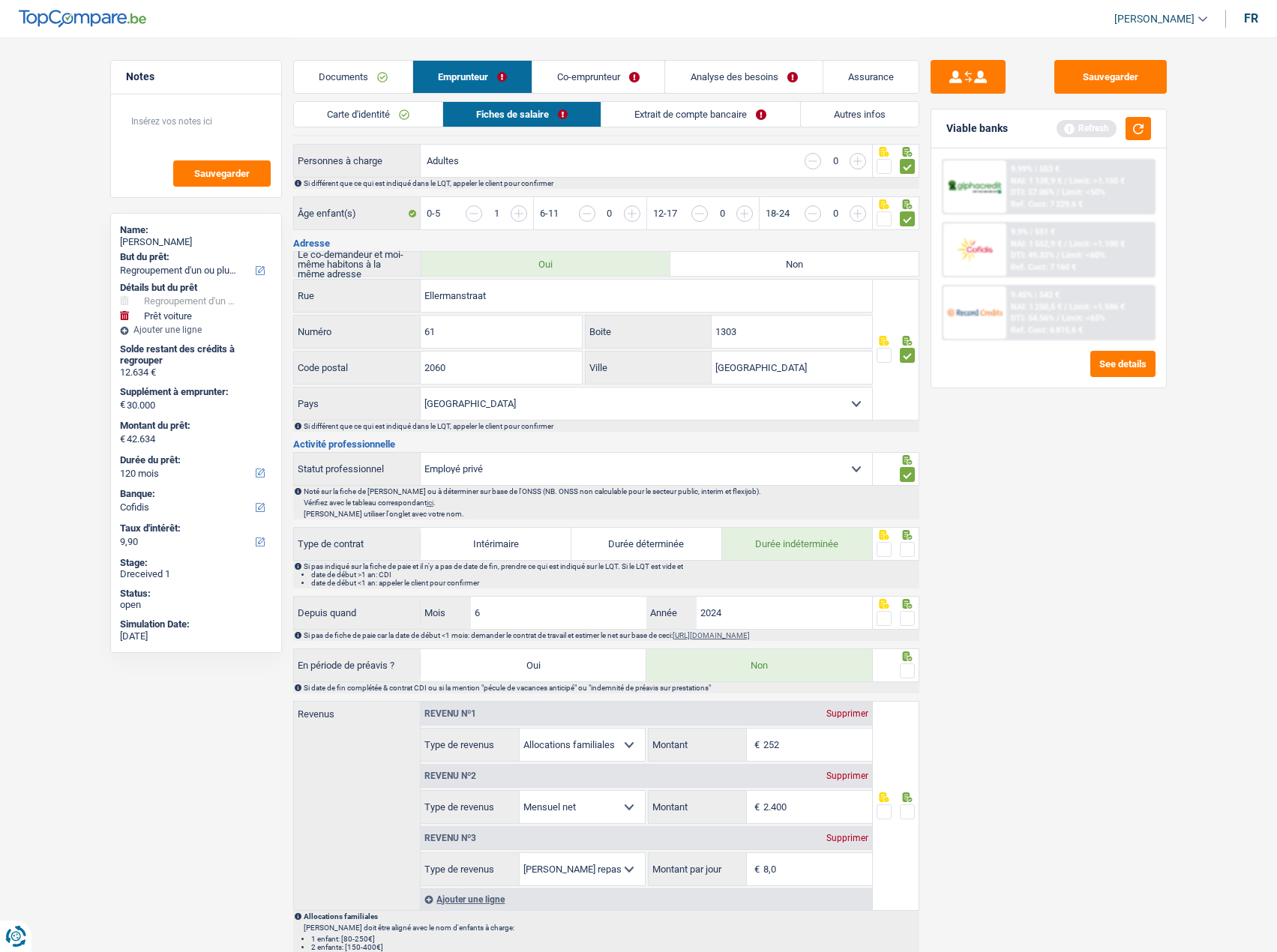
click at [634, 464] on select "Ouvrier Employé privé Employé public Invalide Indépendant Pensionné Chômeur Mut…" at bounding box center [646, 469] width 452 height 33
select select "worker"
click at [421, 452] on select "Ouvrier Employé privé Employé public Invalide Indépendant Pensionné Chômeur Mut…" at bounding box center [646, 469] width 452 height 33
radio input "false"
checkbox input "false"
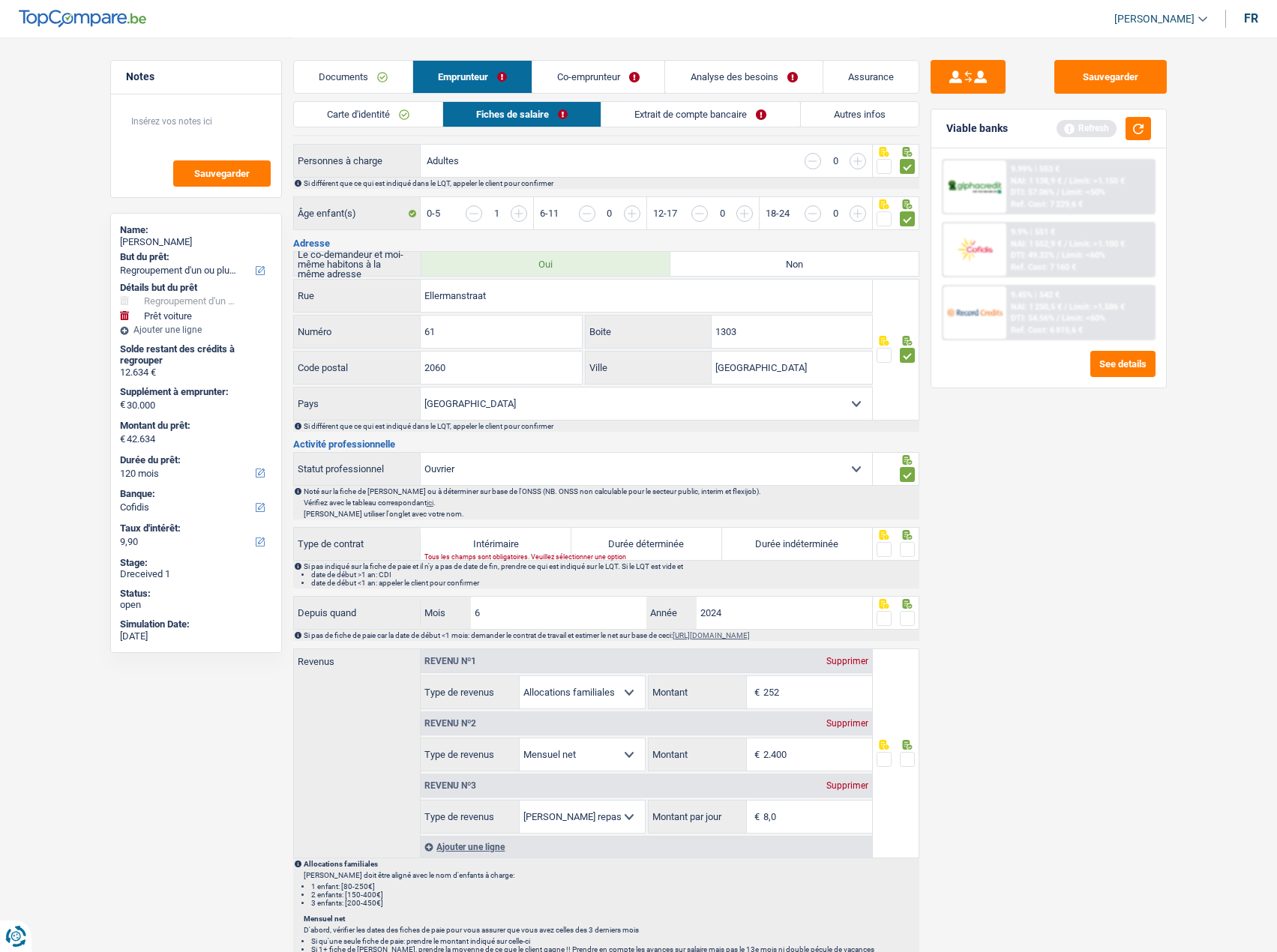
click at [813, 553] on label "Durée indéterminée" at bounding box center [797, 544] width 151 height 33
click at [813, 553] on input "Durée indéterminée" at bounding box center [797, 544] width 151 height 33
radio input "true"
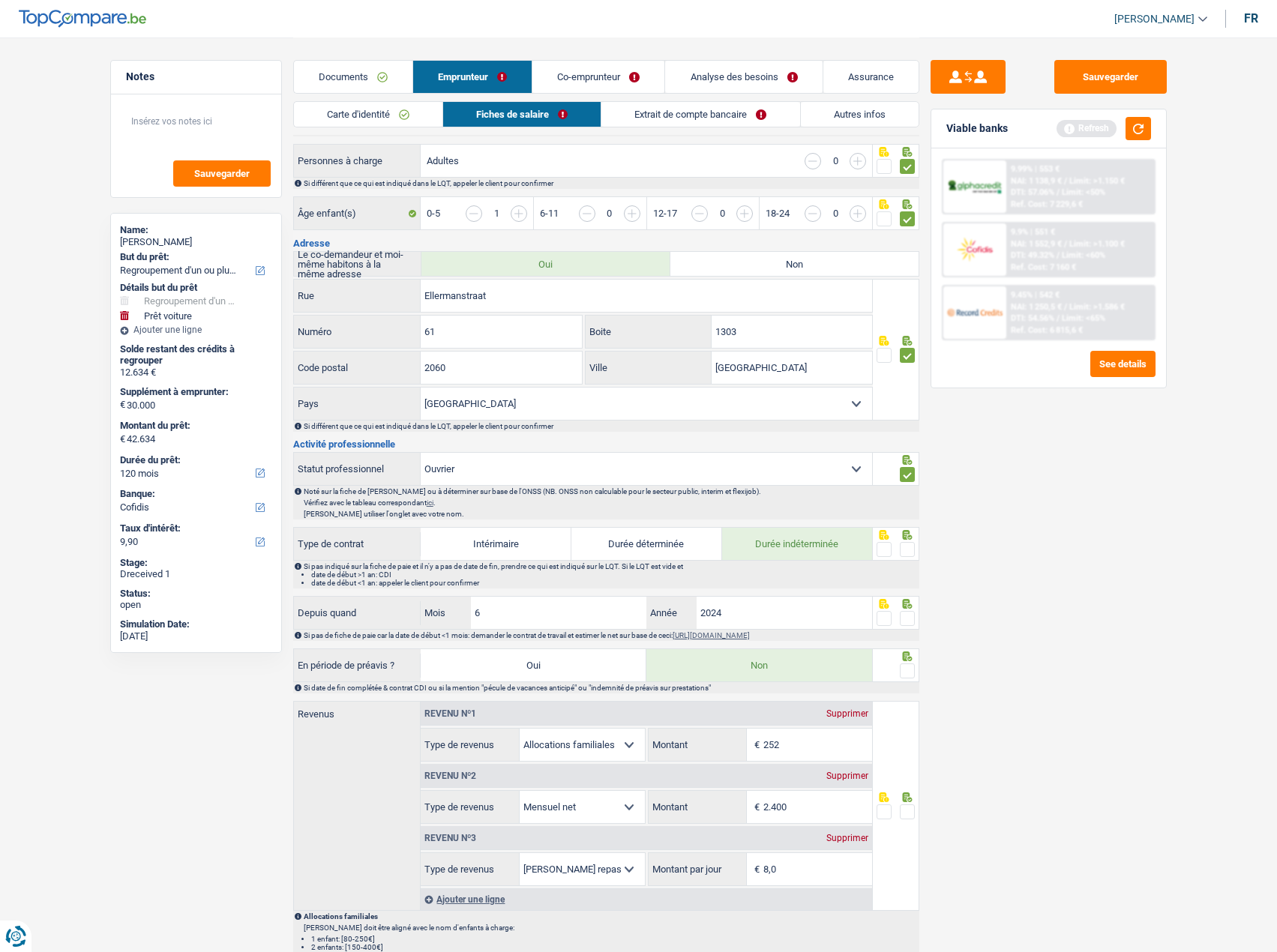
click at [899, 546] on fieldset at bounding box center [896, 549] width 38 height 19
click at [907, 550] on span at bounding box center [907, 549] width 15 height 15
click at [0, 0] on input "radio" at bounding box center [0, 0] width 0 height 0
click at [905, 624] on span at bounding box center [907, 618] width 15 height 15
click at [0, 0] on input "radio" at bounding box center [0, 0] width 0 height 0
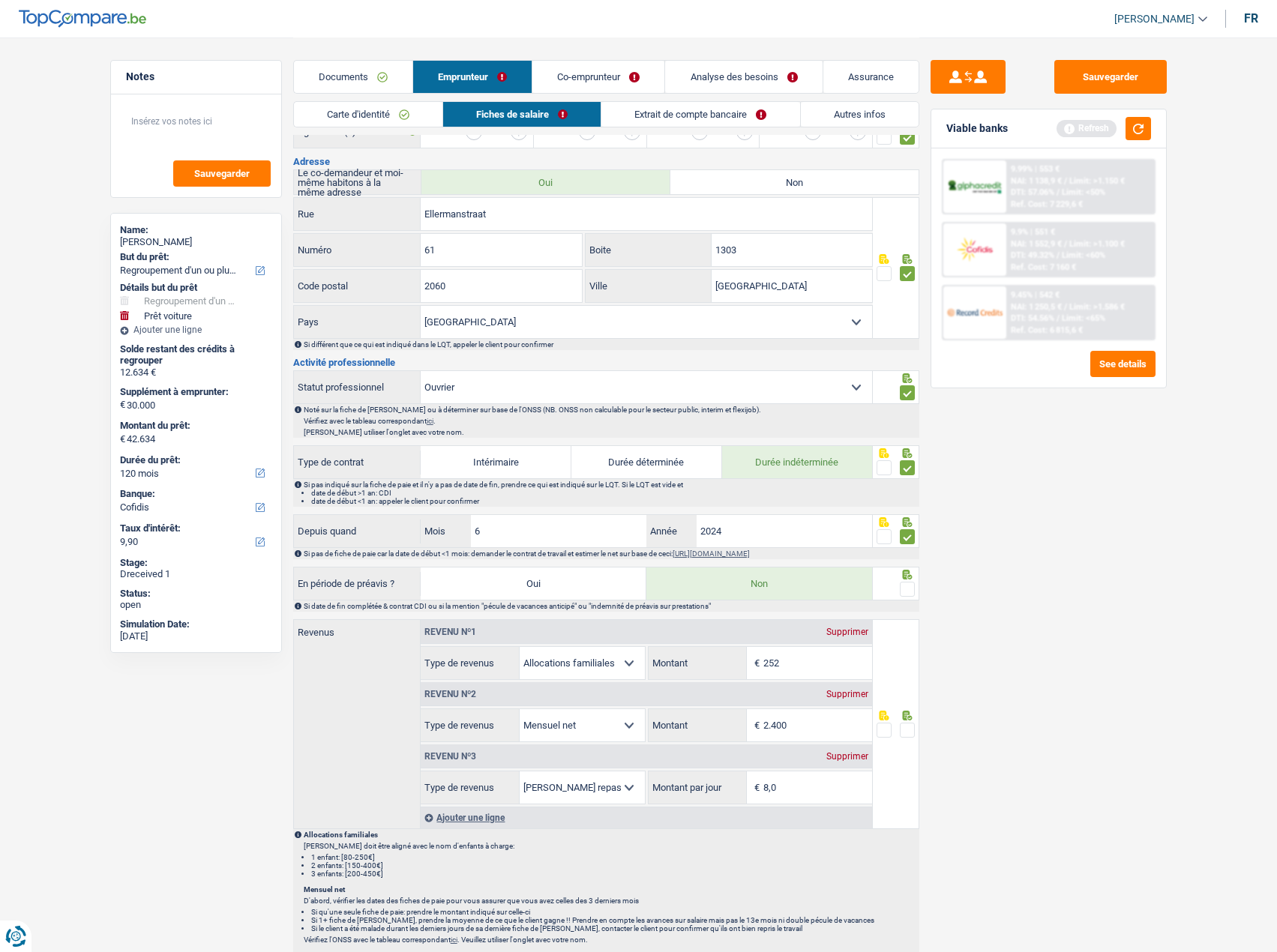
scroll to position [606, 0]
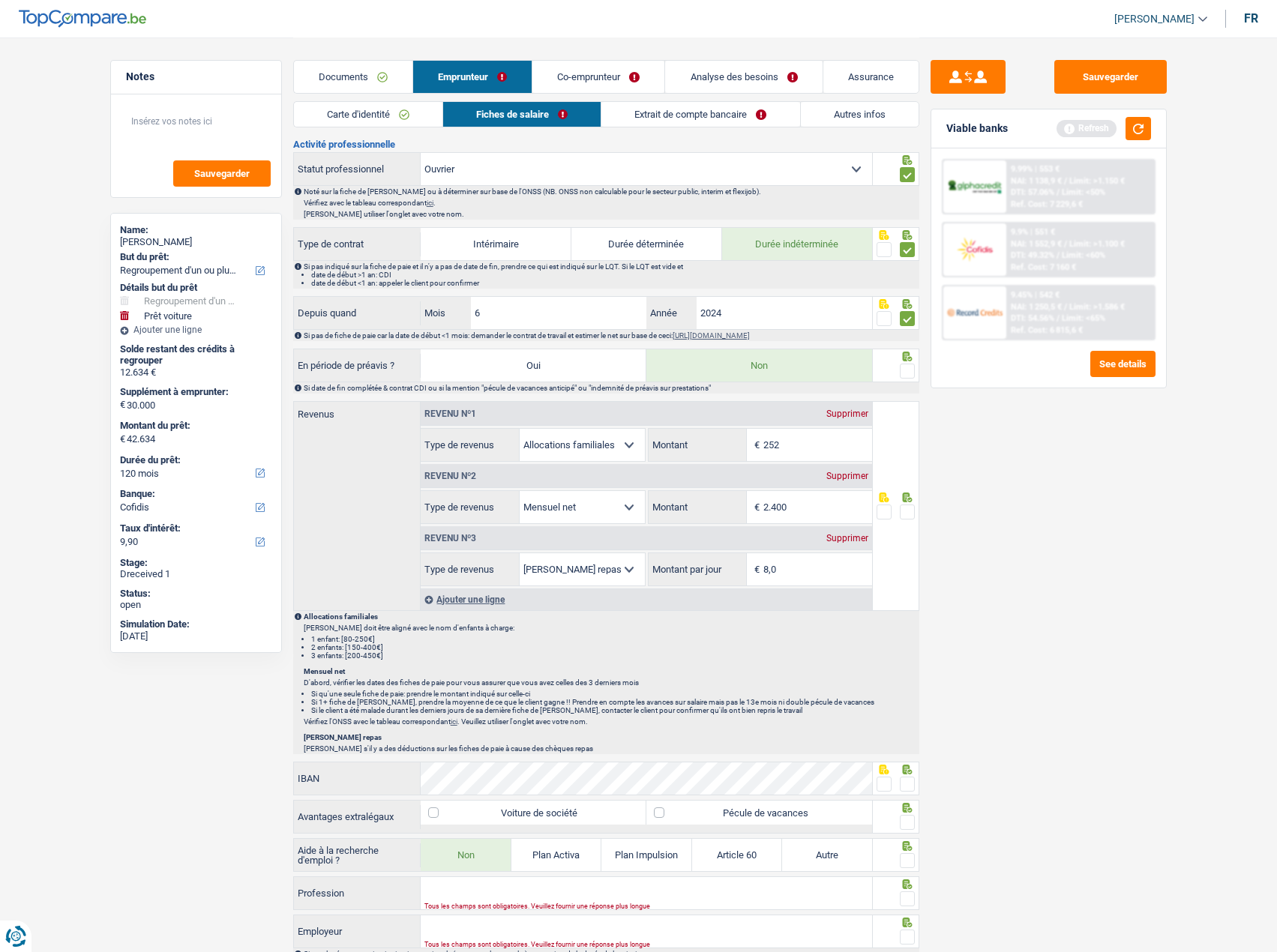
click at [908, 369] on span at bounding box center [907, 371] width 15 height 15
click at [0, 0] on input "radio" at bounding box center [0, 0] width 0 height 0
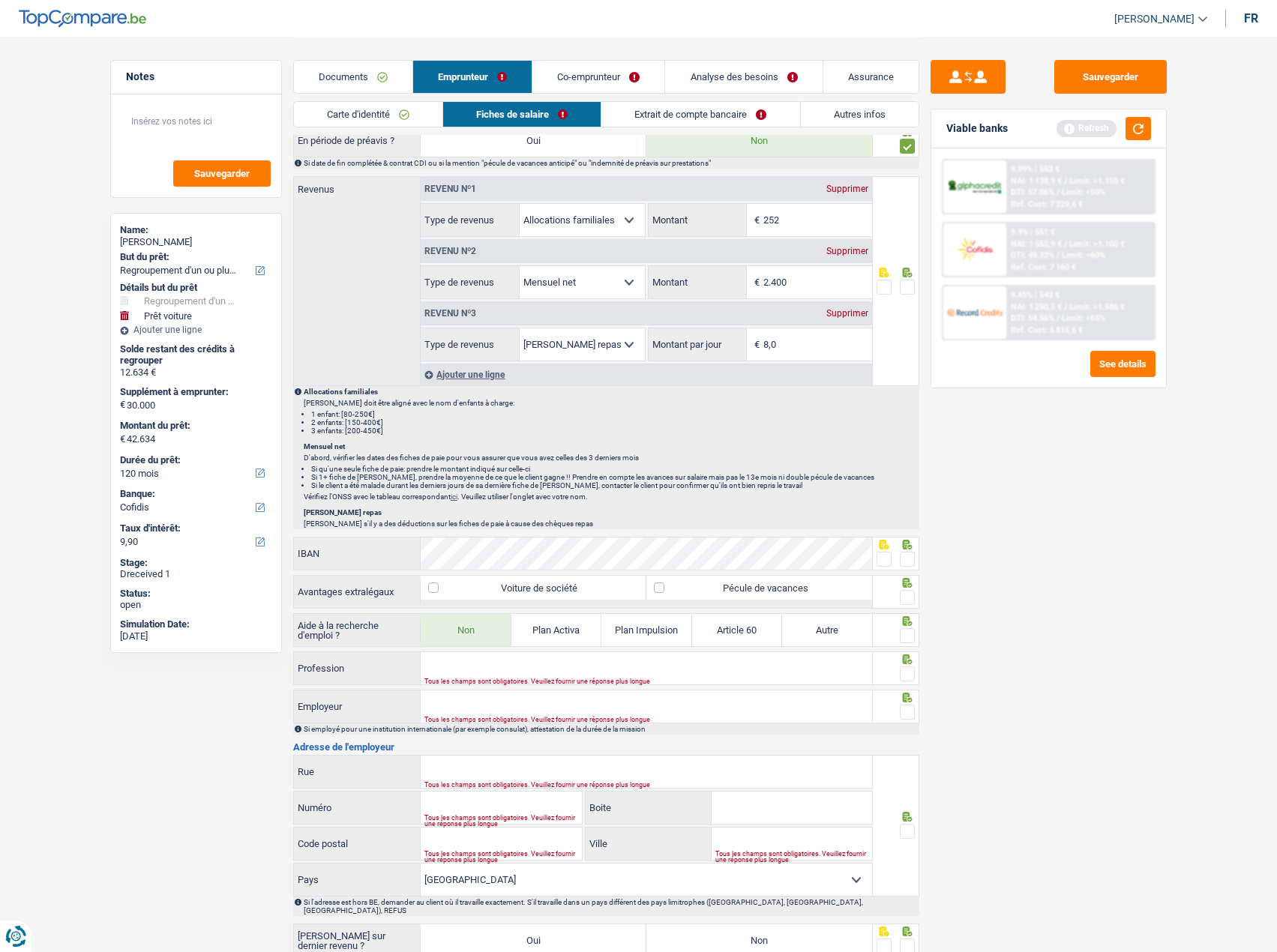
scroll to position [982, 0]
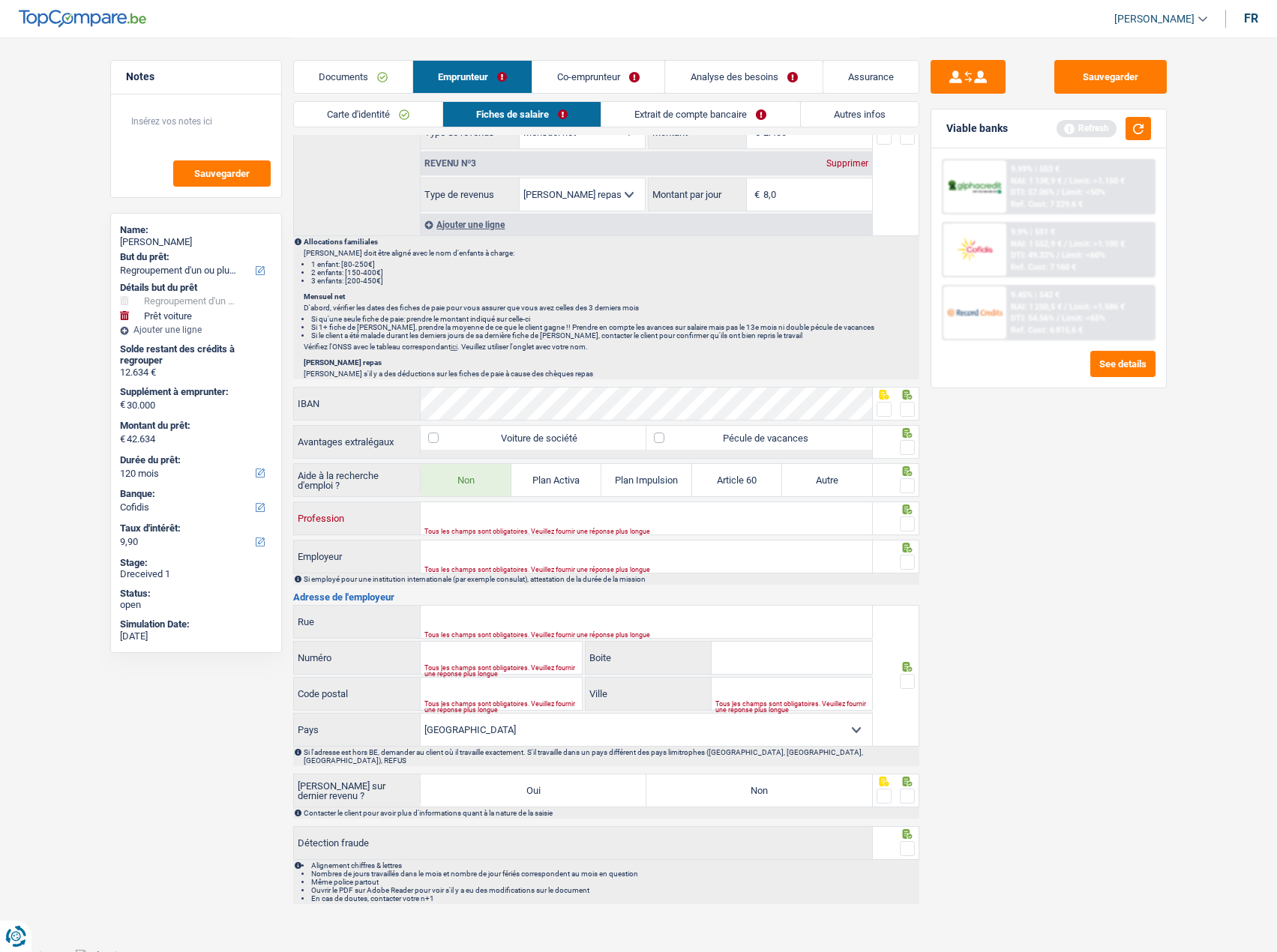
click at [485, 523] on input "Profession" at bounding box center [646, 519] width 452 height 33
click at [436, 553] on input "Employeur" at bounding box center [646, 557] width 452 height 33
paste input "polyvalent medewerker"
type input "polyvalent medewerker"
click at [467, 527] on input "Profession" at bounding box center [646, 519] width 452 height 33
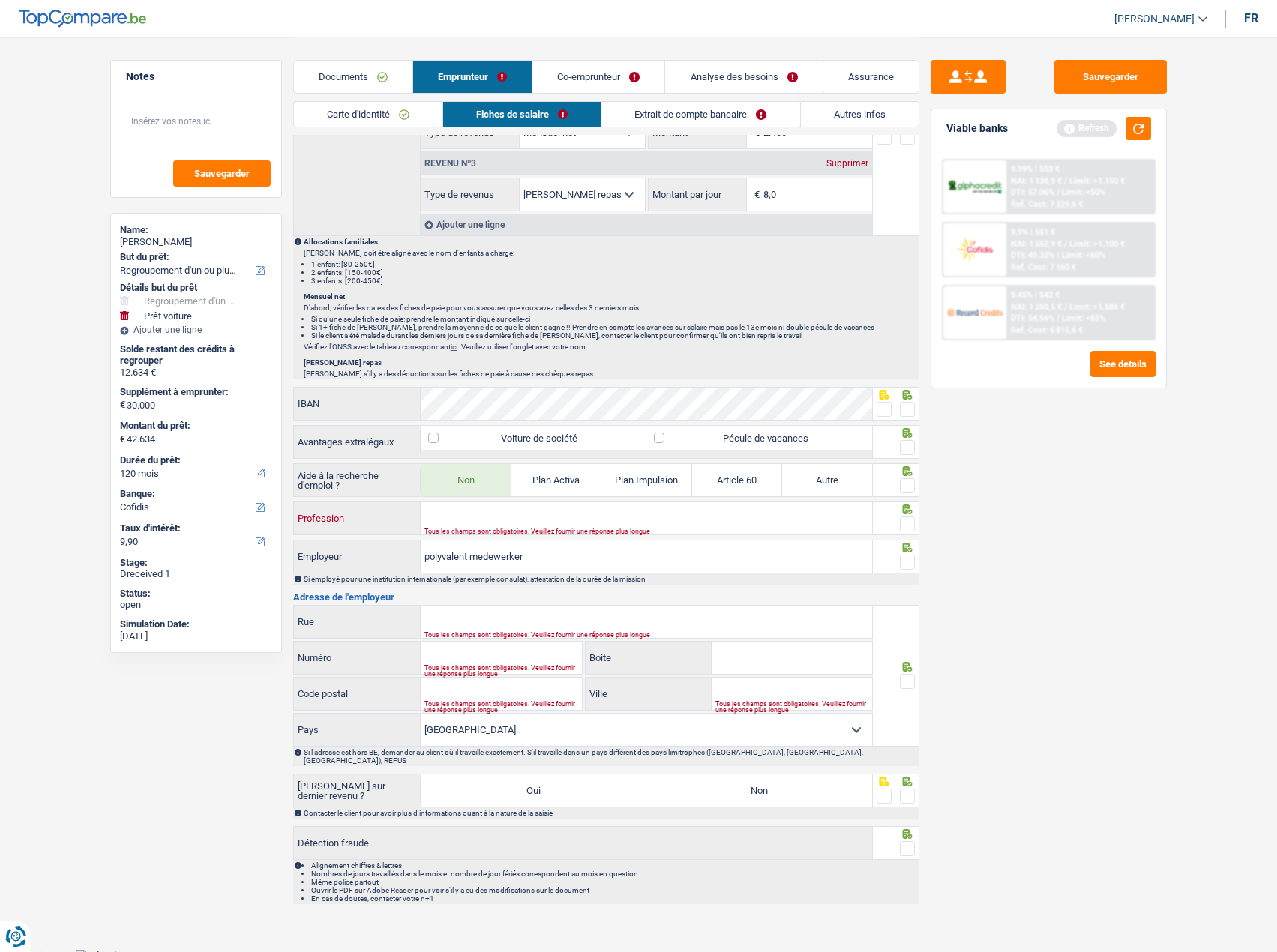
paste input "polyvalent medewerker"
type input "polyvalent medewerker"
drag, startPoint x: 534, startPoint y: 559, endPoint x: 373, endPoint y: 559, distance: 161.0
click at [373, 559] on div "polyvalent medewerker Employeur" at bounding box center [584, 557] width 579 height 33
paste input "JORSSEN NOORD NV"
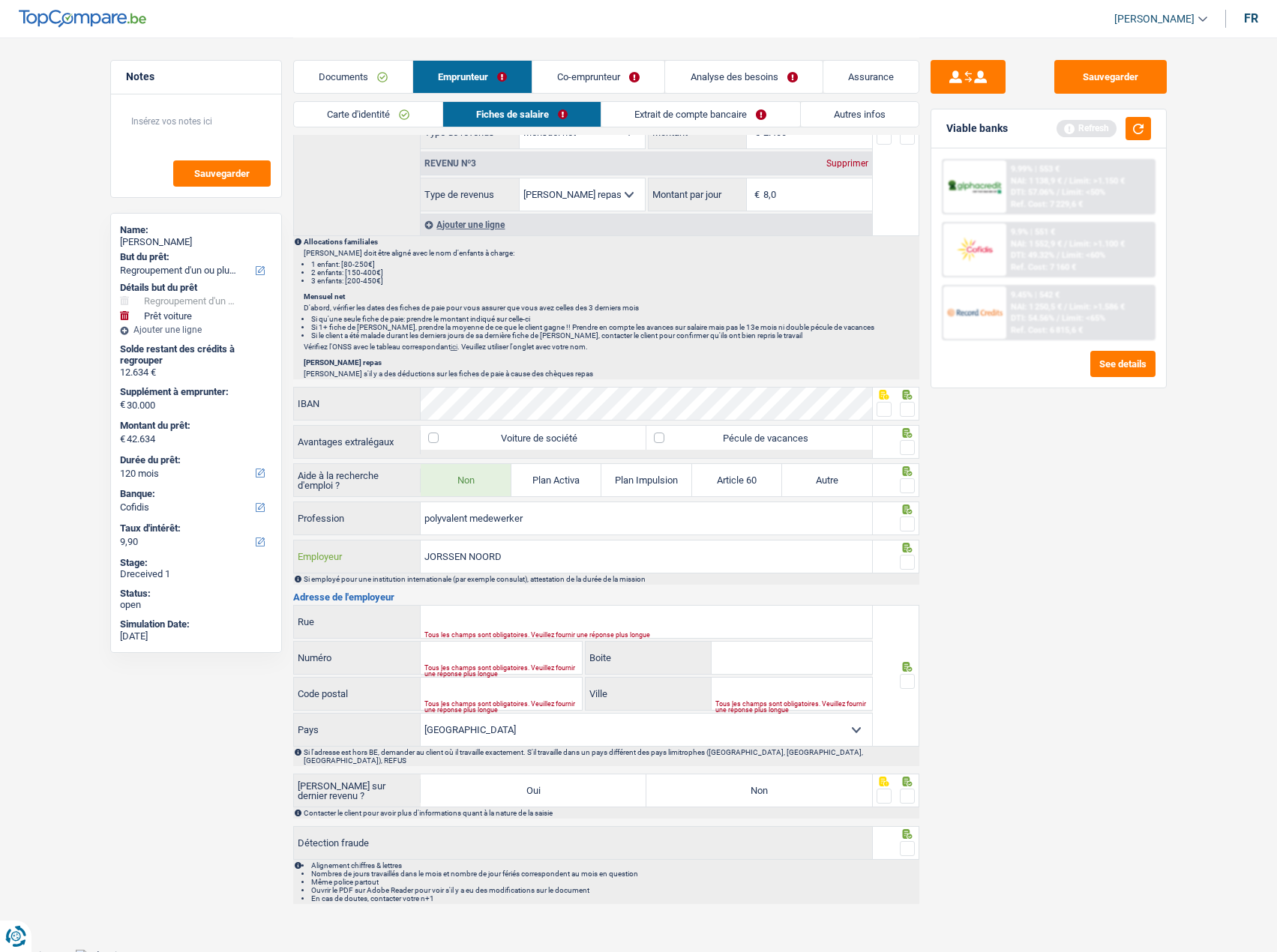
type input "JORSSEN NOORD"
drag, startPoint x: 907, startPoint y: 565, endPoint x: 908, endPoint y: 528, distance: 37.0
click at [907, 560] on span at bounding box center [907, 562] width 15 height 15
click at [0, 0] on input "radio" at bounding box center [0, 0] width 0 height 0
drag, startPoint x: 908, startPoint y: 523, endPoint x: 906, endPoint y: 506, distance: 17.1
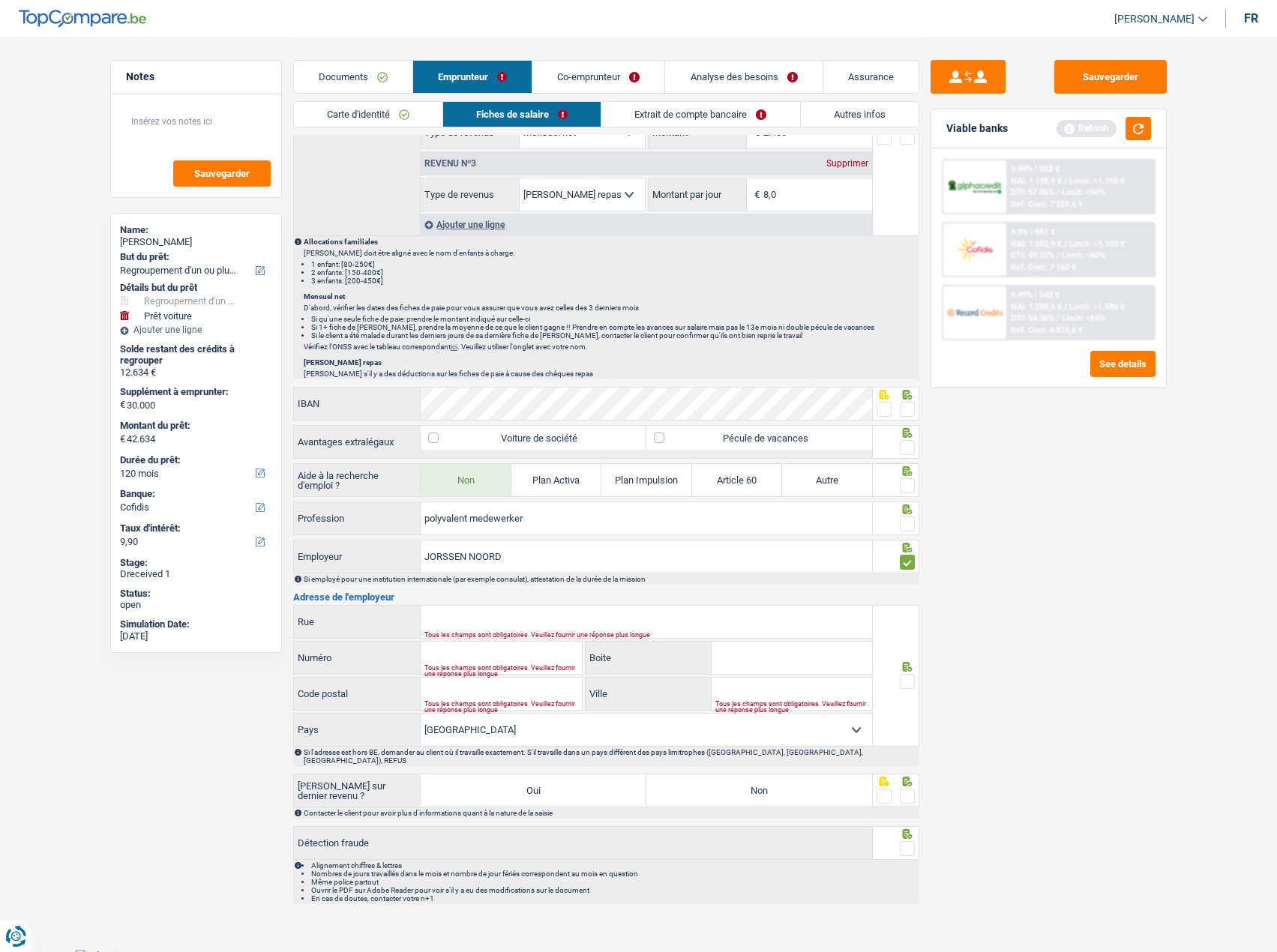
click at [908, 521] on span at bounding box center [907, 524] width 15 height 15
click at [0, 0] on input "radio" at bounding box center [0, 0] width 0 height 0
click at [905, 479] on span at bounding box center [907, 486] width 15 height 15
click at [0, 0] on input "radio" at bounding box center [0, 0] width 0 height 0
click at [906, 444] on span at bounding box center [907, 447] width 15 height 15
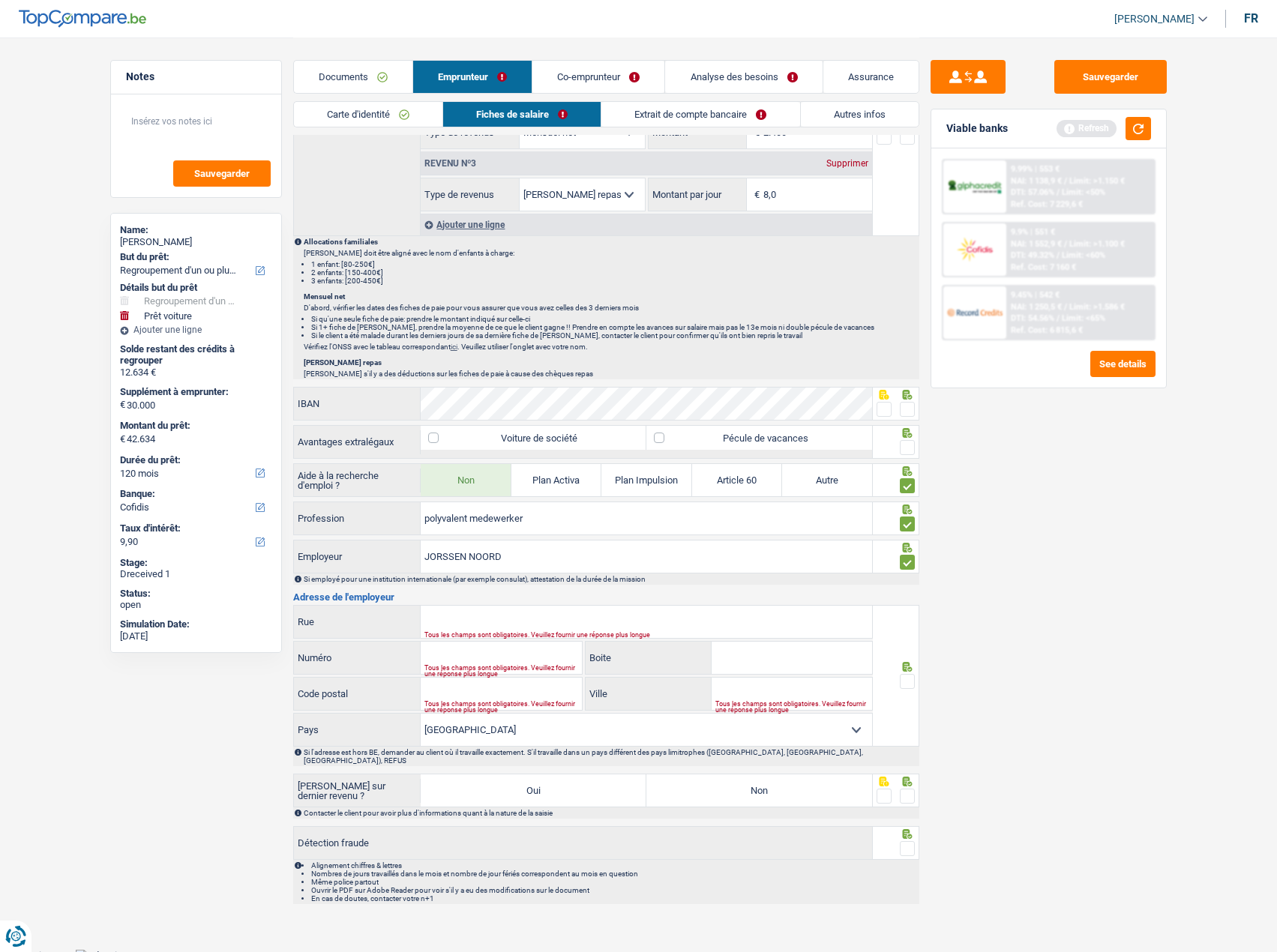
click at [0, 0] on input "radio" at bounding box center [0, 0] width 0 height 0
click at [886, 409] on span at bounding box center [884, 409] width 15 height 15
click at [0, 0] on input "radio" at bounding box center [0, 0] width 0 height 0
click at [909, 405] on span at bounding box center [907, 409] width 15 height 15
click at [0, 0] on input "radio" at bounding box center [0, 0] width 0 height 0
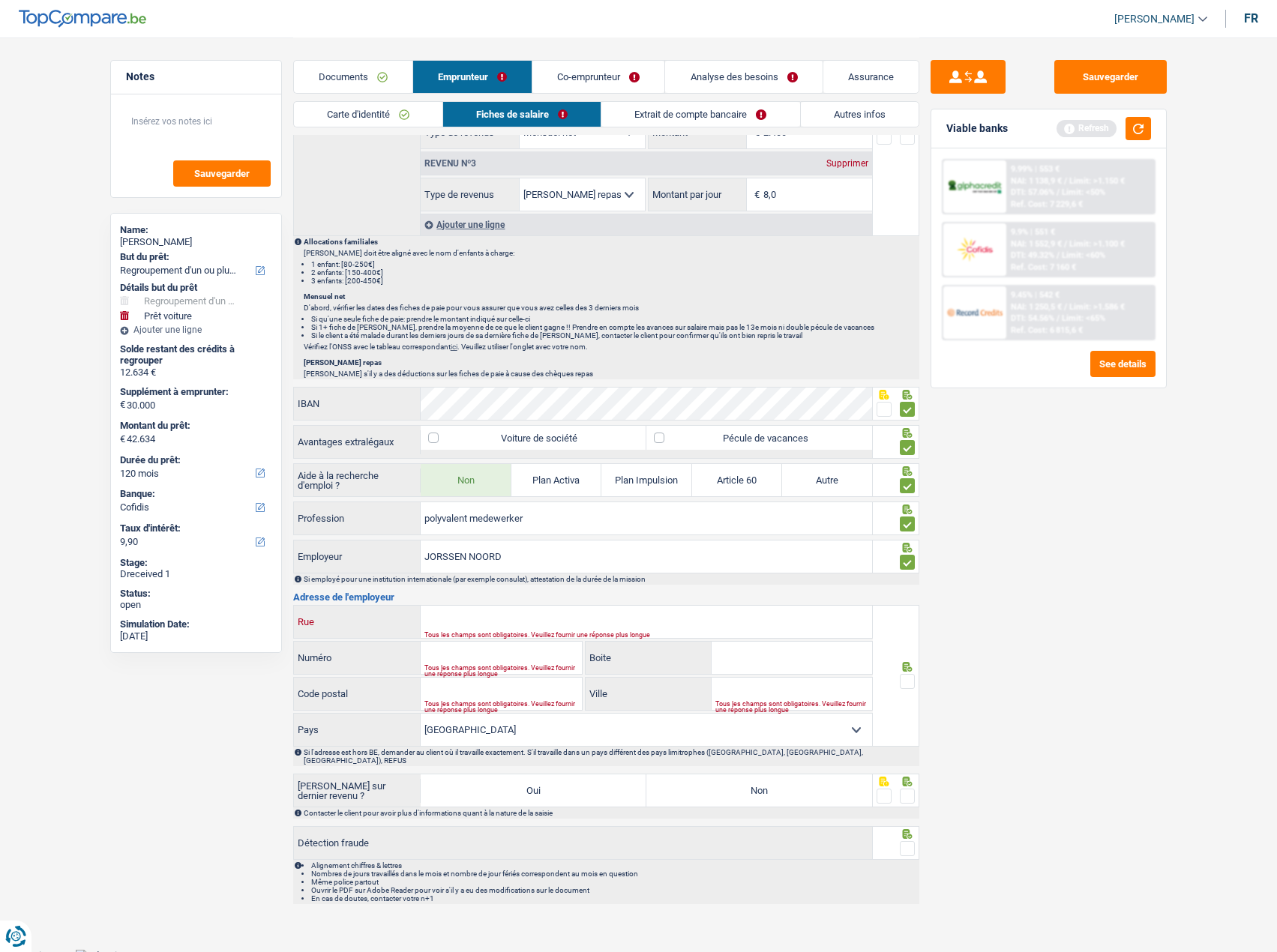
drag, startPoint x: 686, startPoint y: 619, endPoint x: 707, endPoint y: 619, distance: 21.0
click at [686, 619] on input "Rue" at bounding box center [646, 622] width 452 height 33
paste input "KAPELSESTEENWEG"
type input "KAPELSESTEENWEG"
click at [509, 653] on input "Numéro" at bounding box center [501, 658] width 161 height 33
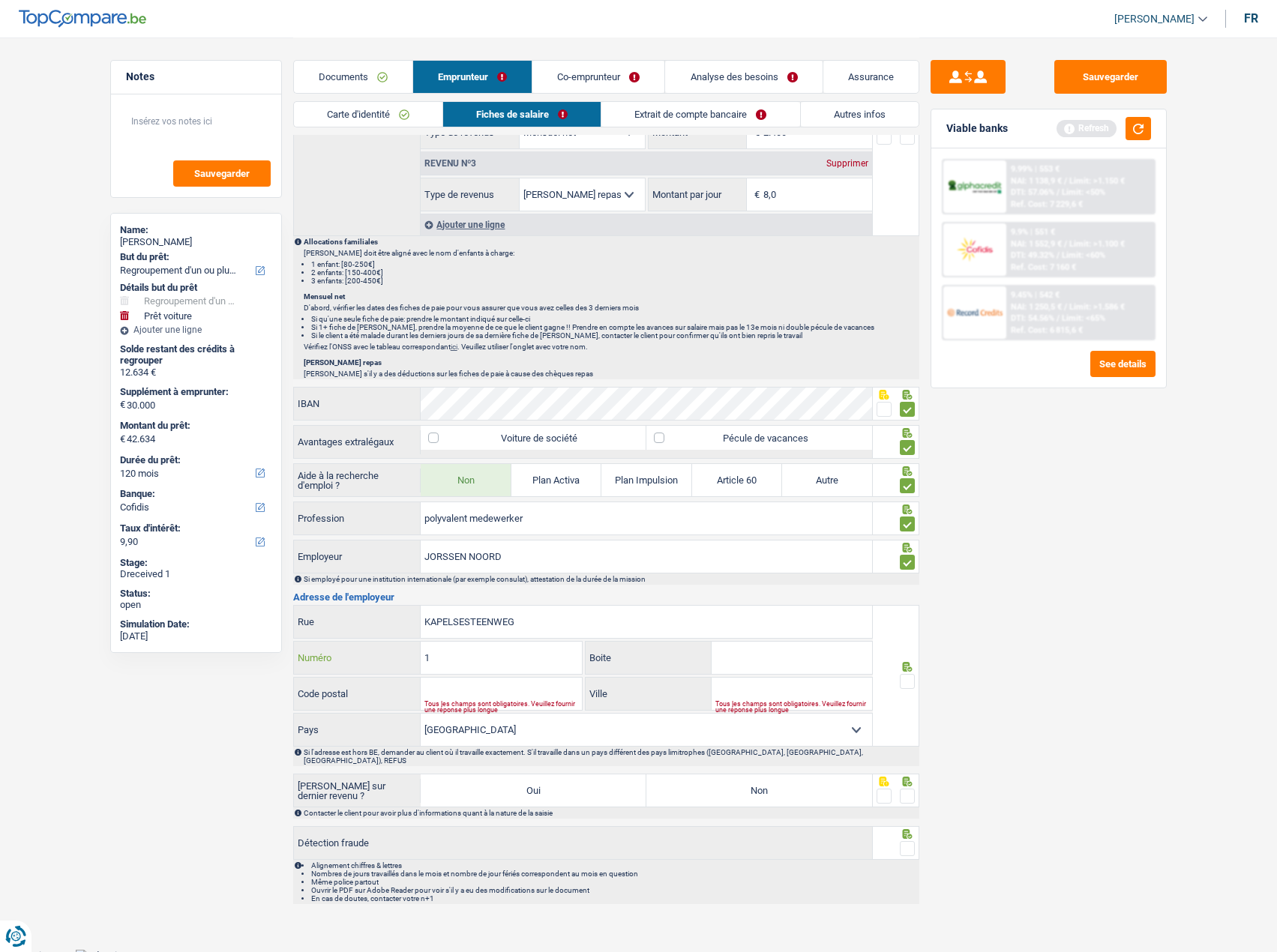
type input "1"
click at [835, 655] on input "Boite" at bounding box center [791, 658] width 160 height 33
type input "3"
click at [510, 681] on input "Code postal" at bounding box center [501, 694] width 161 height 33
type input "2060"
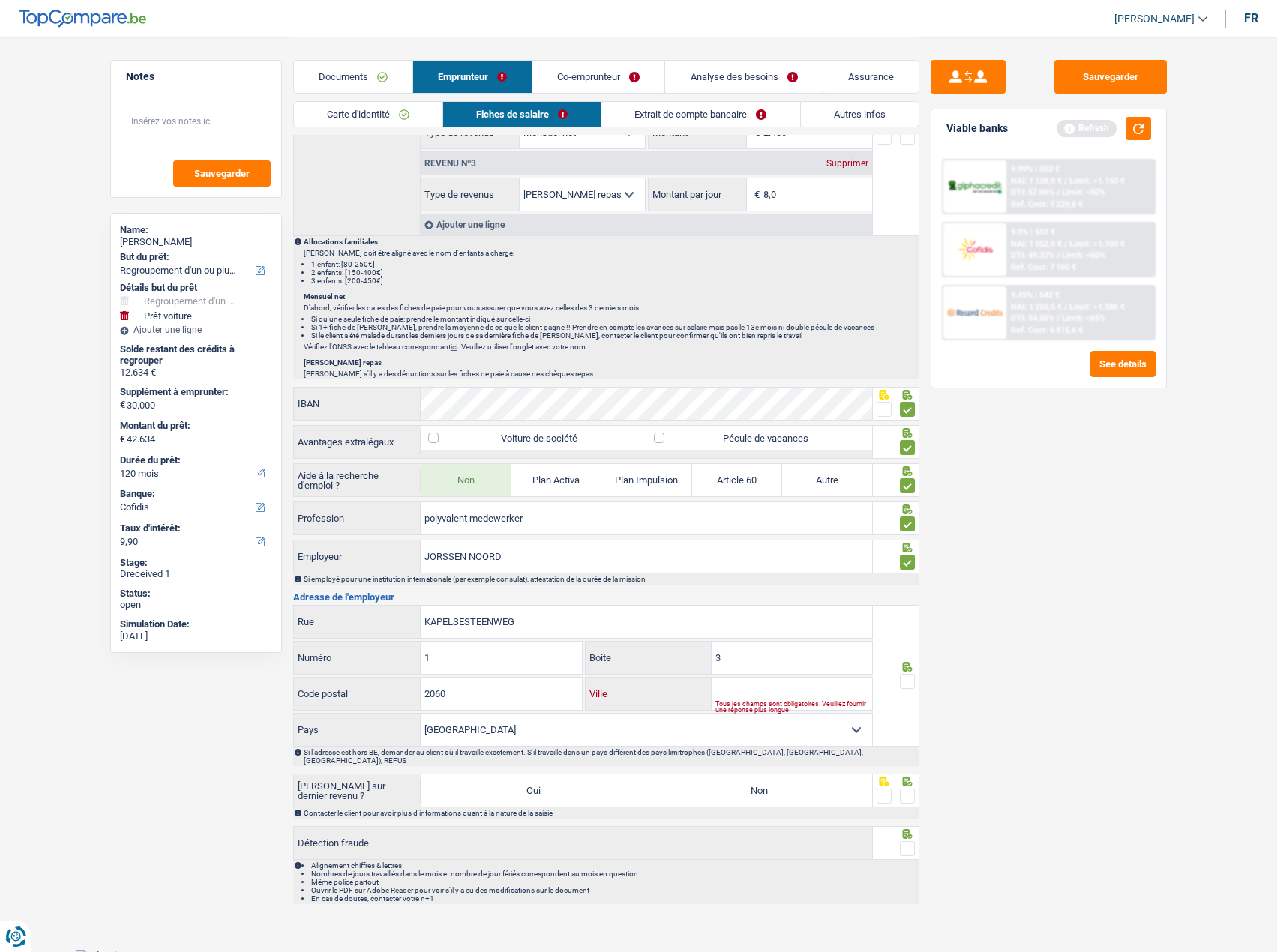
click at [763, 684] on input "Ville" at bounding box center [791, 694] width 160 height 33
drag, startPoint x: 777, startPoint y: 700, endPoint x: 758, endPoint y: 681, distance: 26.9
click at [760, 681] on input "Ville" at bounding box center [791, 694] width 160 height 33
paste input "MERKSEM"
type input "MERKSEM"
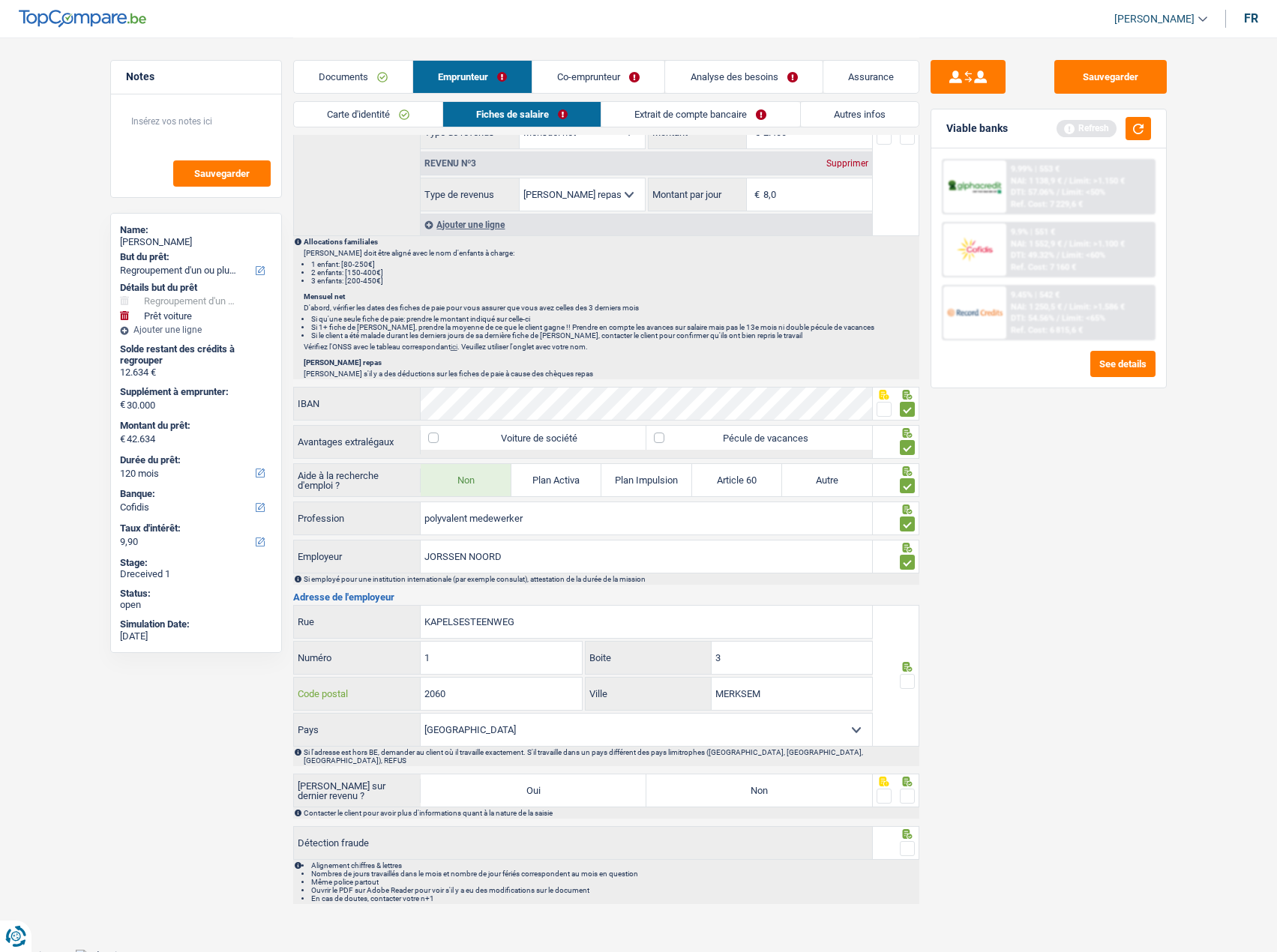
drag, startPoint x: 470, startPoint y: 692, endPoint x: 236, endPoint y: 662, distance: 235.9
type input "2170"
click at [910, 681] on span at bounding box center [907, 681] width 15 height 15
click at [0, 0] on input "radio" at bounding box center [0, 0] width 0 height 0
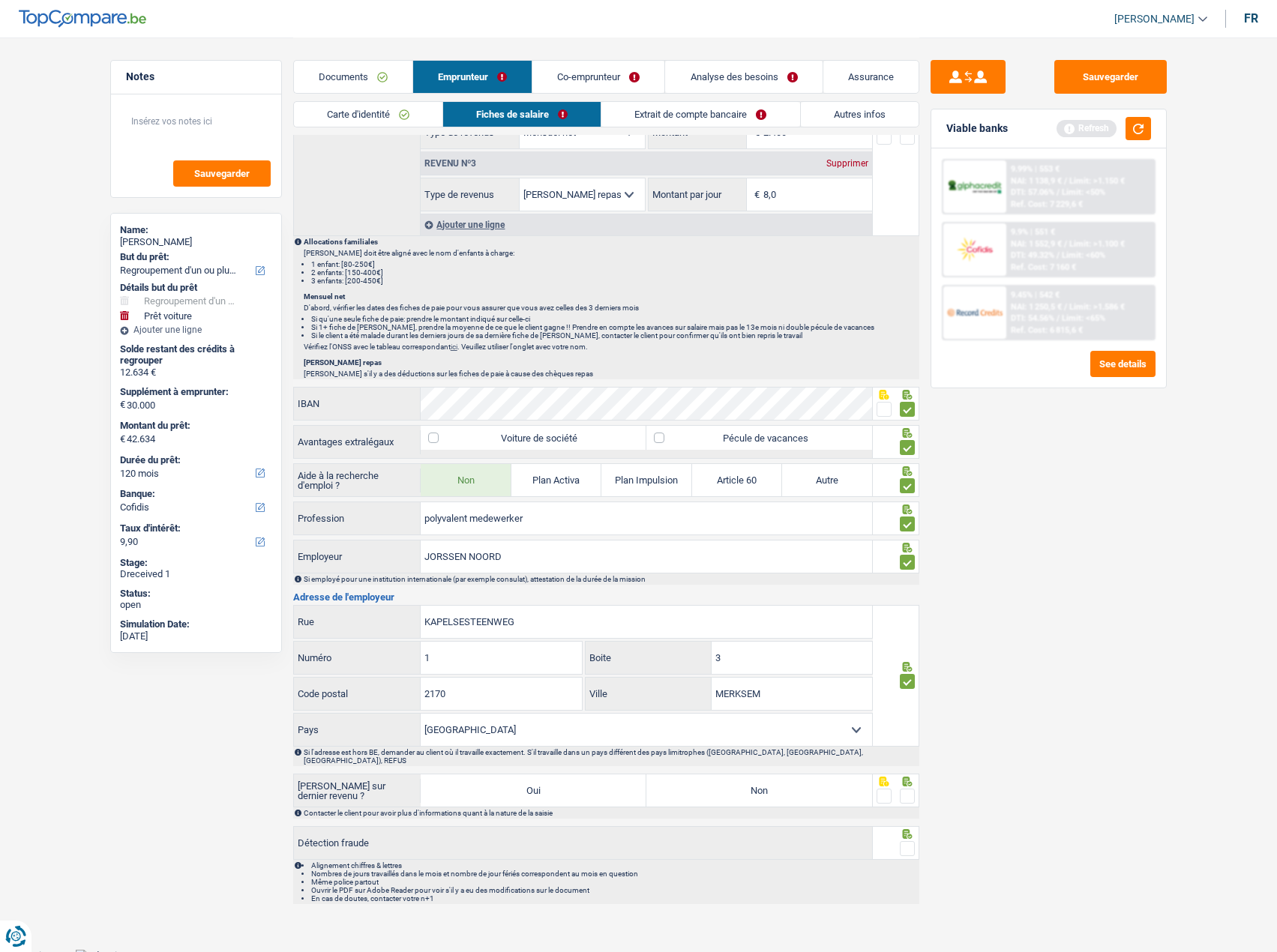
click at [907, 794] on span at bounding box center [907, 796] width 15 height 15
click at [0, 0] on input "radio" at bounding box center [0, 0] width 0 height 0
click at [778, 788] on label "Non" at bounding box center [758, 791] width 225 height 33
click at [778, 788] on input "Non" at bounding box center [758, 791] width 225 height 33
radio input "true"
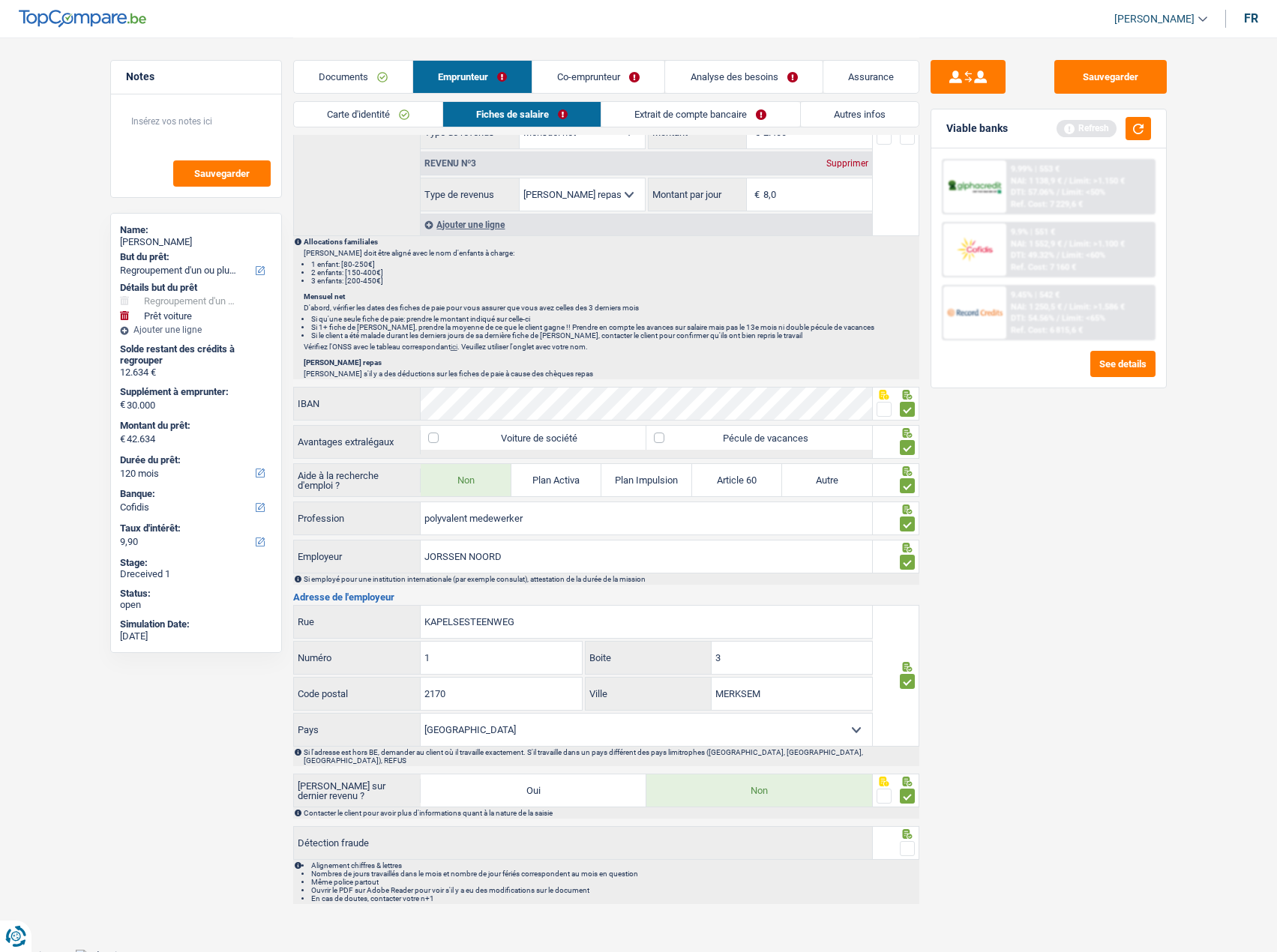
drag, startPoint x: 906, startPoint y: 842, endPoint x: 928, endPoint y: 759, distance: 85.9
click at [904, 842] on span at bounding box center [907, 849] width 15 height 15
click at [0, 0] on input "radio" at bounding box center [0, 0] width 0 height 0
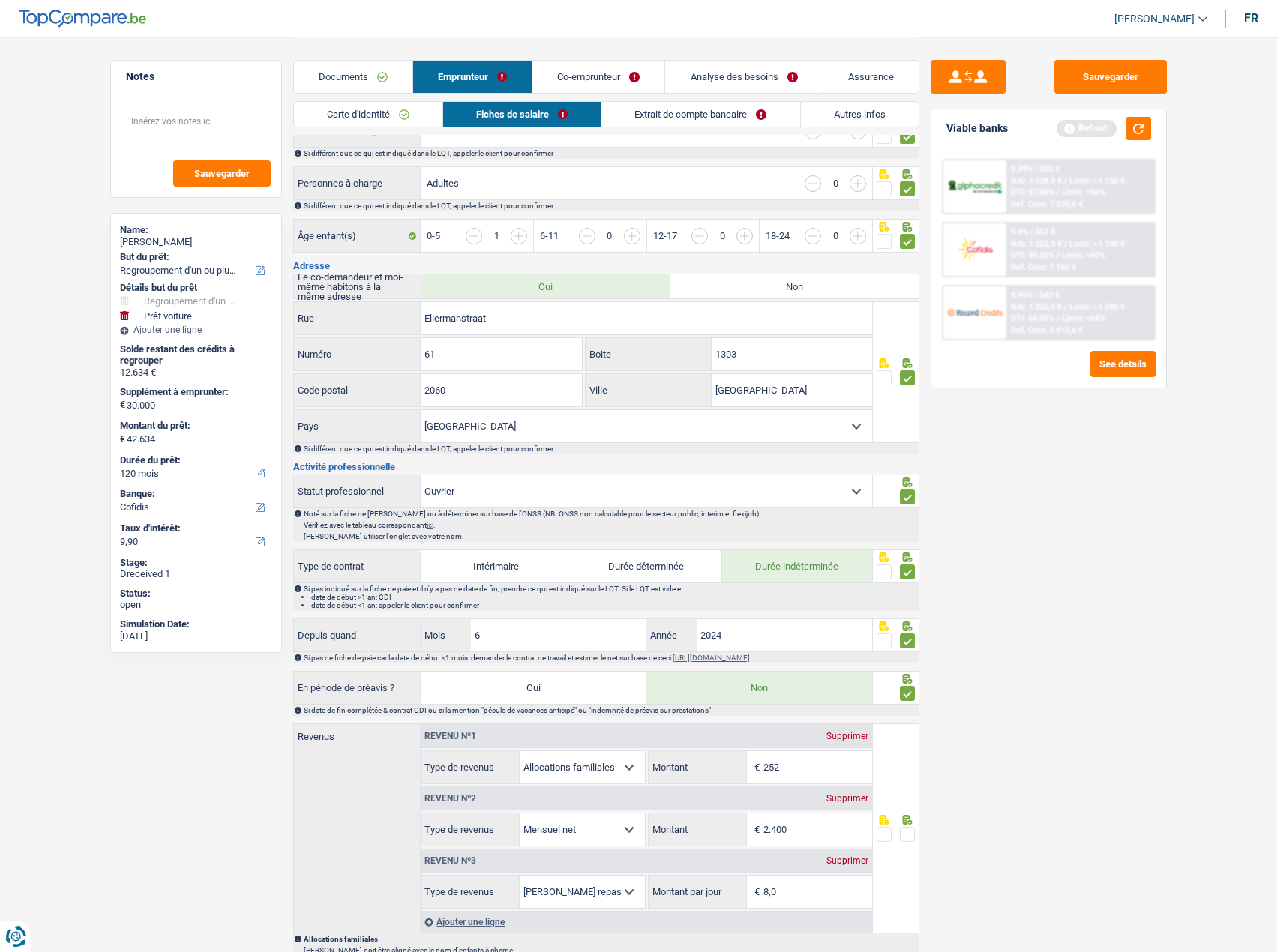
scroll to position [457, 0]
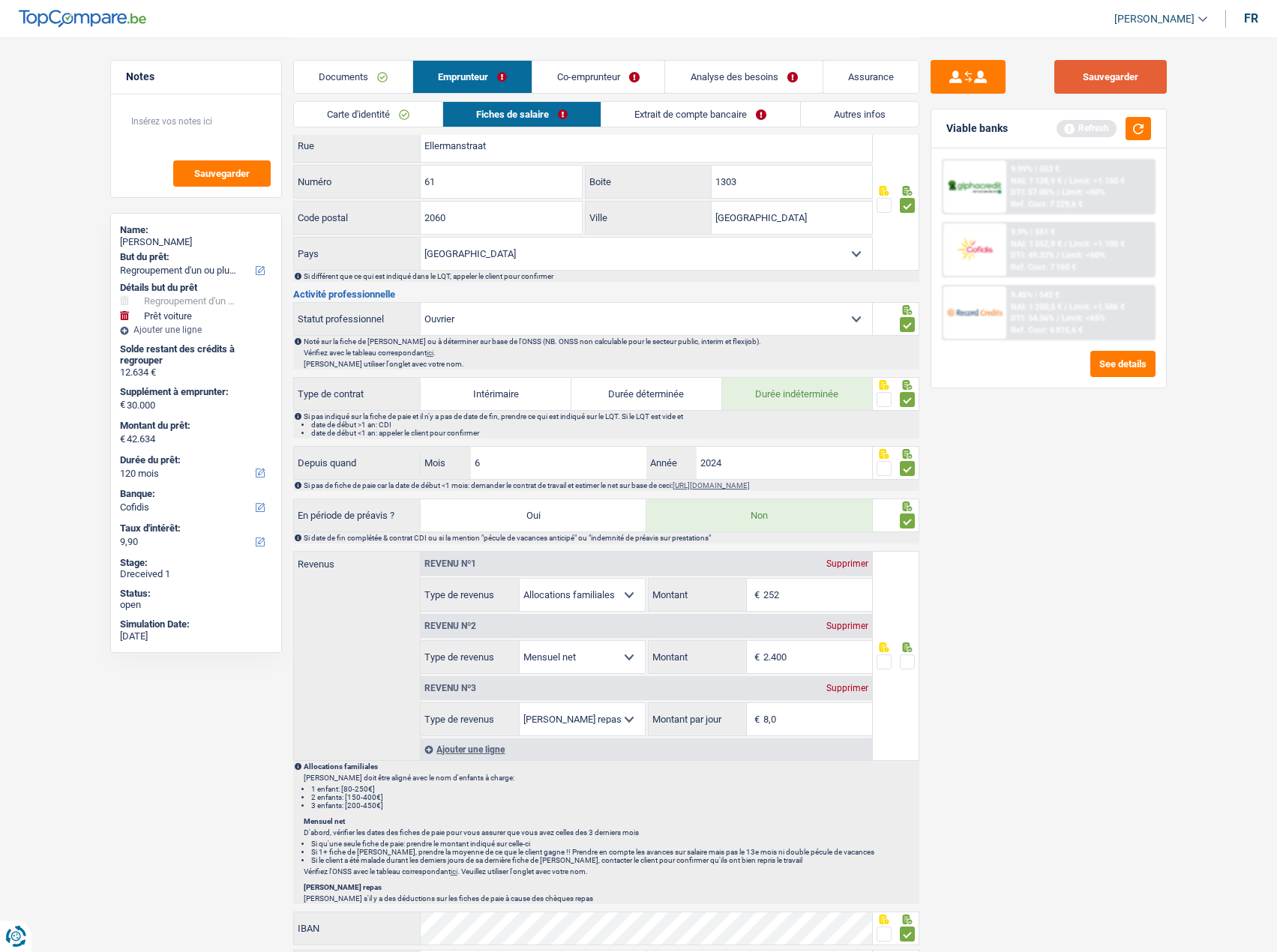
drag, startPoint x: 1136, startPoint y: 69, endPoint x: 1121, endPoint y: 138, distance: 70.6
click at [1135, 71] on button "Sauvegarder" at bounding box center [1110, 76] width 112 height 33
click at [1121, 138] on div "Refresh" at bounding box center [1103, 129] width 94 height 24
click at [1139, 137] on button "button" at bounding box center [1139, 129] width 25 height 24
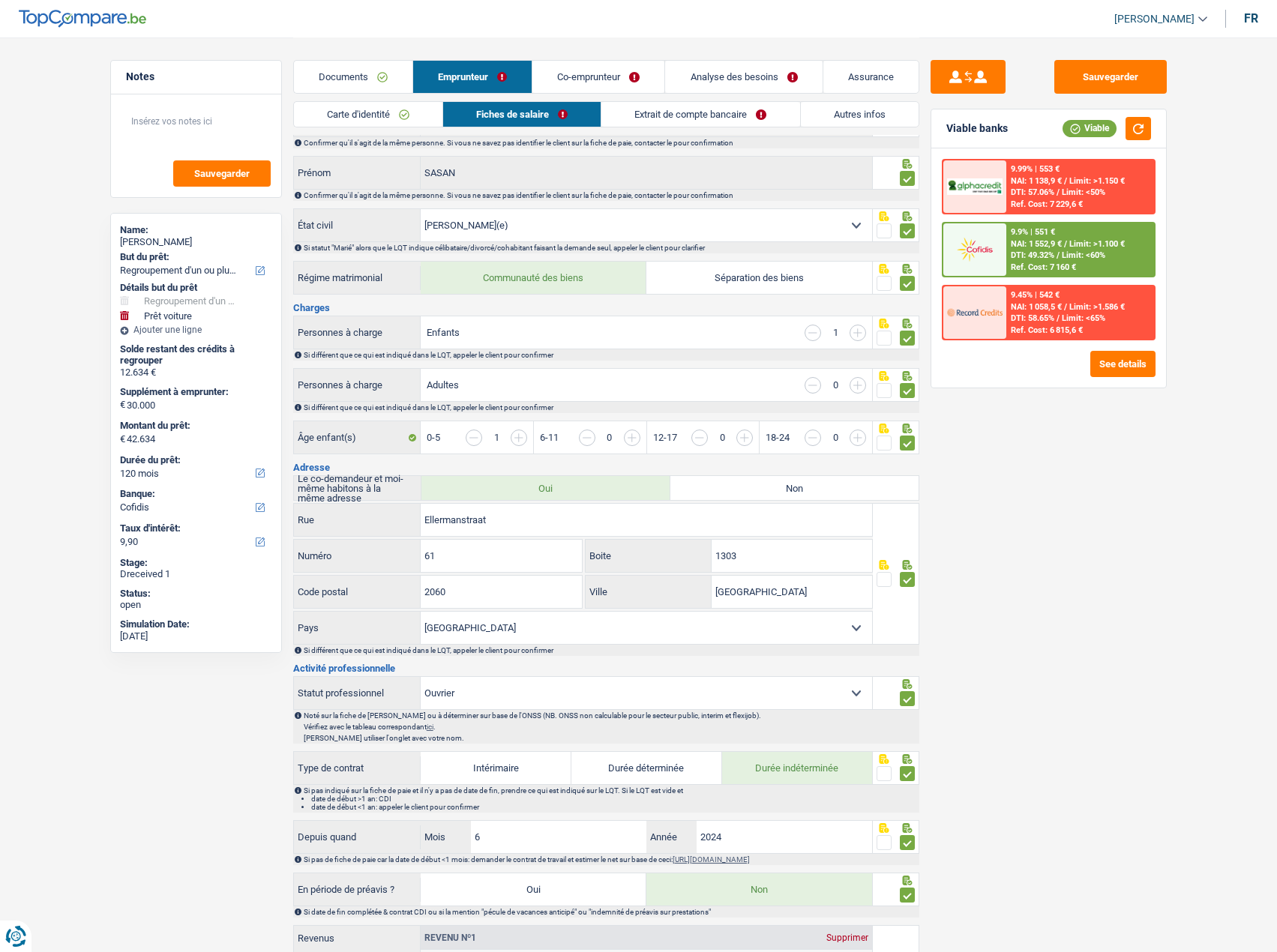
scroll to position [531, 0]
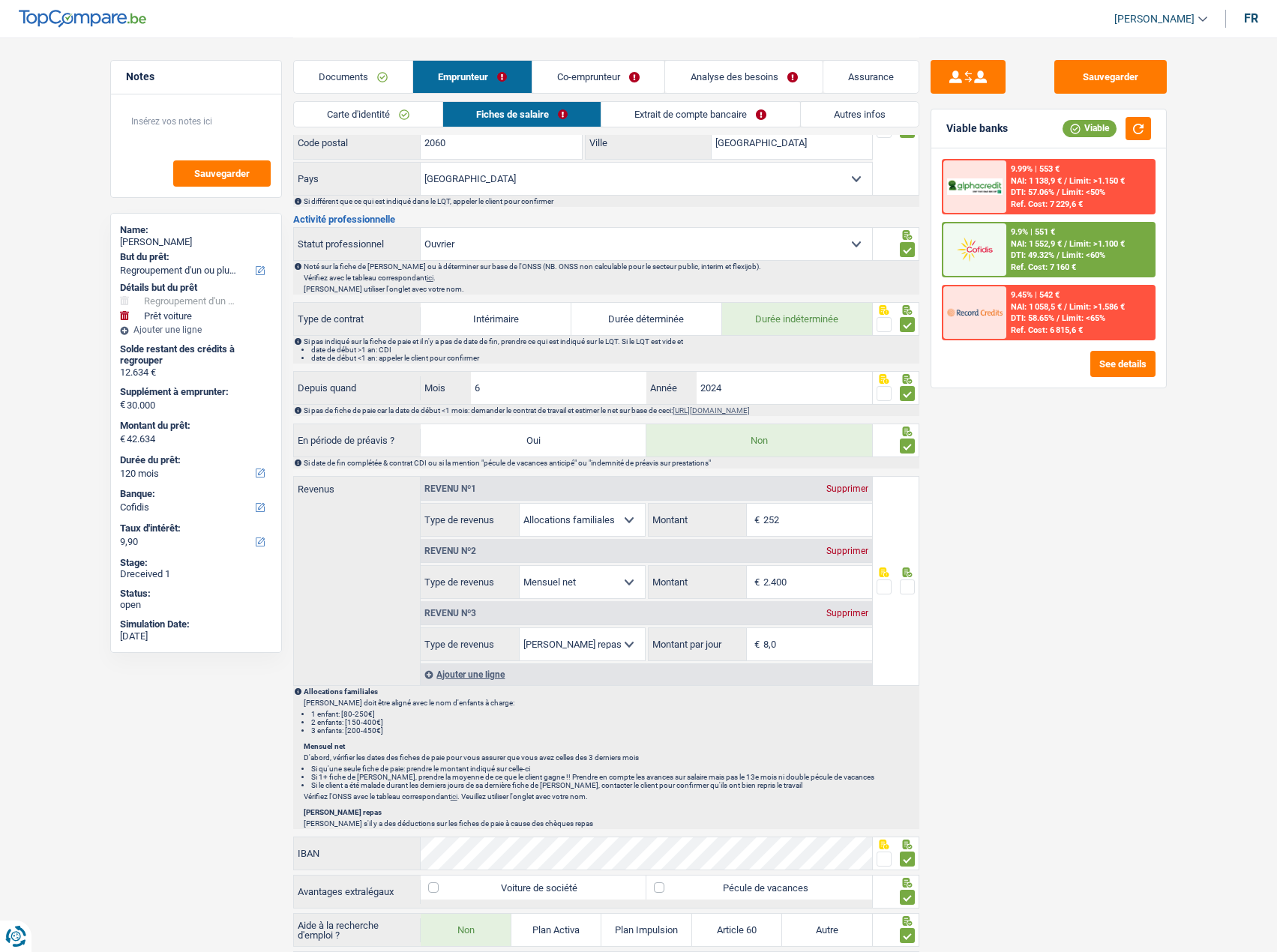
click at [822, 566] on input "2.400" at bounding box center [817, 583] width 109 height 33
drag, startPoint x: 814, startPoint y: 571, endPoint x: 660, endPoint y: 554, distance: 154.9
click at [660, 554] on div "Revenu nº2 Supprimer Allocation d'handicap Allocations chômage Allocations fami…" at bounding box center [646, 567] width 452 height 62
click at [821, 588] on input "2.400" at bounding box center [817, 583] width 109 height 33
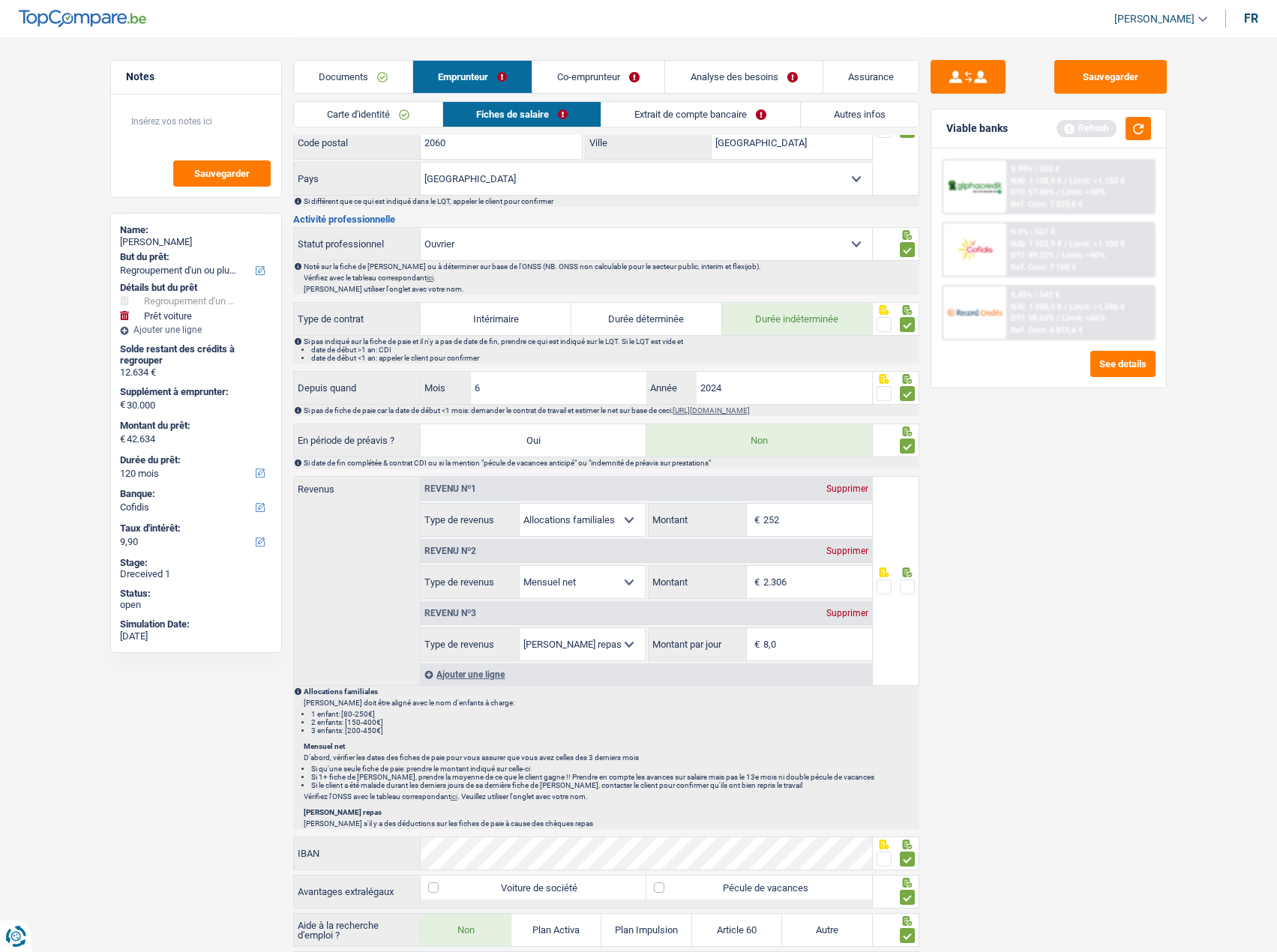
type input "2.306"
click at [1185, 667] on main "Notes Sauvegarder Name: SASAN MOROVATIMIRHESARI But du prêt: Confort maison: me…" at bounding box center [638, 434] width 1277 height 1931
click at [901, 588] on span at bounding box center [907, 586] width 15 height 15
click at [0, 0] on input "radio" at bounding box center [0, 0] width 0 height 0
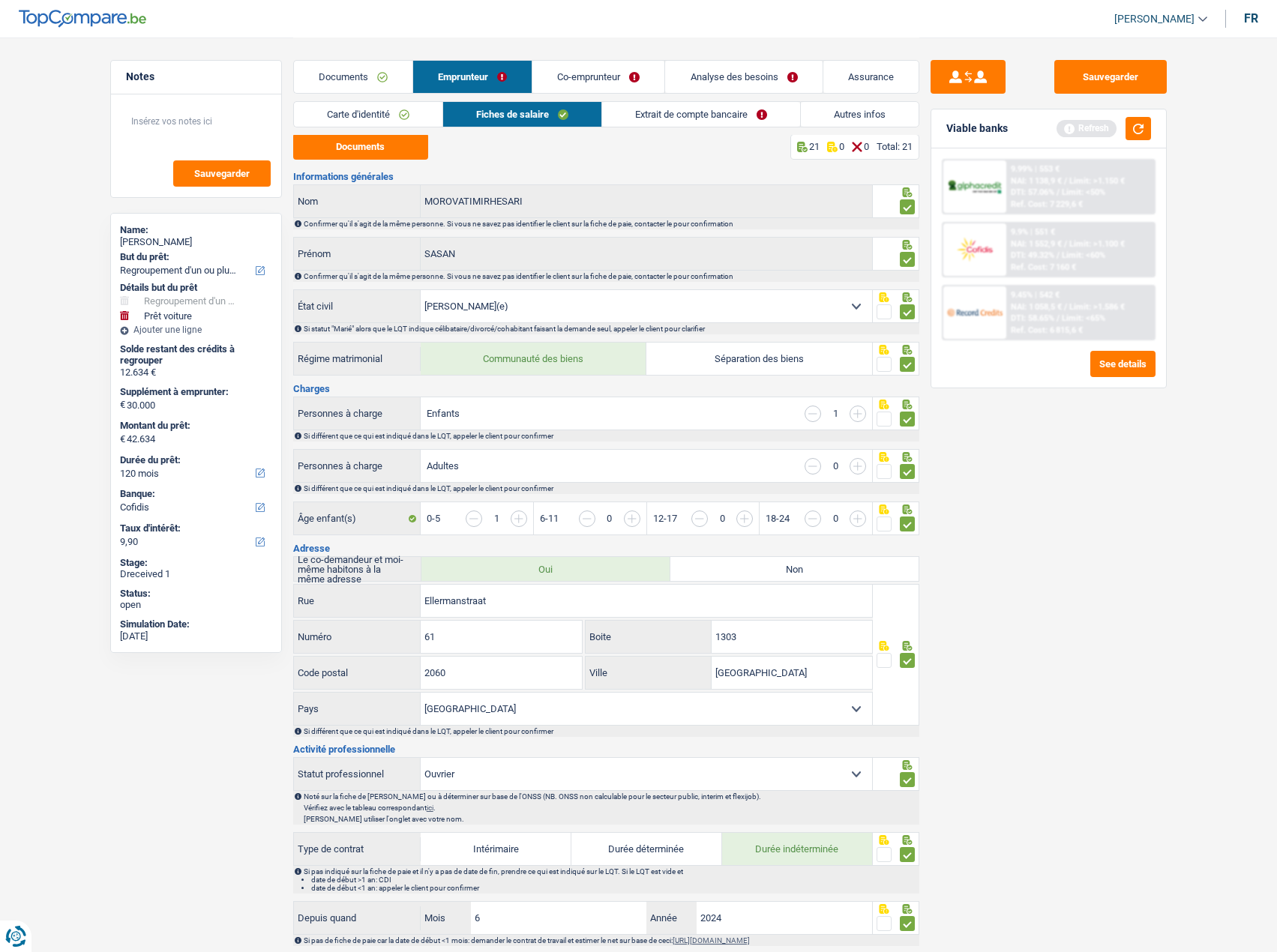
scroll to position [0, 0]
click at [1128, 90] on button "Sauvegarder" at bounding box center [1110, 76] width 112 height 33
click at [1139, 136] on button "button" at bounding box center [1139, 129] width 25 height 24
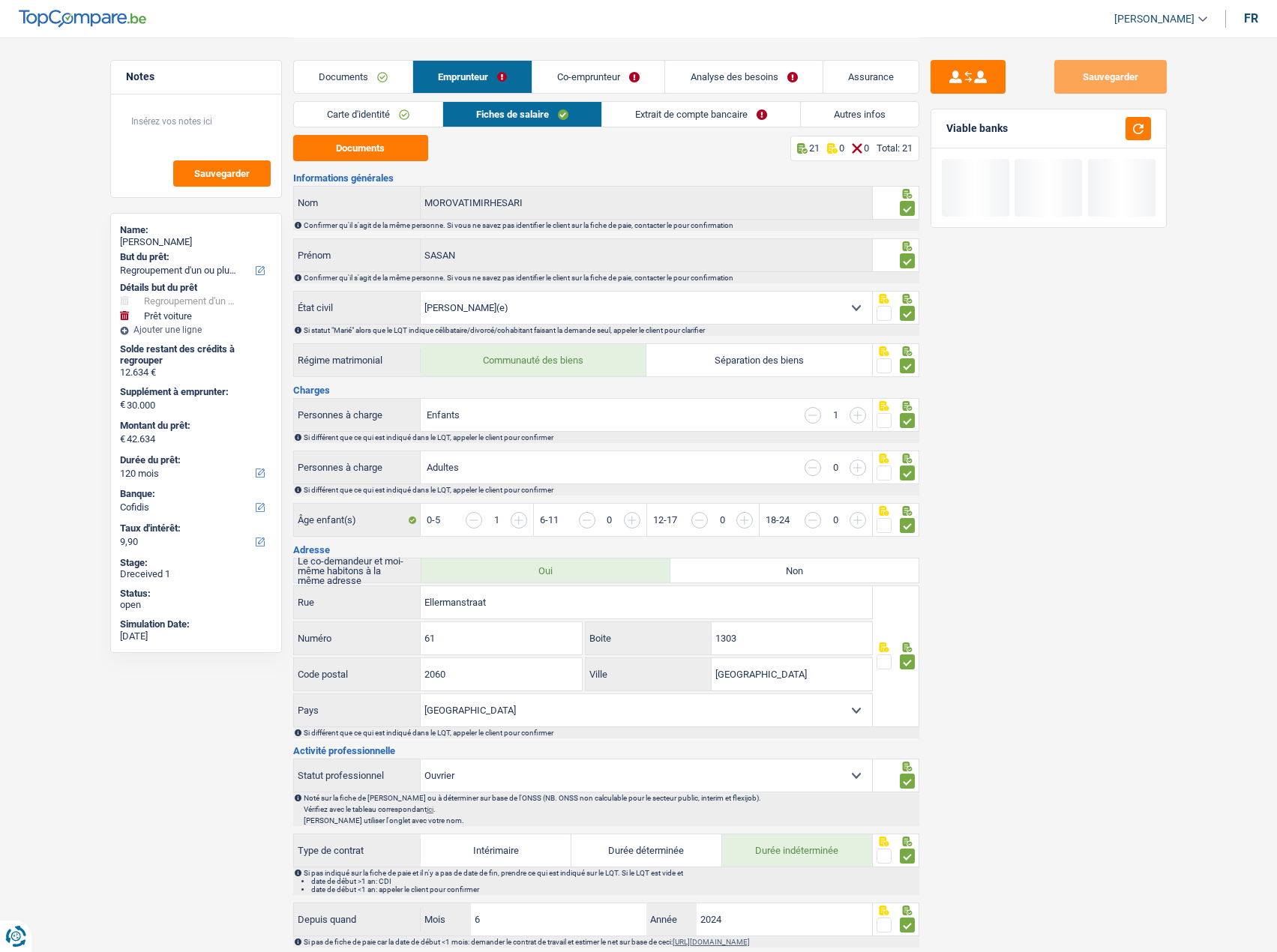
click at [662, 101] on li "Extrait de compte bancaire" at bounding box center [701, 114] width 199 height 26
click at [685, 102] on link "Extrait de compte bancaire" at bounding box center [700, 114] width 198 height 24
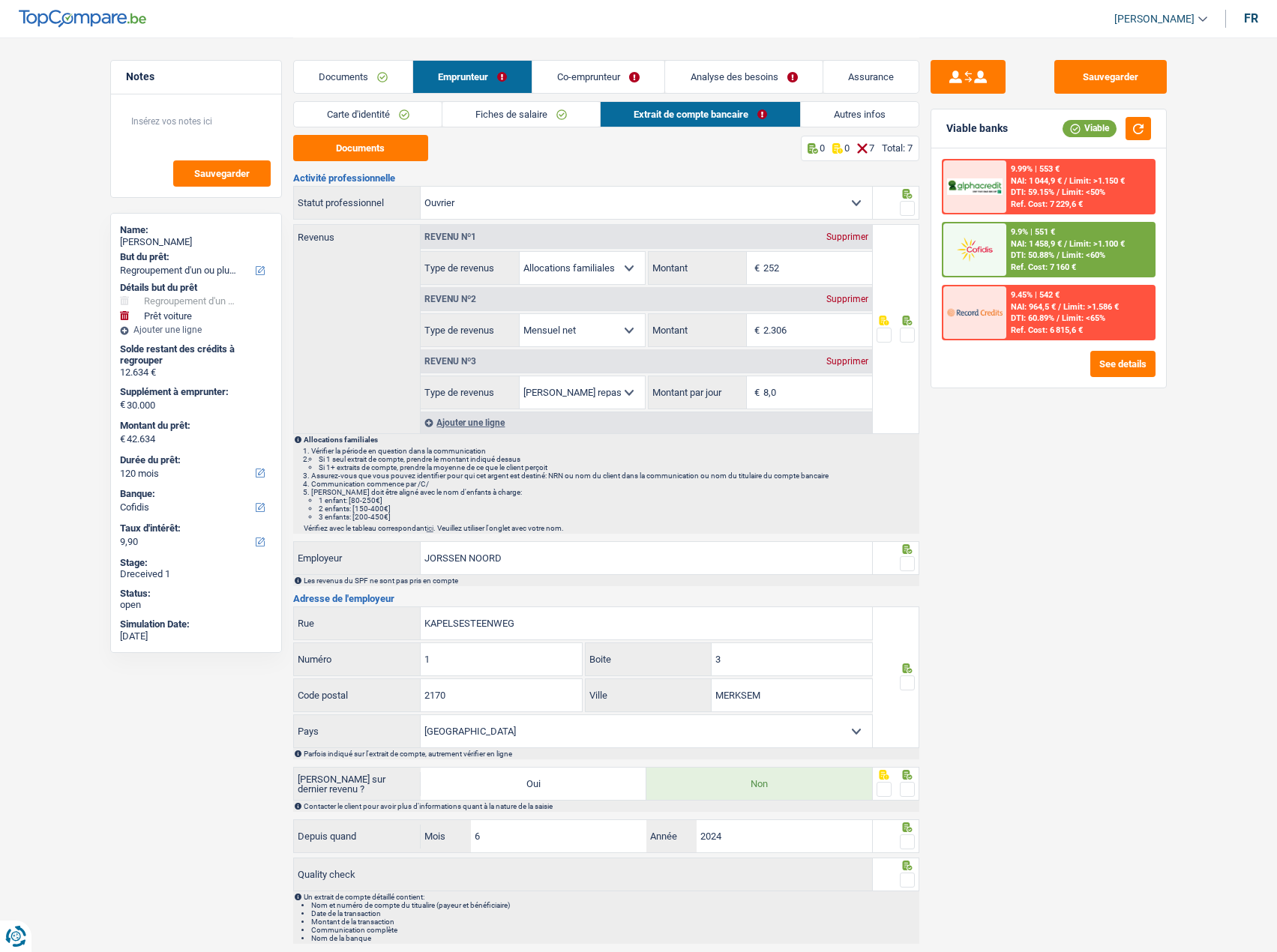
click at [909, 201] on span at bounding box center [907, 208] width 15 height 15
click at [0, 0] on input "radio" at bounding box center [0, 0] width 0 height 0
click at [387, 141] on button "Documents" at bounding box center [360, 148] width 135 height 26
click at [910, 339] on span at bounding box center [907, 335] width 15 height 15
click at [0, 0] on input "radio" at bounding box center [0, 0] width 0 height 0
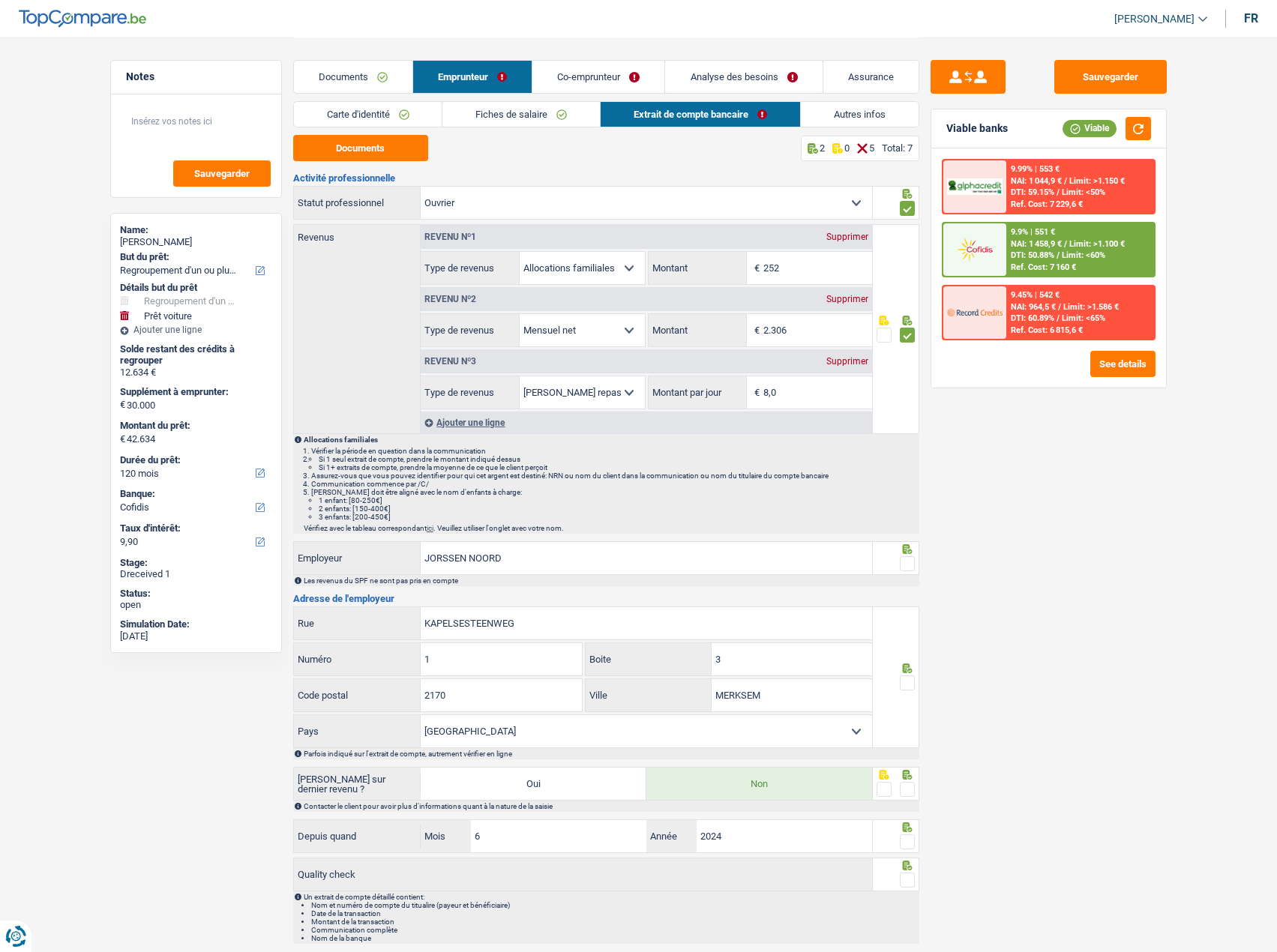
click at [908, 564] on span at bounding box center [907, 564] width 15 height 15
click at [0, 0] on input "radio" at bounding box center [0, 0] width 0 height 0
drag, startPoint x: 908, startPoint y: 681, endPoint x: 912, endPoint y: 759, distance: 78.1
click at [908, 681] on span at bounding box center [907, 683] width 15 height 15
click at [0, 0] on input "radio" at bounding box center [0, 0] width 0 height 0
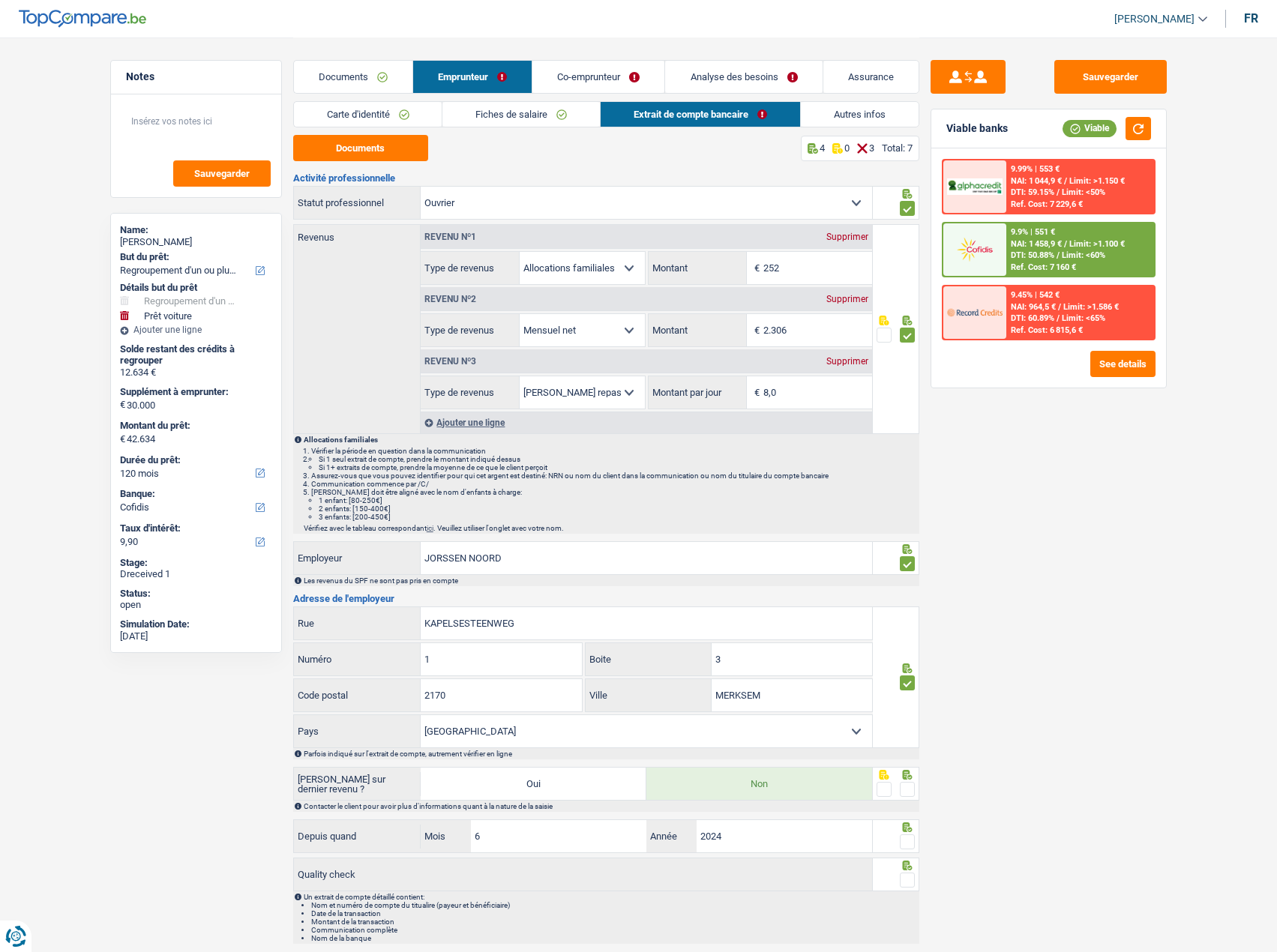
click at [910, 793] on span at bounding box center [907, 789] width 15 height 15
click at [0, 0] on input "radio" at bounding box center [0, 0] width 0 height 0
click at [908, 845] on span at bounding box center [907, 842] width 15 height 15
click at [0, 0] on input "radio" at bounding box center [0, 0] width 0 height 0
click at [912, 885] on span at bounding box center [907, 880] width 15 height 15
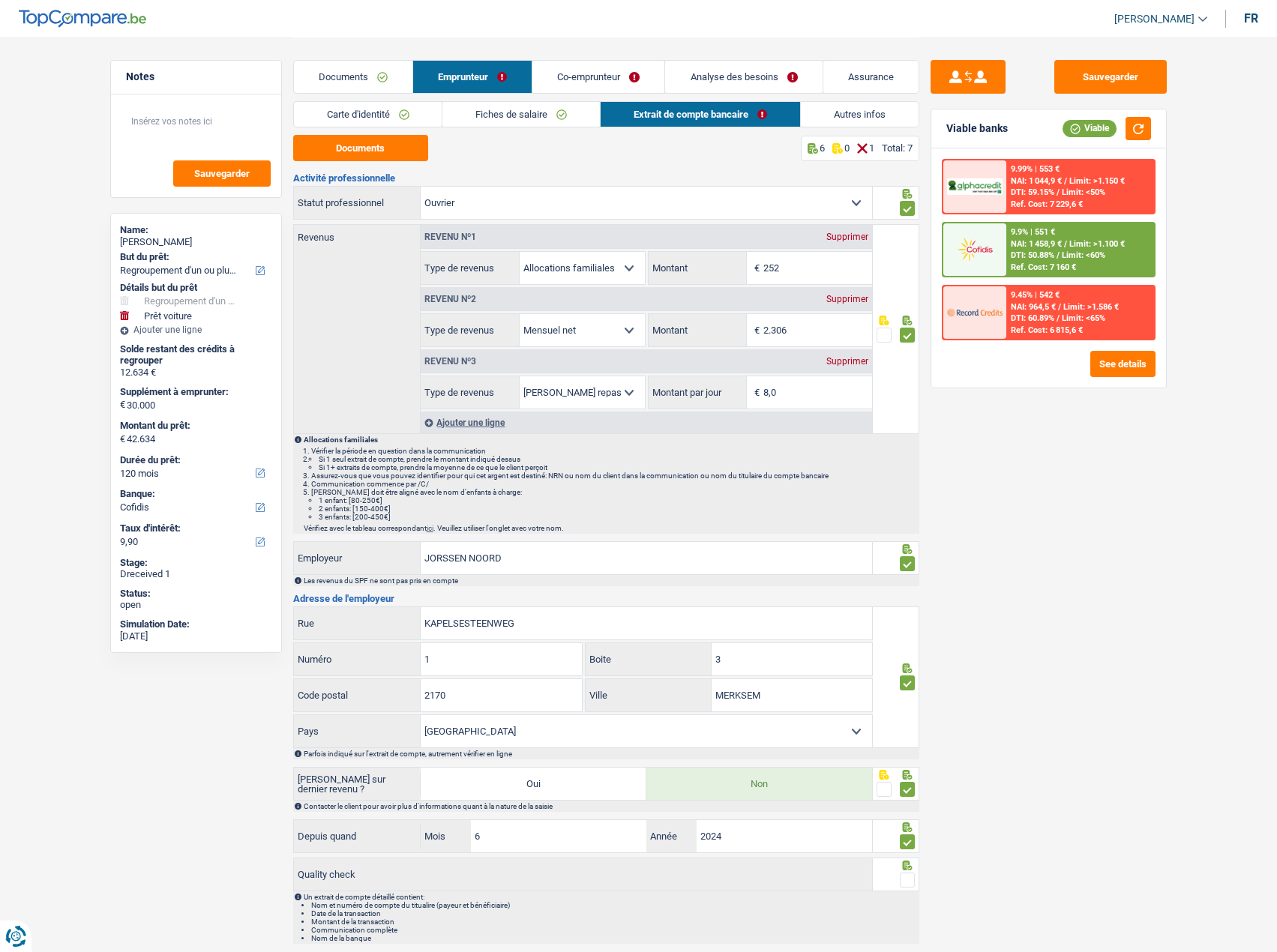
click at [0, 0] on input "radio" at bounding box center [0, 0] width 0 height 0
click at [583, 69] on link "Co-emprunteur" at bounding box center [599, 77] width 132 height 33
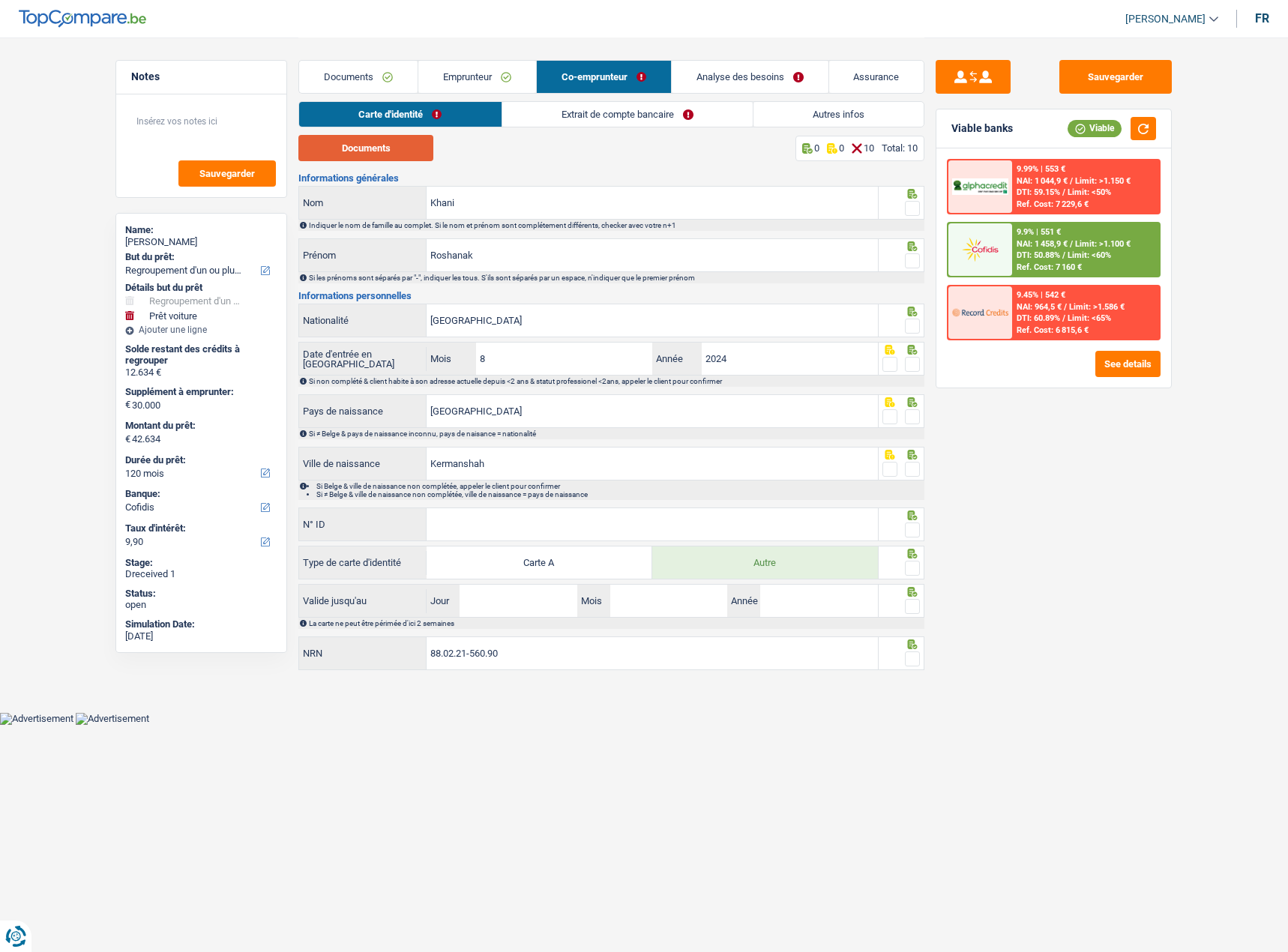
click at [374, 151] on button "Documents" at bounding box center [365, 148] width 135 height 26
click at [912, 257] on span at bounding box center [912, 261] width 15 height 15
click at [0, 0] on input "radio" at bounding box center [0, 0] width 0 height 0
click at [907, 208] on span at bounding box center [912, 208] width 15 height 15
click at [0, 0] on input "radio" at bounding box center [0, 0] width 0 height 0
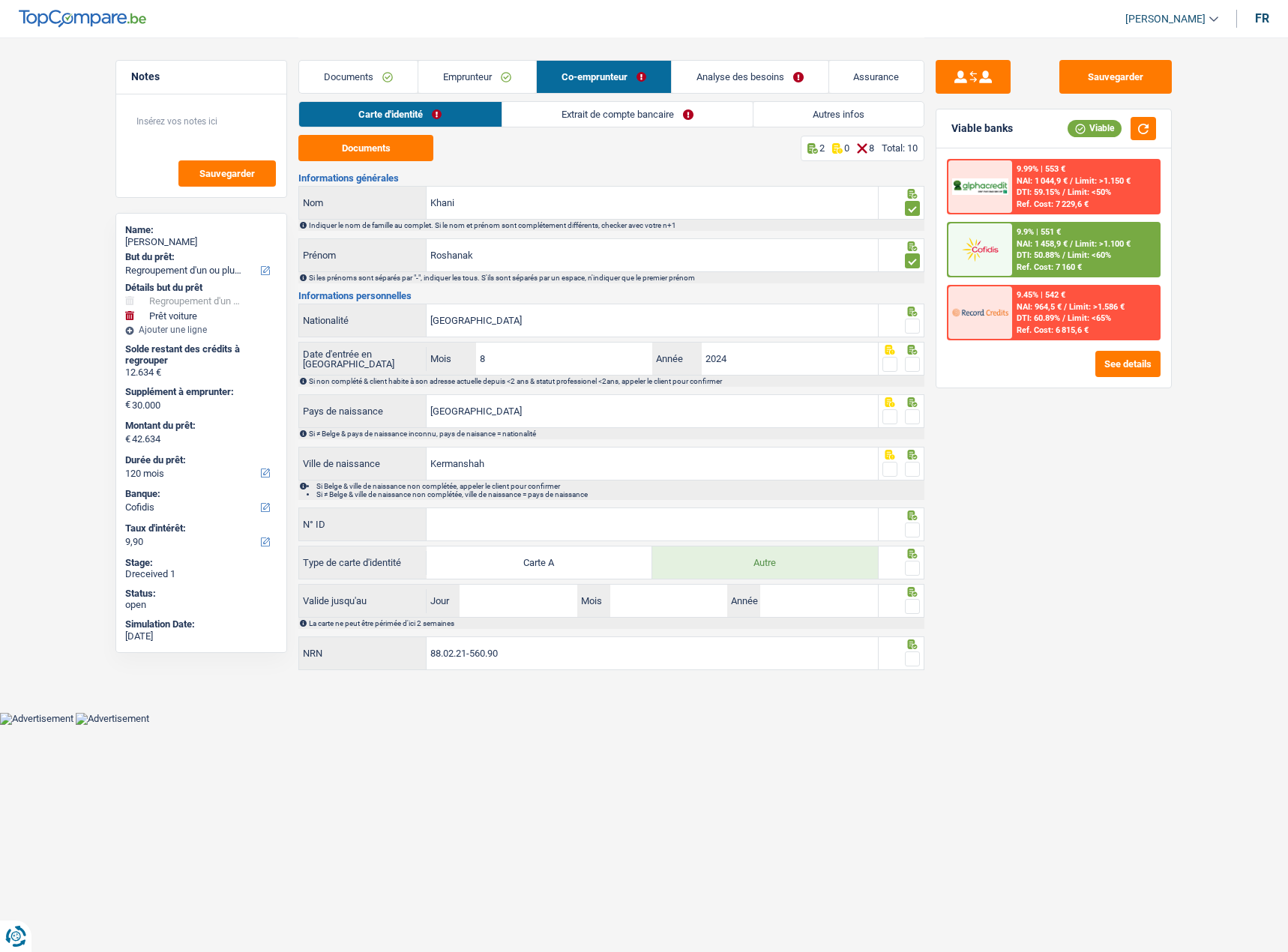
click at [915, 328] on span at bounding box center [912, 326] width 15 height 15
click at [0, 0] on input "radio" at bounding box center [0, 0] width 0 height 0
click at [918, 370] on span at bounding box center [912, 364] width 15 height 15
click at [0, 0] on input "radio" at bounding box center [0, 0] width 0 height 0
click at [916, 418] on span at bounding box center [912, 416] width 15 height 15
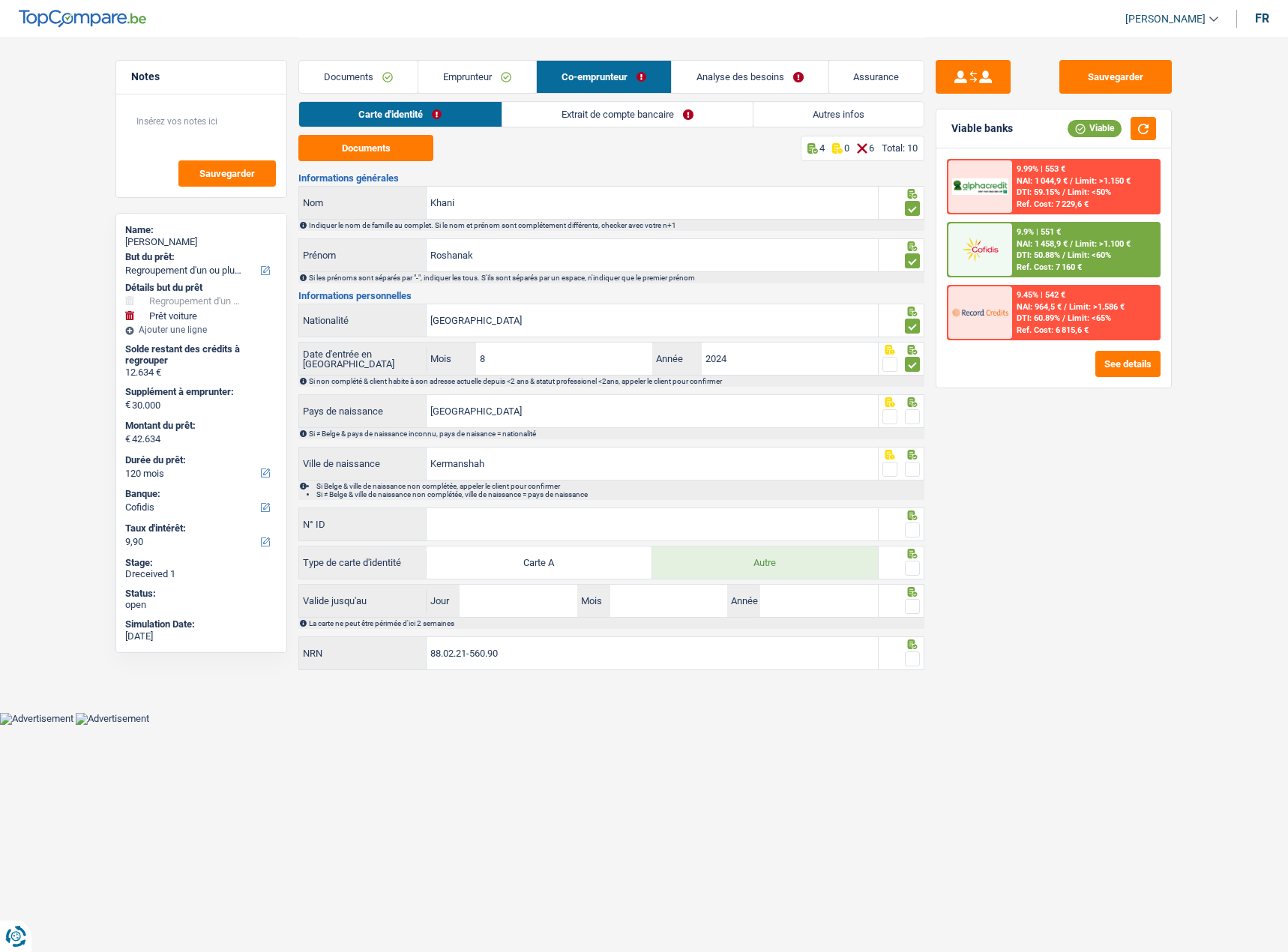
click at [0, 0] on input "radio" at bounding box center [0, 0] width 0 height 0
click at [913, 470] on span at bounding box center [912, 469] width 15 height 15
click at [0, 0] on input "radio" at bounding box center [0, 0] width 0 height 0
click at [915, 531] on span at bounding box center [912, 530] width 15 height 15
click at [0, 0] on input "radio" at bounding box center [0, 0] width 0 height 0
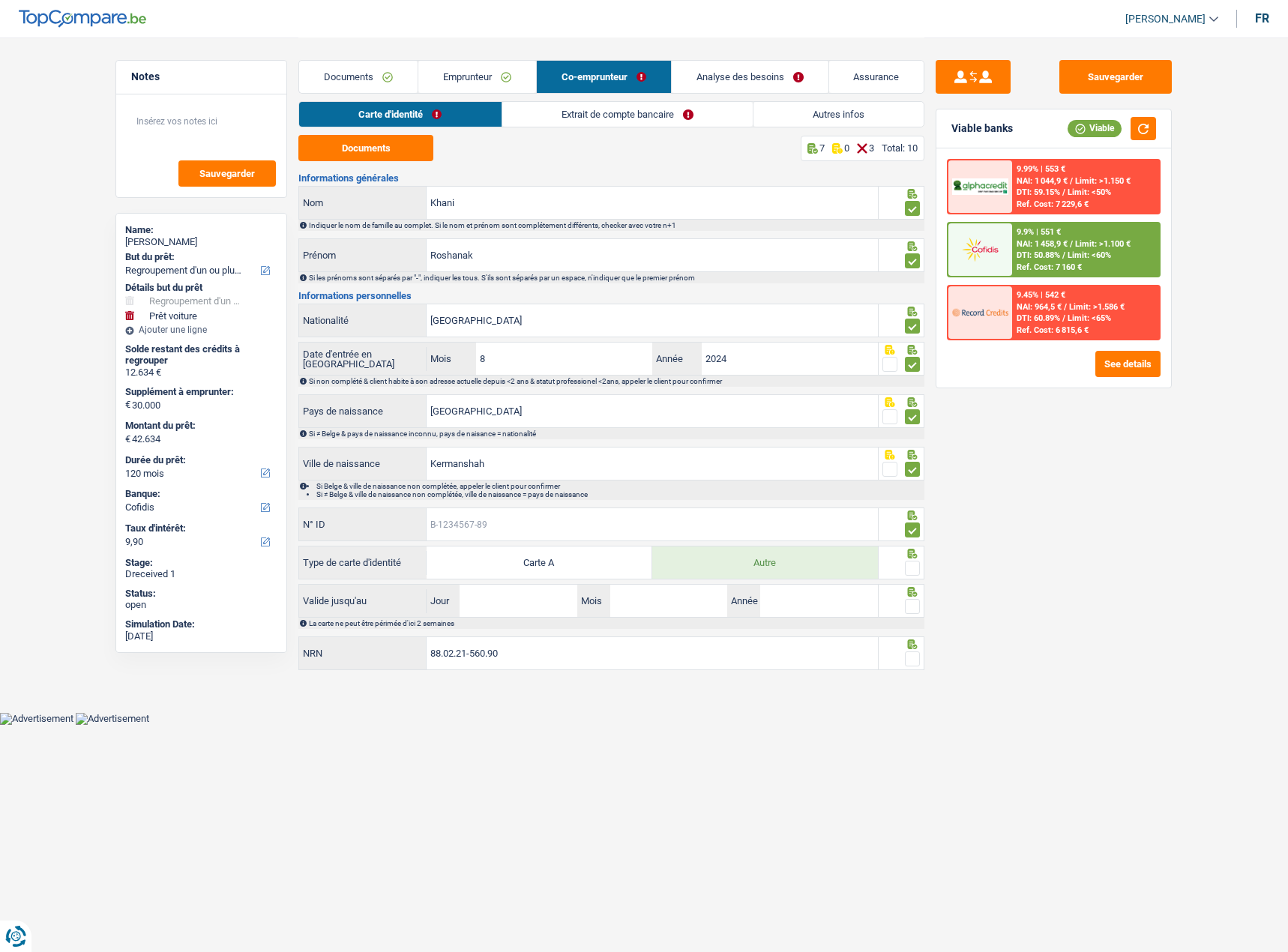
click at [769, 531] on input "N° ID" at bounding box center [651, 525] width 451 height 33
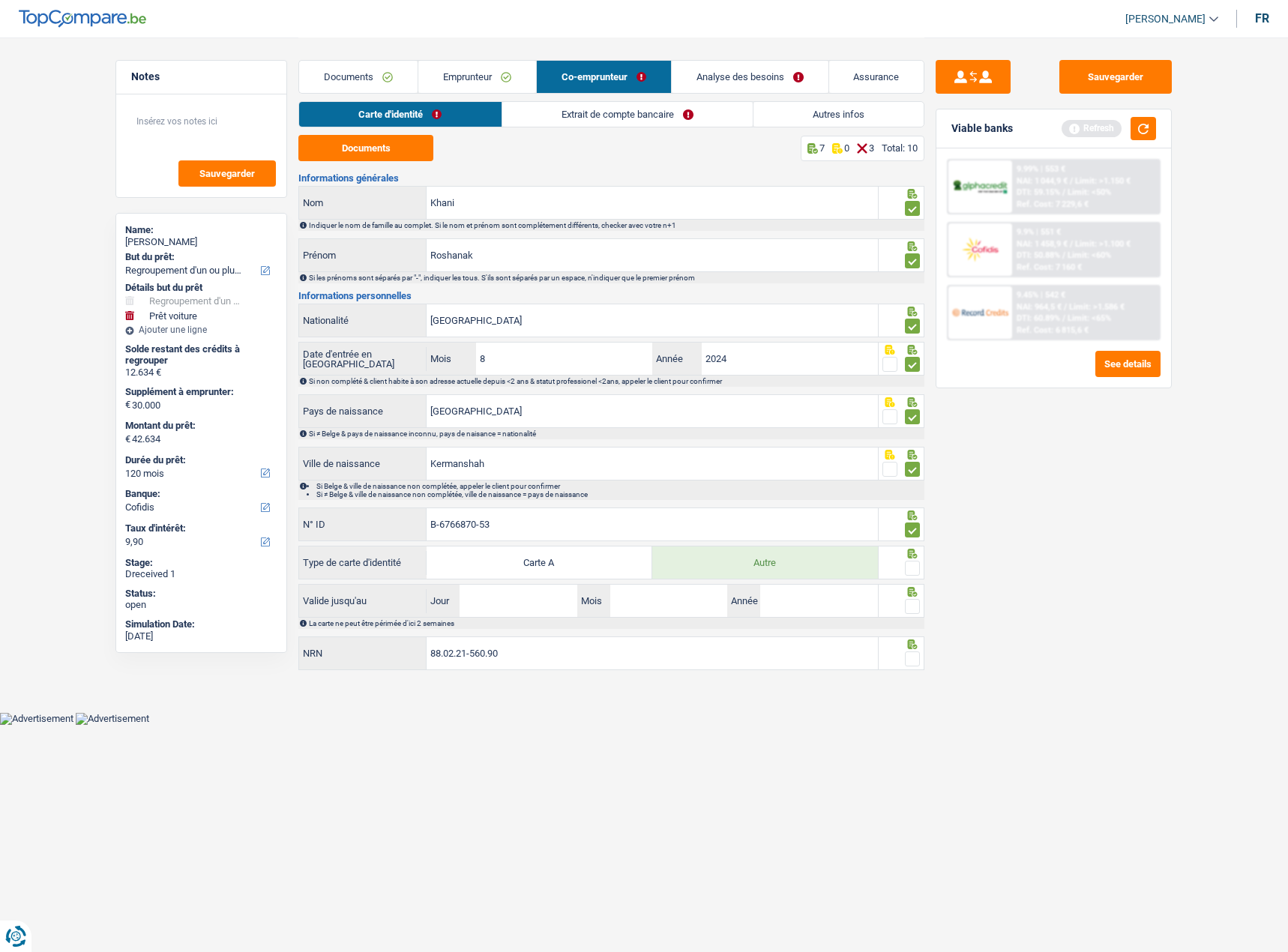
type input "B-6766870-53"
drag, startPoint x: 923, startPoint y: 563, endPoint x: 914, endPoint y: 563, distance: 9.0
click at [920, 563] on div at bounding box center [901, 562] width 46 height 33
click at [914, 563] on span at bounding box center [912, 568] width 15 height 15
click at [0, 0] on input "radio" at bounding box center [0, 0] width 0 height 0
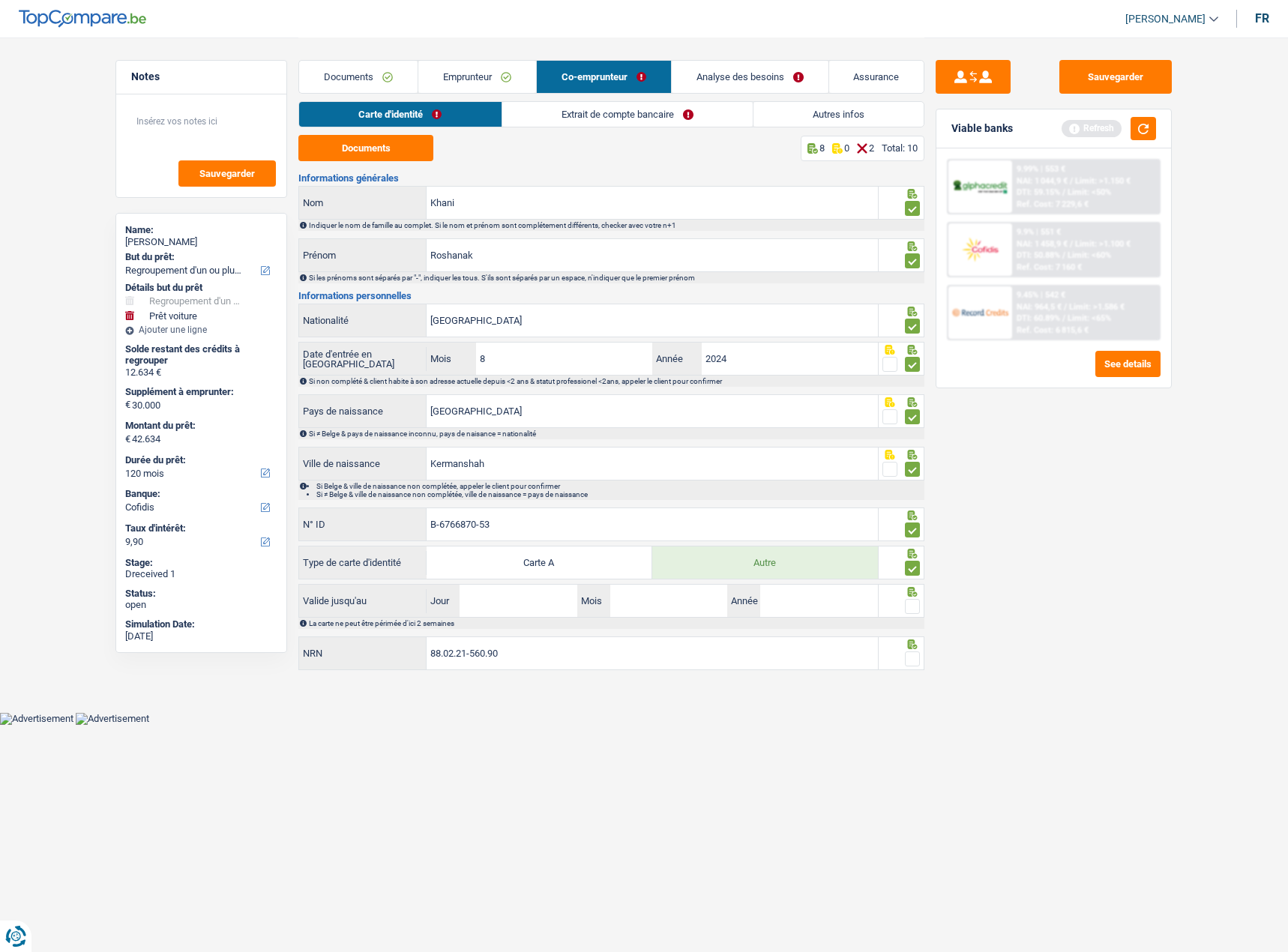
click at [915, 608] on span at bounding box center [912, 606] width 15 height 15
click at [0, 0] on input "radio" at bounding box center [0, 0] width 0 height 0
click at [916, 655] on span at bounding box center [912, 659] width 15 height 15
click at [0, 0] on input "radio" at bounding box center [0, 0] width 0 height 0
click at [510, 600] on input "Jour" at bounding box center [517, 601] width 117 height 33
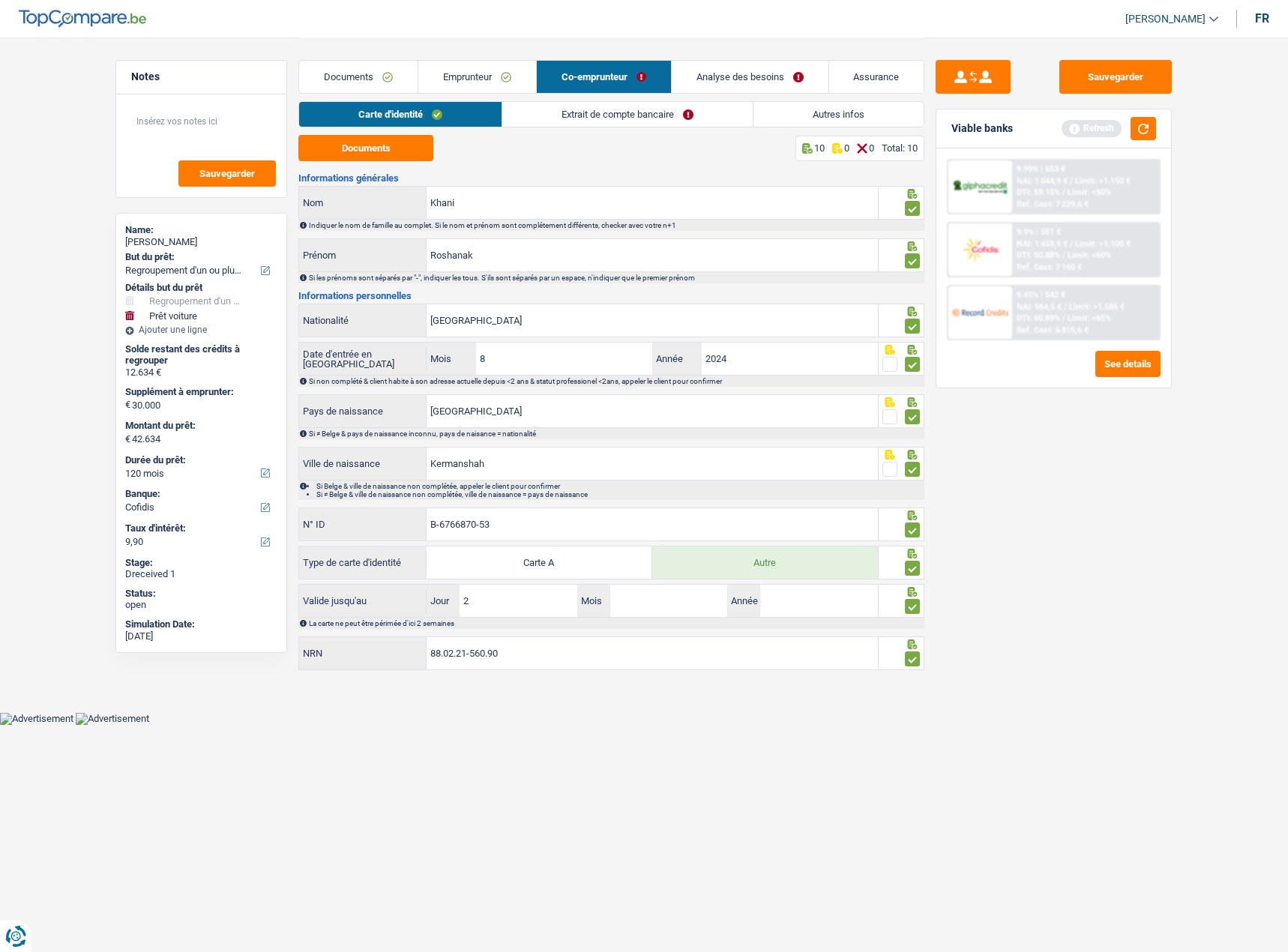
type input "28"
type input "08"
type input "2026"
click at [1160, 619] on div "Sauvegarder Viable banks Refresh 9.99% | 553 € NAI: 1 044,9 € / Limit: >1.150 €…" at bounding box center [1054, 493] width 259 height 868
click at [1118, 82] on button "Sauvegarder" at bounding box center [1115, 76] width 112 height 33
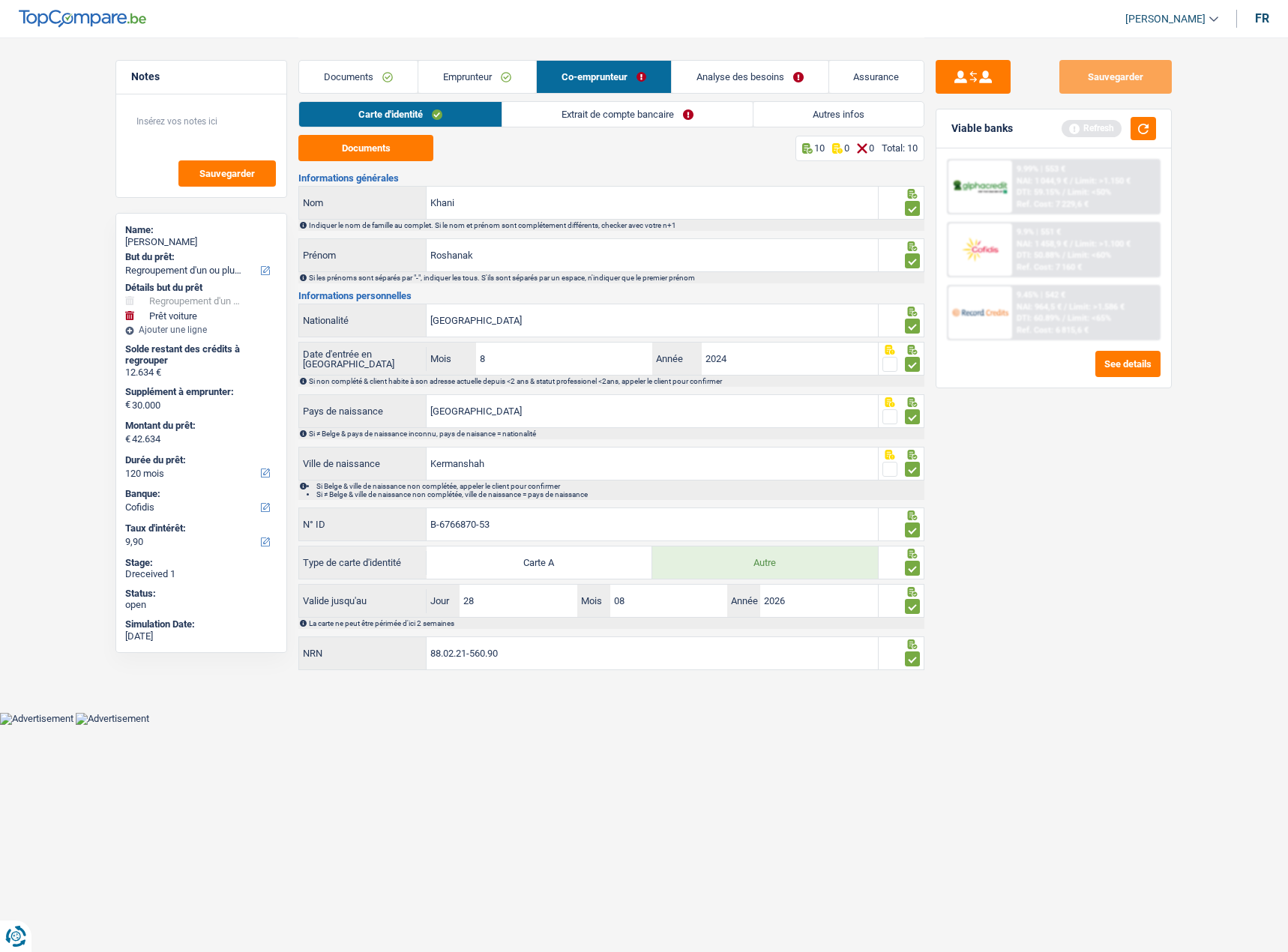
click at [611, 113] on link "Extrait de compte bancaire" at bounding box center [627, 114] width 251 height 24
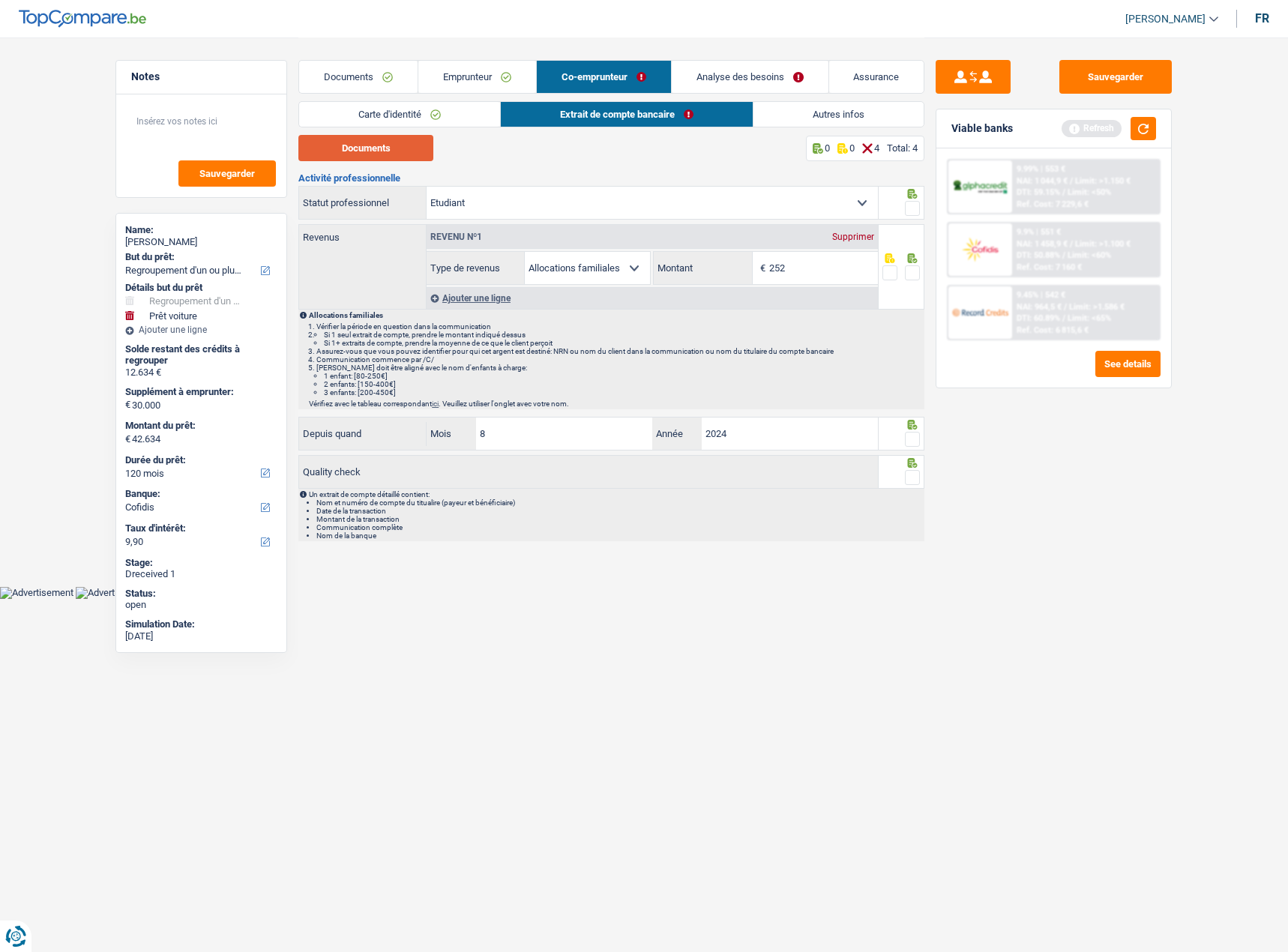
drag, startPoint x: 370, startPoint y: 149, endPoint x: 389, endPoint y: 147, distance: 19.1
click at [371, 149] on button "Documents" at bounding box center [365, 148] width 135 height 26
click at [911, 269] on span at bounding box center [912, 272] width 15 height 15
click at [0, 0] on input "radio" at bounding box center [0, 0] width 0 height 0
click at [912, 189] on icon at bounding box center [912, 194] width 15 height 10
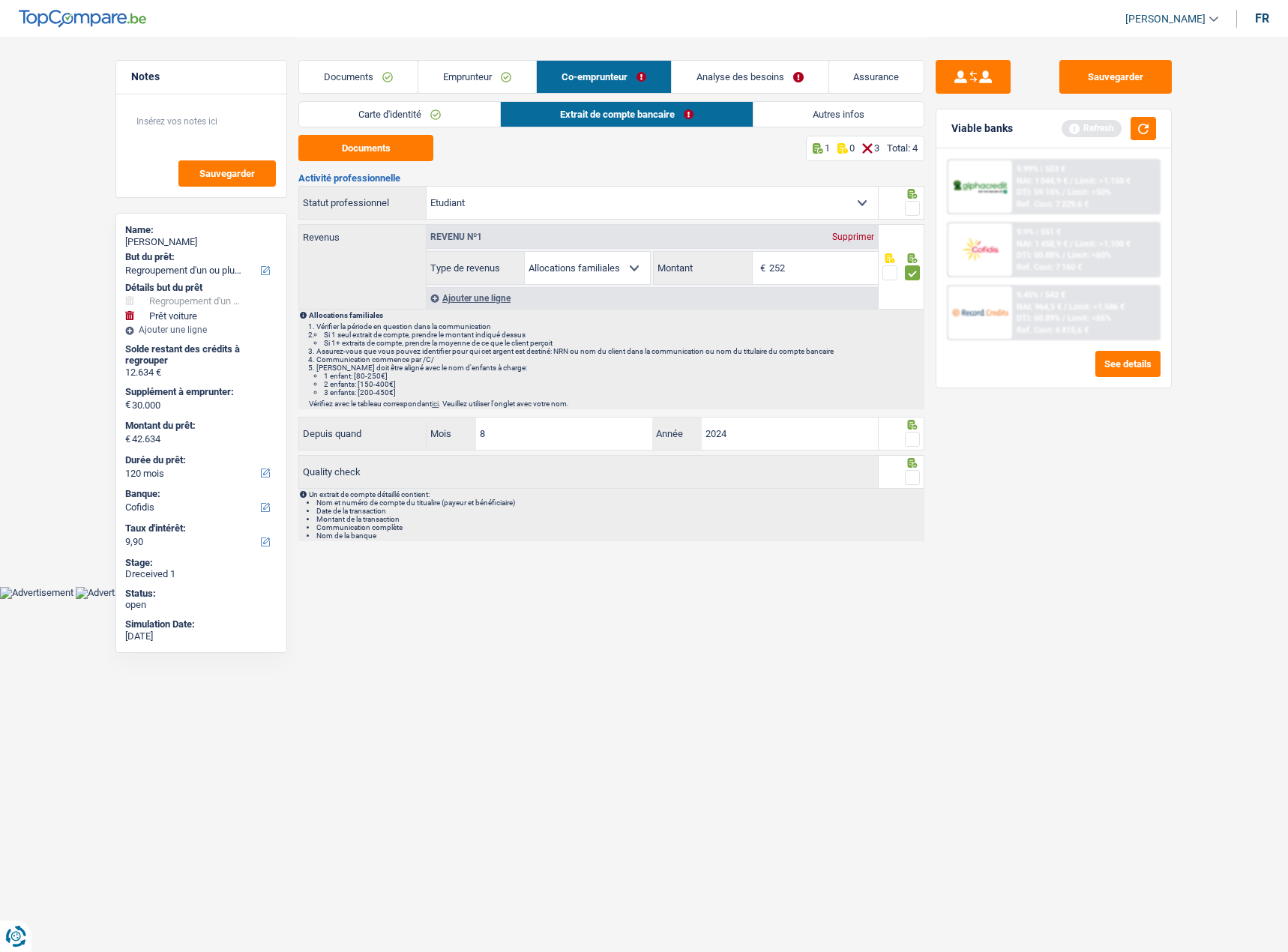
click at [910, 204] on span at bounding box center [912, 208] width 15 height 15
click at [0, 0] on input "radio" at bounding box center [0, 0] width 0 height 0
click at [917, 440] on span at bounding box center [912, 439] width 15 height 15
click at [0, 0] on input "radio" at bounding box center [0, 0] width 0 height 0
click at [907, 486] on div at bounding box center [912, 478] width 15 height 19
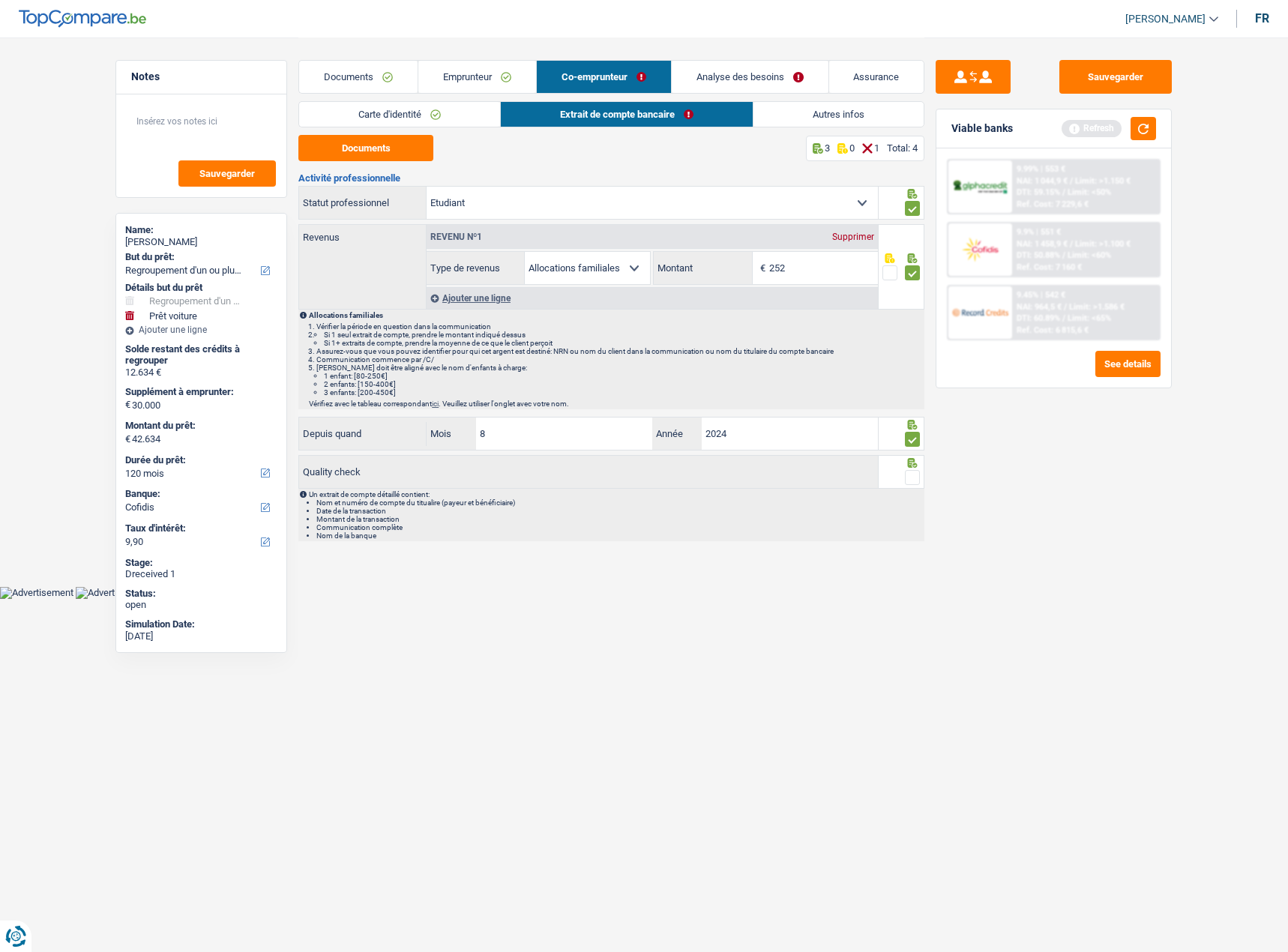
click at [909, 482] on span at bounding box center [912, 478] width 15 height 15
click at [0, 0] on input "radio" at bounding box center [0, 0] width 0 height 0
click at [421, 63] on link "Emprunteur" at bounding box center [477, 77] width 118 height 33
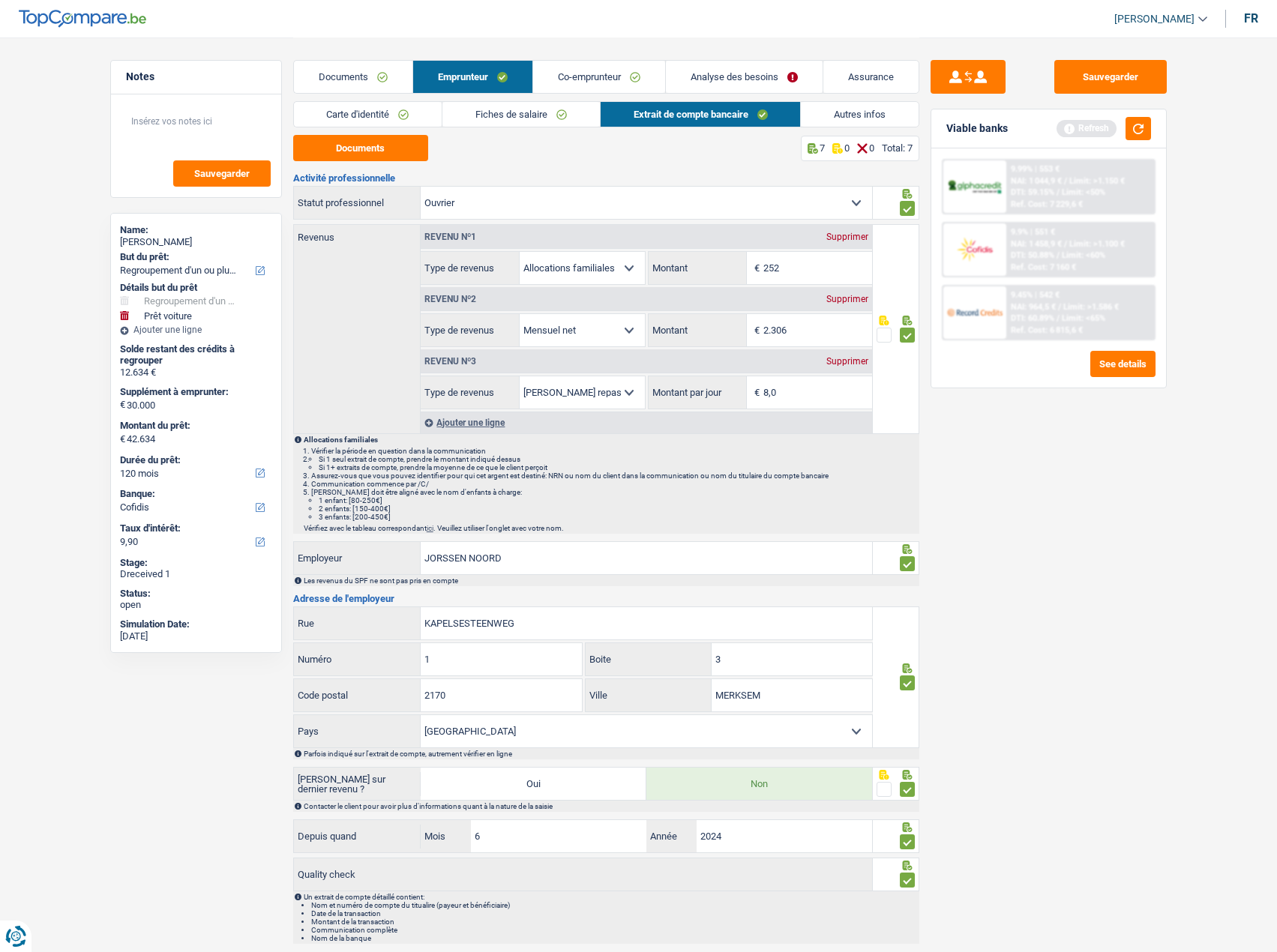
click at [855, 233] on div "Supprimer" at bounding box center [847, 237] width 50 height 9
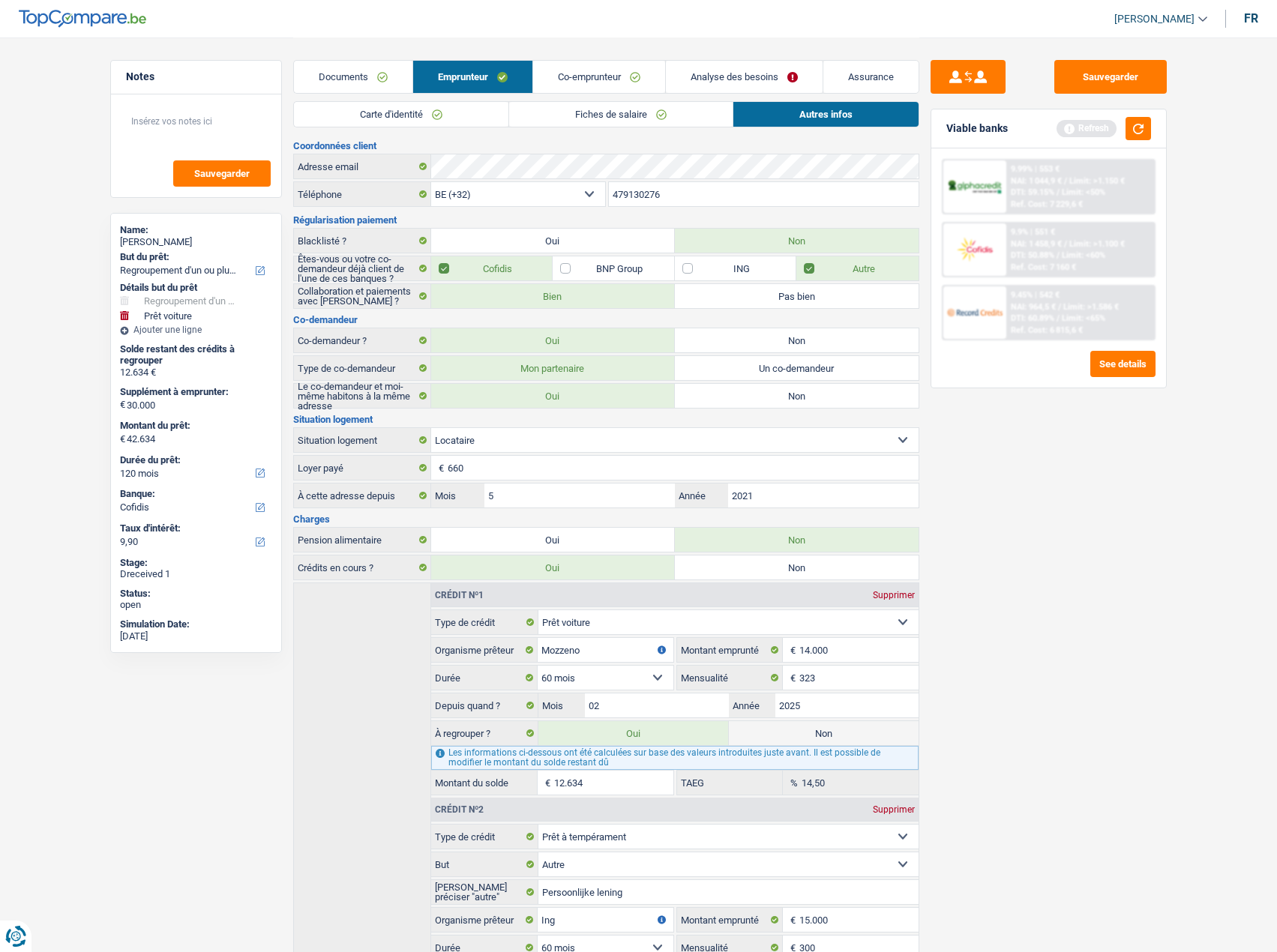
click at [462, 69] on link "Emprunteur" at bounding box center [473, 77] width 119 height 33
click at [381, 104] on link "Carte d'identité" at bounding box center [401, 114] width 214 height 24
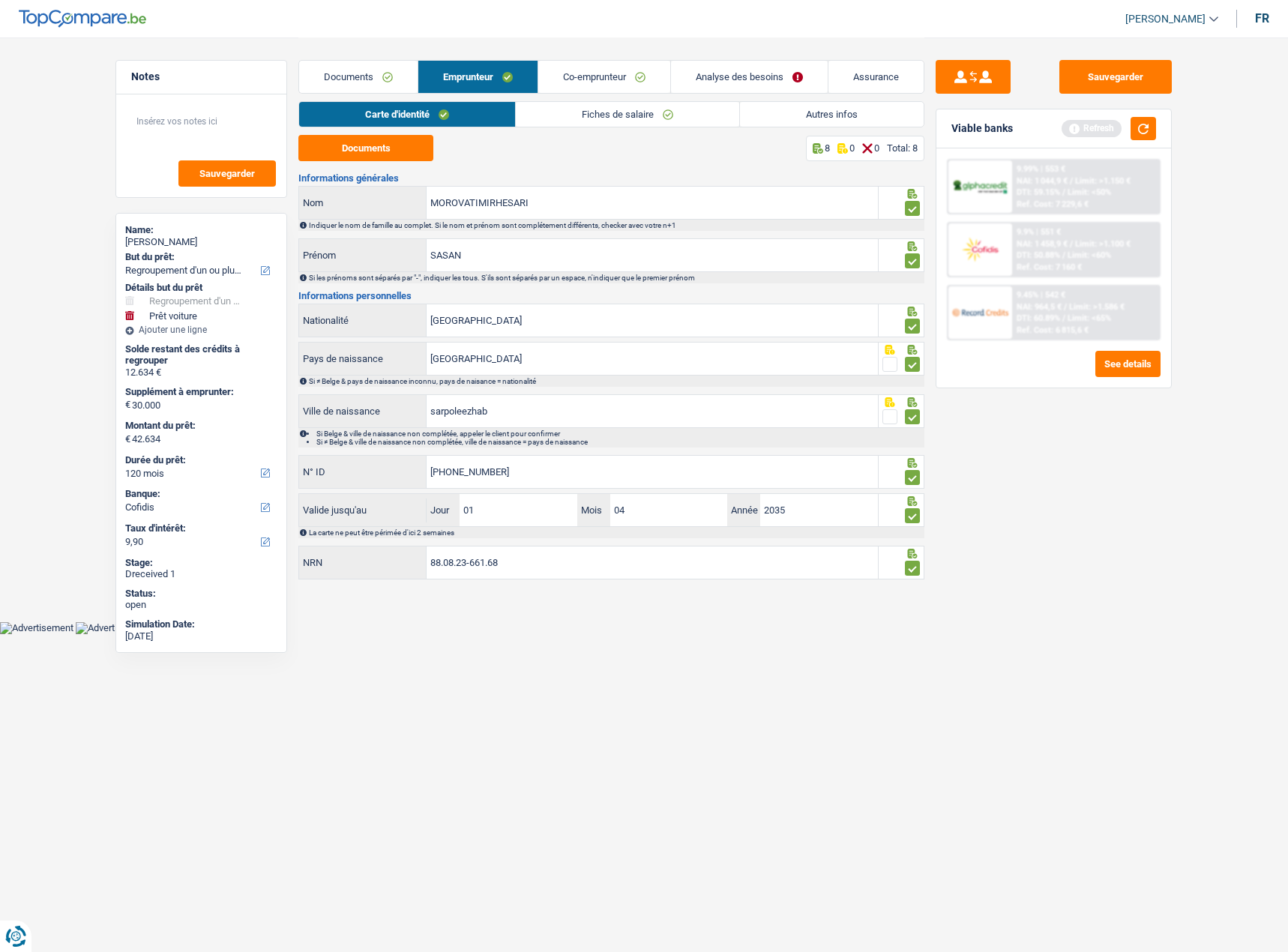
click at [580, 92] on link "Co-emprunteur" at bounding box center [604, 77] width 132 height 33
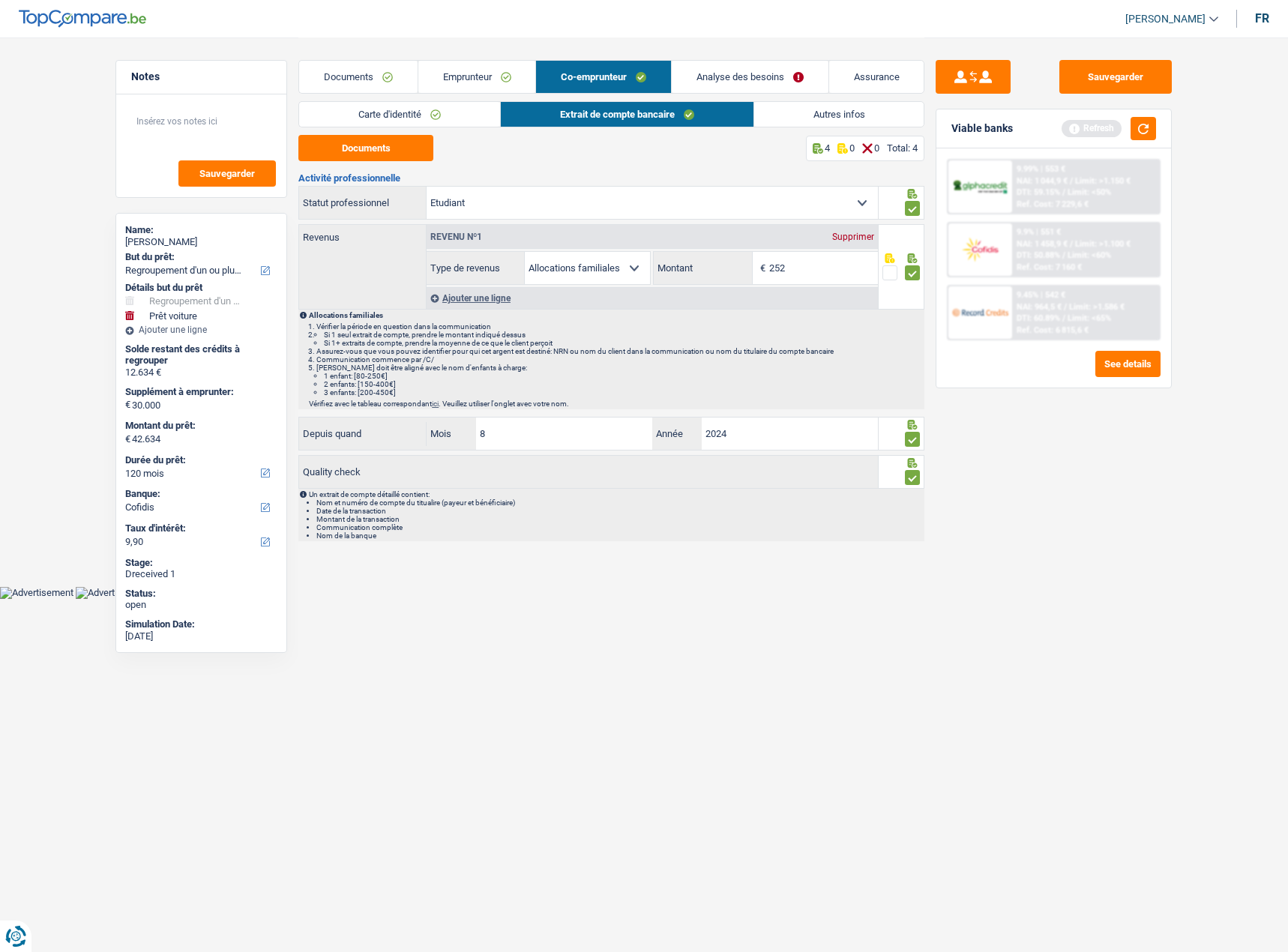
click at [582, 112] on link "Extrait de compte bancaire" at bounding box center [626, 114] width 252 height 24
click at [478, 90] on link "Emprunteur" at bounding box center [477, 77] width 118 height 33
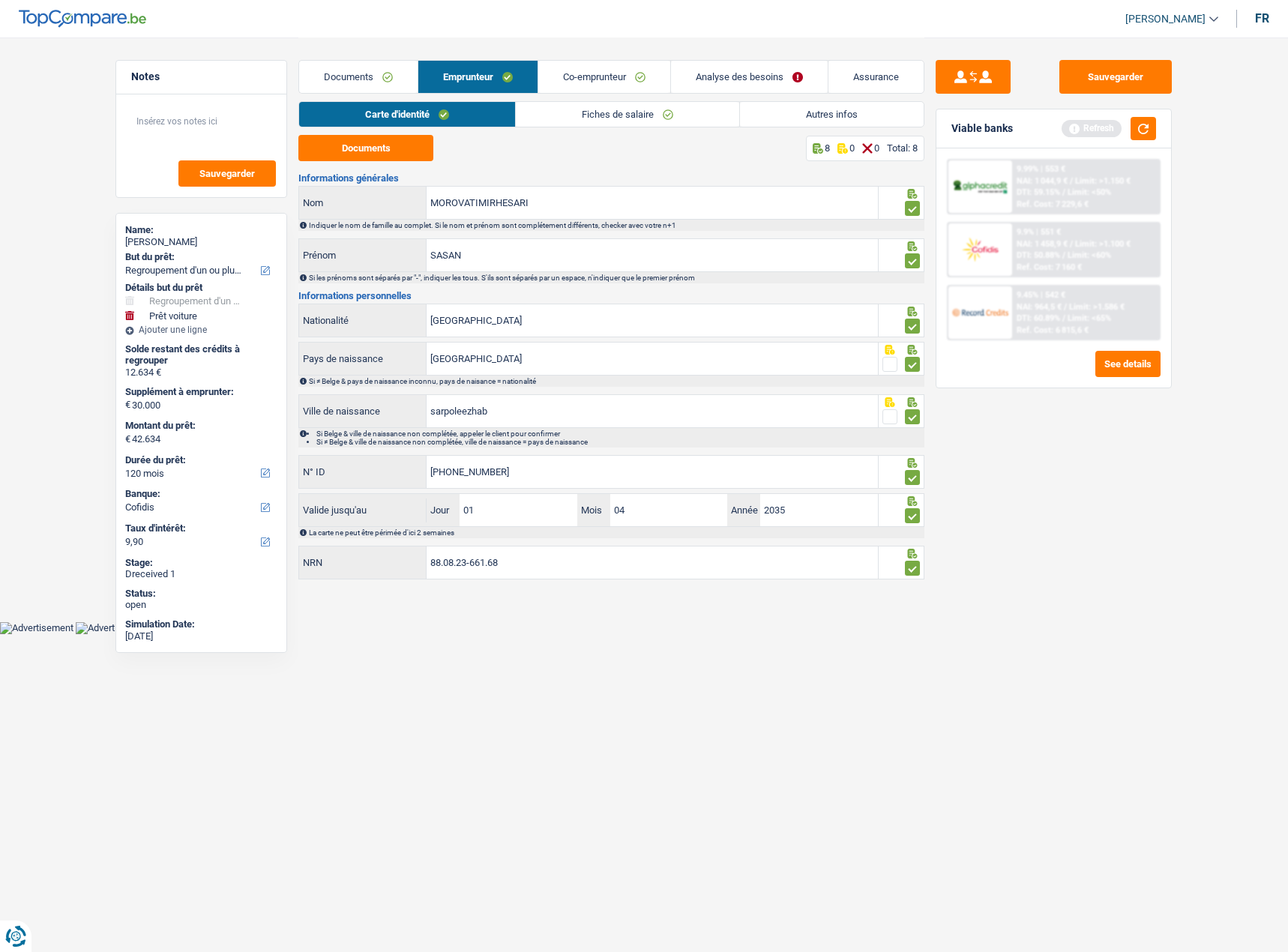
click at [570, 124] on link "Fiches de salaire" at bounding box center [627, 114] width 223 height 24
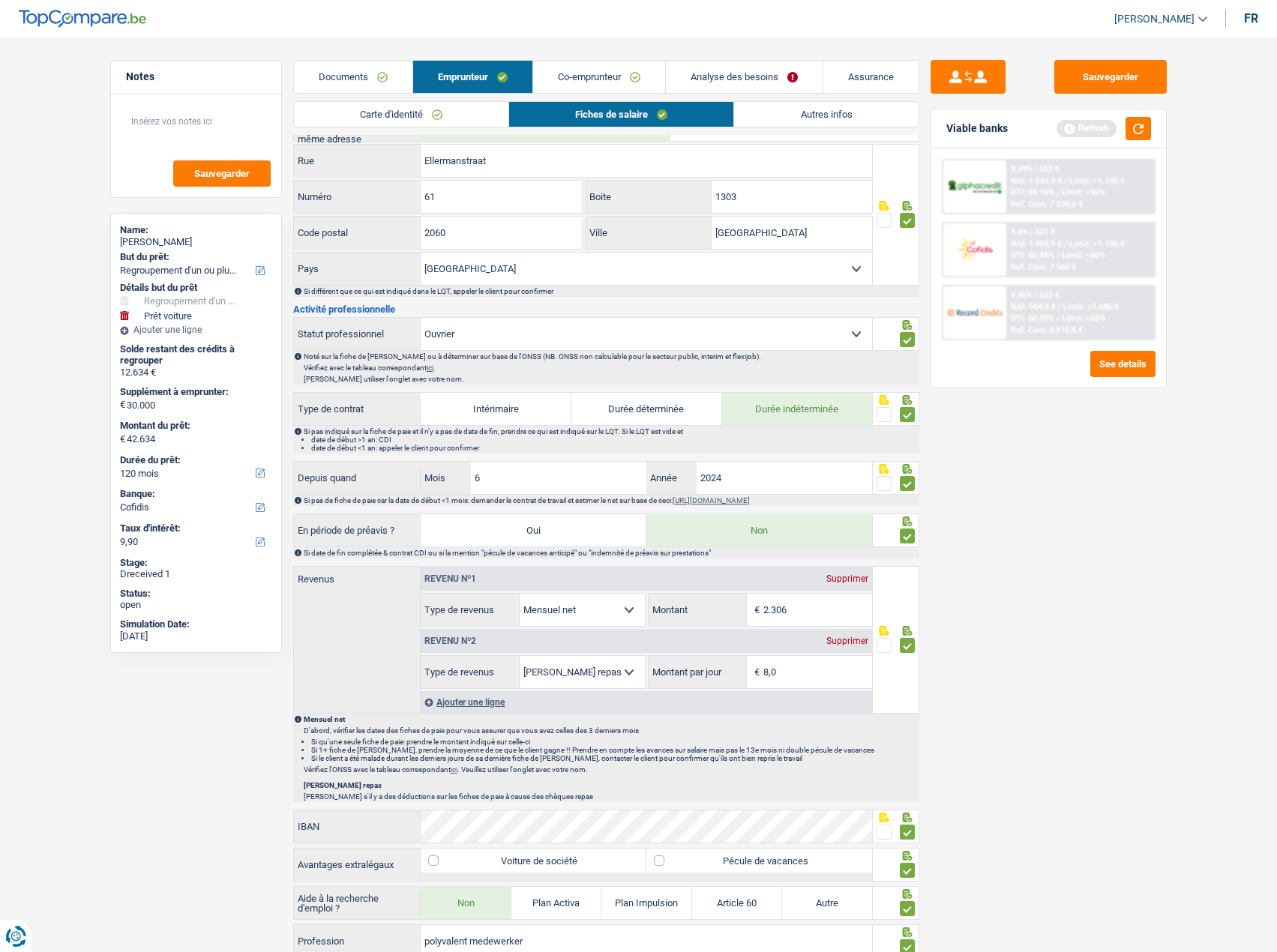
scroll to position [600, 0]
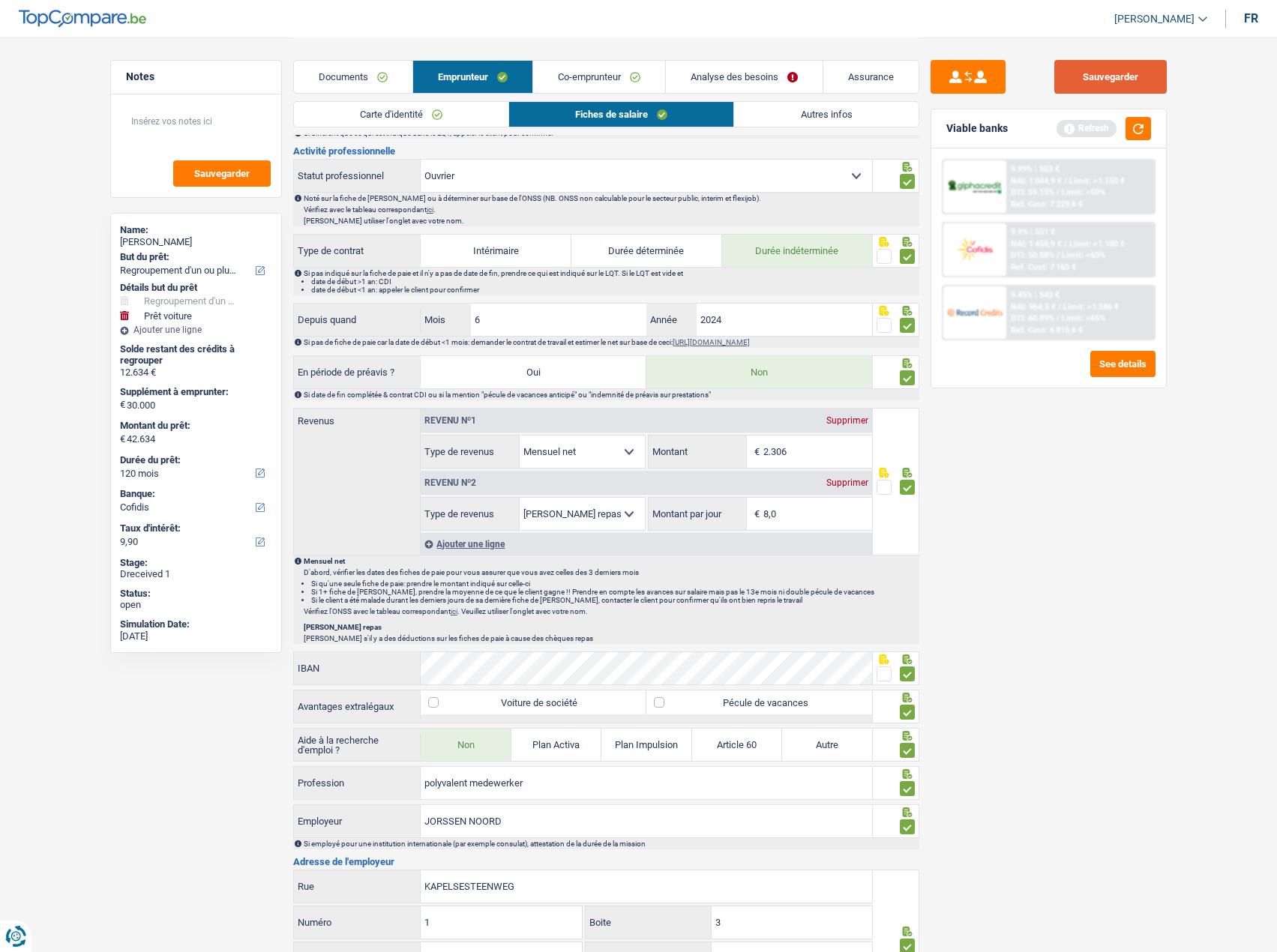
click at [1105, 81] on button "Sauvegarder" at bounding box center [1110, 76] width 112 height 33
click at [1135, 120] on button "button" at bounding box center [1139, 129] width 25 height 24
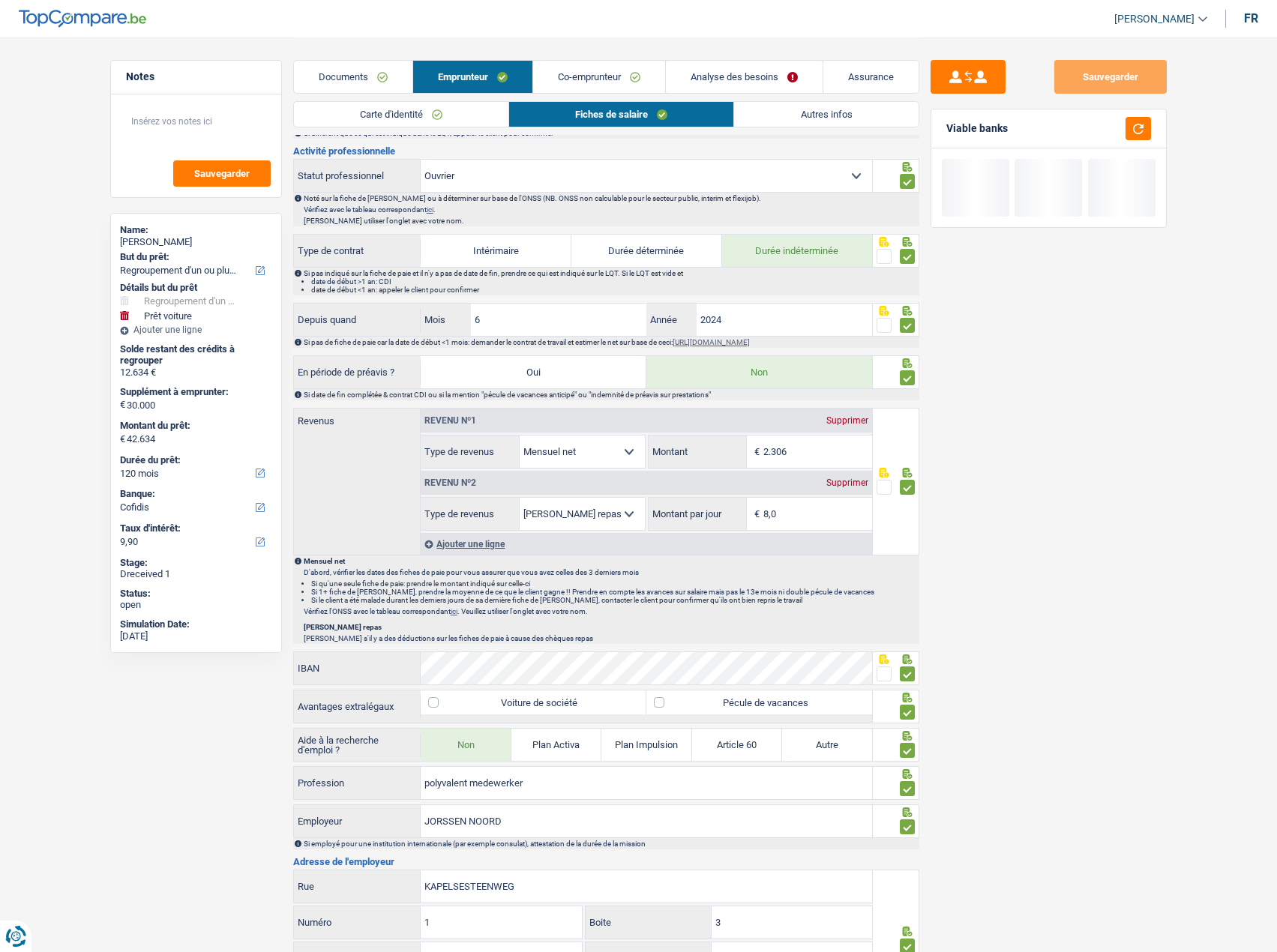
click at [868, 111] on link "Autres infos" at bounding box center [825, 114] width 184 height 24
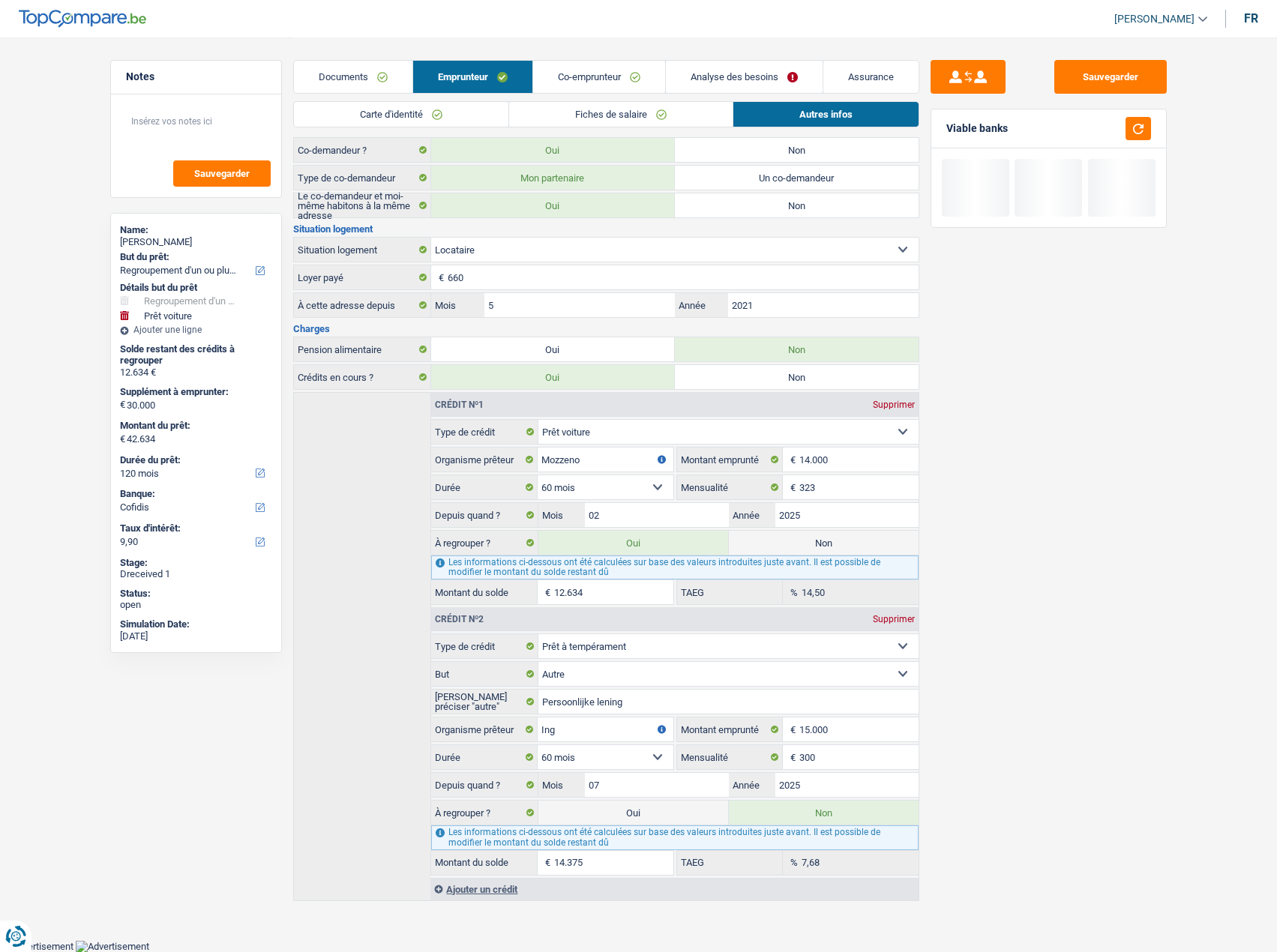
click at [614, 70] on link "Co-emprunteur" at bounding box center [599, 77] width 132 height 33
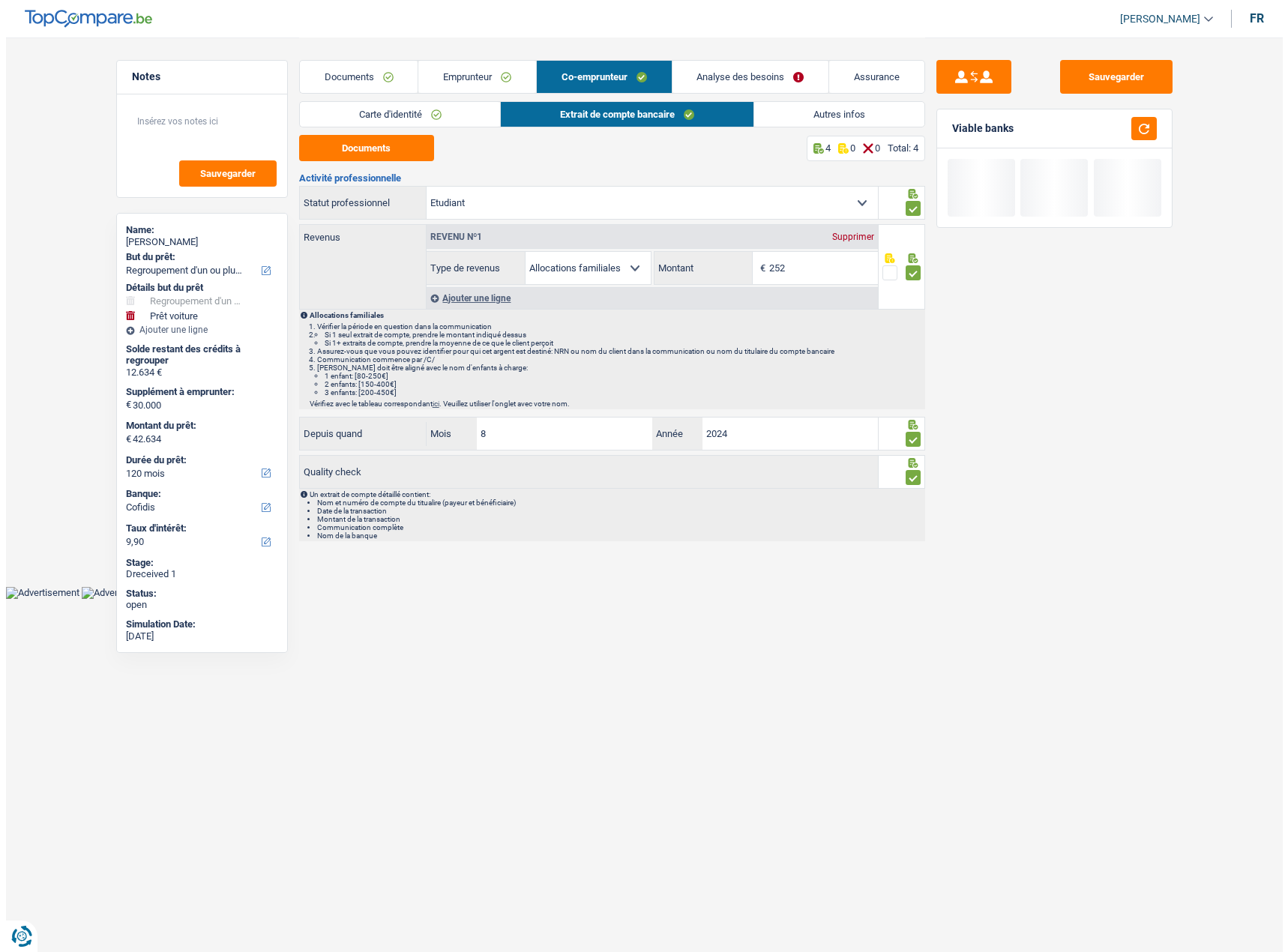
scroll to position [0, 0]
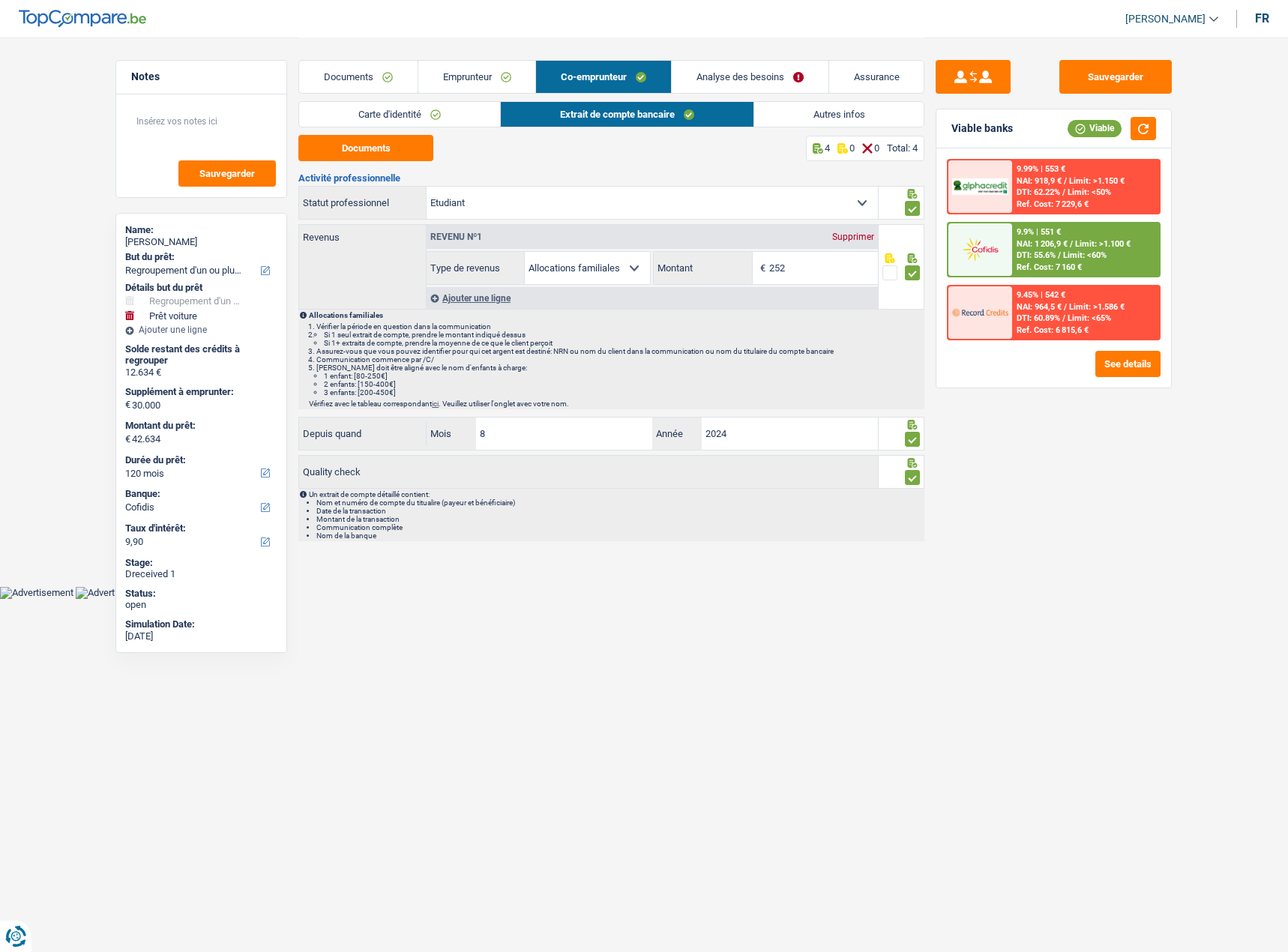
click at [777, 110] on link "Autres infos" at bounding box center [839, 114] width 170 height 24
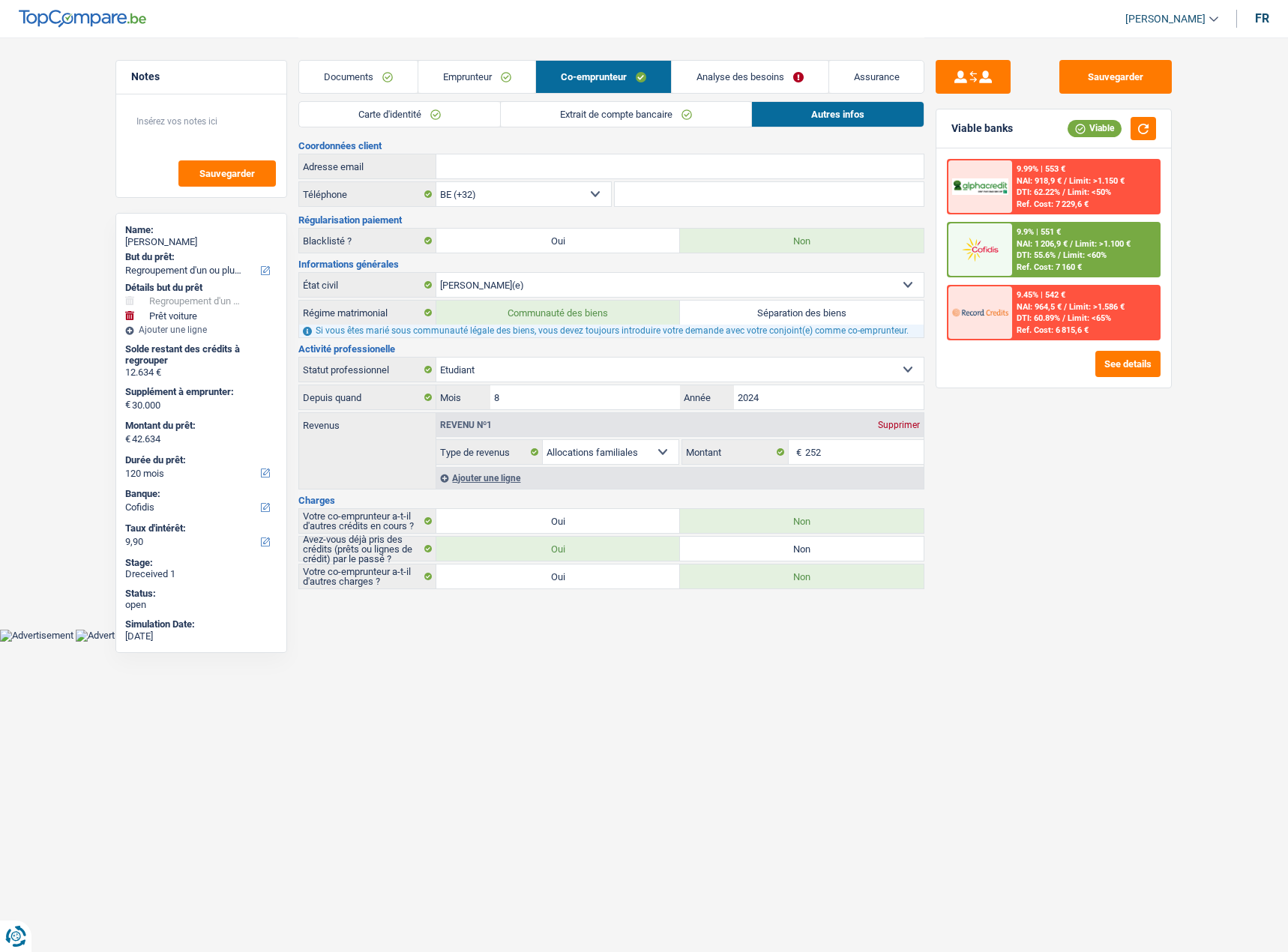
click at [749, 83] on link "Analyse des besoins" at bounding box center [749, 77] width 156 height 33
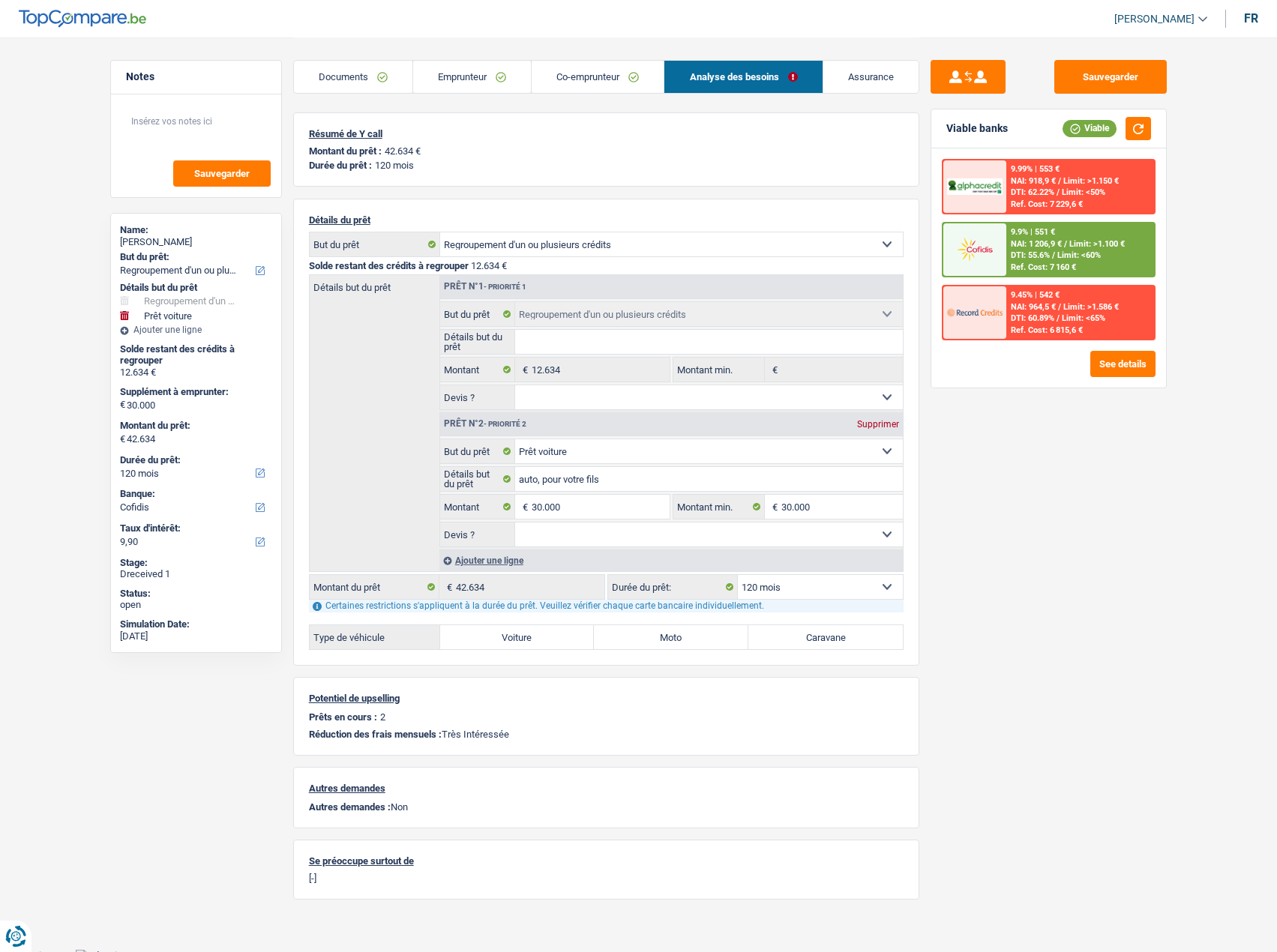
click at [395, 77] on link "Documents" at bounding box center [353, 77] width 119 height 33
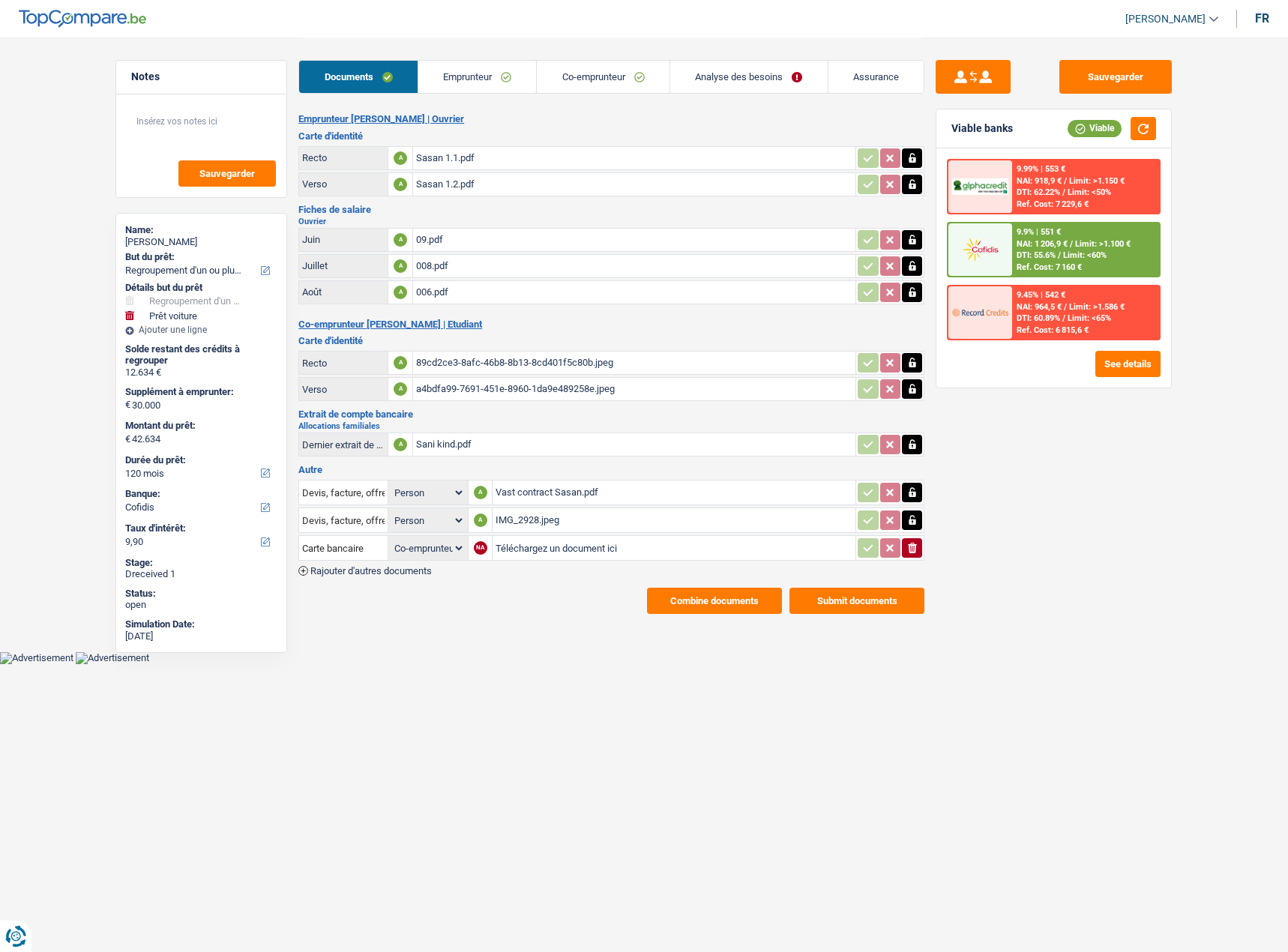
click at [789, 81] on link "Analyse des besoins" at bounding box center [749, 77] width 157 height 33
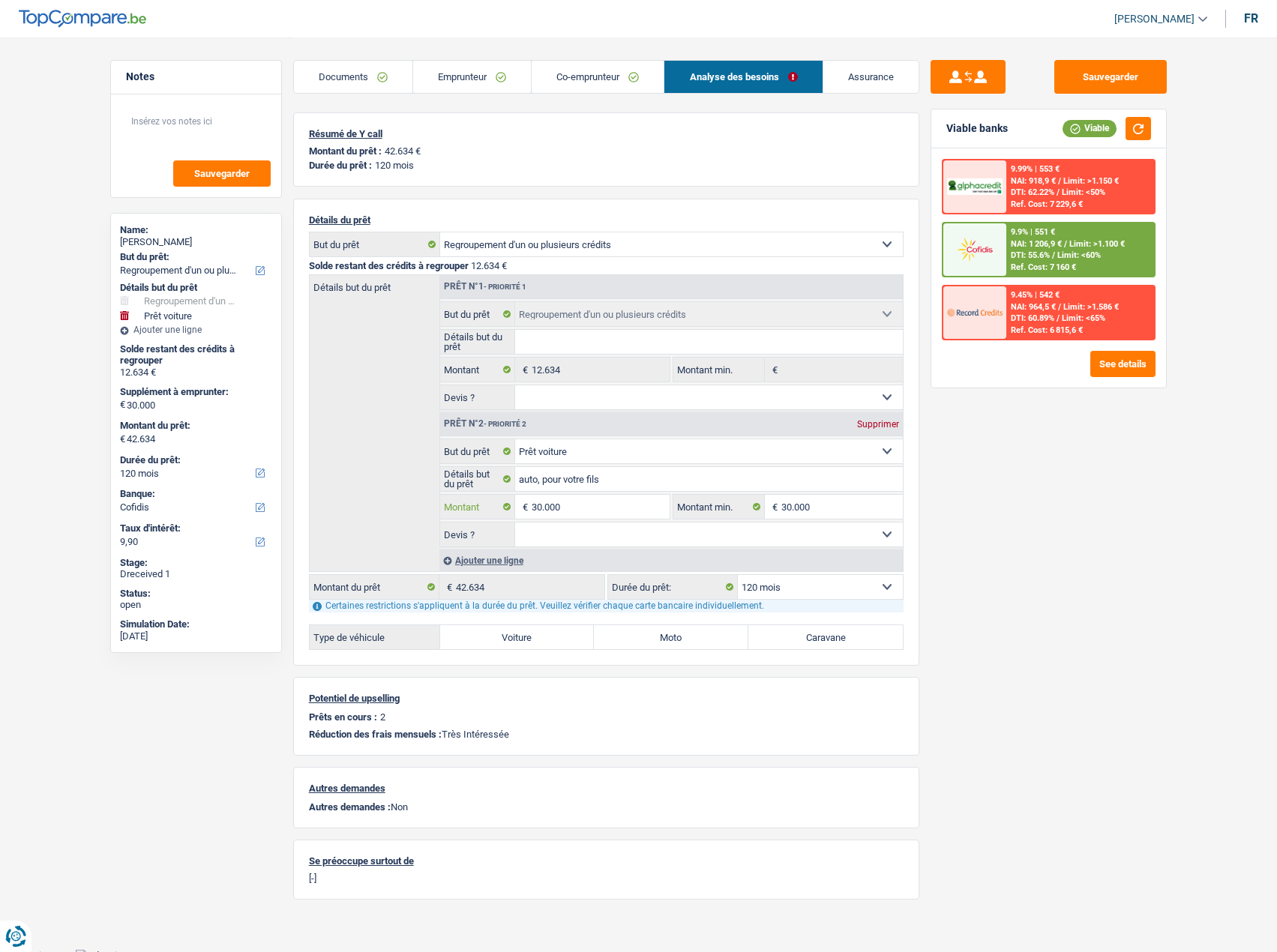
click at [589, 507] on input "30.000" at bounding box center [600, 507] width 138 height 24
drag, startPoint x: 1040, startPoint y: 480, endPoint x: 1122, endPoint y: 172, distance: 318.7
click at [1044, 478] on div "Sauvegarder Viable banks Viable 9.99% | 553 € NAI: 918,9 € / Limit: >1.150 € DT…" at bounding box center [1049, 493] width 259 height 868
click at [1131, 68] on button "Sauvegarder" at bounding box center [1110, 76] width 112 height 33
click at [517, 80] on link "Emprunteur" at bounding box center [472, 77] width 118 height 33
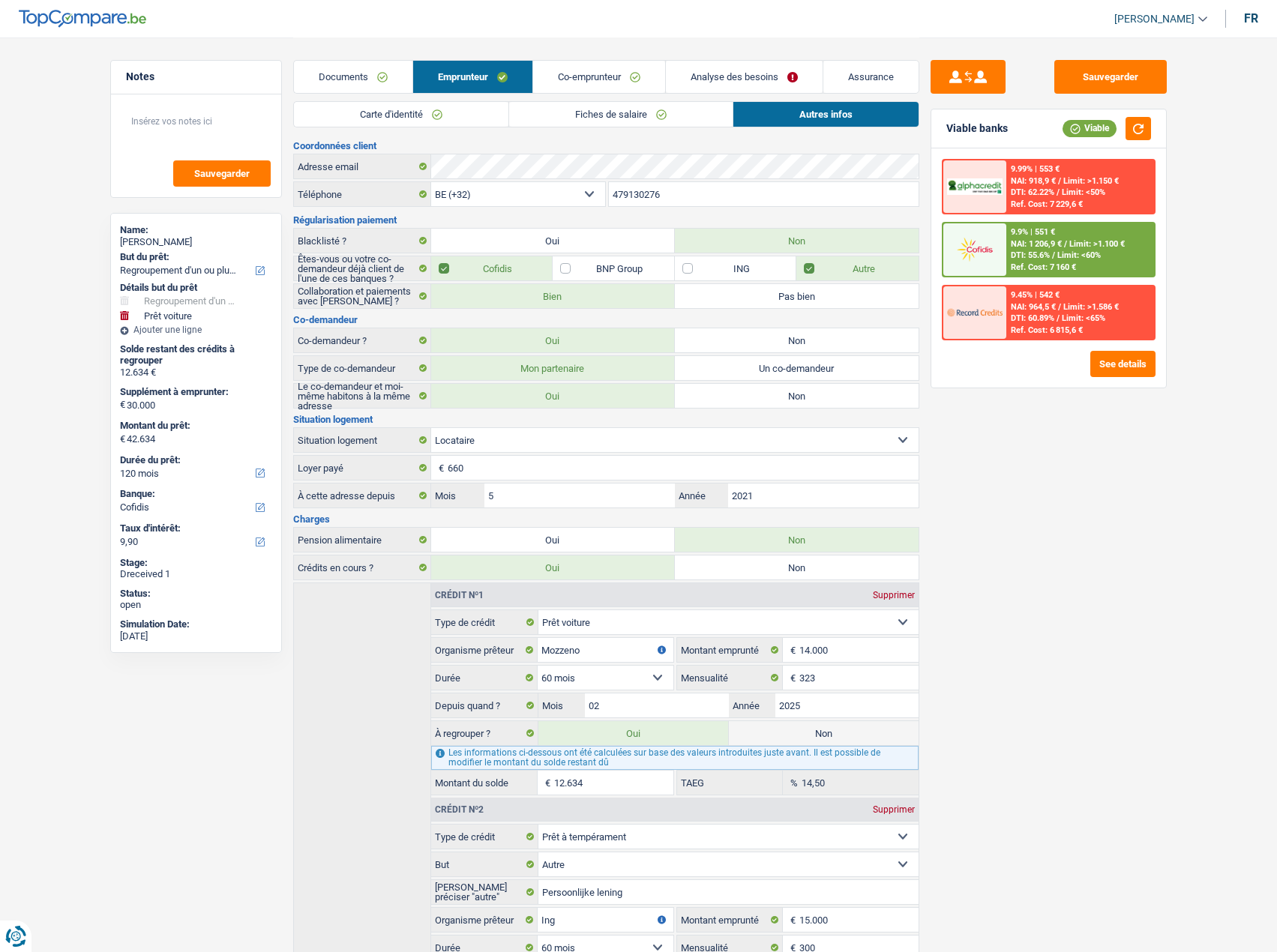
click at [680, 86] on link "Analyse des besoins" at bounding box center [744, 77] width 157 height 33
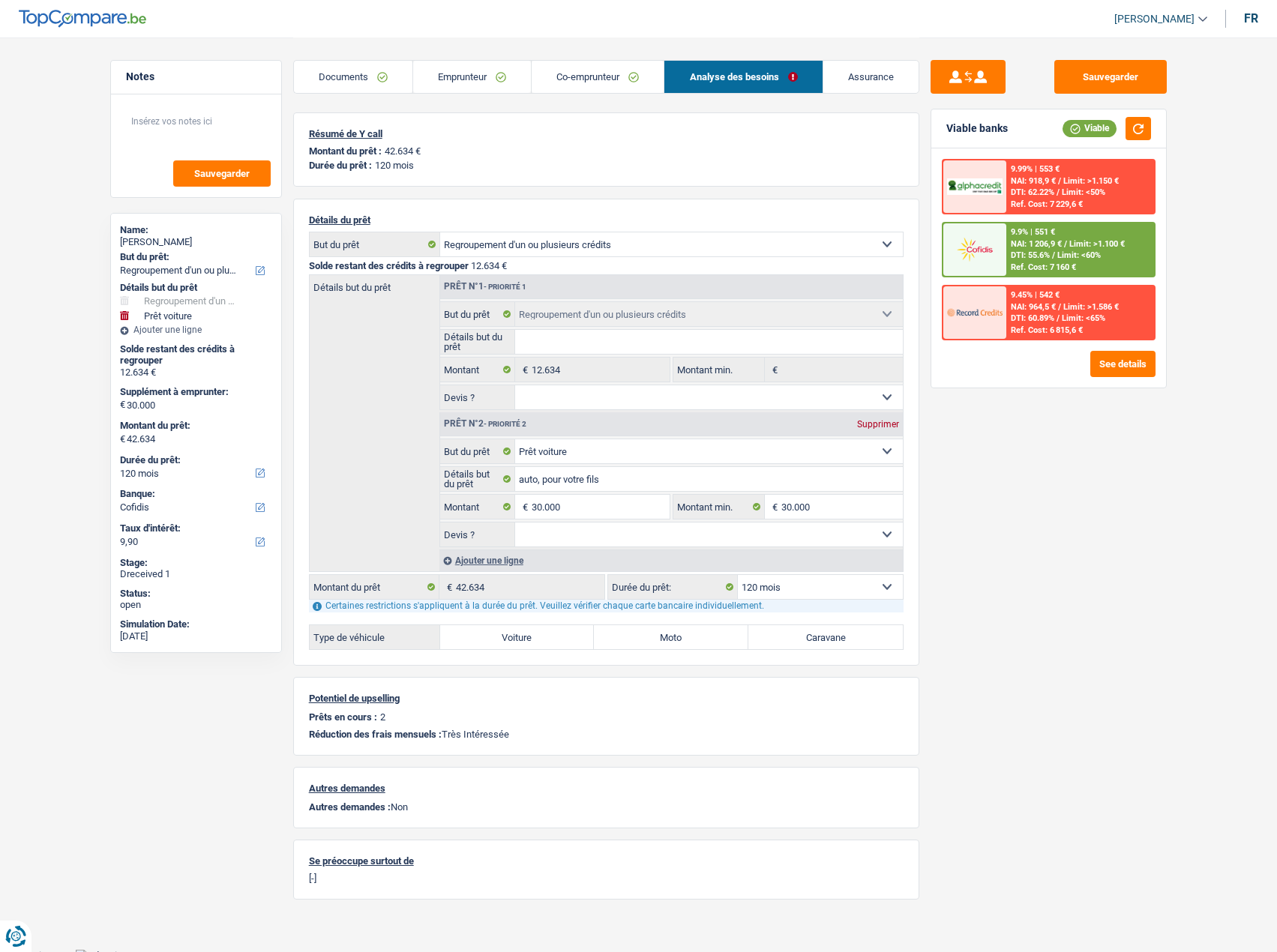
click at [602, 89] on link "Co-emprunteur" at bounding box center [597, 77] width 132 height 33
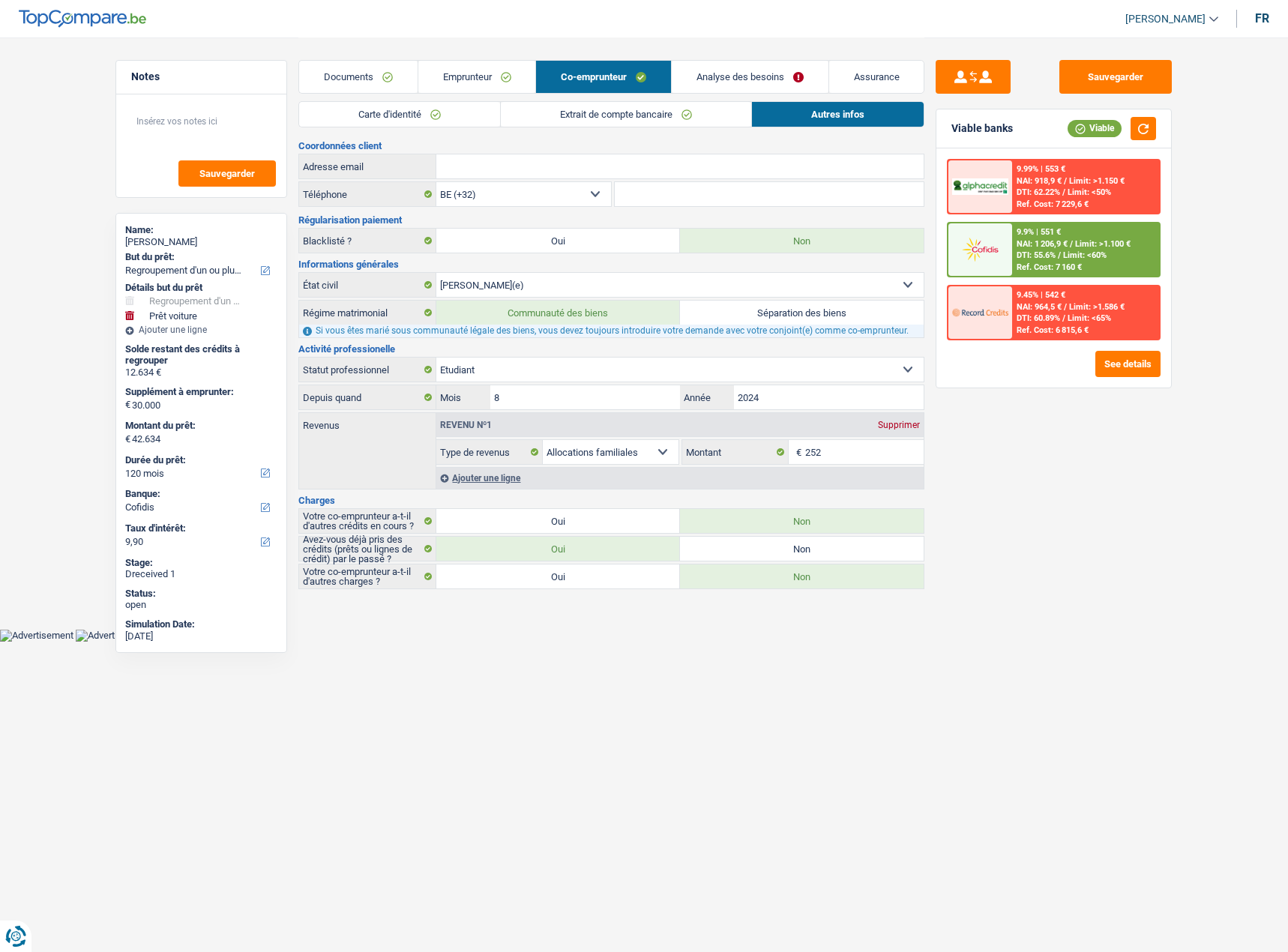
click at [1122, 241] on span "Limit: >1.100 €" at bounding box center [1102, 243] width 55 height 10
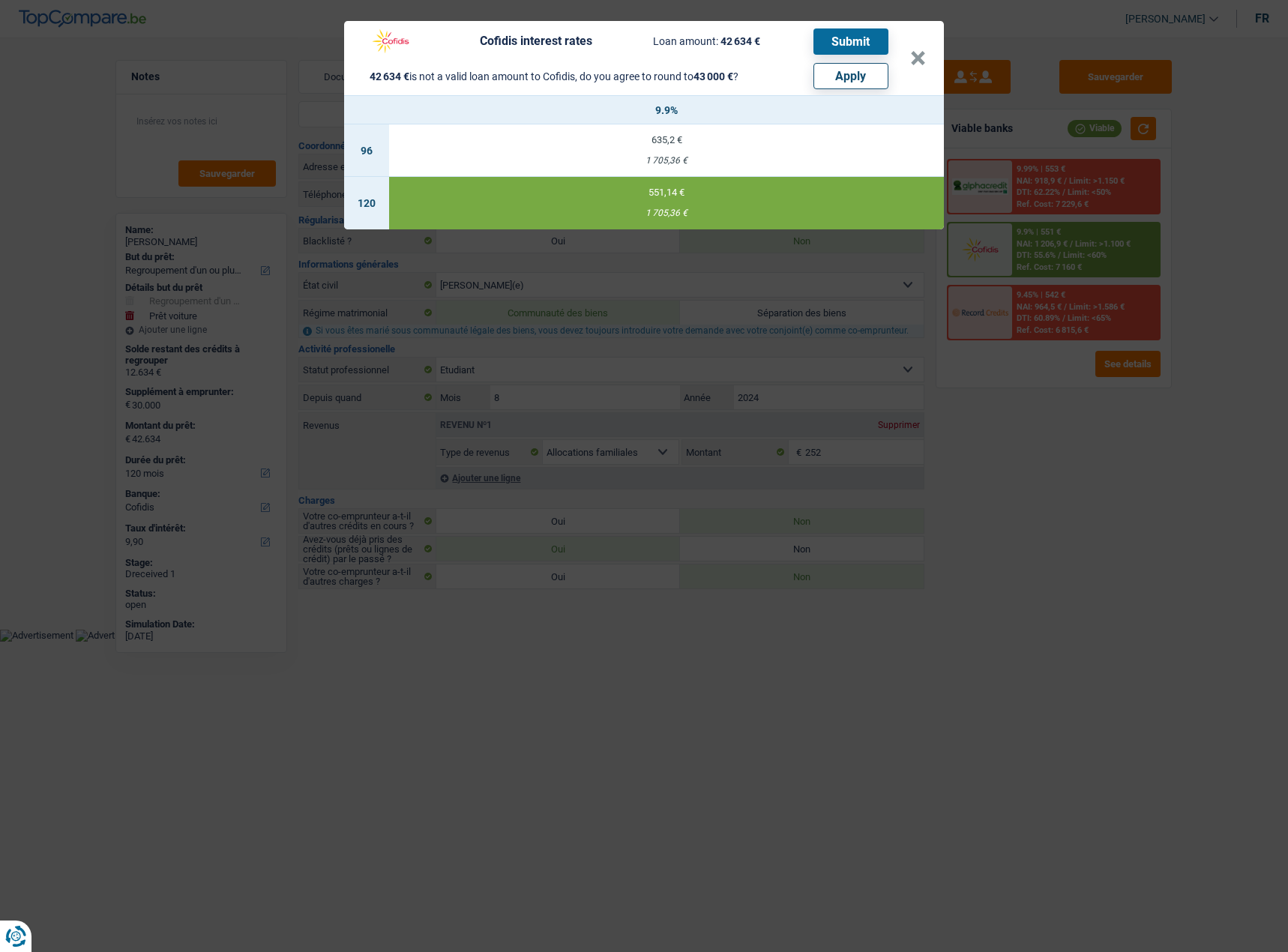
click at [846, 81] on button "Apply" at bounding box center [850, 76] width 75 height 26
type input "30.366"
type input "43.000"
select select "144"
select select "other"
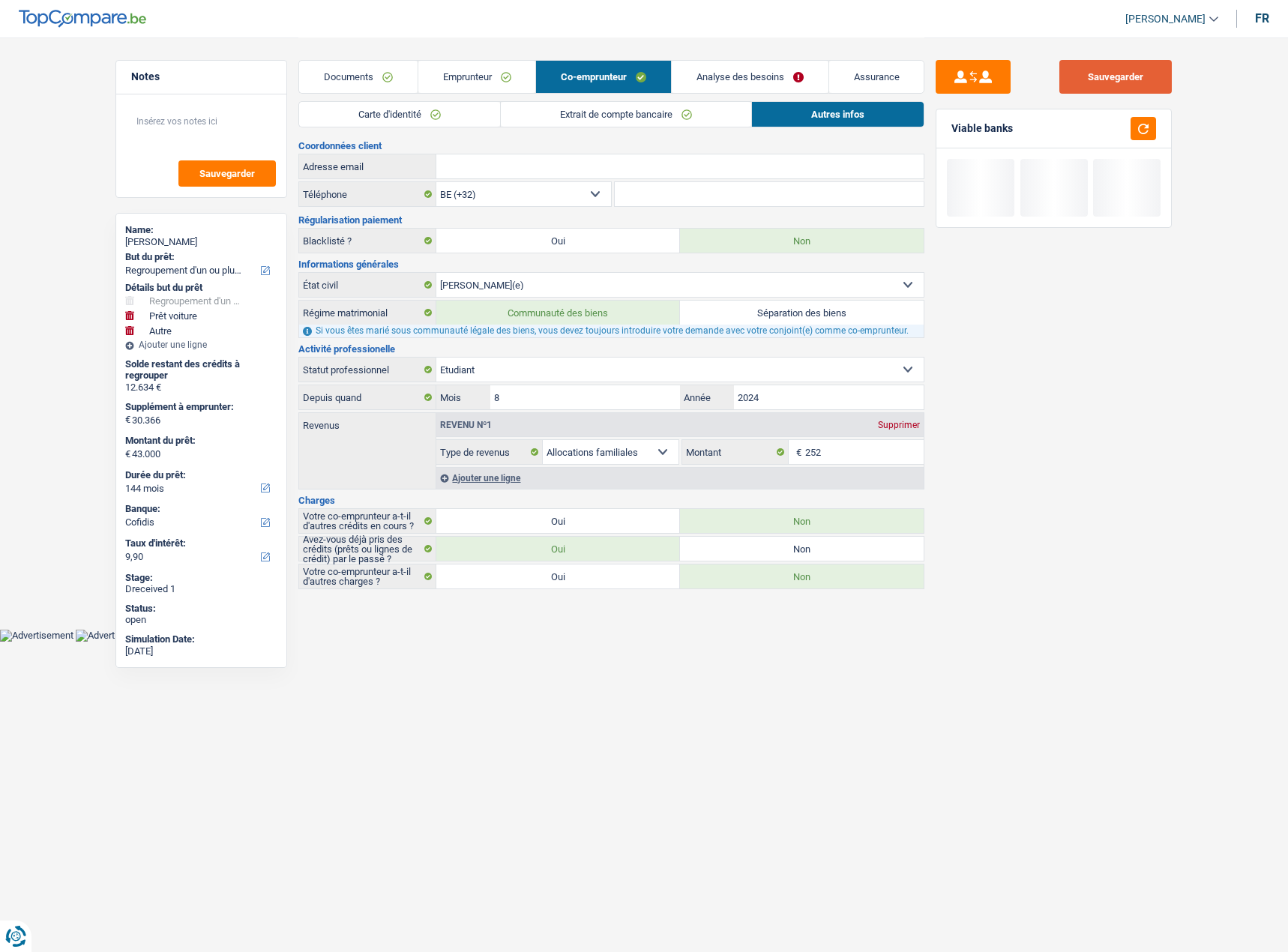
click at [1133, 89] on button "Sauvegarder" at bounding box center [1115, 76] width 112 height 33
drag, startPoint x: 1136, startPoint y: 129, endPoint x: 1157, endPoint y: 136, distance: 22.1
click at [1136, 129] on button "button" at bounding box center [1143, 129] width 25 height 24
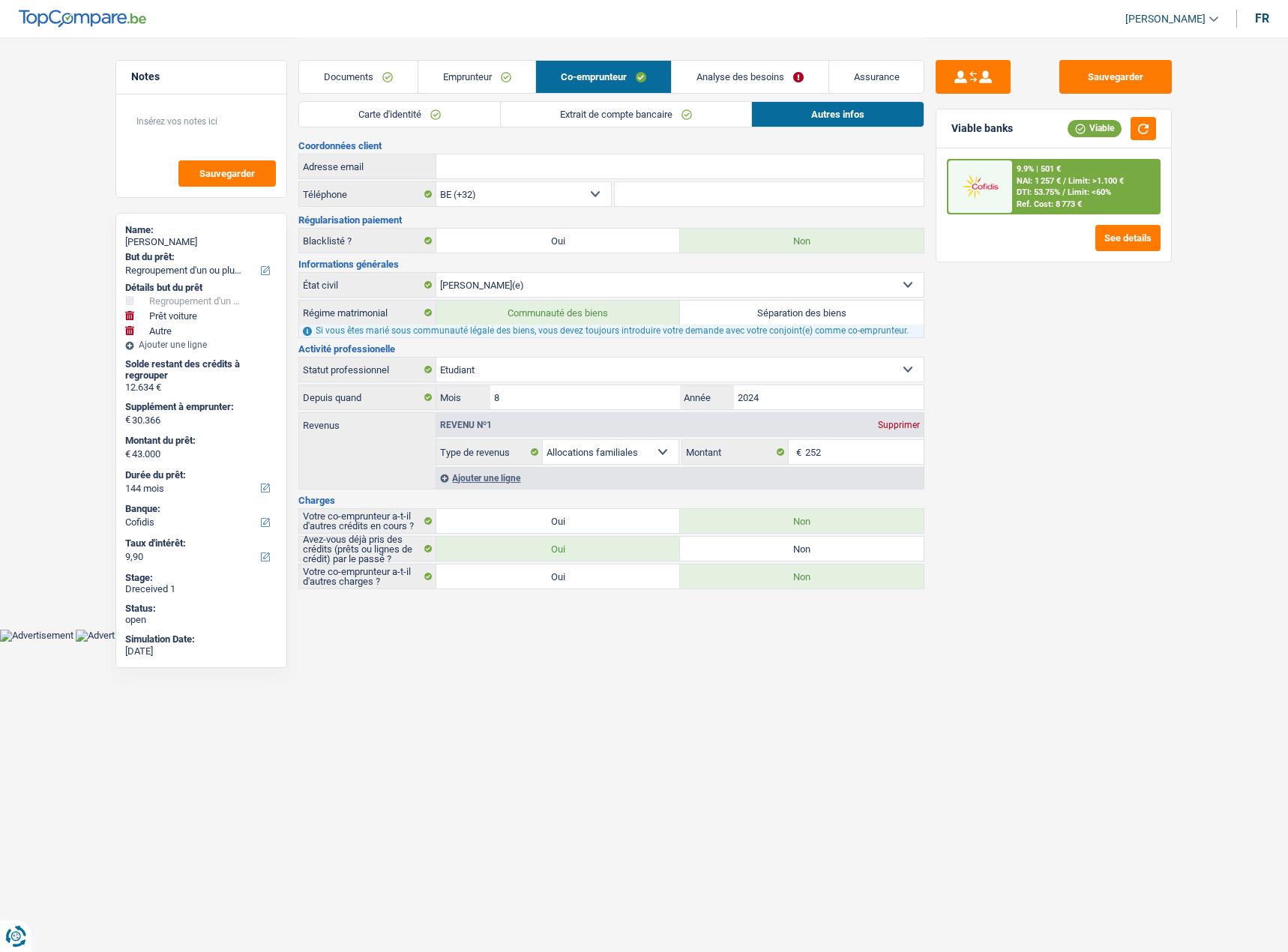
click at [758, 78] on link "Analyse des besoins" at bounding box center [749, 77] width 156 height 33
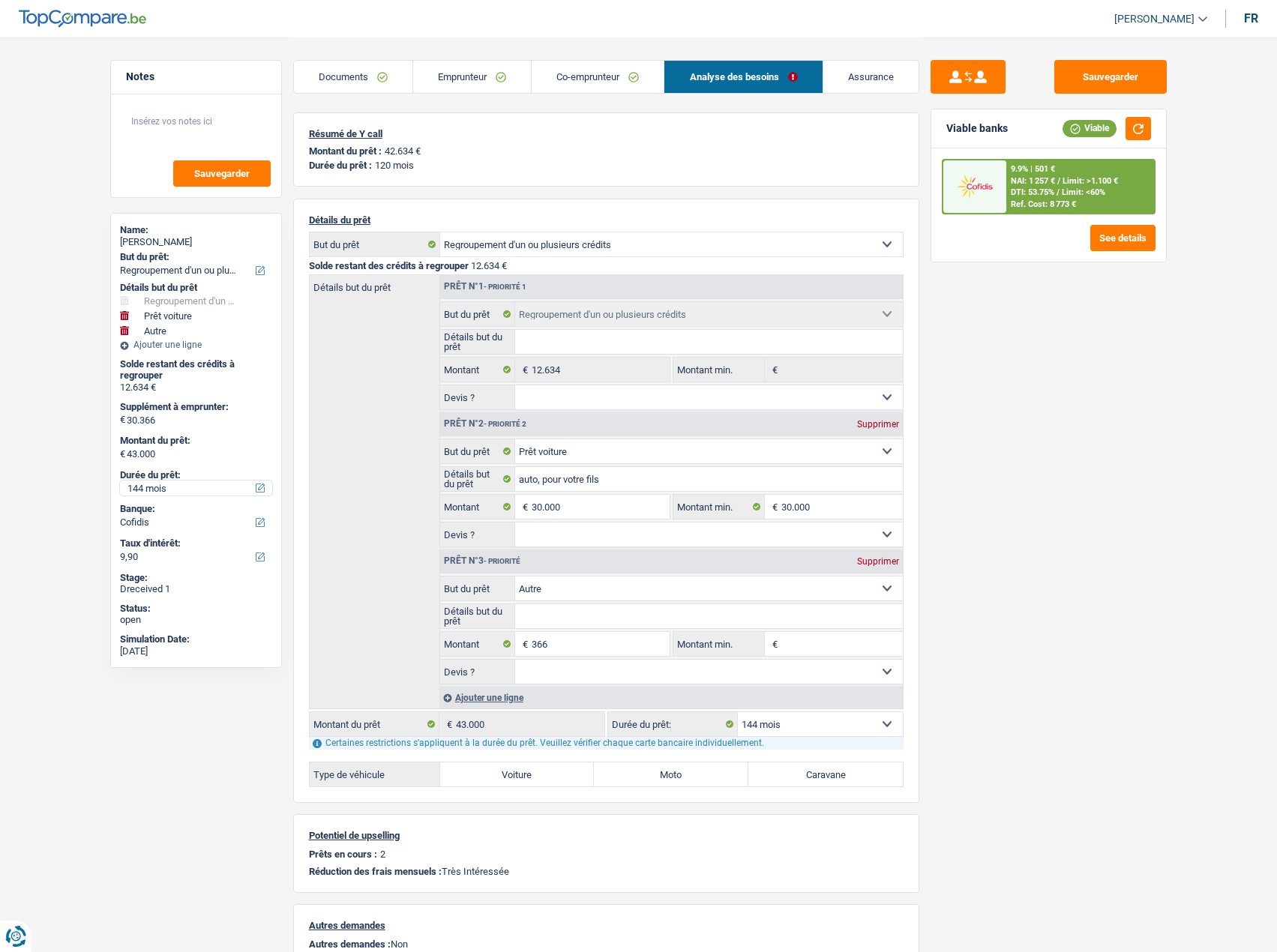
click at [165, 487] on select "12 mois 18 mois 24 mois 30 mois 36 mois 42 mois 48 mois 60 mois 72 mois 84 mois…" at bounding box center [196, 488] width 152 height 15
select select "120"
click at [120, 481] on select "12 mois 18 mois 24 mois 30 mois 36 mois 42 mois 48 mois 60 mois 72 mois 84 mois…" at bounding box center [196, 488] width 152 height 15
select select "120"
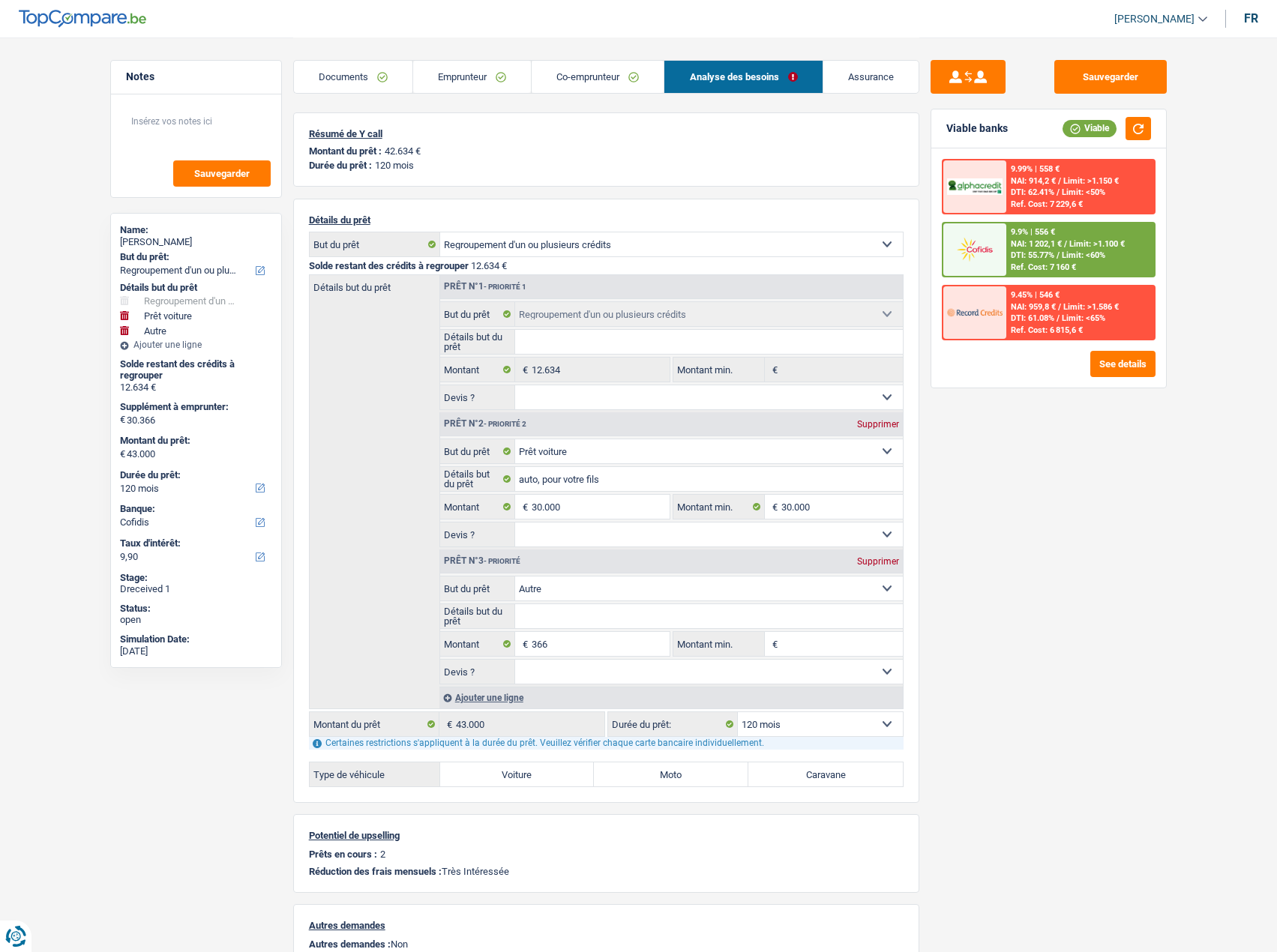
click at [1109, 256] on div "9.9% | 556 € NAI: 1 202,1 € / Limit: >1.100 € DTI: 55.77% / Limit: <60% Ref. Co…" at bounding box center [1080, 250] width 148 height 52
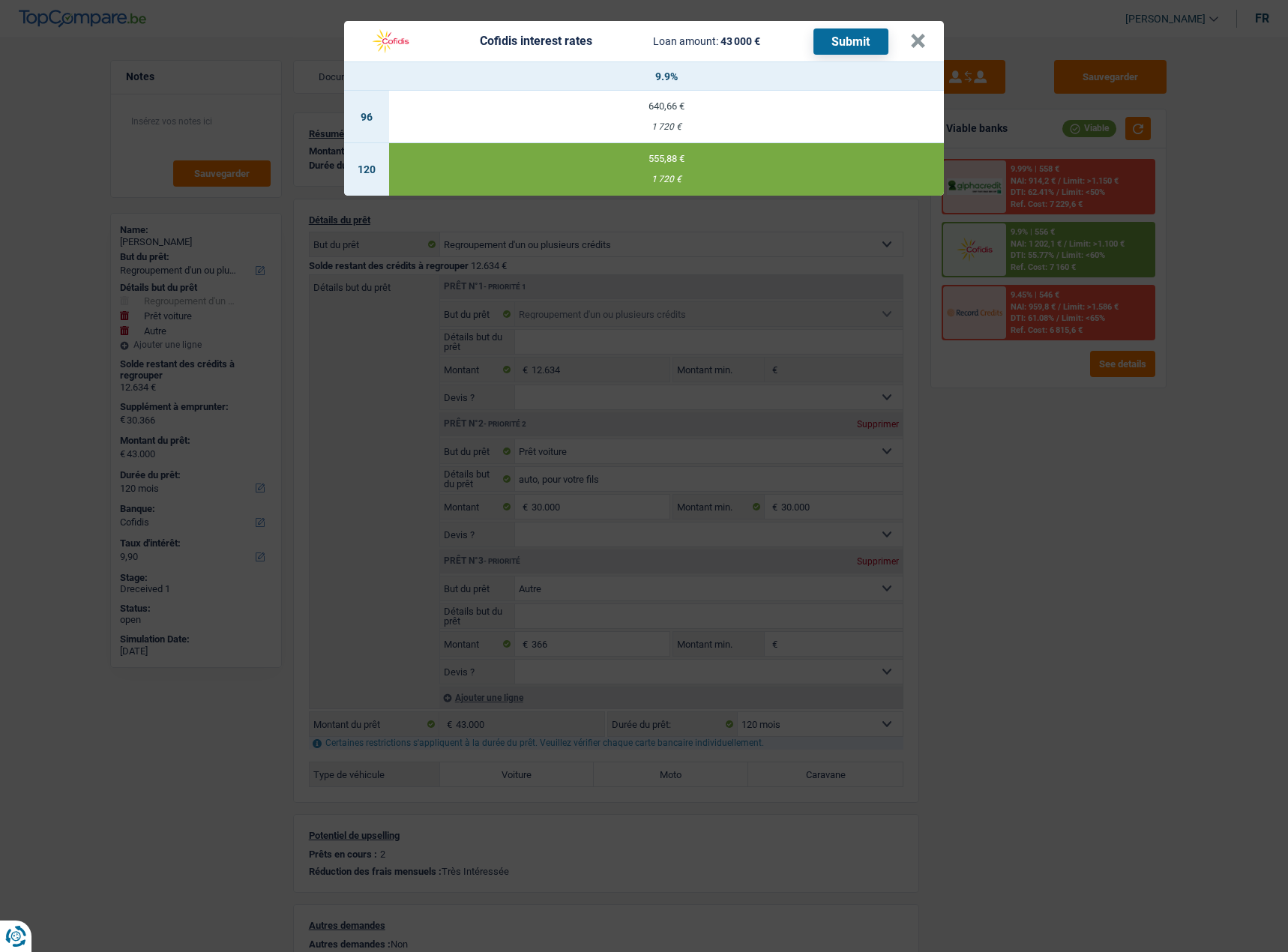
click at [871, 46] on button "Submit" at bounding box center [850, 41] width 75 height 26
click at [905, 38] on div "Cofidis interest rates Loan amount: 43 000 € Submit" at bounding box center [636, 41] width 548 height 28
click at [922, 42] on button "×" at bounding box center [917, 41] width 15 height 15
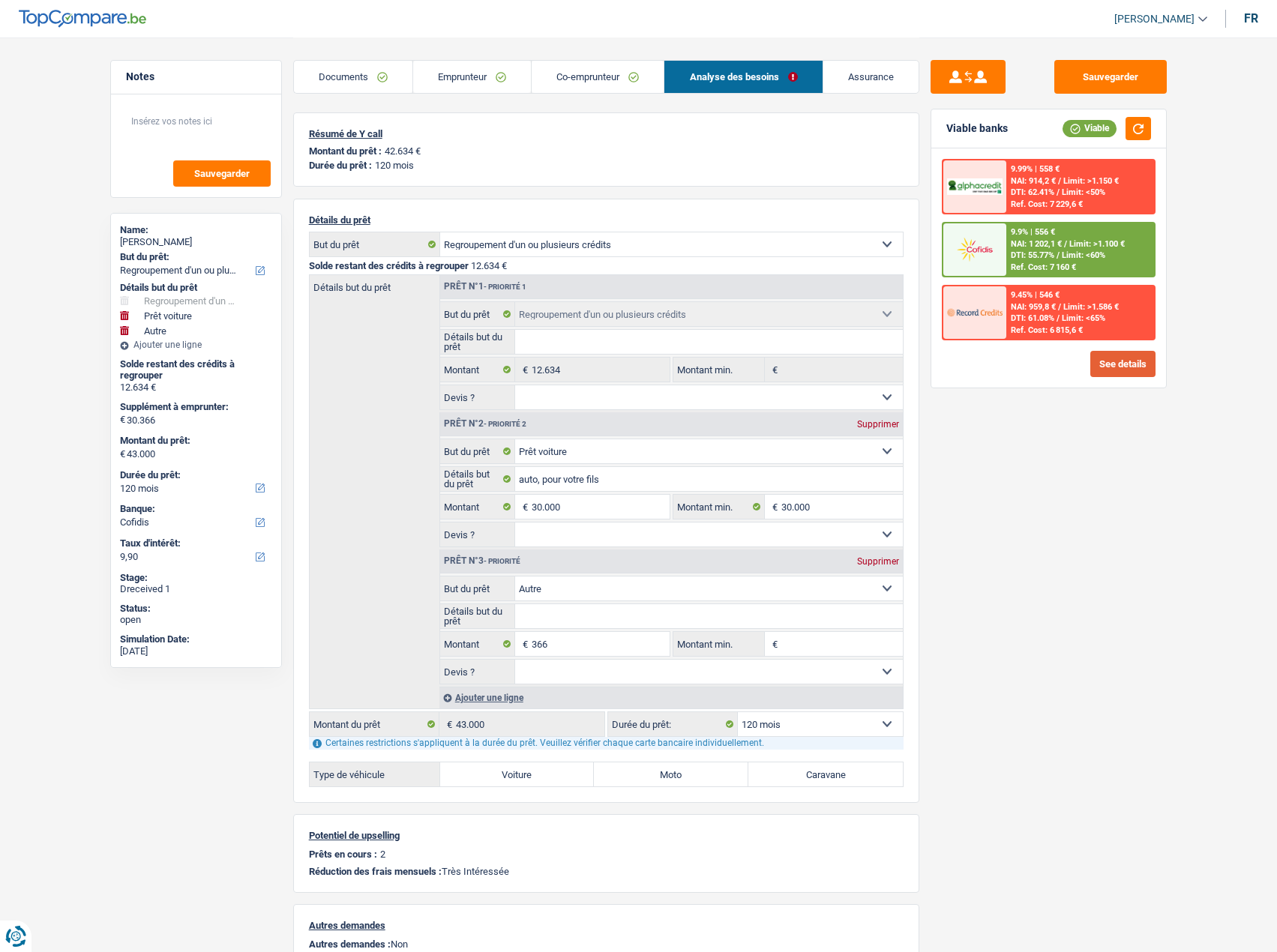
click at [1148, 362] on button "See details" at bounding box center [1123, 364] width 65 height 26
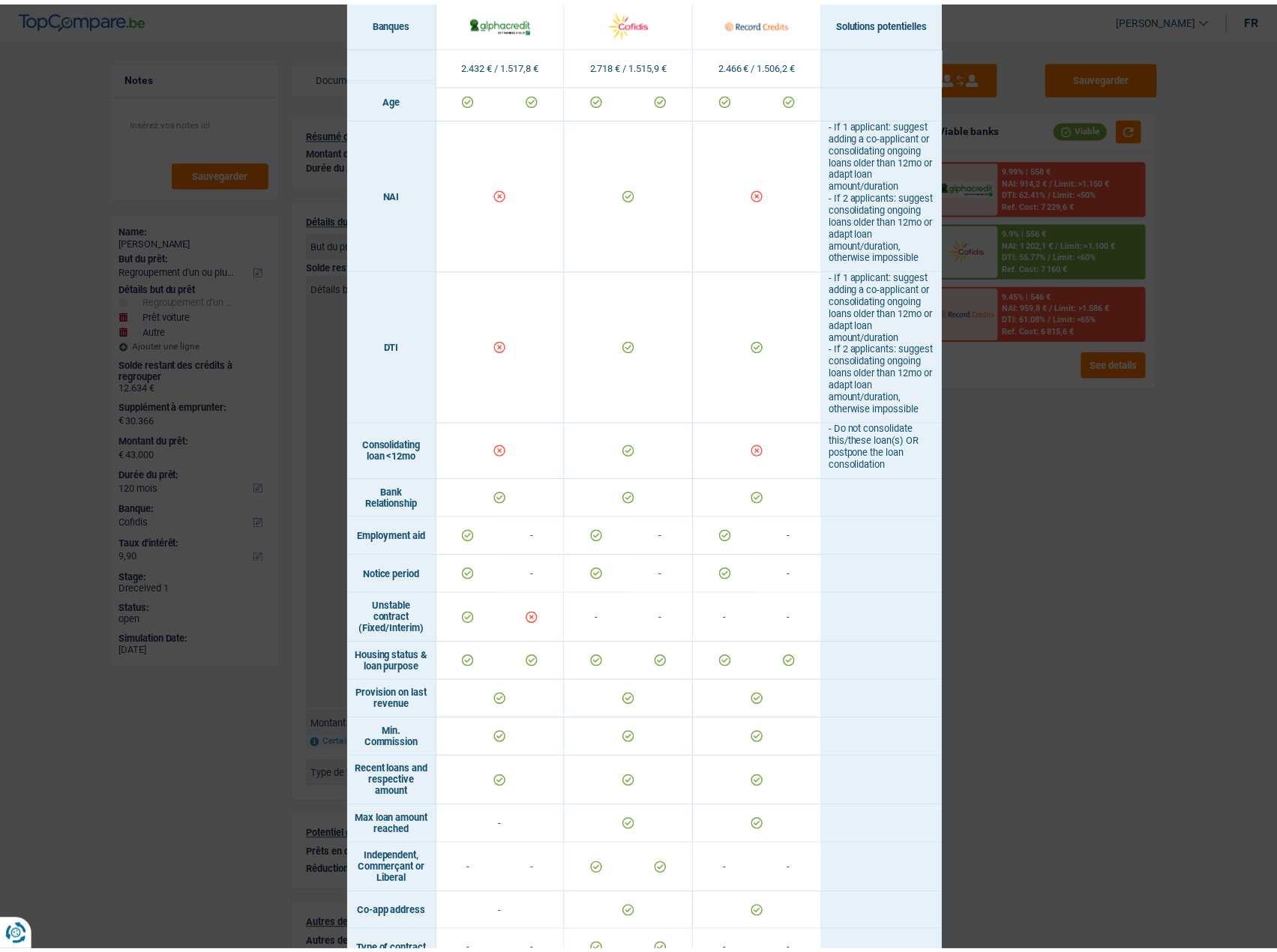
scroll to position [429, 0]
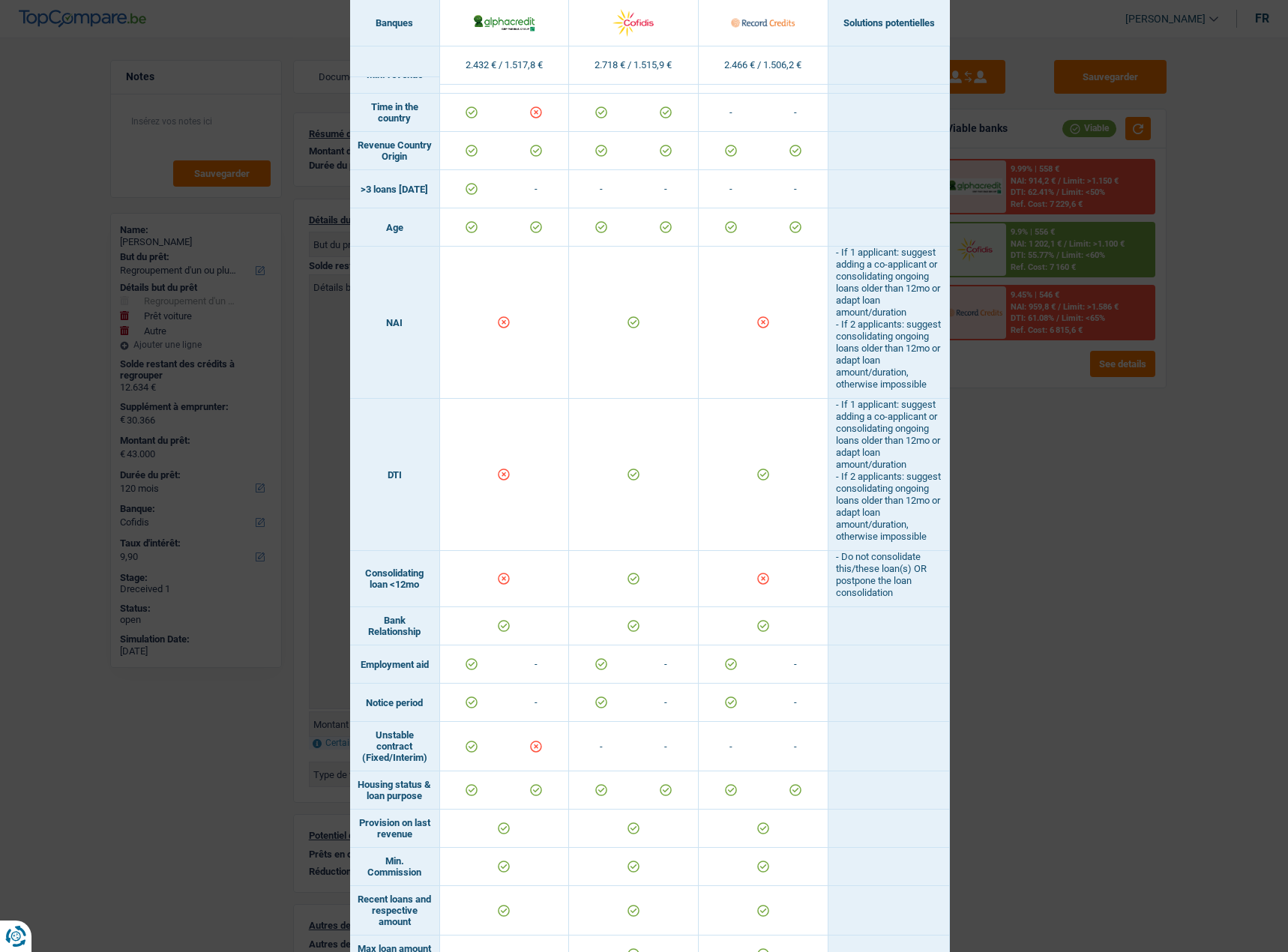
click at [63, 606] on div "Banks conditions × Banques Solutions potentielles Revenus / Charges 2.432 € / 1…" at bounding box center [644, 476] width 1288 height 952
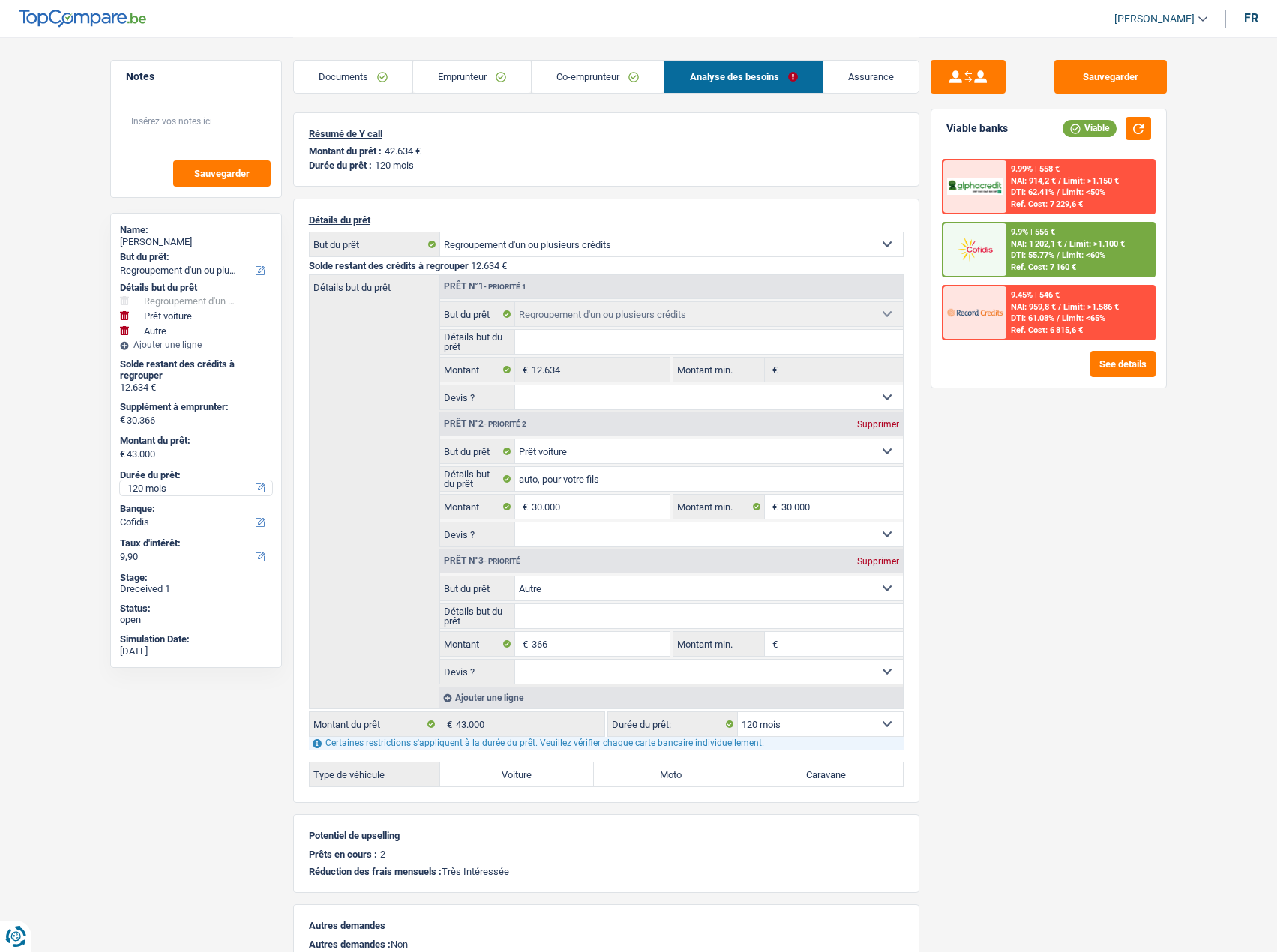
click at [153, 490] on select "12 mois 18 mois 24 mois 30 mois 36 mois 42 mois 48 mois 60 mois 72 mois 84 mois…" at bounding box center [196, 488] width 152 height 15
select select "84"
click at [120, 481] on select "12 mois 18 mois 24 mois 30 mois 36 mois 42 mois 48 mois 60 mois 72 mois 84 mois…" at bounding box center [196, 488] width 152 height 15
select select "84"
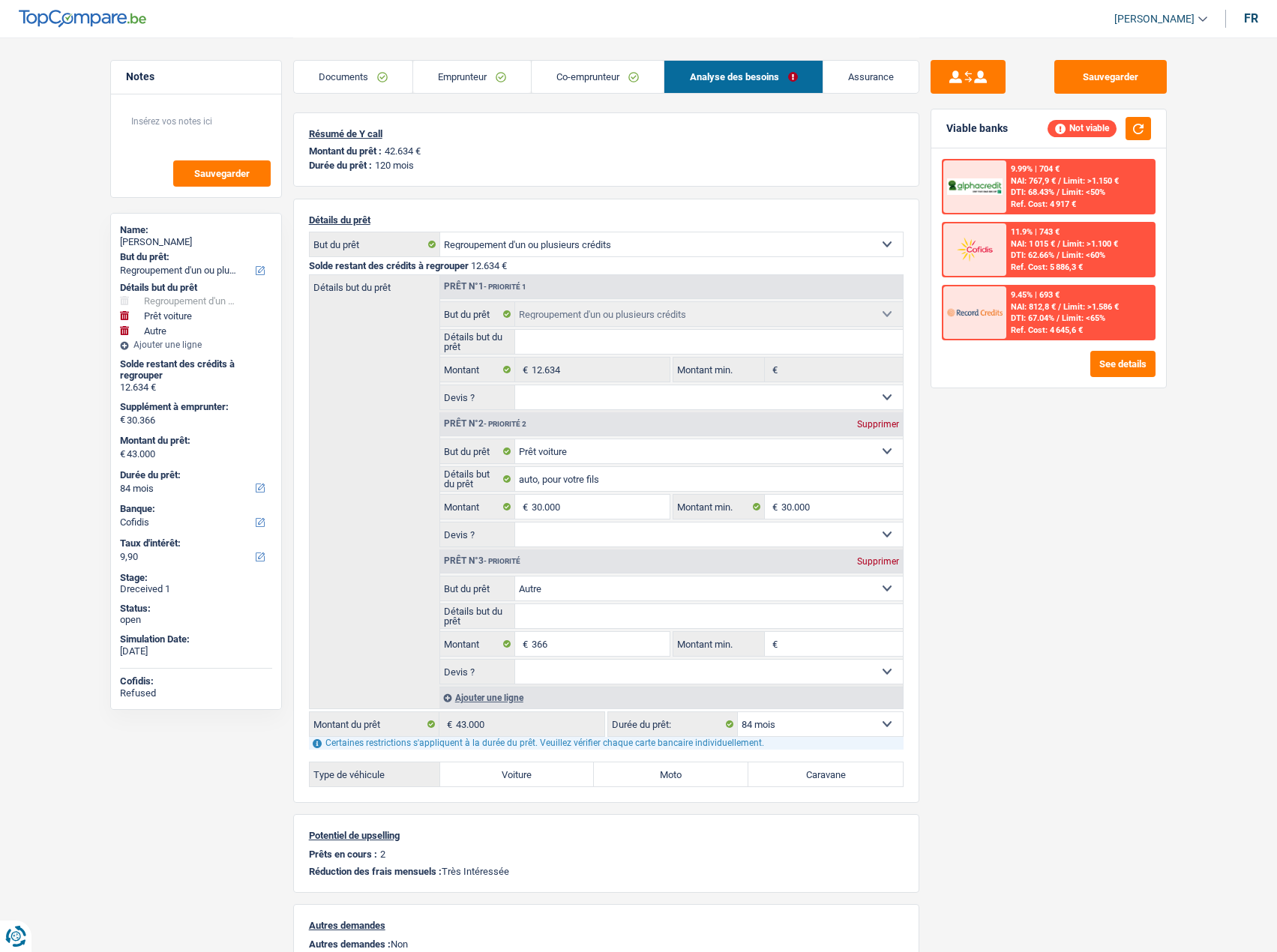
click at [1139, 418] on div "Sauvegarder Viable banks Not viable 9.99% | 704 € NAI: 767,9 € / Limit: >1.150 …" at bounding box center [1049, 493] width 259 height 868
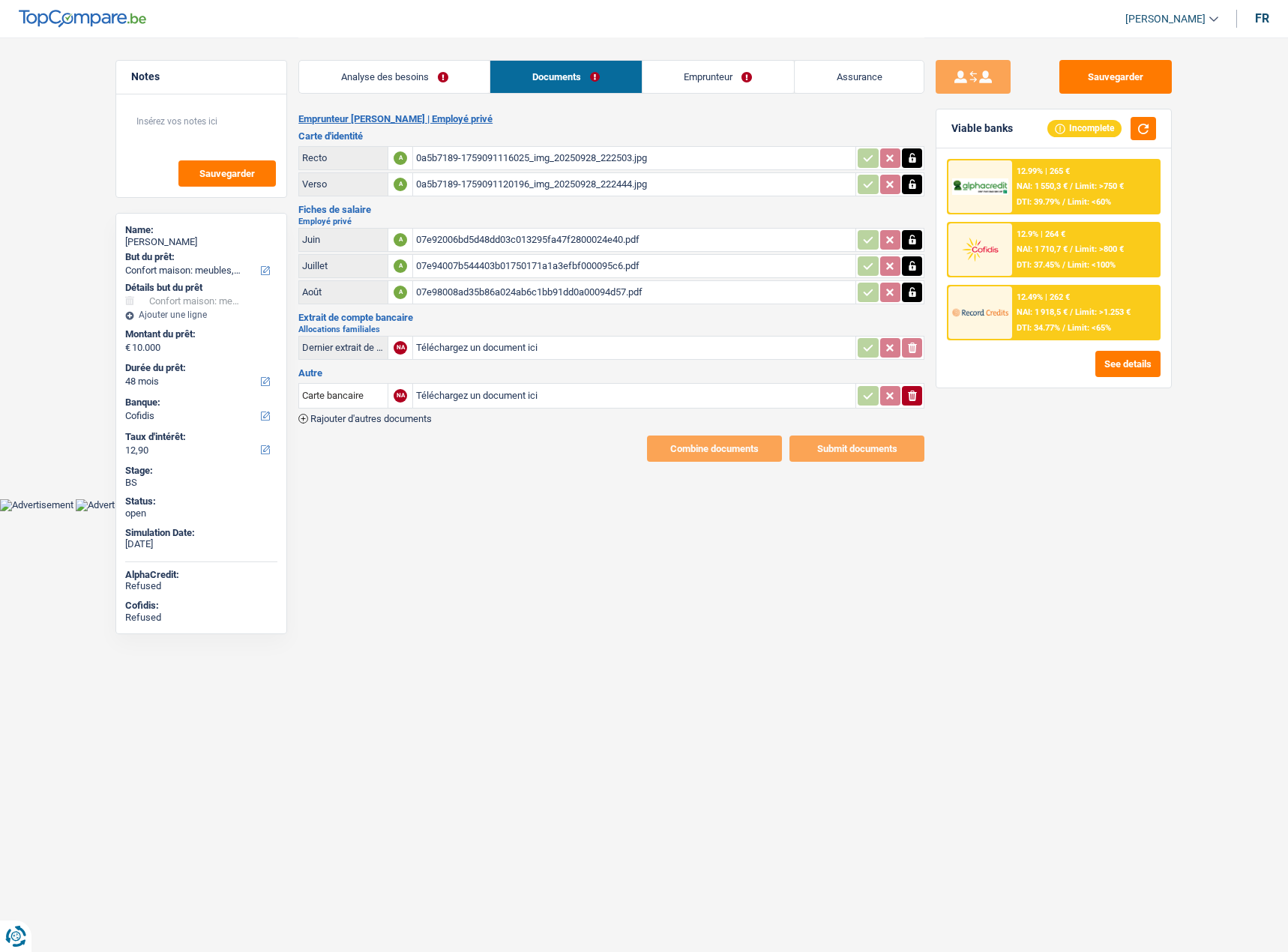
select select "household"
select select "48"
select select "cofidis"
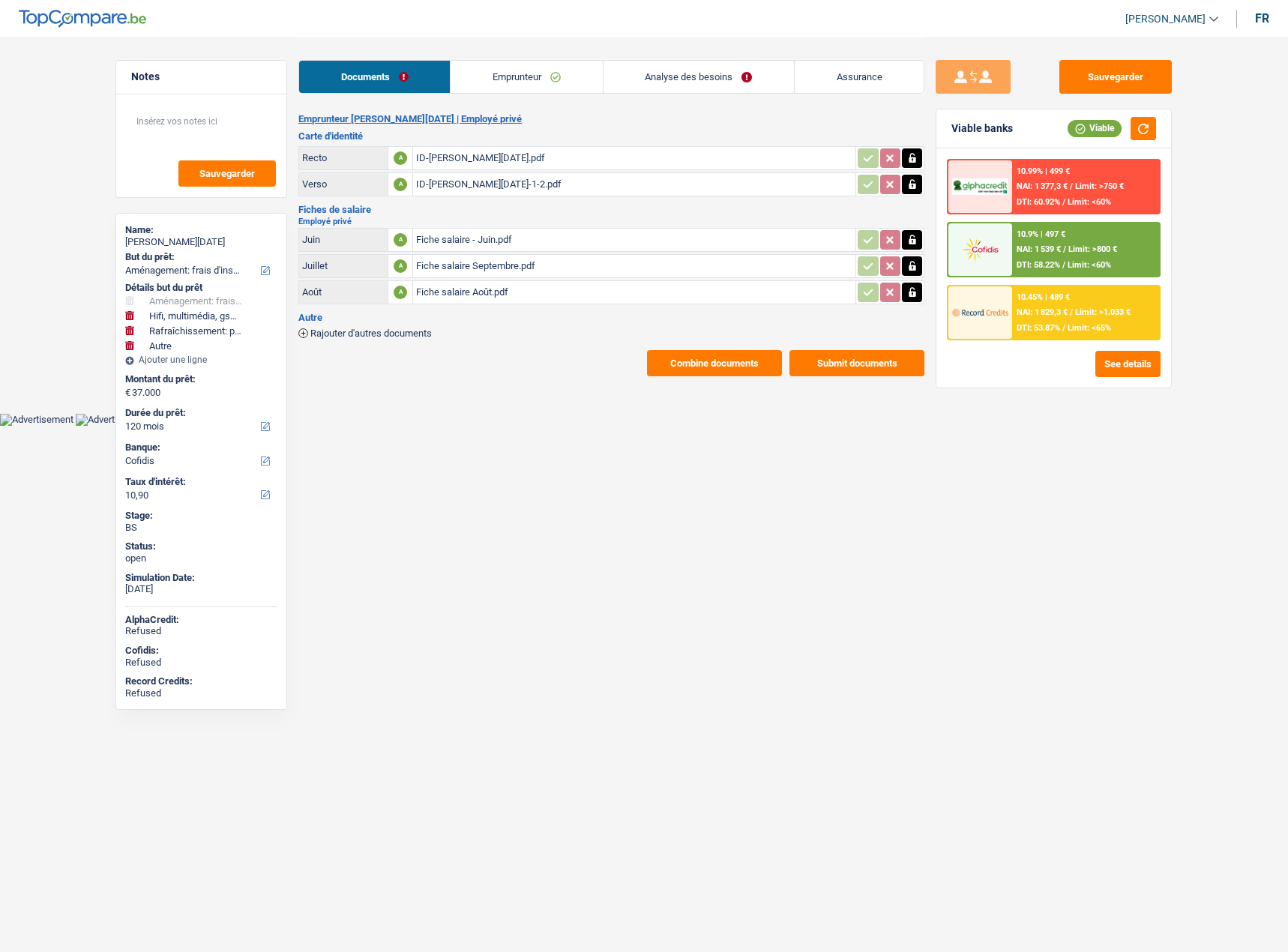
select select "movingOrInstallation"
select select "tech"
select select "houseOrGarden"
select select "other"
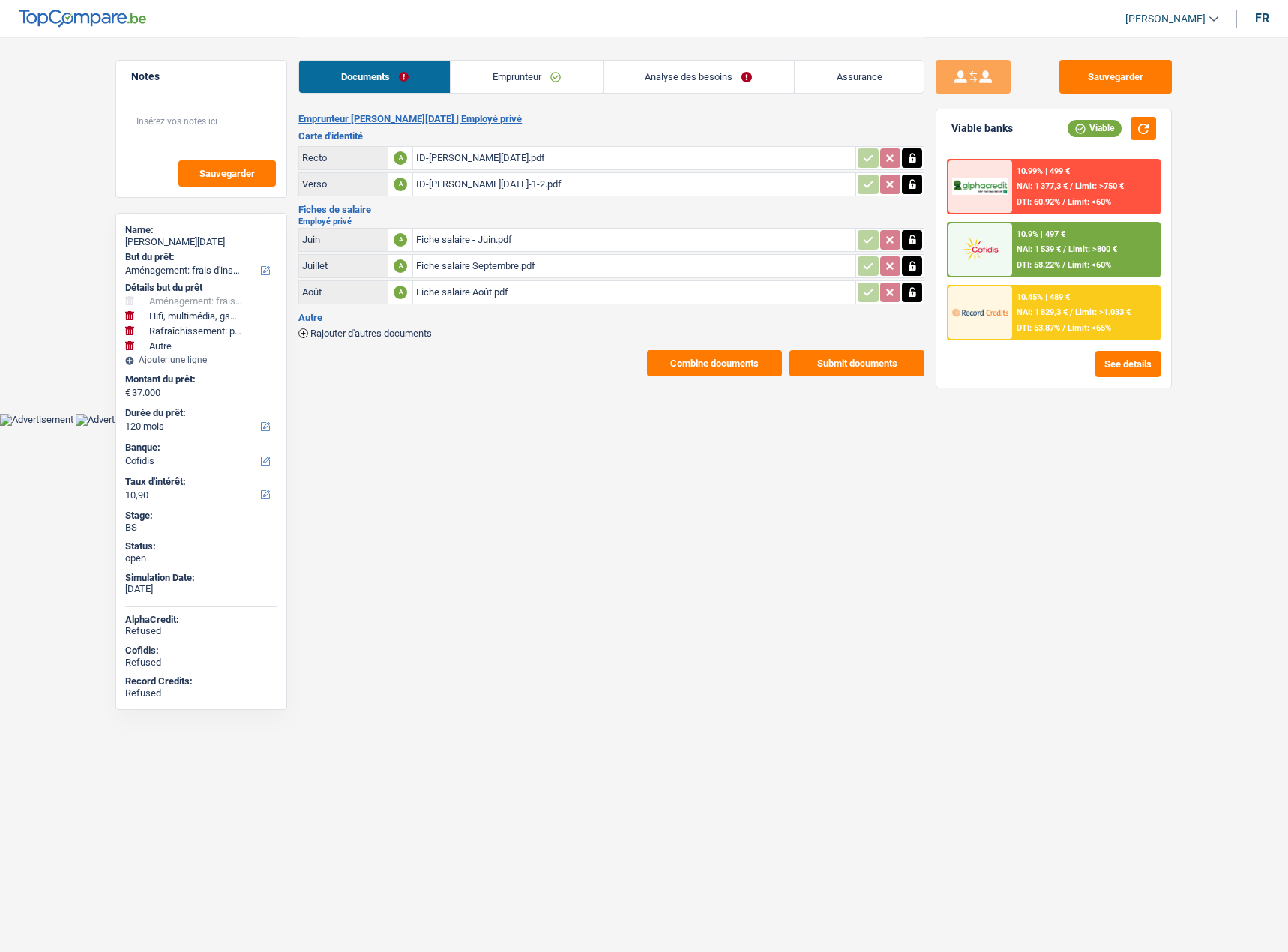
select select "120"
select select "cofidis"
select select "movingOrInstallation"
select select "tech"
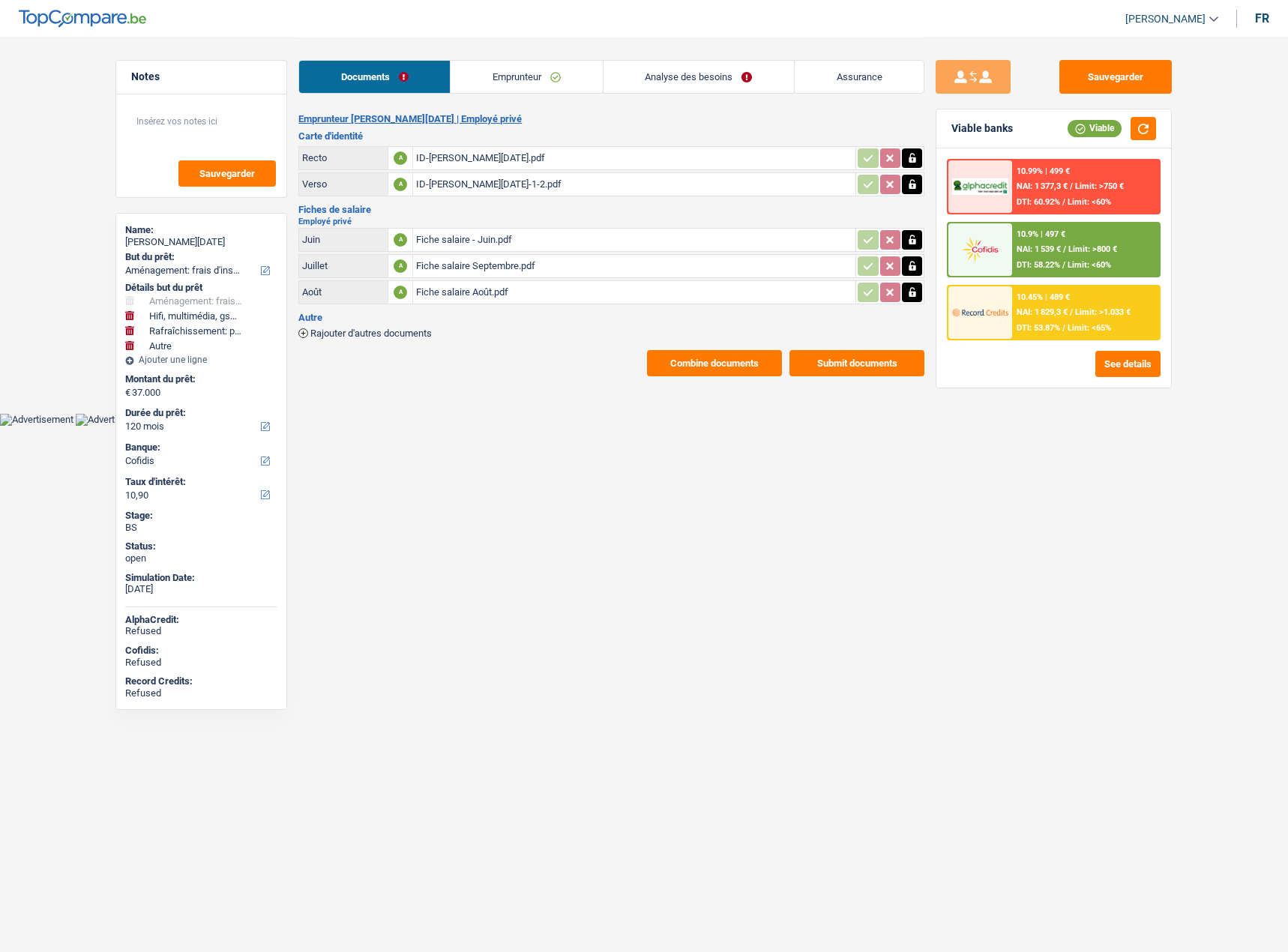
select select "yes"
select select "houseOrGarden"
select select "yes"
select select "other"
select select "120"
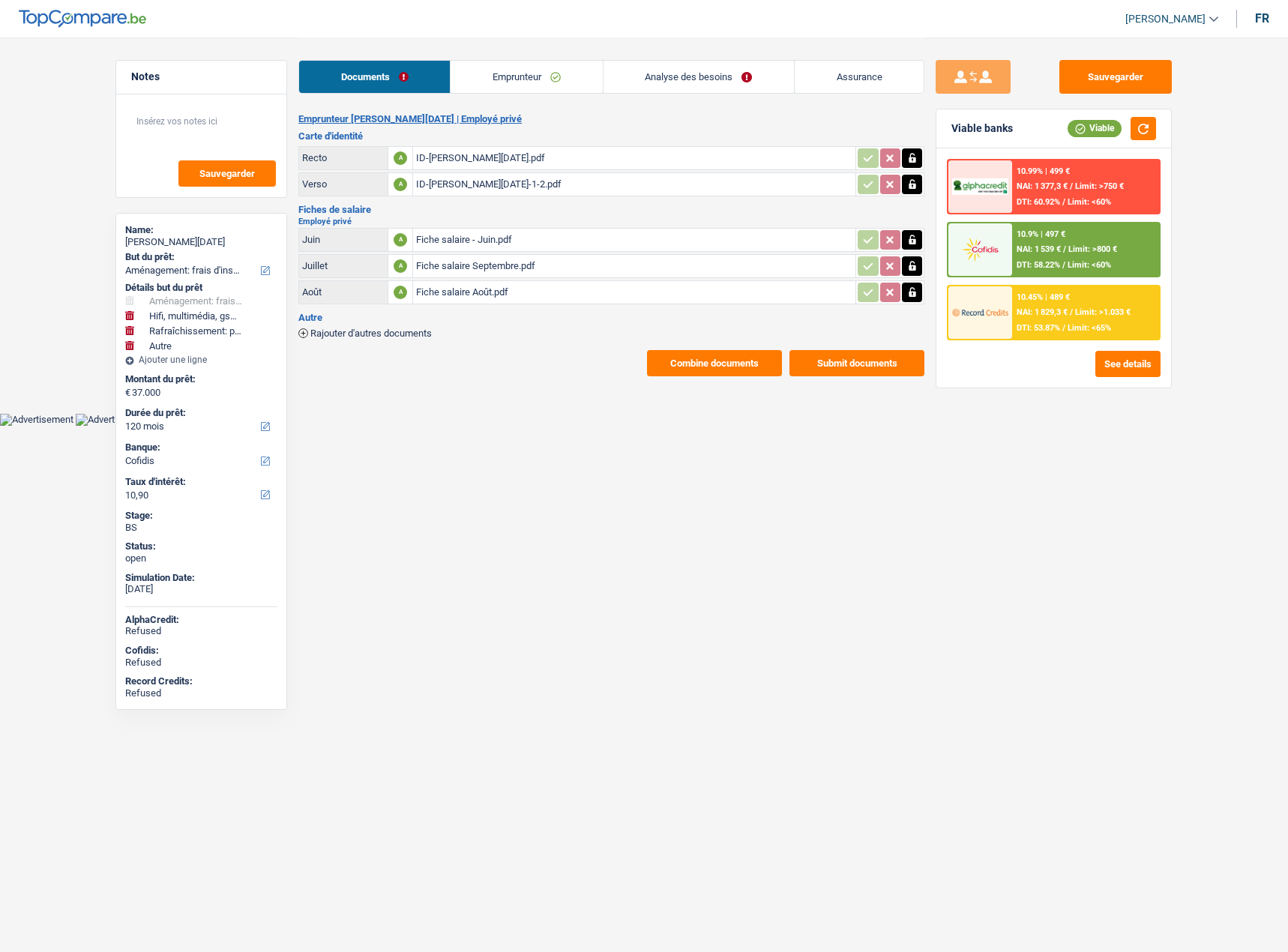
drag, startPoint x: 750, startPoint y: 75, endPoint x: 714, endPoint y: 73, distance: 36.1
click at [750, 75] on link "Analyse des besoins" at bounding box center [698, 77] width 190 height 33
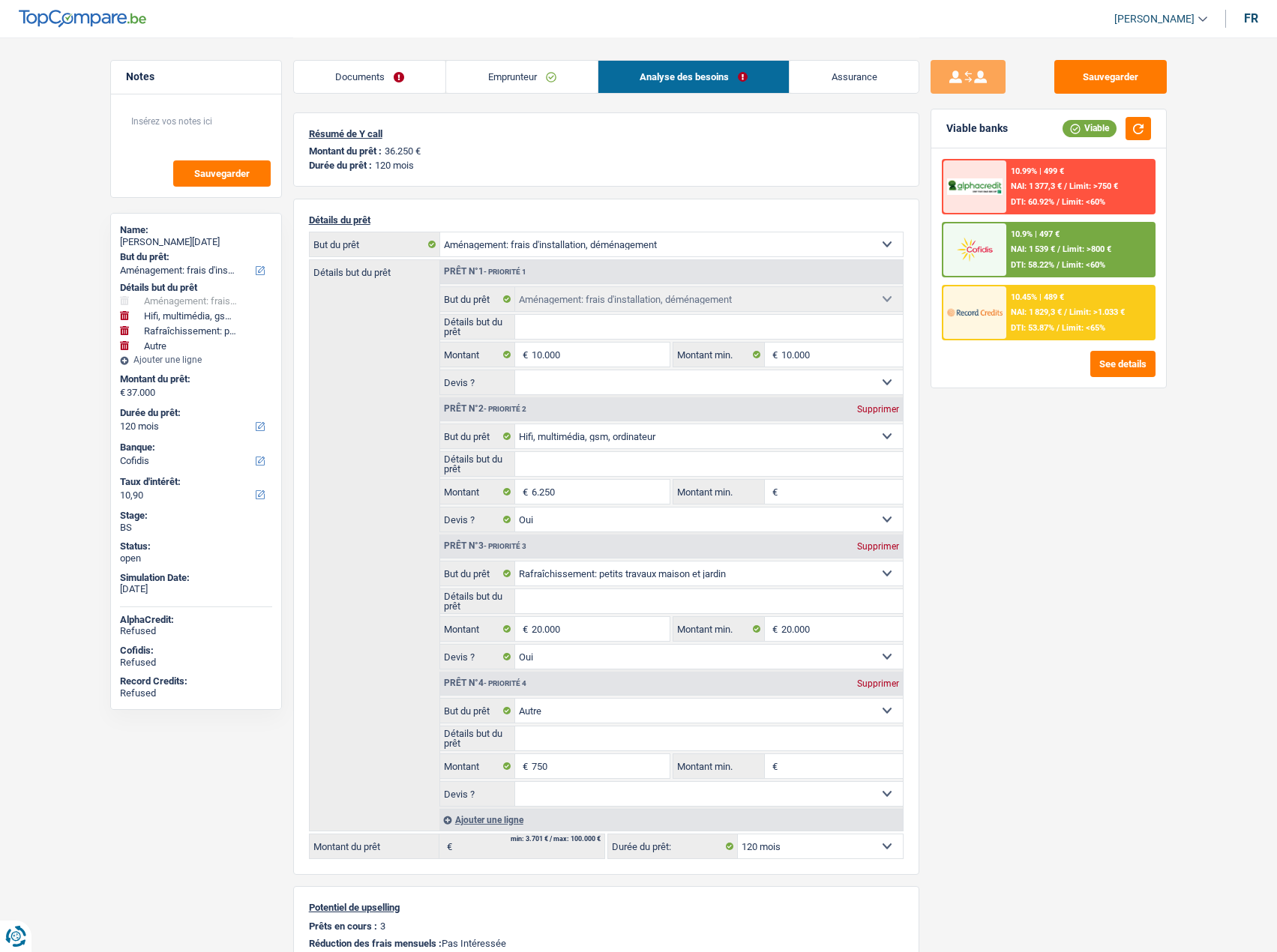
click at [1044, 240] on div "10.9% | 497 € NAI: 1 539 € / Limit: >800 € DTI: 58.22% / Limit: <60%" at bounding box center [1080, 250] width 148 height 52
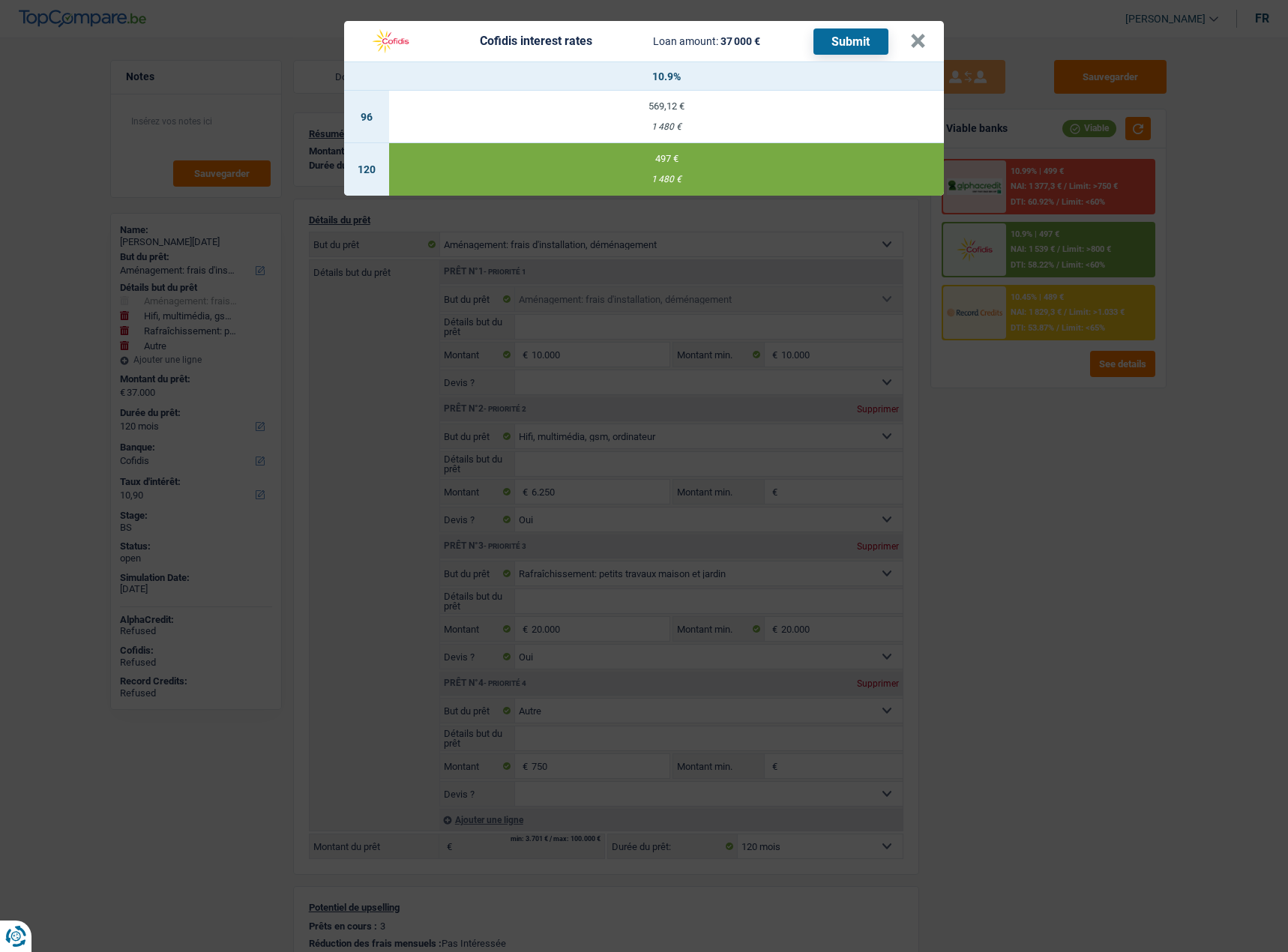
click at [1139, 522] on div "Cofidis interest rates Loan amount: 37 000 € Submit × 10.9% 96 569,12 € 1 480 €…" at bounding box center [644, 476] width 1288 height 952
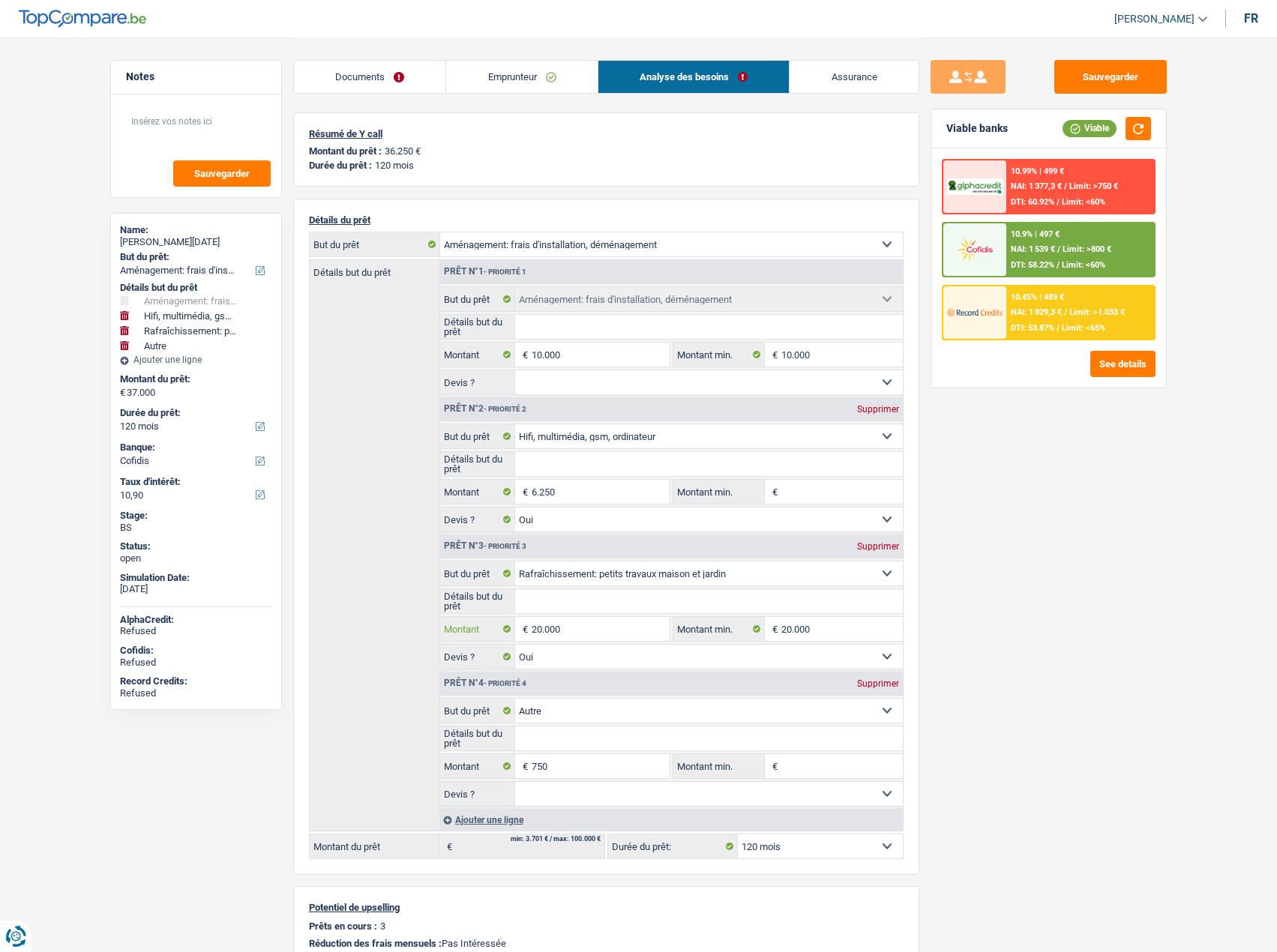
click at [596, 633] on input "20.000" at bounding box center [600, 629] width 138 height 24
drag, startPoint x: 1026, startPoint y: 629, endPoint x: 968, endPoint y: 601, distance: 64.4
click at [1026, 629] on div "Sauvegarder Viable banks Viable 10.99% | 499 € NAI: 1 377,3 € / Limit: >750 € D…" at bounding box center [1049, 493] width 259 height 868
click at [598, 631] on input "20.000" at bounding box center [600, 629] width 138 height 24
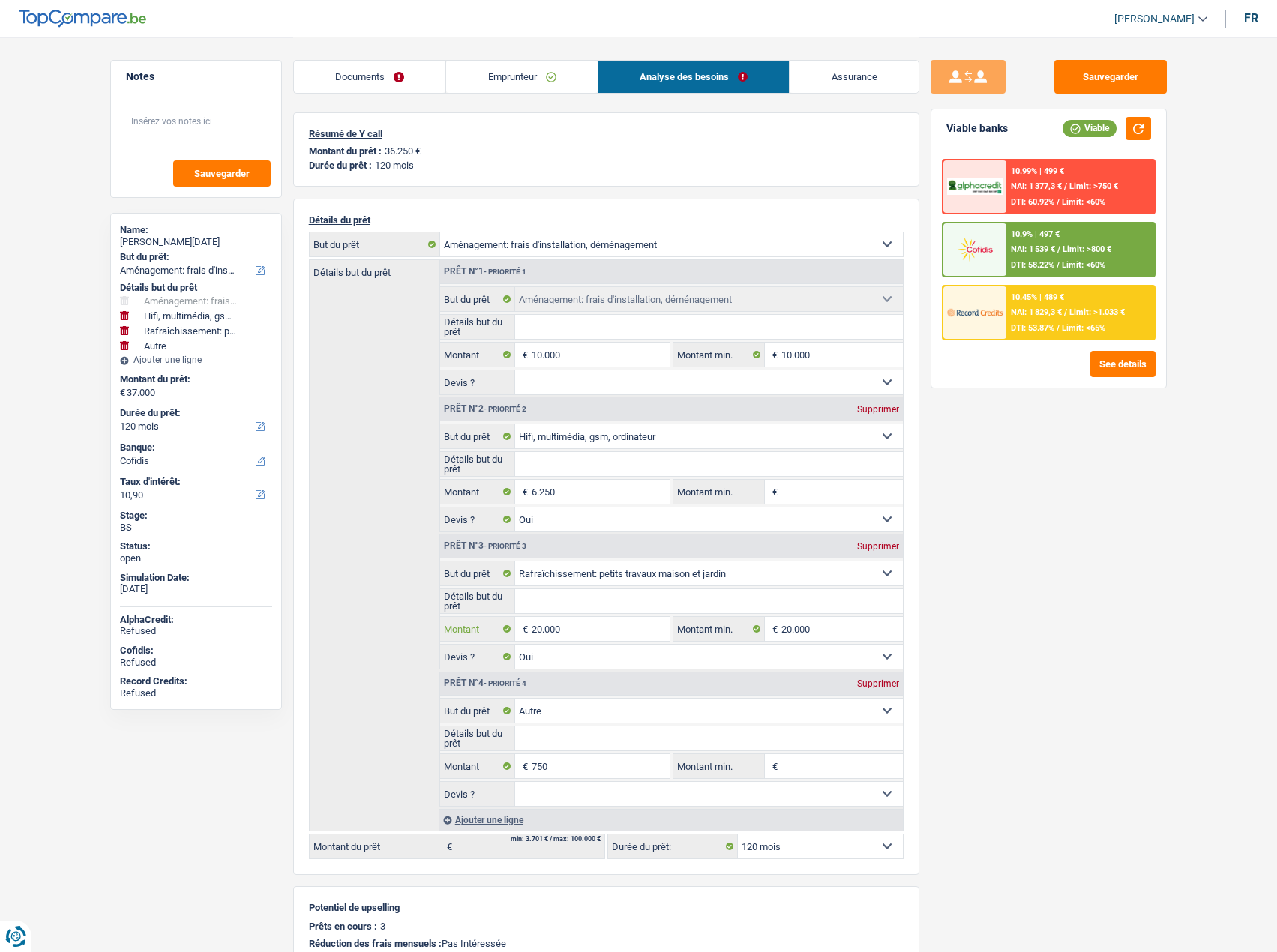
click at [598, 631] on input "20.000" at bounding box center [600, 629] width 138 height 24
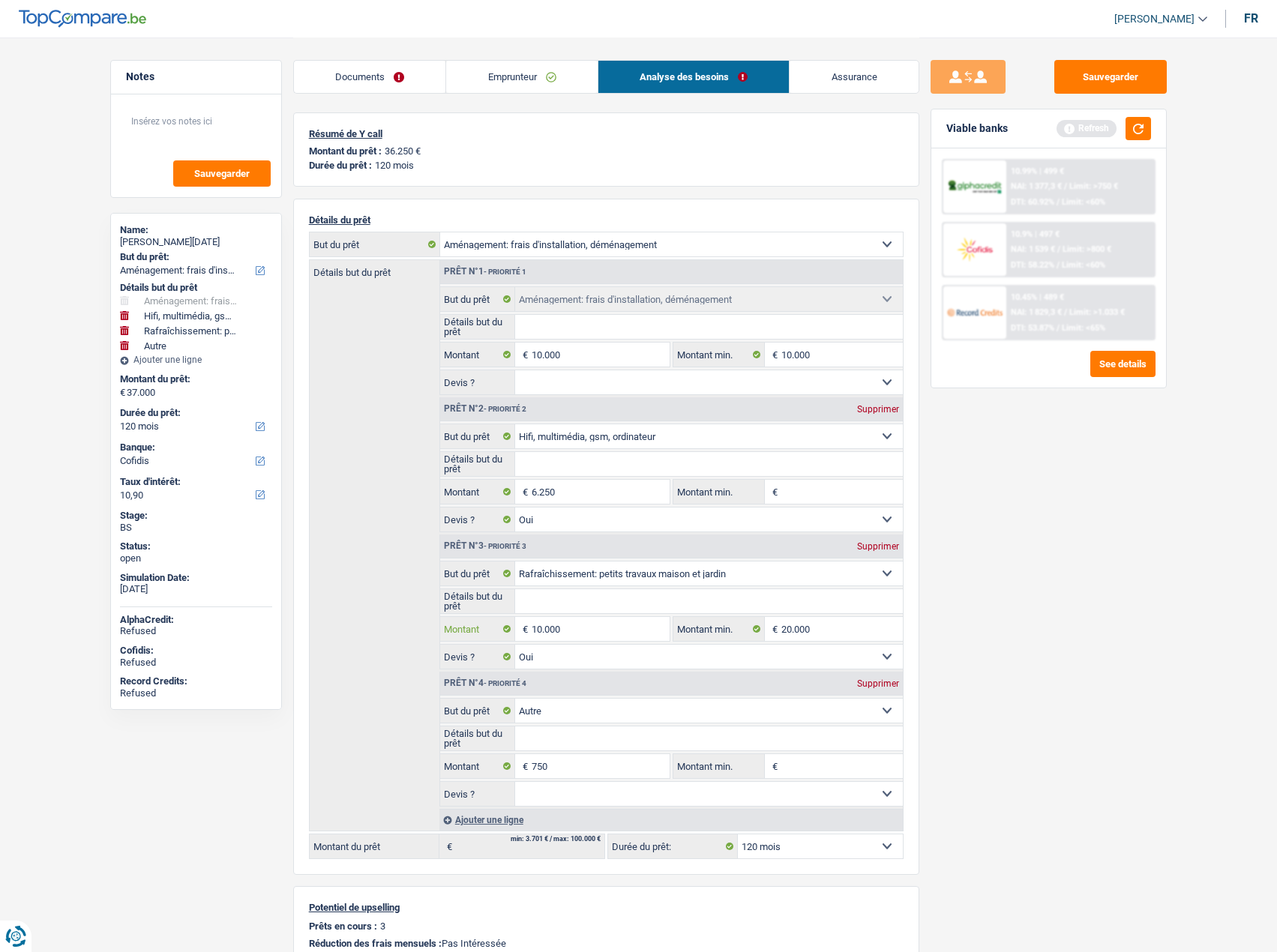
type input "10.000"
type input "27.000"
click at [1068, 516] on div "Sauvegarder Viable banks Refresh 10.99% | 499 € NAI: 1 377,3 € / Limit: >750 € …" at bounding box center [1049, 493] width 259 height 868
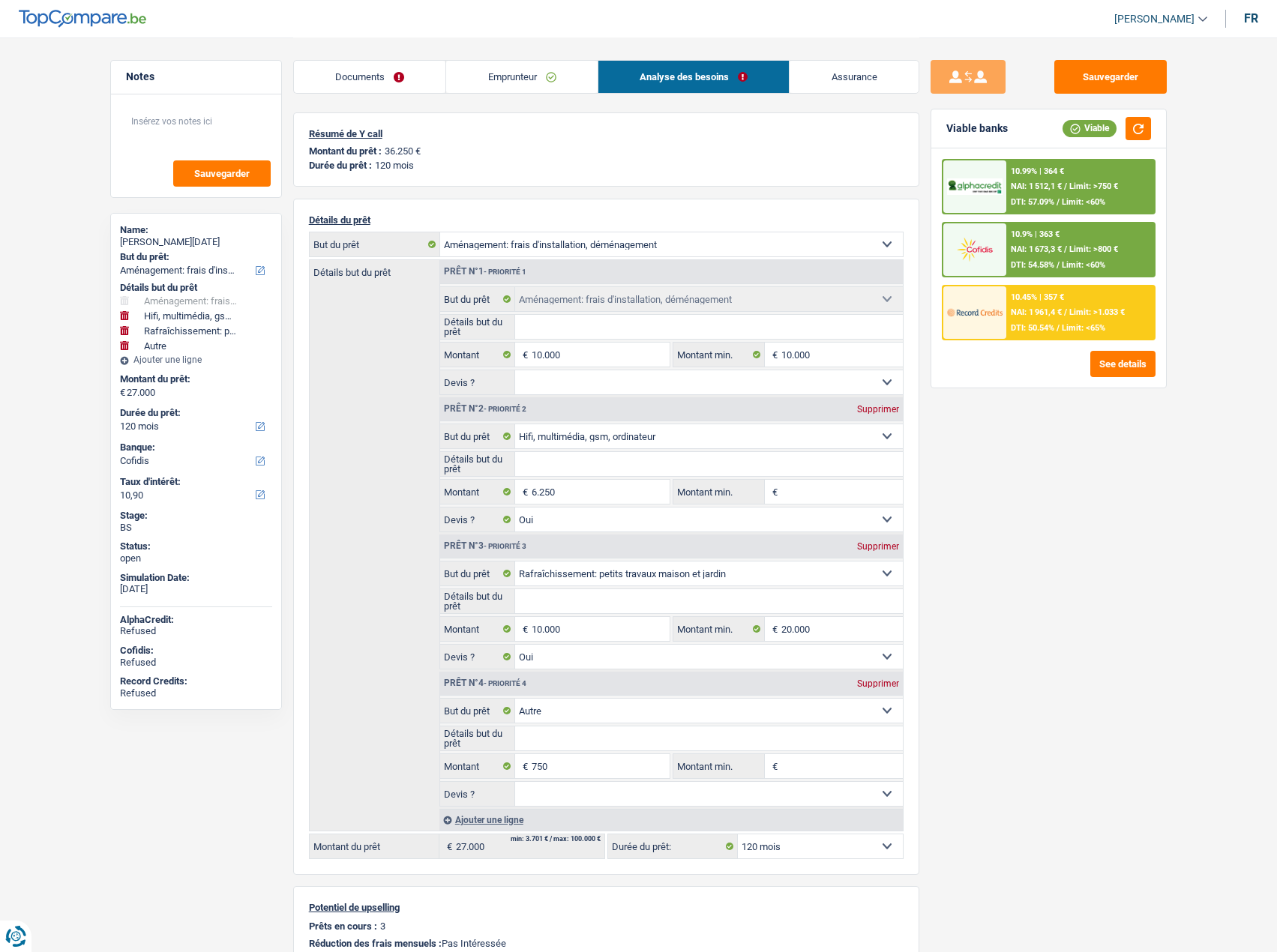
click at [1082, 254] on span "Limit: >800 €" at bounding box center [1094, 249] width 49 height 10
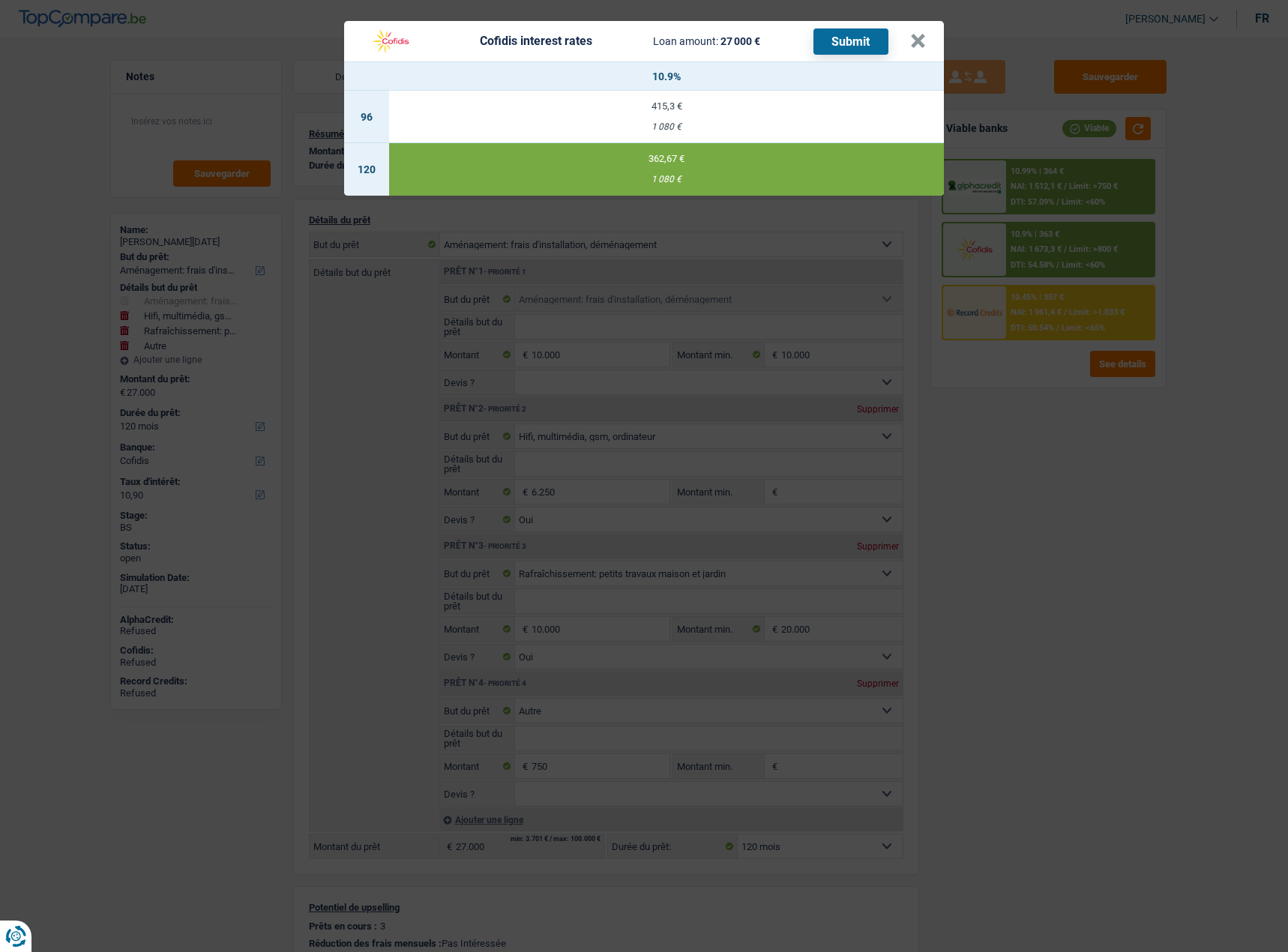
click at [856, 42] on button "Submit" at bounding box center [850, 41] width 75 height 26
drag, startPoint x: 923, startPoint y: 37, endPoint x: 858, endPoint y: 27, distance: 65.8
click at [922, 37] on button "×" at bounding box center [917, 41] width 15 height 15
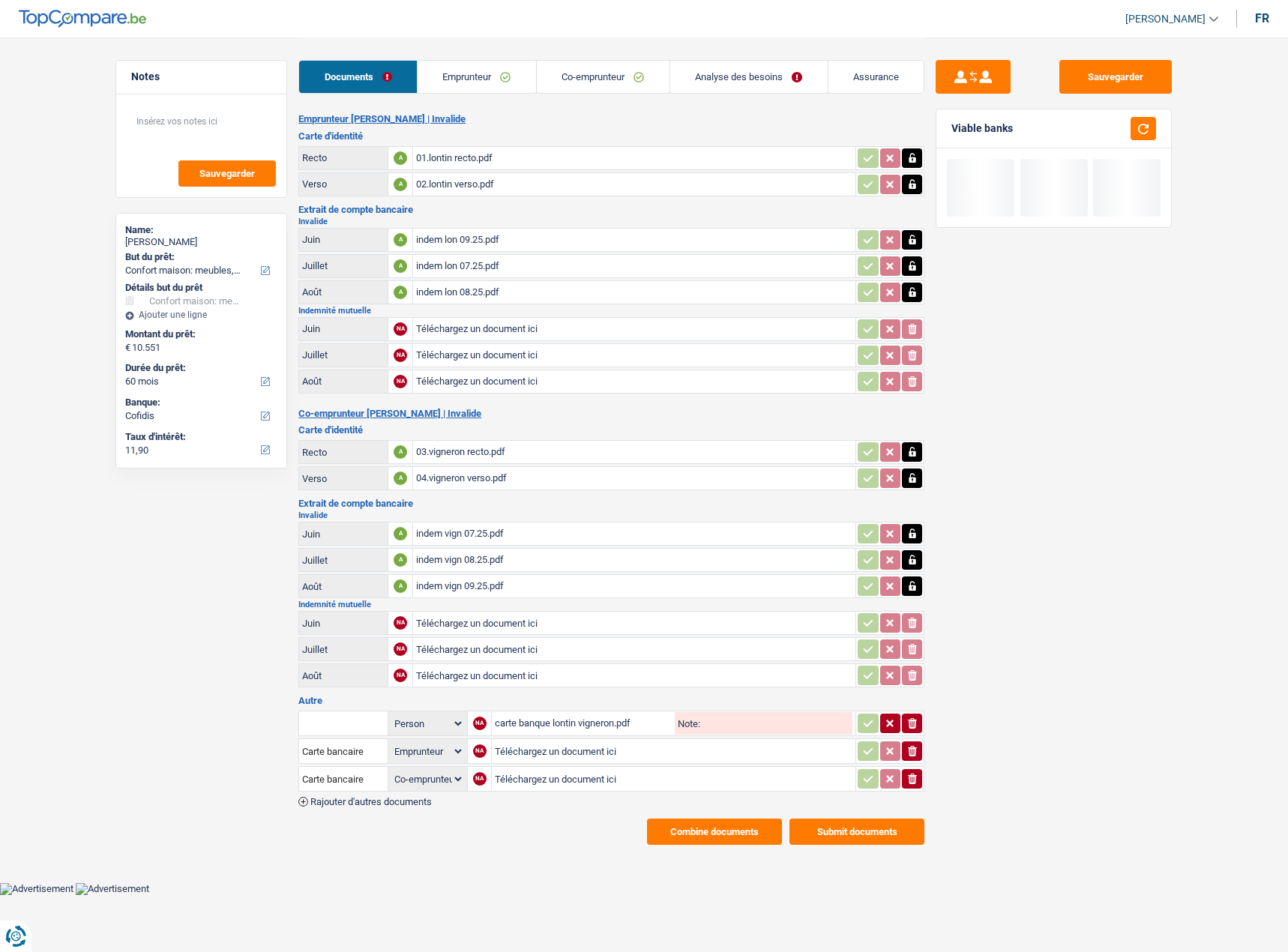
select select "household"
select select "60"
select select "applicant"
select select "coApplicant"
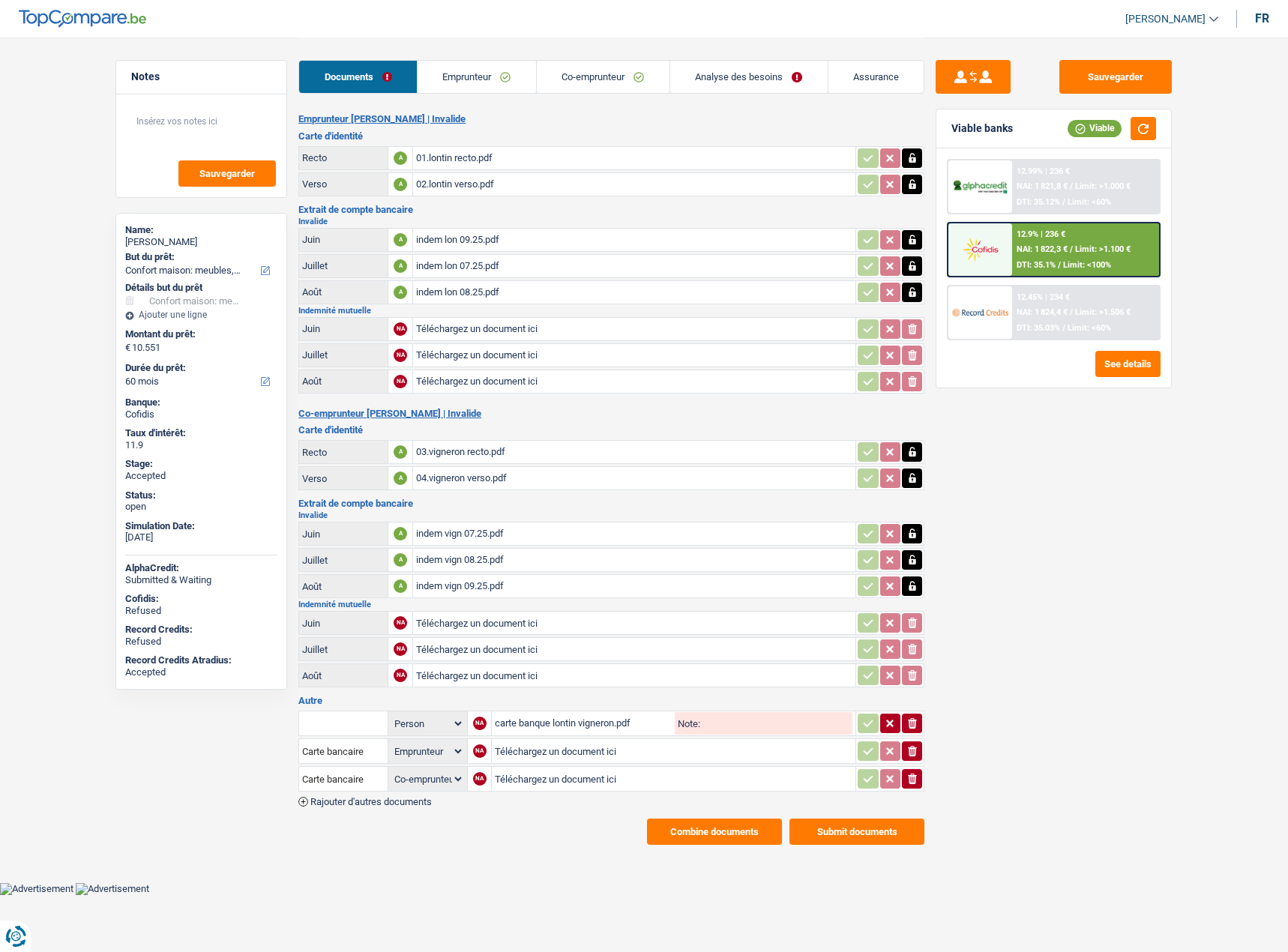
click at [536, 59] on div "Documents Emprunteur Co-emprunteur Analyse des besoins Assurance" at bounding box center [611, 69] width 626 height 63
click at [813, 93] on li "Analyse des besoins" at bounding box center [748, 76] width 158 height 33
click at [1094, 321] on div "12.45% | 234 € NAI: 1 824,4 € / Limit: >1.506 € DTI: 35.03% / Limit: <60%" at bounding box center [1085, 313] width 147 height 52
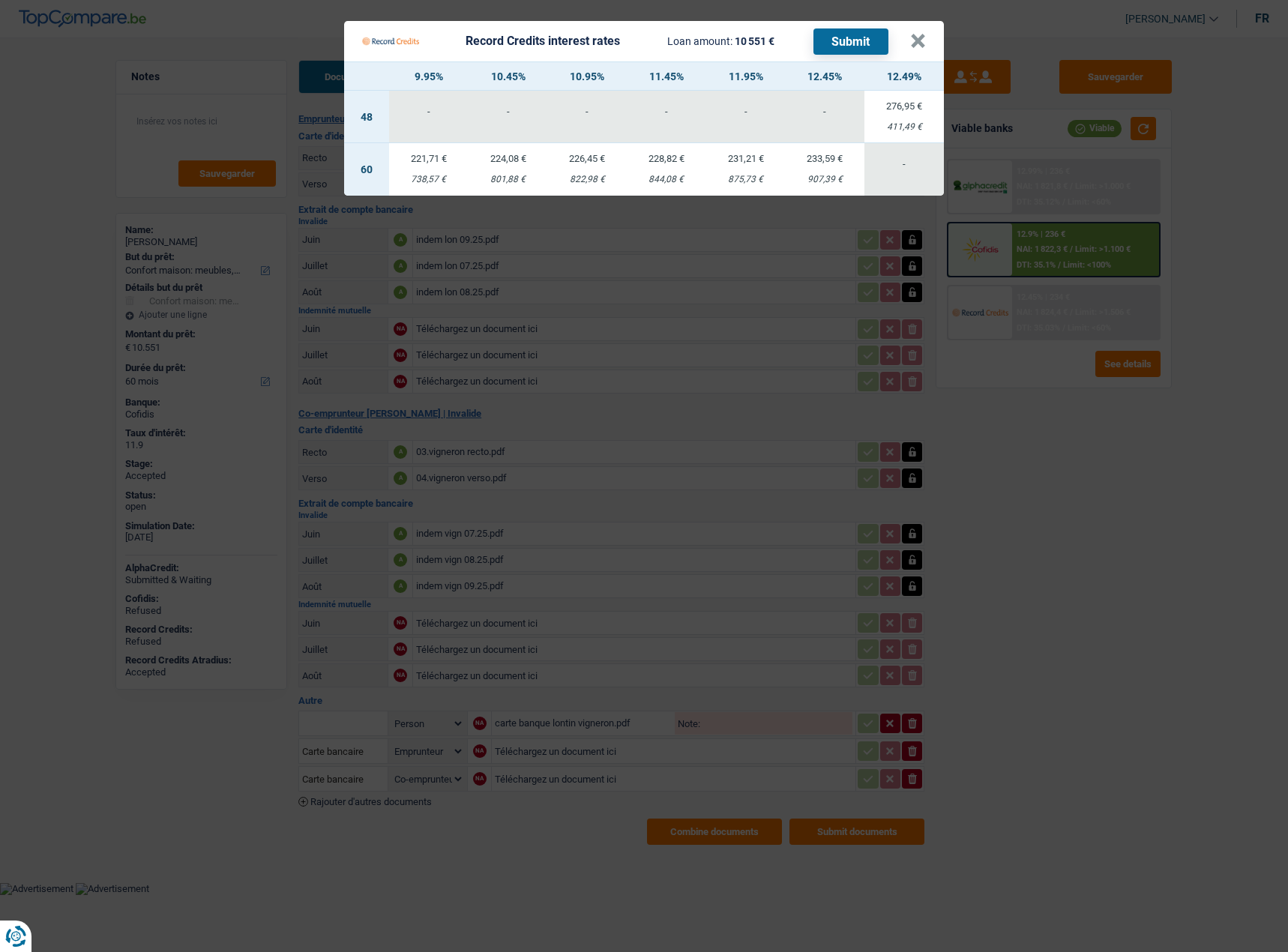
click at [734, 185] on div "875,73 €" at bounding box center [746, 179] width 80 height 10
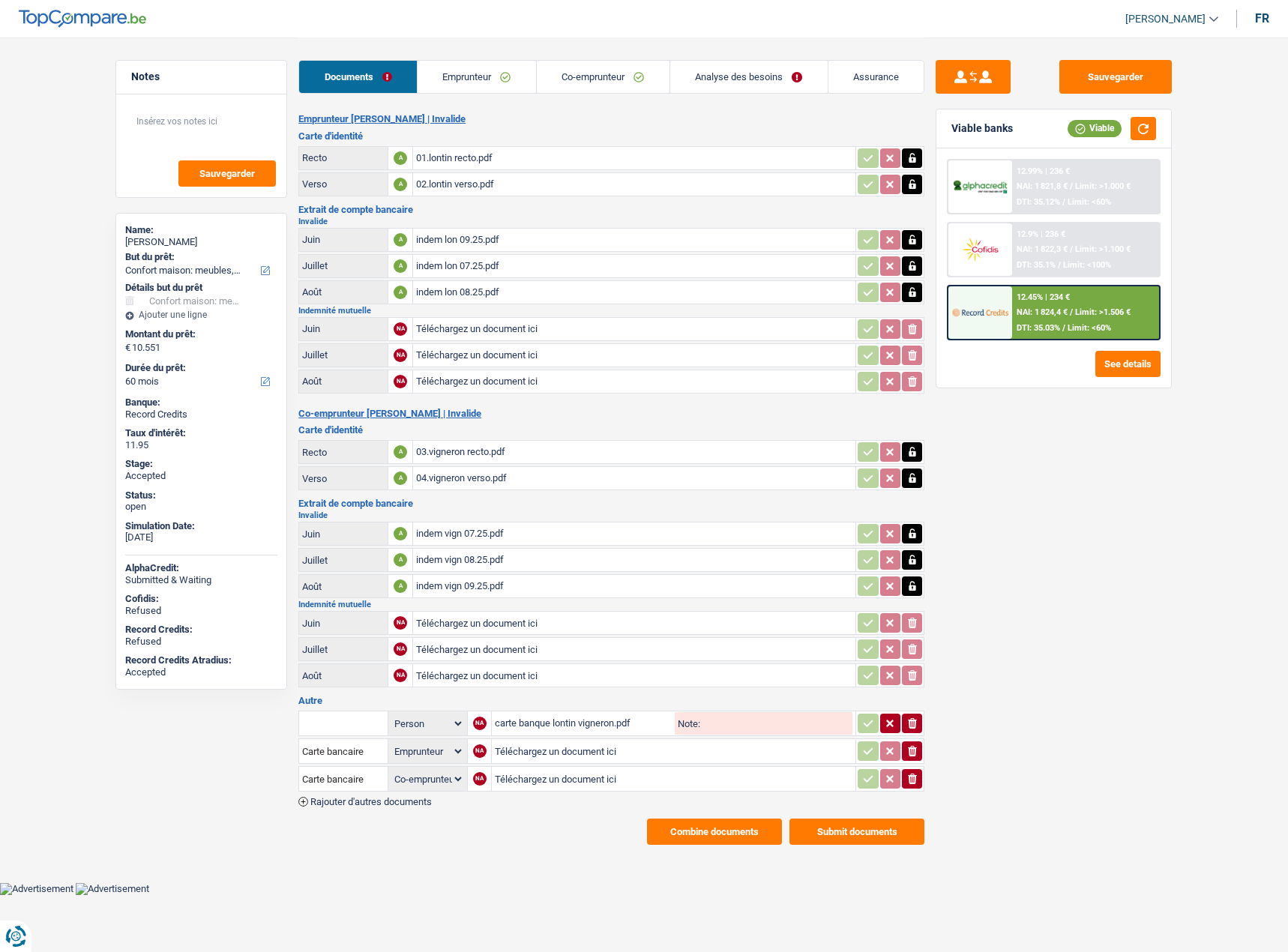
click at [1111, 301] on div "12.45% | 234 € NAI: 1 824,4 € / Limit: >1.506 € DTI: 35.03% / Limit: <60%" at bounding box center [1085, 313] width 147 height 52
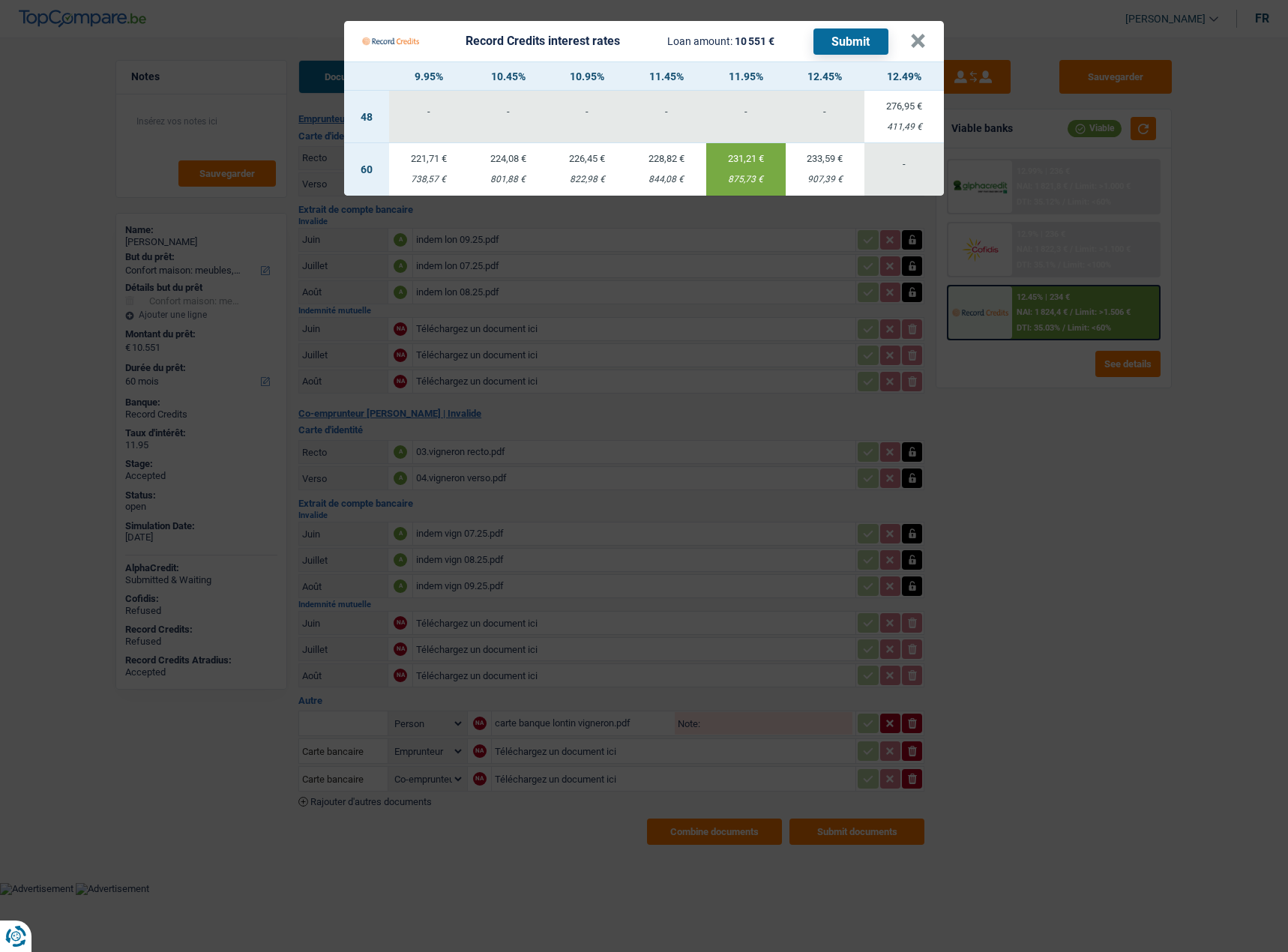
click at [925, 46] on Credits___BV_modal_header_ "Record Credits interest rates Loan amount: 10 551 € Submit ×" at bounding box center [643, 41] width 600 height 41
click at [923, 44] on button "×" at bounding box center [917, 41] width 15 height 15
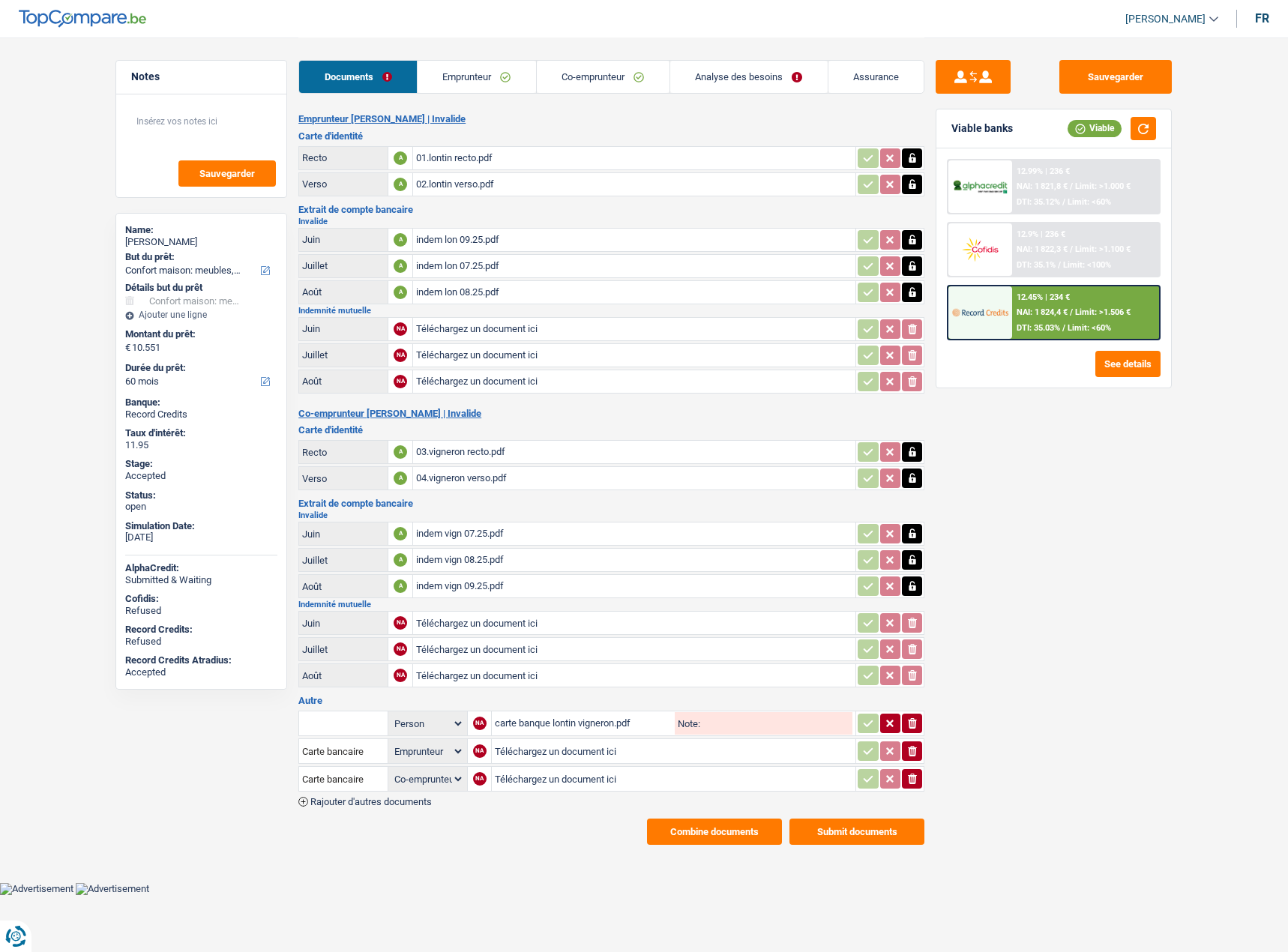
click at [717, 74] on link "Analyse des besoins" at bounding box center [749, 77] width 157 height 33
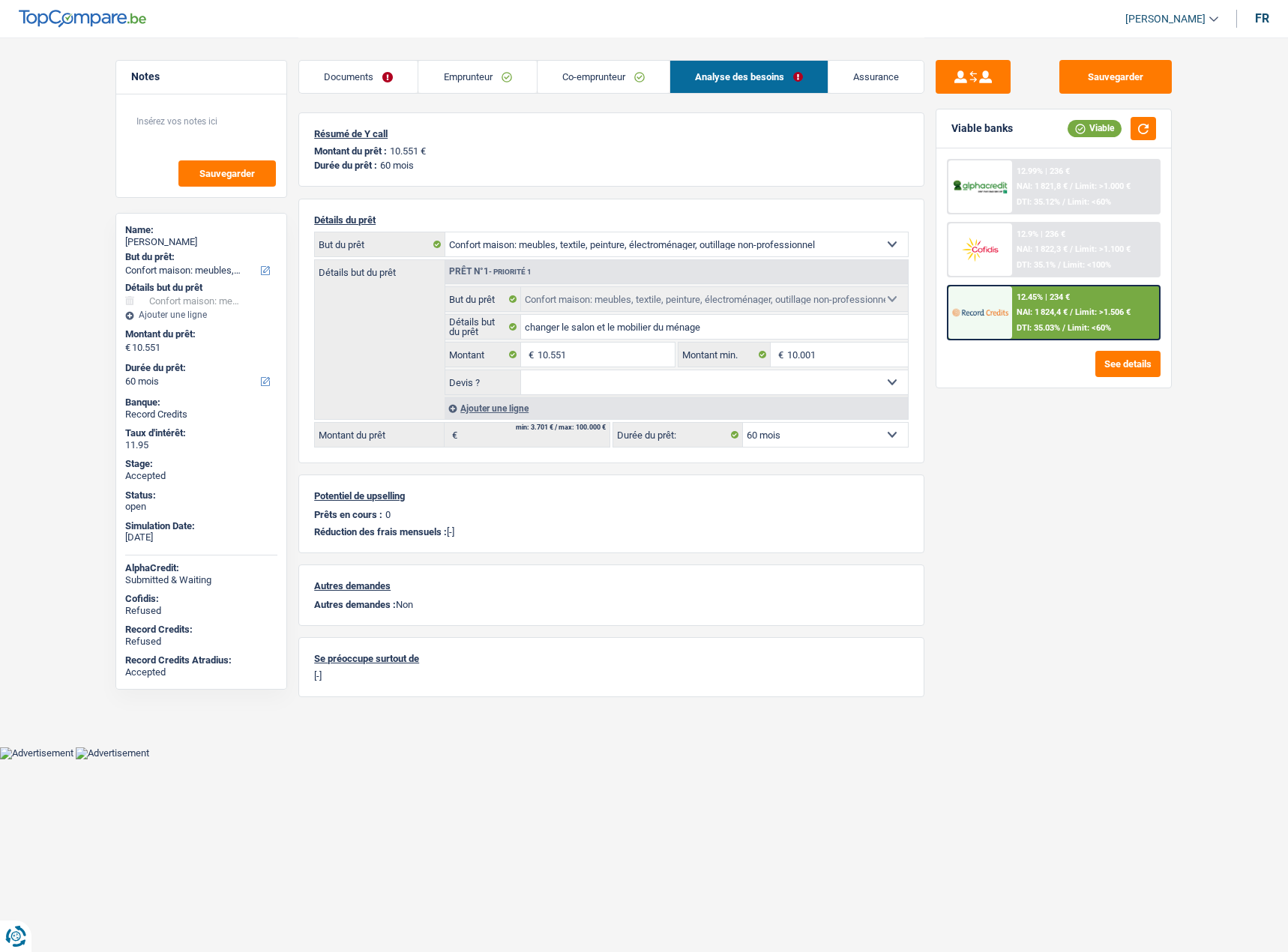
click at [474, 81] on link "Emprunteur" at bounding box center [477, 77] width 118 height 33
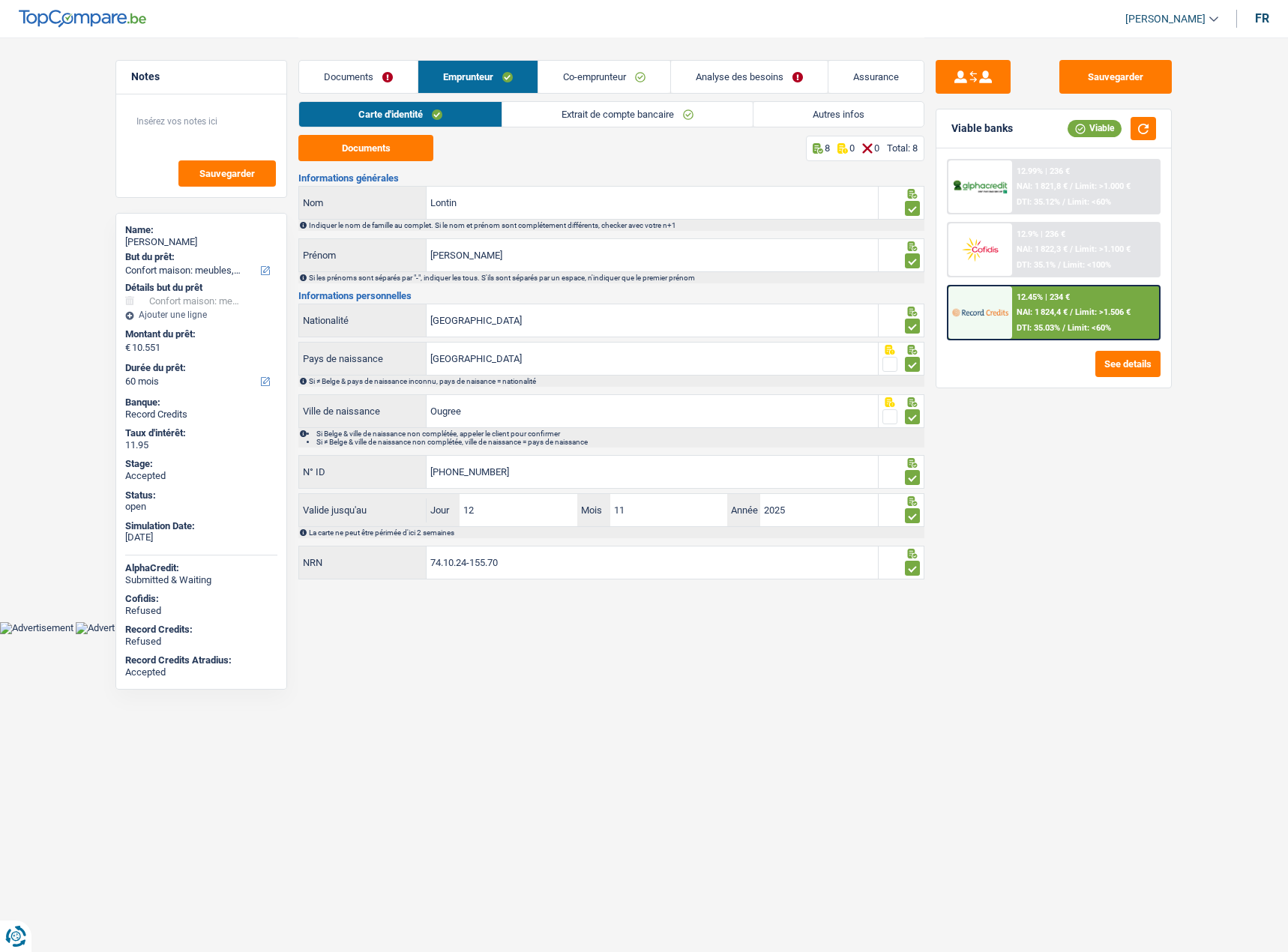
click at [531, 107] on link "Extrait de compte bancaire" at bounding box center [627, 114] width 251 height 24
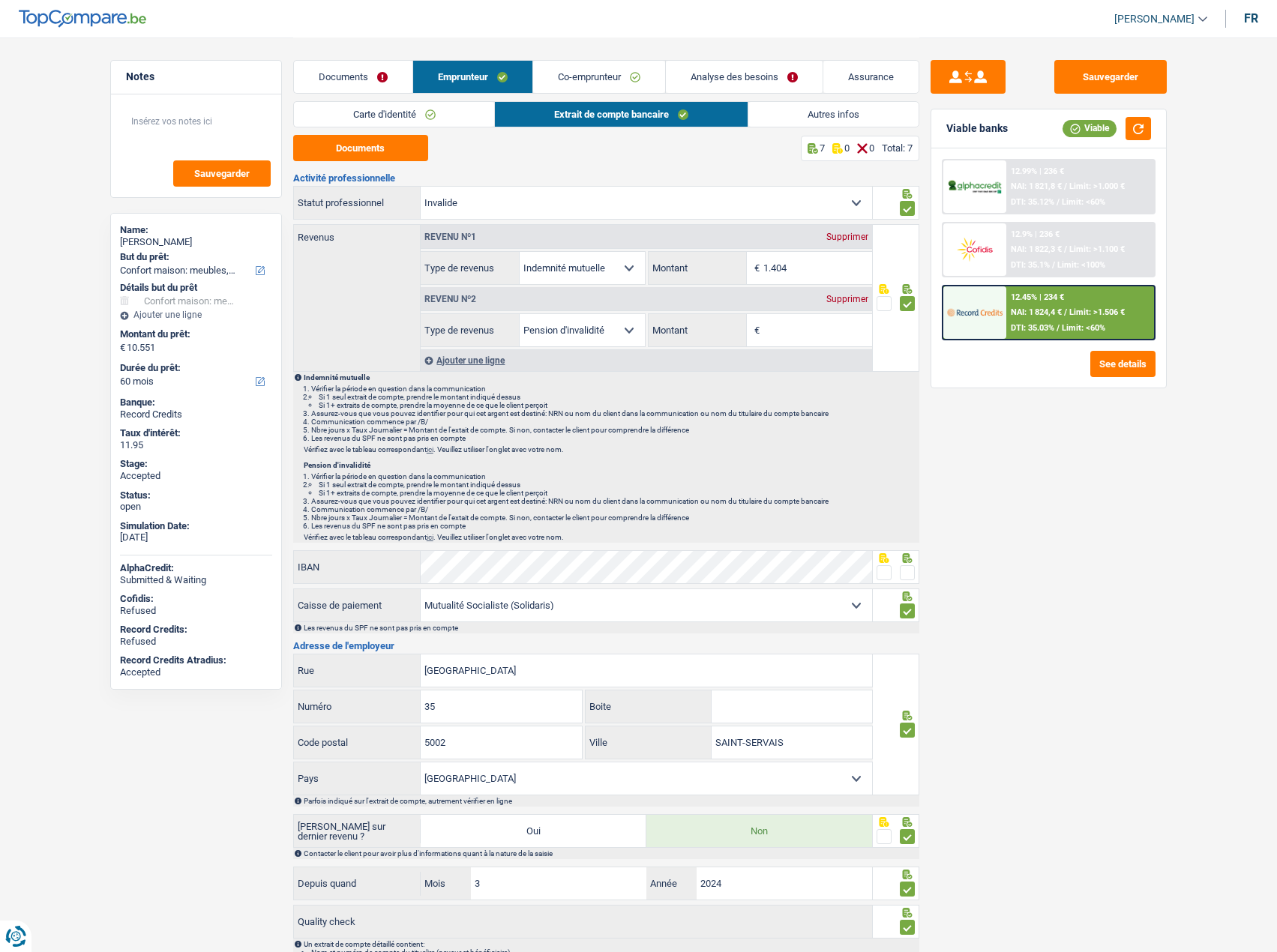
click at [846, 302] on div "Supprimer" at bounding box center [847, 300] width 50 height 9
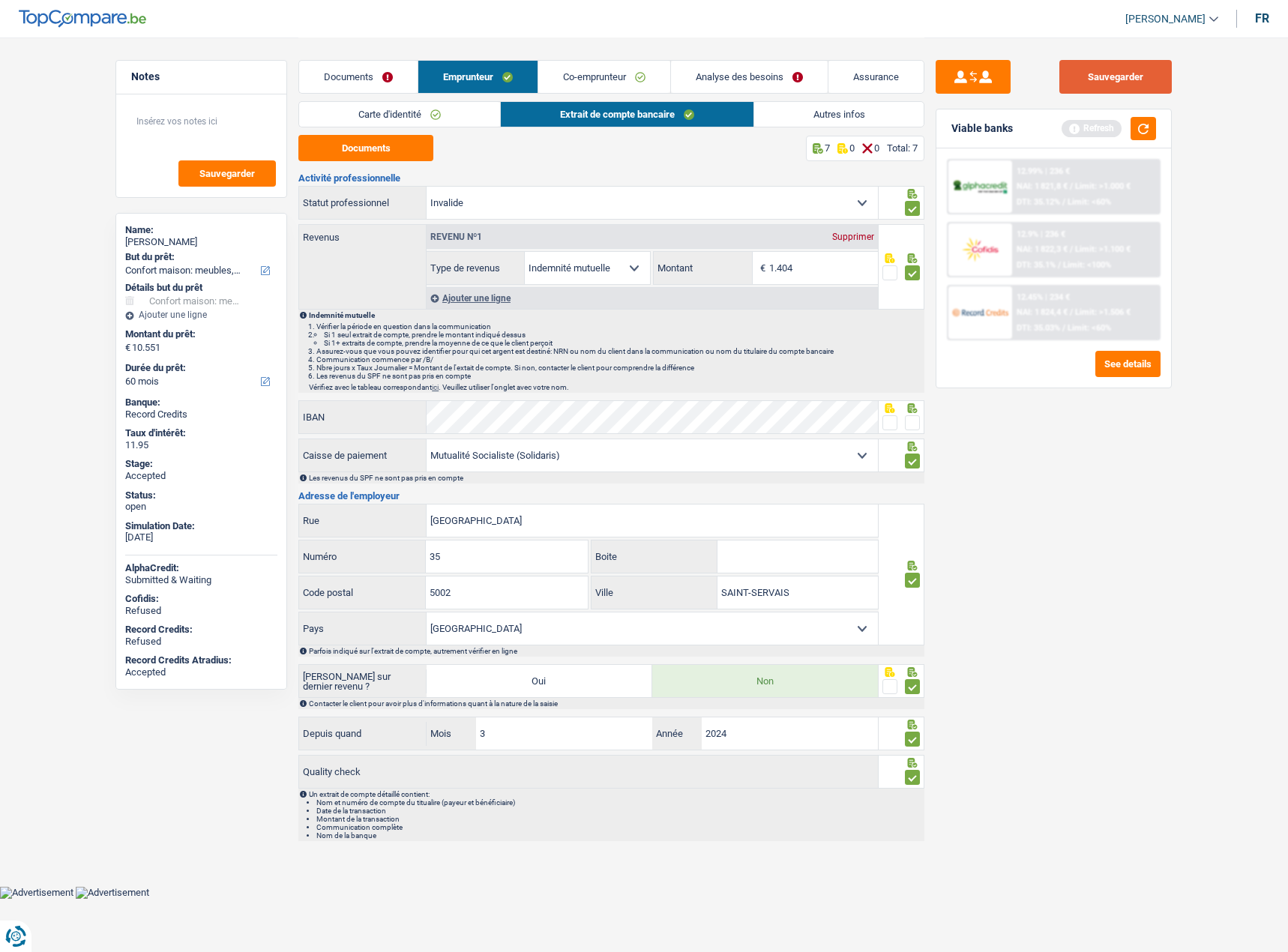
click at [1148, 71] on button "Sauvegarder" at bounding box center [1115, 76] width 112 height 33
click at [849, 119] on link "Autres infos" at bounding box center [839, 114] width 170 height 24
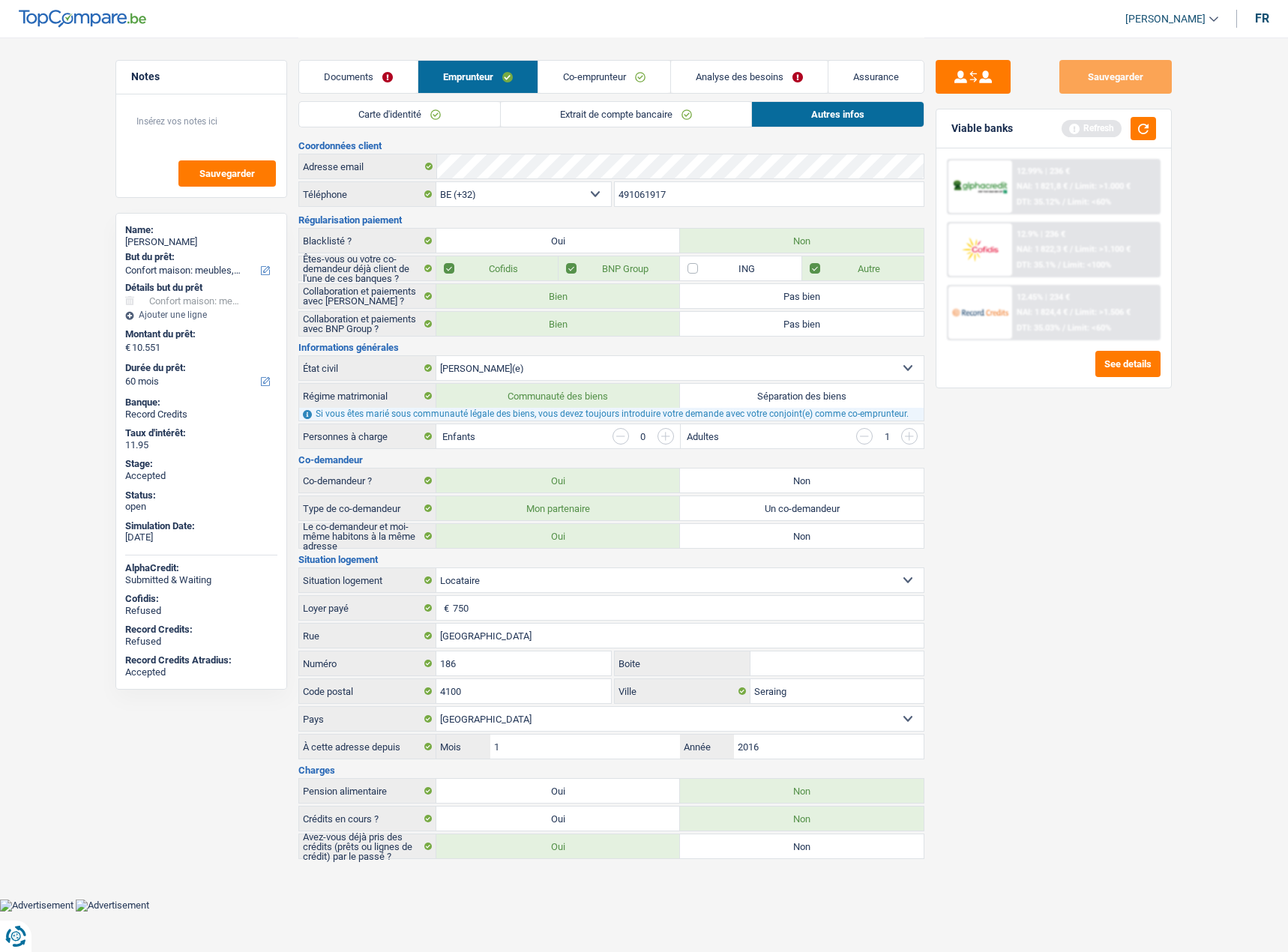
click at [601, 77] on link "Co-emprunteur" at bounding box center [604, 77] width 132 height 33
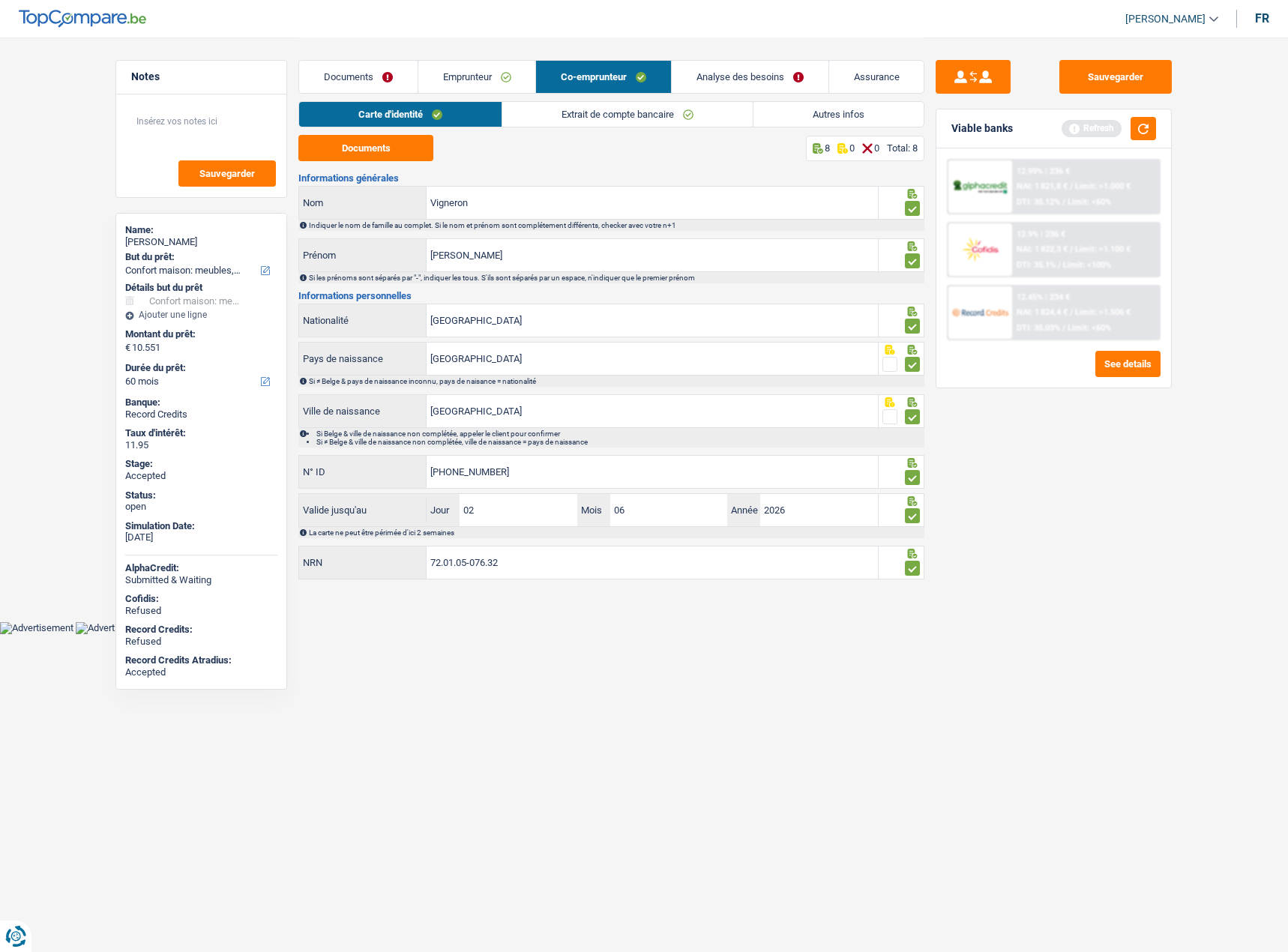
click at [667, 118] on link "Extrait de compte bancaire" at bounding box center [627, 114] width 251 height 24
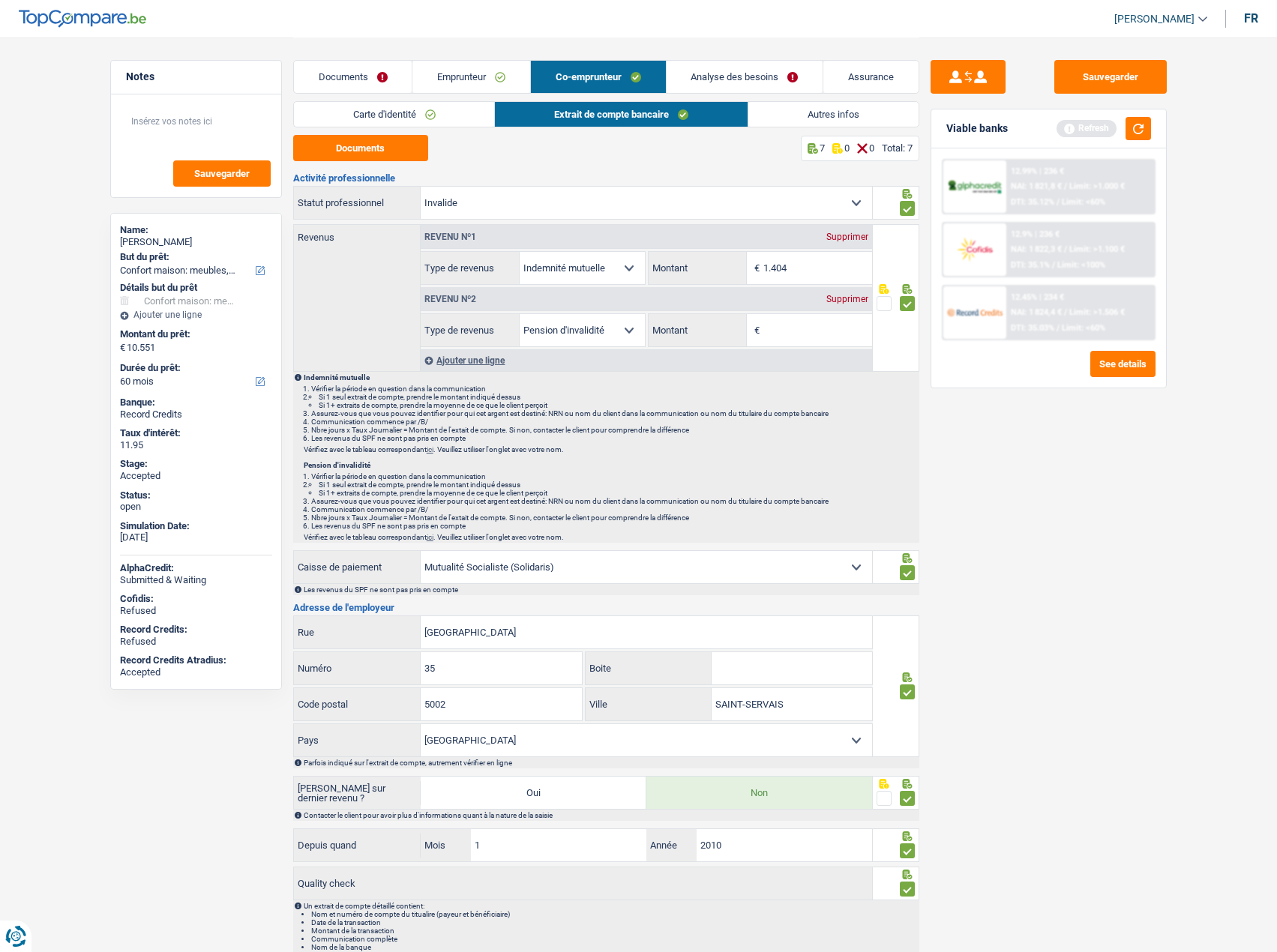
click at [845, 303] on div "Supprimer" at bounding box center [847, 300] width 50 height 9
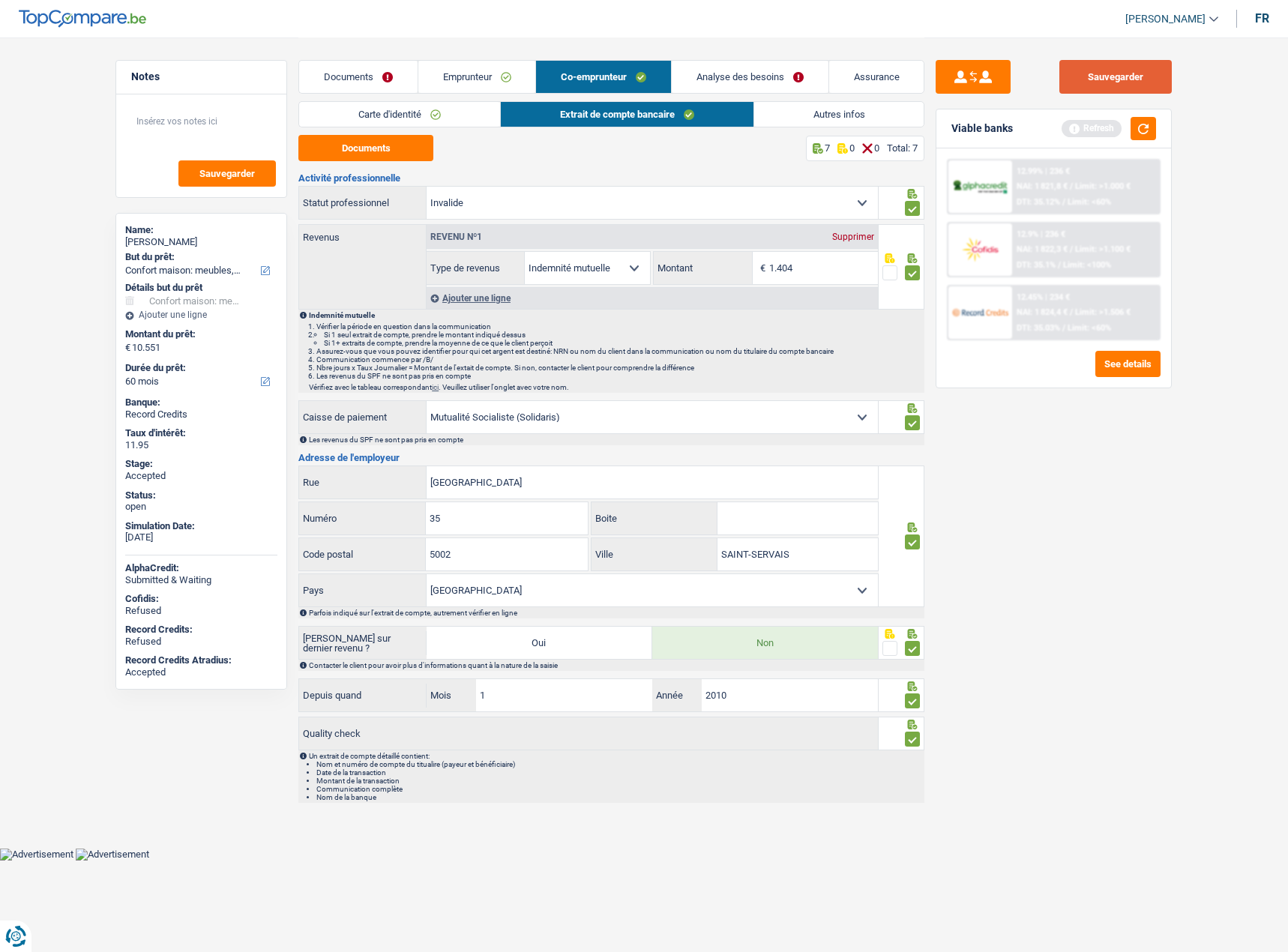
drag, startPoint x: 1113, startPoint y: 71, endPoint x: 1155, endPoint y: 118, distance: 63.0
click at [1114, 74] on button "Sauvegarder" at bounding box center [1115, 76] width 112 height 33
click at [1141, 128] on button "button" at bounding box center [1143, 129] width 25 height 24
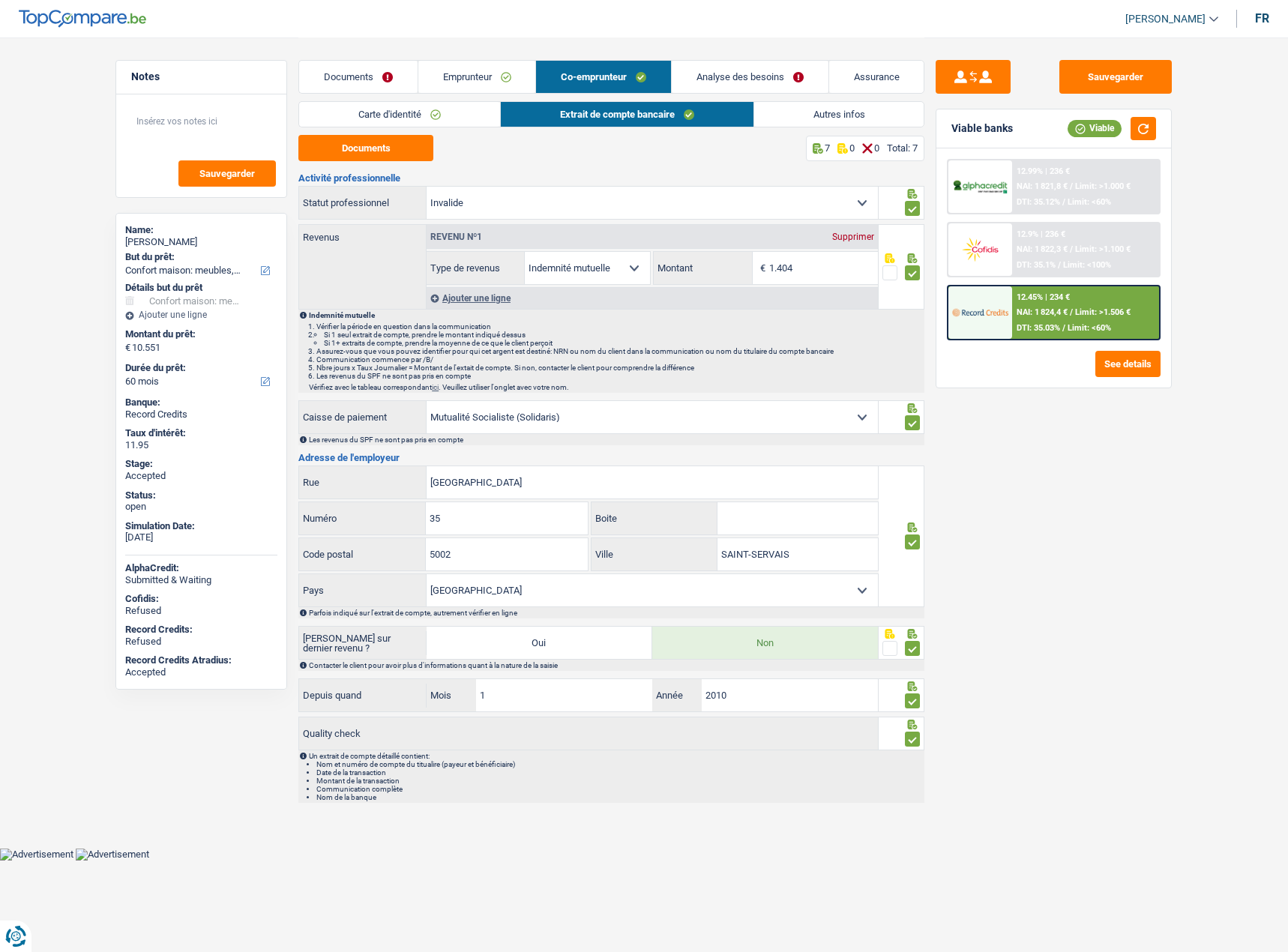
click at [374, 81] on link "Documents" at bounding box center [358, 77] width 118 height 33
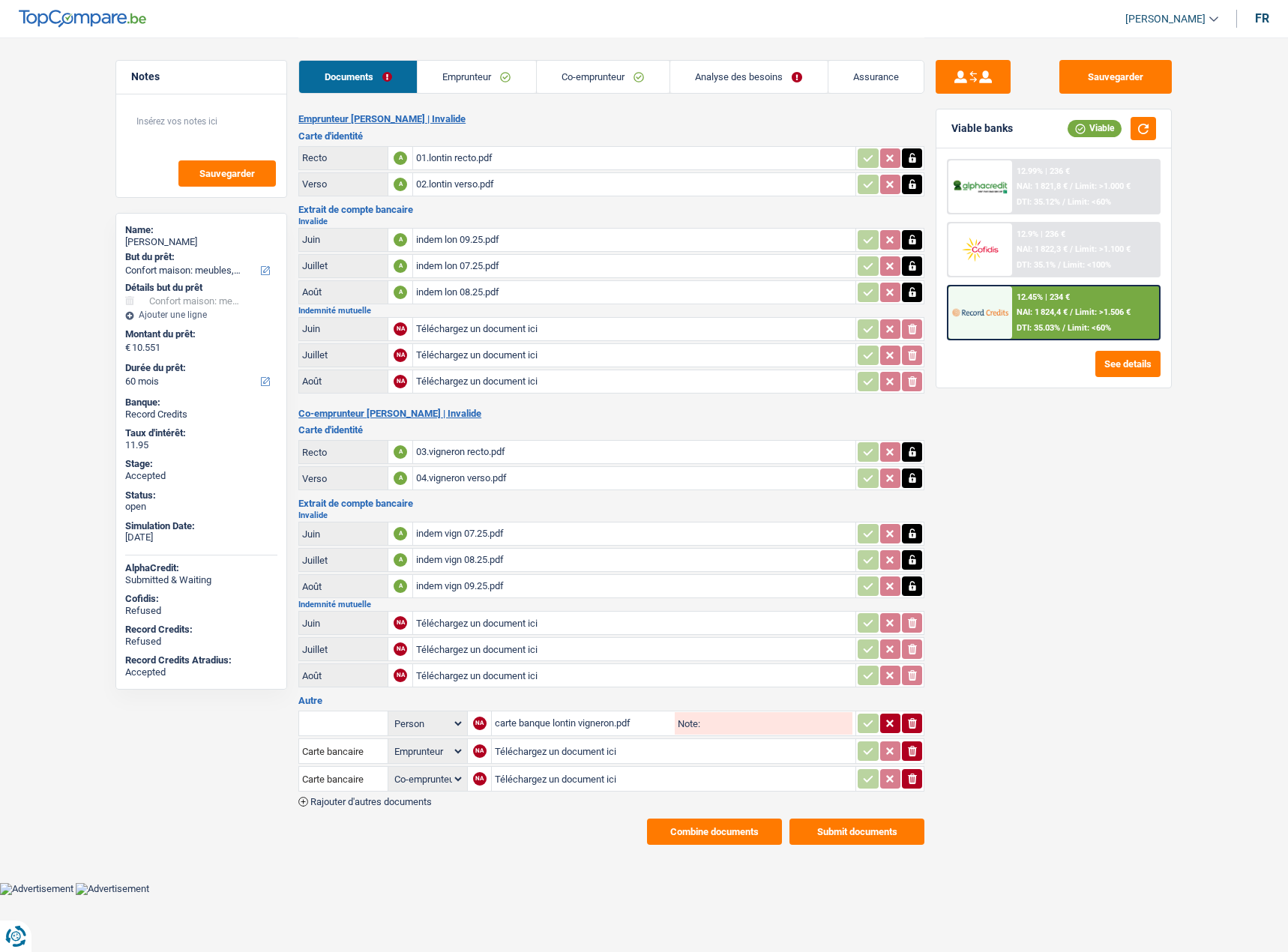
click at [721, 832] on button "Combine documents" at bounding box center [714, 832] width 135 height 26
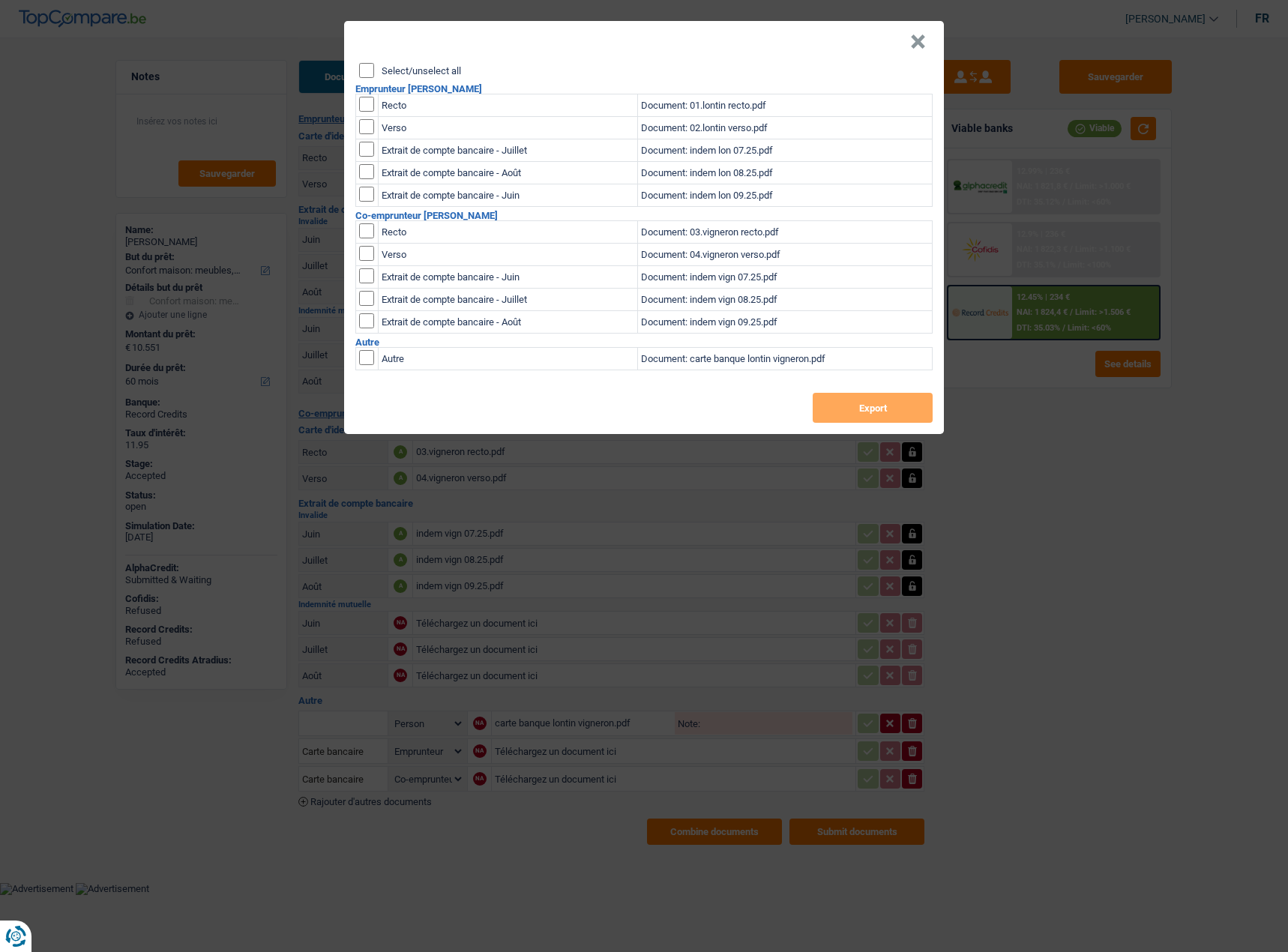
click at [364, 71] on input "Select/unselect all" at bounding box center [366, 71] width 15 height 15
checkbox input "true"
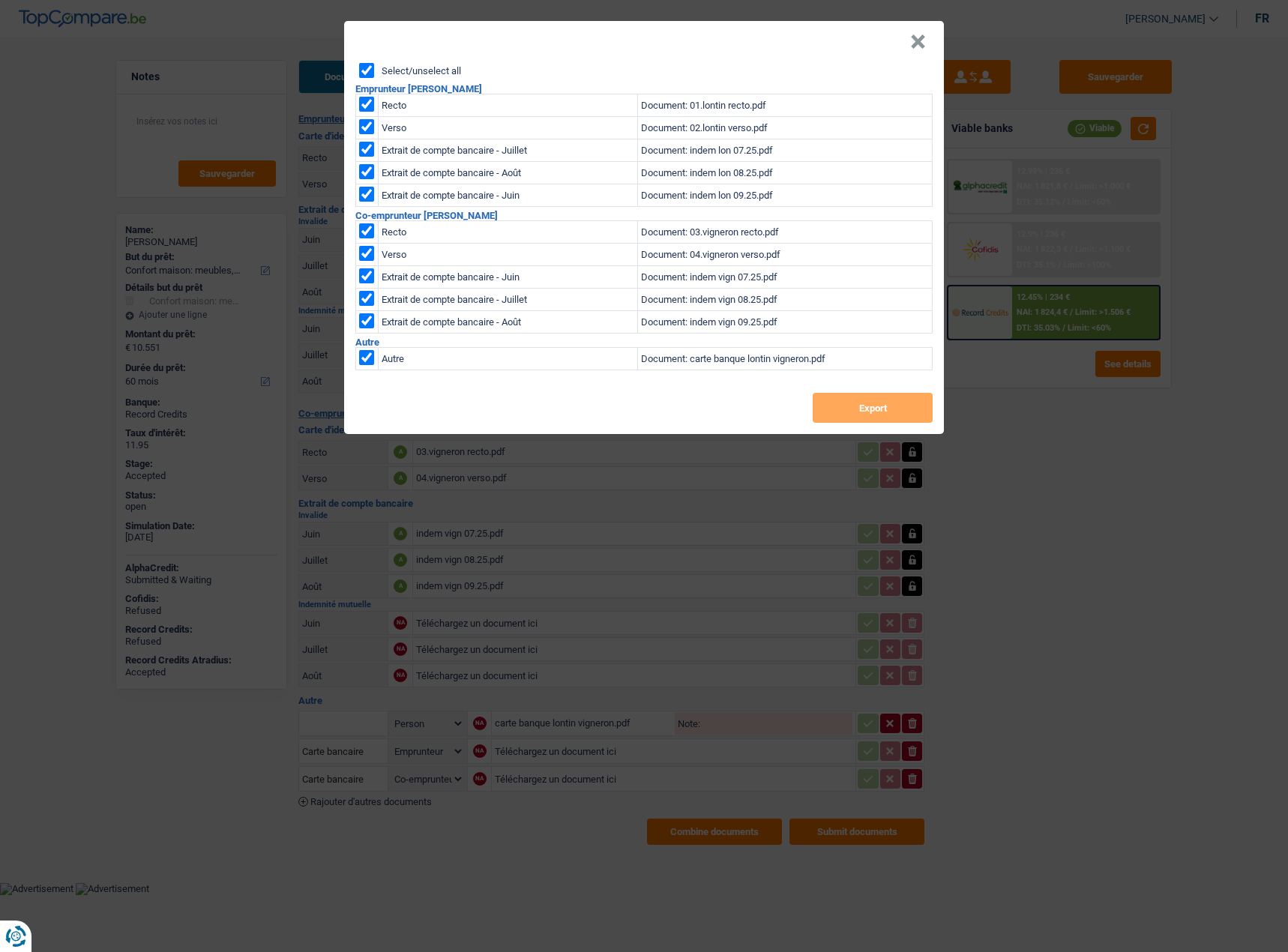
checkbox input "true"
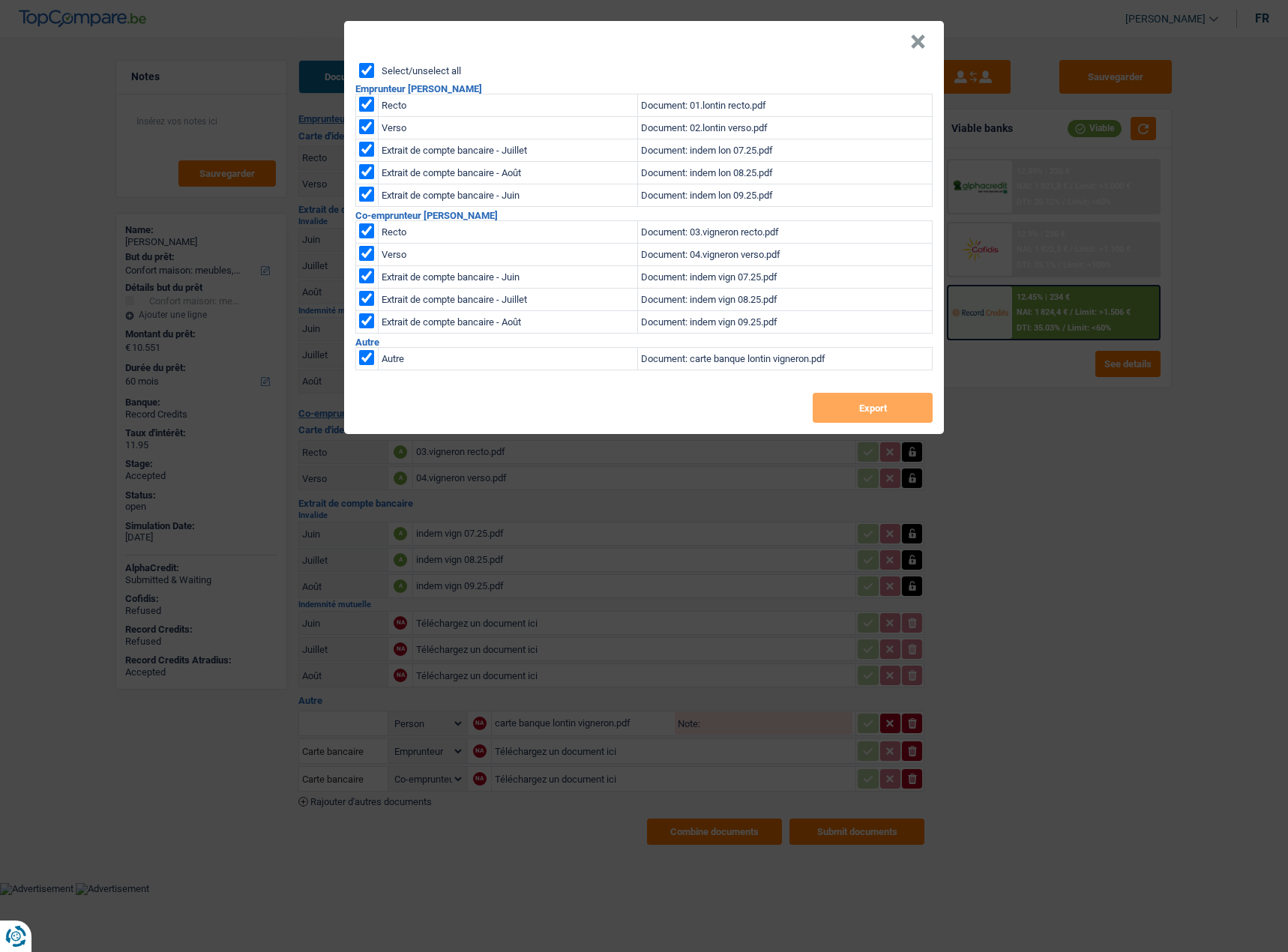
checkbox input "true"
click at [857, 415] on button "Export" at bounding box center [872, 407] width 120 height 30
click at [923, 46] on button "×" at bounding box center [917, 42] width 15 height 15
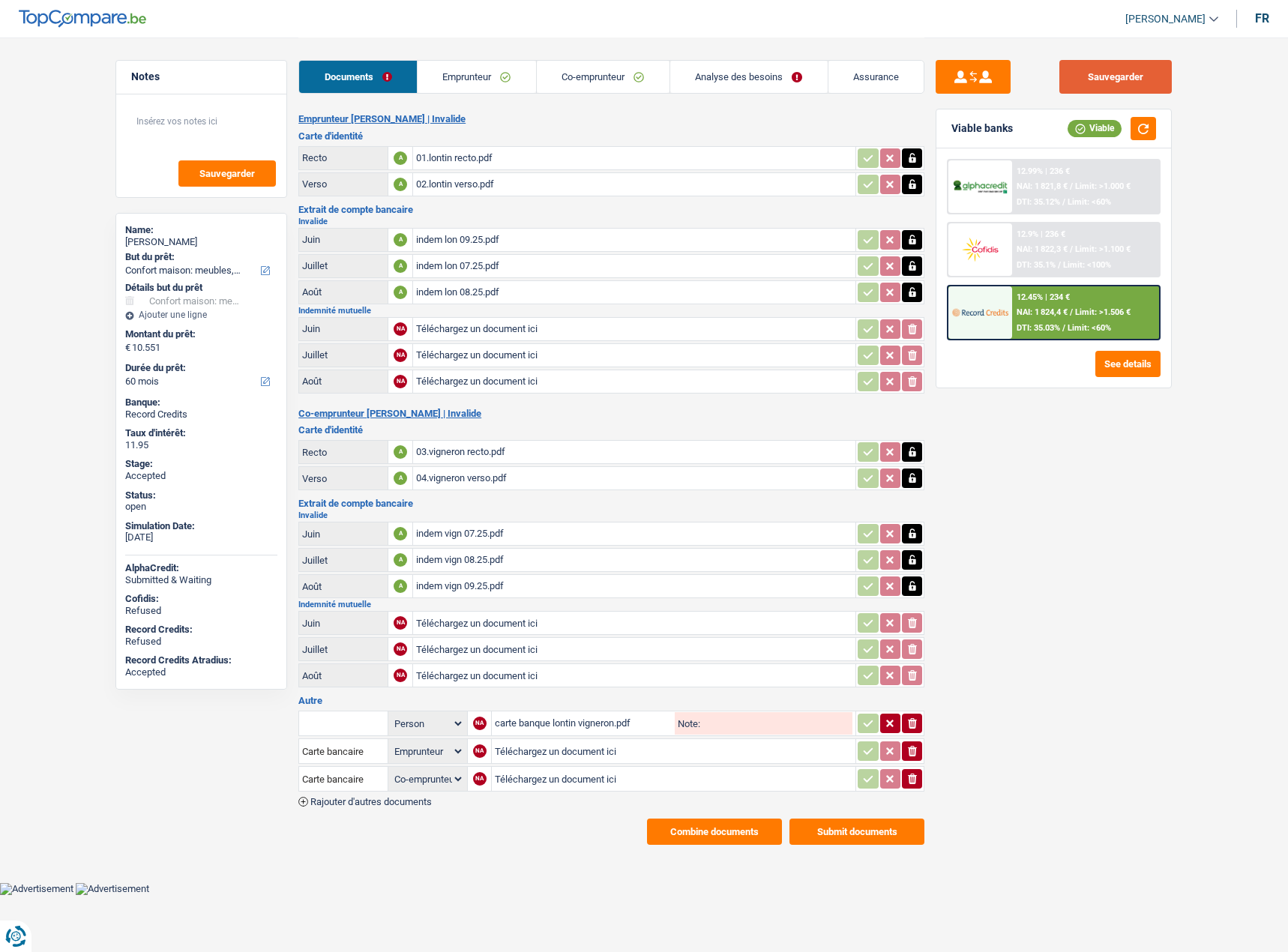
click at [1149, 76] on button "Sauvegarder" at bounding box center [1115, 76] width 112 height 33
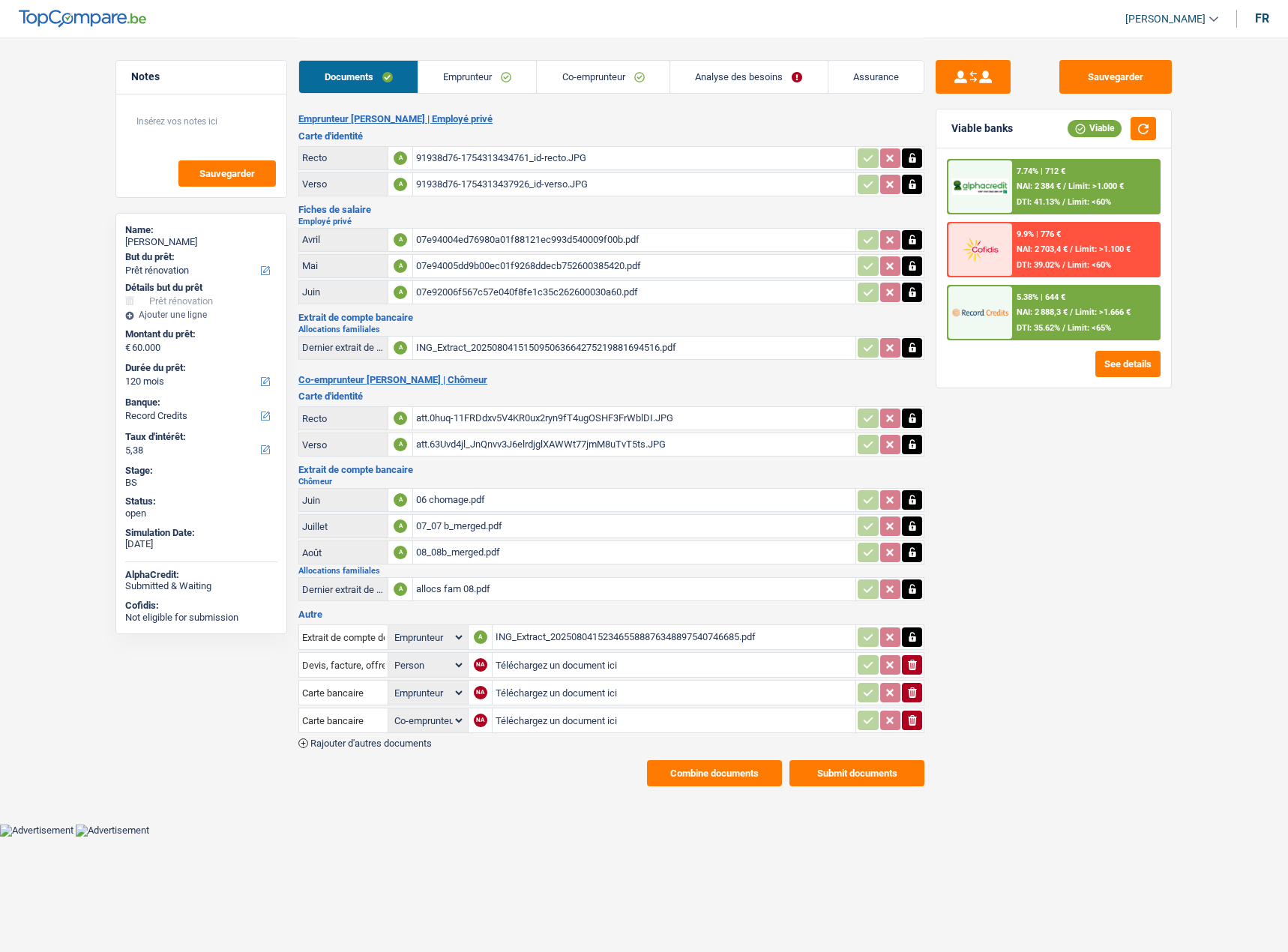
select select "renovation"
select select "120"
select select "record credits"
select select "applicant"
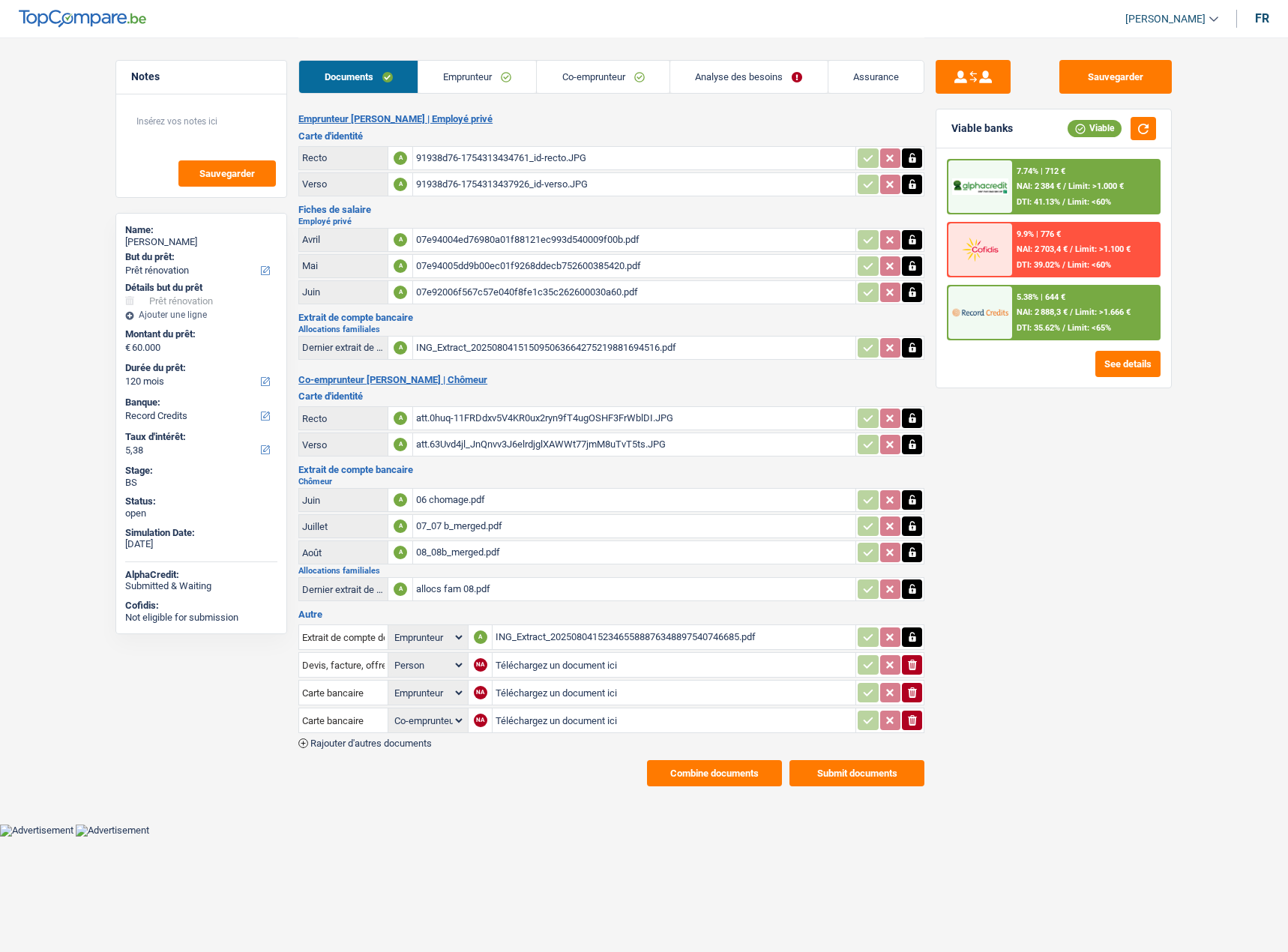
select select "applicant"
select select "coApplicant"
click at [561, 242] on div "07e94004ed76980a01f88121ec993d540009f00b.pdf" at bounding box center [634, 240] width 436 height 23
click at [501, 499] on div "06 chomage.pdf" at bounding box center [634, 500] width 436 height 23
click at [494, 522] on div "07_07 b_merged.pdf" at bounding box center [634, 526] width 436 height 23
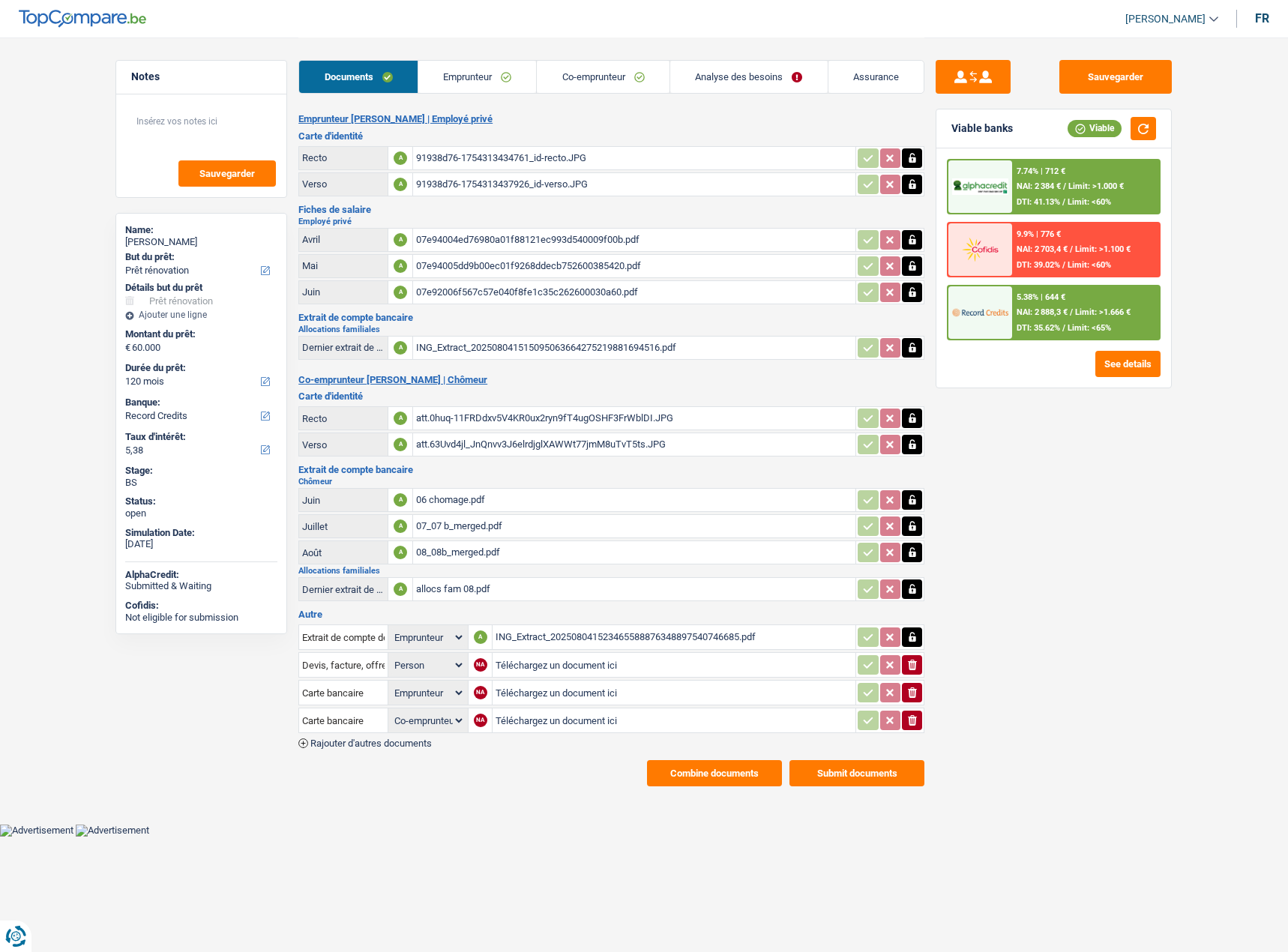
click at [495, 534] on div "07_07 b_merged.pdf" at bounding box center [634, 526] width 436 height 23
click at [527, 531] on div "07_07 b_merged.pdf" at bounding box center [634, 526] width 436 height 23
drag, startPoint x: 495, startPoint y: 76, endPoint x: 579, endPoint y: 75, distance: 84.0
click at [495, 76] on link "Emprunteur" at bounding box center [477, 77] width 118 height 33
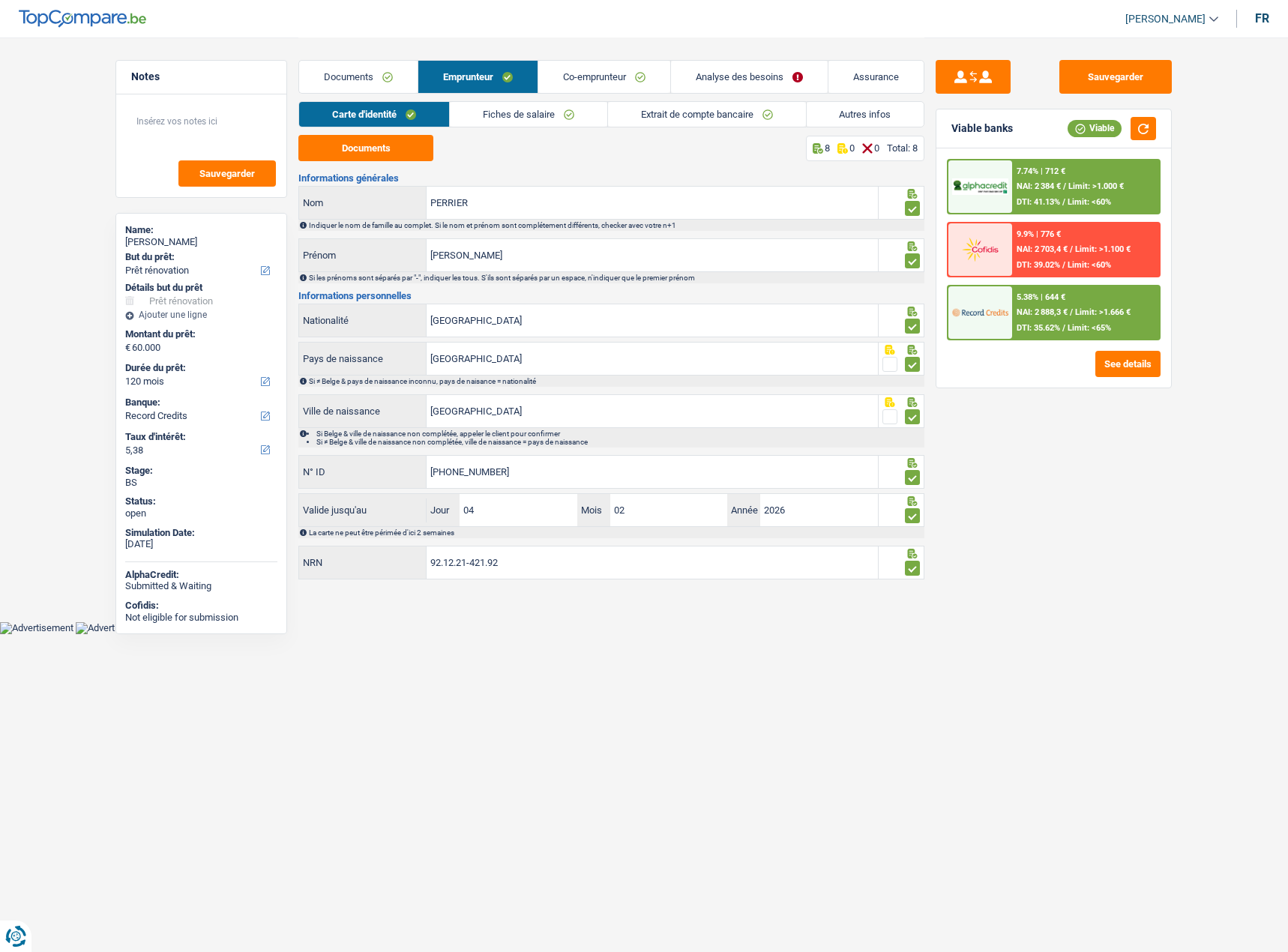
click at [611, 74] on link "Co-emprunteur" at bounding box center [604, 77] width 132 height 33
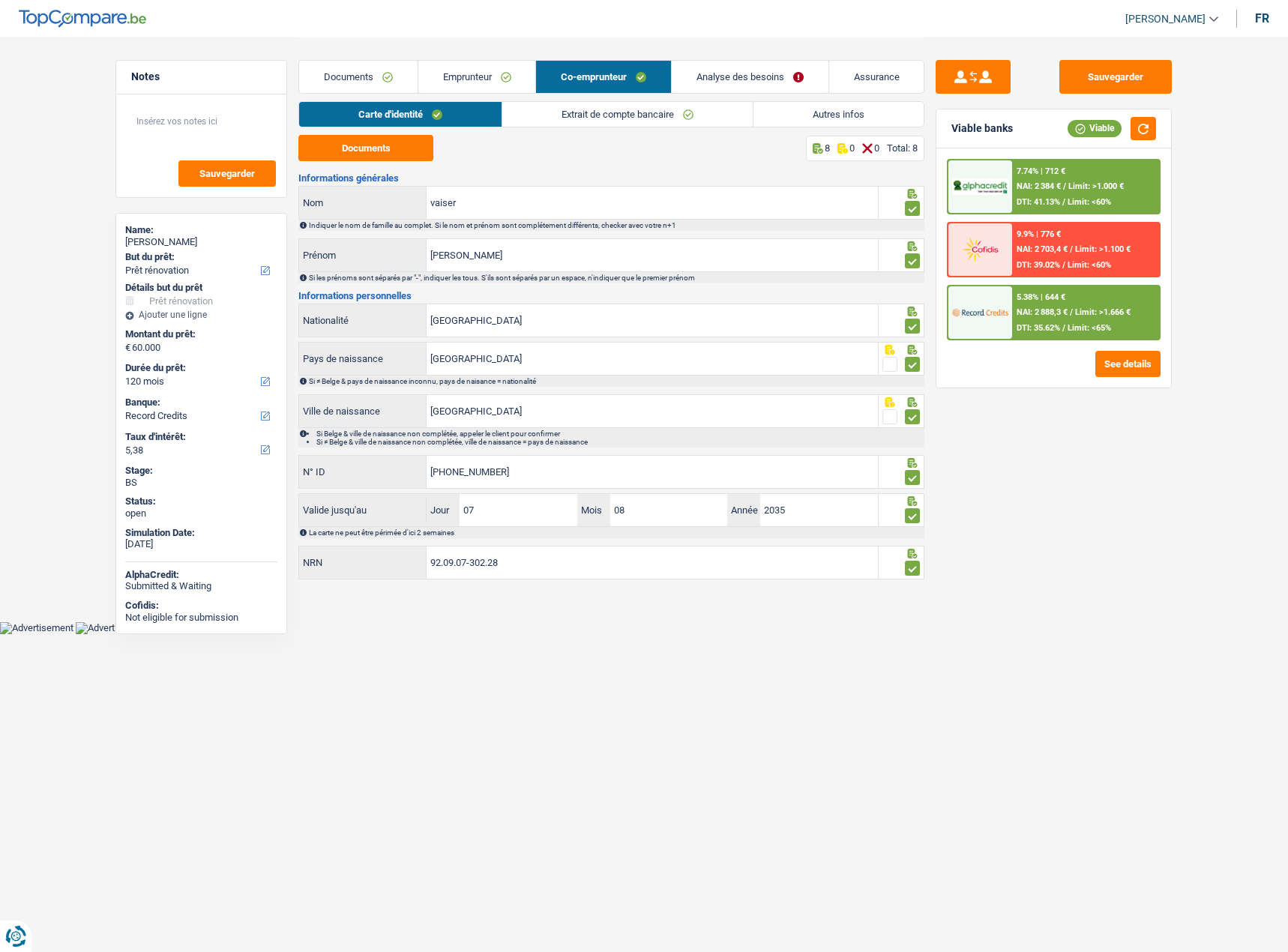
click at [383, 89] on link "Documents" at bounding box center [358, 77] width 118 height 33
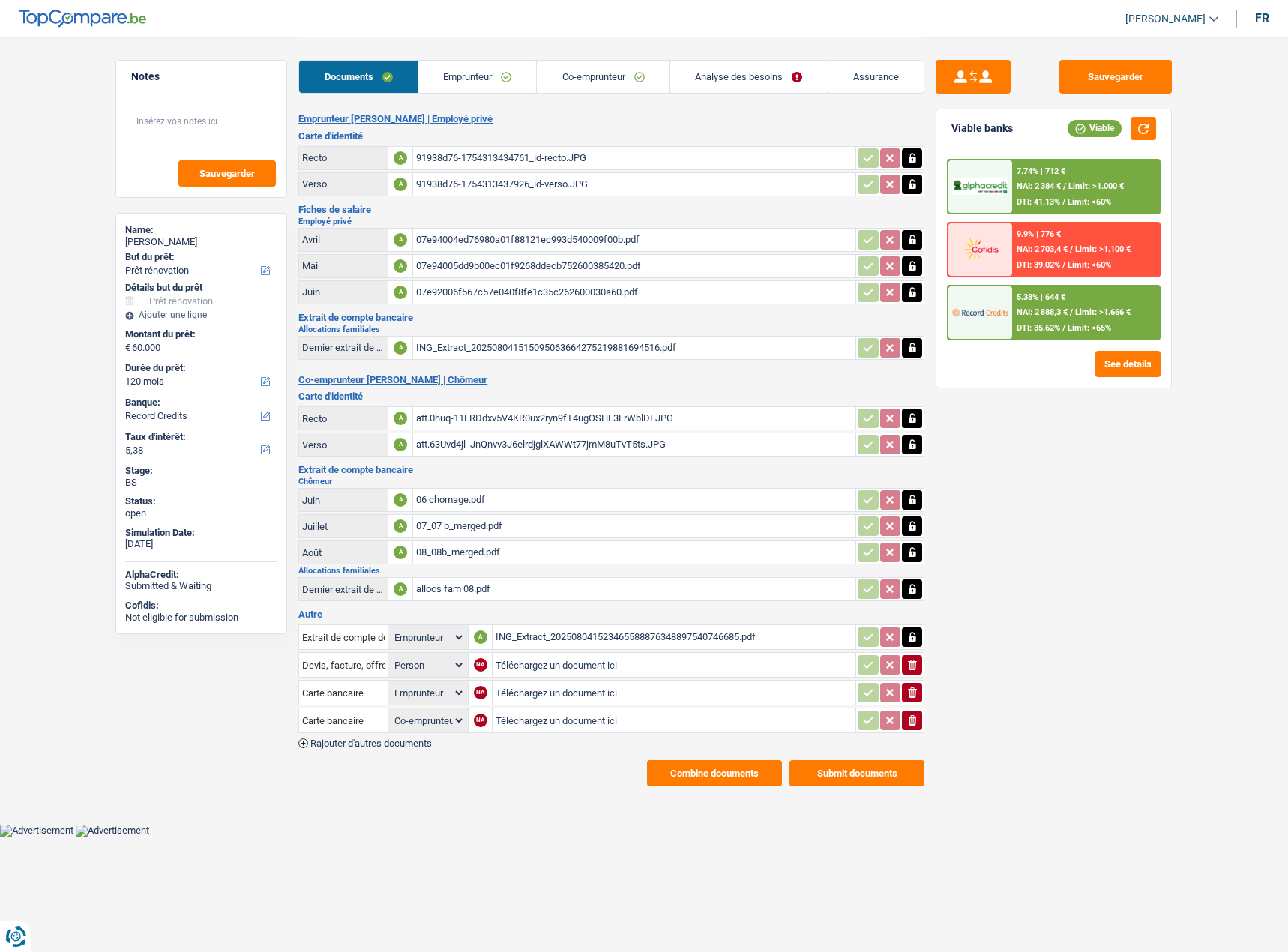
click at [495, 553] on div "08_08b_merged.pdf" at bounding box center [634, 552] width 436 height 23
click at [475, 497] on div "06 chomage.pdf" at bounding box center [634, 500] width 436 height 23
click at [470, 490] on div "06 chomage.pdf" at bounding box center [634, 500] width 436 height 23
click at [494, 523] on div "07_07 b_merged.pdf" at bounding box center [634, 526] width 436 height 23
click at [542, 587] on div "allocs fam 08.pdf" at bounding box center [634, 589] width 436 height 23
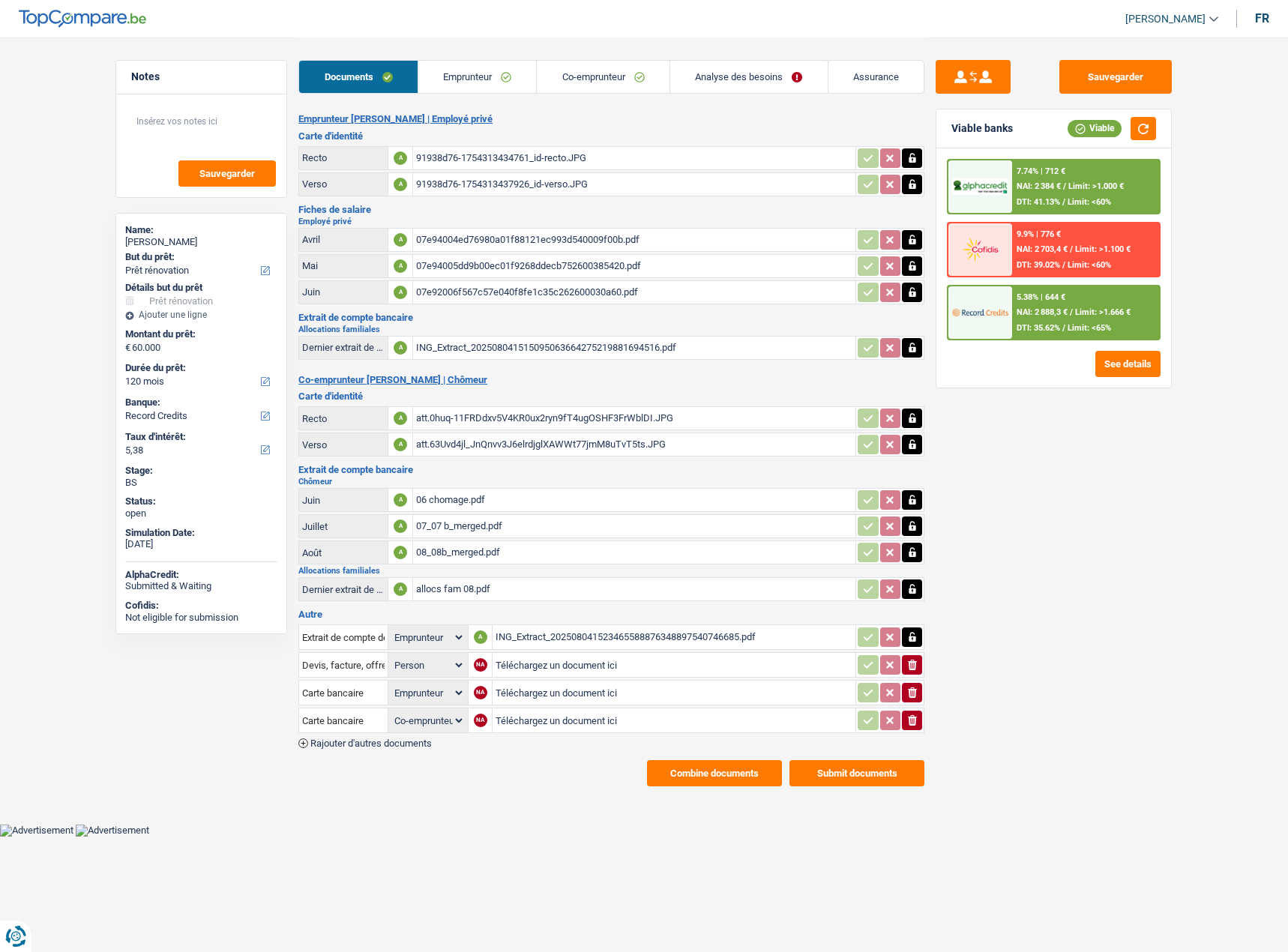
click at [611, 637] on div "ING_Extract_202508041523465588876348897540746685.pdf" at bounding box center [674, 637] width 356 height 23
click at [540, 664] on input "Téléchargez un document ici" at bounding box center [674, 665] width 356 height 23
type input "C:\fakepath\2405011-PERRIER-Devis PVC 2 (2).pdf"
click at [552, 690] on input "Téléchargez un document ici" at bounding box center [674, 692] width 356 height 23
type input "C:\fakepath\PERRIER 25P0460 25AS-O-13068 (1).pdf"
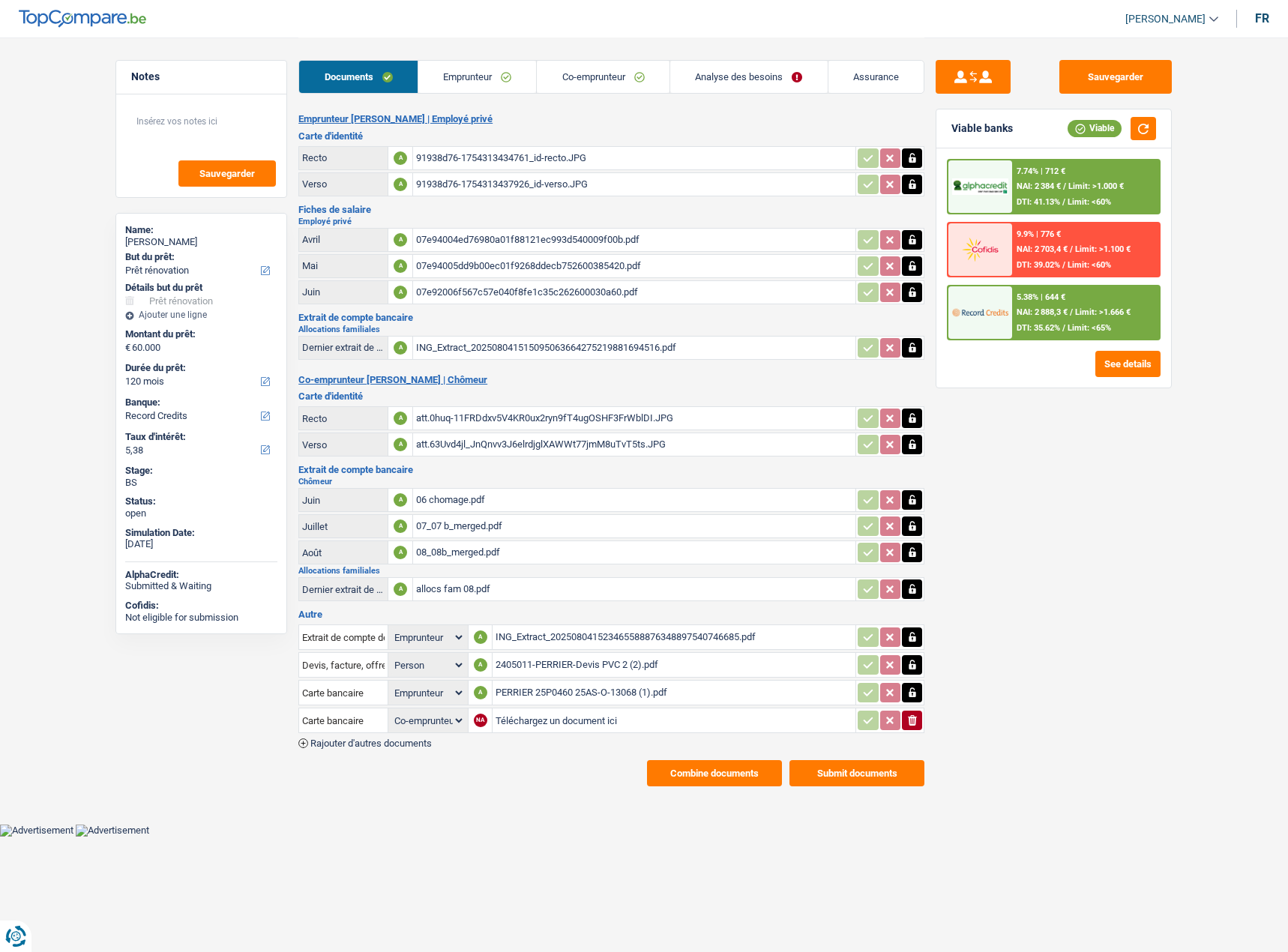
click at [525, 719] on input "Téléchargez un document ici" at bounding box center [674, 720] width 356 height 23
type input "C:\fakepath\387-1 [PERSON_NAME] (1).pdf"
click at [358, 745] on span "Rajouter d'autres documents" at bounding box center [371, 743] width 121 height 10
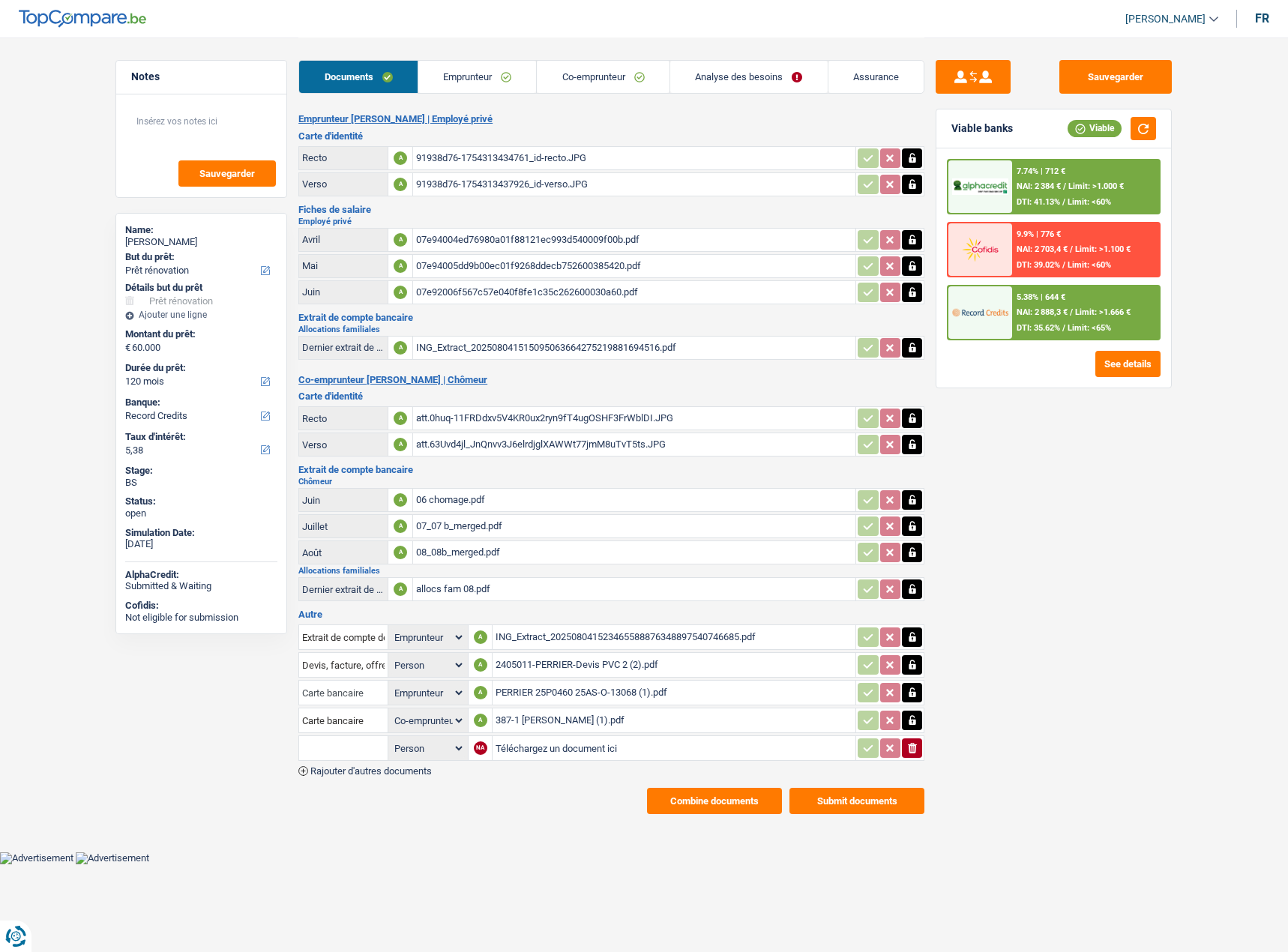
click at [368, 693] on input "Carte bancaire" at bounding box center [343, 692] width 82 height 24
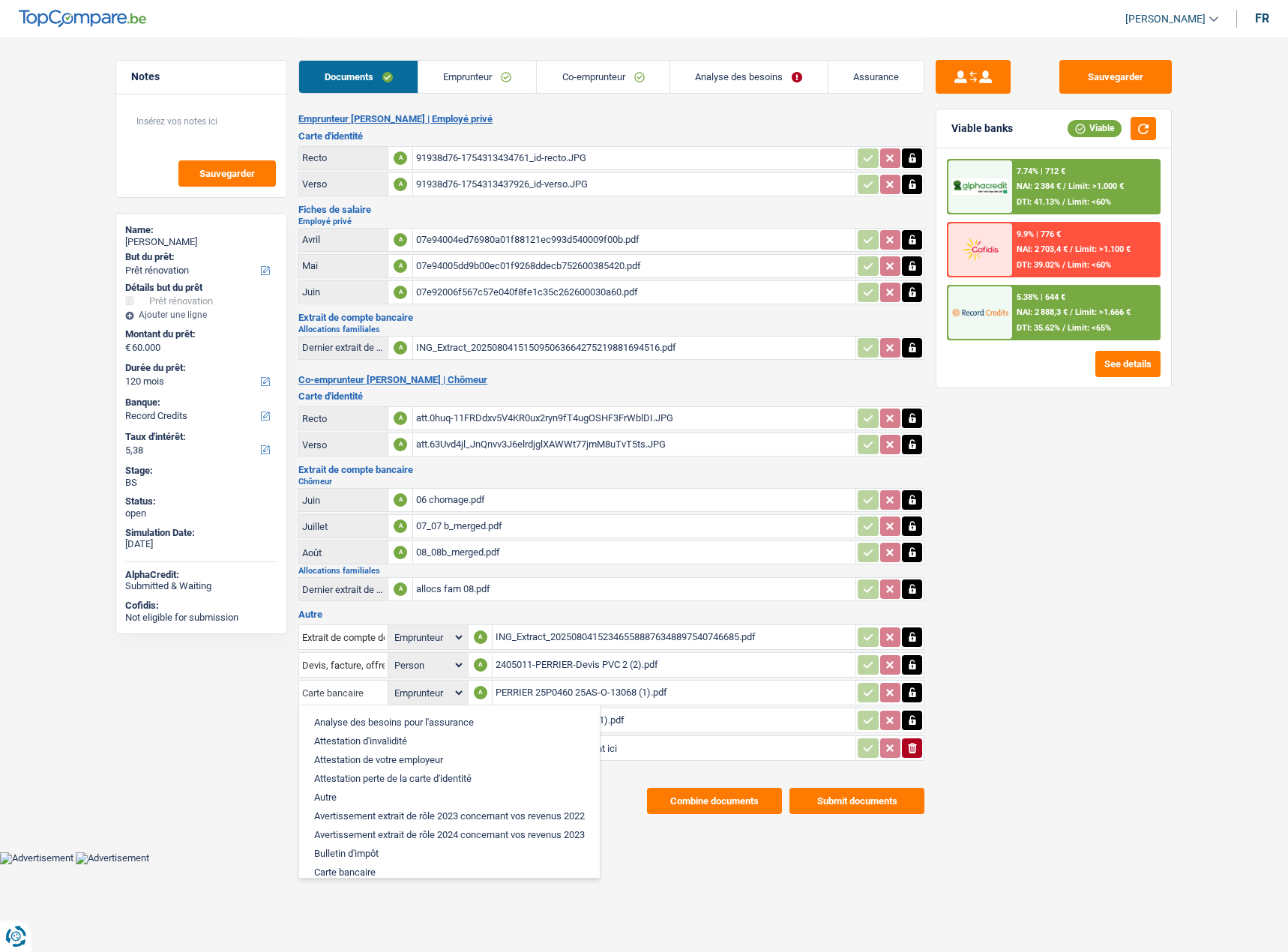
drag, startPoint x: 368, startPoint y: 693, endPoint x: 251, endPoint y: 675, distance: 118.4
click at [251, 675] on div "Notes Sauvegarder Name: [PERSON_NAME] But du prêt: Confort maison: meubles, tex…" at bounding box center [643, 425] width 1079 height 776
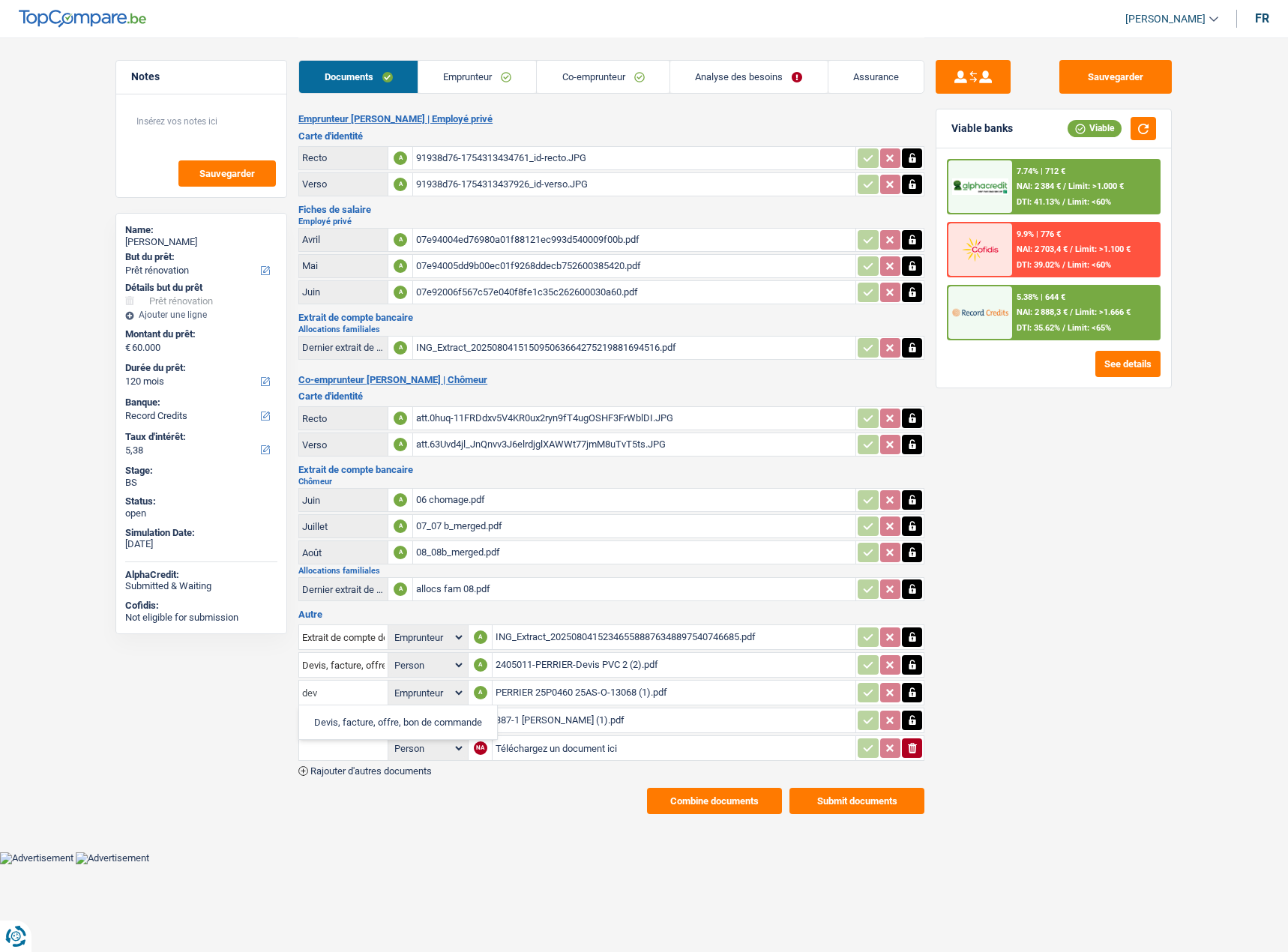
type input "dev"
click at [375, 732] on ul "Devis, facture, offre, bon de commande" at bounding box center [398, 722] width 199 height 35
click at [362, 719] on li "Devis, facture, offre, bon de commande" at bounding box center [398, 722] width 183 height 19
select select "applicant"
drag, startPoint x: 363, startPoint y: 721, endPoint x: 183, endPoint y: 706, distance: 180.6
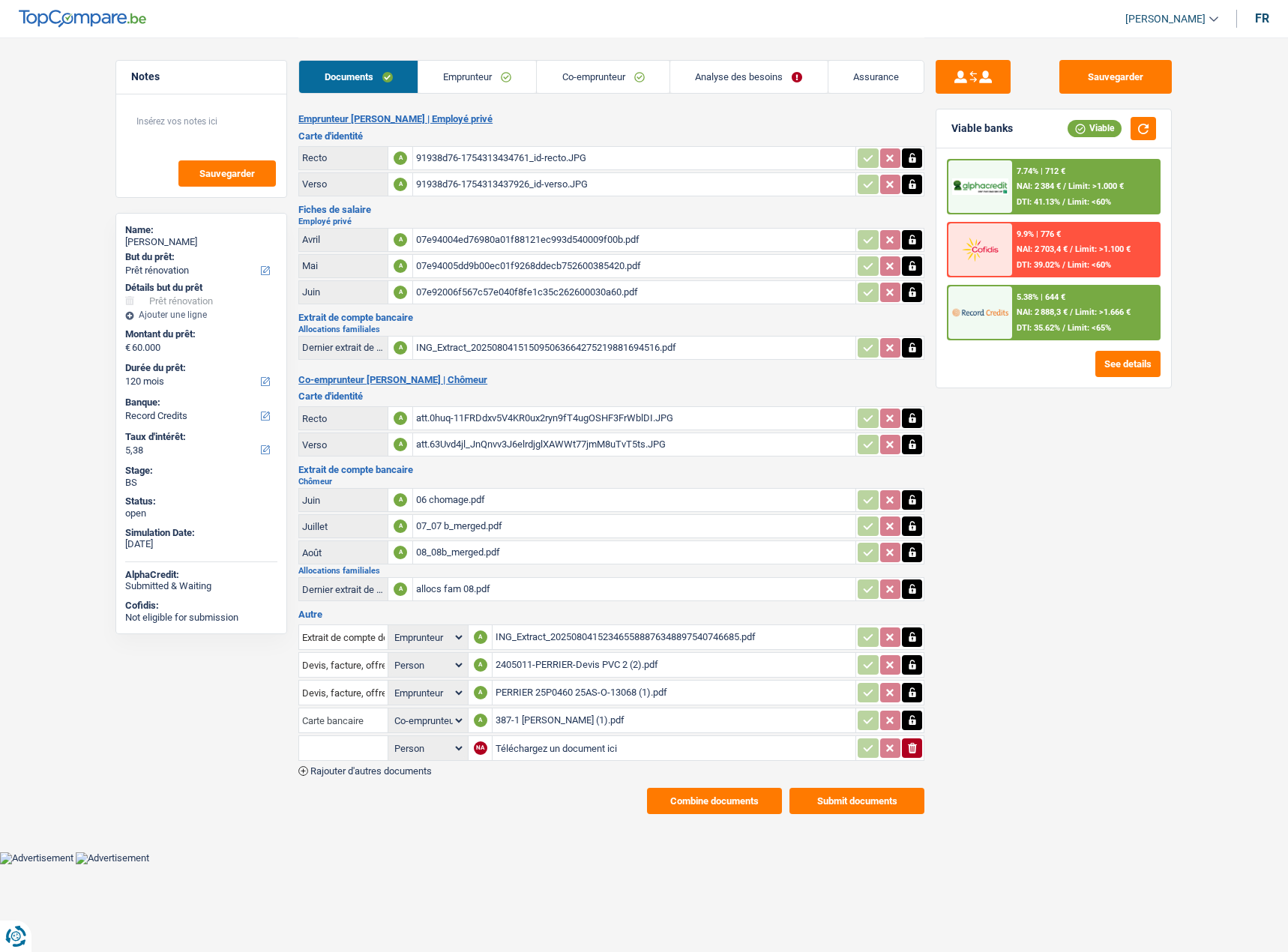
click at [183, 706] on div "Notes Sauvegarder Name: [PERSON_NAME] But du prêt: Confort maison: meubles, tex…" at bounding box center [643, 425] width 1079 height 776
type input "dev"
click at [379, 754] on li "Devis, facture, offre, bon de commande" at bounding box center [398, 750] width 183 height 19
select select "coApplicant"
click at [352, 747] on input "text" at bounding box center [343, 748] width 82 height 24
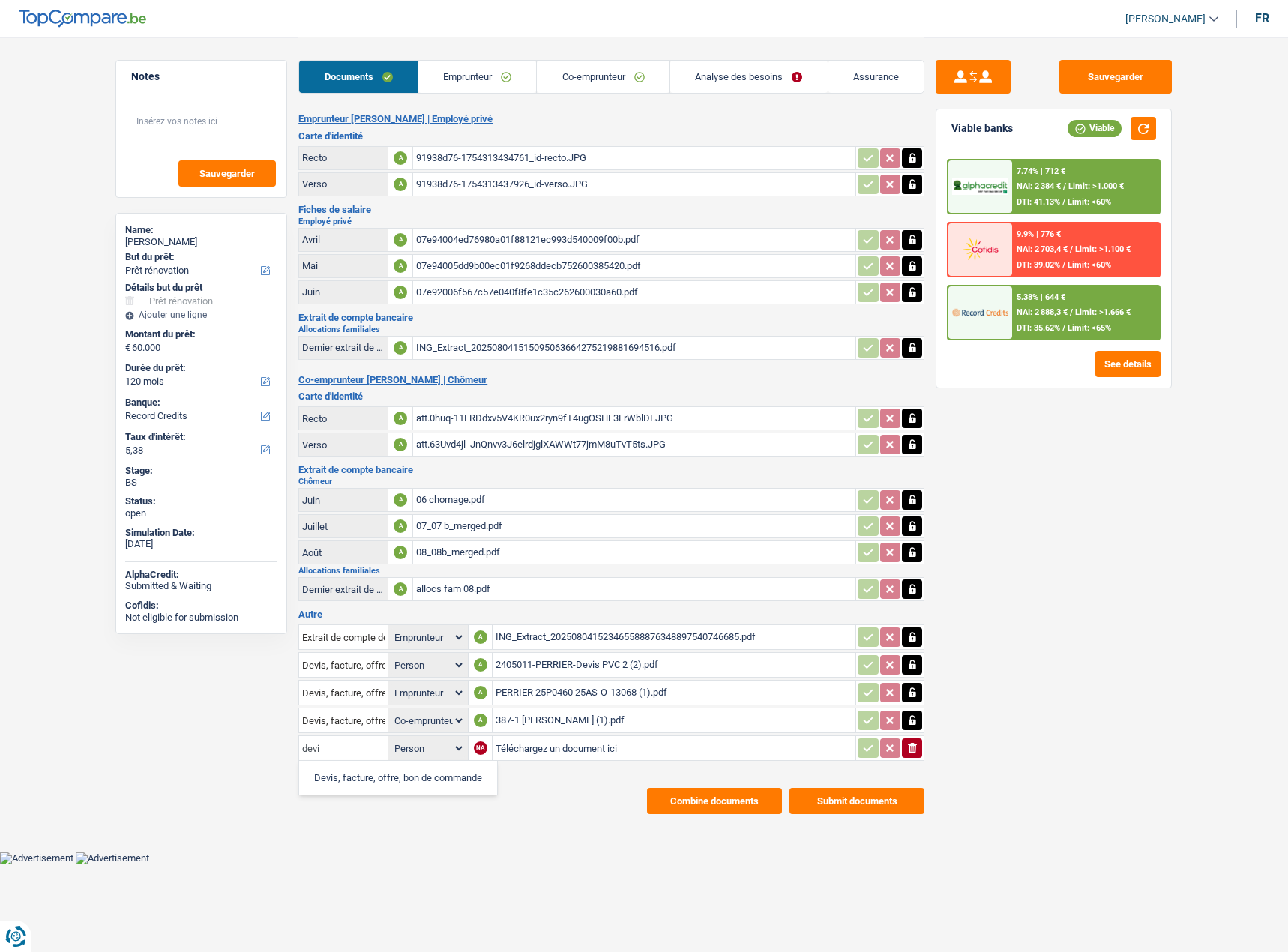
type input "devi"
click at [361, 776] on li "Devis, facture, offre, bon de commande" at bounding box center [398, 777] width 183 height 19
click at [506, 748] on input "Téléchargez un document ici" at bounding box center [674, 747] width 356 height 23
type input "C:\fakepath\PERRIER 25P0460 25AS-O-13068 (2).pdf"
click at [368, 776] on div "Emprunteur [PERSON_NAME] | Employé privé Carte d'identité Recto A 91938d76-1754…" at bounding box center [611, 463] width 626 height 701
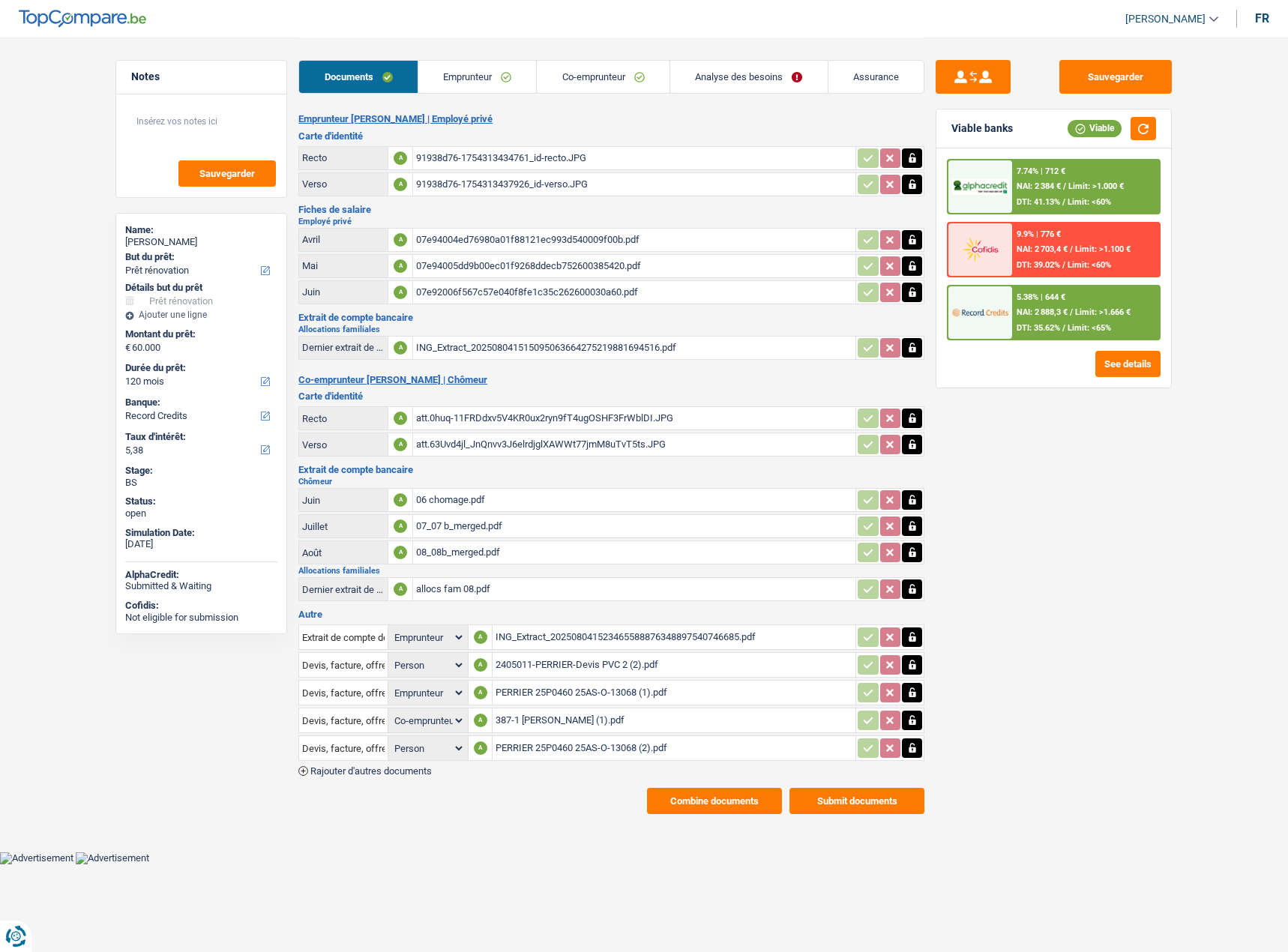
click at [369, 776] on span "Rajouter d'autres documents" at bounding box center [371, 771] width 121 height 10
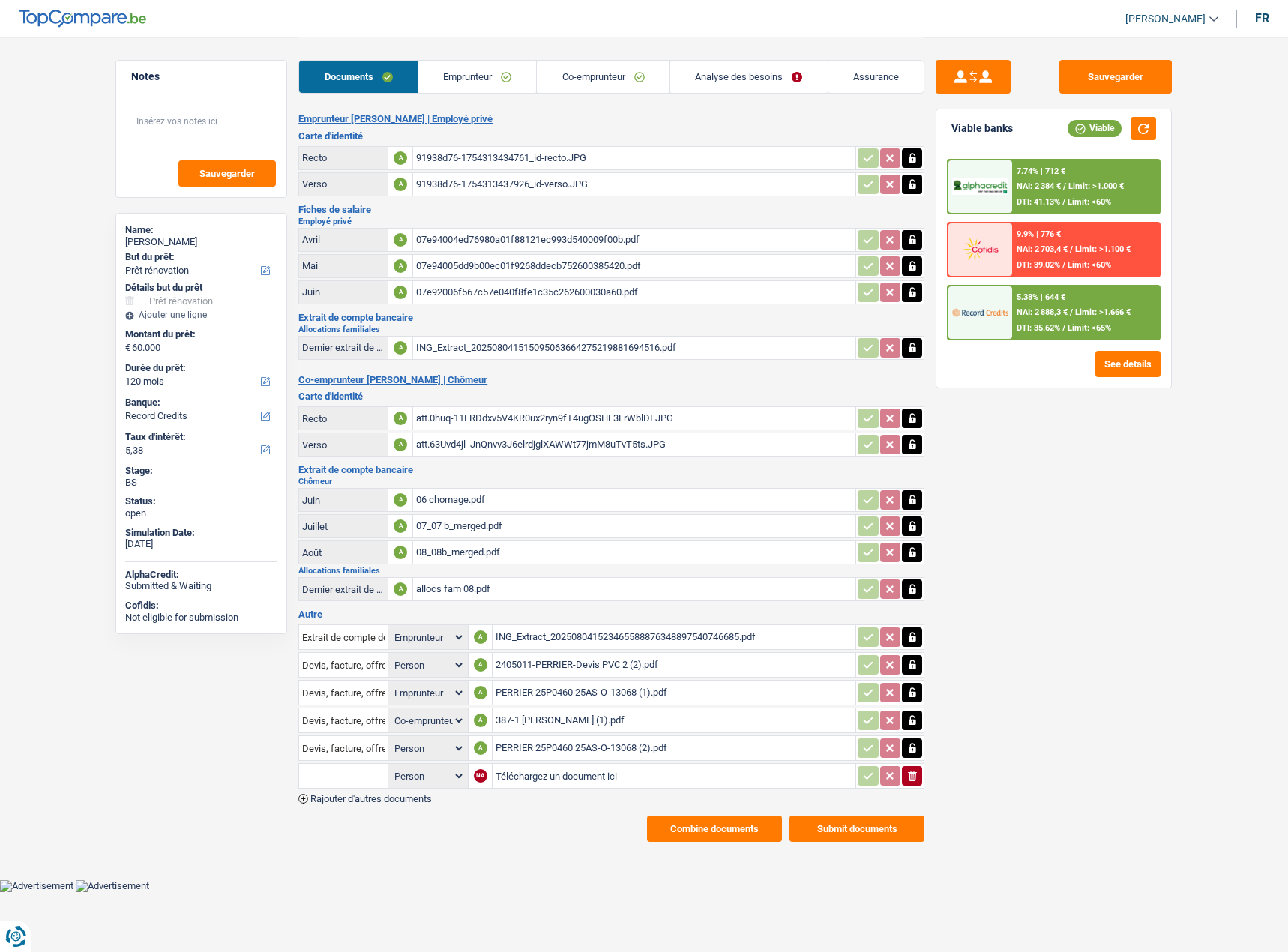
click at [374, 771] on input "text" at bounding box center [343, 776] width 82 height 24
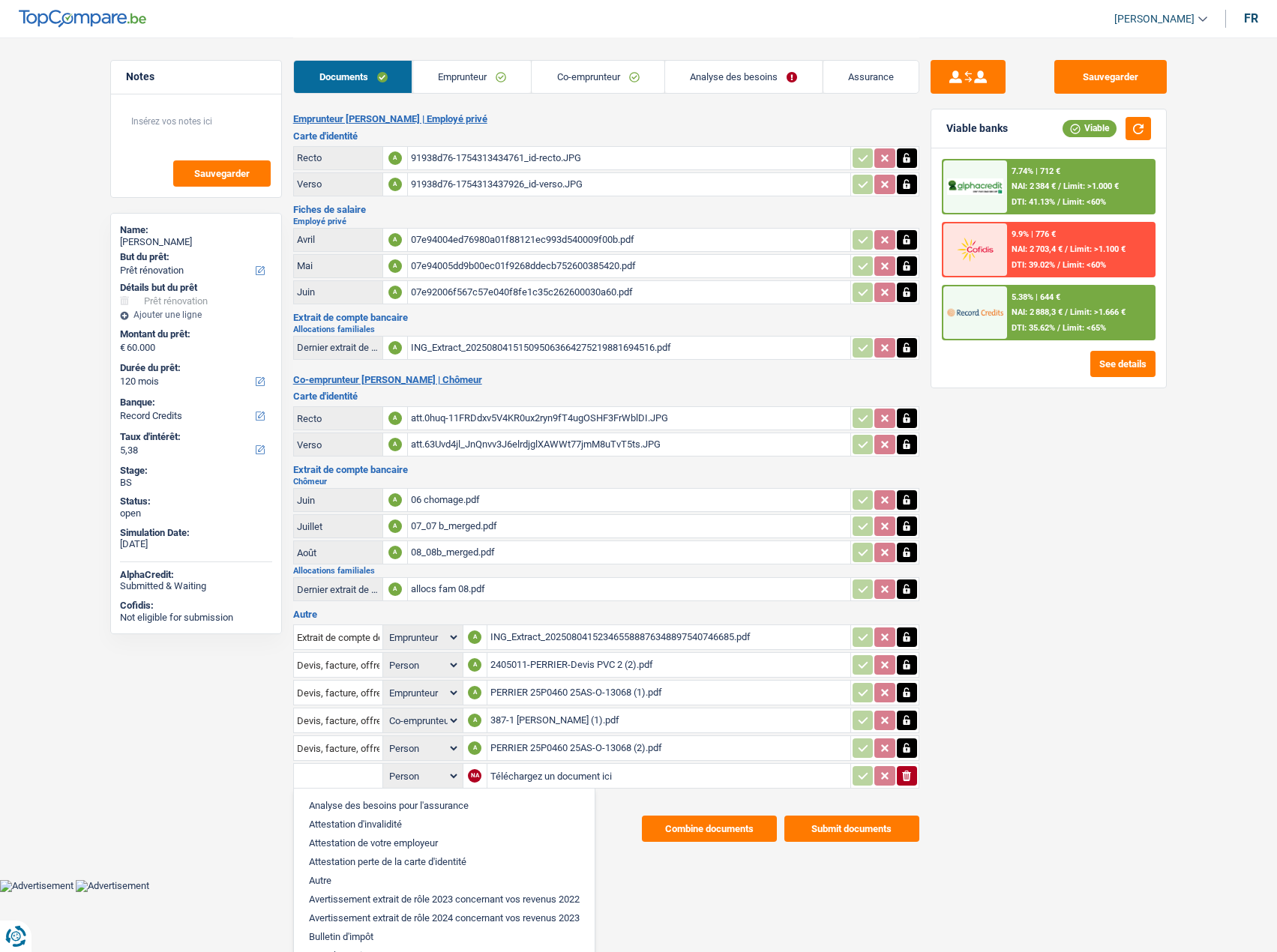
click at [496, 784] on input "Téléchargez un document ici" at bounding box center [669, 776] width 357 height 23
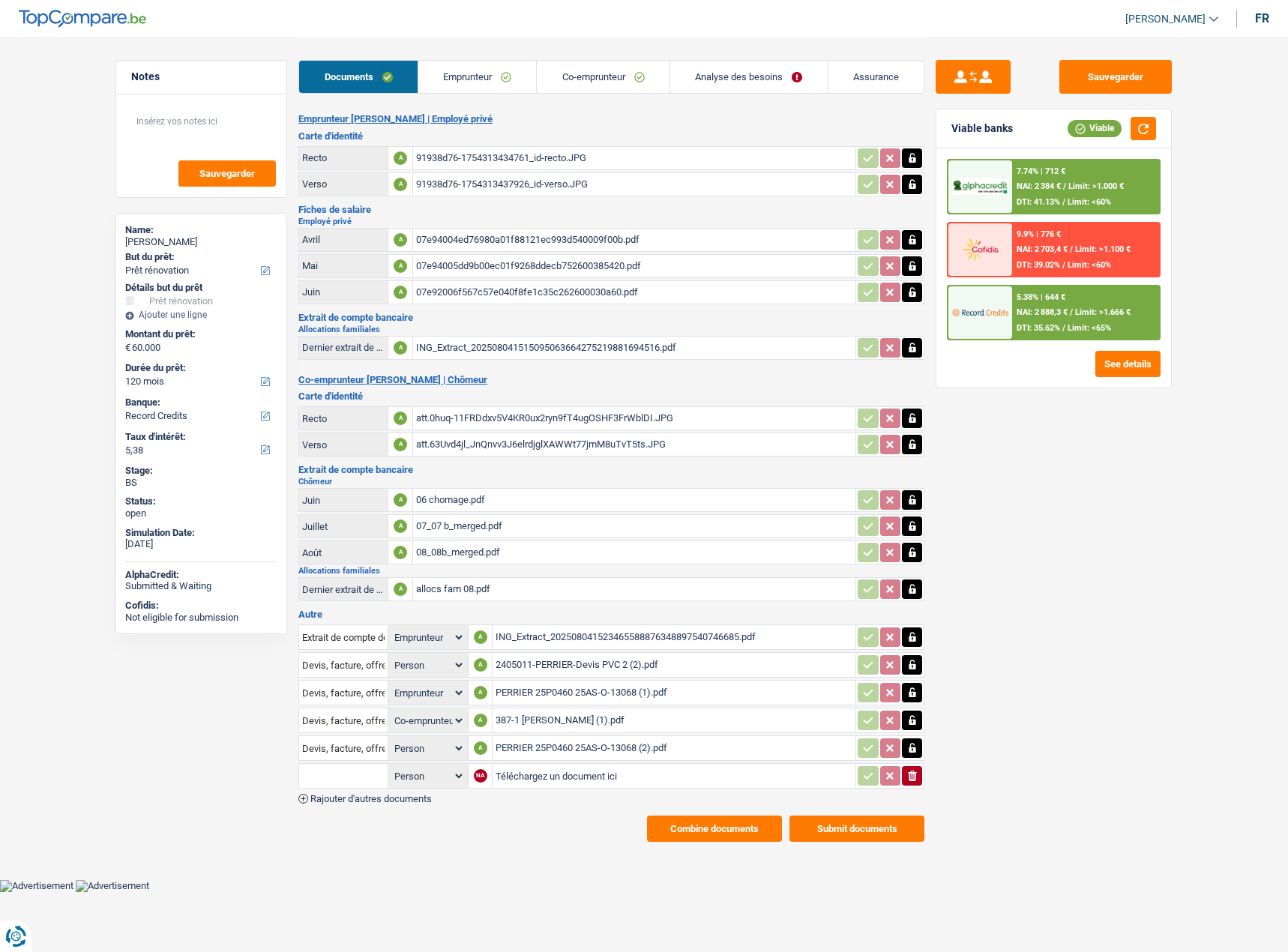
type input "C:\fakepath\2405011-PERRIER-Devis PVC 2 (3).pdf"
type input "d"
type input "devis"
click at [369, 801] on li "Devis, facture, offre, bon de commande" at bounding box center [398, 805] width 183 height 19
click at [864, 780] on icon "button" at bounding box center [867, 776] width 12 height 15
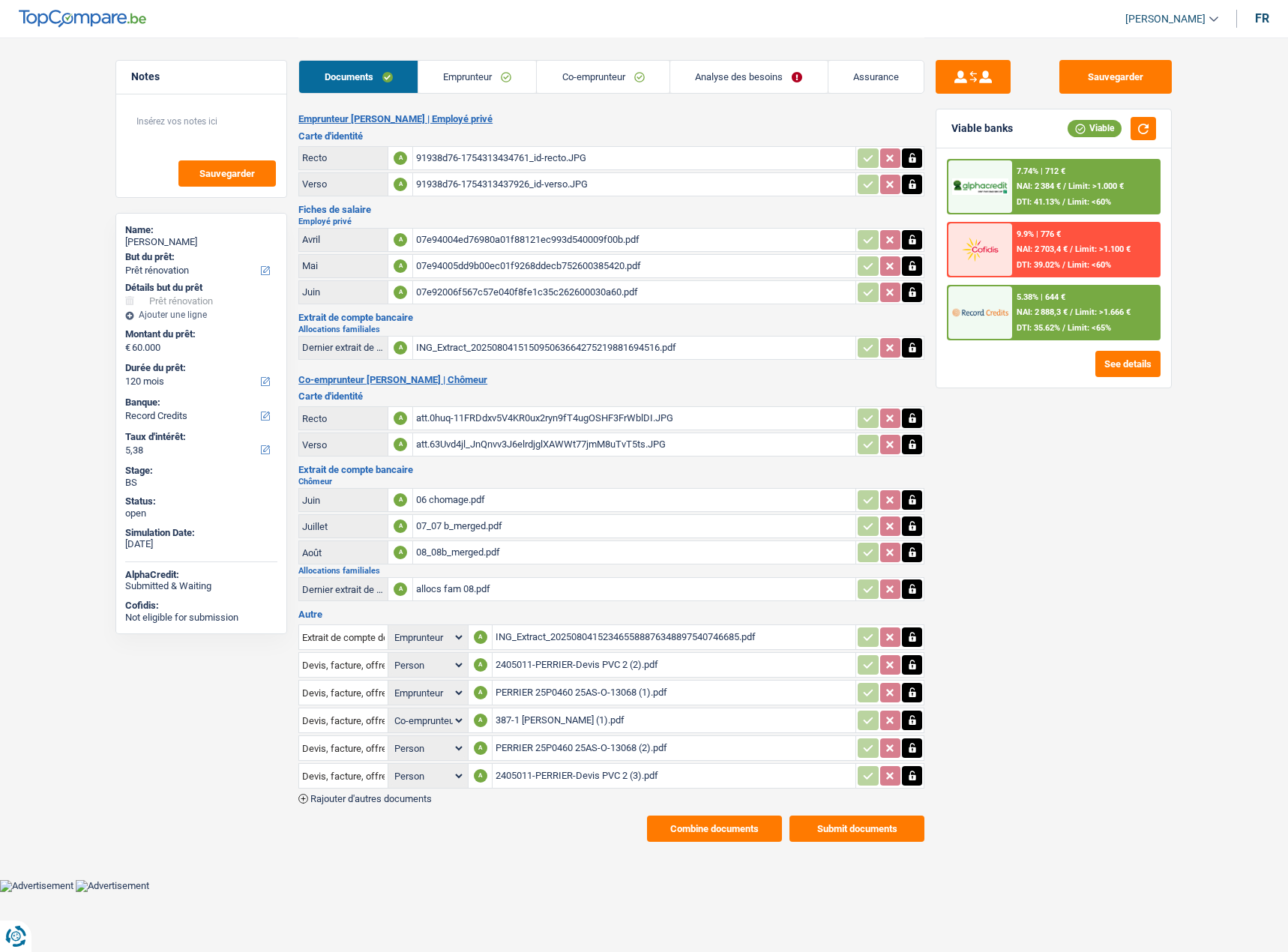
click at [575, 631] on div "ING_Extract_202508041523465588876348897540746685.pdf" at bounding box center [674, 637] width 356 height 23
click at [441, 494] on div "06 chomage.pdf" at bounding box center [634, 500] width 436 height 23
click at [473, 528] on div "07_07 b_merged.pdf" at bounding box center [634, 526] width 436 height 23
click at [452, 500] on div "06 chomage.pdf" at bounding box center [634, 500] width 436 height 23
click at [533, 643] on div "ING_Extract_202508041523465588876348897540746685.pdf" at bounding box center [674, 637] width 356 height 23
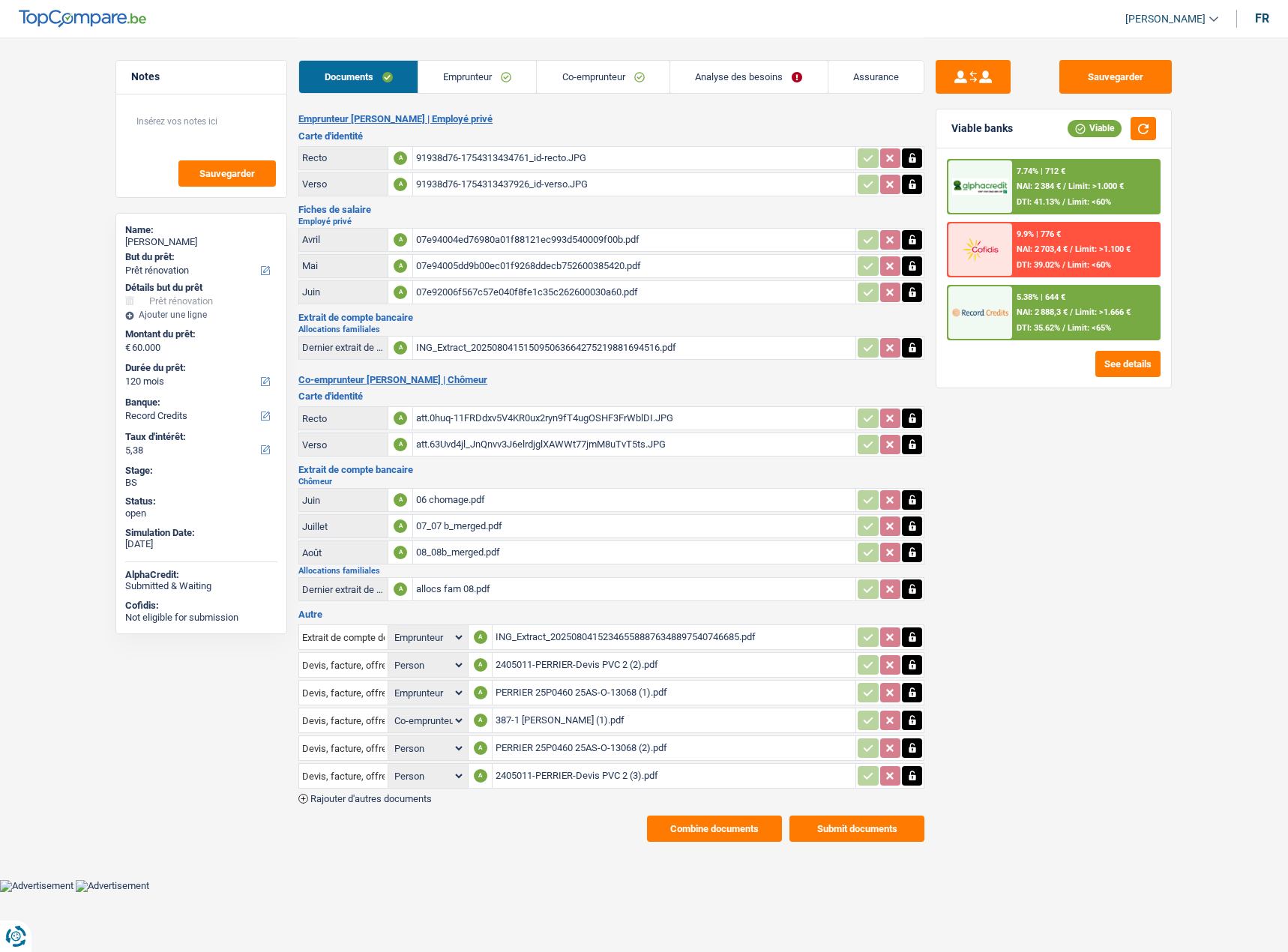
click at [465, 493] on div "06 chomage.pdf" at bounding box center [634, 500] width 436 height 23
click at [499, 533] on div "07_07 b_merged.pdf" at bounding box center [634, 526] width 436 height 23
click at [468, 557] on div "08_08b_merged.pdf" at bounding box center [634, 552] width 436 height 23
click at [578, 635] on div "ING_Extract_202508041523465588876348897540746685.pdf" at bounding box center [674, 637] width 356 height 23
click at [915, 508] on icon "button" at bounding box center [912, 500] width 12 height 15
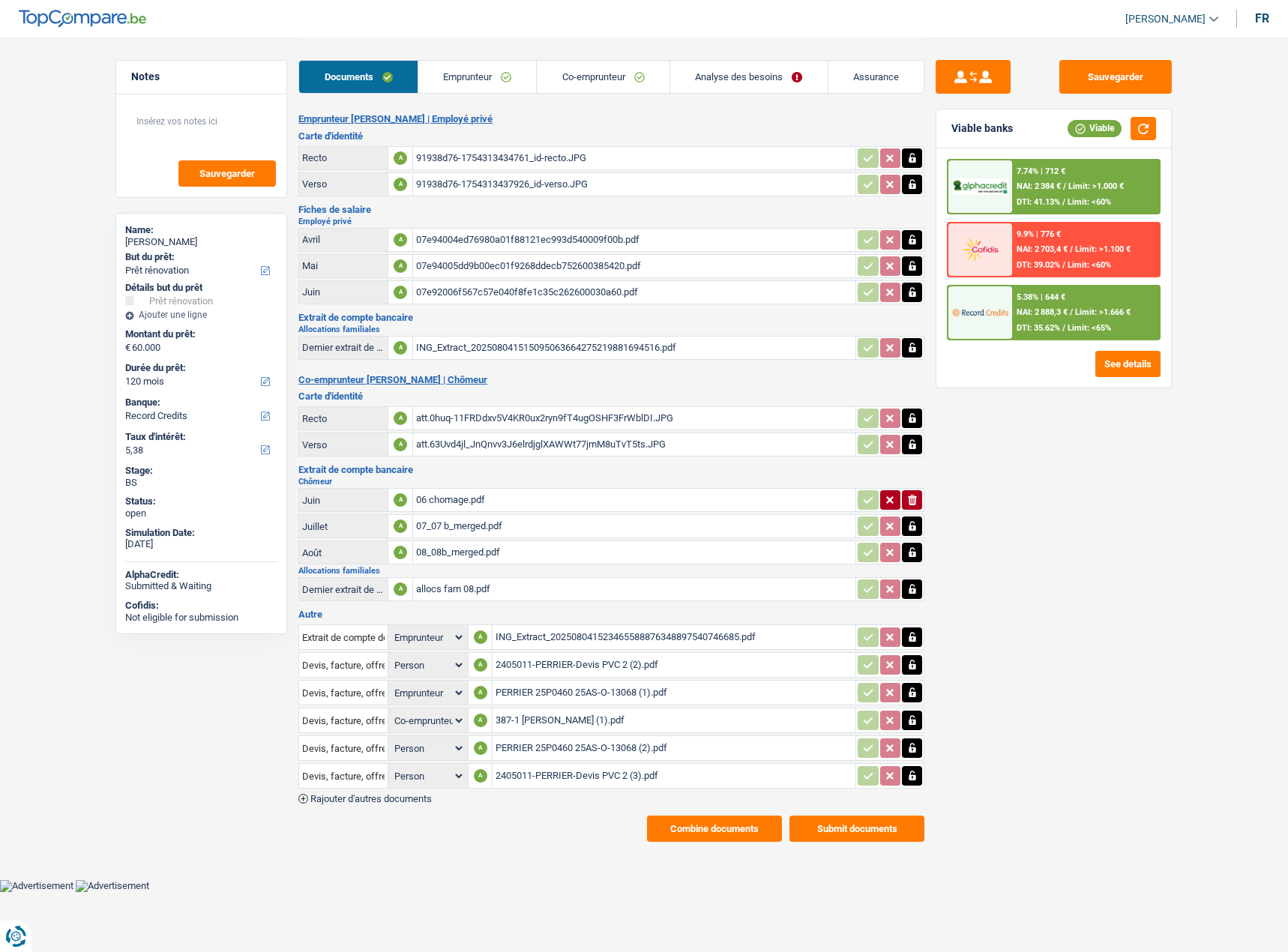
click at [914, 504] on icon "button" at bounding box center [912, 500] width 9 height 11
click at [501, 493] on input "Téléchargez un document ici" at bounding box center [634, 500] width 436 height 23
type input "C:\fakepath\91938d76-1754313967257_ing_extract_20250804152346558887634889754074…"
click at [916, 639] on icon "button" at bounding box center [912, 637] width 12 height 15
click at [916, 639] on icon "ionicons-v5-e" at bounding box center [912, 637] width 12 height 15
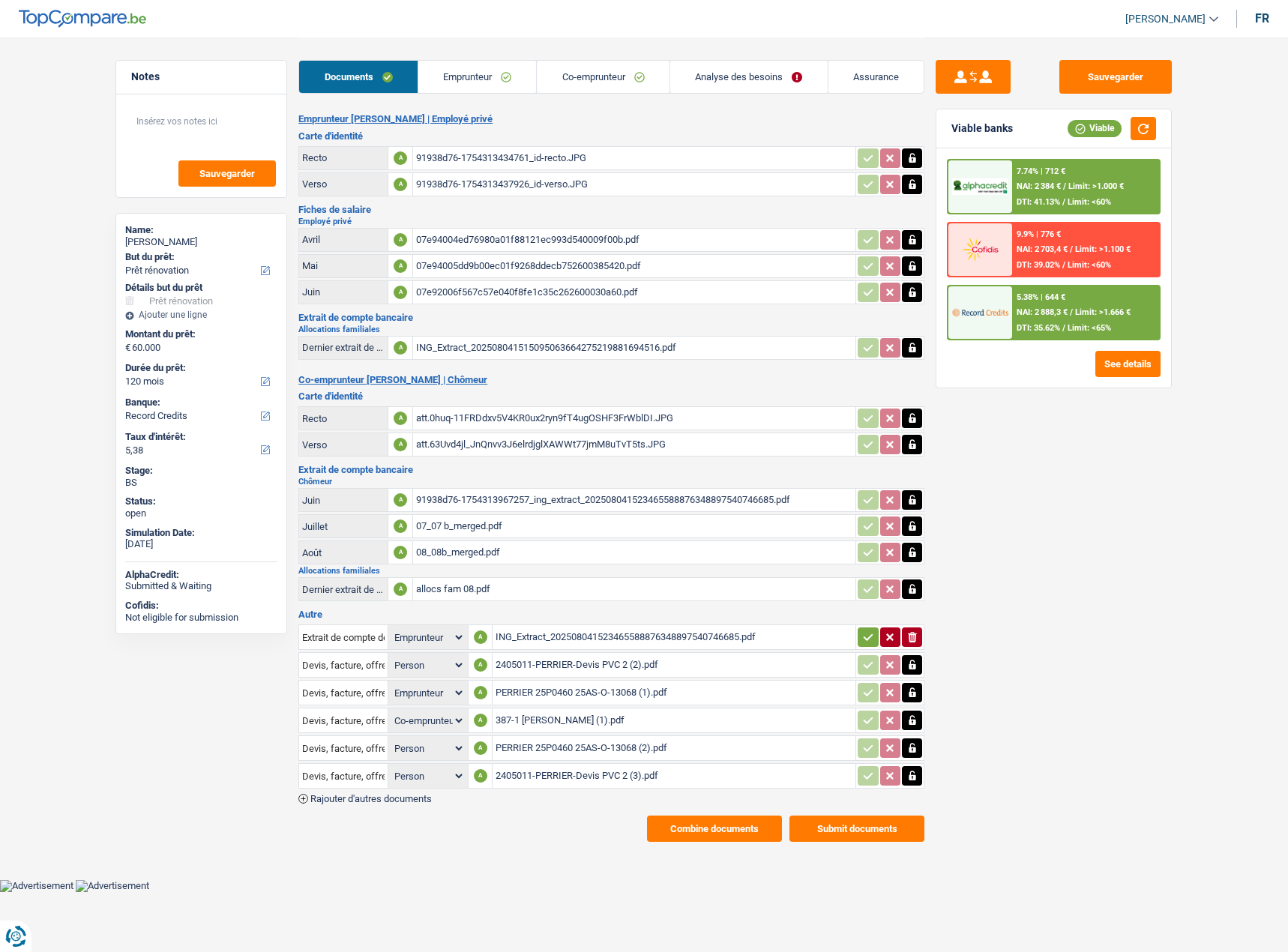
select select "applicant"
select select "coApplicant"
select select
select select "applicant"
select select "coApplicant"
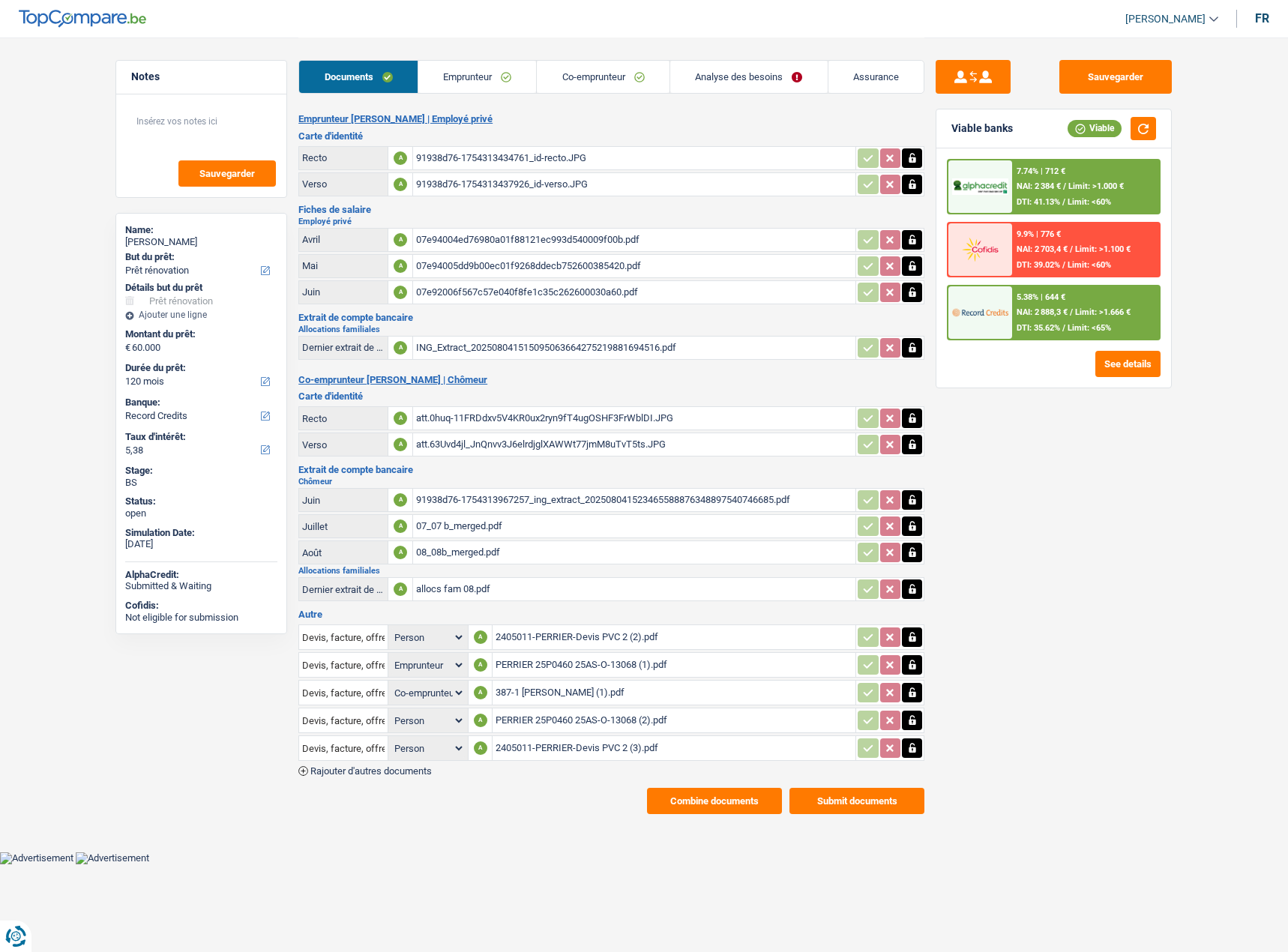
click at [645, 639] on div "2405011-PERRIER-Devis PVC 2 (2).pdf" at bounding box center [674, 637] width 356 height 23
click at [595, 668] on div "PERRIER 25P0460 25AS-O-13068 (1).pdf" at bounding box center [674, 665] width 356 height 23
click at [579, 689] on div "387-1 PERRIER Nathan (1).pdf" at bounding box center [674, 692] width 356 height 23
click at [572, 717] on div "PERRIER 25P0460 25AS-O-13068 (2).pdf" at bounding box center [674, 720] width 356 height 23
click at [647, 719] on div "PERRIER 25P0460 25AS-O-13068 (2).pdf" at bounding box center [674, 720] width 356 height 23
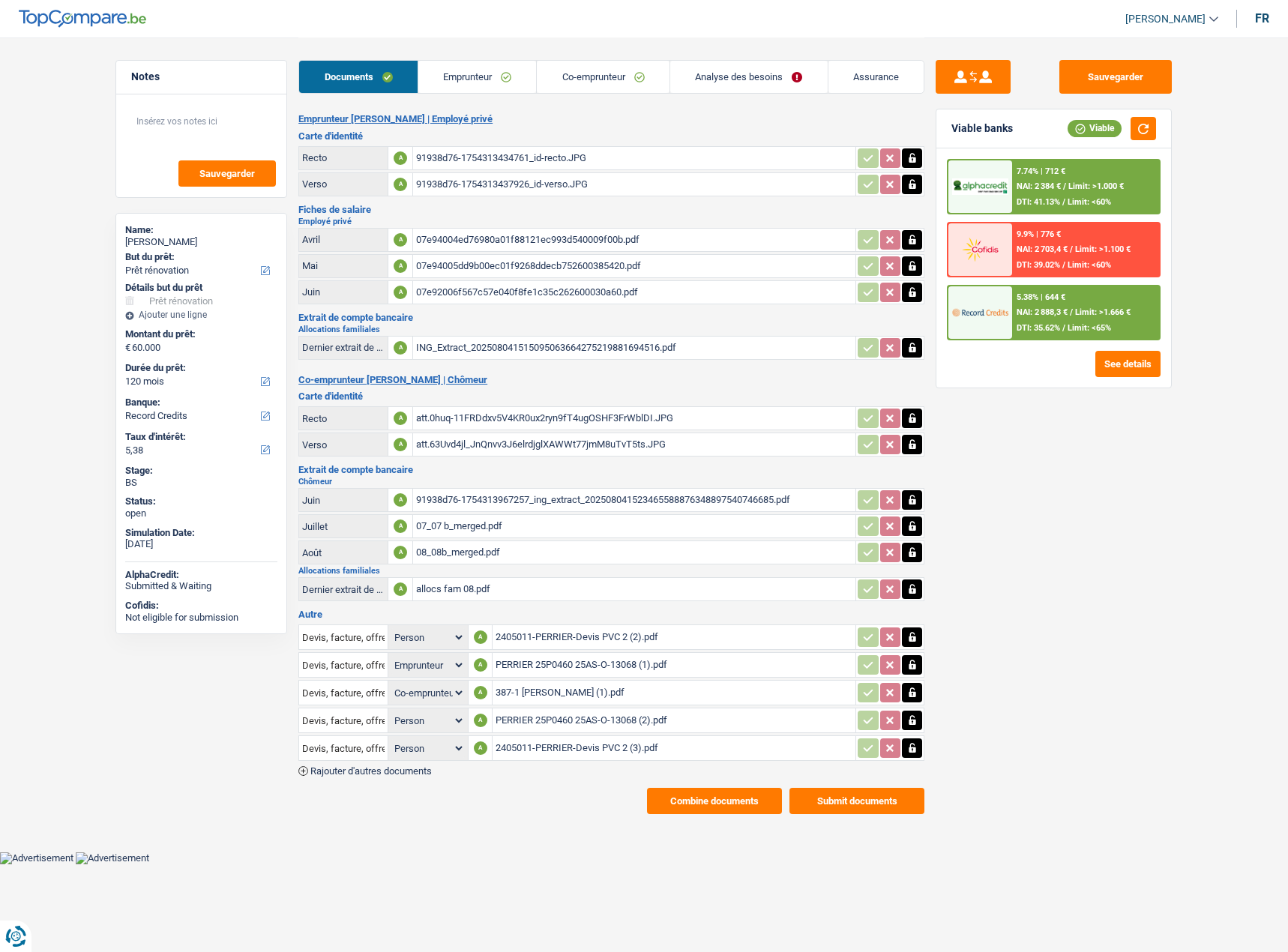
click at [913, 726] on icon "button" at bounding box center [912, 720] width 12 height 15
click at [913, 726] on icon "button" at bounding box center [912, 720] width 9 height 11
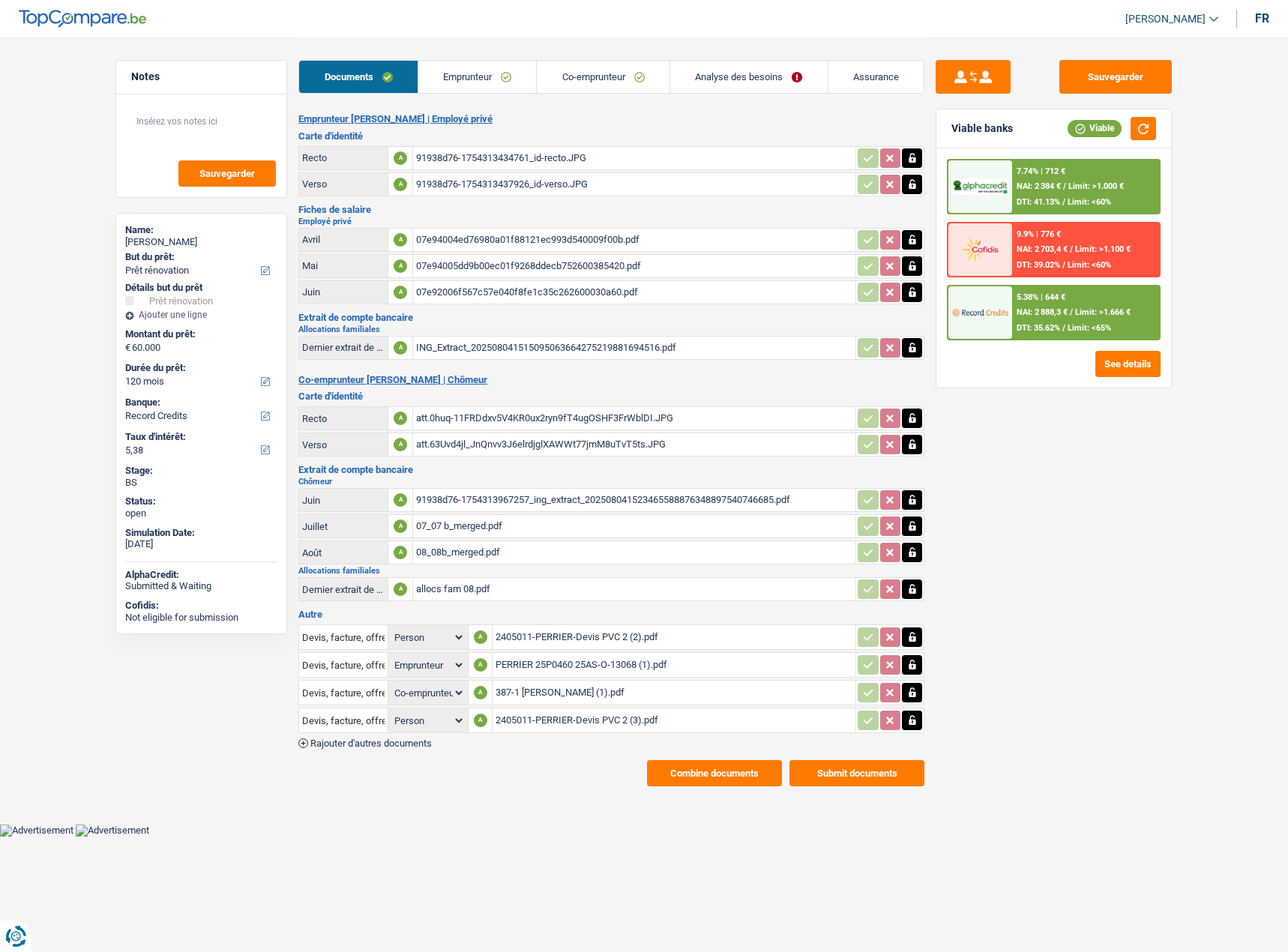
click at [658, 724] on div "2405011-PERRIER-Devis PVC 2 (3).pdf" at bounding box center [674, 720] width 356 height 23
click at [914, 722] on icon "button" at bounding box center [911, 720] width 6 height 10
click at [914, 722] on icon "button" at bounding box center [912, 720] width 9 height 11
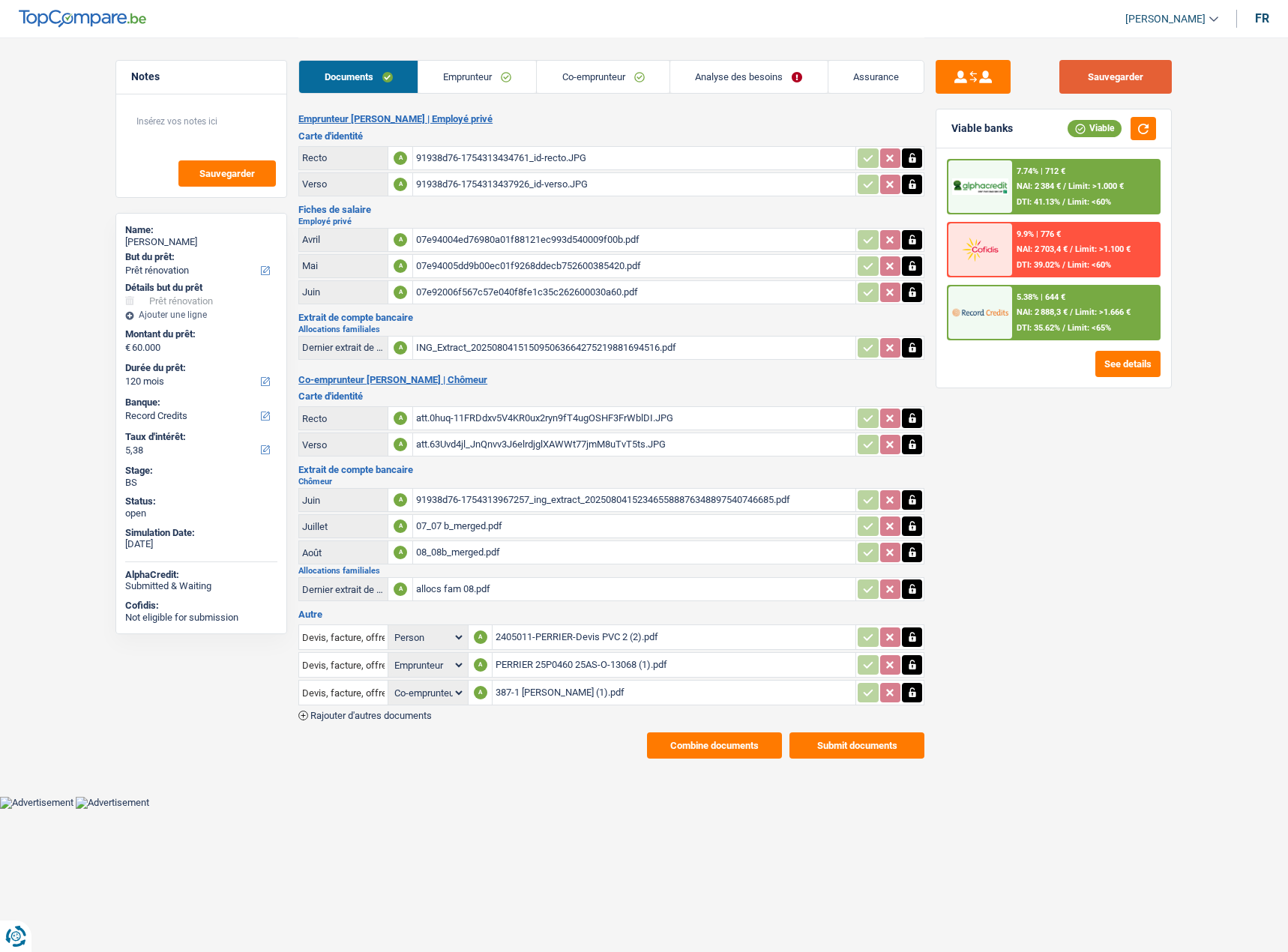
click at [1146, 69] on button "Sauvegarder" at bounding box center [1115, 76] width 112 height 33
click at [601, 630] on div "2405011-PERRIER-Devis PVC 2 (2).pdf" at bounding box center [674, 637] width 356 height 23
click at [523, 671] on div "PERRIER 25P0460 25AS-O-13068 (1).pdf" at bounding box center [674, 665] width 356 height 23
click at [526, 696] on div "387-1 PERRIER Nathan (1).pdf" at bounding box center [674, 692] width 356 height 23
click at [1162, 649] on div "Sauvegarder Viable banks Viable 7.74% | 712 € NAI: 2 384 € / Limit: >1.000 € DT…" at bounding box center [1054, 493] width 259 height 868
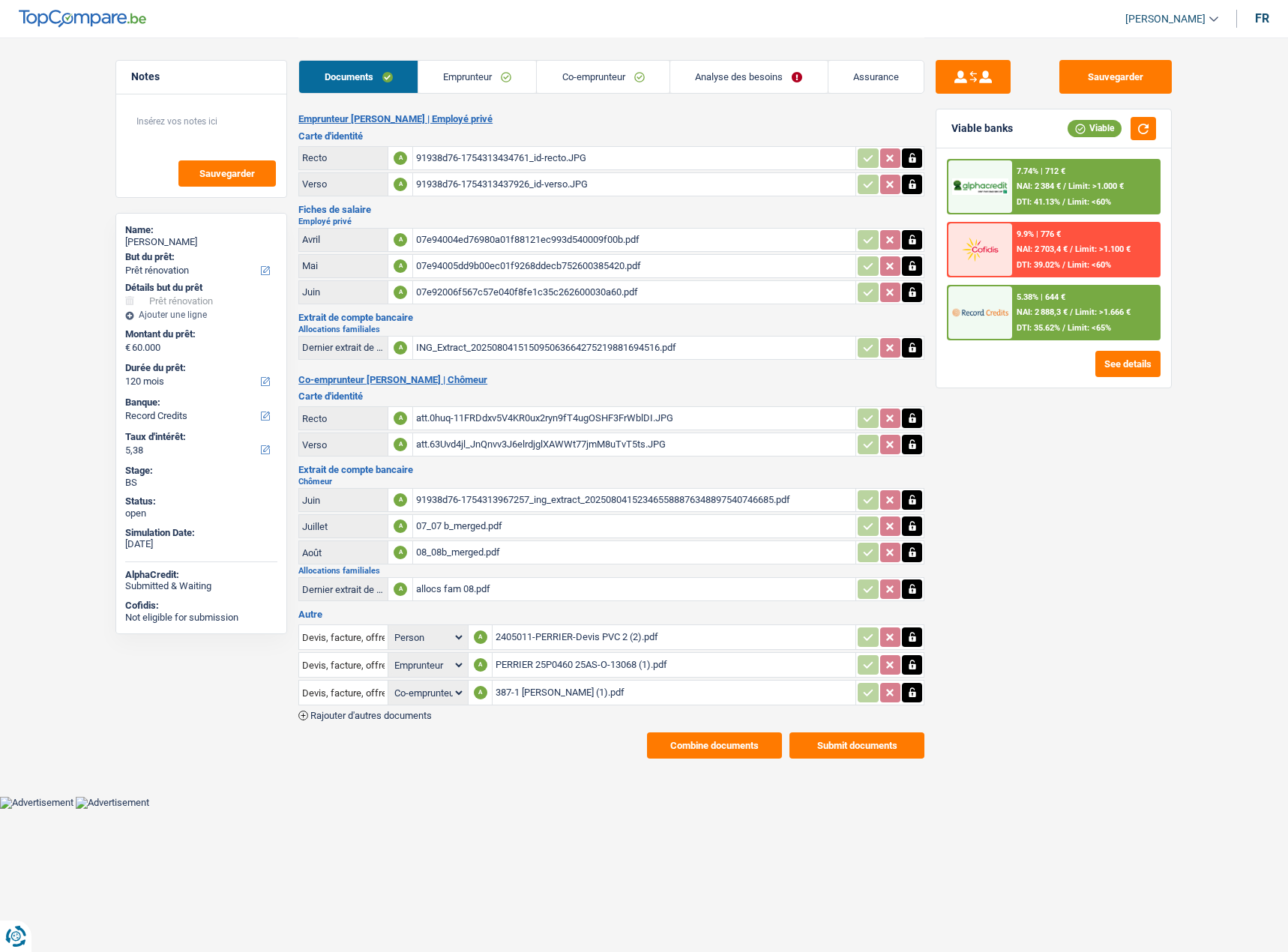
click at [824, 742] on button "Submit documents" at bounding box center [856, 746] width 135 height 26
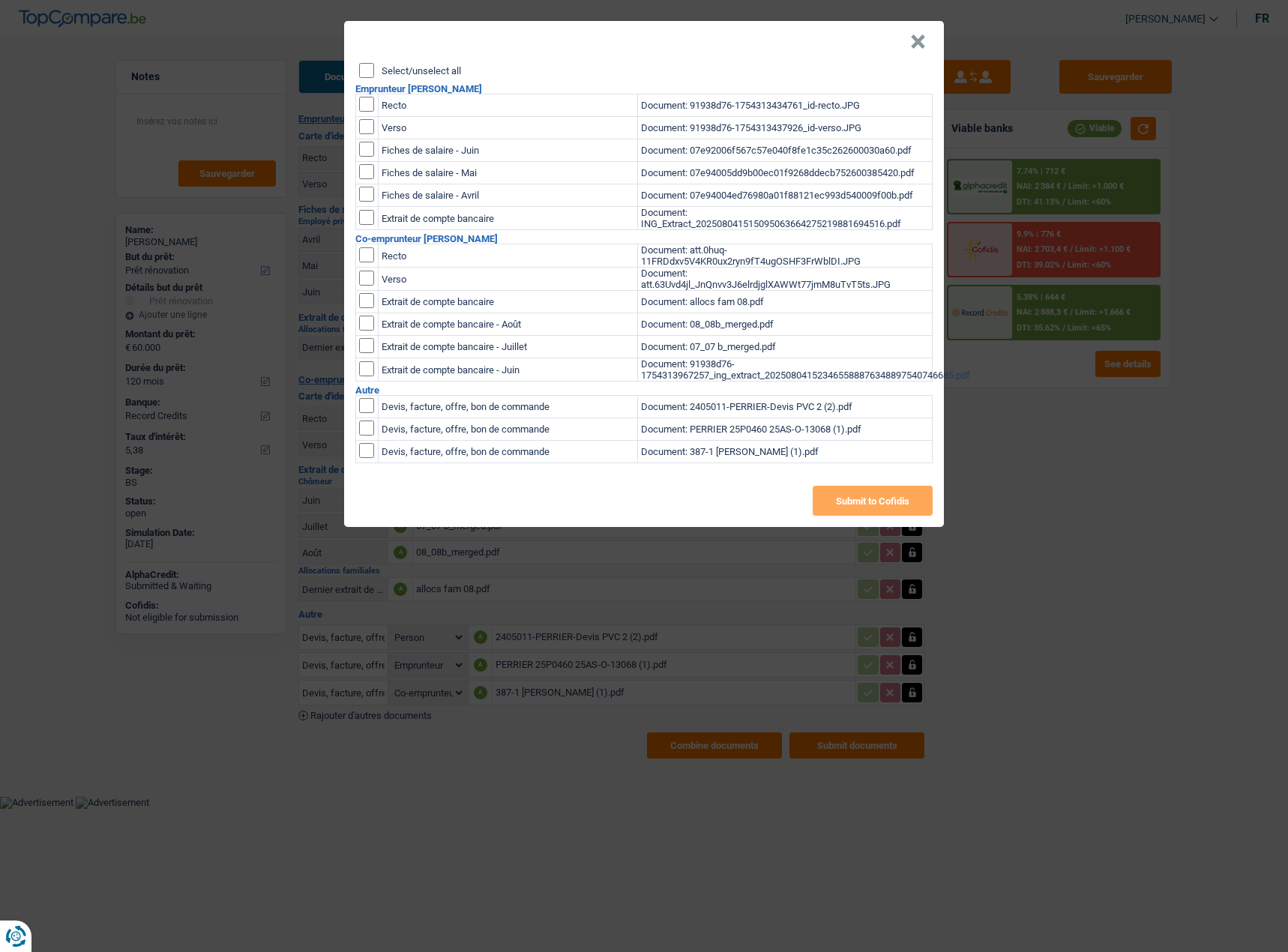
click at [922, 44] on button "×" at bounding box center [917, 42] width 15 height 15
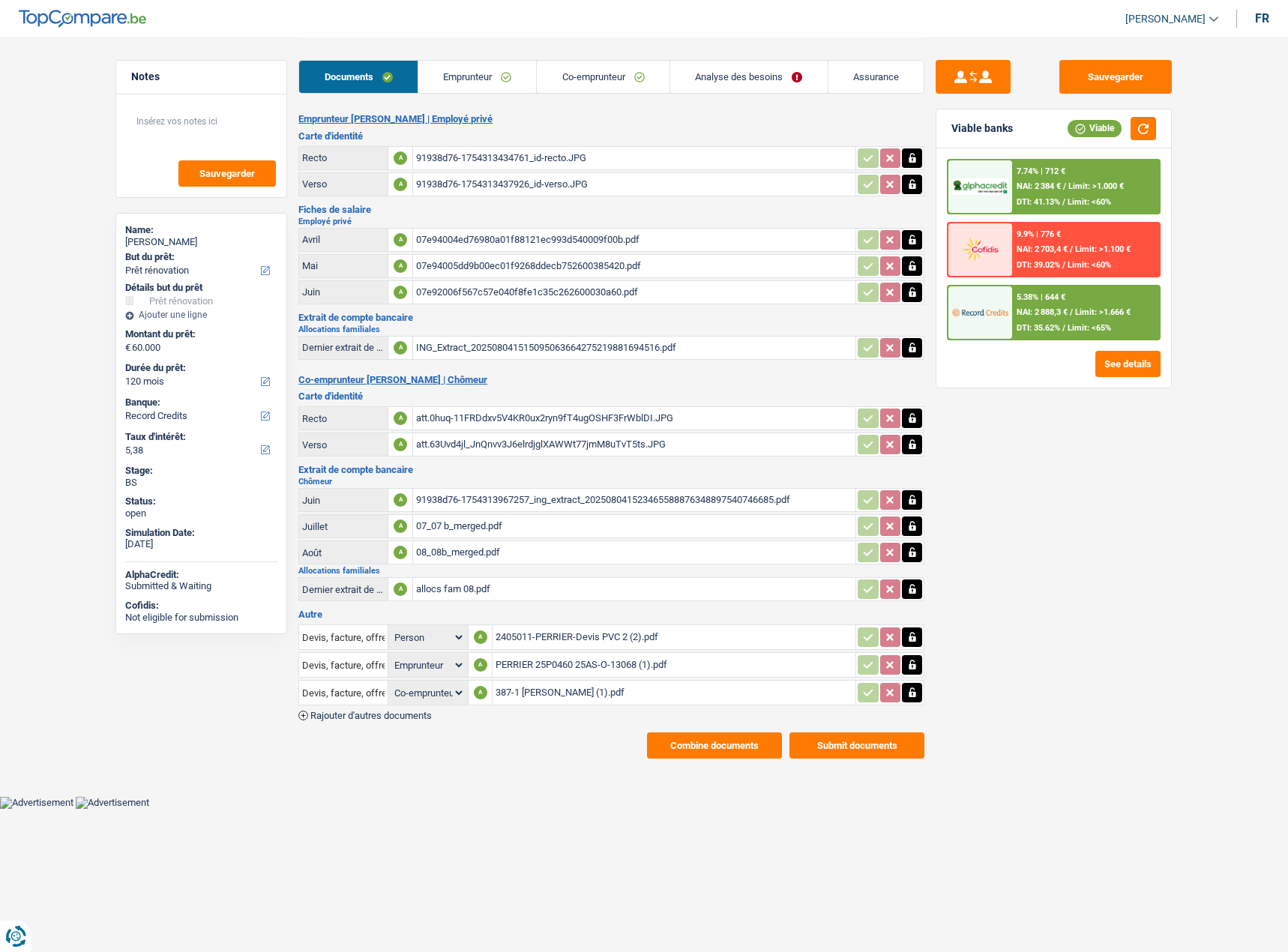
click at [730, 741] on button "Combine documents" at bounding box center [714, 746] width 135 height 26
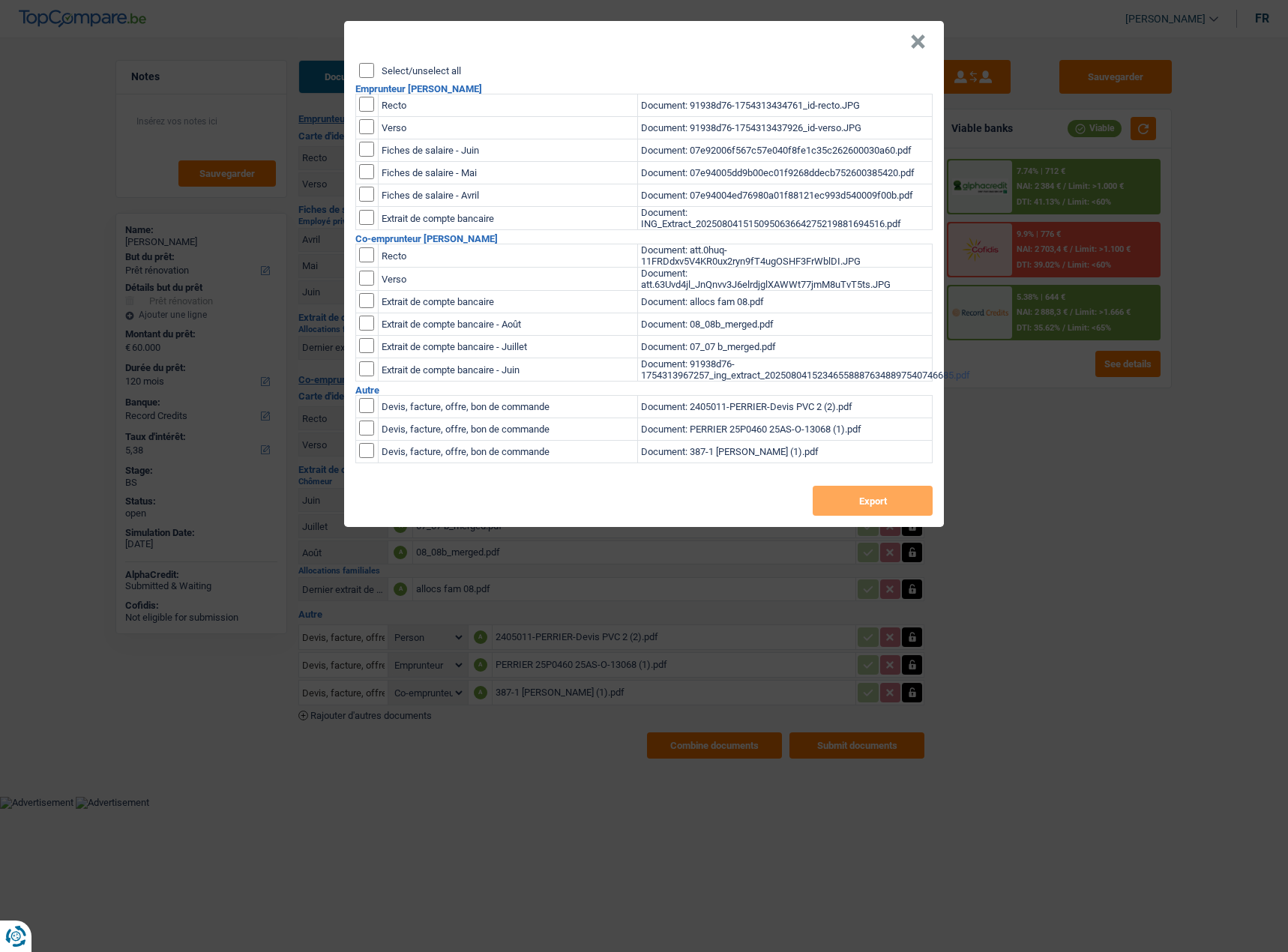
click at [365, 413] on input "checkbox" at bounding box center [366, 405] width 15 height 15
checkbox input "true"
click at [363, 433] on input "checkbox" at bounding box center [366, 428] width 15 height 15
checkbox input "true"
click at [361, 450] on input "checkbox" at bounding box center [366, 451] width 15 height 15
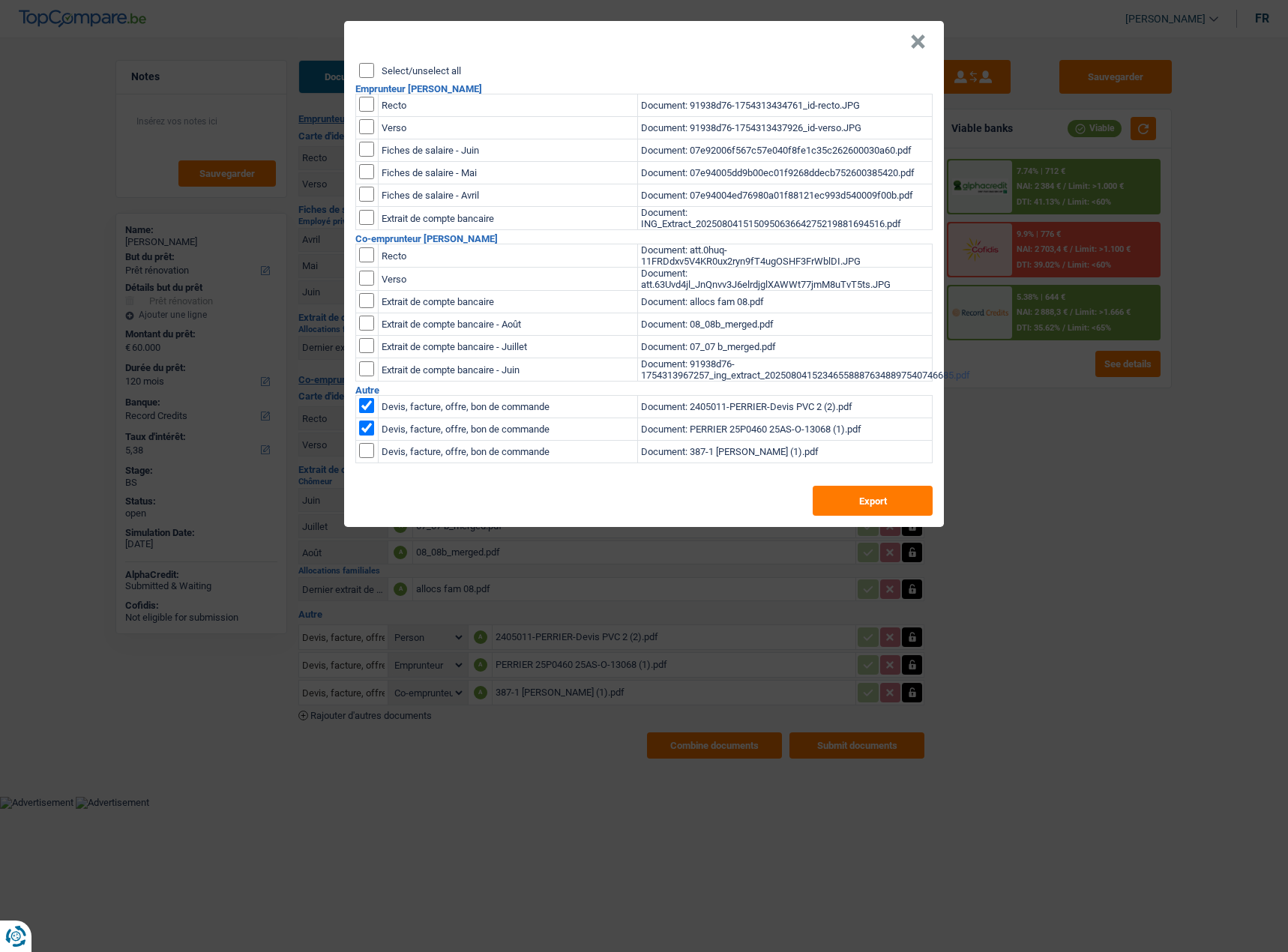
checkbox input "true"
click at [874, 511] on button "Export" at bounding box center [872, 500] width 120 height 30
drag, startPoint x: 913, startPoint y: 37, endPoint x: 894, endPoint y: 64, distance: 33.0
click at [912, 37] on button "×" at bounding box center [917, 42] width 15 height 15
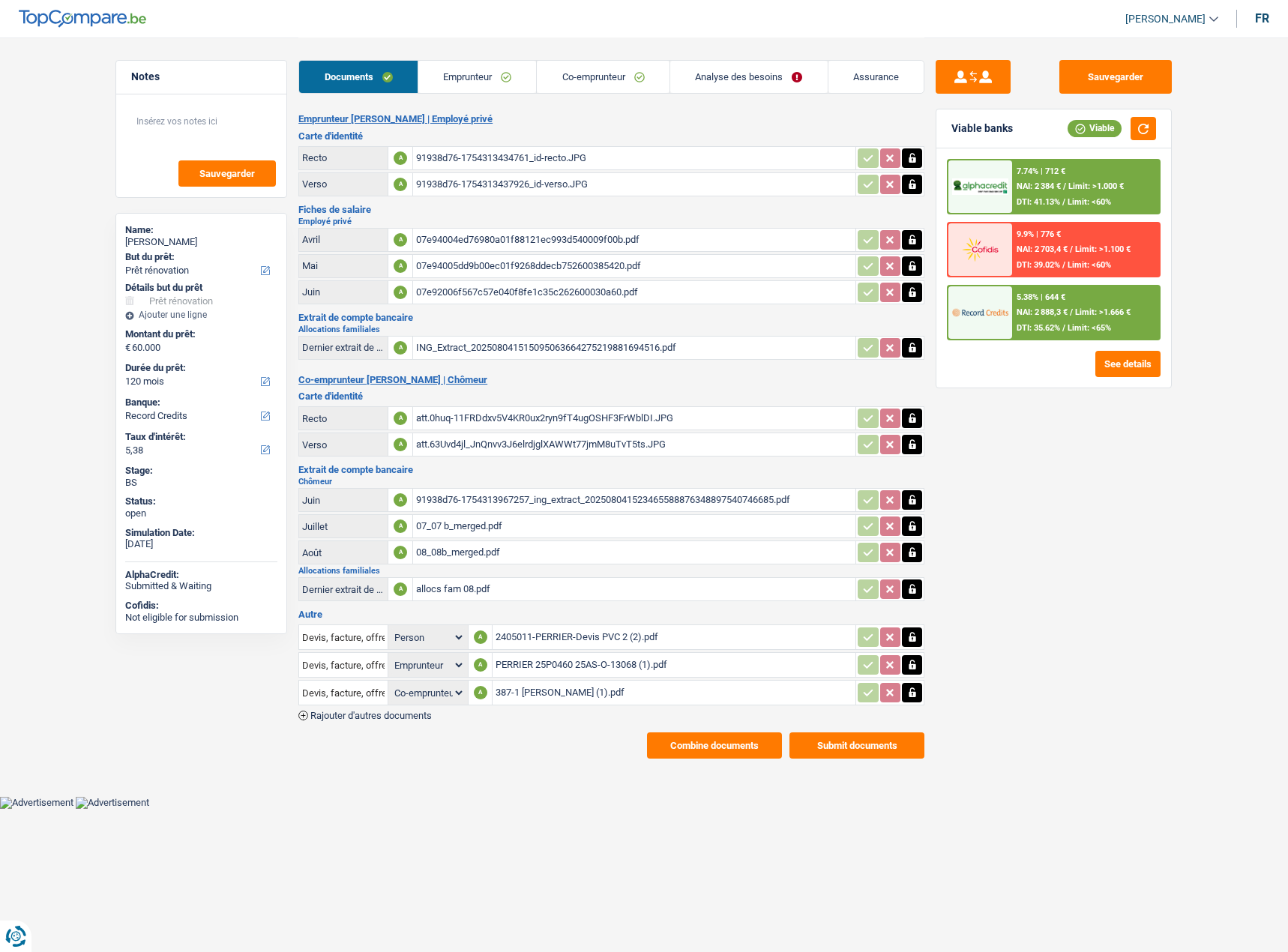
drag, startPoint x: 523, startPoint y: 85, endPoint x: 599, endPoint y: 75, distance: 76.7
click at [523, 85] on link "Emprunteur" at bounding box center [477, 77] width 118 height 33
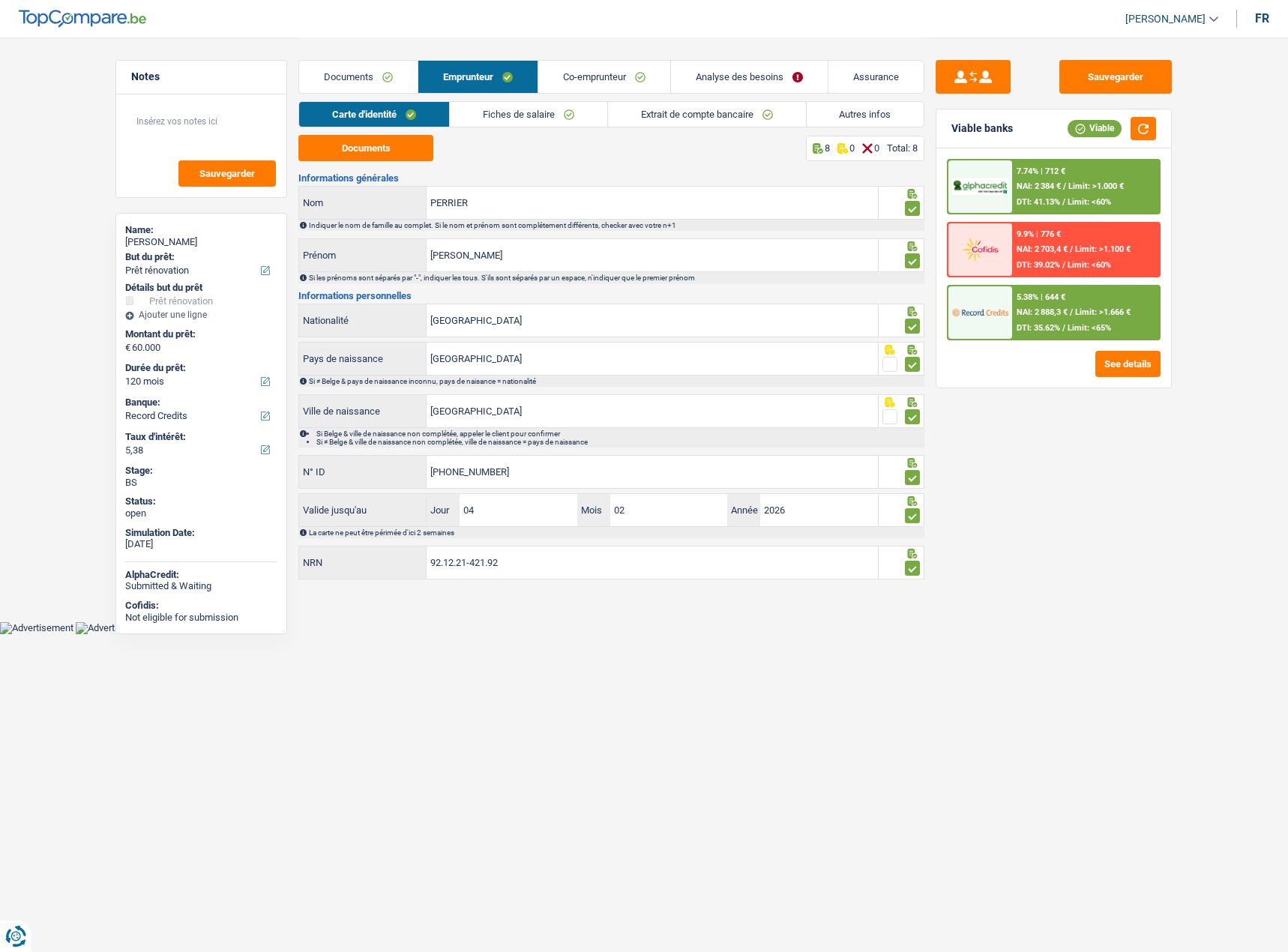
click at [599, 75] on link "Co-emprunteur" at bounding box center [604, 77] width 132 height 33
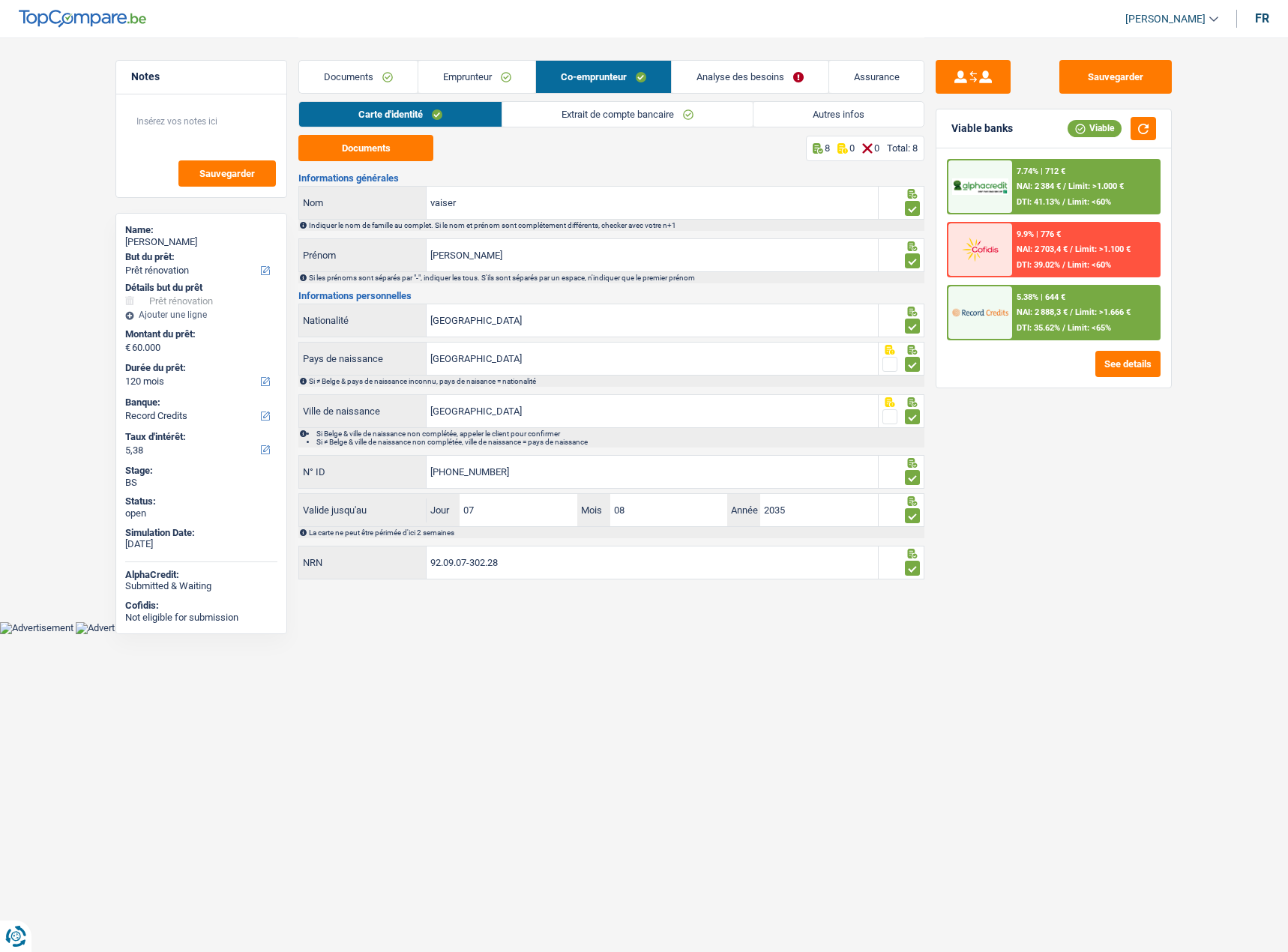
click at [618, 123] on link "Extrait de compte bancaire" at bounding box center [627, 114] width 251 height 24
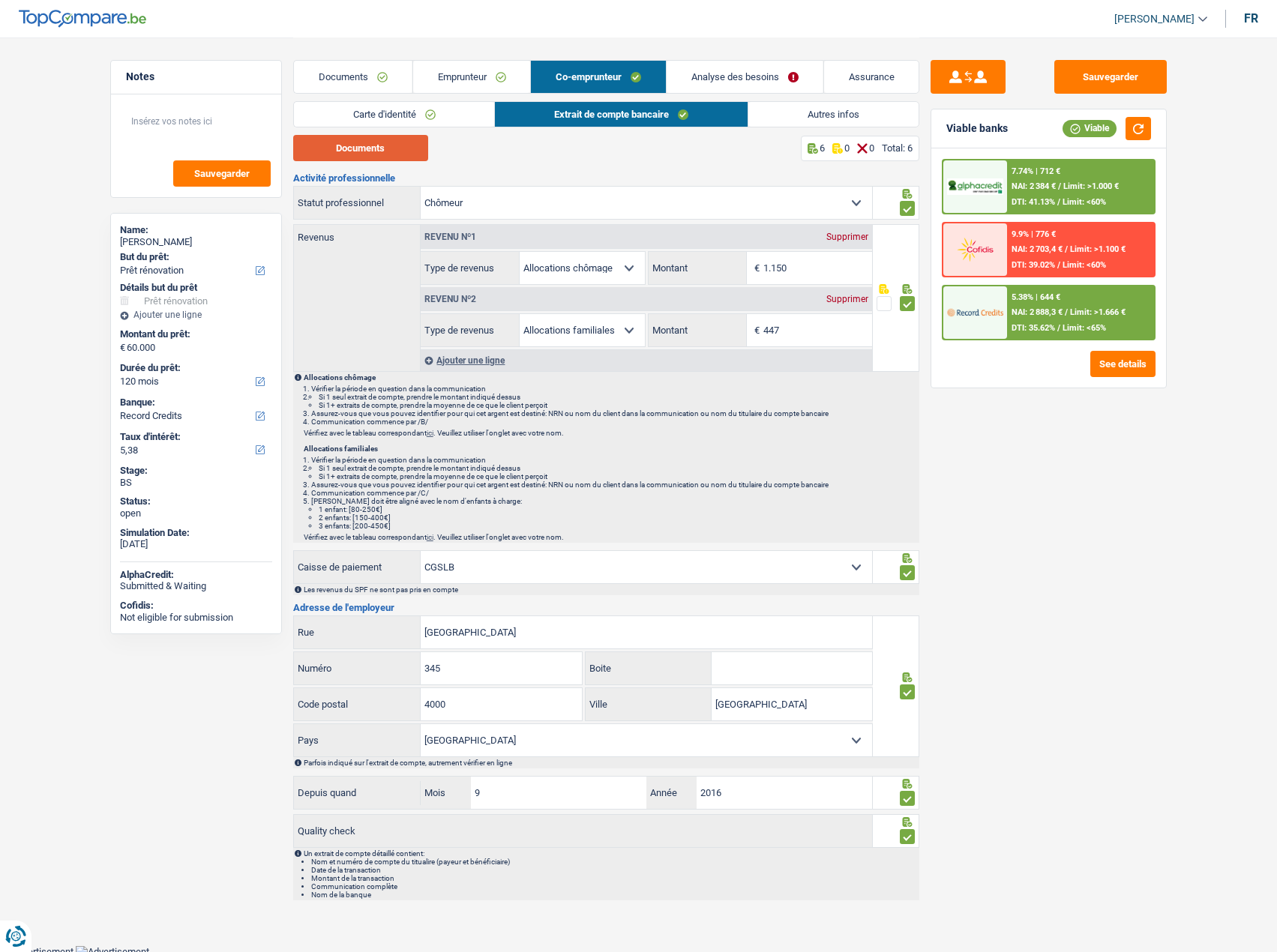
click at [394, 143] on button "Documents" at bounding box center [360, 148] width 135 height 26
click at [179, 241] on div "Nathan PERRIER" at bounding box center [196, 242] width 152 height 12
copy div "PERRIER"
drag, startPoint x: 813, startPoint y: 271, endPoint x: 805, endPoint y: 272, distance: 8.1
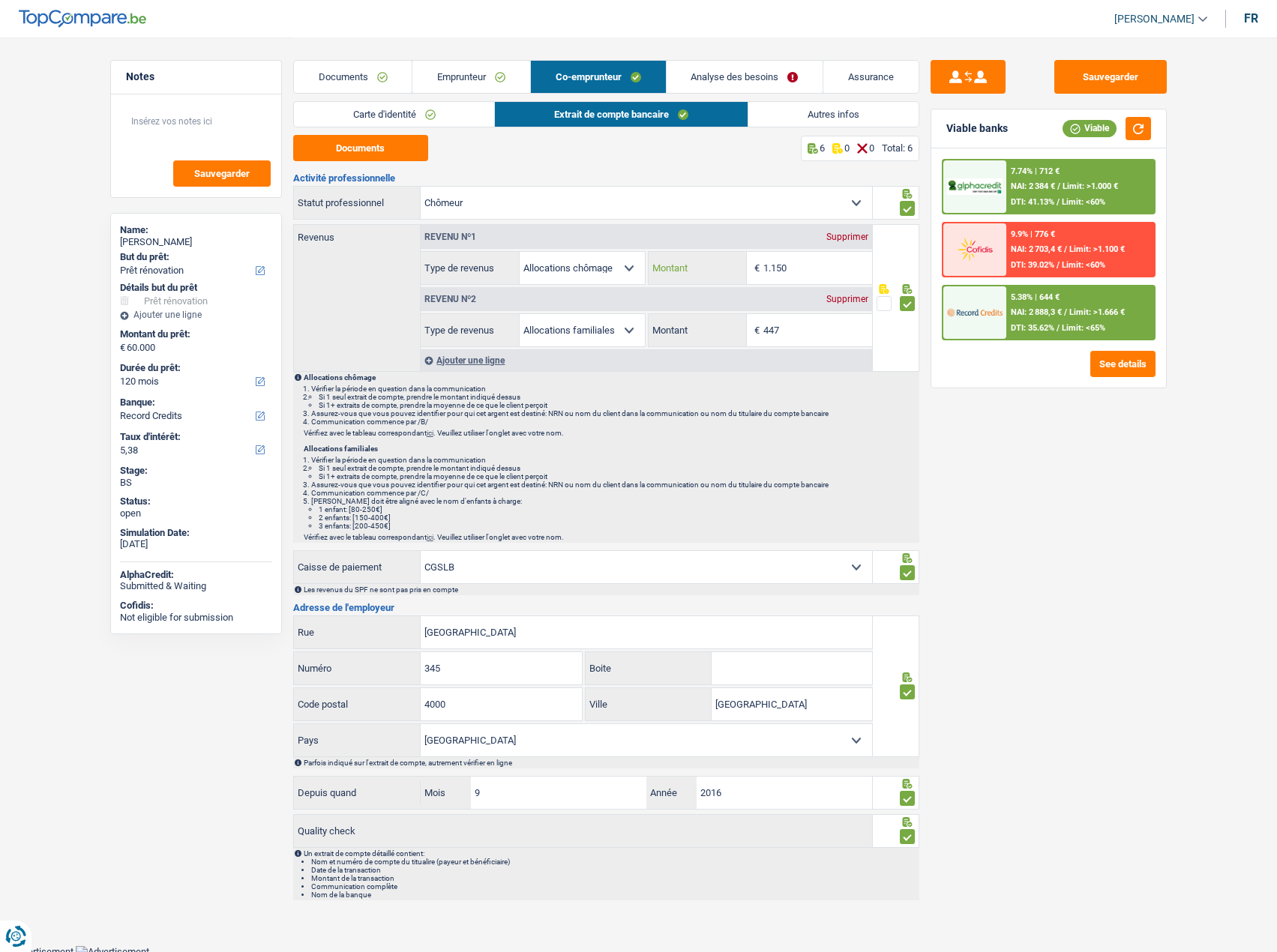
click at [812, 271] on input "1.150" at bounding box center [817, 268] width 109 height 33
click at [815, 275] on input "1.150" at bounding box center [817, 268] width 109 height 33
drag, startPoint x: 812, startPoint y: 269, endPoint x: 586, endPoint y: 251, distance: 226.7
click at [586, 255] on div "Allocation d'handicap Allocations chômage Allocations familiales Chèques repas …" at bounding box center [646, 268] width 452 height 33
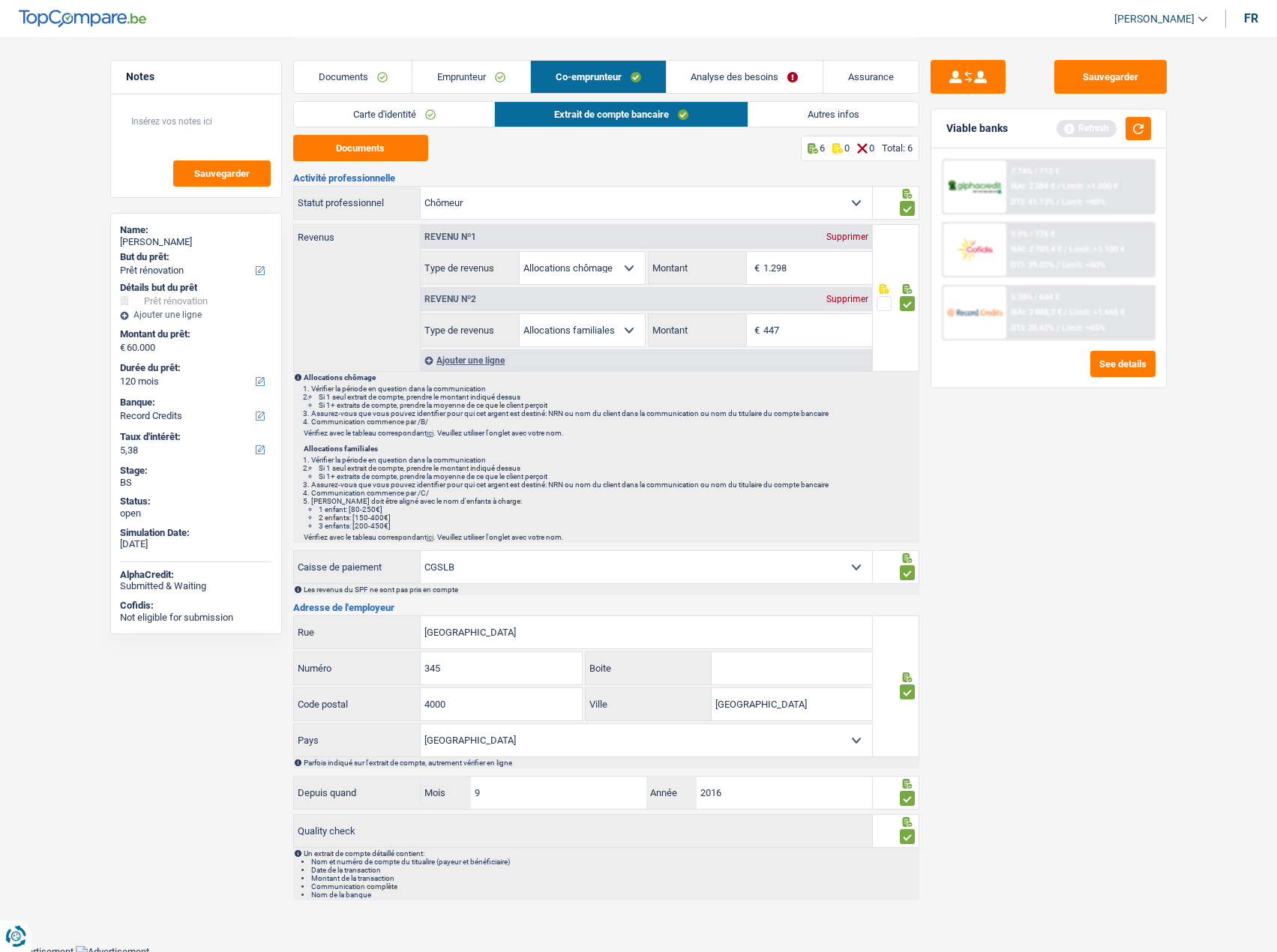
type input "1.298"
click at [787, 335] on input "447" at bounding box center [817, 330] width 109 height 33
drag, startPoint x: 788, startPoint y: 335, endPoint x: 674, endPoint y: 309, distance: 116.9
click at [675, 310] on div "Revenu nº2 Supprimer Allocation d'handicap Allocations chômage Allocations fami…" at bounding box center [646, 316] width 452 height 62
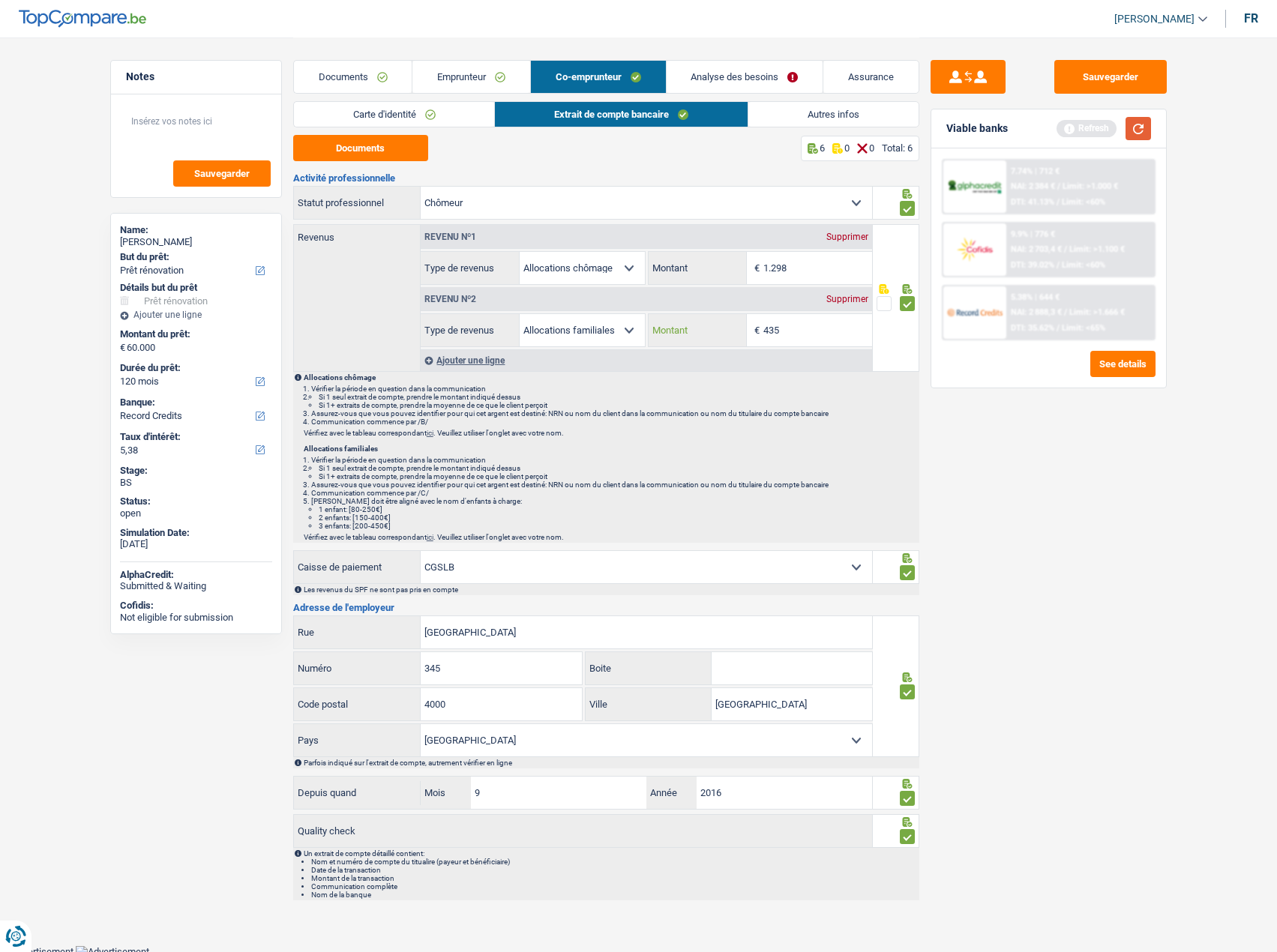
type input "435"
click at [1145, 130] on button "button" at bounding box center [1139, 129] width 25 height 24
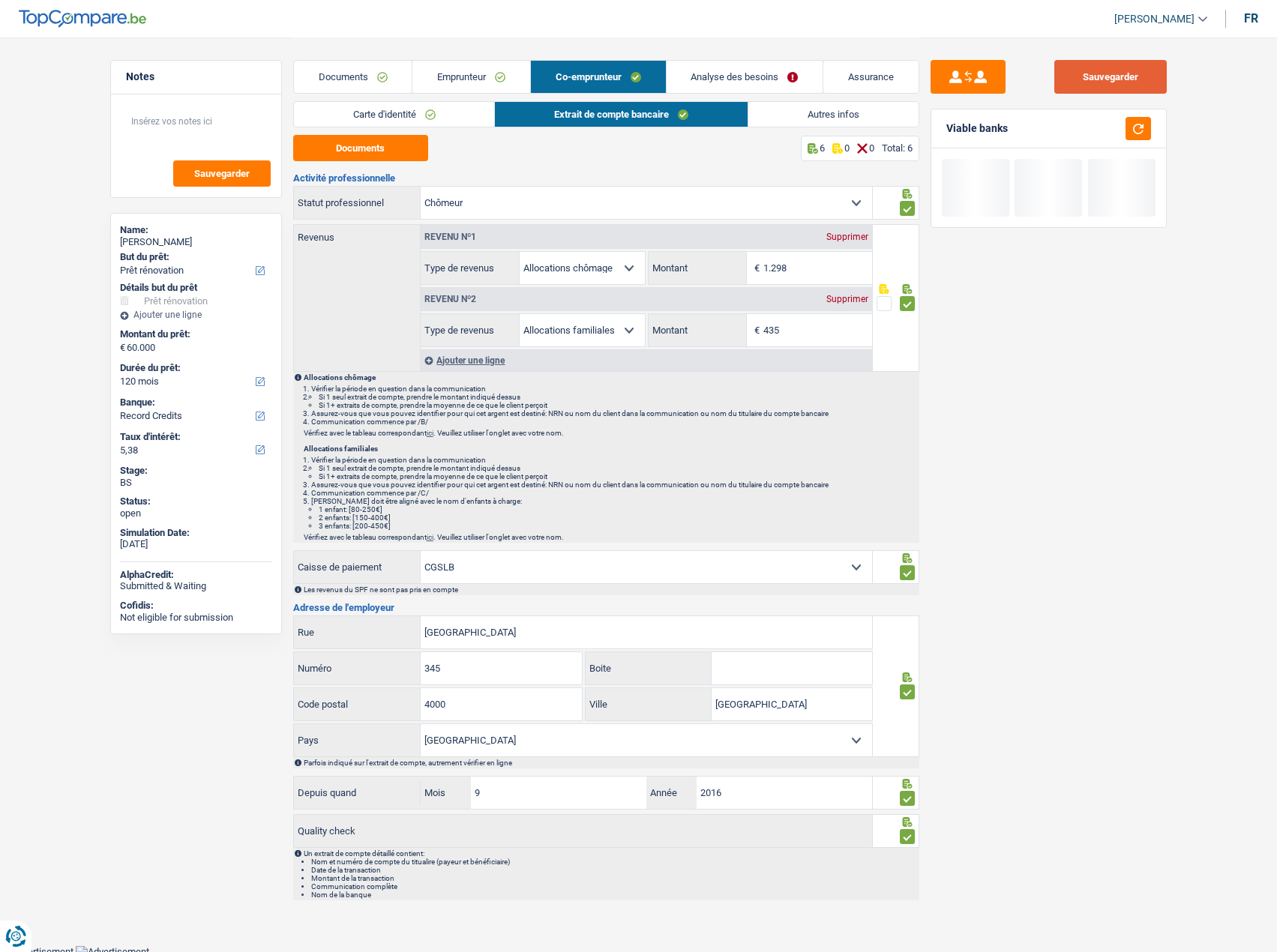
click at [1131, 74] on button "Sauvegarder" at bounding box center [1110, 76] width 112 height 33
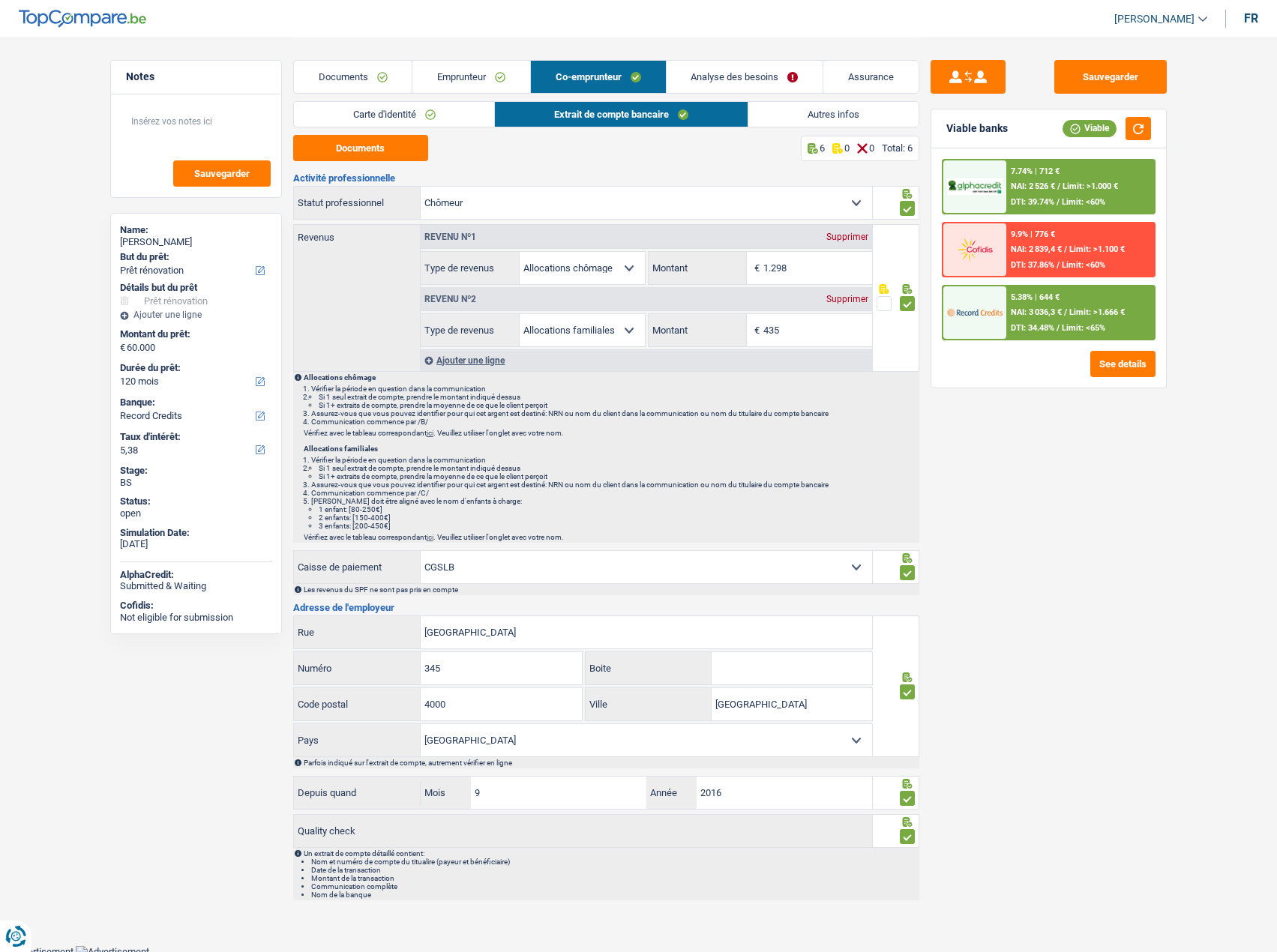
click at [523, 559] on select "CAPAC FGTB CSC CGSLB Autre Sélectionner une option" at bounding box center [646, 567] width 452 height 33
click at [611, 208] on select "Ouvrier Employé privé Employé public Invalide Indépendant Pensionné Chômeur Mut…" at bounding box center [646, 203] width 452 height 33
select select "mutuality"
click at [421, 186] on select "Ouvrier Employé privé Employé public Invalide Indépendant Pensionné Chômeur Mut…" at bounding box center [646, 203] width 452 height 33
select select
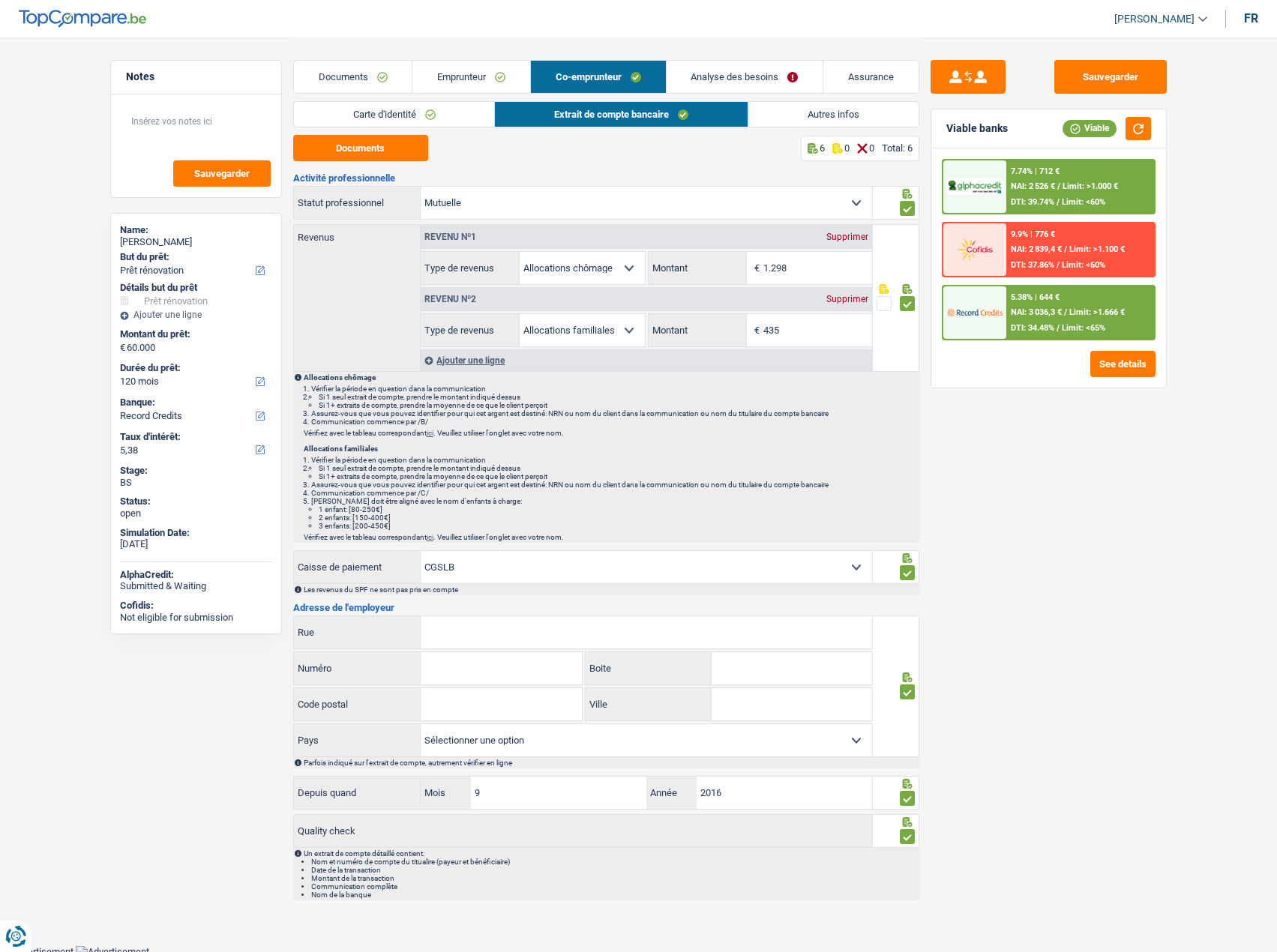
select select
select select "mutualityIndemnity"
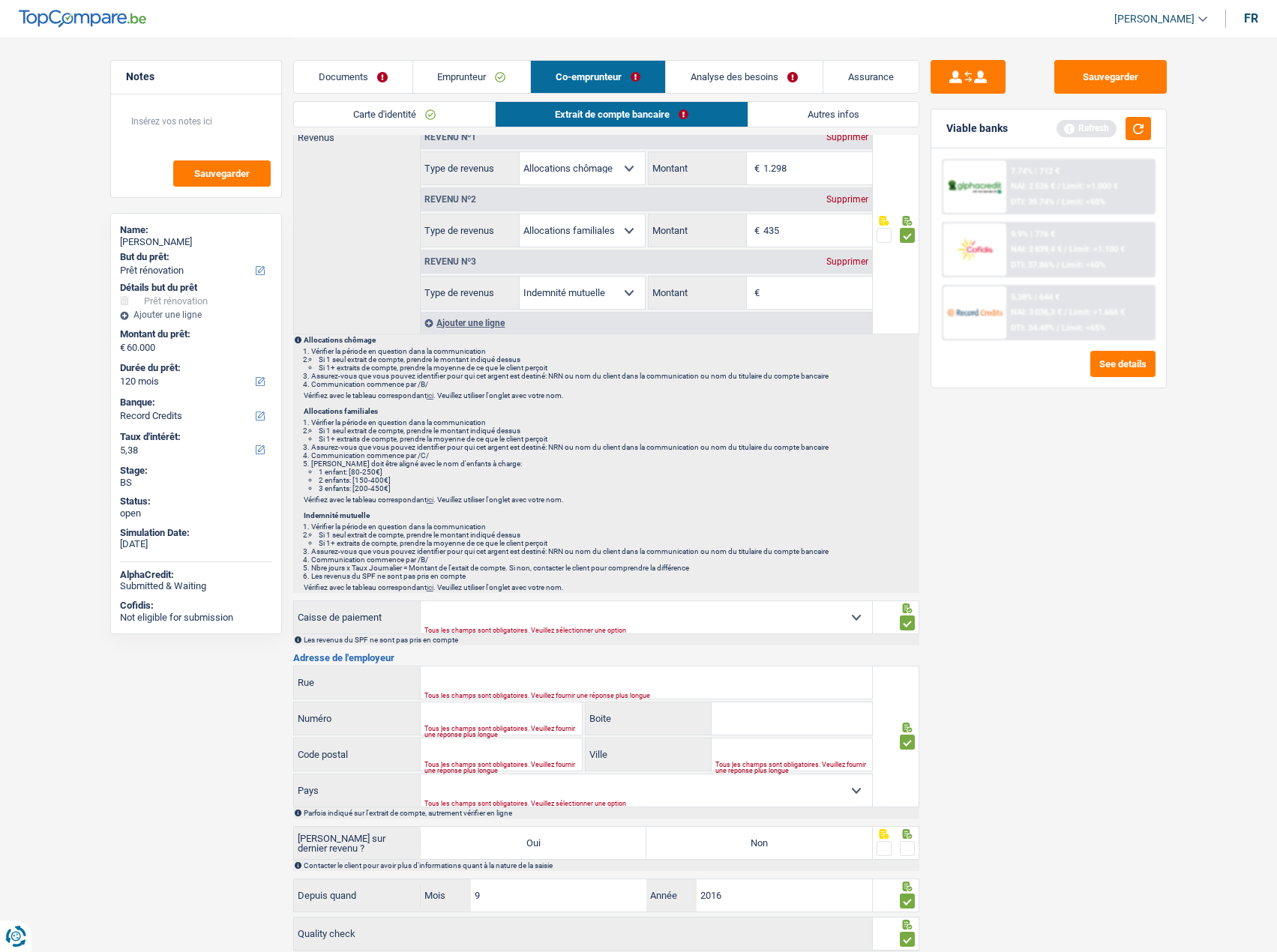
scroll to position [207, 0]
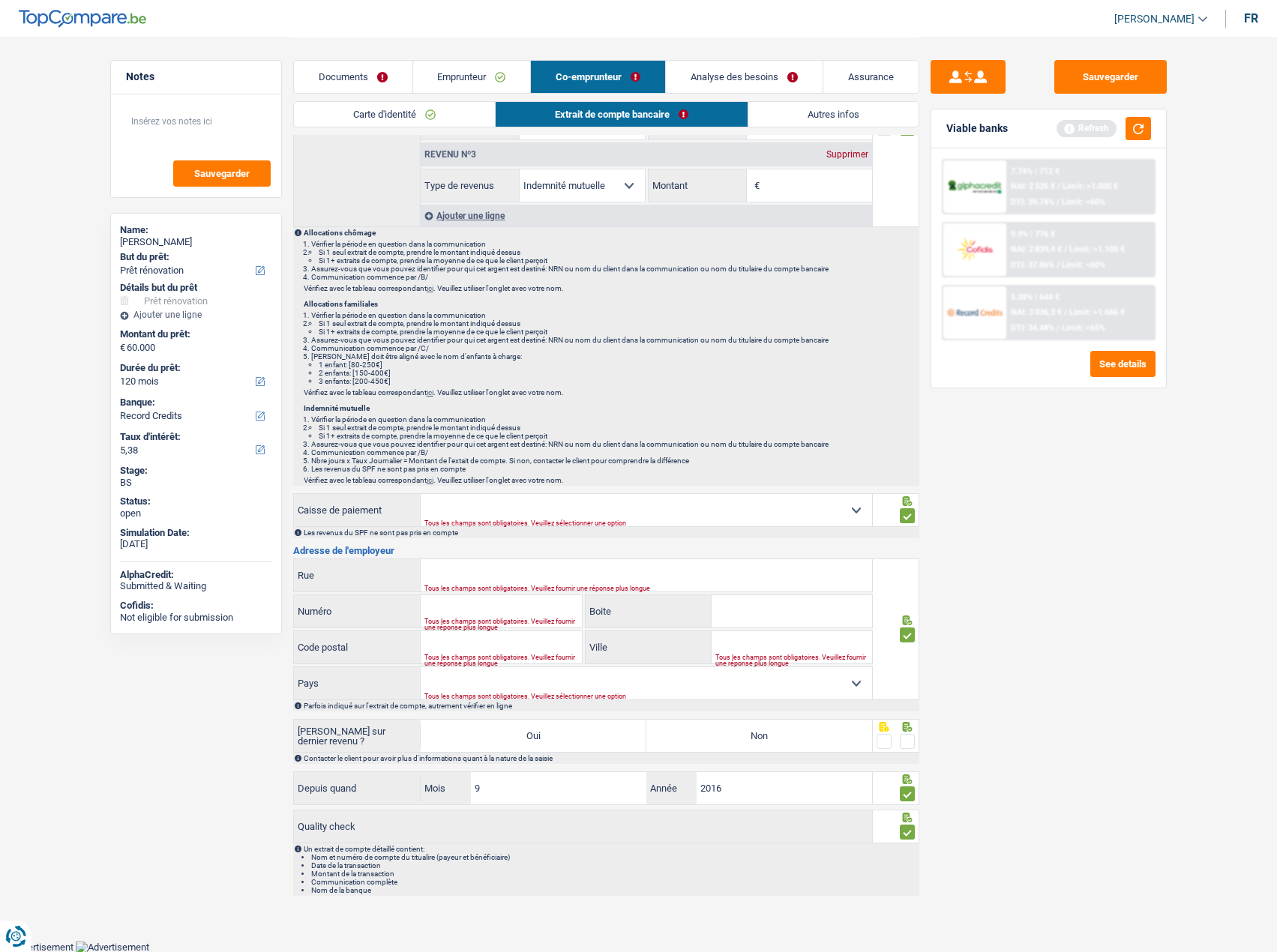
drag, startPoint x: 507, startPoint y: 531, endPoint x: 507, endPoint y: 511, distance: 20.0
click at [507, 528] on div "Les revenus du SPF ne sont pas pris en compte" at bounding box center [611, 532] width 615 height 8
click at [507, 511] on select "Mutualité Chrétienne Mutualité Socialiste (Solidaris) SPF Sécurité Sociale Unio…" at bounding box center [646, 510] width 452 height 33
select select "mutualityNeutre"
click at [421, 494] on select "Mutualité Chrétienne Mutualité Socialiste (Solidaris) SPF Sécurité Sociale Unio…" at bounding box center [646, 510] width 452 height 33
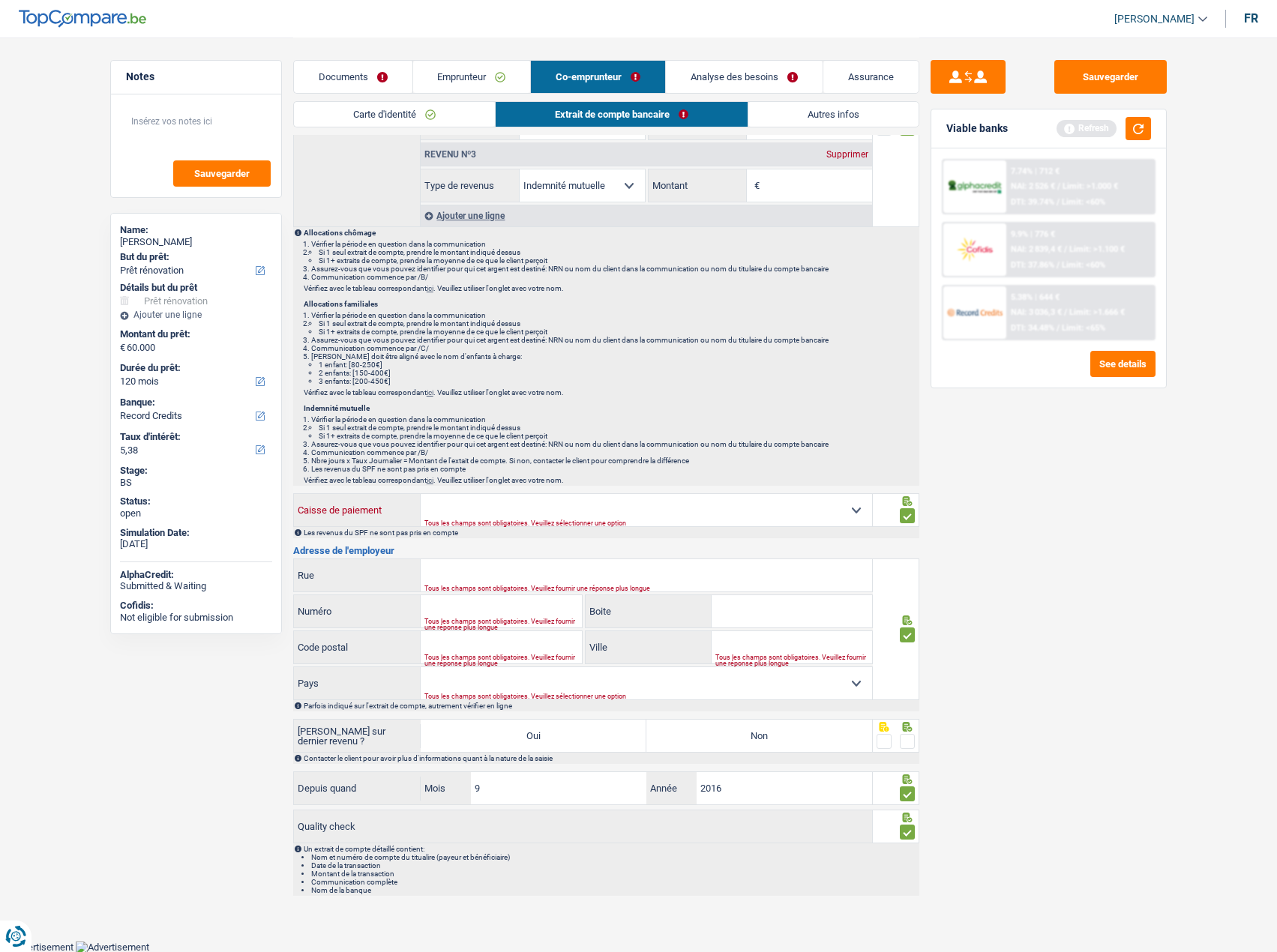
type input "Rue des Dames Blanches"
type input "24"
type input "5000"
type input "Namur"
select select "BE"
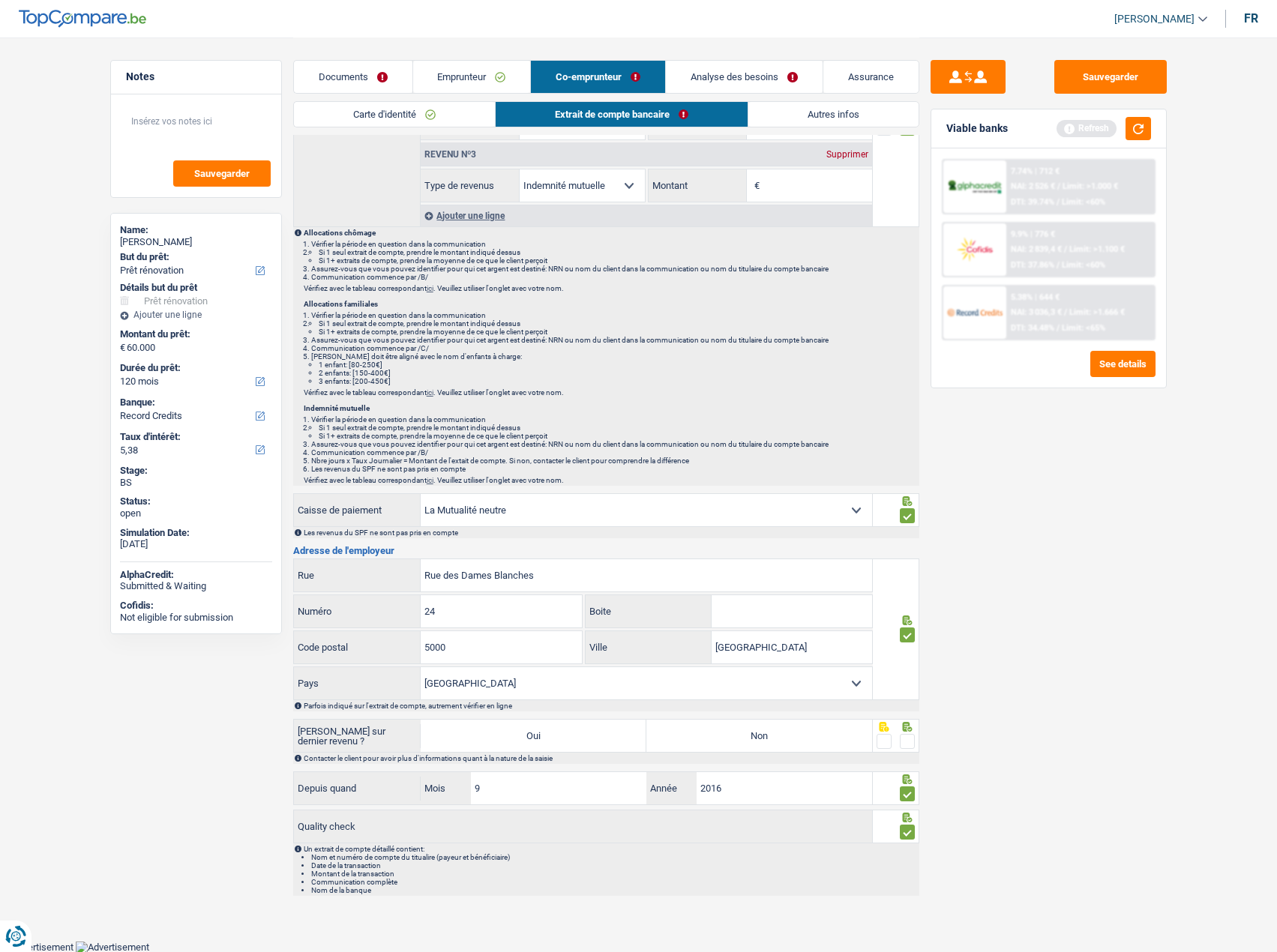
click at [826, 731] on label "Non" at bounding box center [758, 736] width 225 height 33
click at [826, 731] on input "Non" at bounding box center [758, 736] width 225 height 33
radio input "true"
click at [917, 738] on div at bounding box center [895, 736] width 46 height 33
drag, startPoint x: 914, startPoint y: 742, endPoint x: 952, endPoint y: 684, distance: 69.3
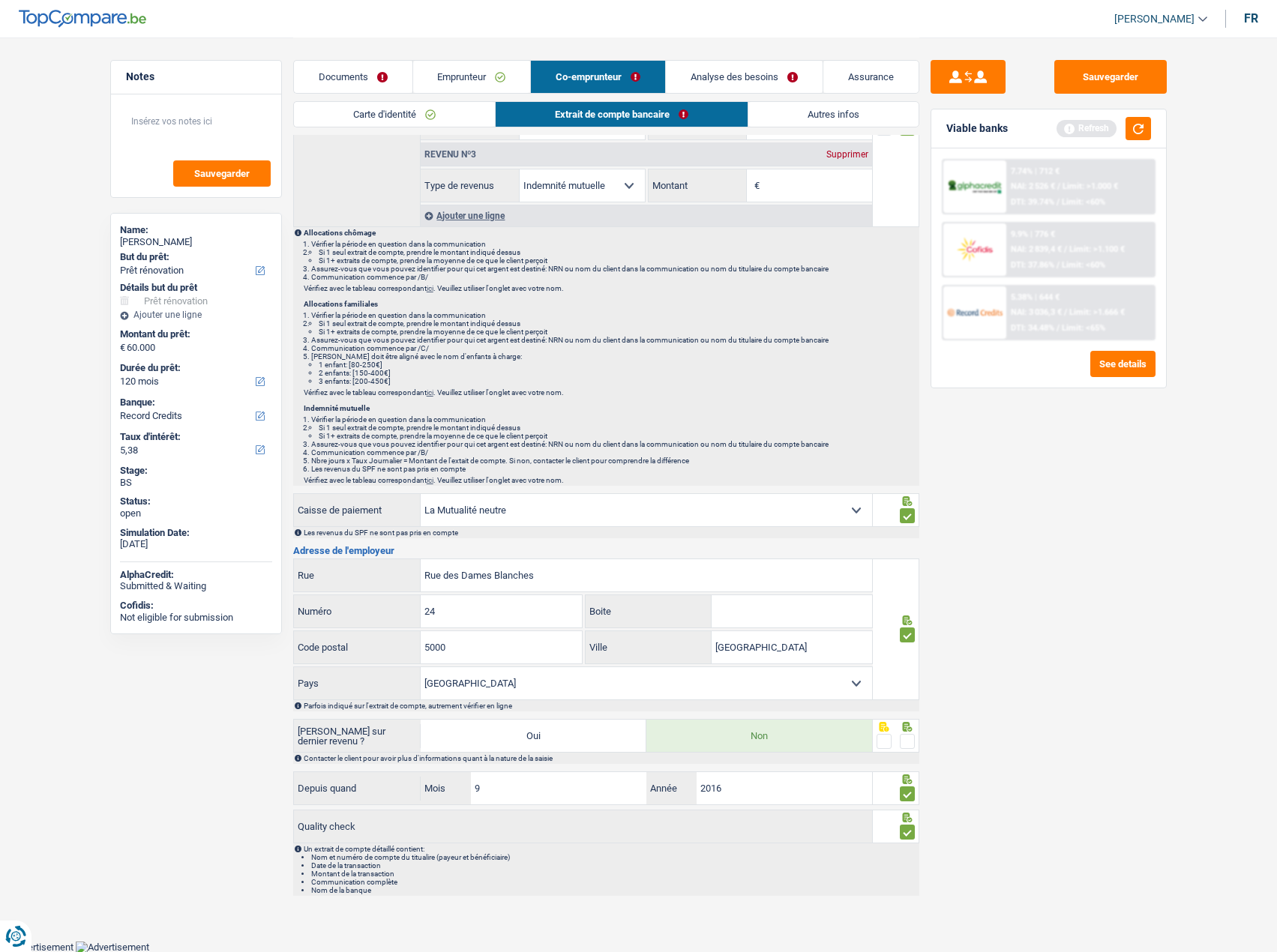
click at [913, 742] on span at bounding box center [907, 741] width 15 height 15
click at [0, 0] on input "radio" at bounding box center [0, 0] width 0 height 0
click at [1141, 81] on button "Sauvegarder" at bounding box center [1110, 76] width 112 height 33
click at [1136, 131] on button "button" at bounding box center [1139, 129] width 25 height 24
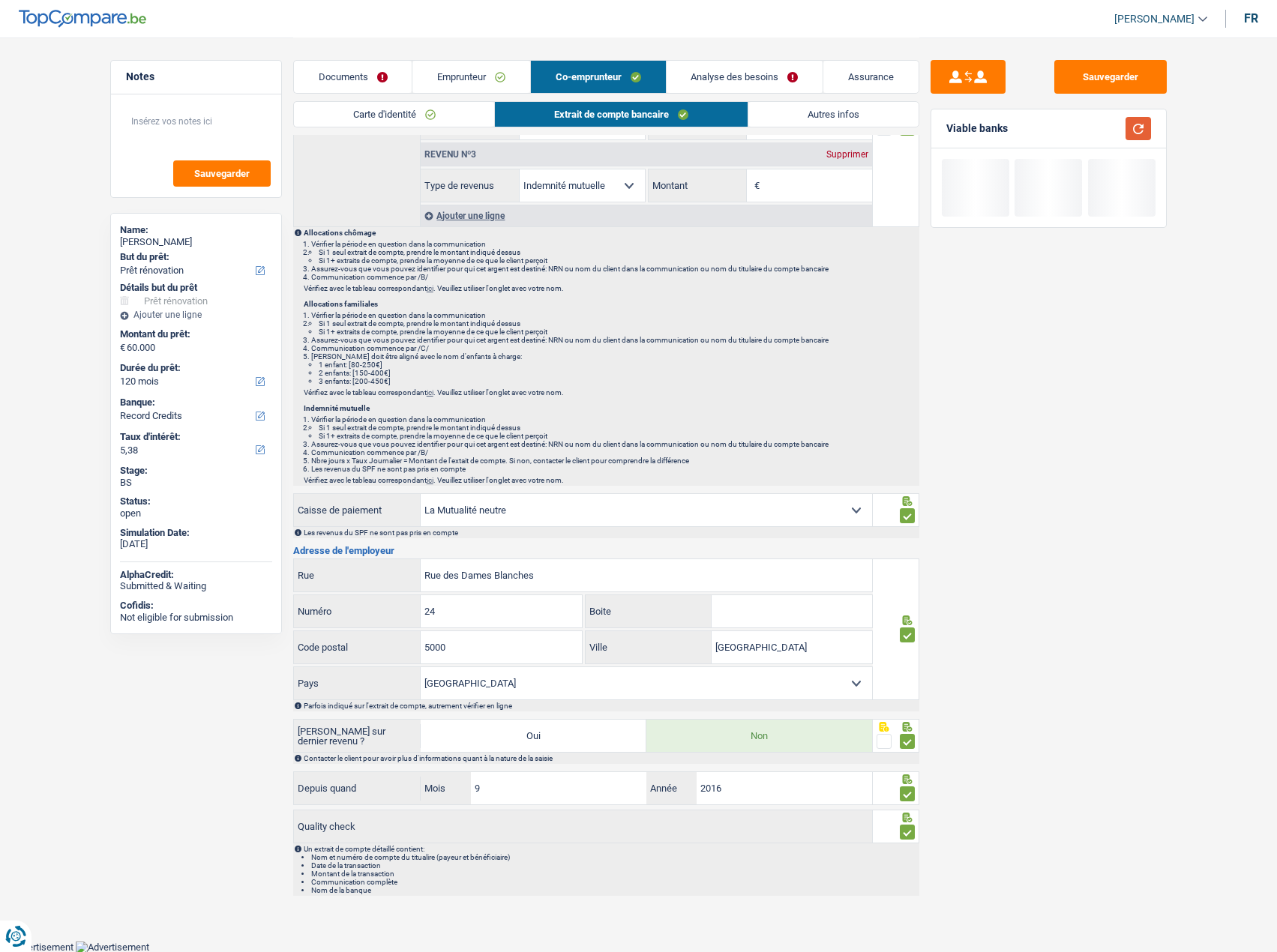
scroll to position [0, 0]
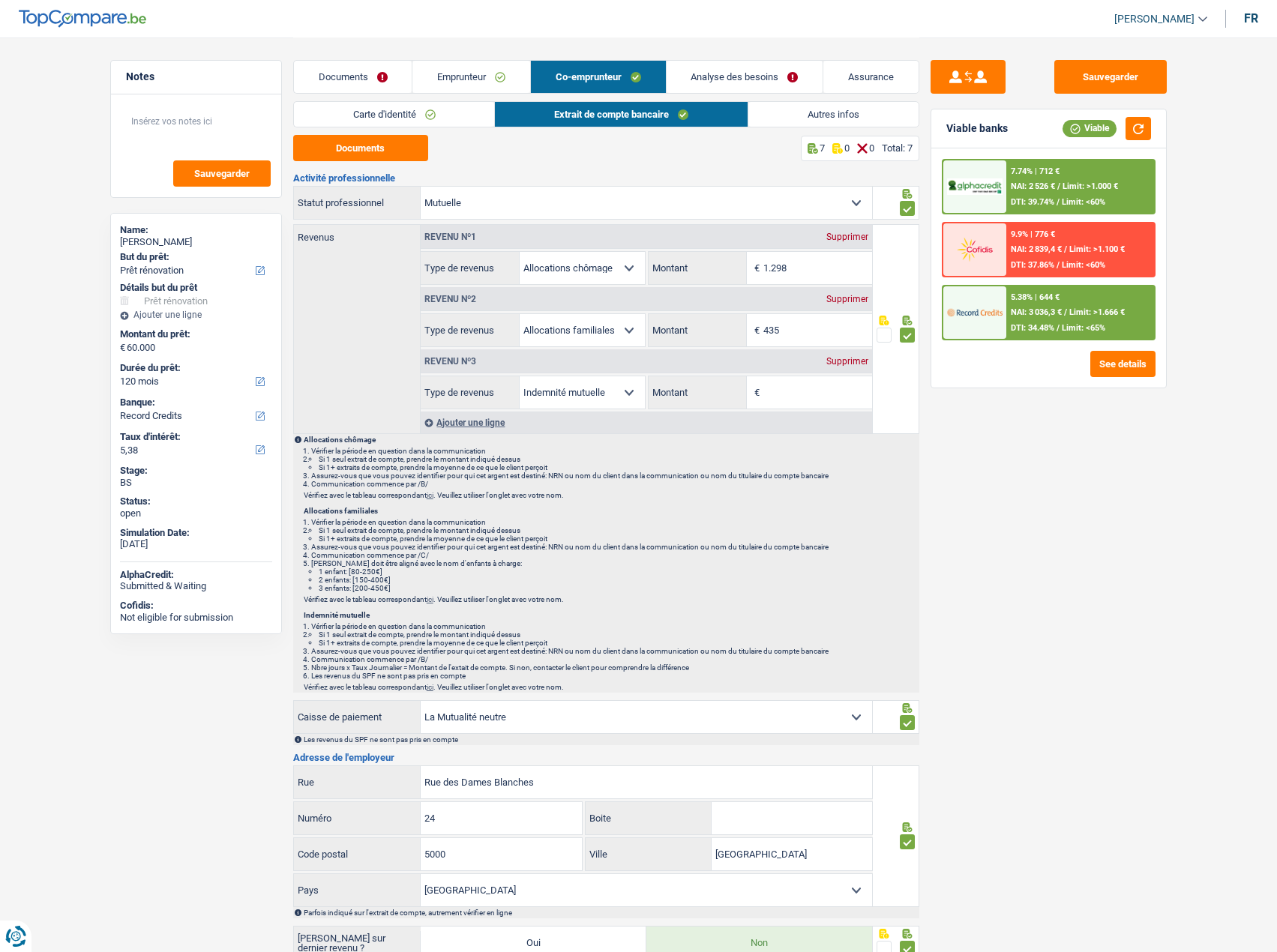
drag, startPoint x: 790, startPoint y: 387, endPoint x: 801, endPoint y: 387, distance: 11.0
click at [790, 387] on input "Montant" at bounding box center [817, 393] width 109 height 33
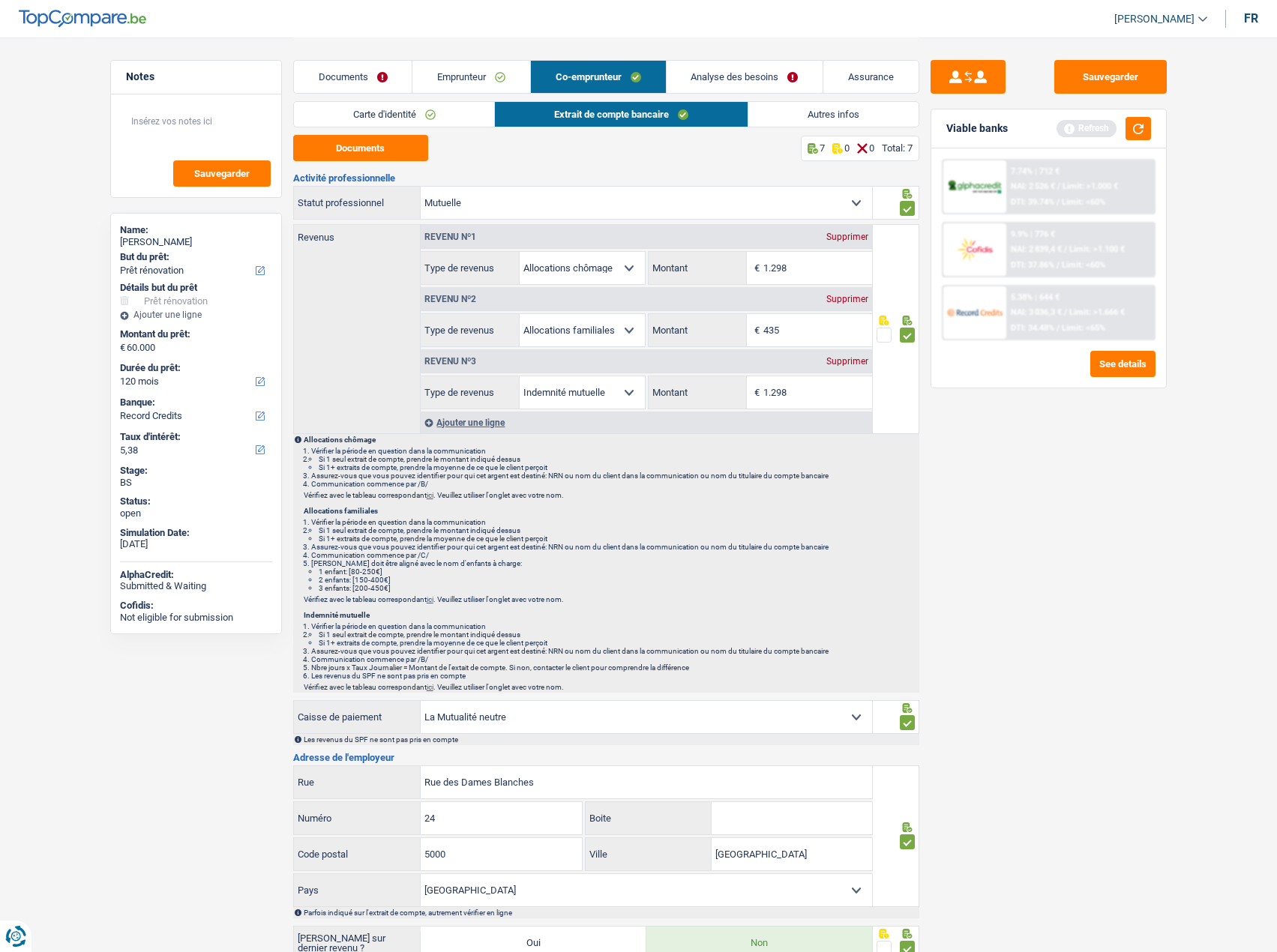
type input "1.298"
drag, startPoint x: 860, startPoint y: 228, endPoint x: 856, endPoint y: 236, distance: 8.9
click at [856, 235] on div "Revenu nº1 Supprimer" at bounding box center [646, 237] width 452 height 24
click at [856, 236] on div "Supprimer" at bounding box center [847, 237] width 50 height 9
select select "familyAllowances"
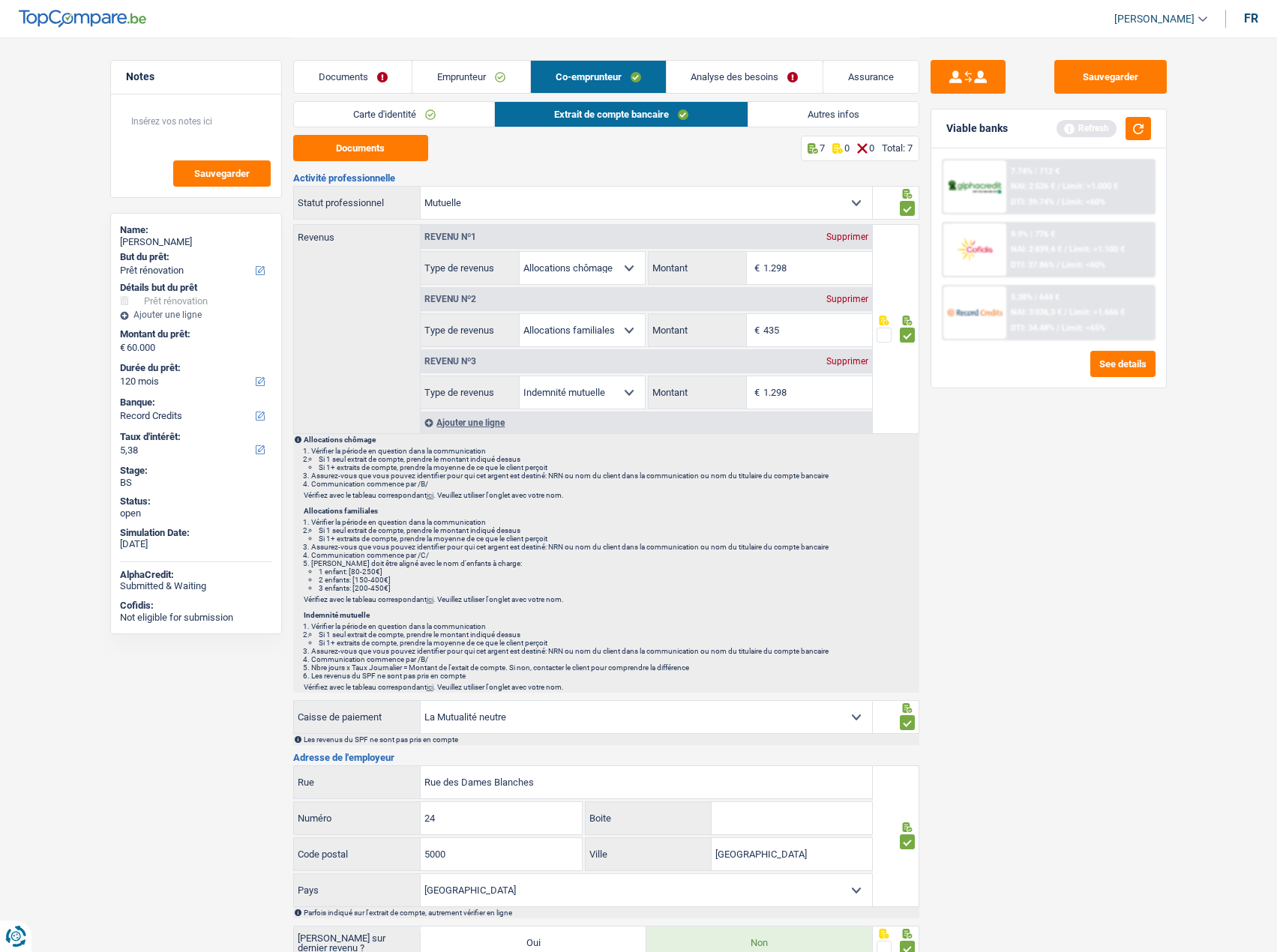
type input "435"
select select "mutualityIndemnity"
type input "1.298"
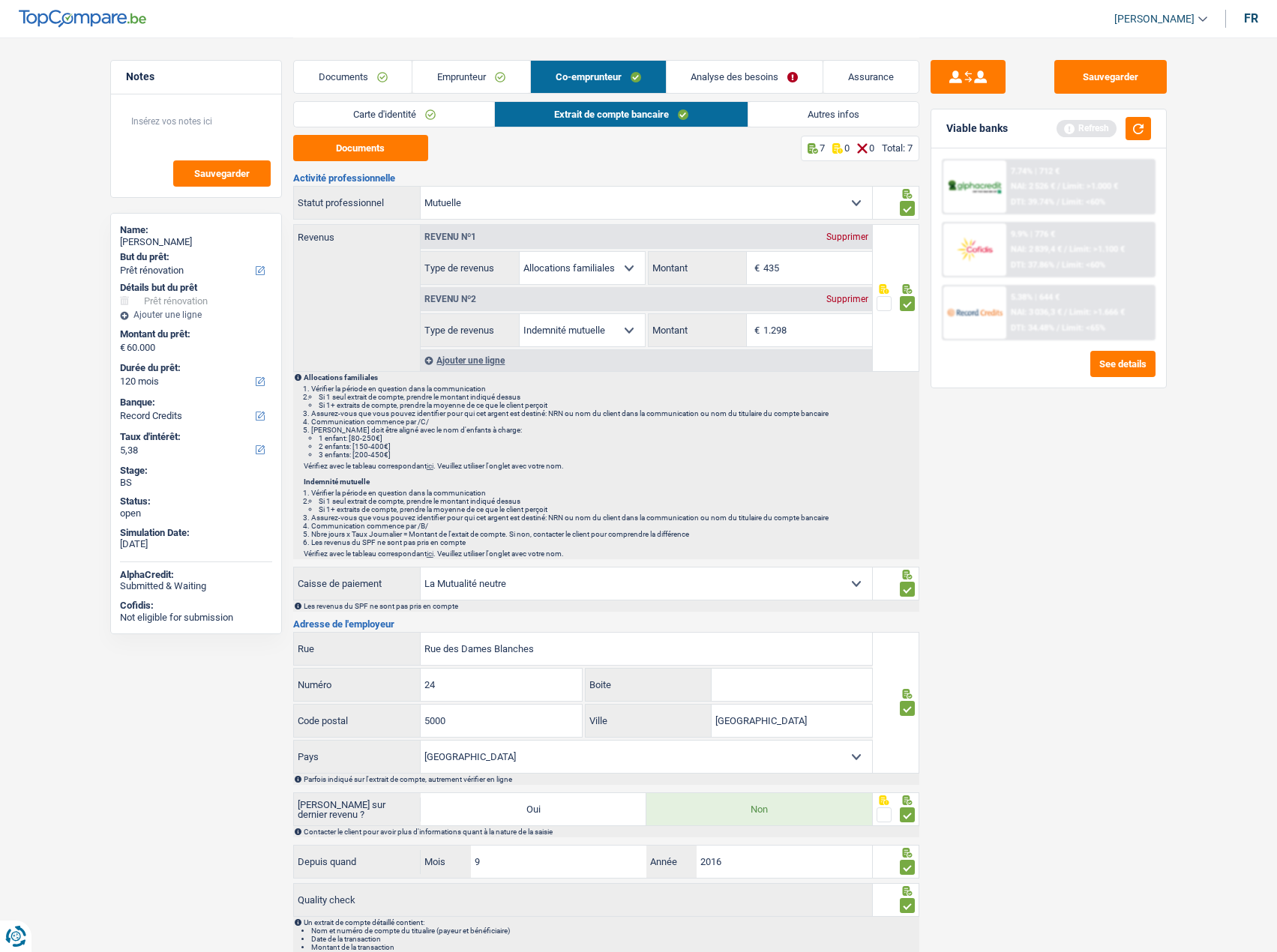
click at [1148, 510] on div "Sauvegarder Viable banks Refresh 7.74% | 712 € NAI: 2 526 € / Limit: >1.000 € D…" at bounding box center [1049, 493] width 259 height 868
click at [1144, 87] on button "Sauvegarder" at bounding box center [1110, 76] width 112 height 33
click at [1148, 138] on button "button" at bounding box center [1139, 129] width 25 height 24
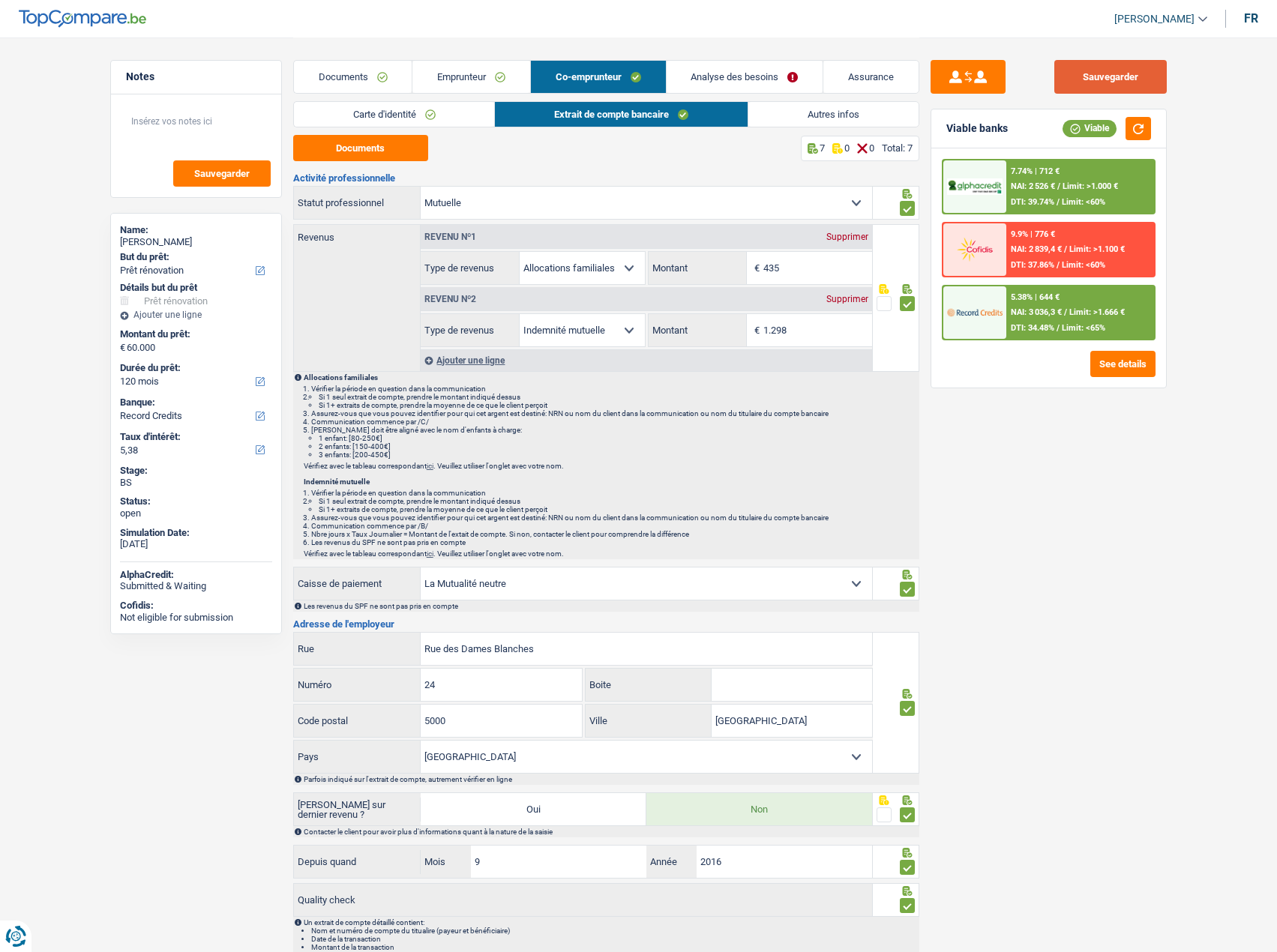
click at [1101, 81] on button "Sauvegarder" at bounding box center [1110, 76] width 112 height 33
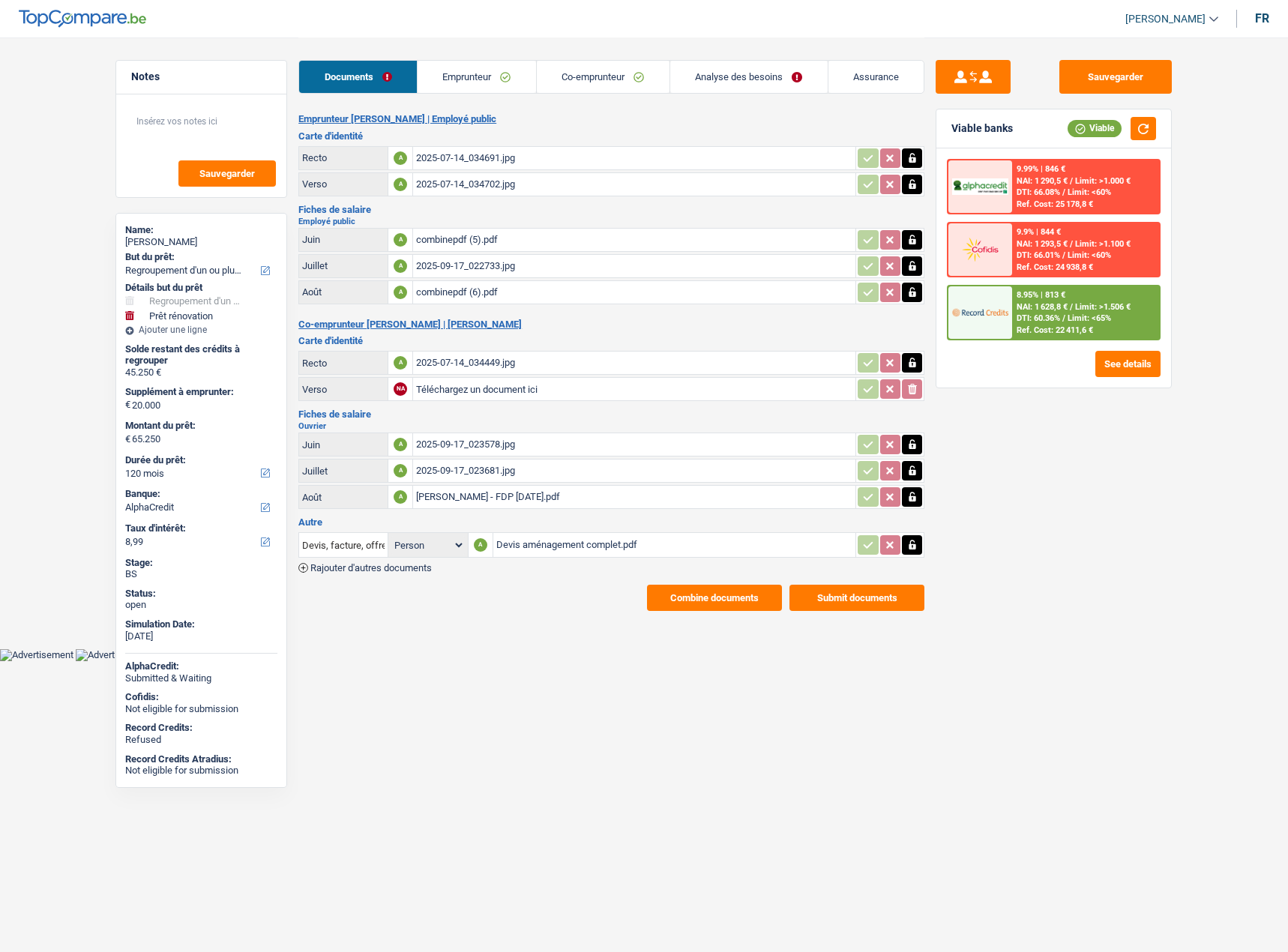
select select "refinancing"
select select "renovation"
select select "120"
select select "alphacredit"
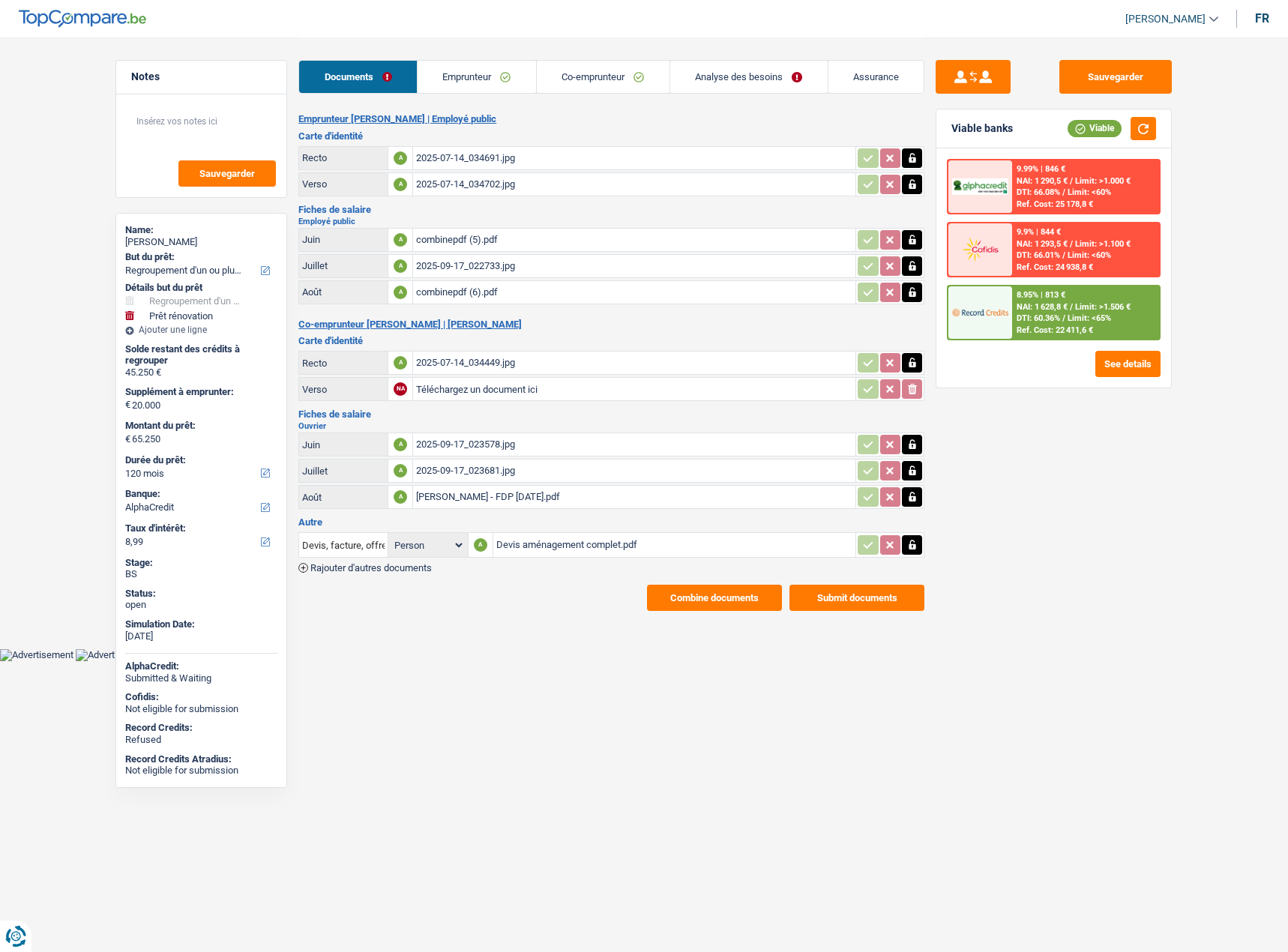
click at [524, 503] on div "[PERSON_NAME] - FDP [DATE].pdf" at bounding box center [634, 497] width 436 height 23
click at [566, 555] on div "Devis aménagement complet.pdf" at bounding box center [675, 545] width 356 height 23
click at [370, 578] on div "Emprunteur [PERSON_NAME] | Employé public Carte d'identité Recto A 2025-07-14_0…" at bounding box center [611, 362] width 626 height 498
click at [371, 571] on span "Rajouter d'autres documents" at bounding box center [371, 567] width 121 height 10
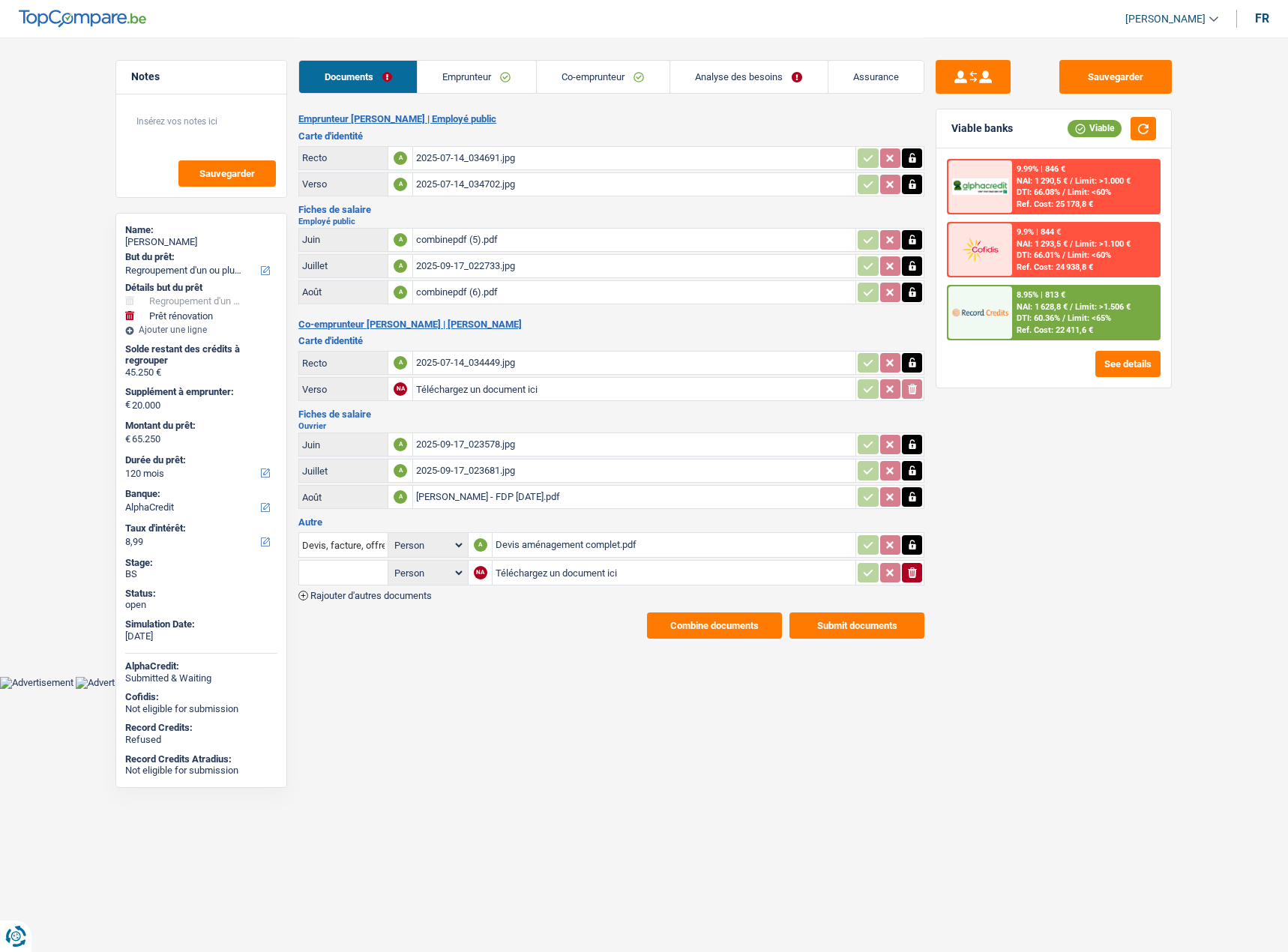
click at [350, 598] on span "Rajouter d'autres documents" at bounding box center [371, 595] width 121 height 10
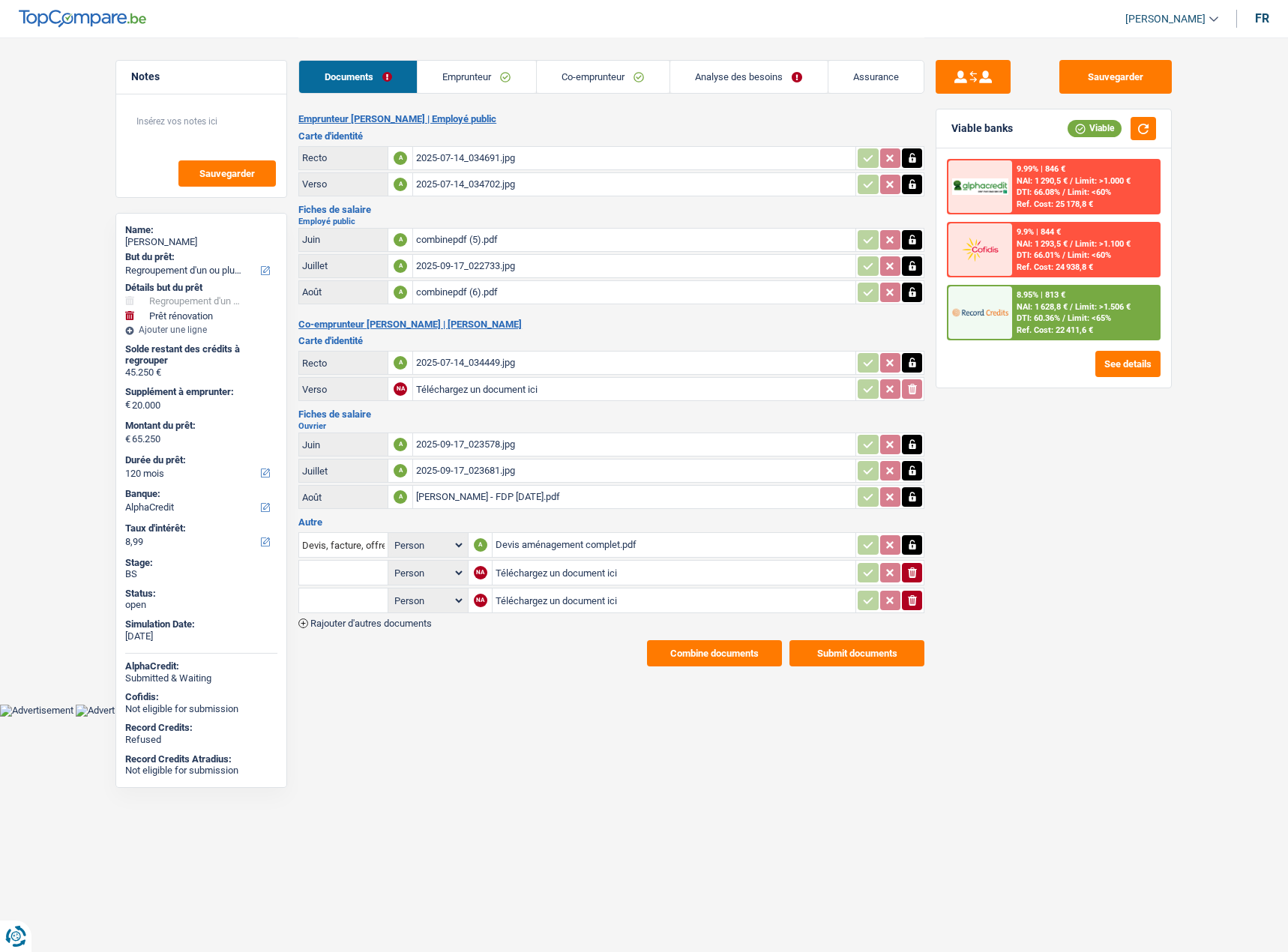
click at [349, 599] on input "text" at bounding box center [343, 600] width 82 height 24
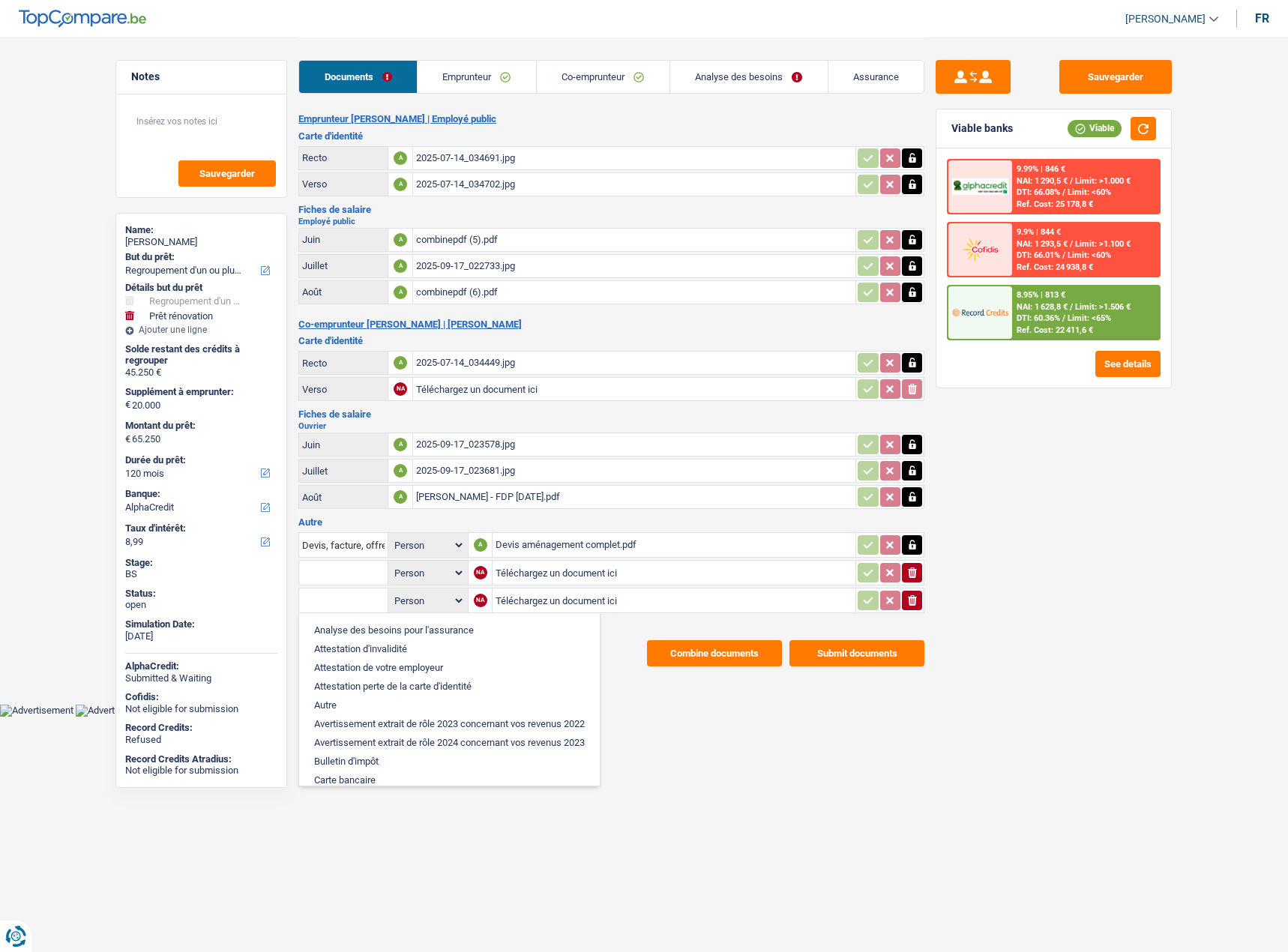
click at [907, 605] on icon "ionicons-v5-e" at bounding box center [912, 600] width 12 height 15
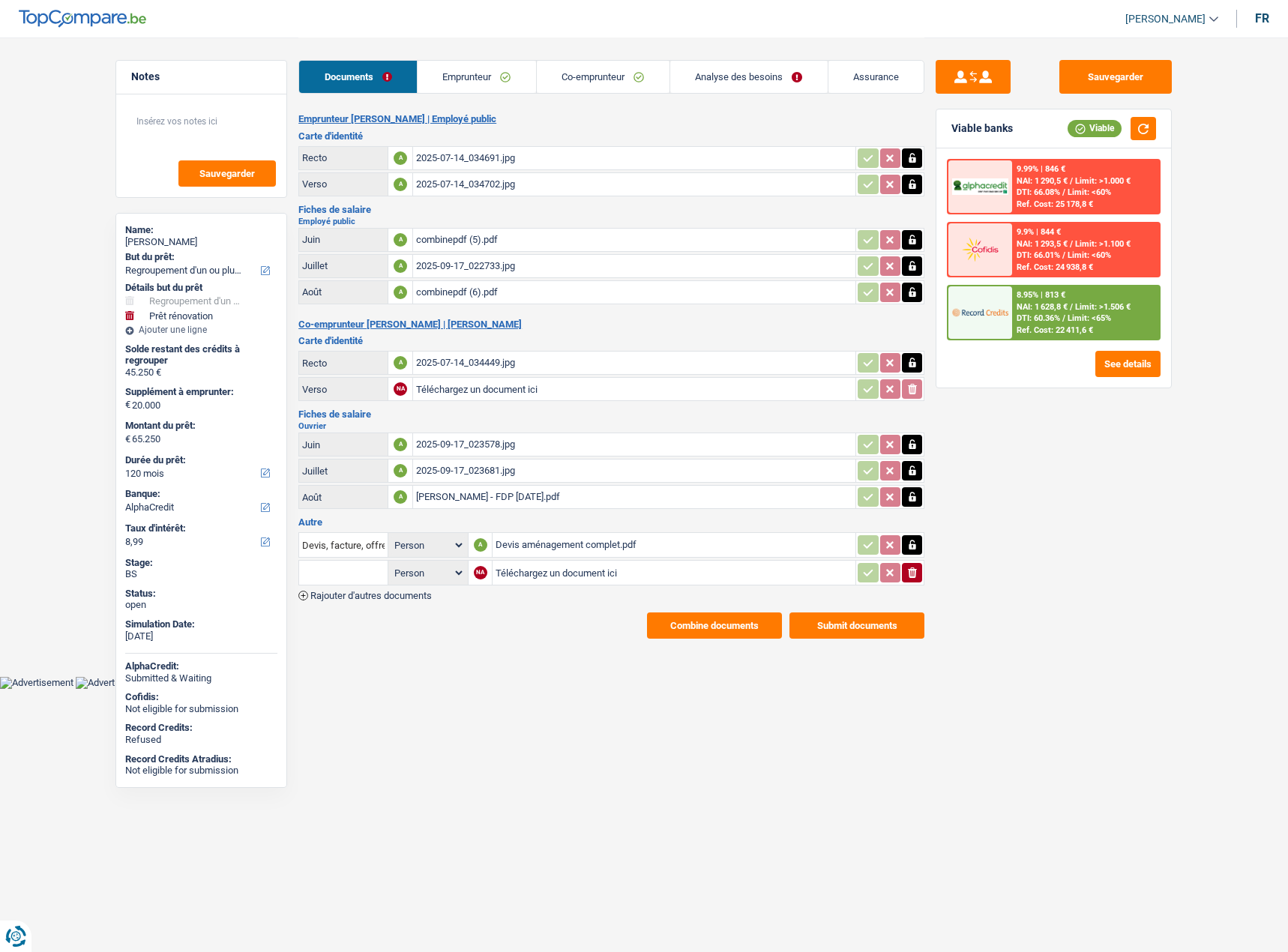
click at [352, 576] on input "text" at bounding box center [343, 573] width 82 height 24
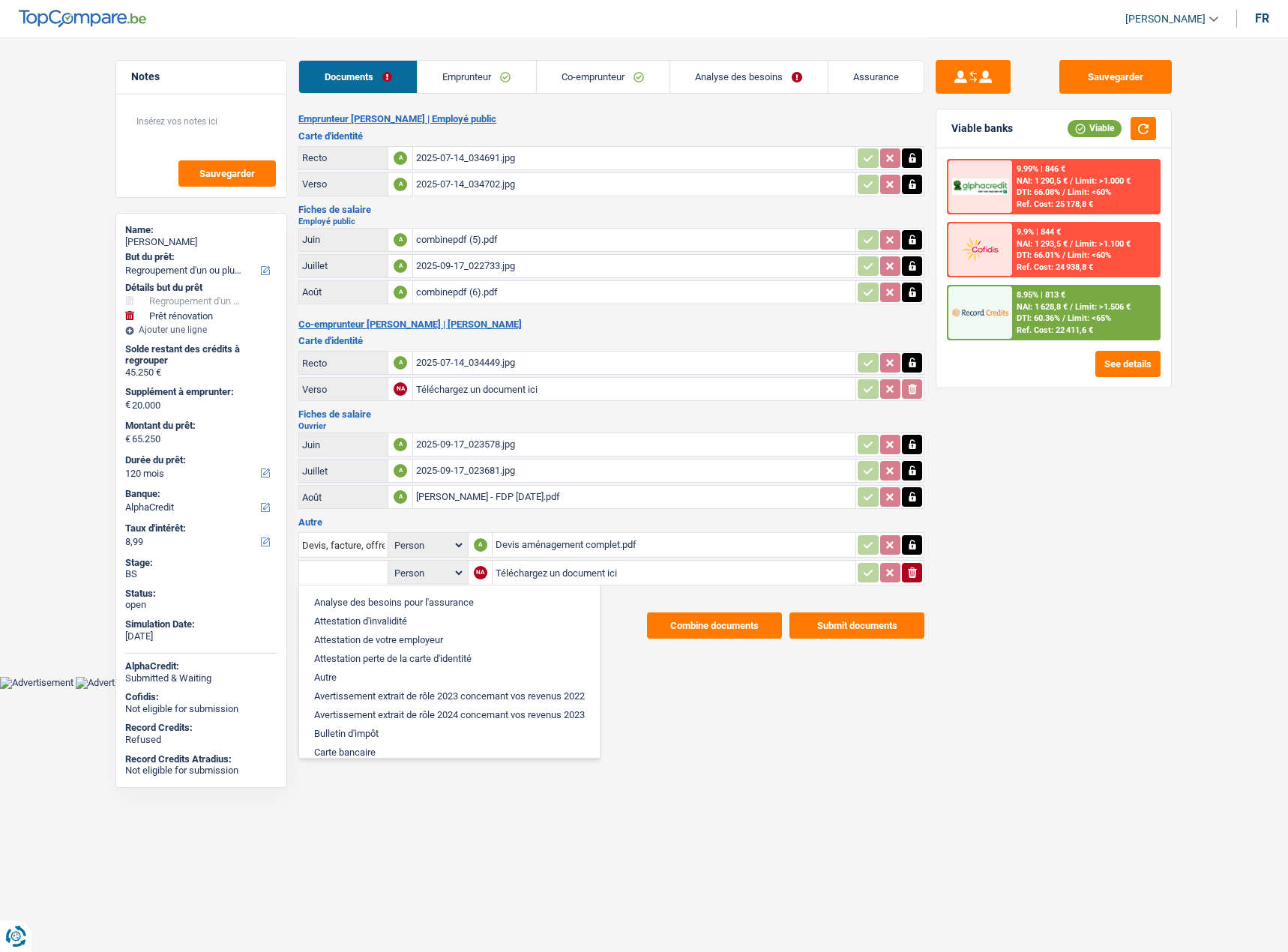
type input "f"
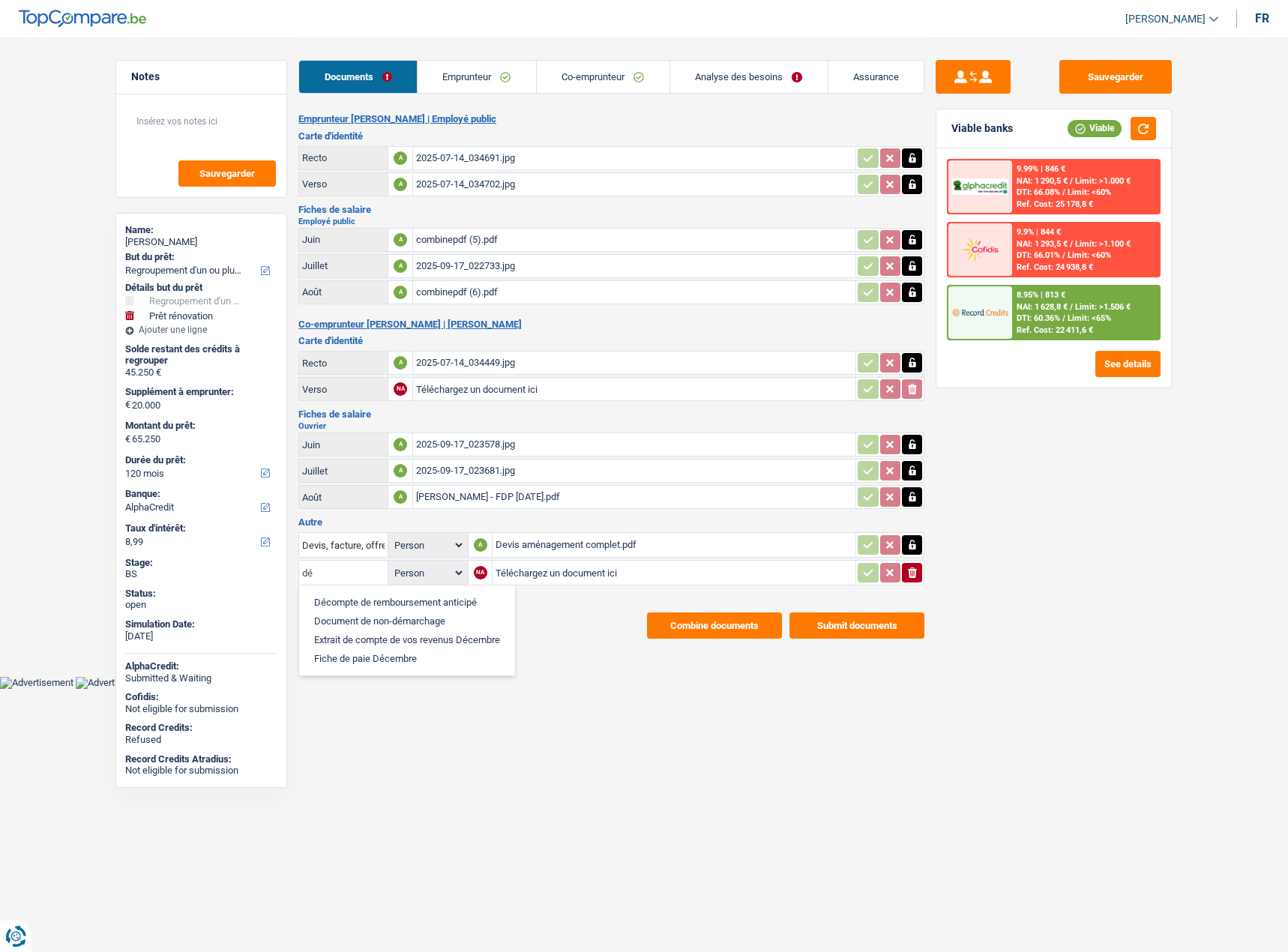
type input "dé"
click at [363, 602] on li "Décompte de remboursement anticipé" at bounding box center [407, 602] width 201 height 19
click at [327, 576] on input "Décompte de remboursement anticipé" at bounding box center [343, 573] width 82 height 24
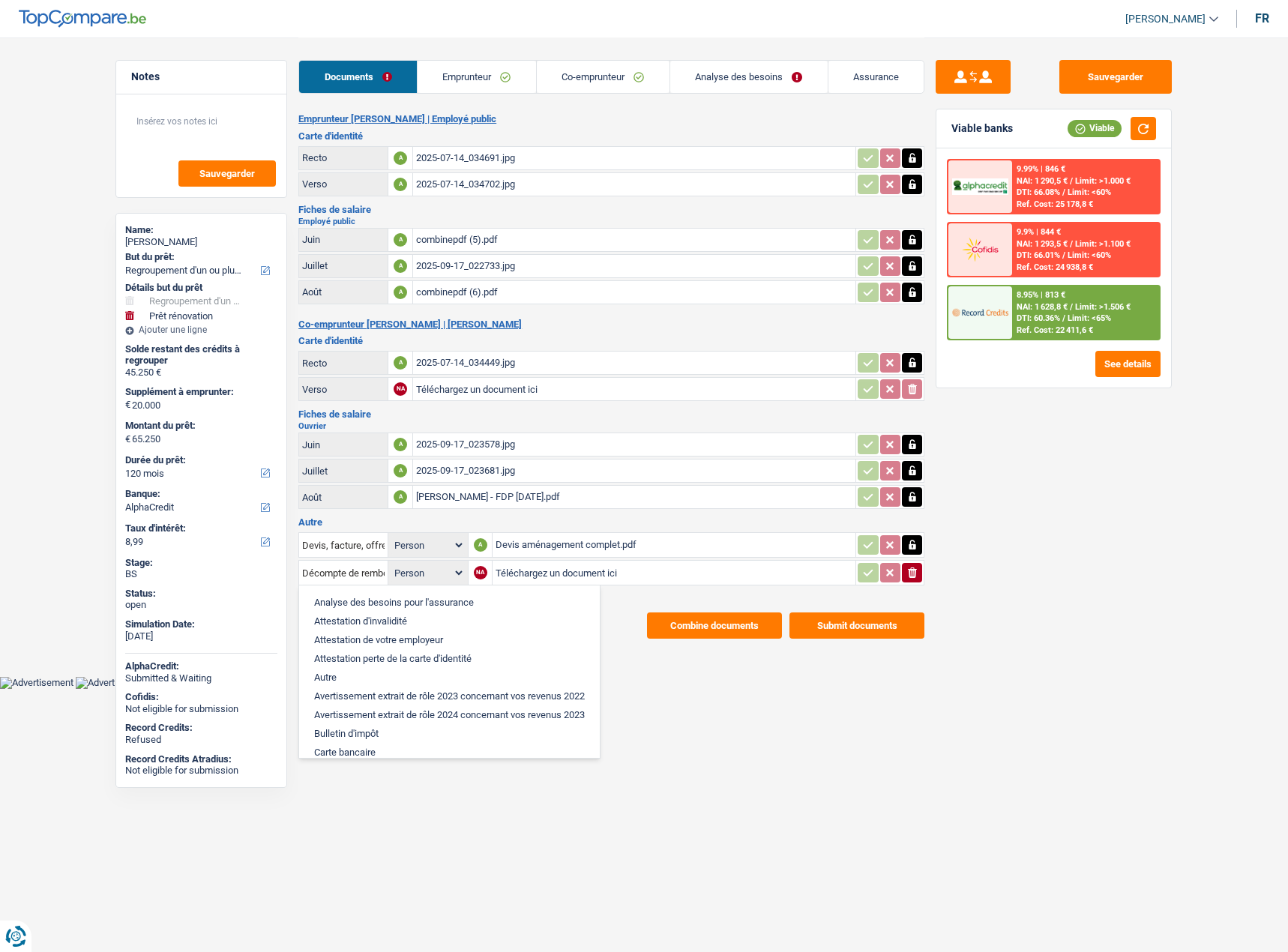
click at [688, 689] on html "Vous avez le contrôle de vos données Nous utilisons des cookies, tout comme nos…" at bounding box center [644, 344] width 1288 height 689
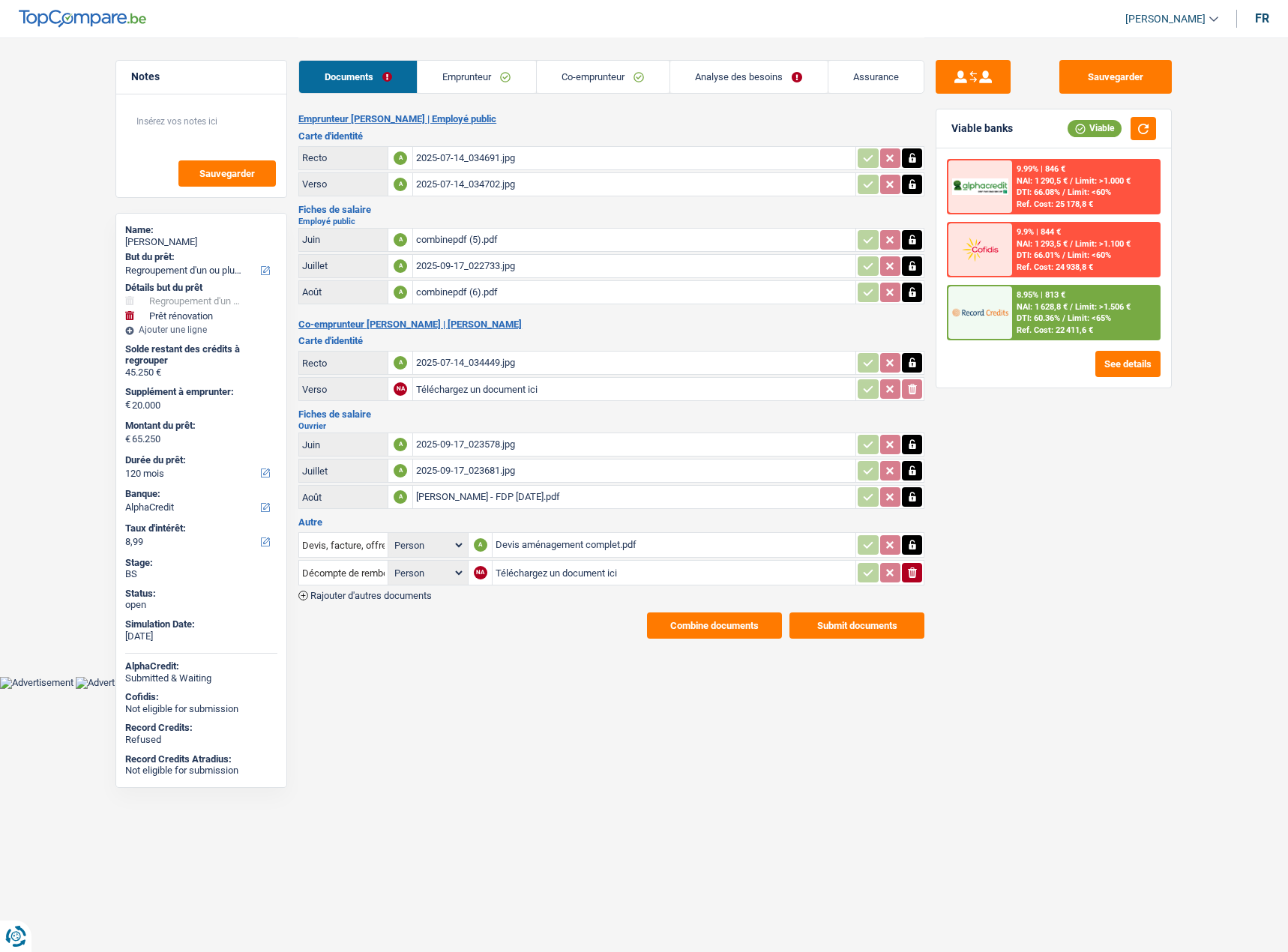
click at [369, 597] on span "Rajouter d'autres documents" at bounding box center [371, 595] width 121 height 10
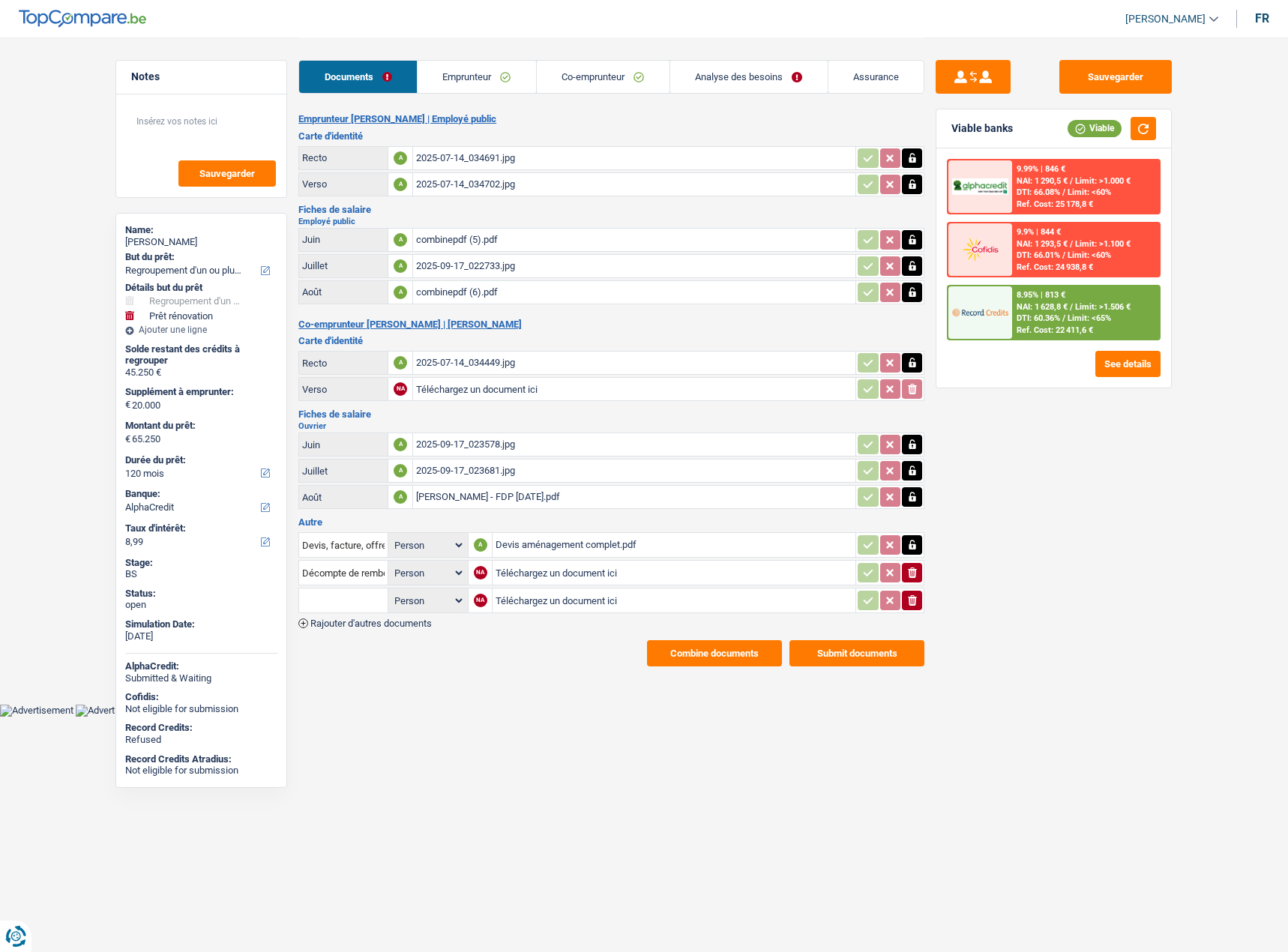
click at [323, 588] on input "text" at bounding box center [343, 600] width 82 height 24
type input "déc"
click at [378, 632] on li "Décompte de remboursement anticipé" at bounding box center [407, 630] width 201 height 19
click at [514, 76] on link "Emprunteur" at bounding box center [477, 77] width 118 height 33
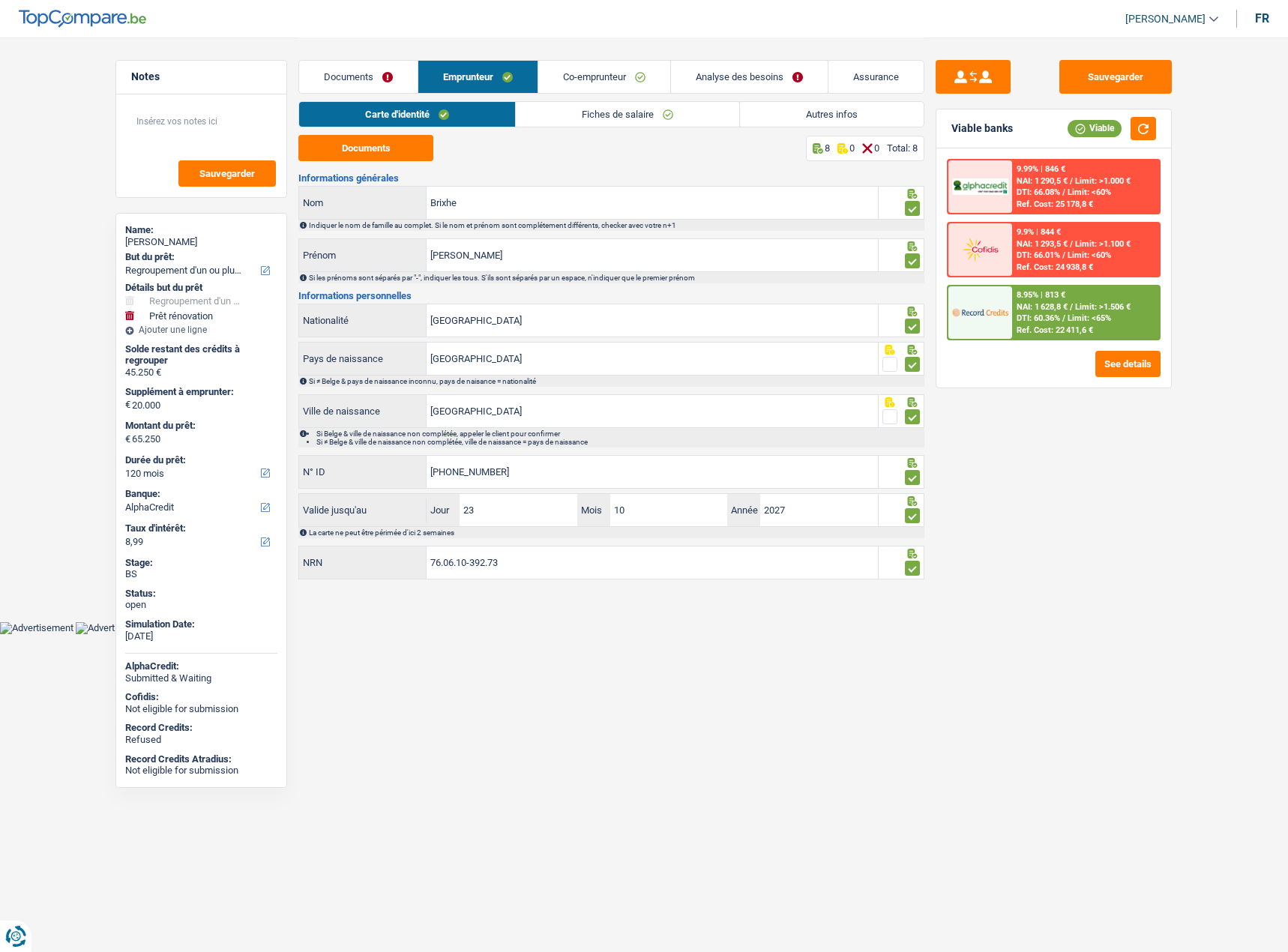
click at [881, 124] on link "Autres infos" at bounding box center [831, 114] width 184 height 24
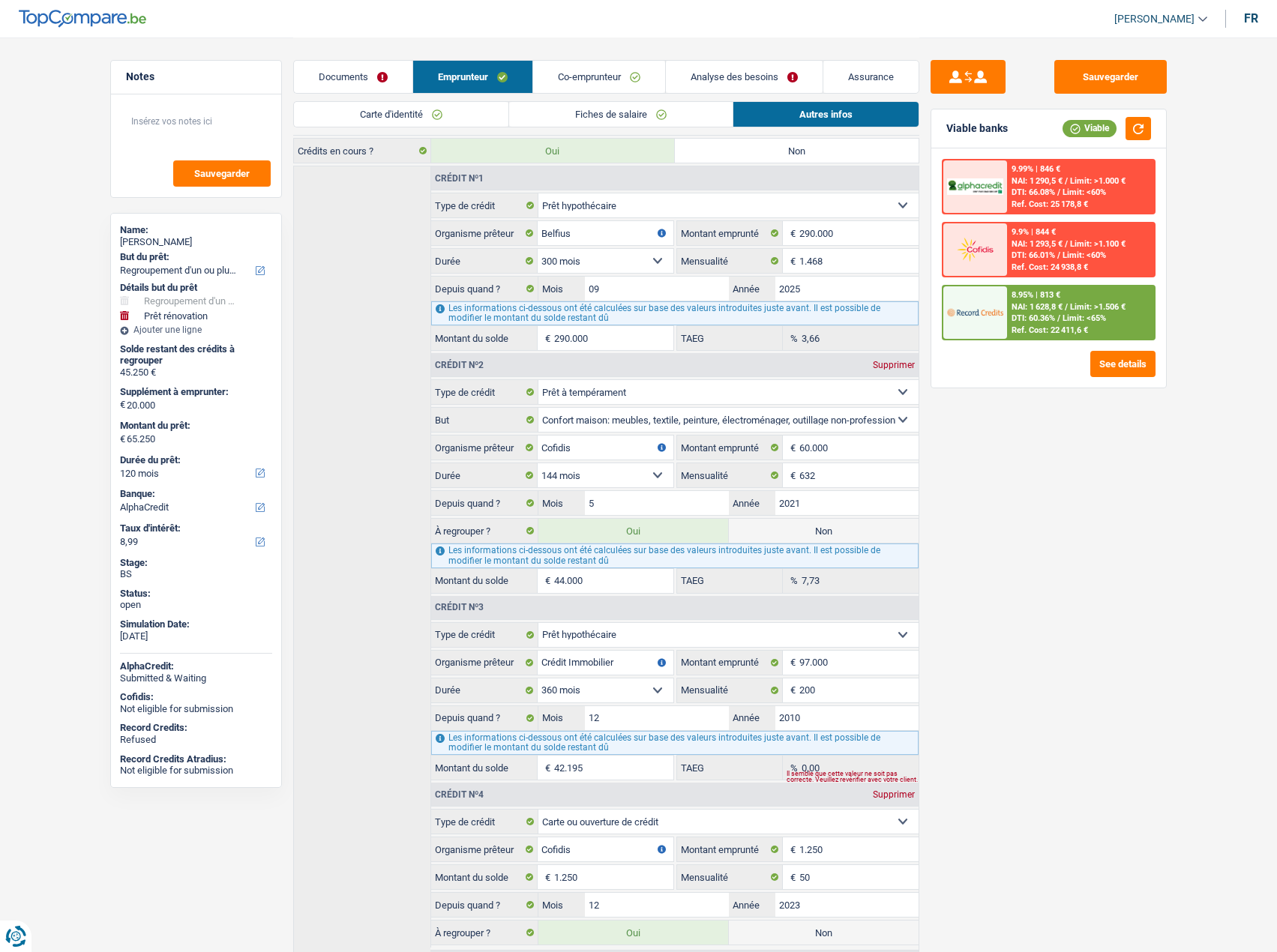
scroll to position [489, 0]
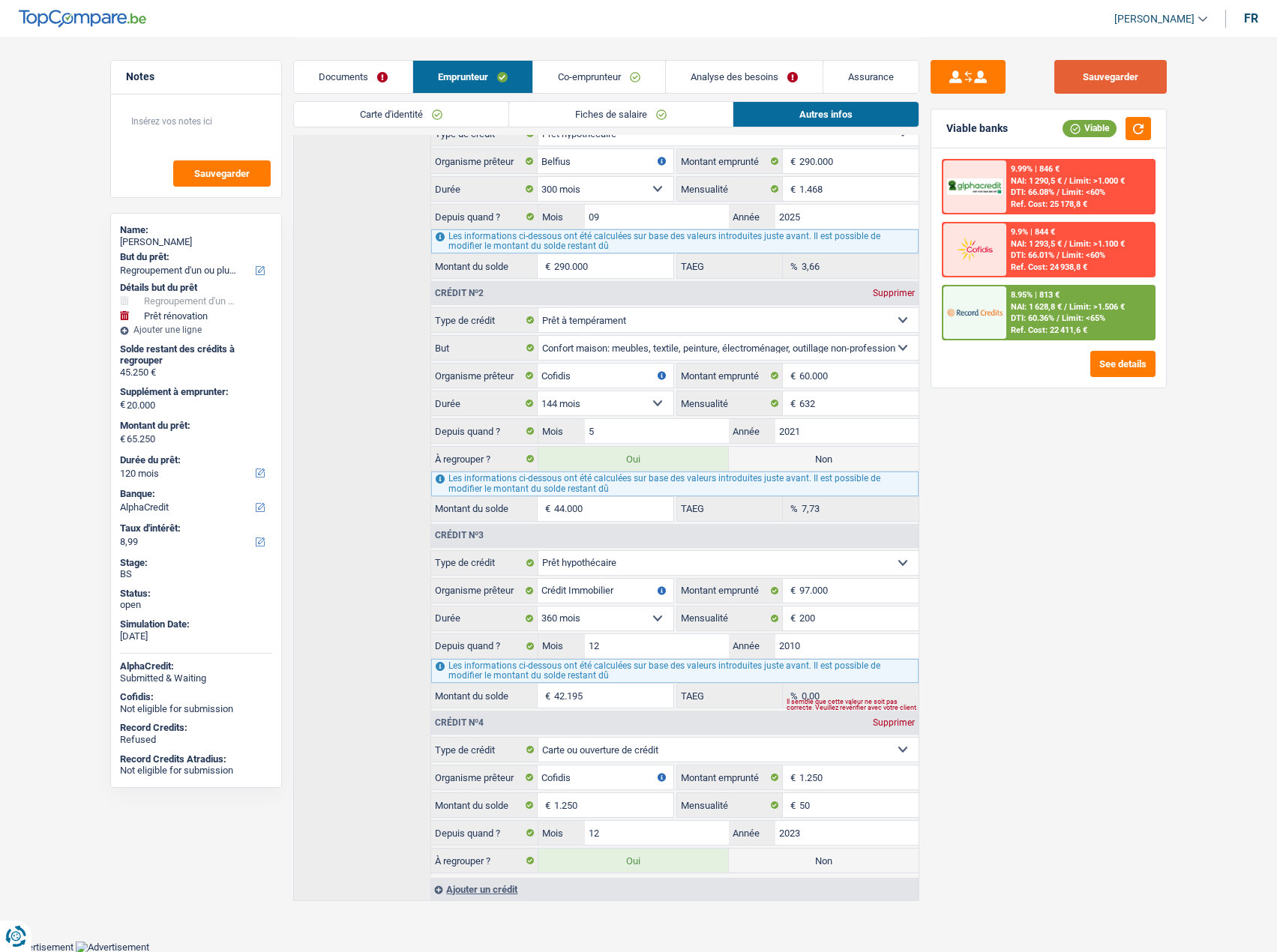
click at [1076, 81] on button "Sauvegarder" at bounding box center [1110, 76] width 112 height 33
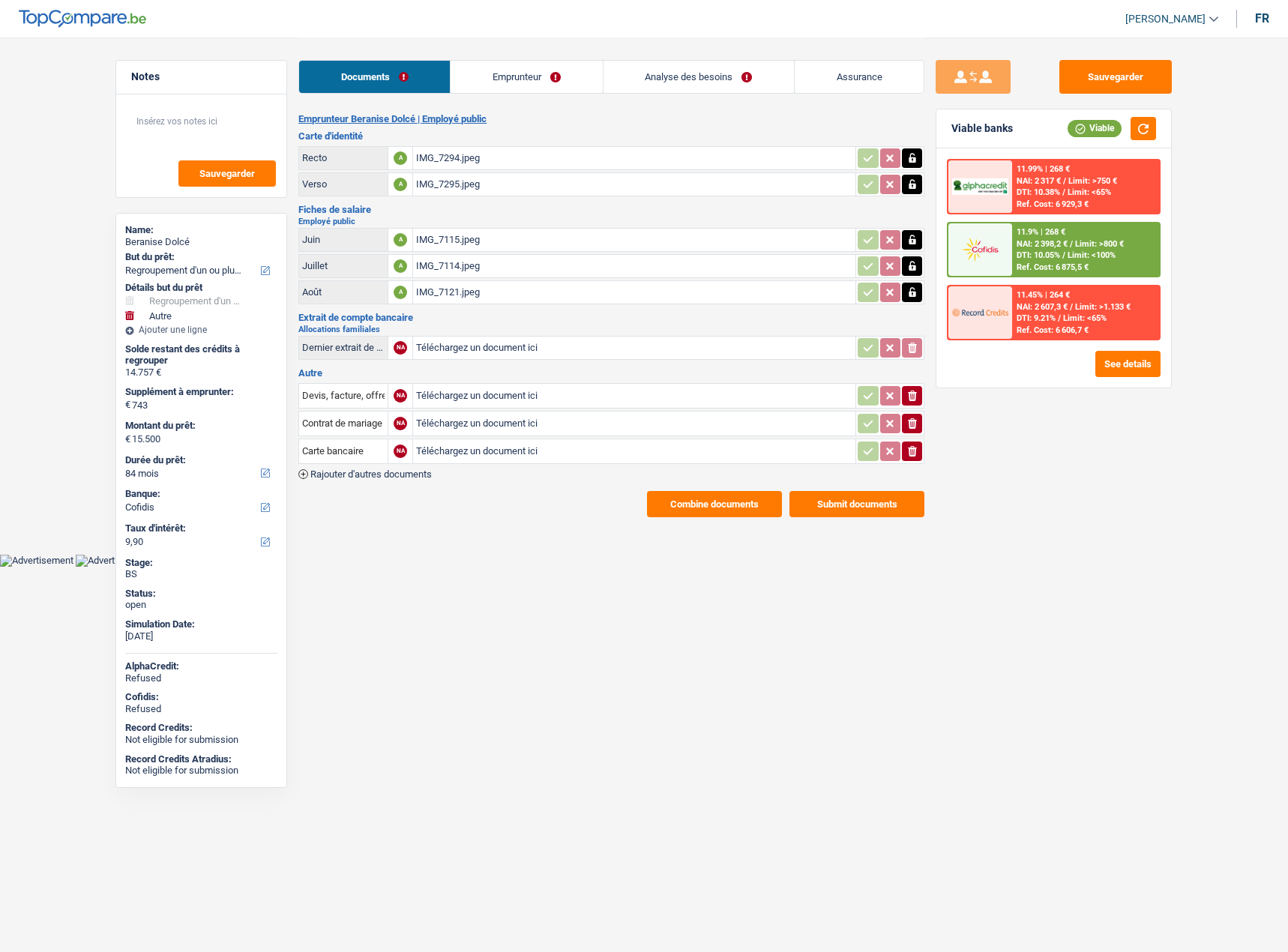
select select "refinancing"
select select "other"
select select "84"
select select "cofidis"
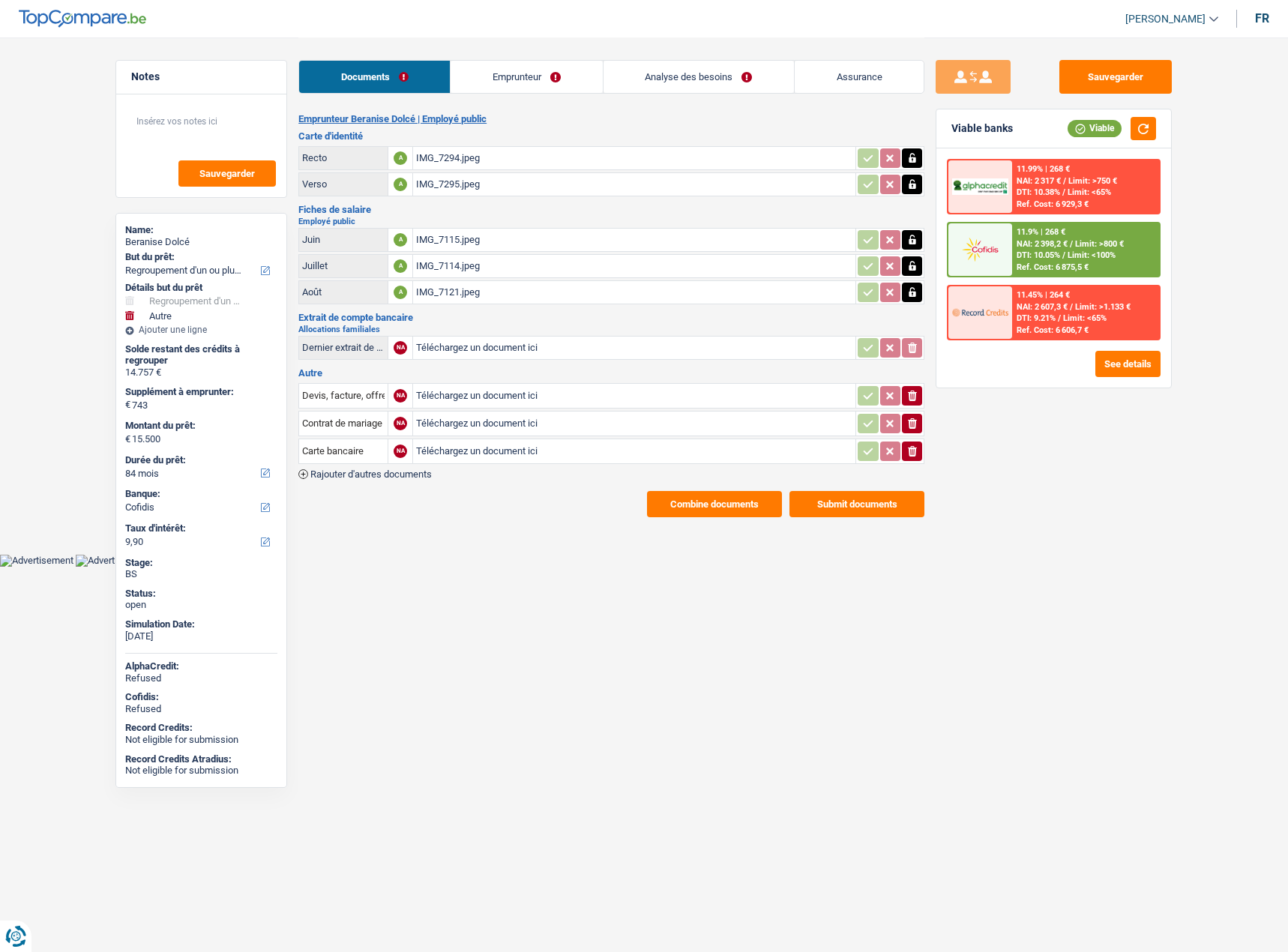
click at [1130, 253] on div "11.9% | 268 € NAI: 2 398,2 € / Limit: >800 € DTI: 10.05% / Limit: <100% Ref. Co…" at bounding box center [1085, 250] width 147 height 52
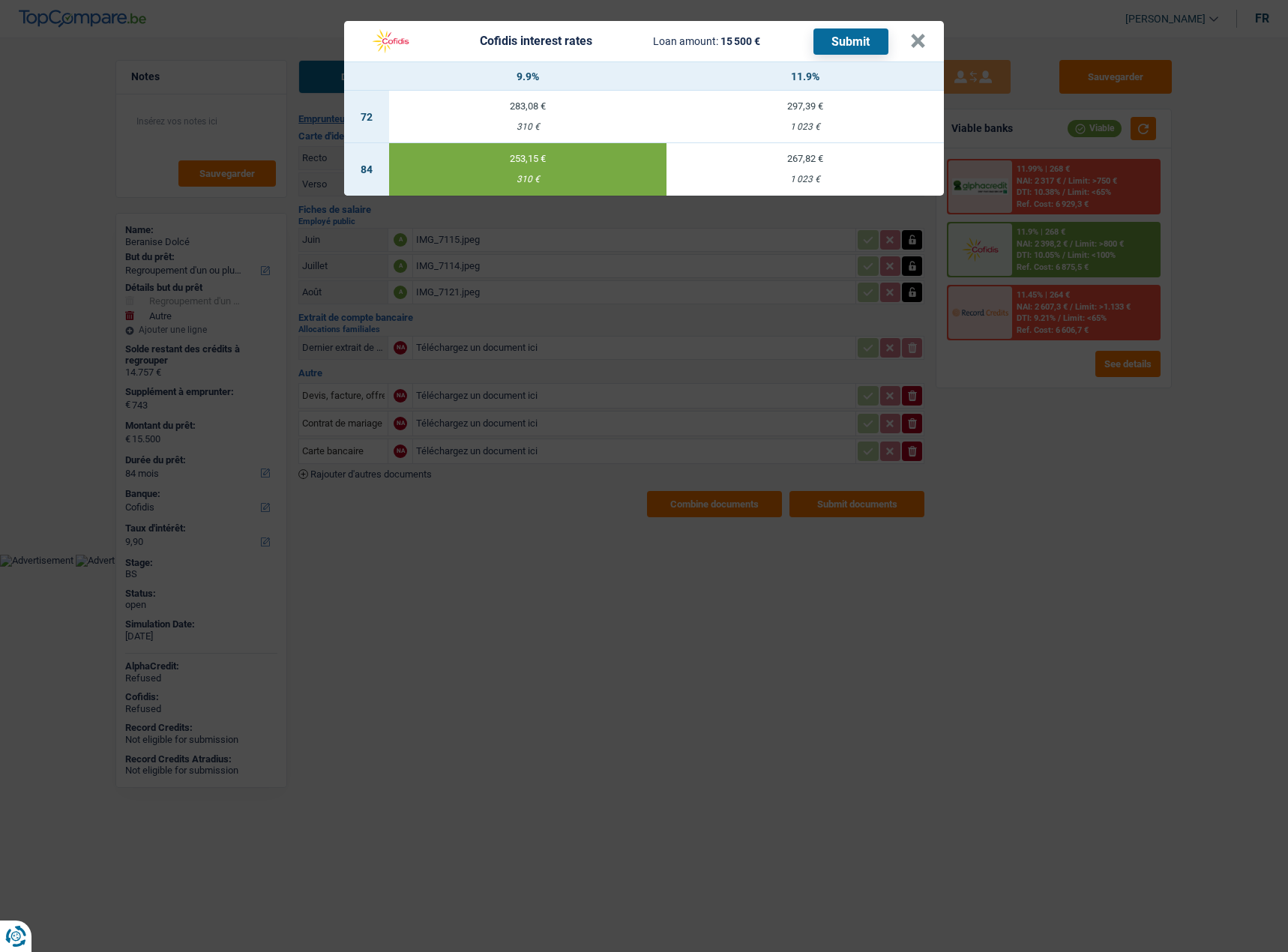
click at [855, 42] on button "Submit" at bounding box center [850, 41] width 75 height 26
click at [916, 40] on button "×" at bounding box center [917, 41] width 15 height 15
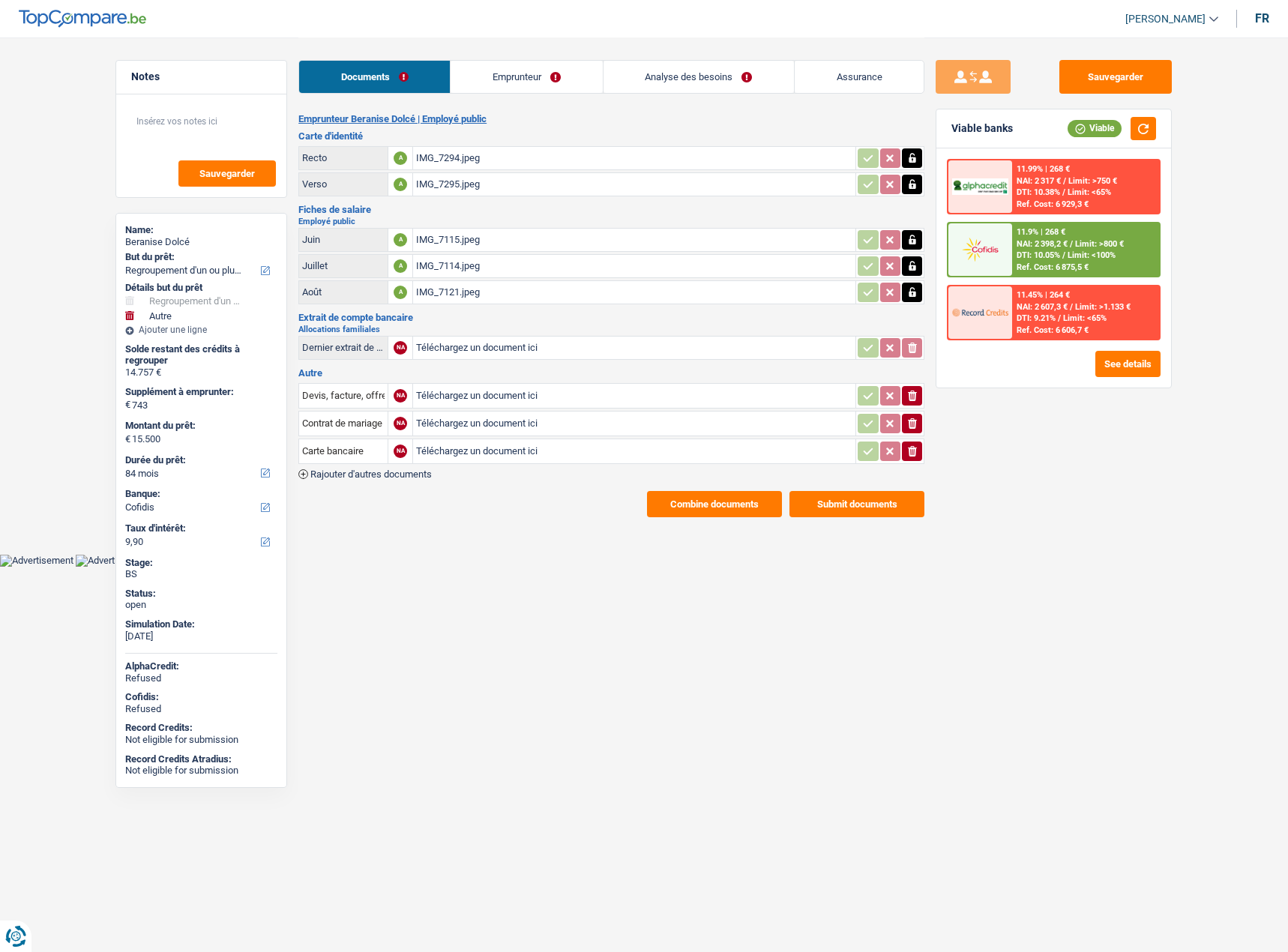
click at [856, 502] on button "Submit documents" at bounding box center [856, 504] width 135 height 26
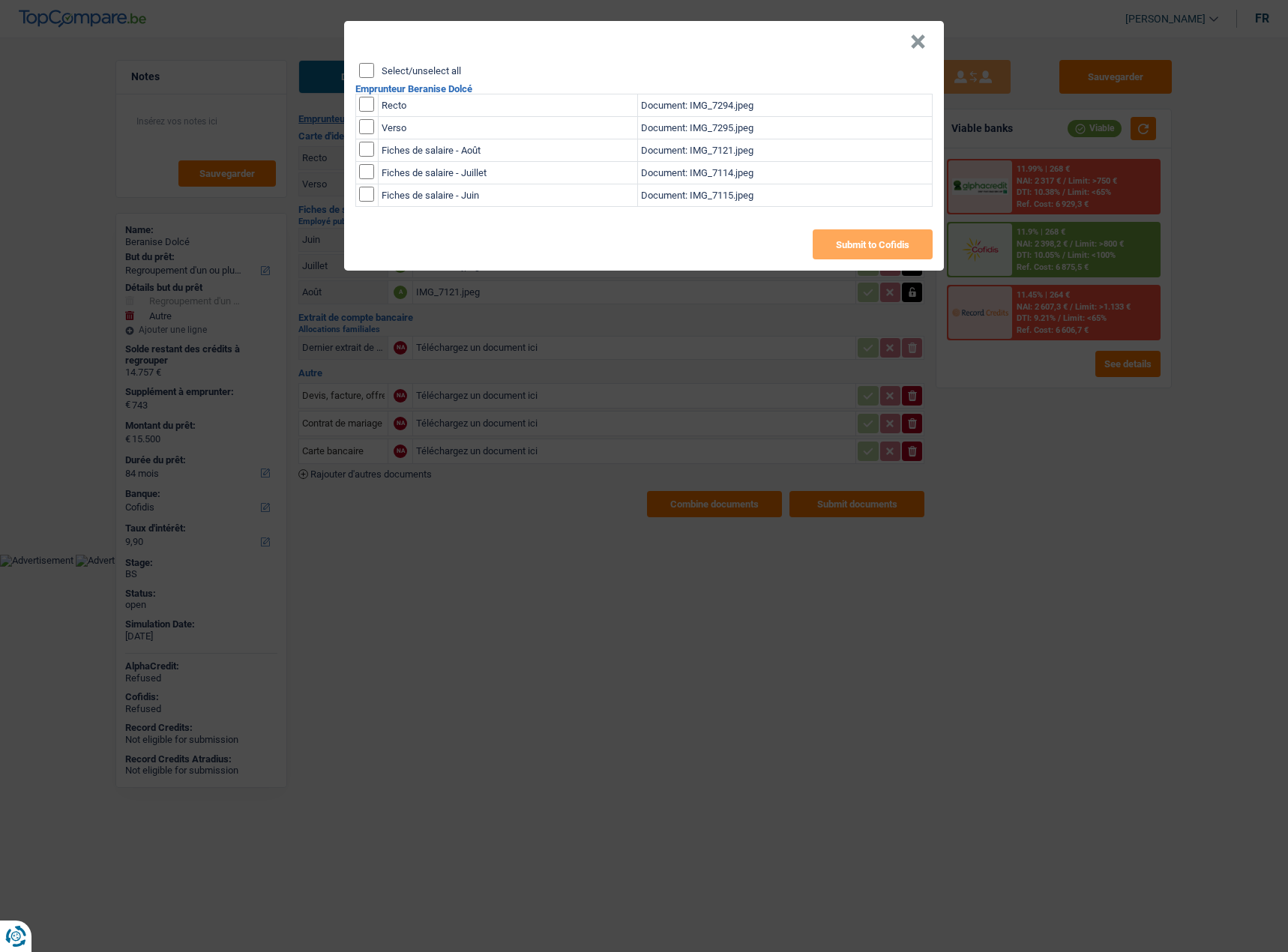
click at [365, 77] on input "Select/unselect all" at bounding box center [366, 71] width 15 height 15
checkbox input "true"
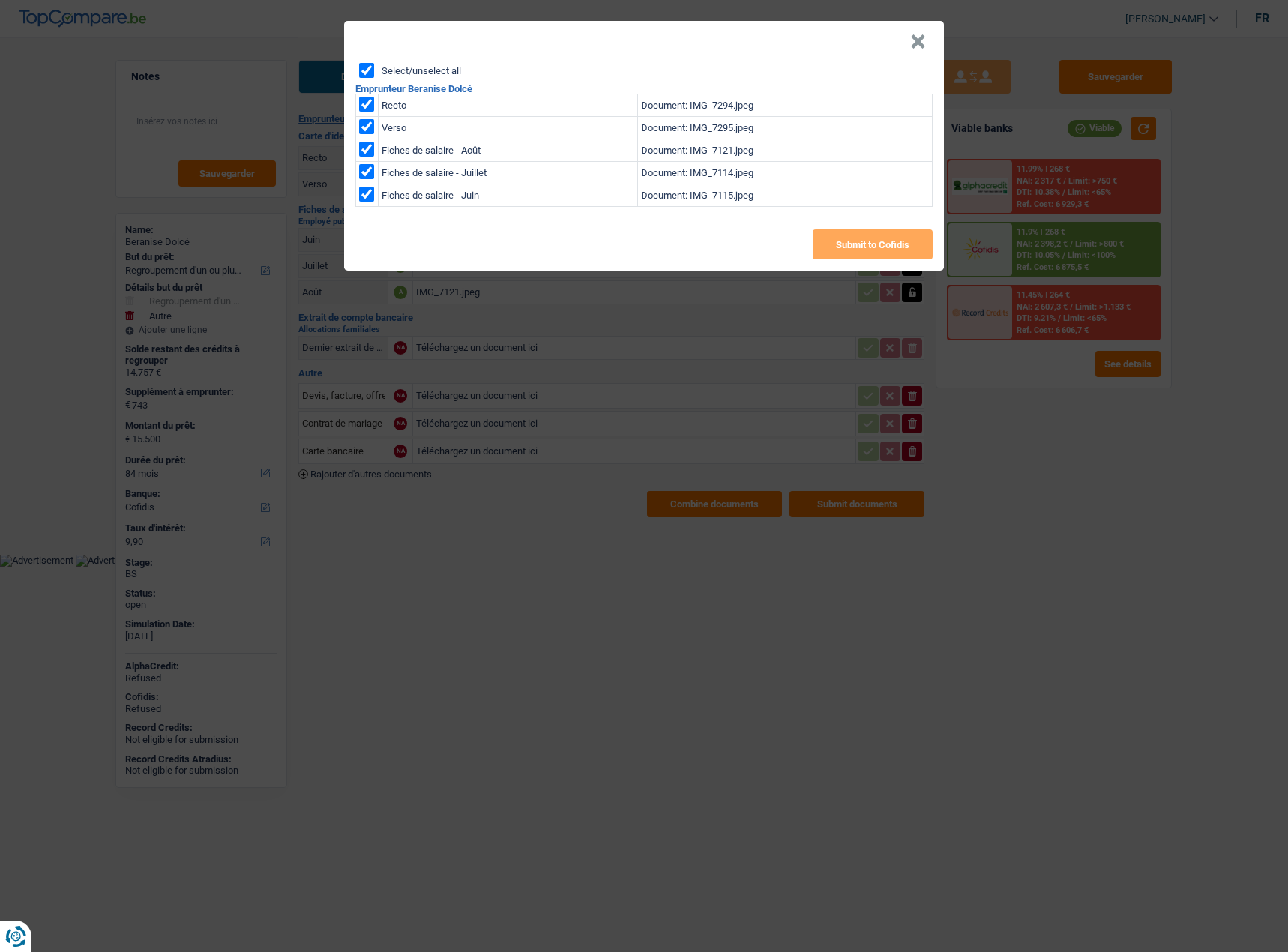
checkbox input "true"
click at [856, 241] on button "Submit to Cofidis" at bounding box center [872, 244] width 120 height 30
click at [916, 45] on button "×" at bounding box center [917, 42] width 15 height 15
